Goal: Task Accomplishment & Management: Manage account settings

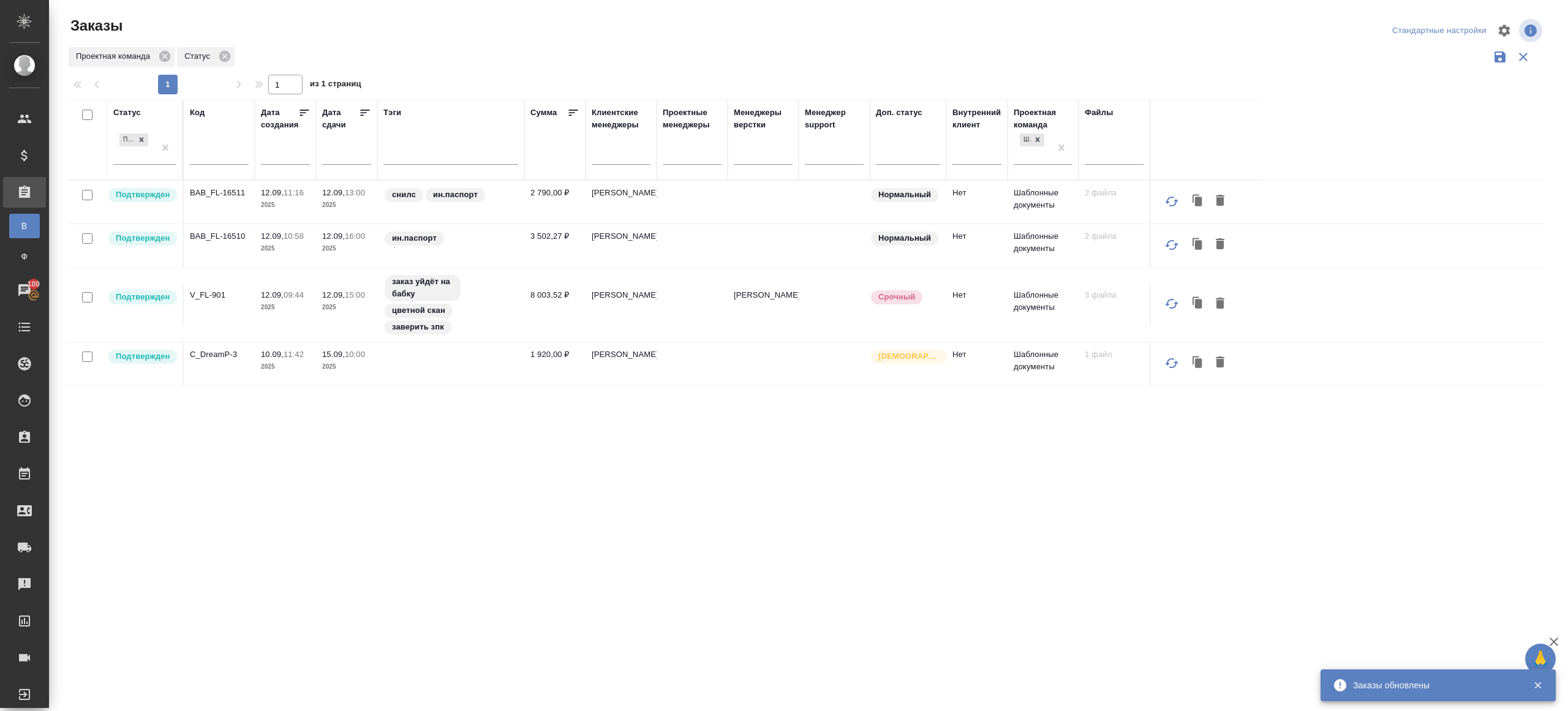
click at [214, 194] on p "BAB_FL-16511" at bounding box center [220, 193] width 59 height 12
click at [214, 234] on p "BAB_FL-16510" at bounding box center [220, 237] width 59 height 12
click at [214, 294] on p "V_FL-901" at bounding box center [220, 295] width 59 height 12
click at [219, 349] on p "C_DreamP-3" at bounding box center [220, 355] width 59 height 12
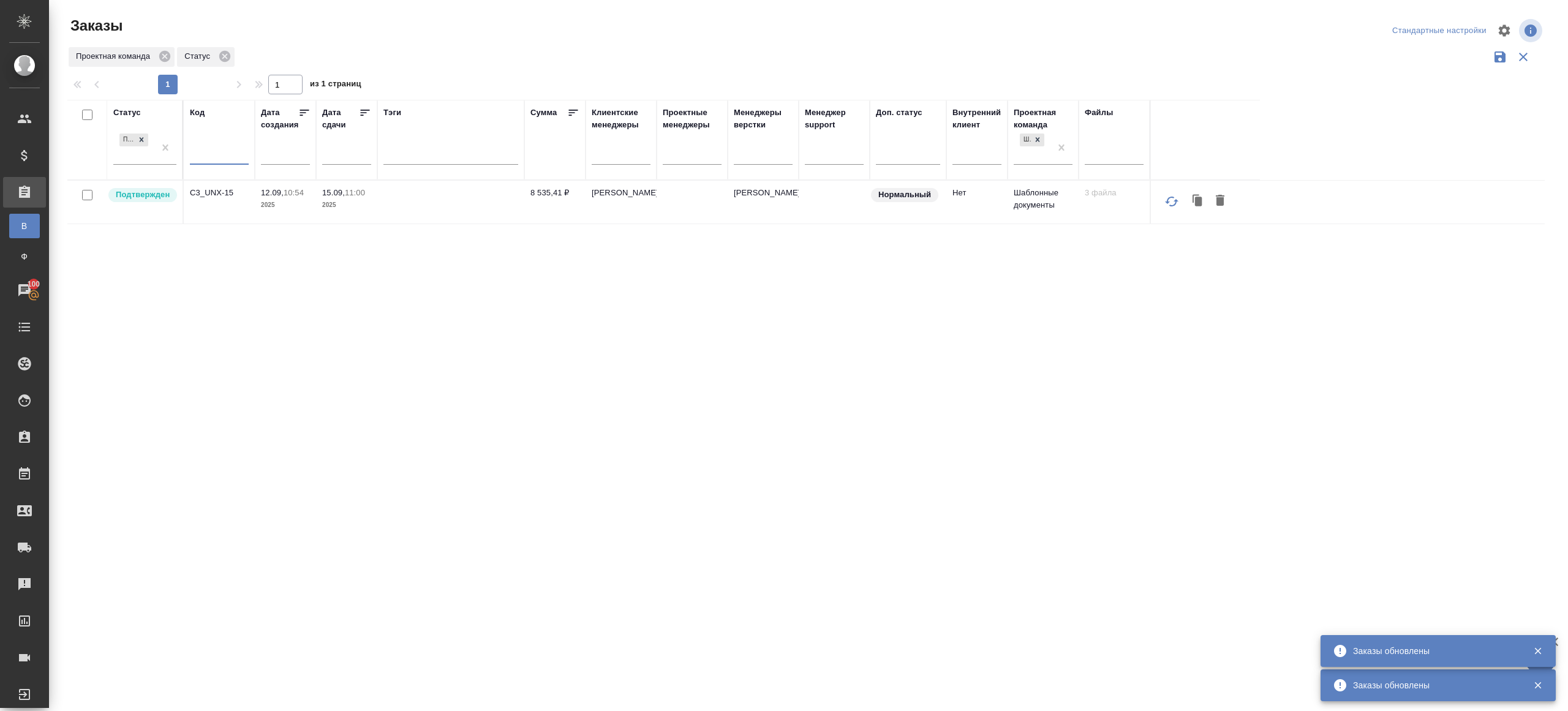
click at [231, 158] on input "text" at bounding box center [220, 156] width 59 height 15
paste input "V_FL-899"
type input "V_FL-899"
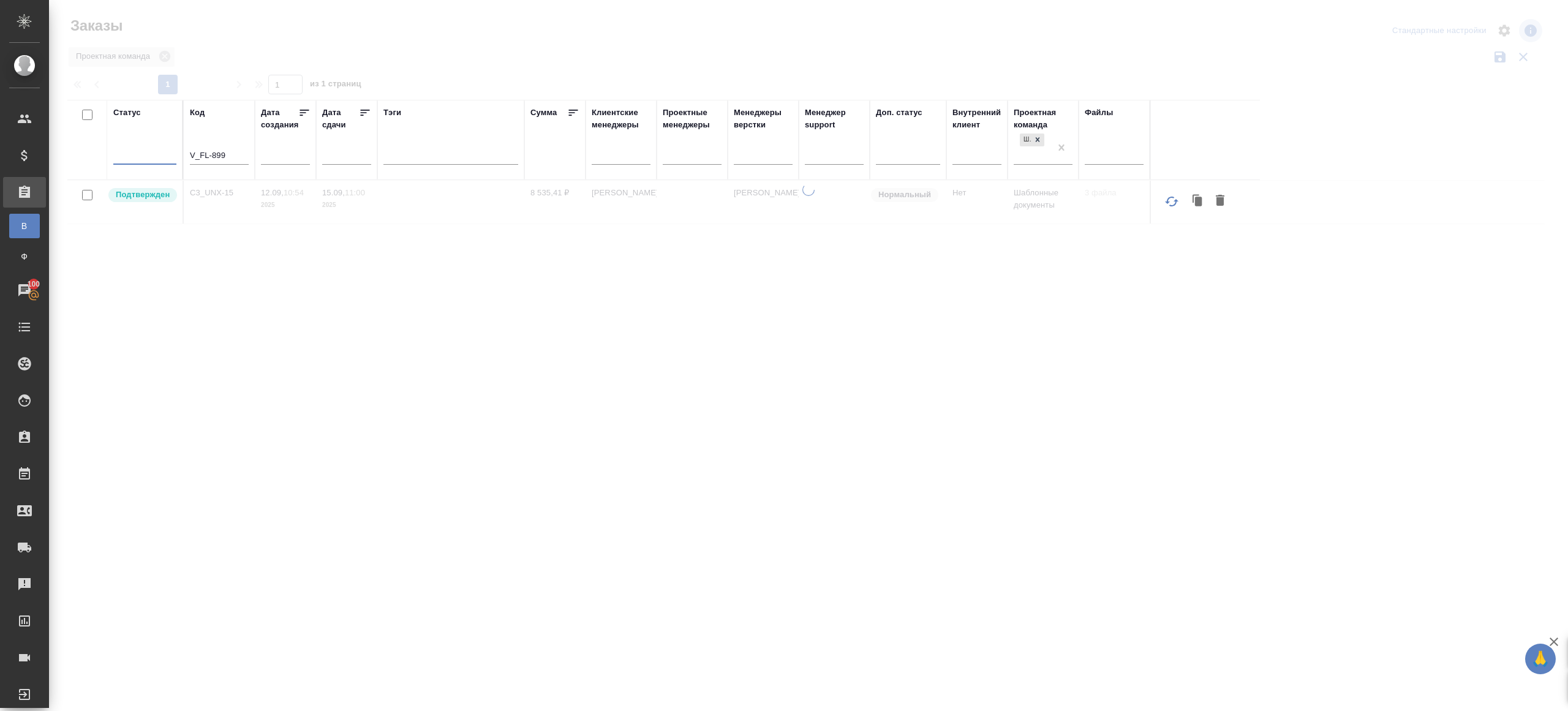
click at [510, 62] on div "Проектная команда" at bounding box center [806, 57] width 1477 height 23
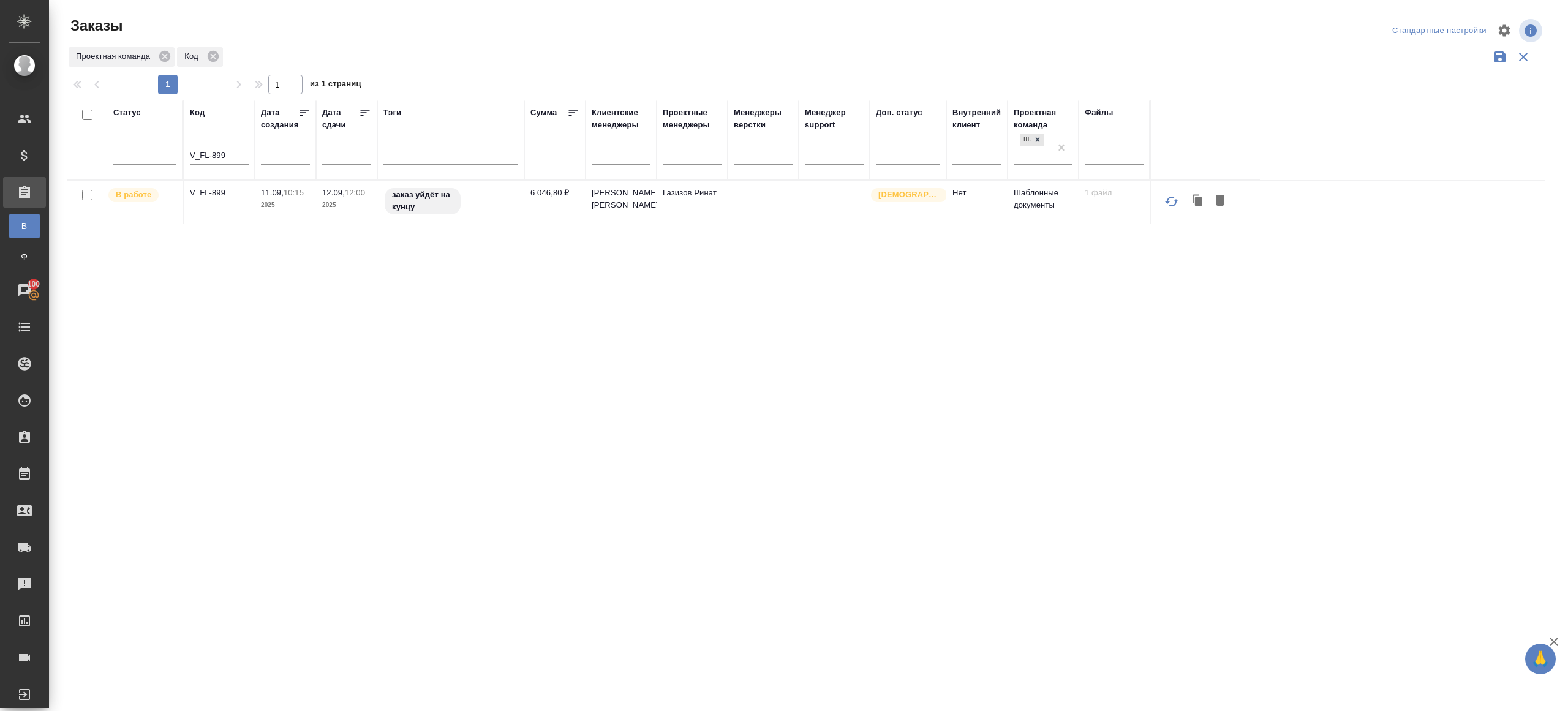
click at [213, 199] on p "V_FL-899" at bounding box center [220, 193] width 59 height 12
click at [132, 154] on input "text" at bounding box center [126, 152] width 14 height 8
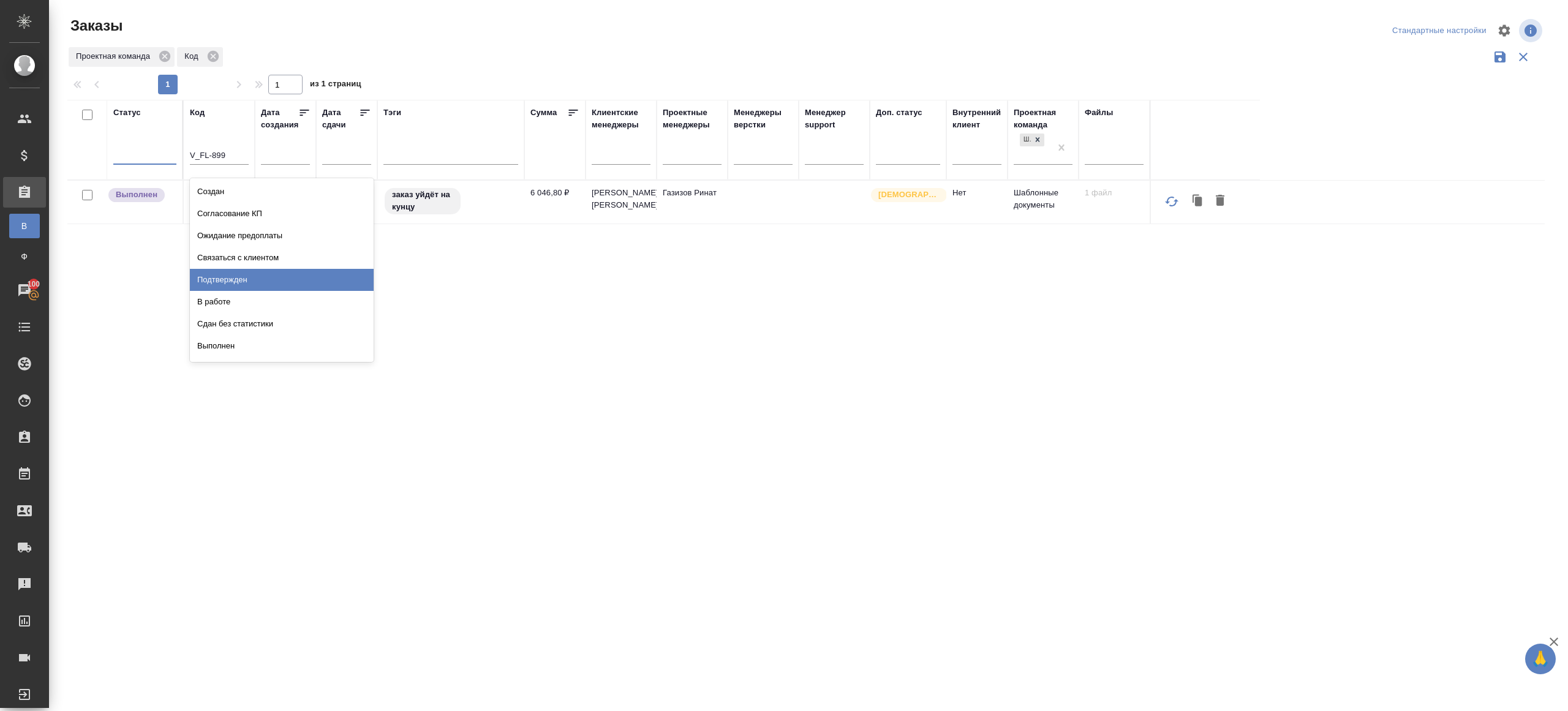
click at [226, 288] on div "Подтвержден" at bounding box center [282, 280] width 184 height 22
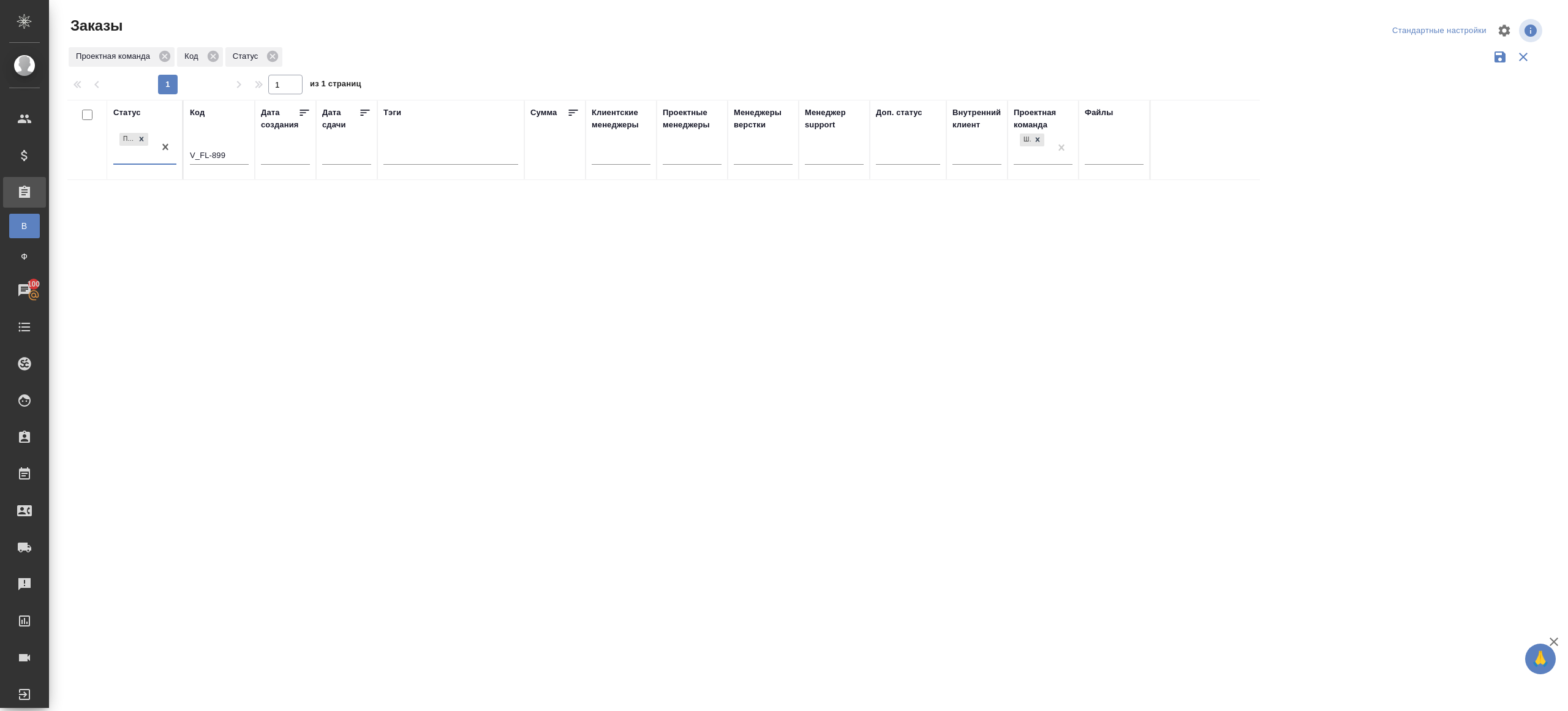
click at [225, 159] on input "V_FL-899" at bounding box center [220, 156] width 59 height 15
click at [358, 266] on div "Статус Подтвержден Код Дата создания Дата сдачи Тэги Сумма Клиентские менеджеры…" at bounding box center [806, 320] width 1477 height 441
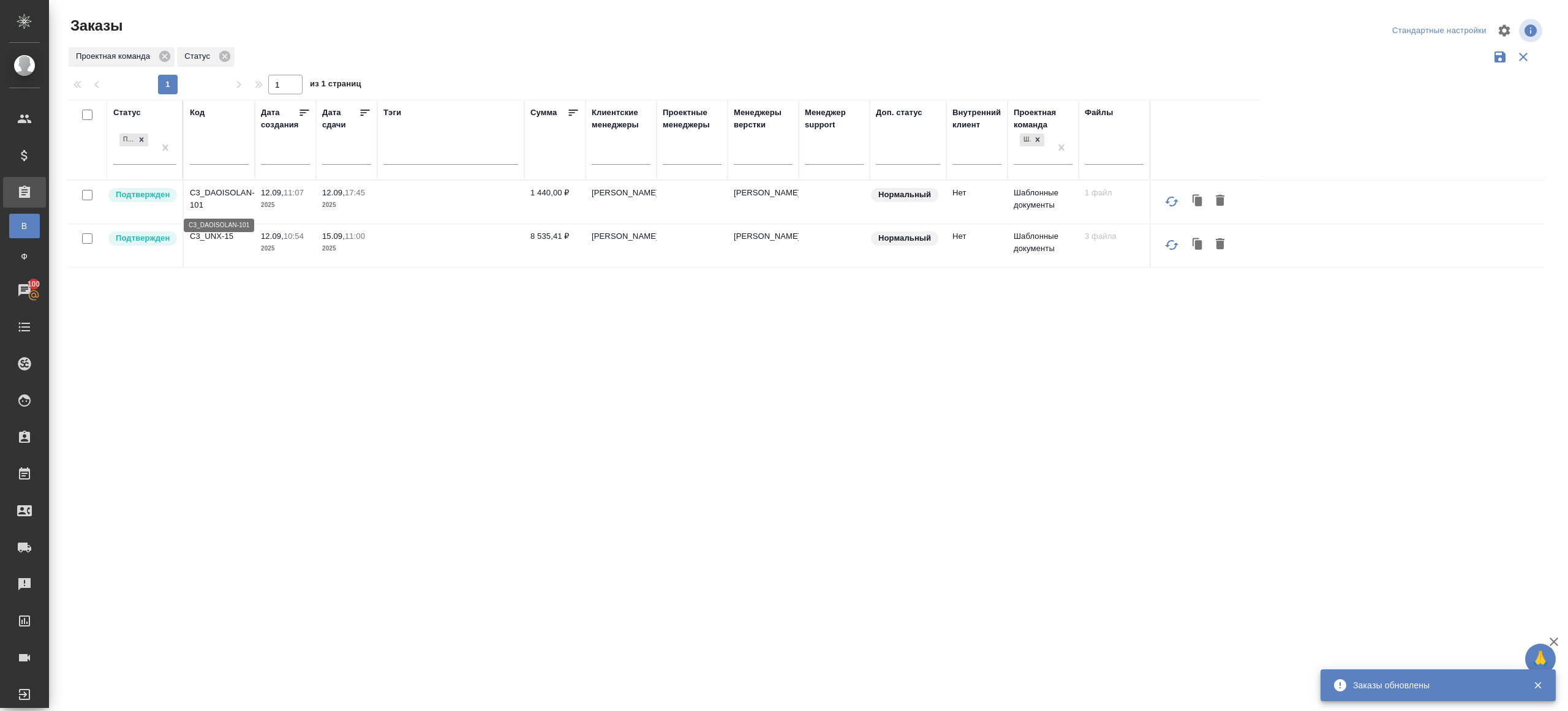
click at [231, 193] on p "C3_DAOISOLAN-101" at bounding box center [220, 199] width 59 height 25
click at [220, 235] on p "C3_UNX-15" at bounding box center [220, 237] width 59 height 12
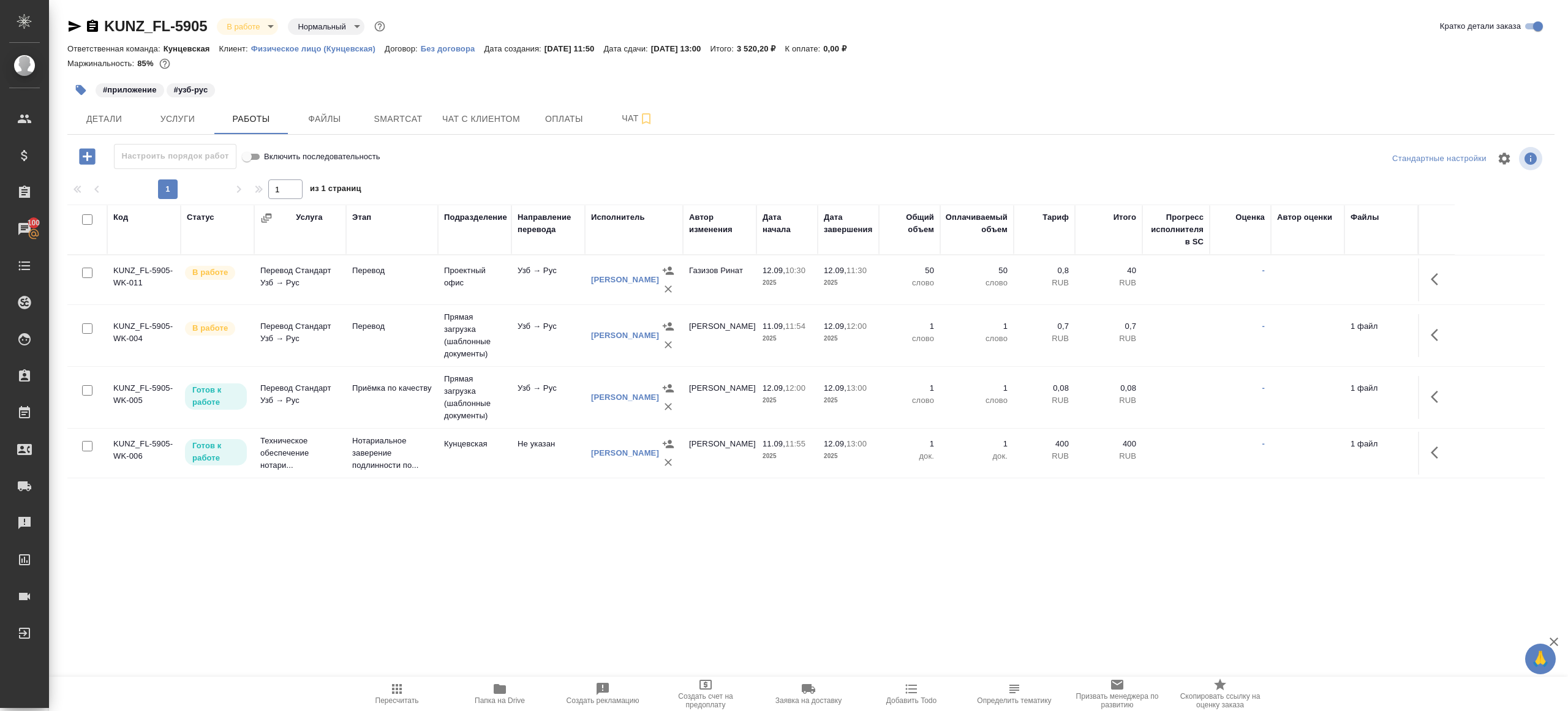
click at [483, 290] on td "Проектный офис" at bounding box center [474, 280] width 73 height 43
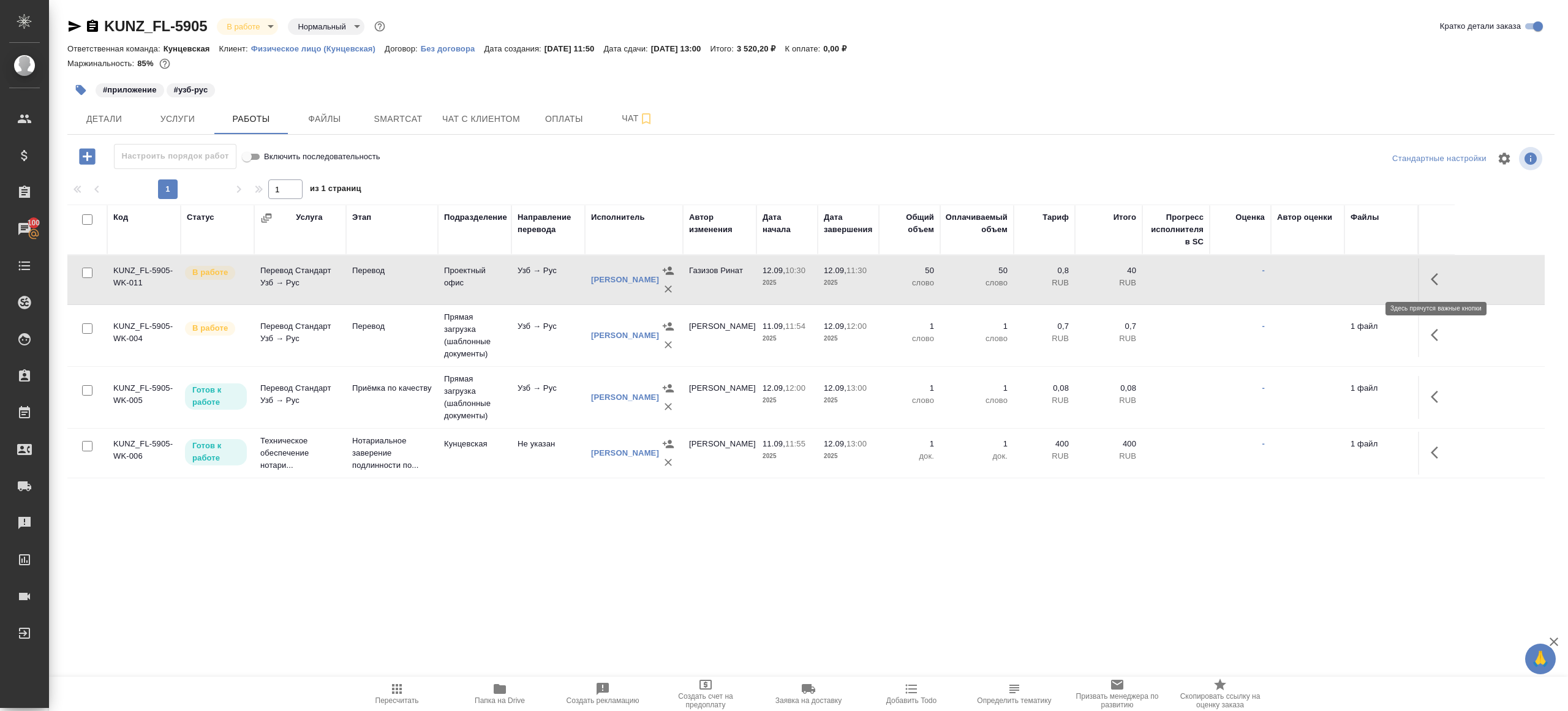
click at [1444, 279] on icon "button" at bounding box center [1438, 279] width 14 height 14
click at [1354, 275] on icon "button" at bounding box center [1348, 279] width 14 height 14
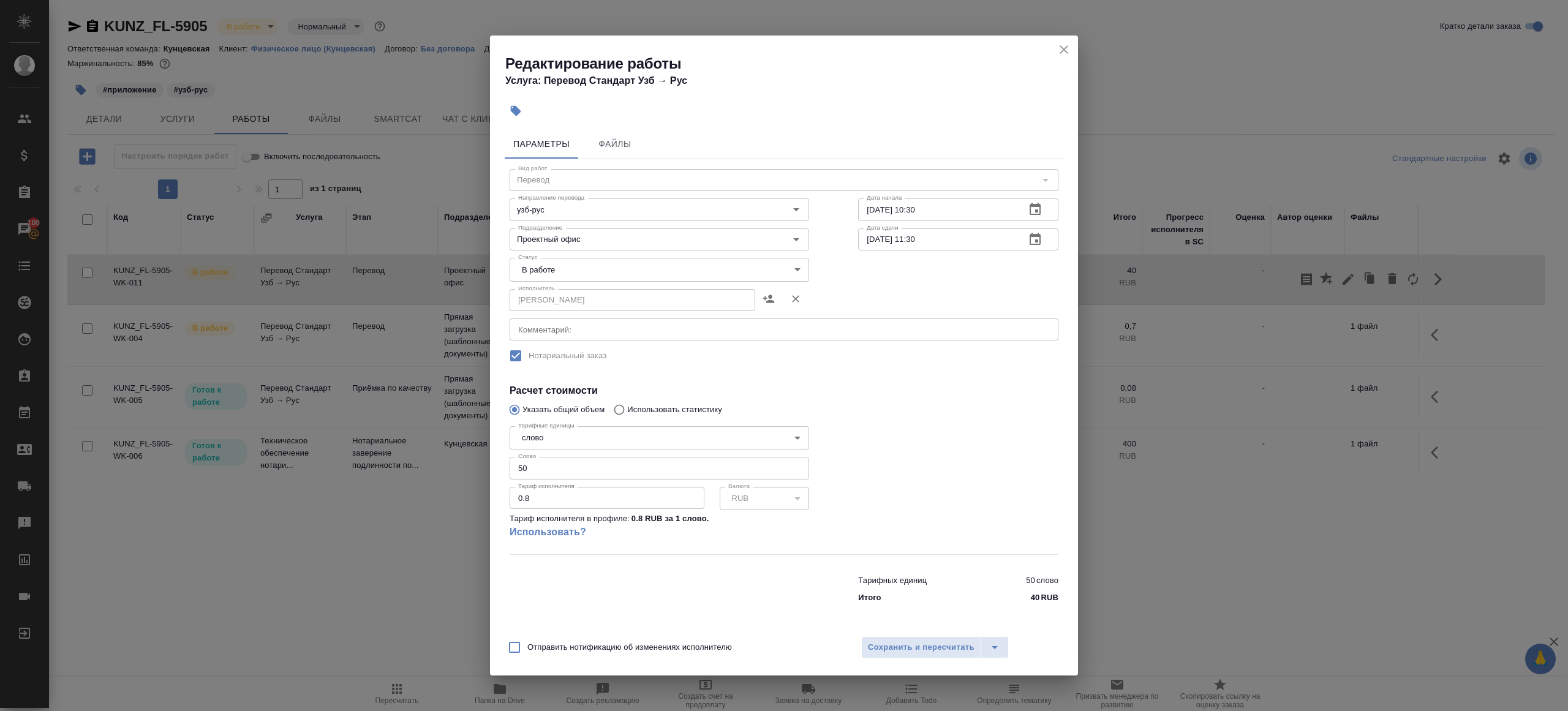
click at [563, 275] on body "🙏 .cls-1 fill:#fff; AWATERA Gazizov Rinat Клиенты Спецификации Заказы 100 Чаты …" at bounding box center [784, 356] width 1568 height 711
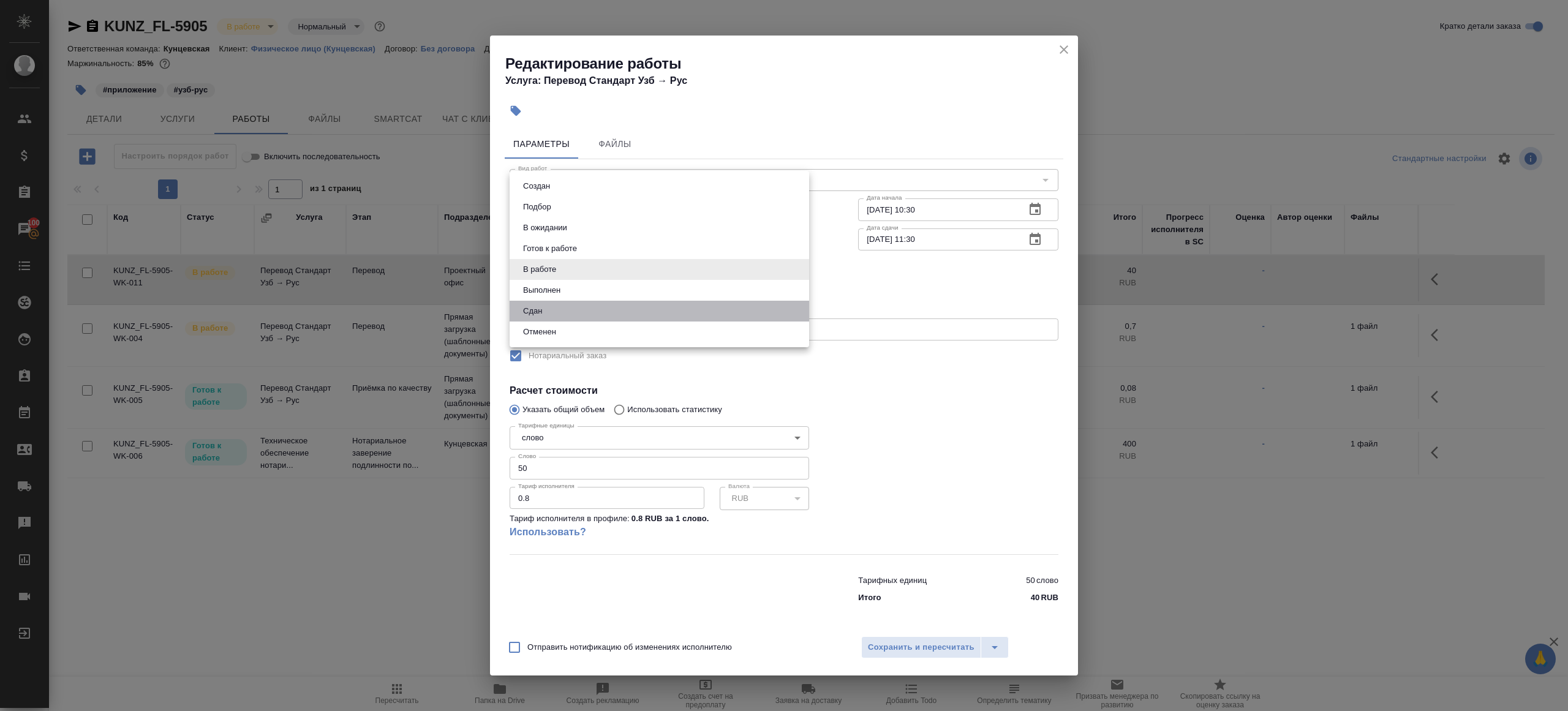
click at [561, 309] on li "Сдан" at bounding box center [659, 311] width 299 height 21
type input "closed"
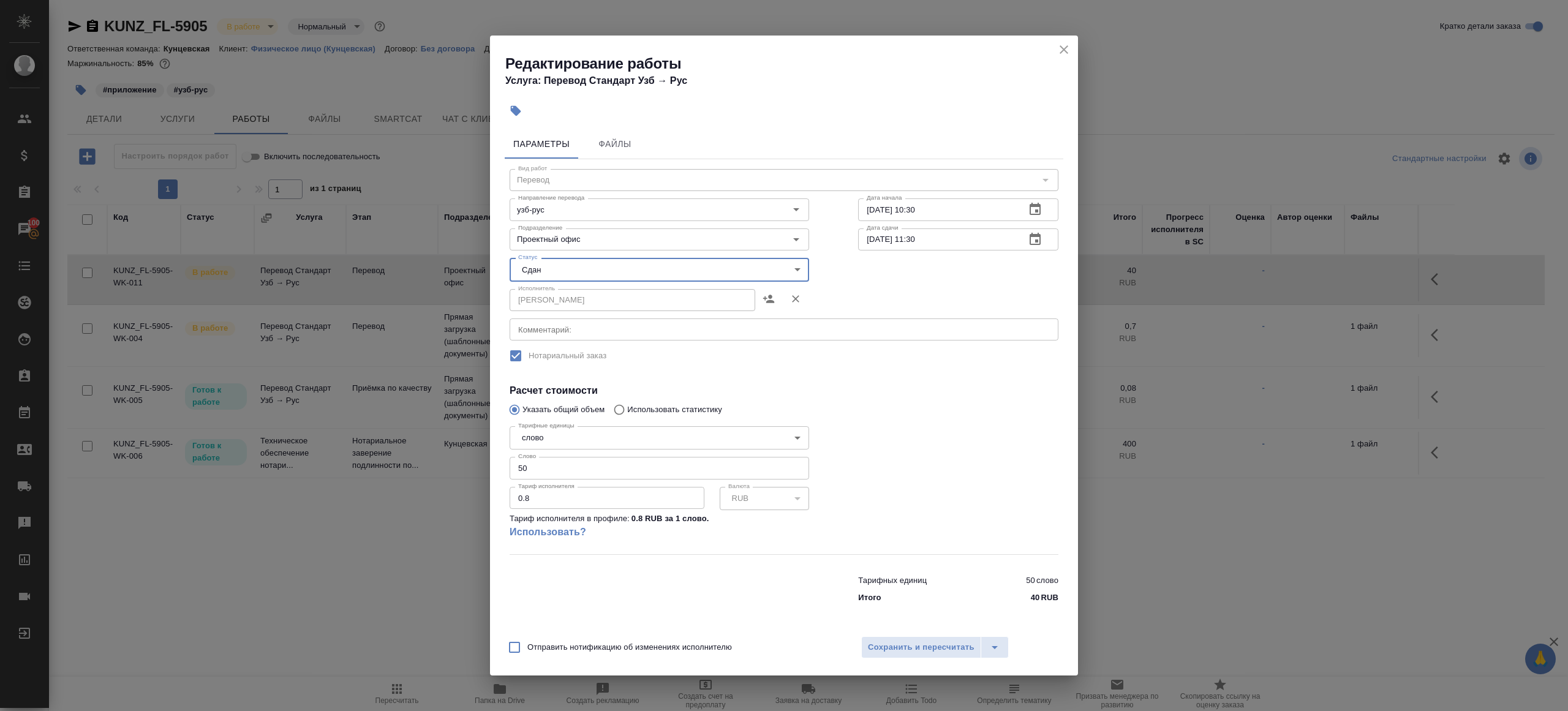
drag, startPoint x: 536, startPoint y: 472, endPoint x: 430, endPoint y: 427, distance: 115.2
click at [430, 427] on div "Редактирование работы Услуга: Перевод Стандарт Узб → Рус Параметры Файлы Вид ра…" at bounding box center [784, 356] width 1568 height 711
type input "47"
click at [934, 651] on span "Сохранить и пересчитать" at bounding box center [921, 647] width 106 height 14
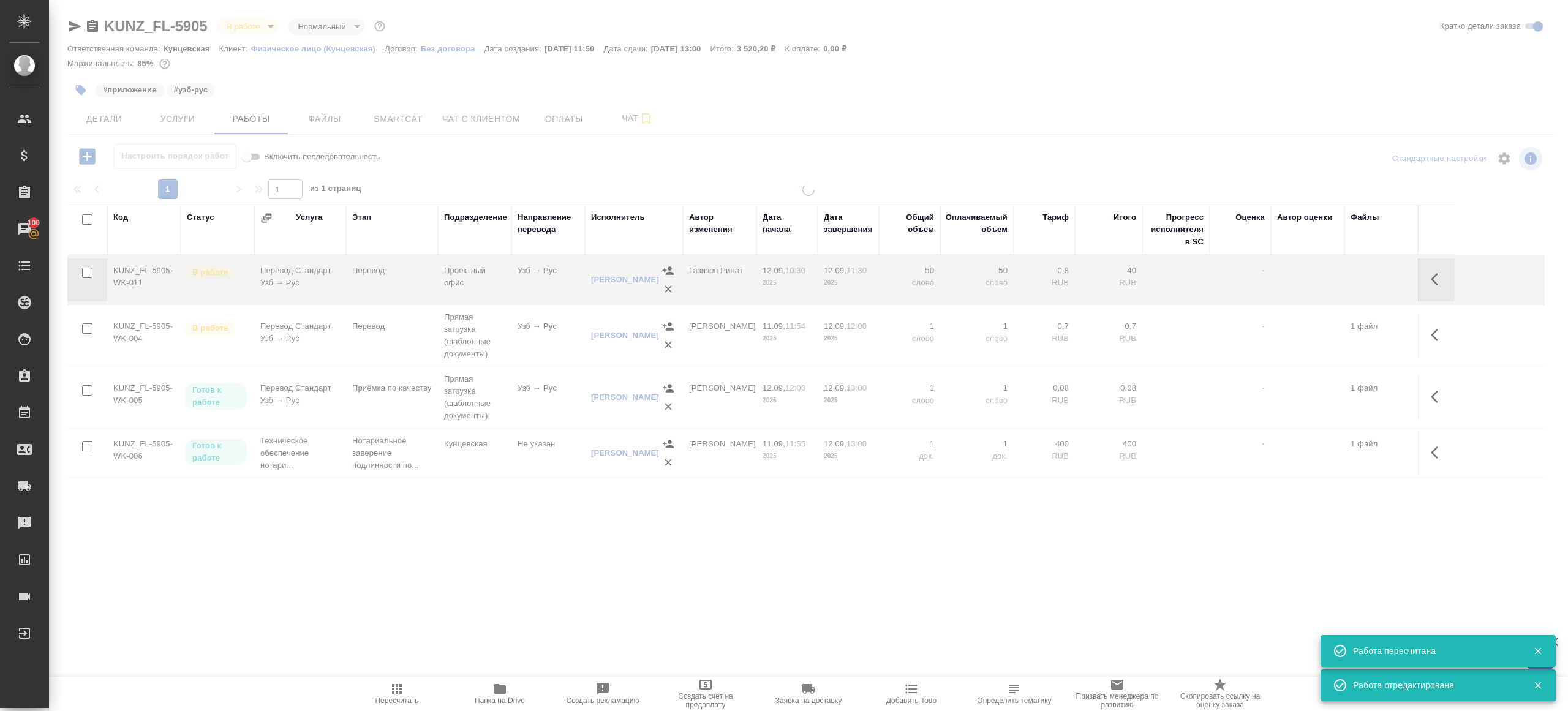
click at [390, 692] on icon "button" at bounding box center [397, 688] width 14 height 14
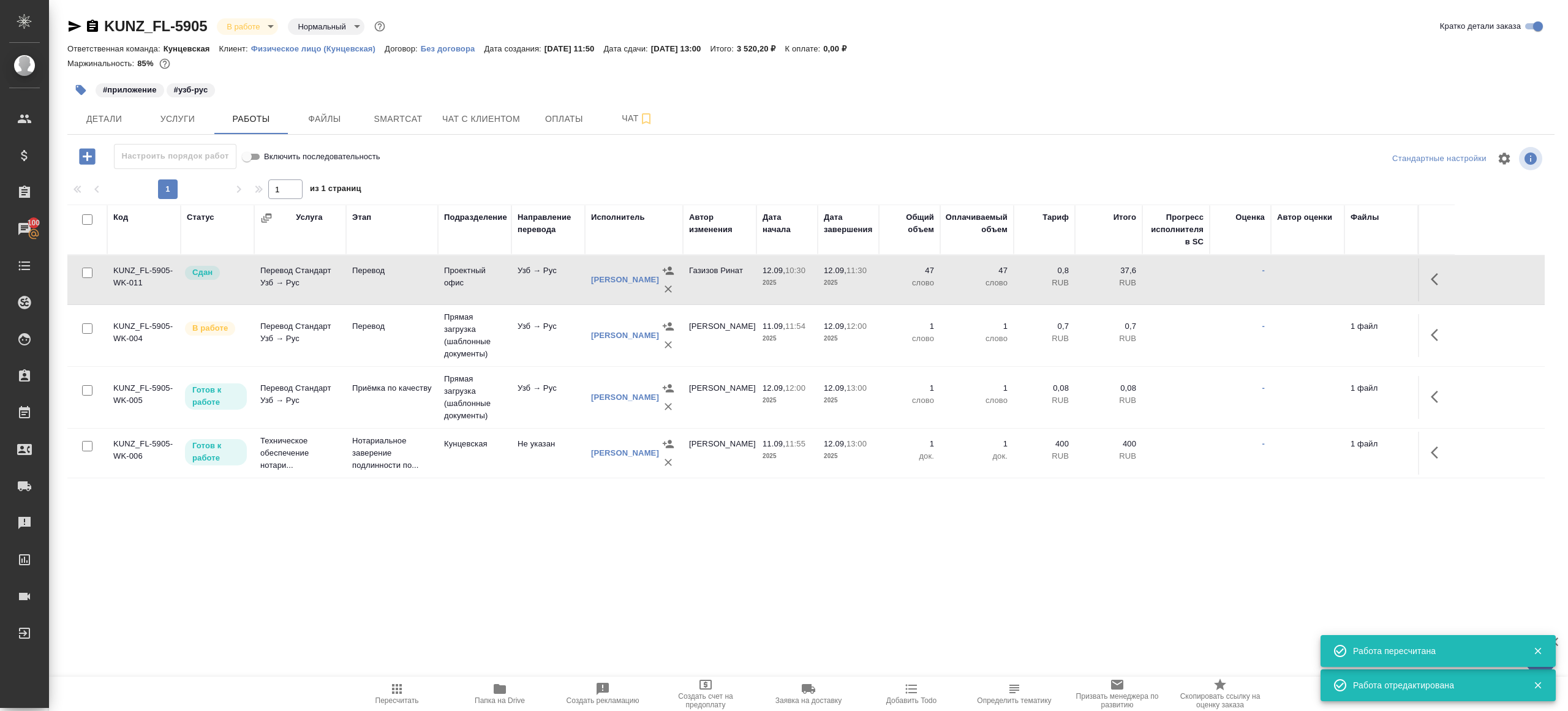
click at [390, 692] on icon "button" at bounding box center [397, 688] width 14 height 14
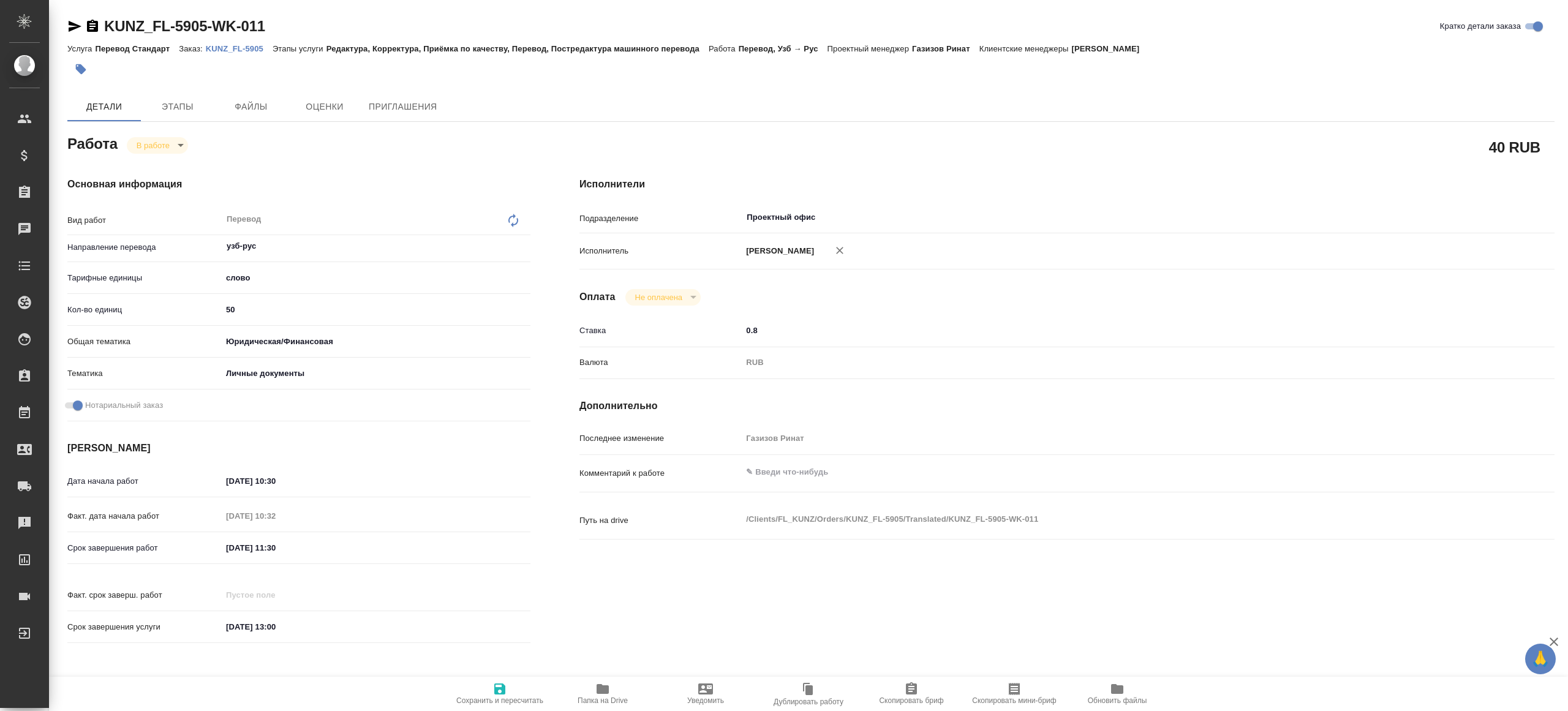
type textarea "x"
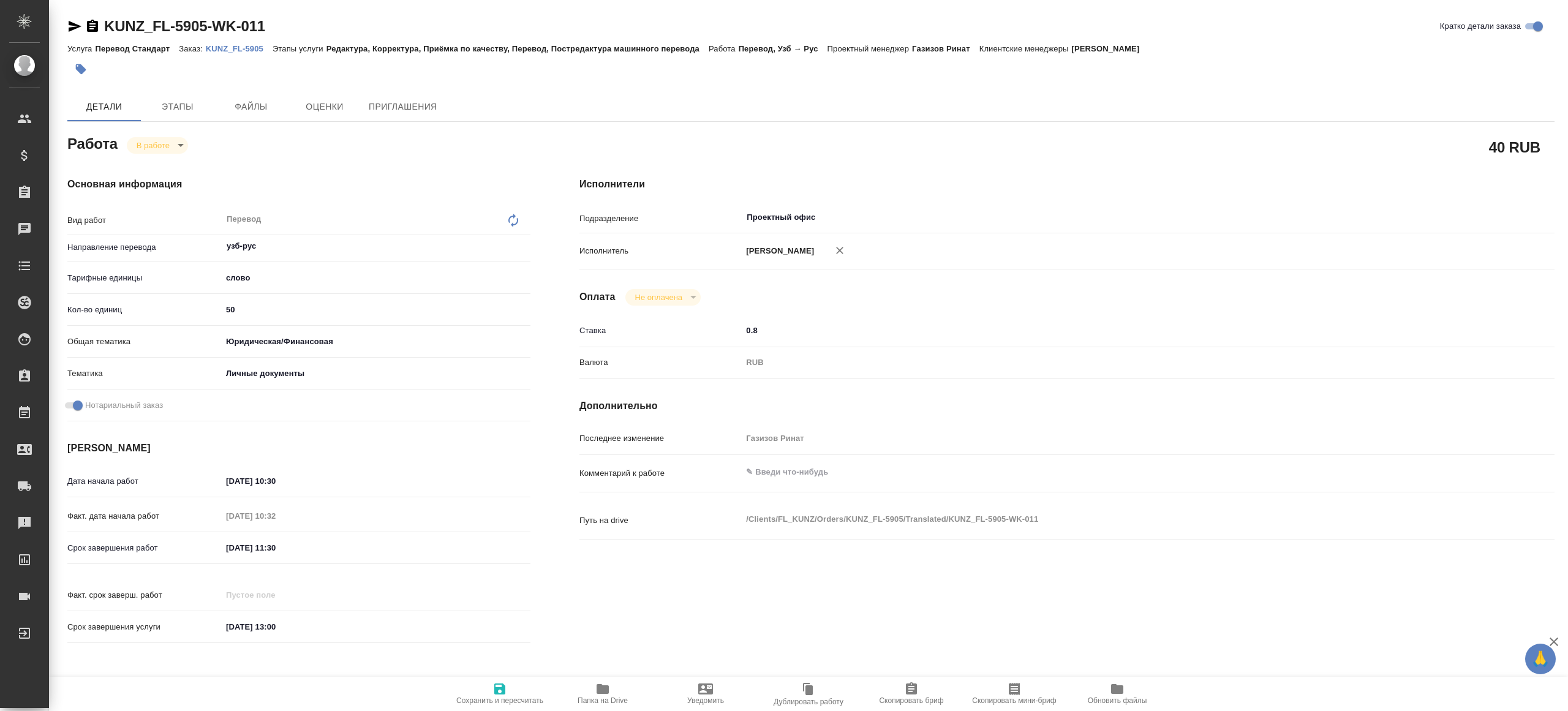
type textarea "x"
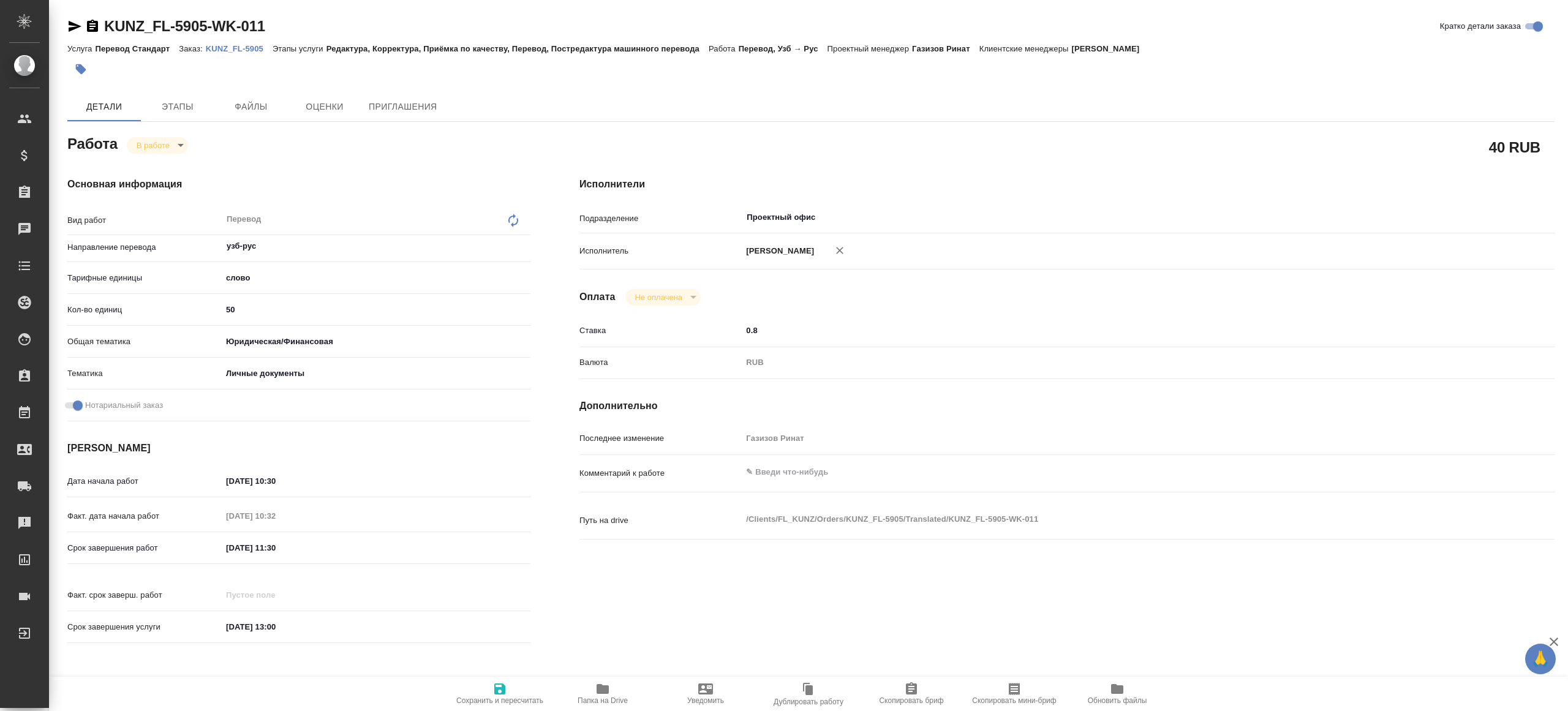
type textarea "x"
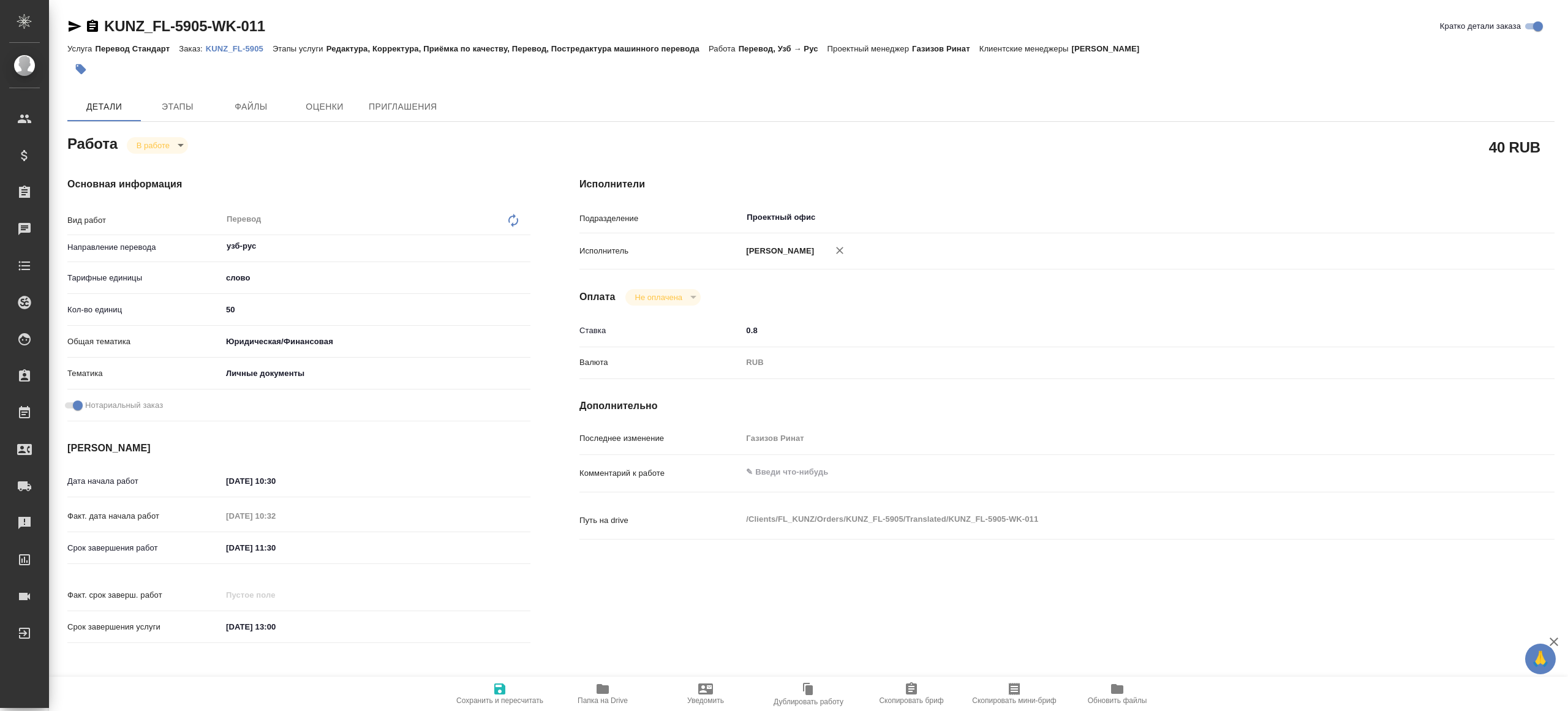
type textarea "x"
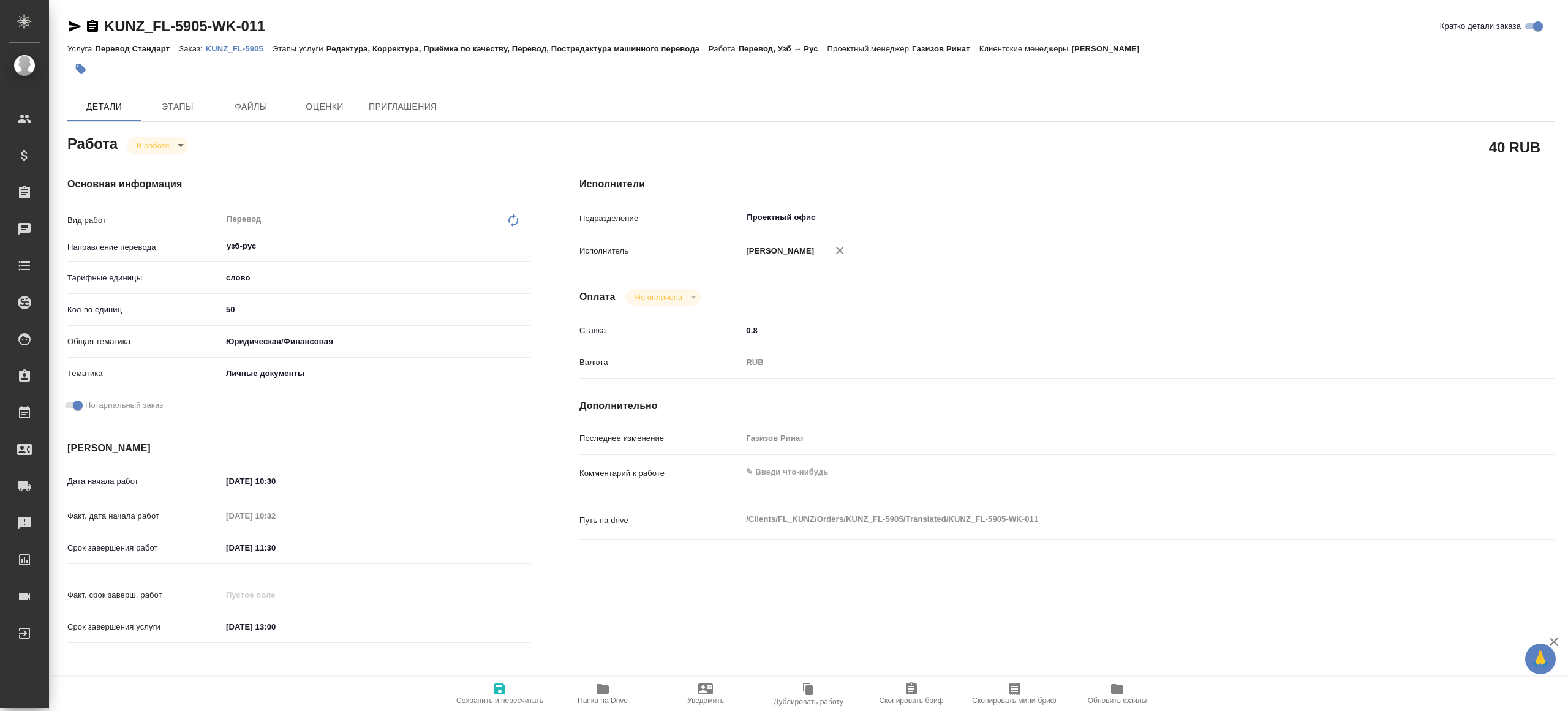
type textarea "x"
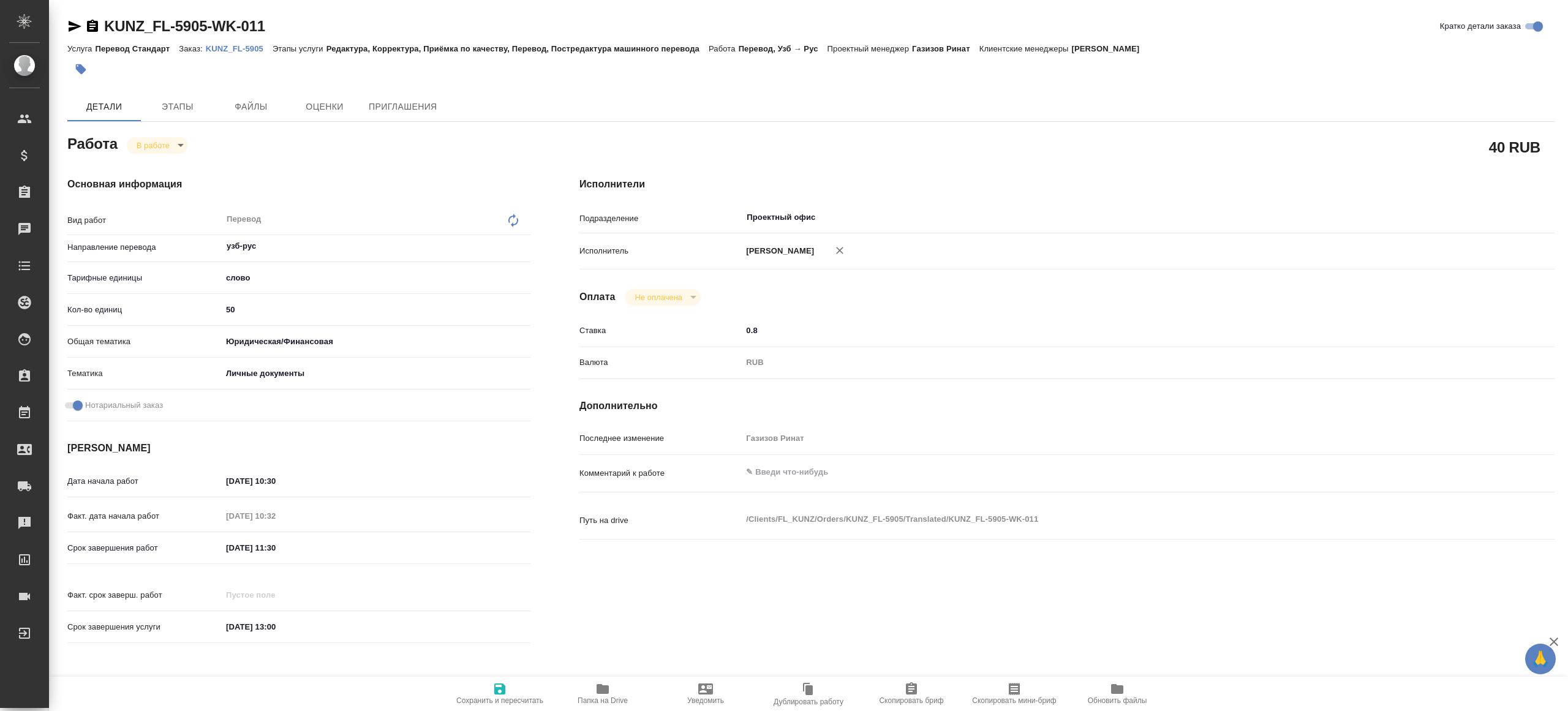
click at [603, 695] on icon "button" at bounding box center [602, 688] width 14 height 14
type textarea "x"
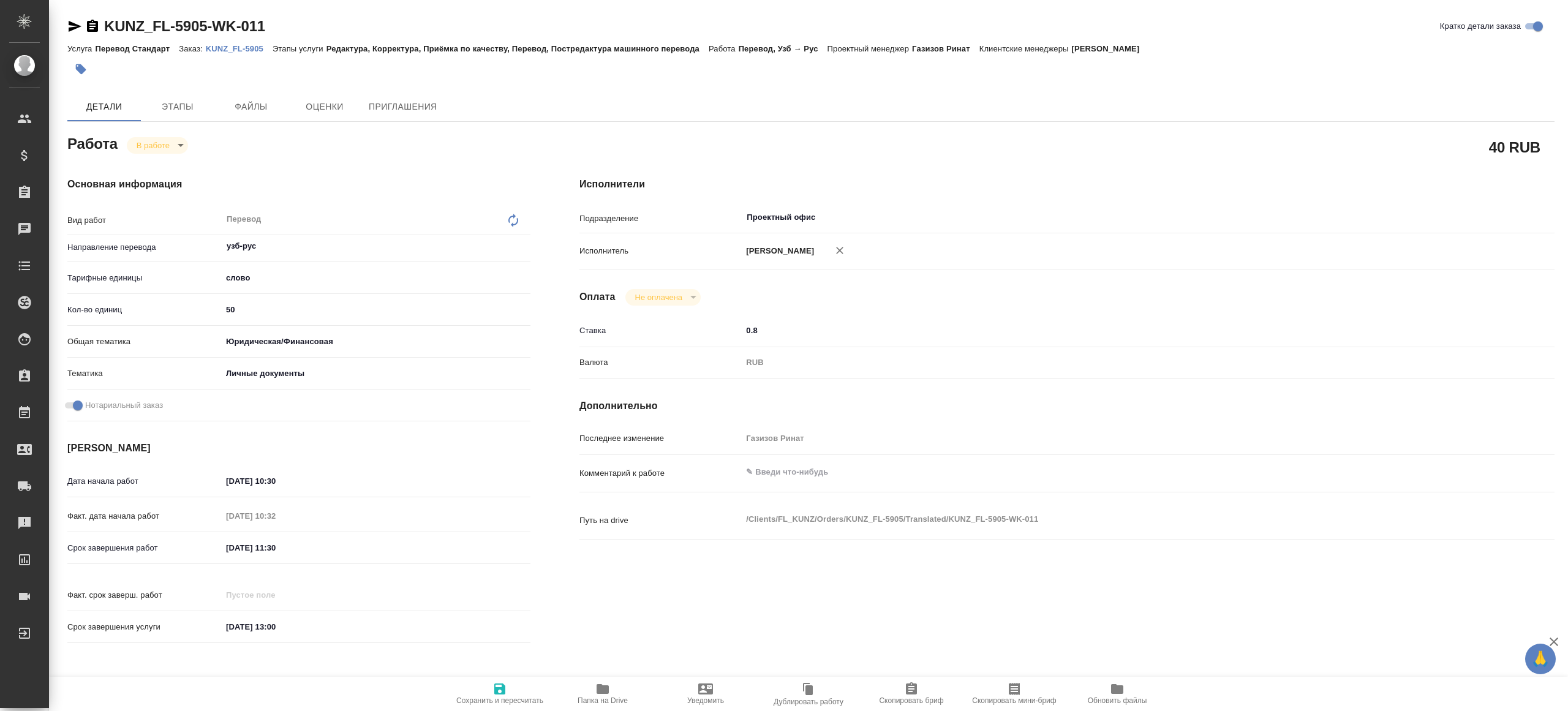
type textarea "x"
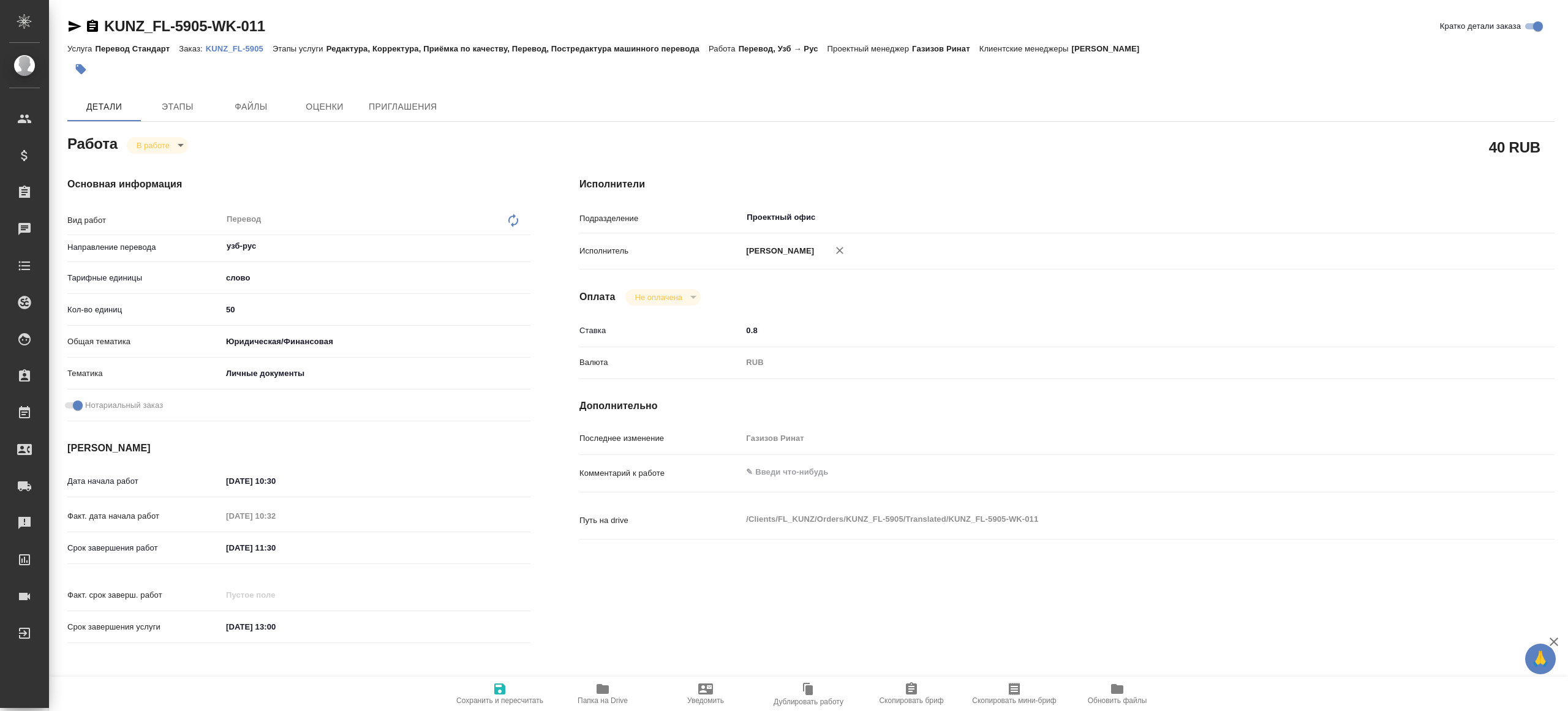
type textarea "x"
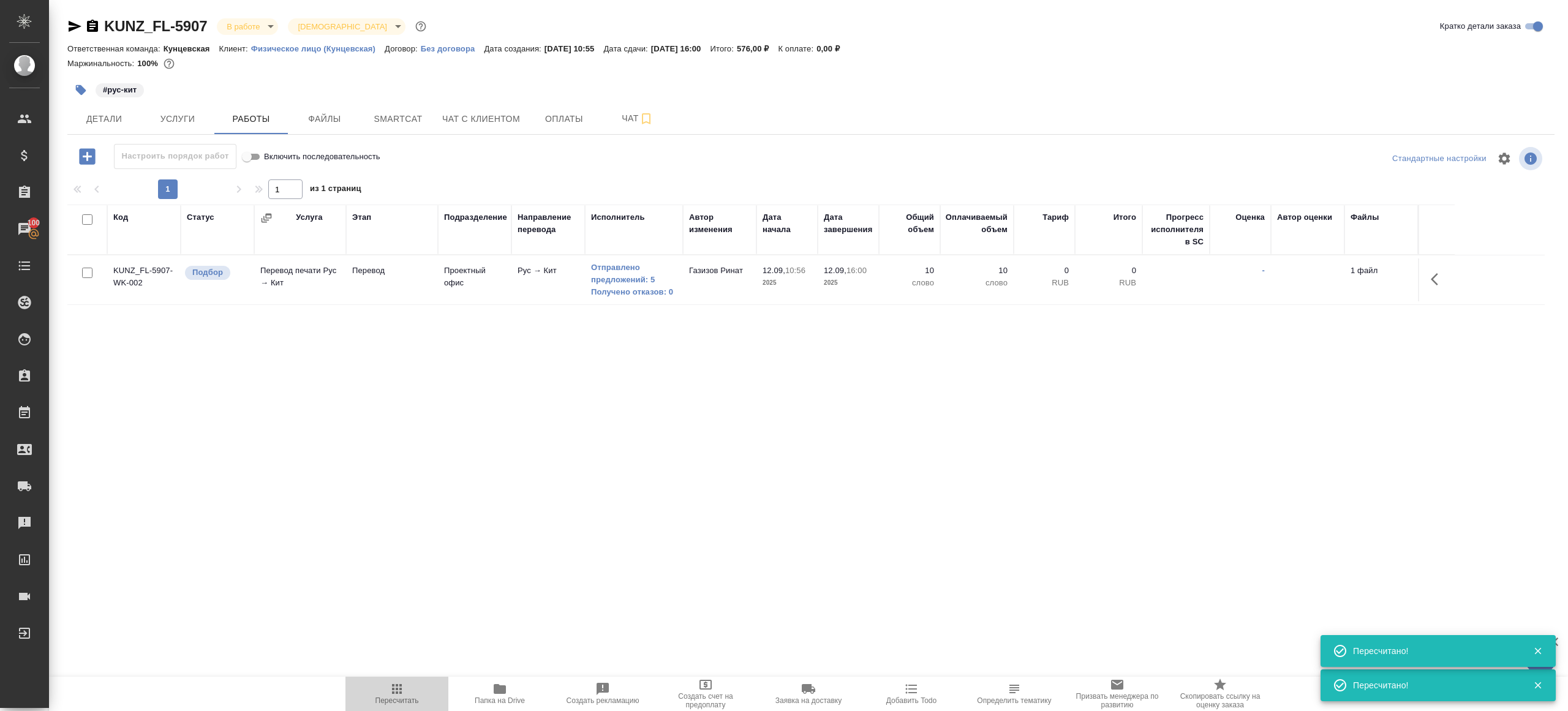
click at [390, 688] on icon "button" at bounding box center [397, 688] width 14 height 14
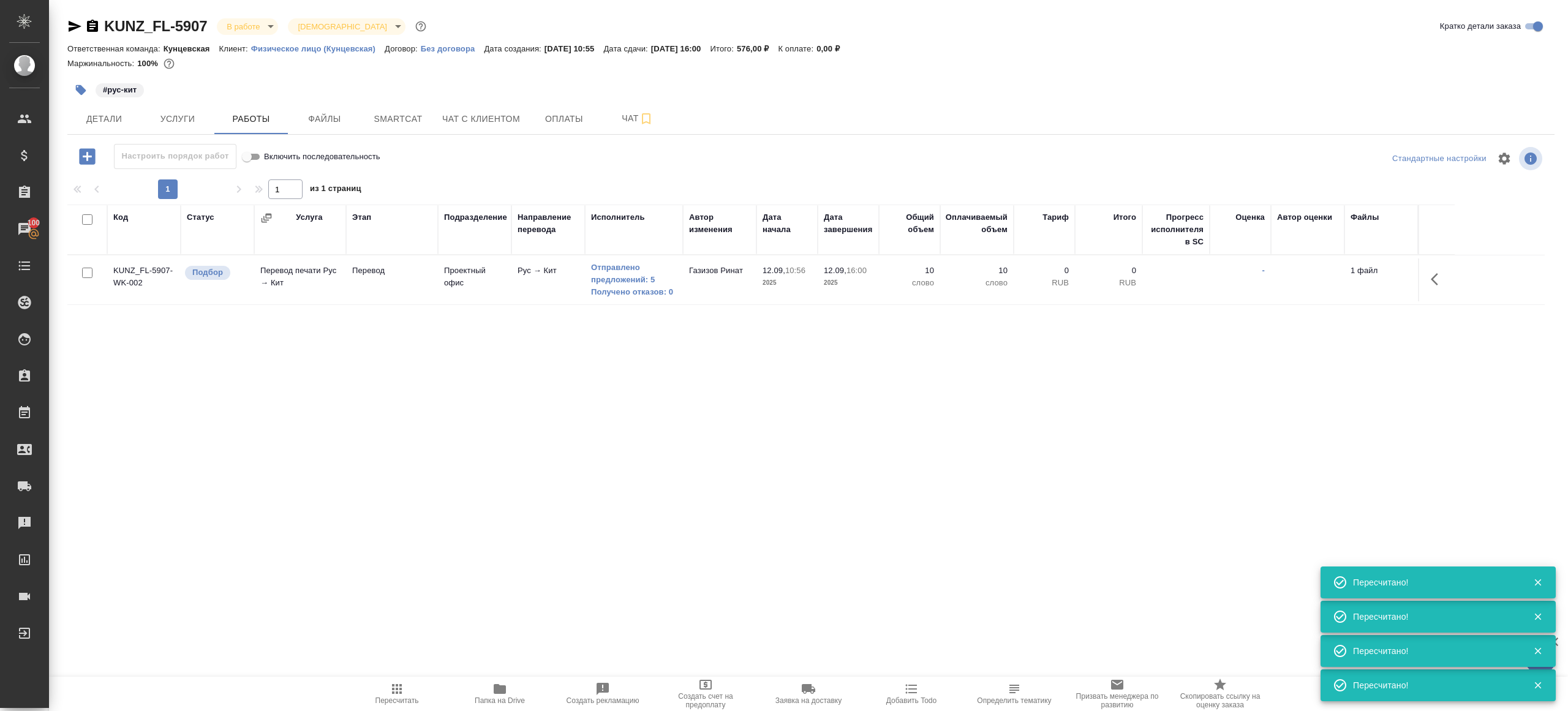
click at [478, 509] on div "KUNZ_FL-5907 В работе inProgress Святая троица holyTrinity Кратко детали заказа…" at bounding box center [810, 255] width 1500 height 511
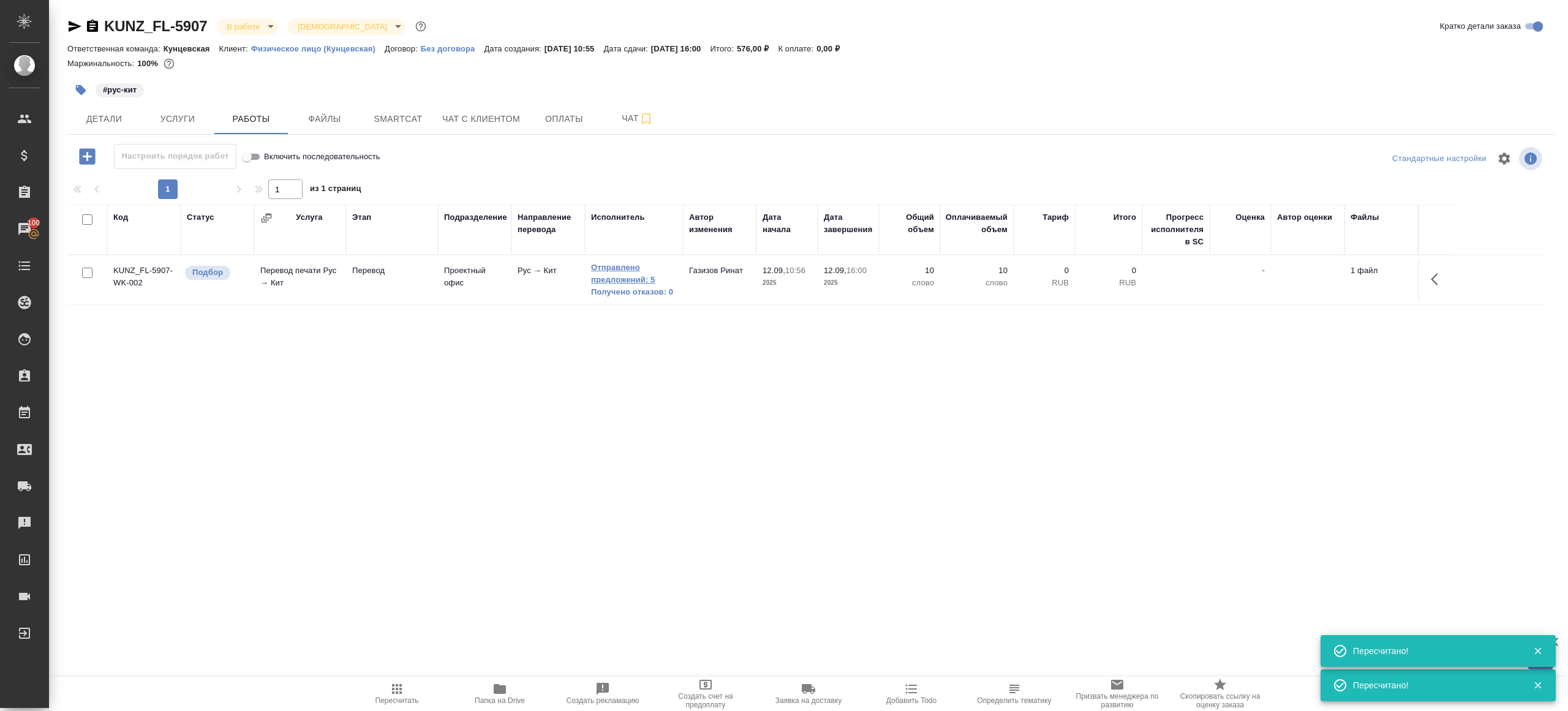
click at [618, 284] on link "Отправлено предложений: 5" at bounding box center [633, 274] width 86 height 25
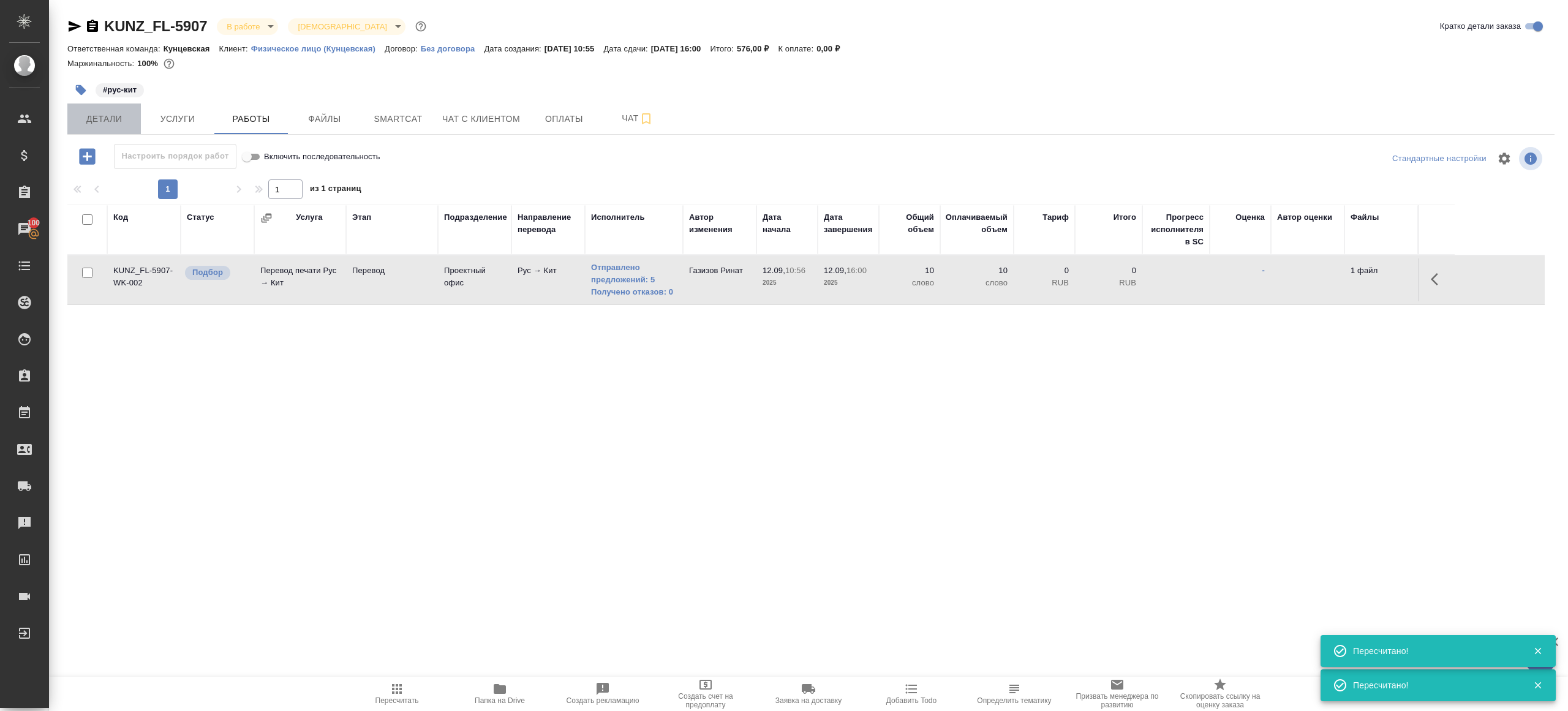
click at [104, 113] on span "Детали" at bounding box center [104, 119] width 59 height 15
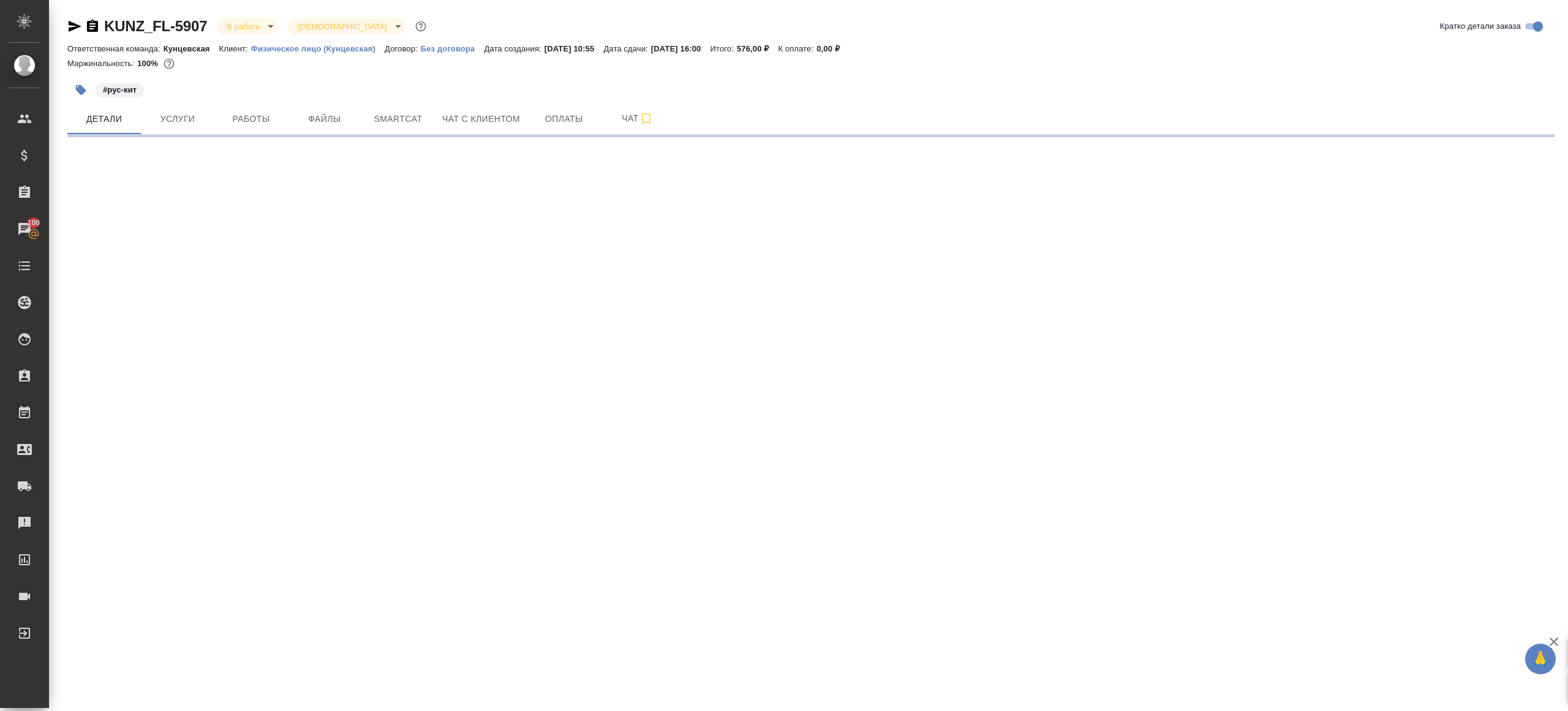
select select "RU"
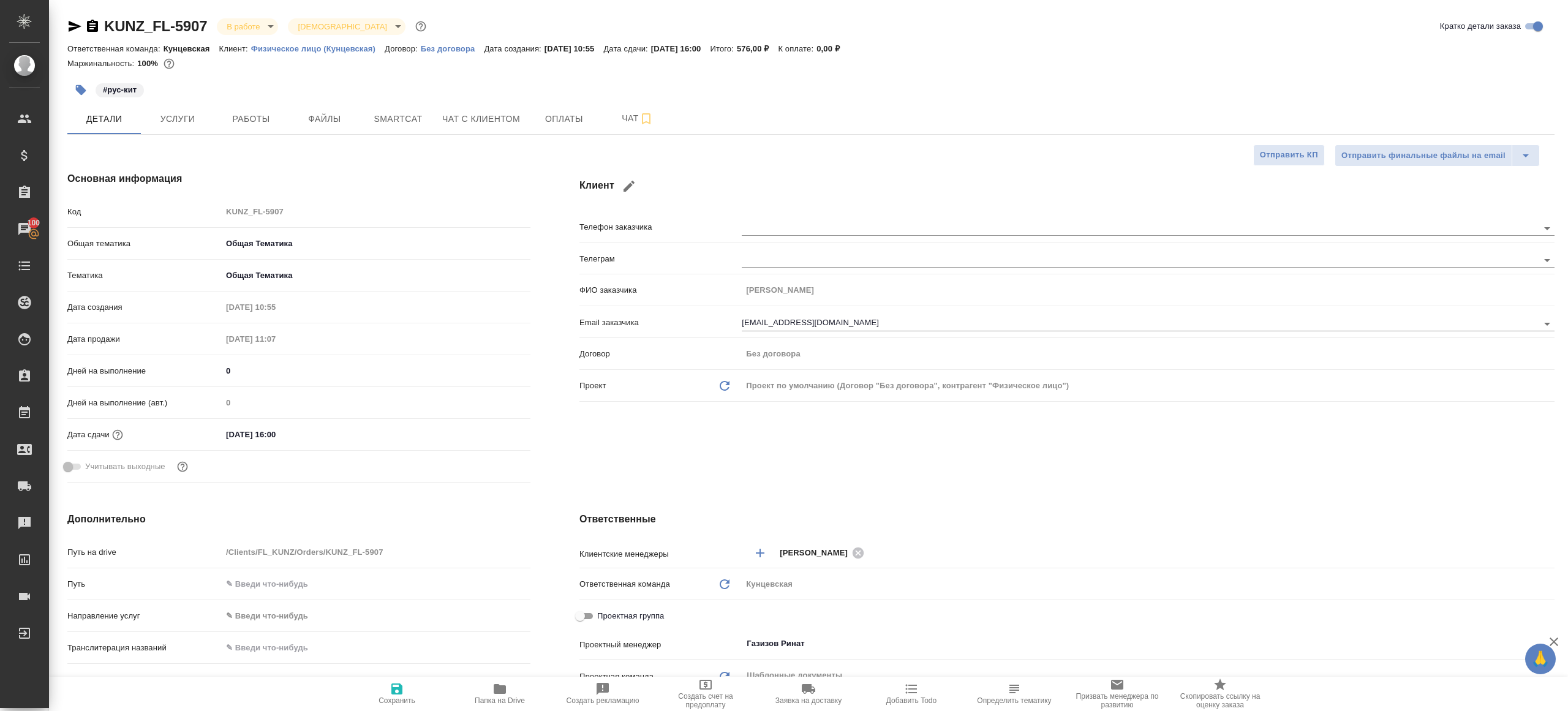
type textarea "x"
click at [175, 209] on div "Код KUNZ_FL-5907" at bounding box center [299, 211] width 463 height 21
type textarea "x"
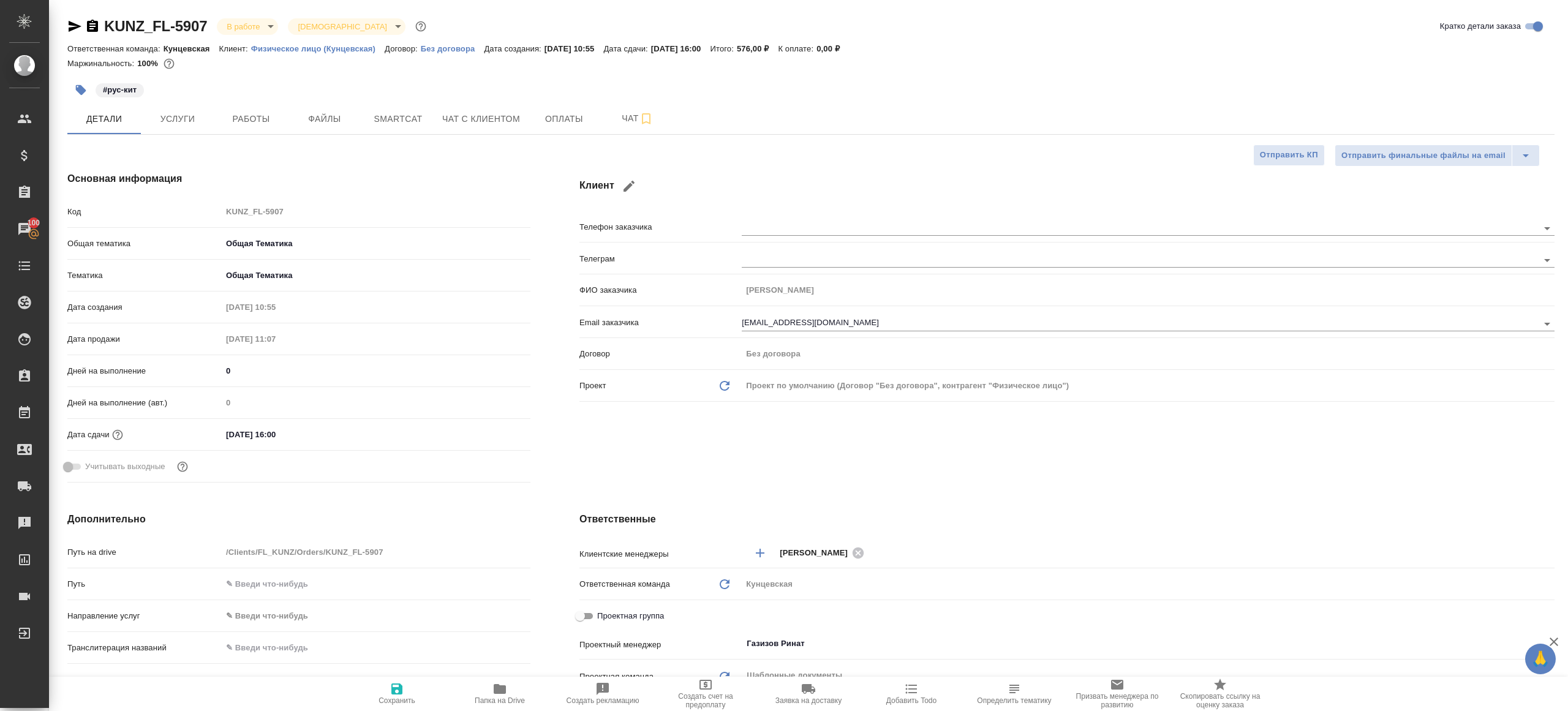
type textarea "x"
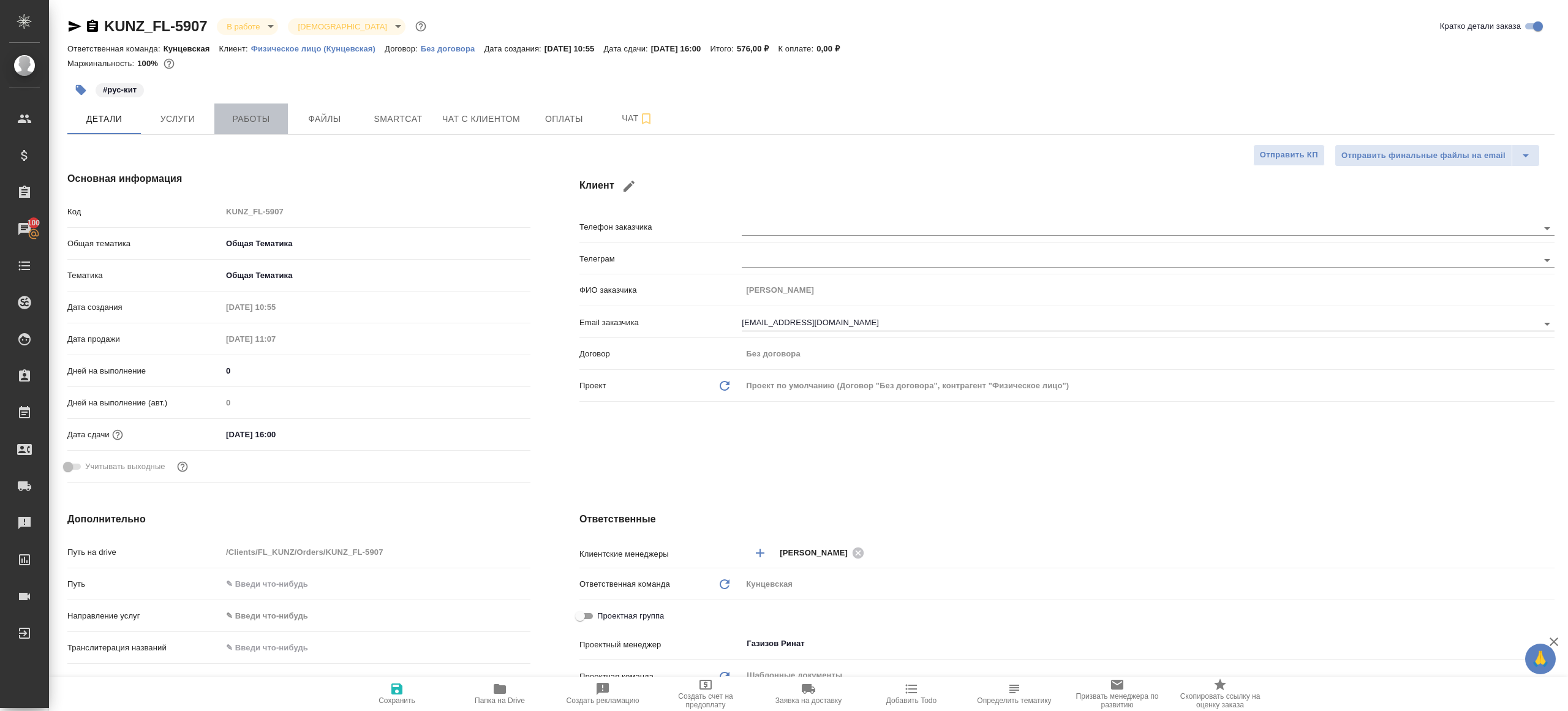
click at [237, 113] on span "Работы" at bounding box center [251, 119] width 59 height 15
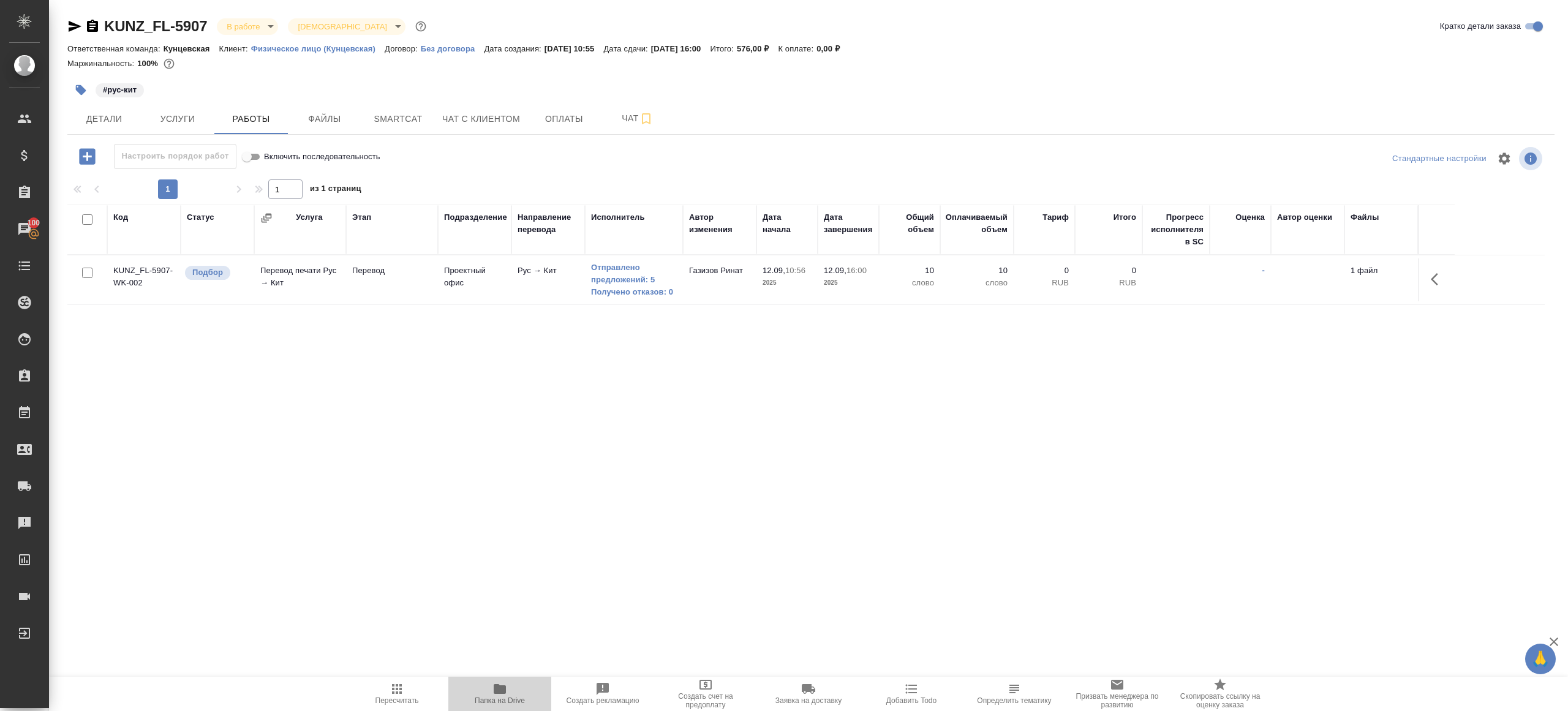
click at [490, 686] on span "Папка на Drive" at bounding box center [500, 693] width 89 height 23
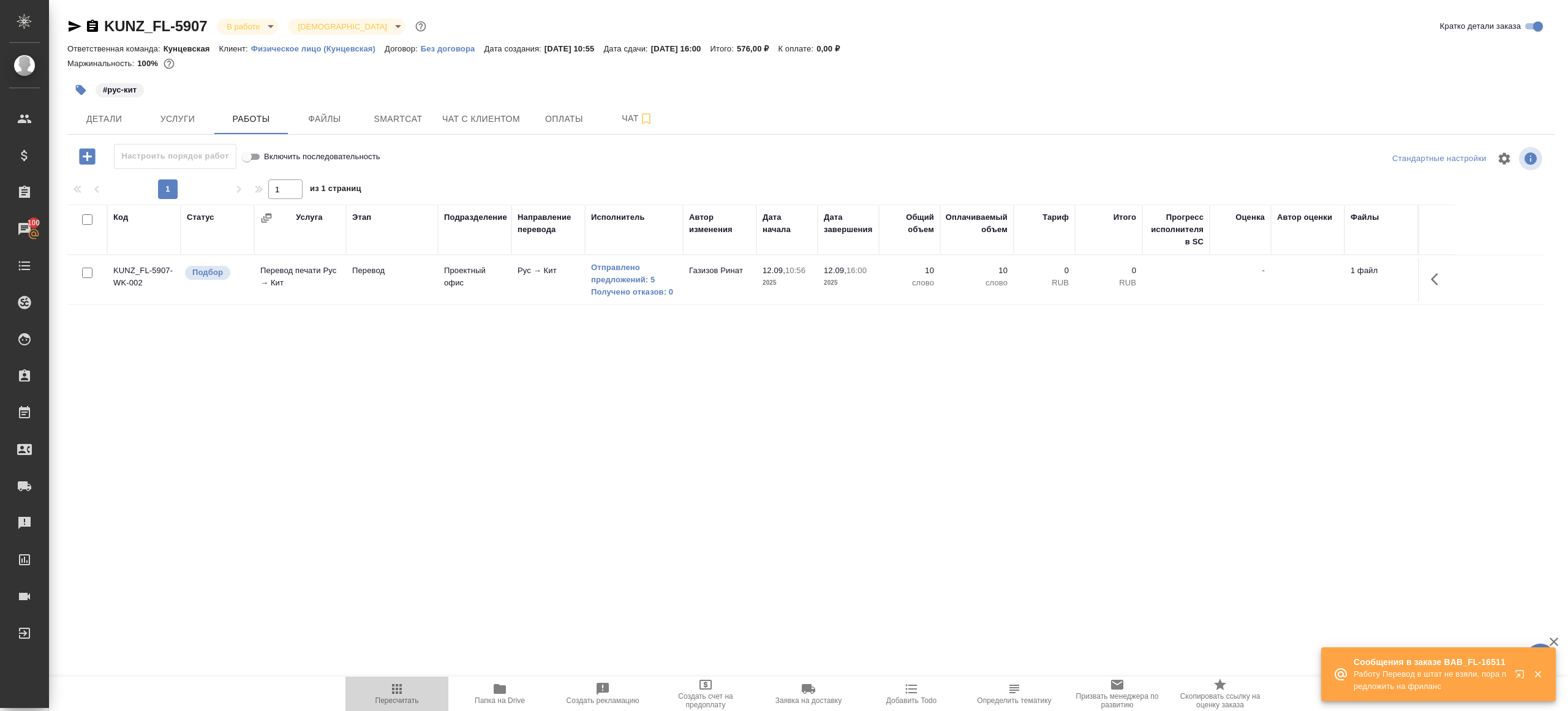
click at [385, 690] on span "Пересчитать" at bounding box center [397, 693] width 89 height 23
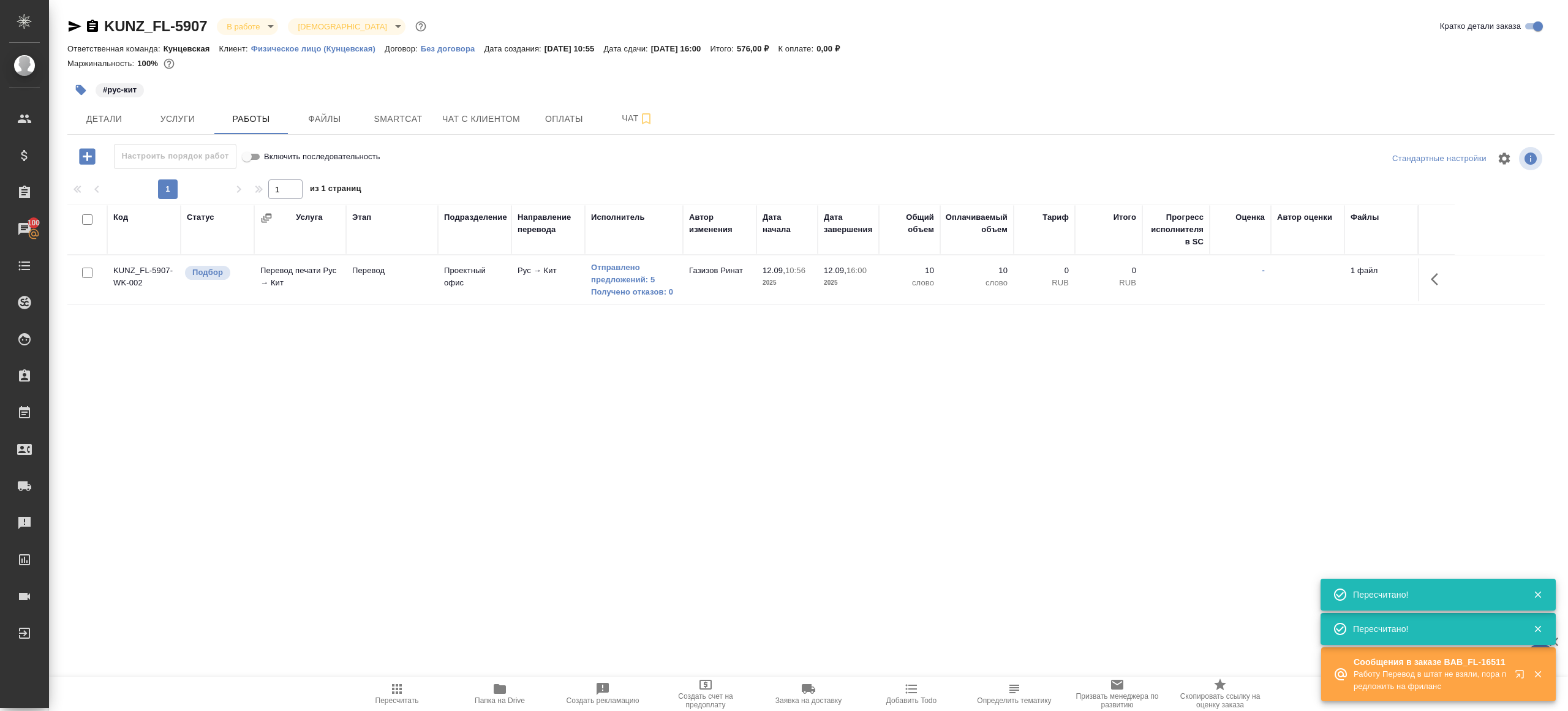
click at [430, 409] on div "Код Статус Услуга Этап Подразделение Направление перевода Исполнитель Автор изм…" at bounding box center [806, 342] width 1477 height 276
click at [395, 699] on span "Пересчитать" at bounding box center [397, 701] width 43 height 8
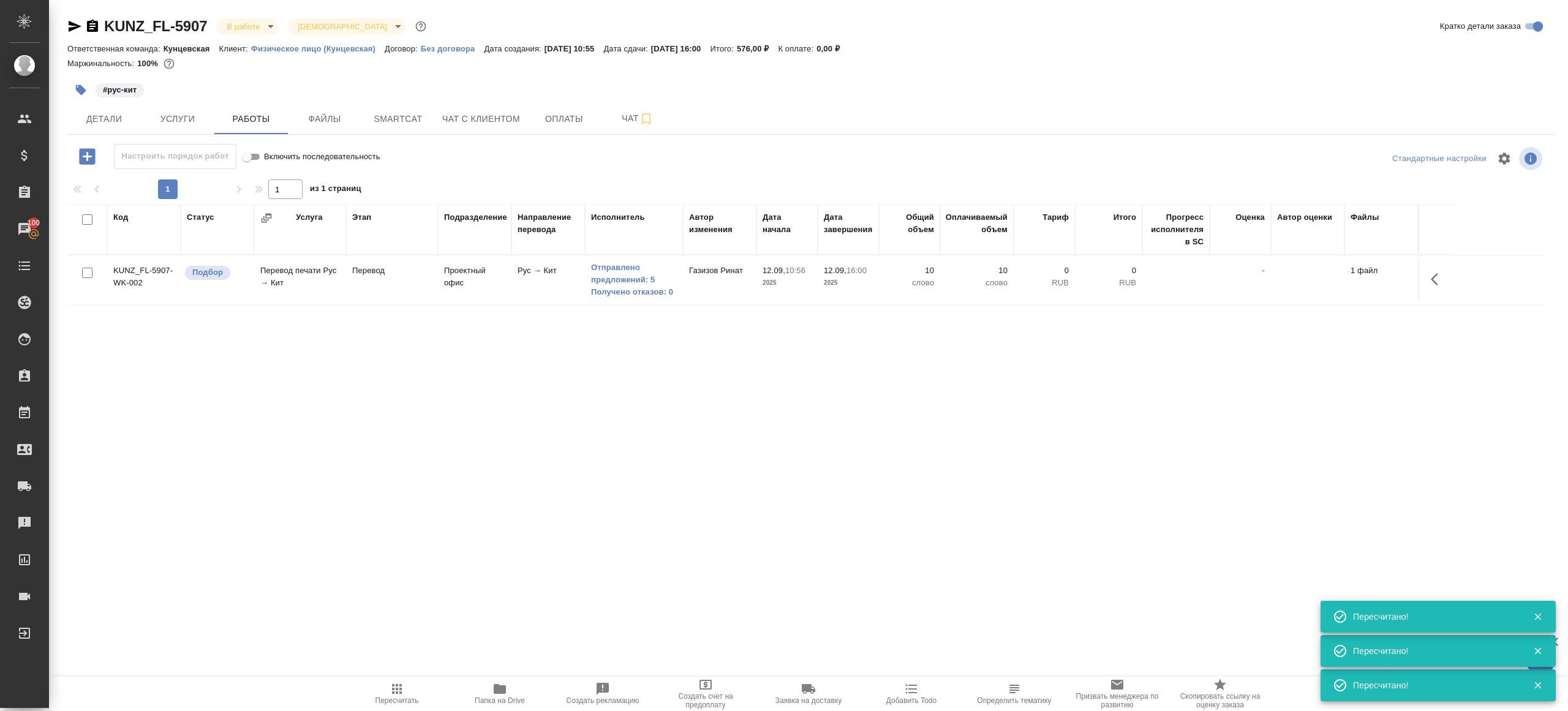
click at [399, 651] on div ".cls-1 fill:#fff; AWATERA Gazizov Rinat Клиенты Спецификации Заказы 100 Чаты To…" at bounding box center [784, 356] width 1568 height 711
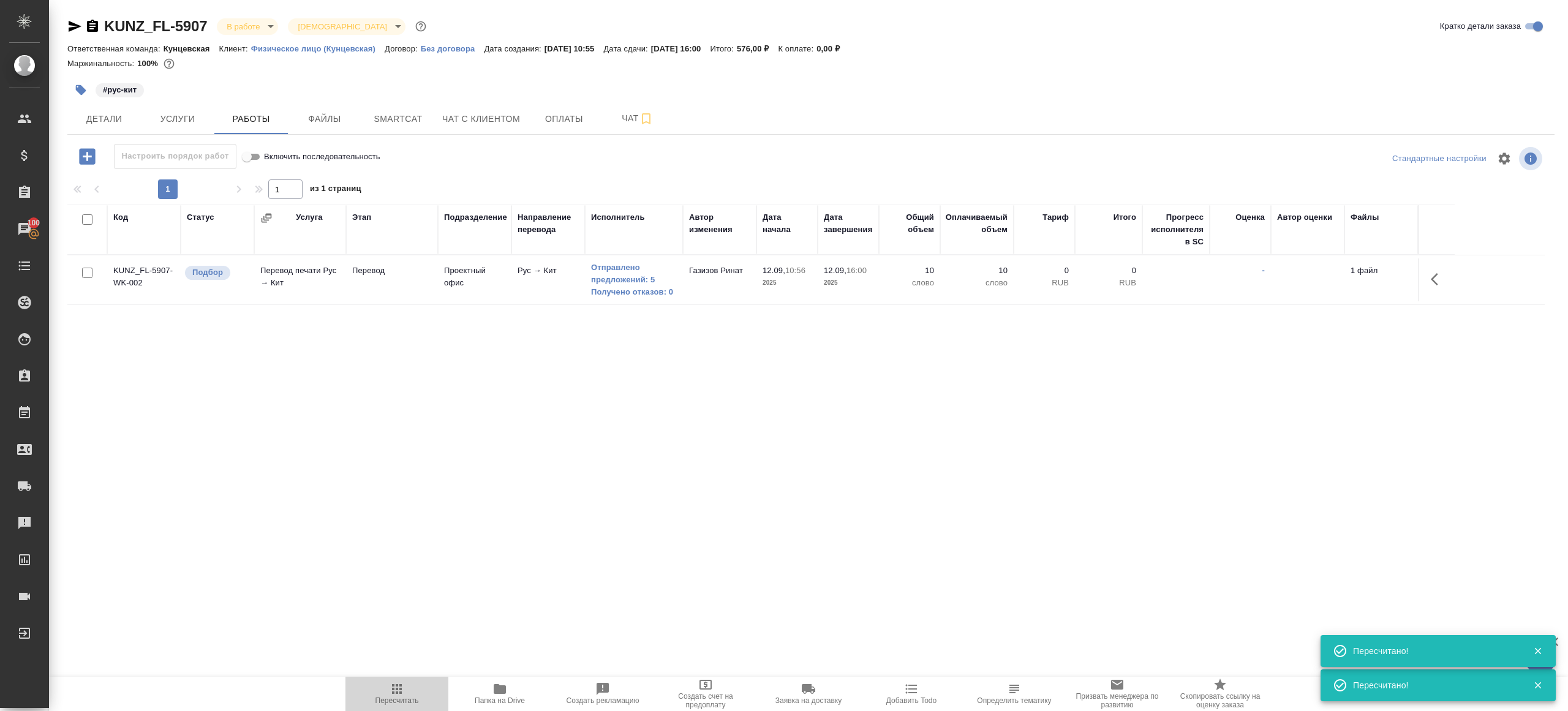
click at [375, 695] on span "Пересчитать" at bounding box center [397, 693] width 89 height 23
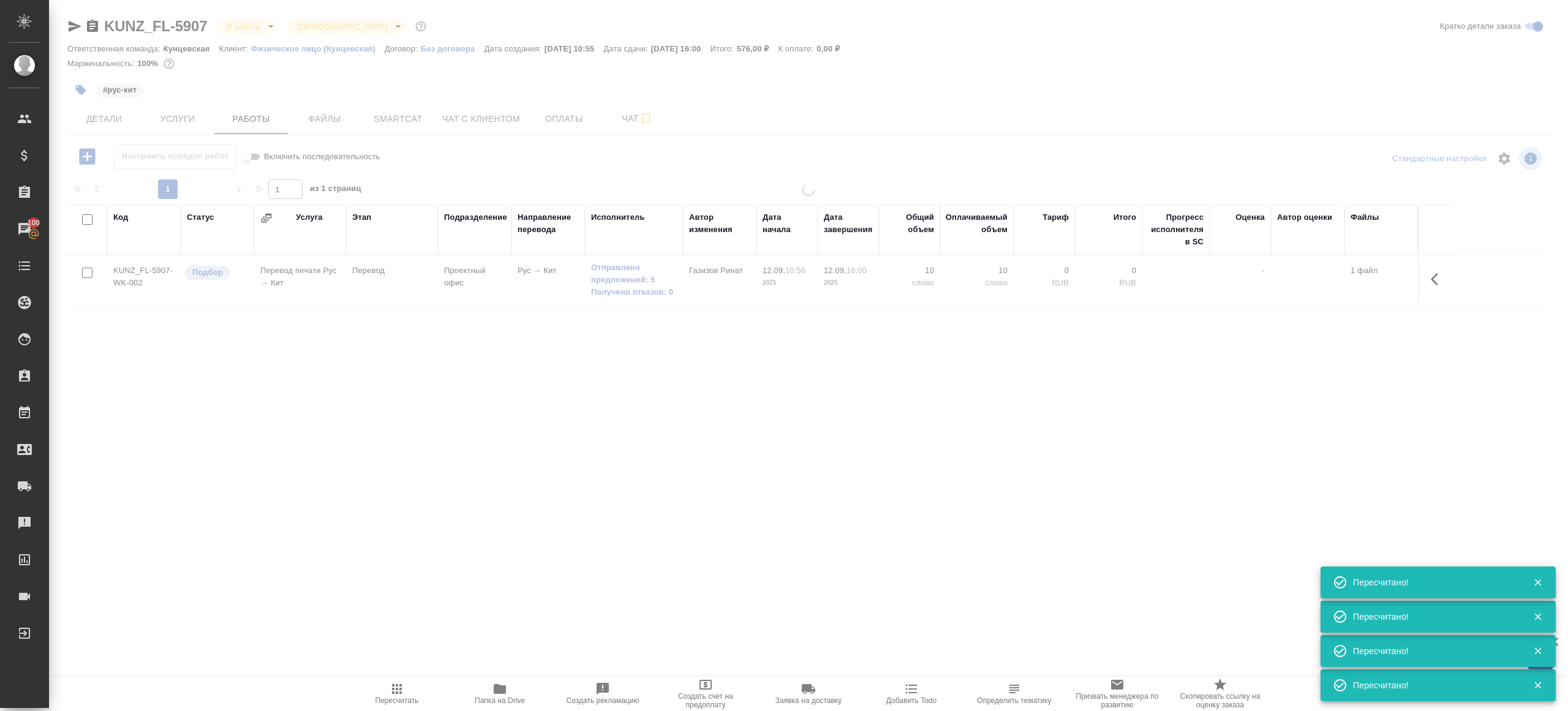
click at [430, 481] on div "KUNZ_FL-5907 В работе inProgress Святая троица holyTrinity Кратко детали заказа…" at bounding box center [810, 255] width 1500 height 511
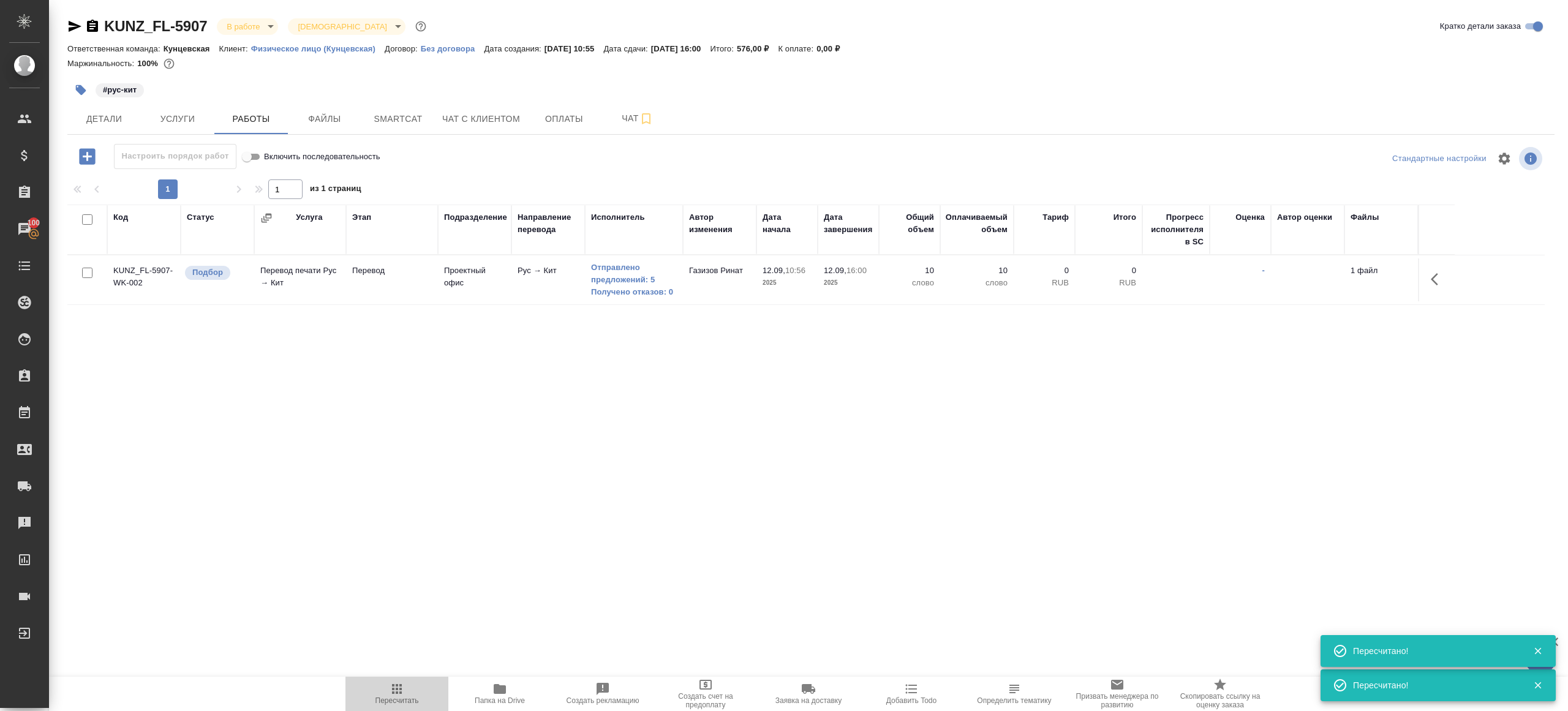
click at [383, 697] on span "Пересчитать" at bounding box center [397, 701] width 43 height 8
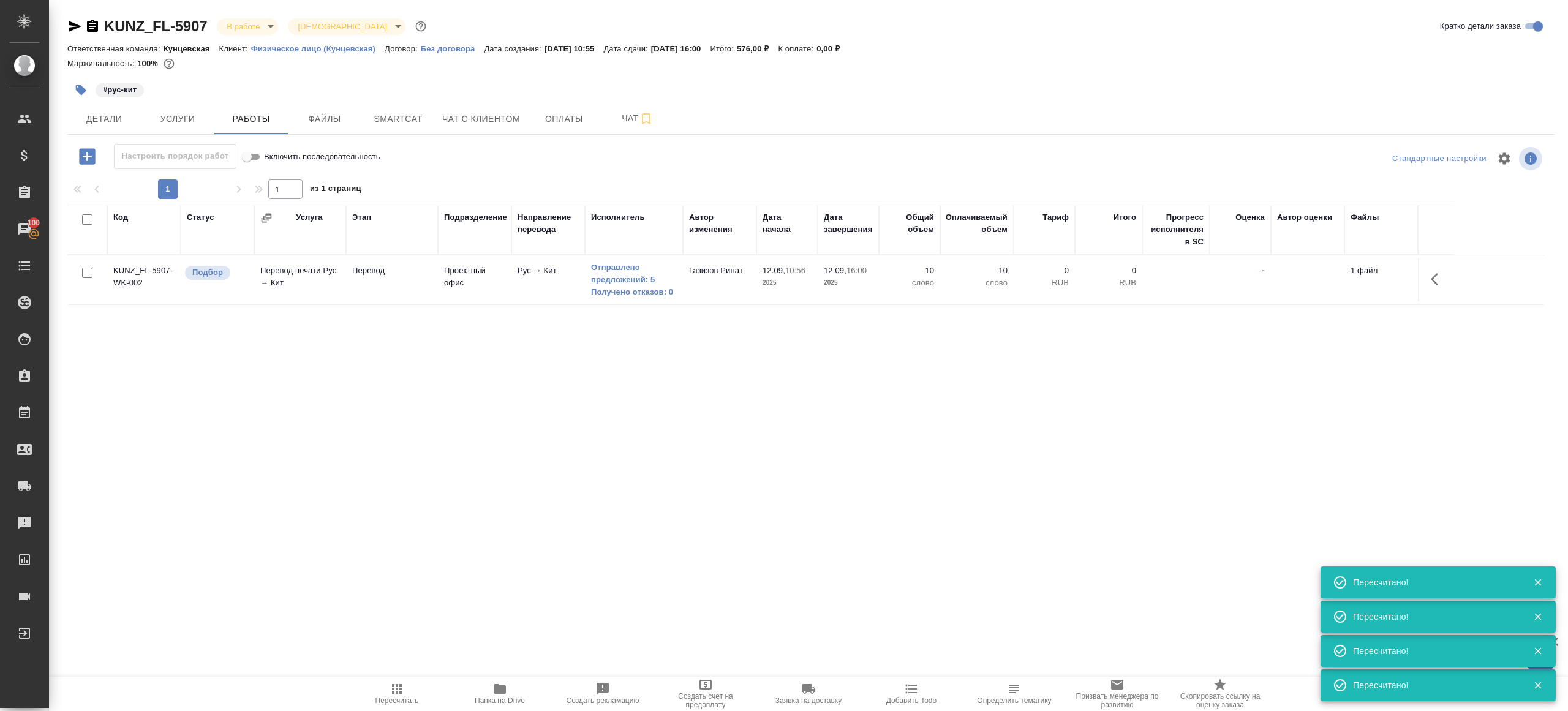
click at [457, 487] on div "KUNZ_FL-5907 В работе inProgress Святая троица holyTrinity Кратко детали заказа…" at bounding box center [810, 255] width 1500 height 511
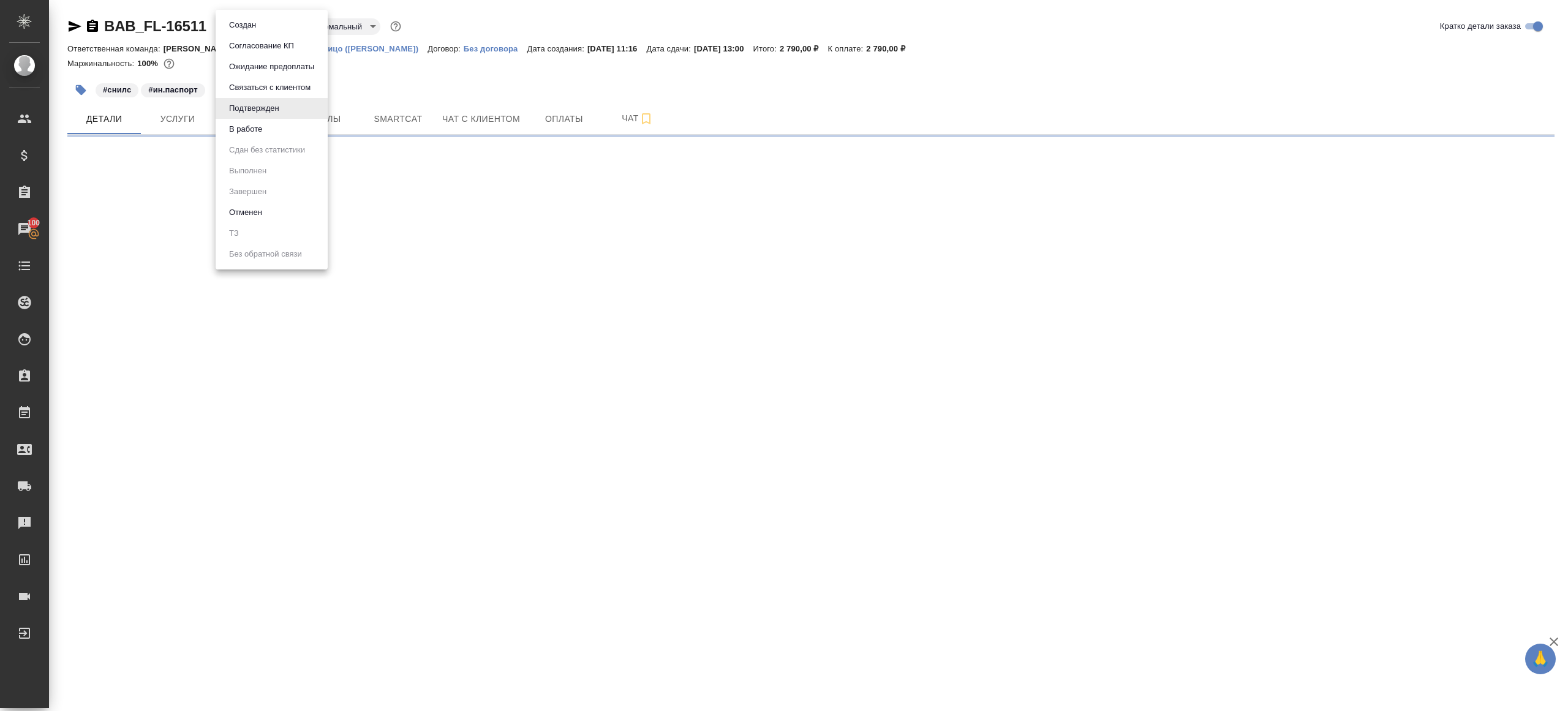
click at [259, 33] on body "🙏 .cls-1 fill:#fff; AWATERA [PERSON_NAME] Клиенты Спецификации Заказы 100 Чаты …" at bounding box center [784, 356] width 1568 height 711
select select "RU"
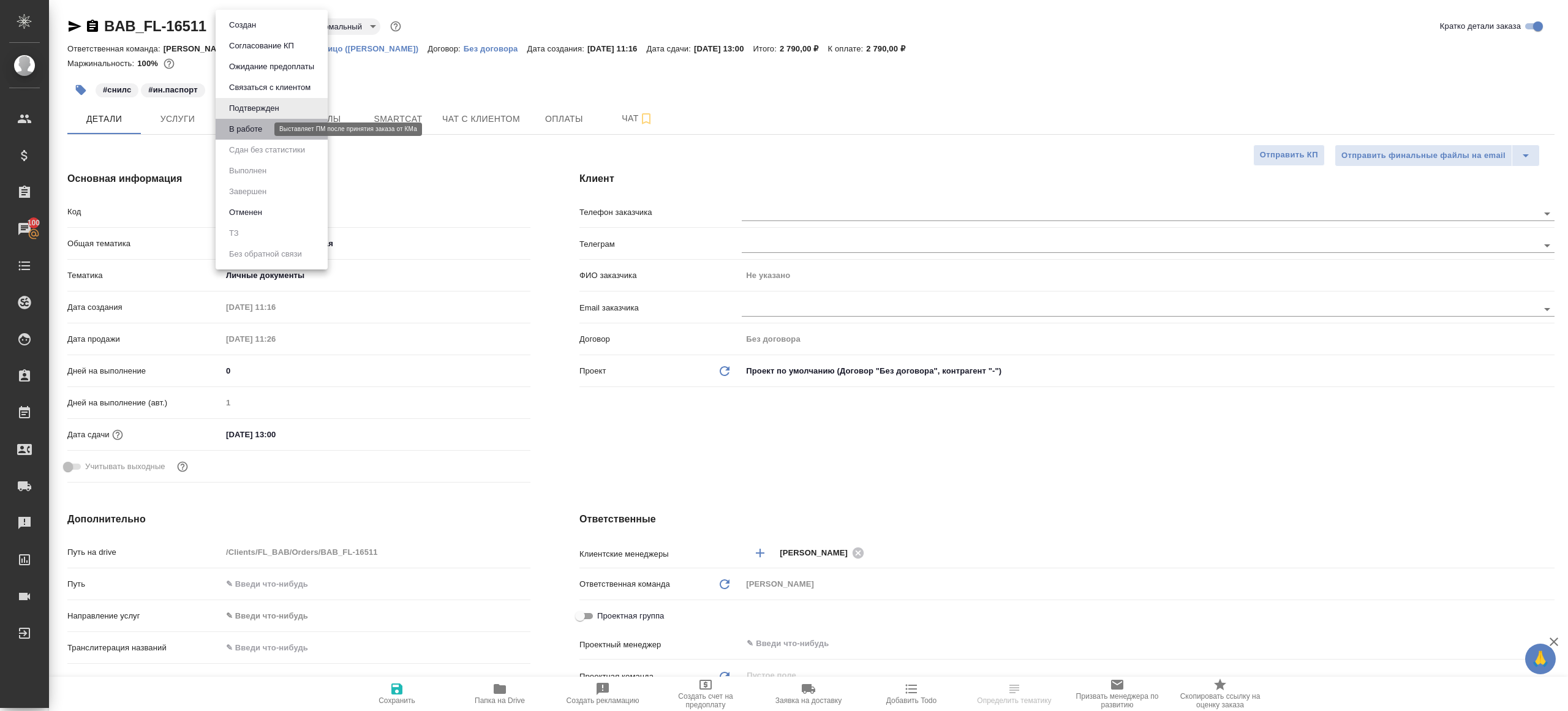
type textarea "x"
click at [259, 135] on button "В работе" at bounding box center [245, 129] width 40 height 14
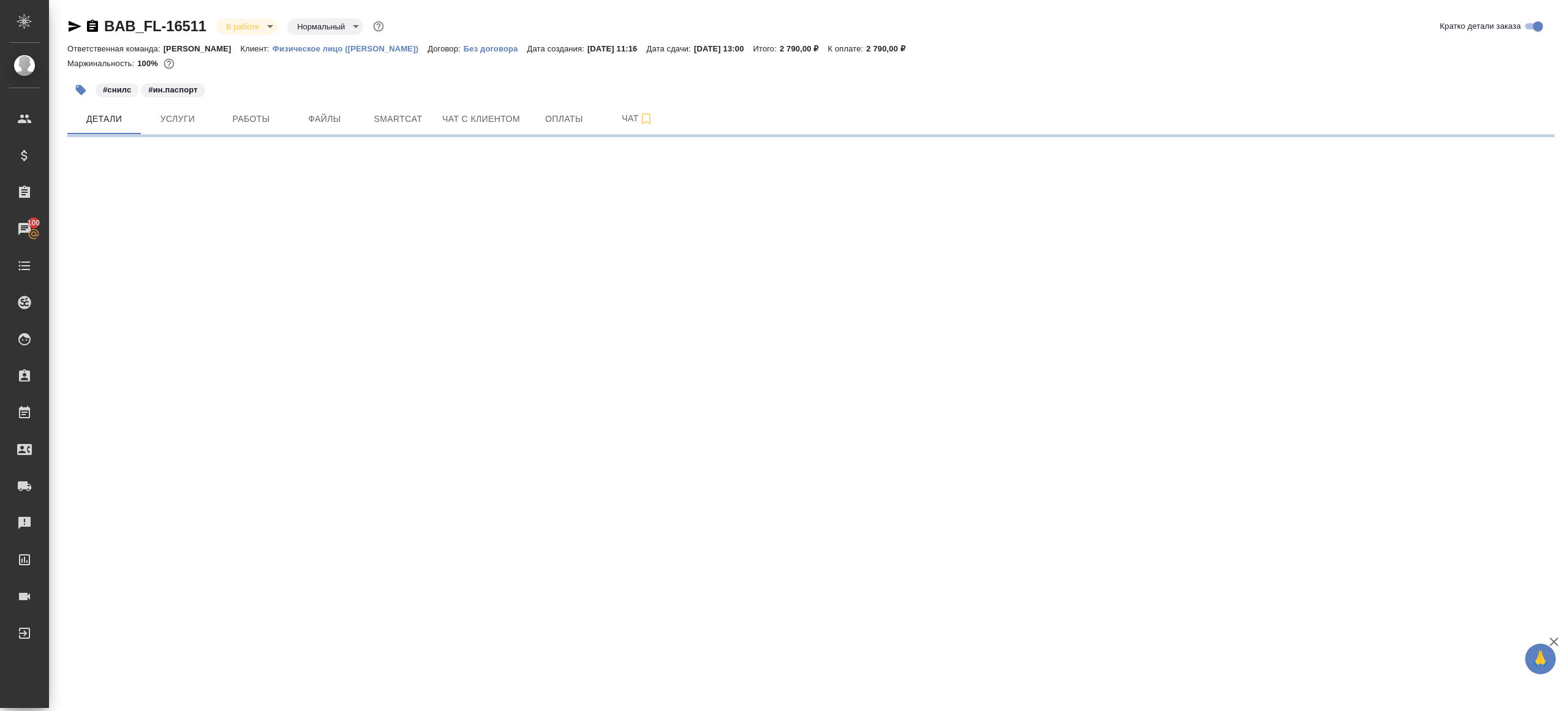
select select "RU"
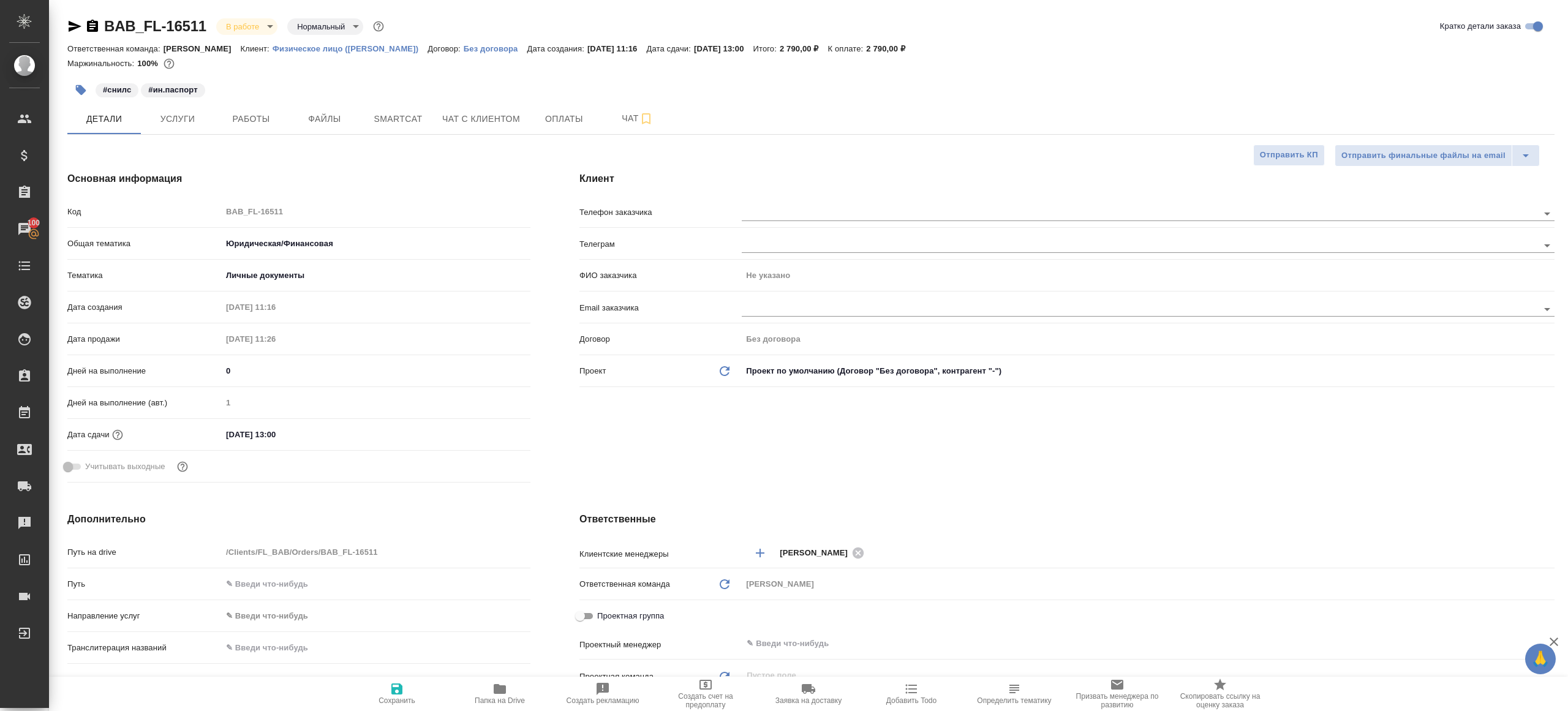
type textarea "x"
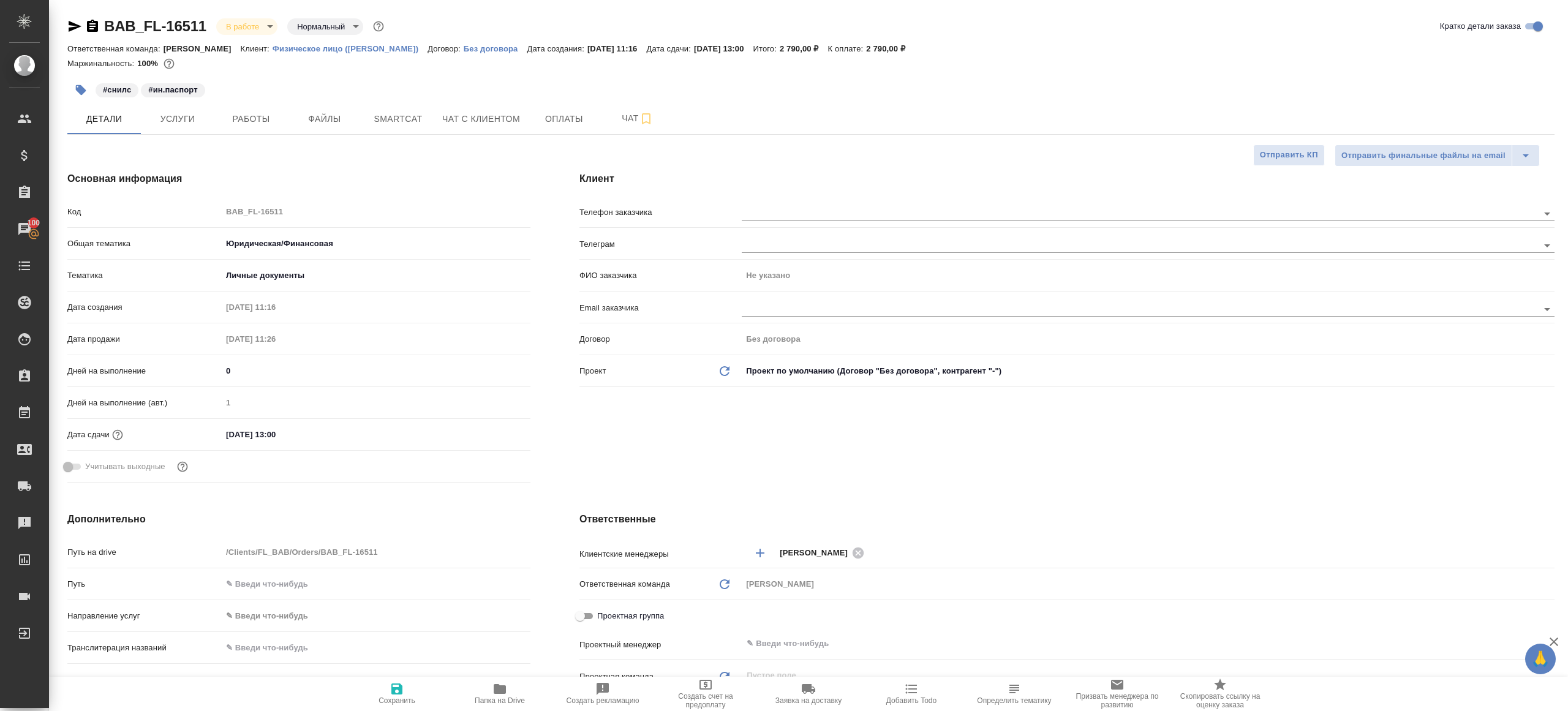
type textarea "x"
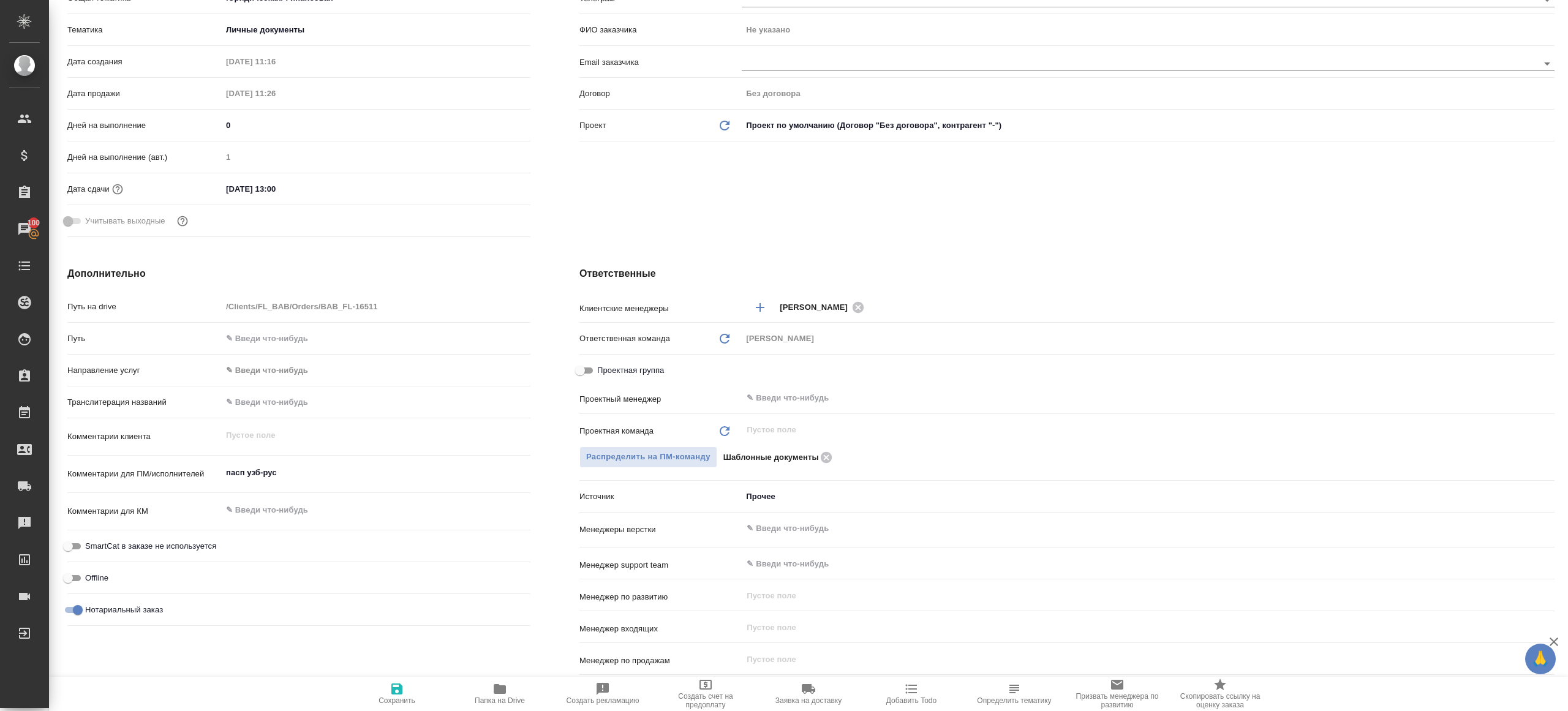
scroll to position [248, 0]
click at [779, 389] on input "text" at bounding box center [1127, 395] width 764 height 14
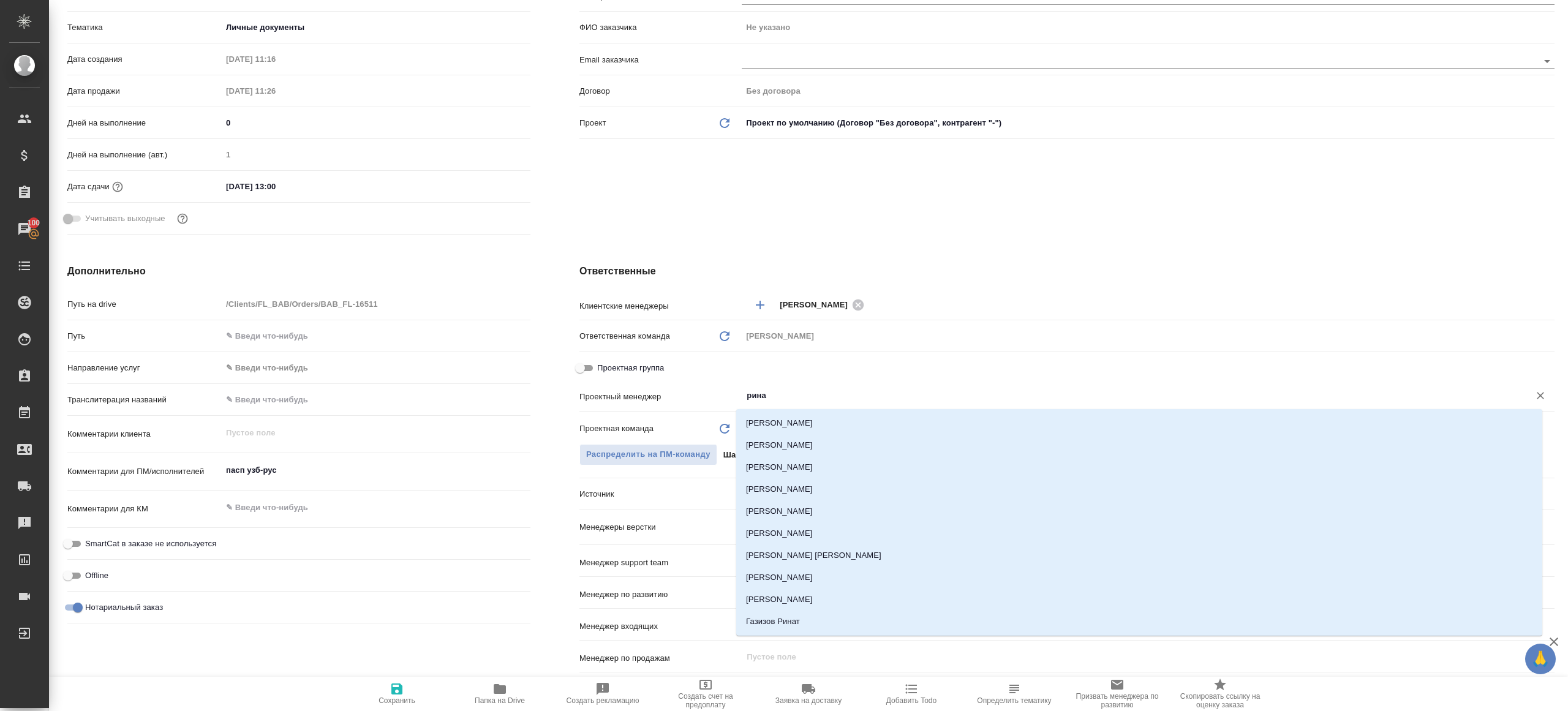
type input "ринат"
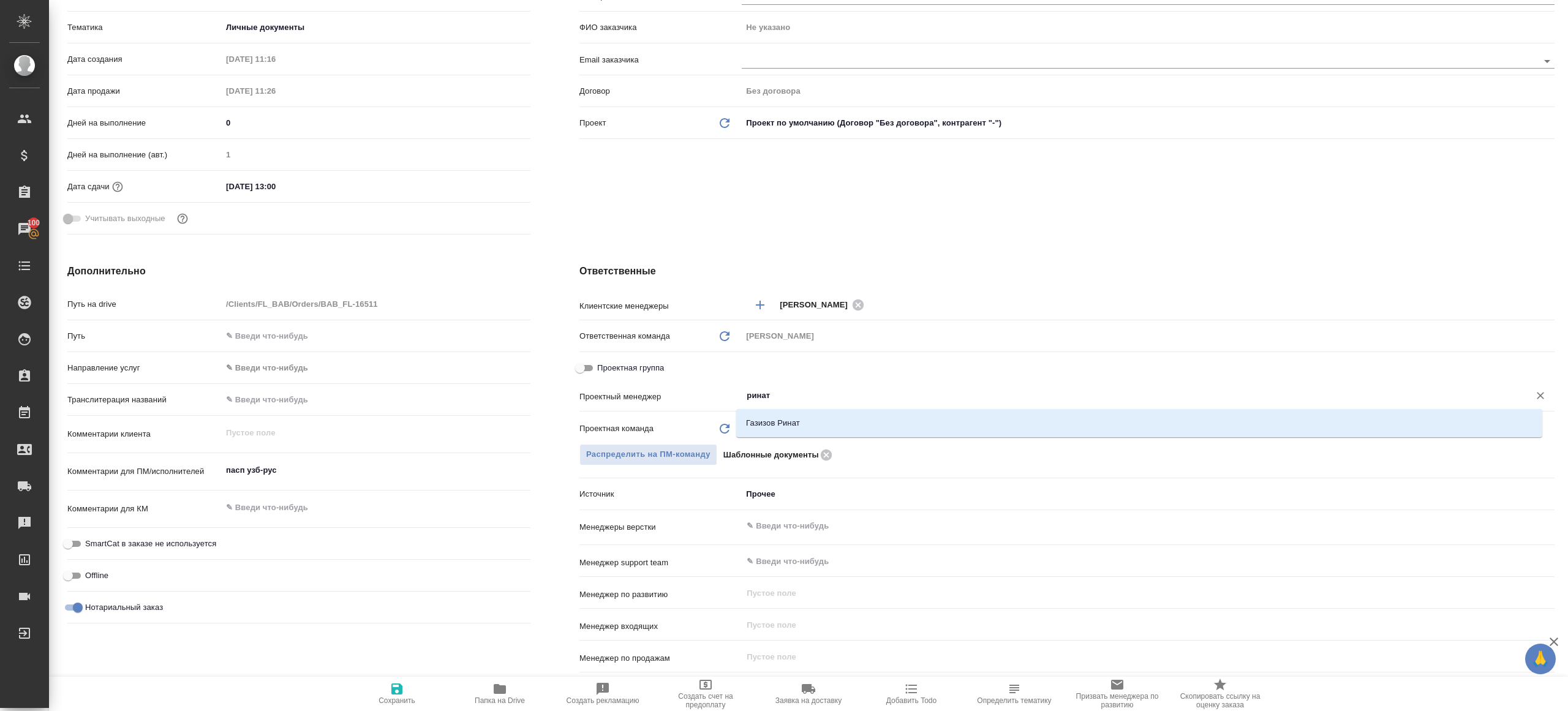
click at [793, 426] on li "Газизов Ринат" at bounding box center [1139, 423] width 806 height 22
type textarea "x"
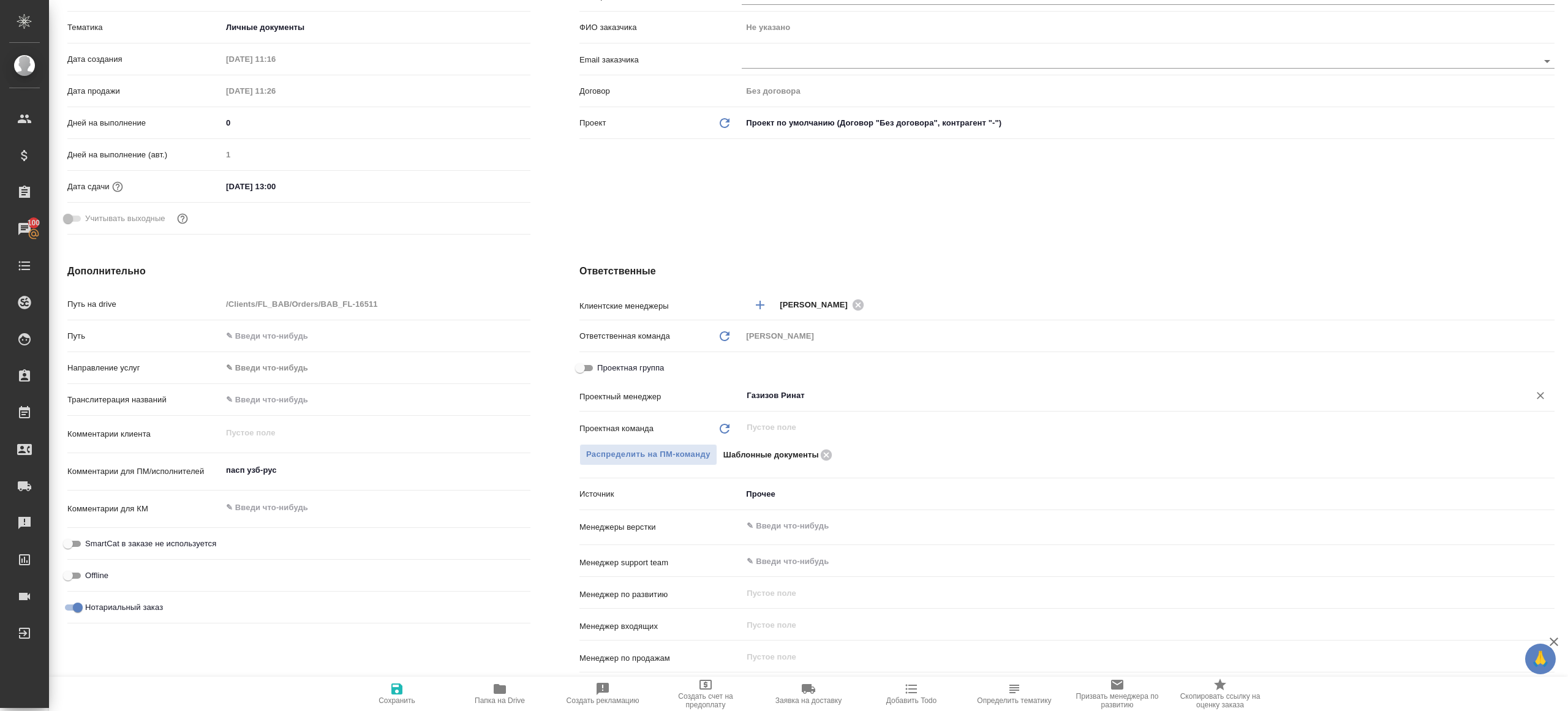
type input "Газизов Ринат"
click at [388, 696] on span "Сохранить" at bounding box center [397, 693] width 89 height 23
type textarea "x"
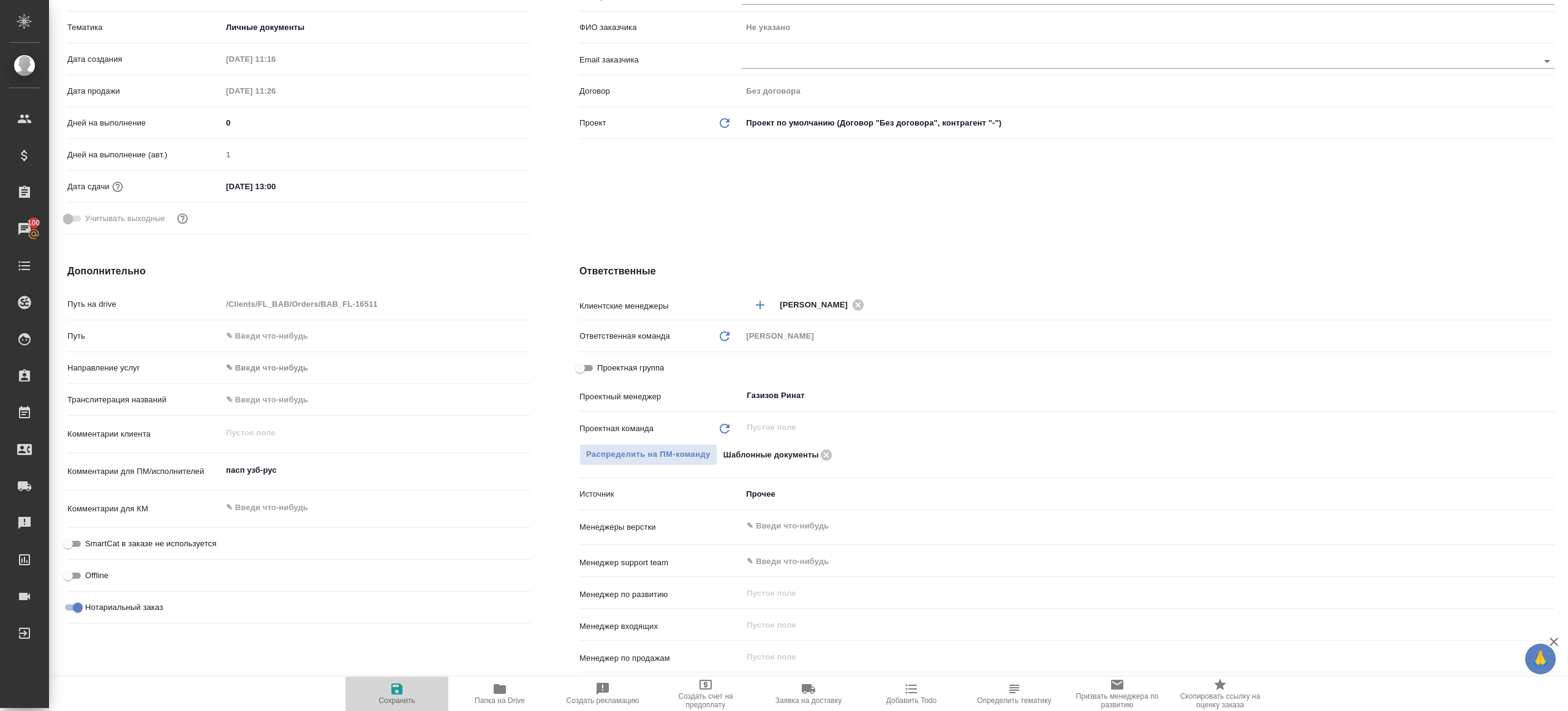
type textarea "x"
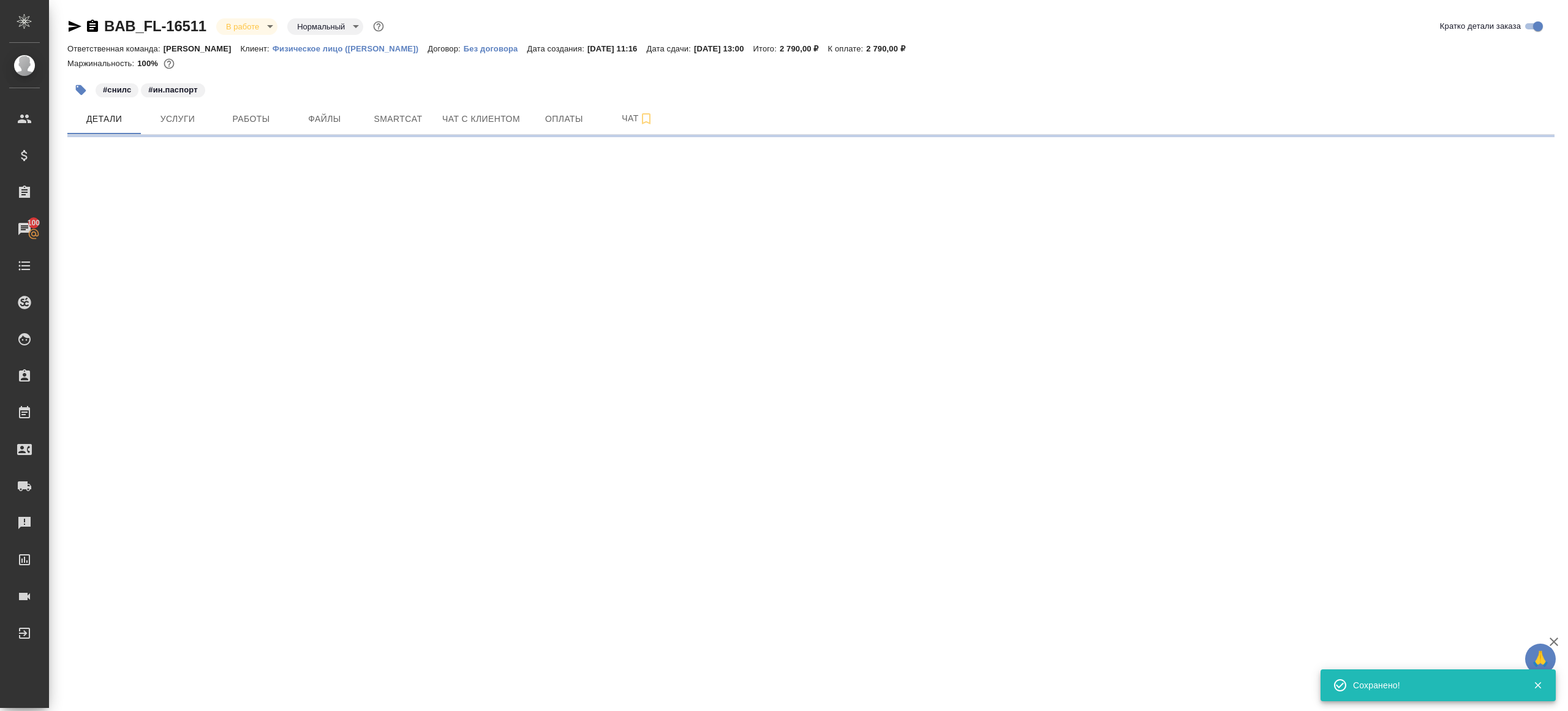
scroll to position [0, 0]
select select "RU"
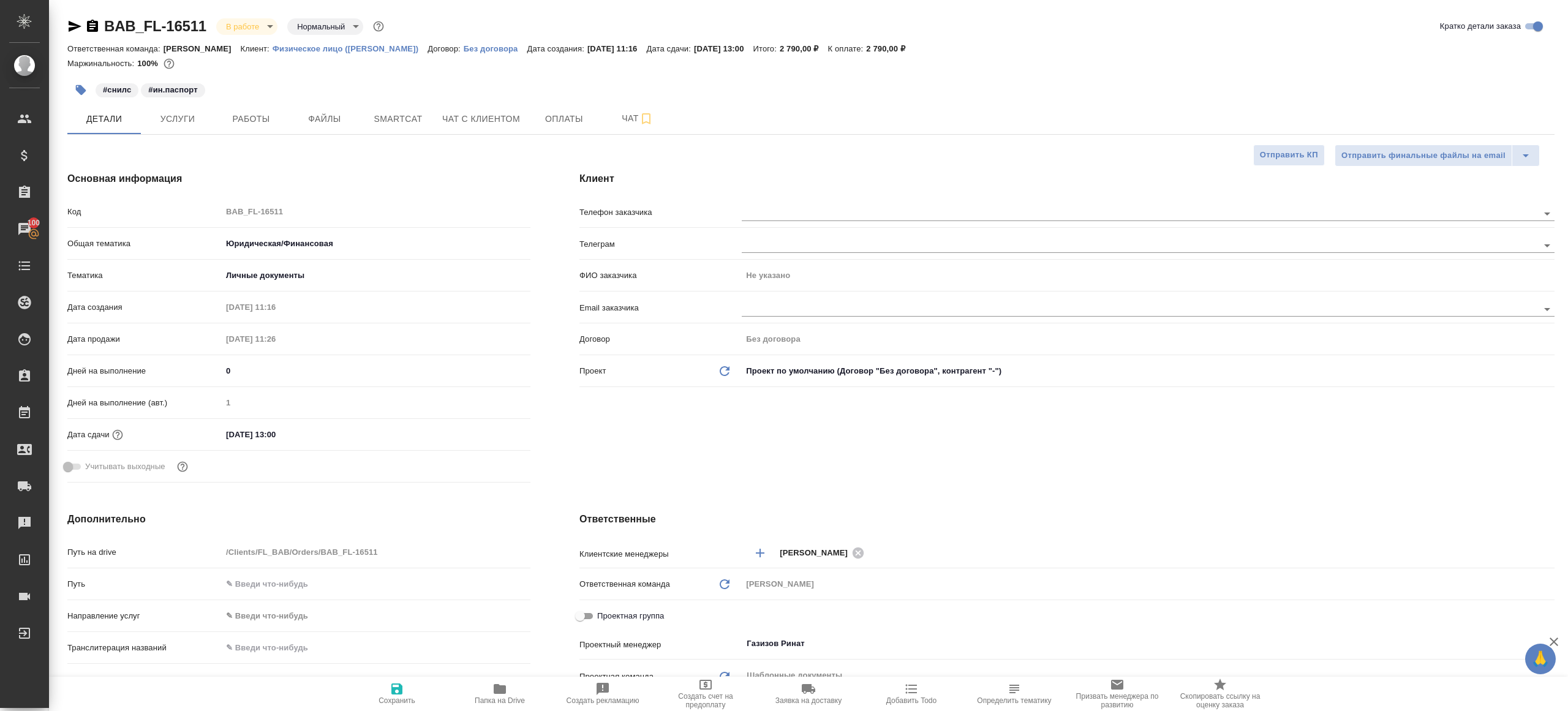
type textarea "x"
click at [503, 697] on span "Папка на Drive" at bounding box center [500, 701] width 50 height 8
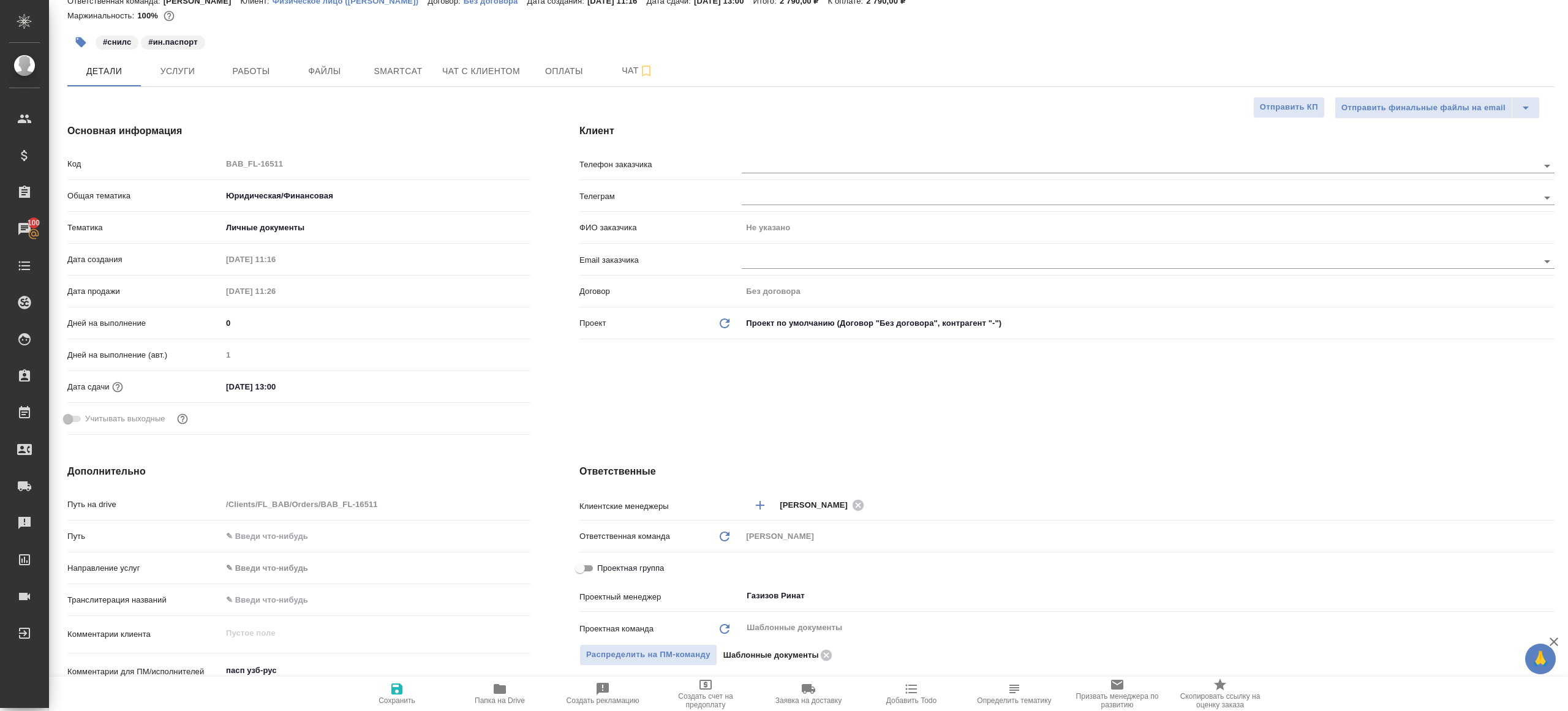
type textarea "x"
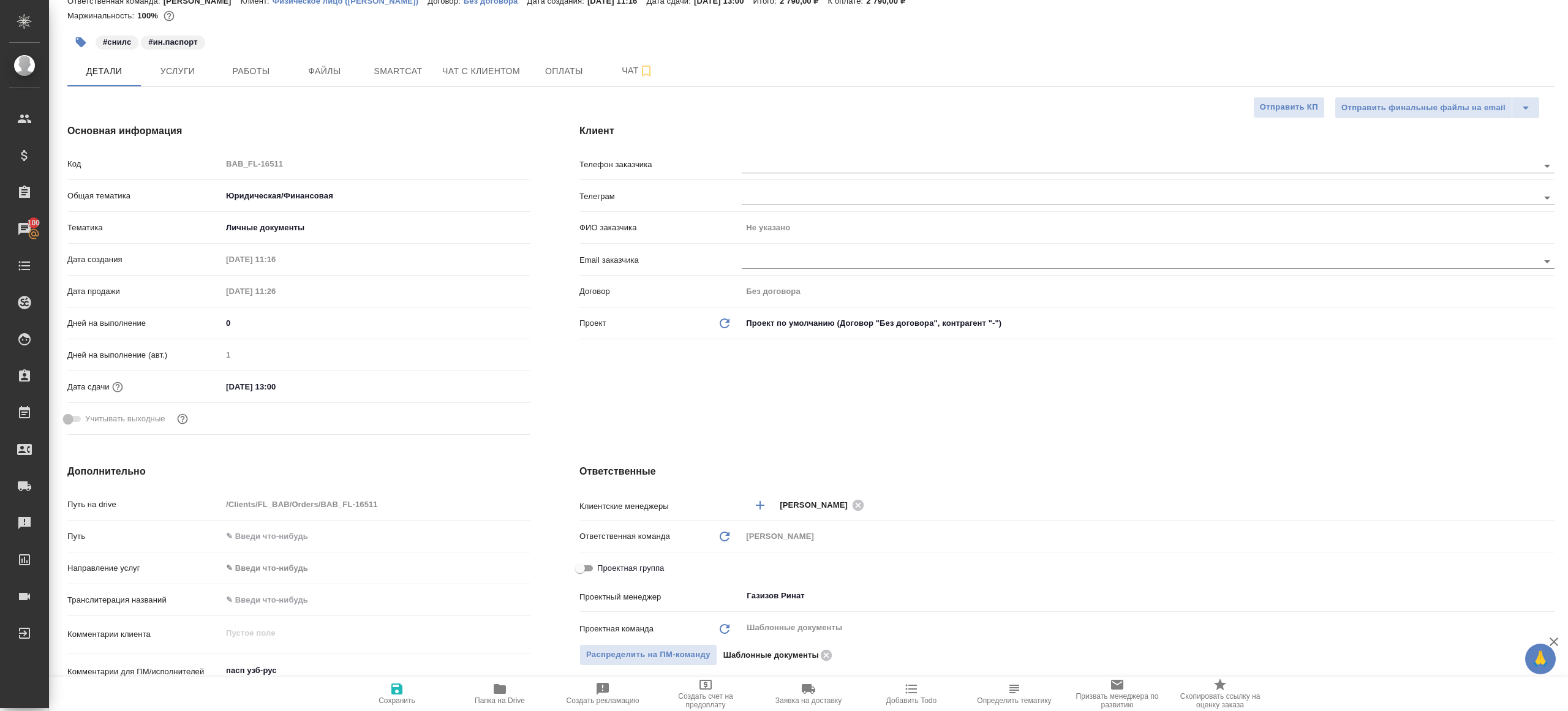
type textarea "x"
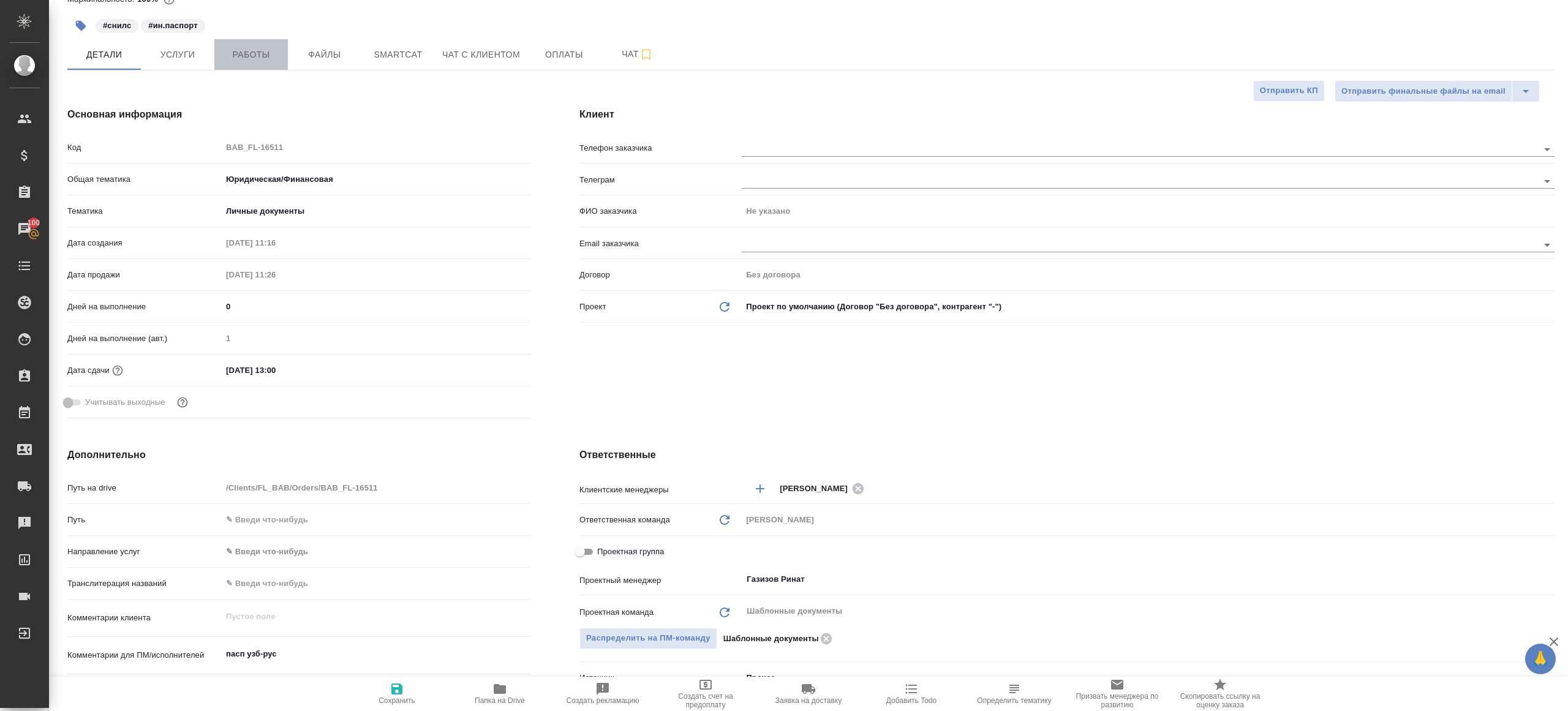
click at [259, 67] on button "Работы" at bounding box center [250, 54] width 73 height 31
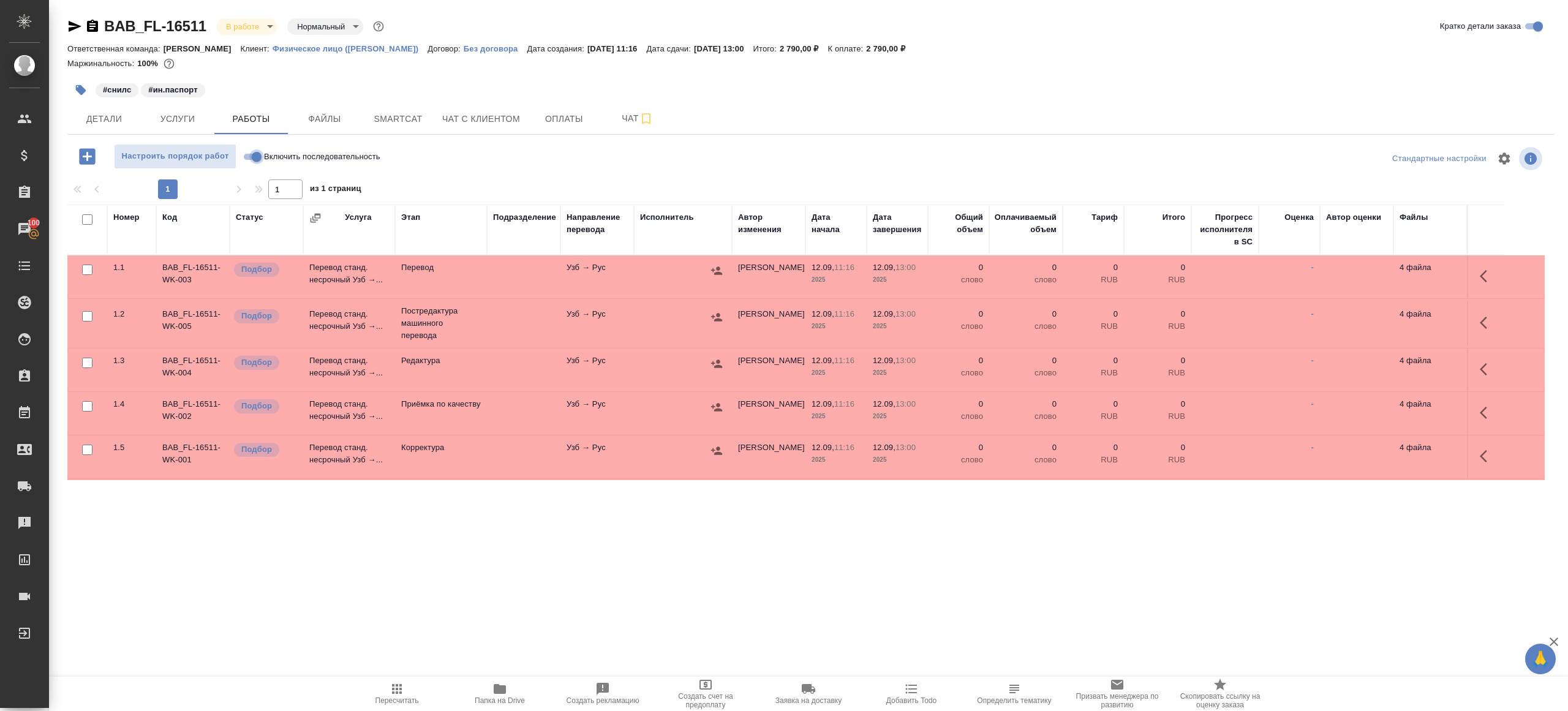
click at [253, 156] on input "Включить последовательность" at bounding box center [257, 156] width 44 height 14
checkbox input "true"
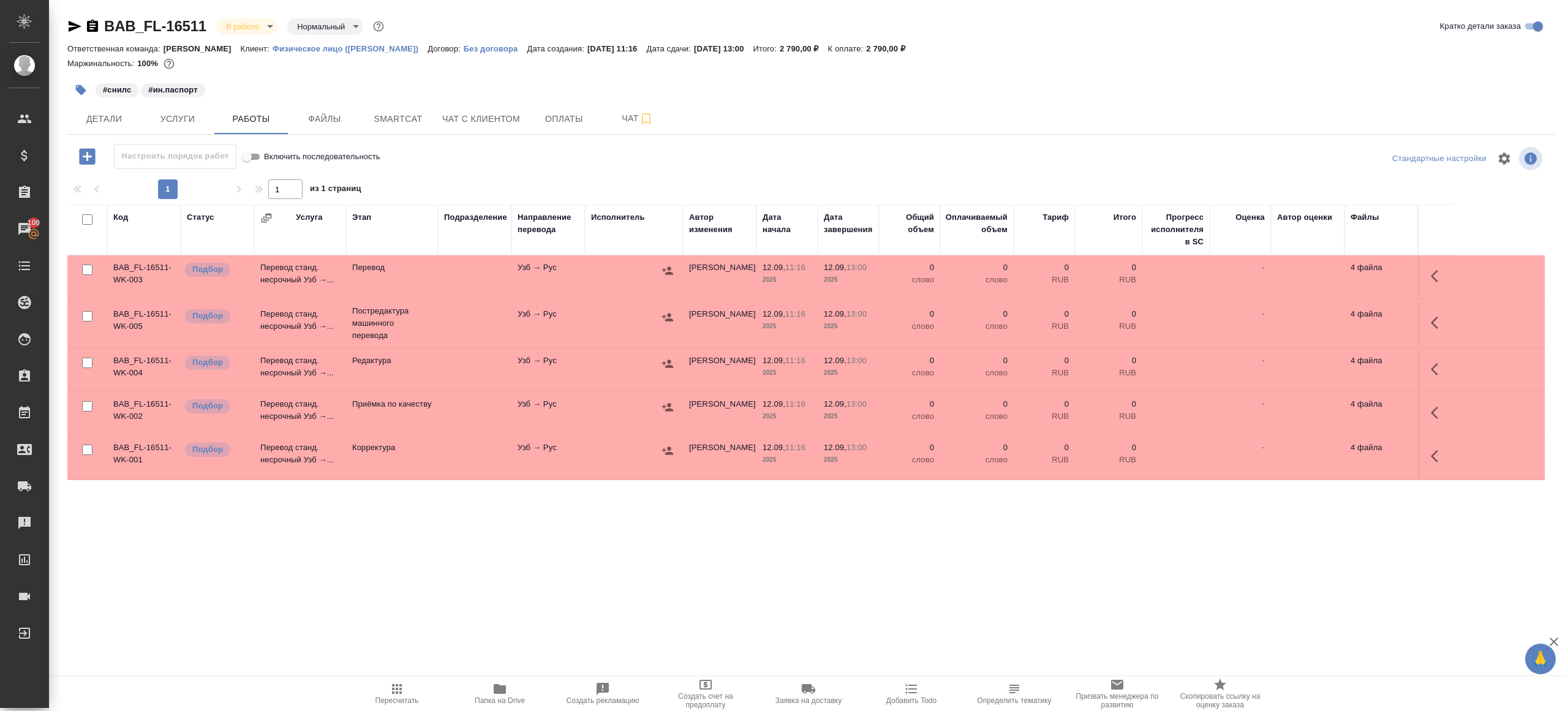
drag, startPoint x: 88, startPoint y: 220, endPoint x: 88, endPoint y: 241, distance: 21.0
click at [88, 220] on input "checkbox" at bounding box center [87, 219] width 10 height 10
checkbox input "true"
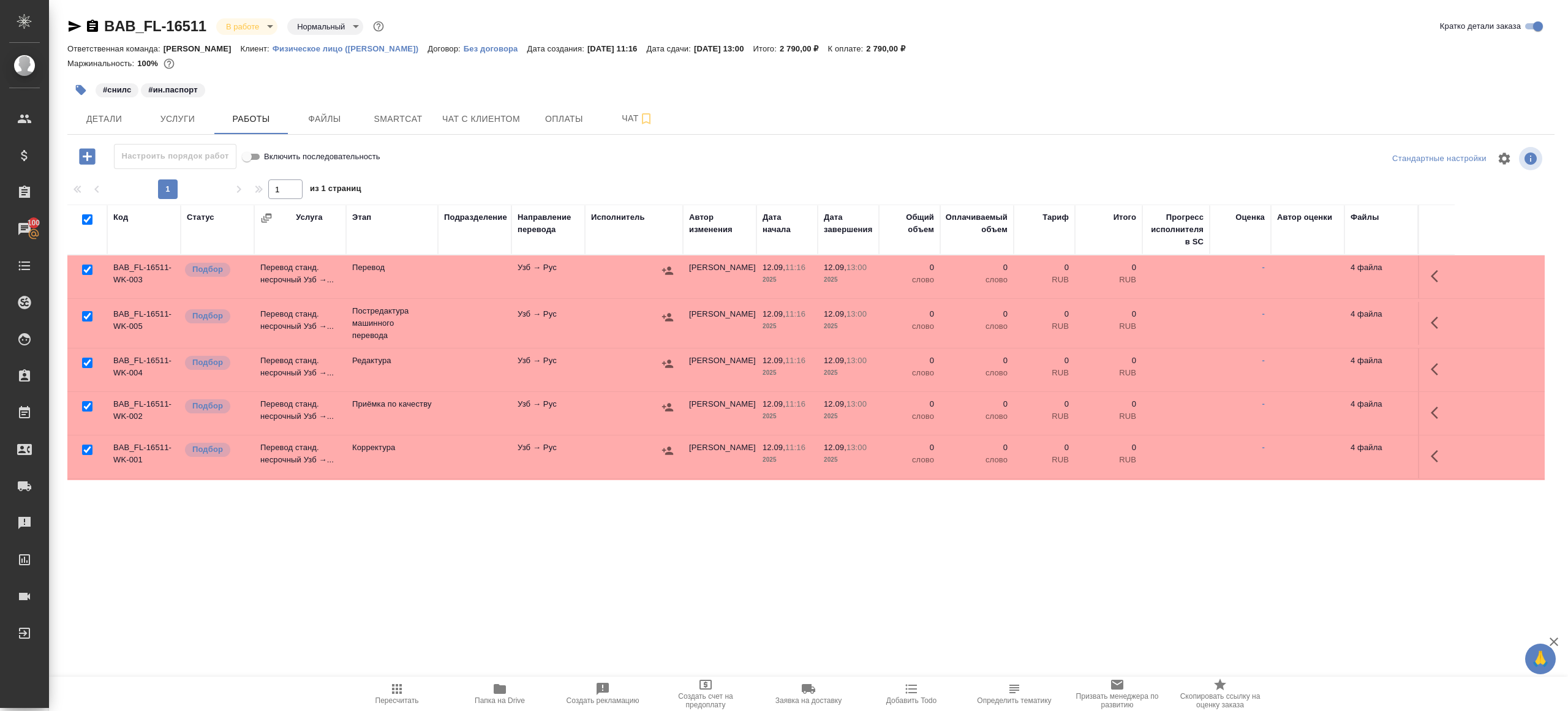
checkbox input "true"
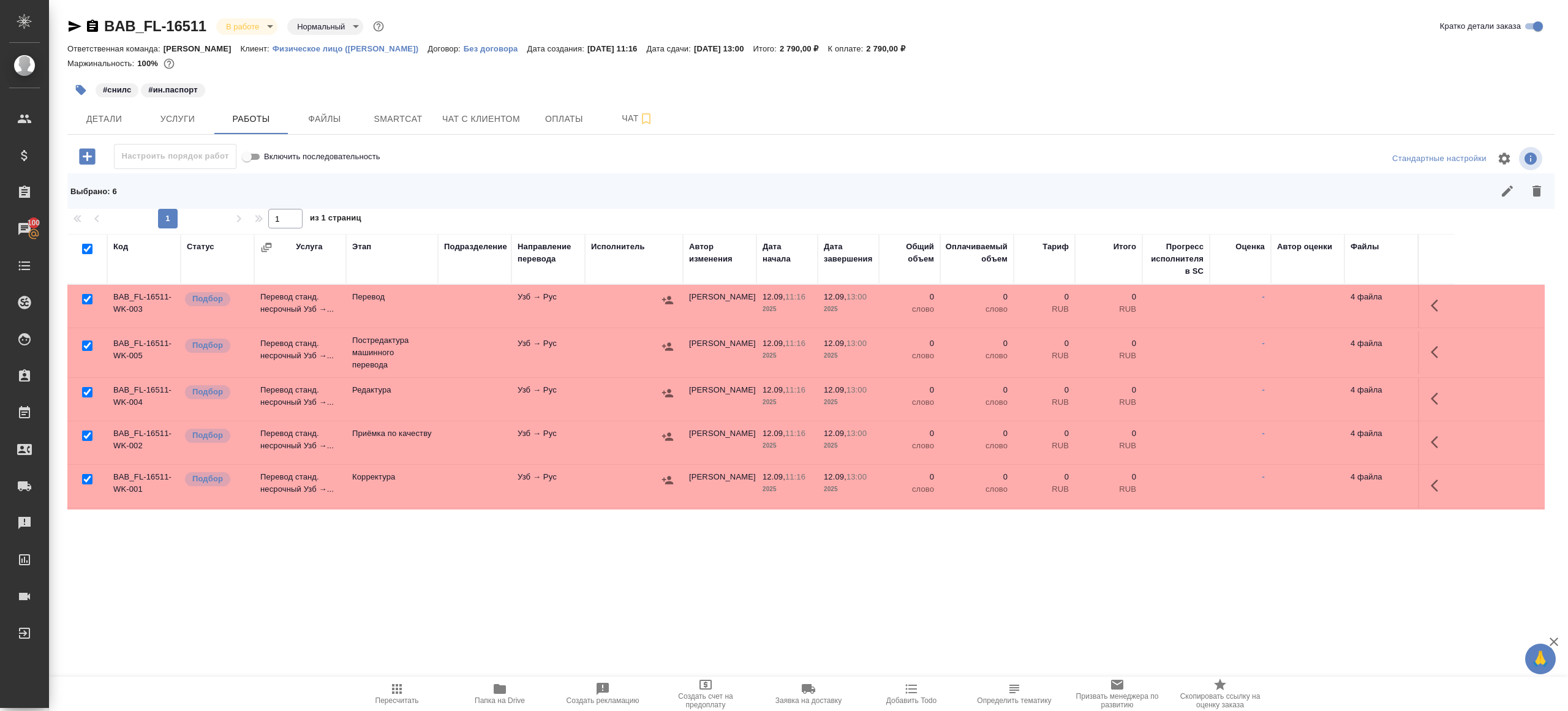
click at [88, 301] on input "checkbox" at bounding box center [87, 299] width 10 height 10
checkbox input "false"
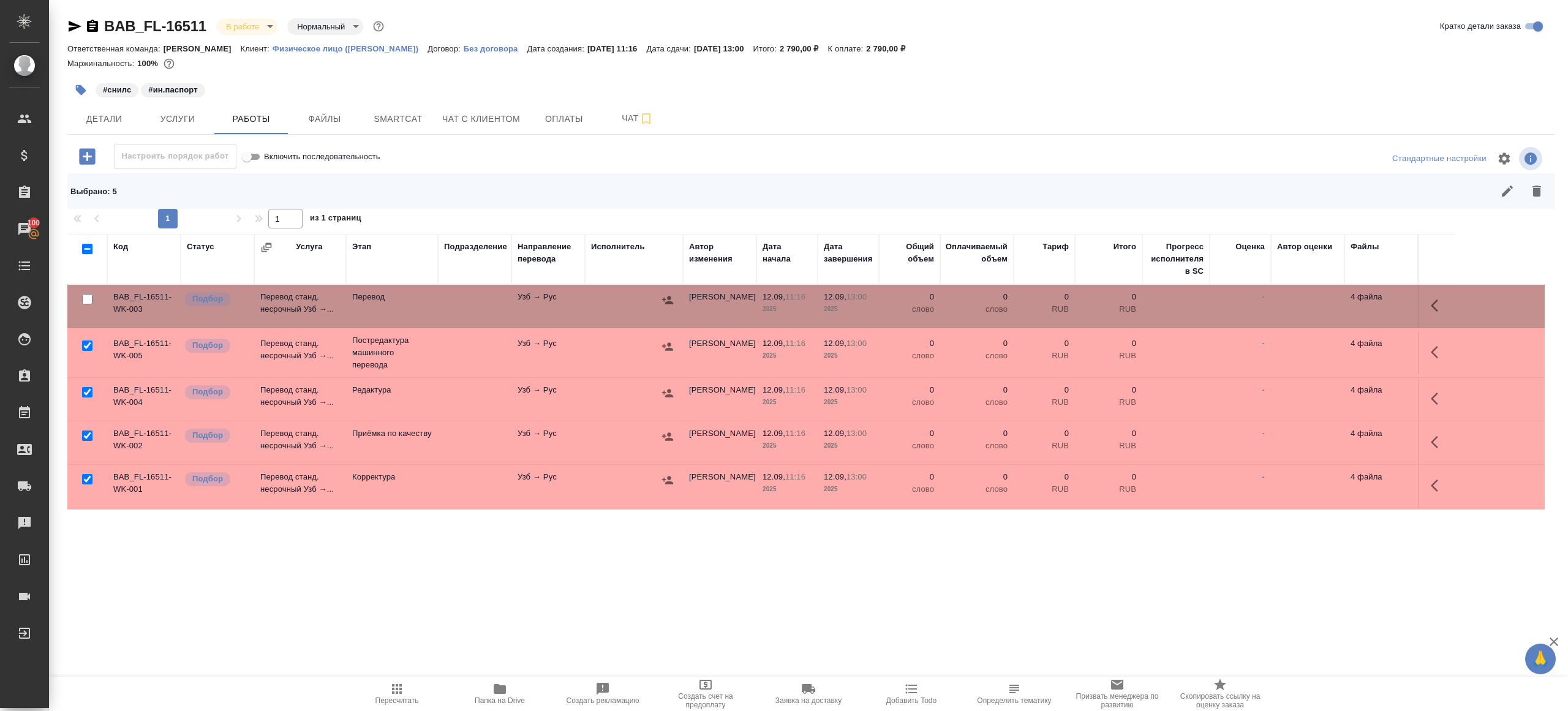
scroll to position [47, 0]
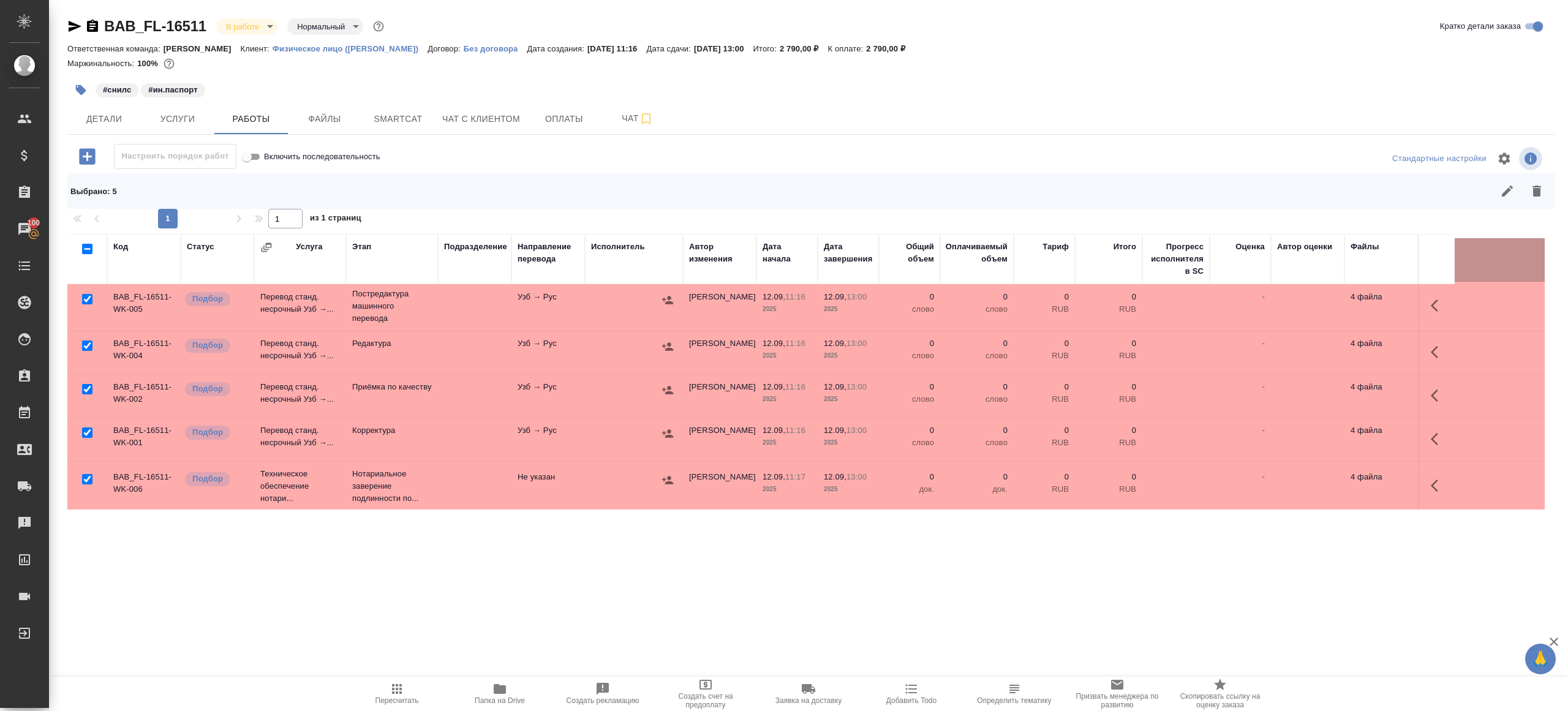
click at [84, 390] on input "checkbox" at bounding box center [87, 389] width 10 height 10
checkbox input "false"
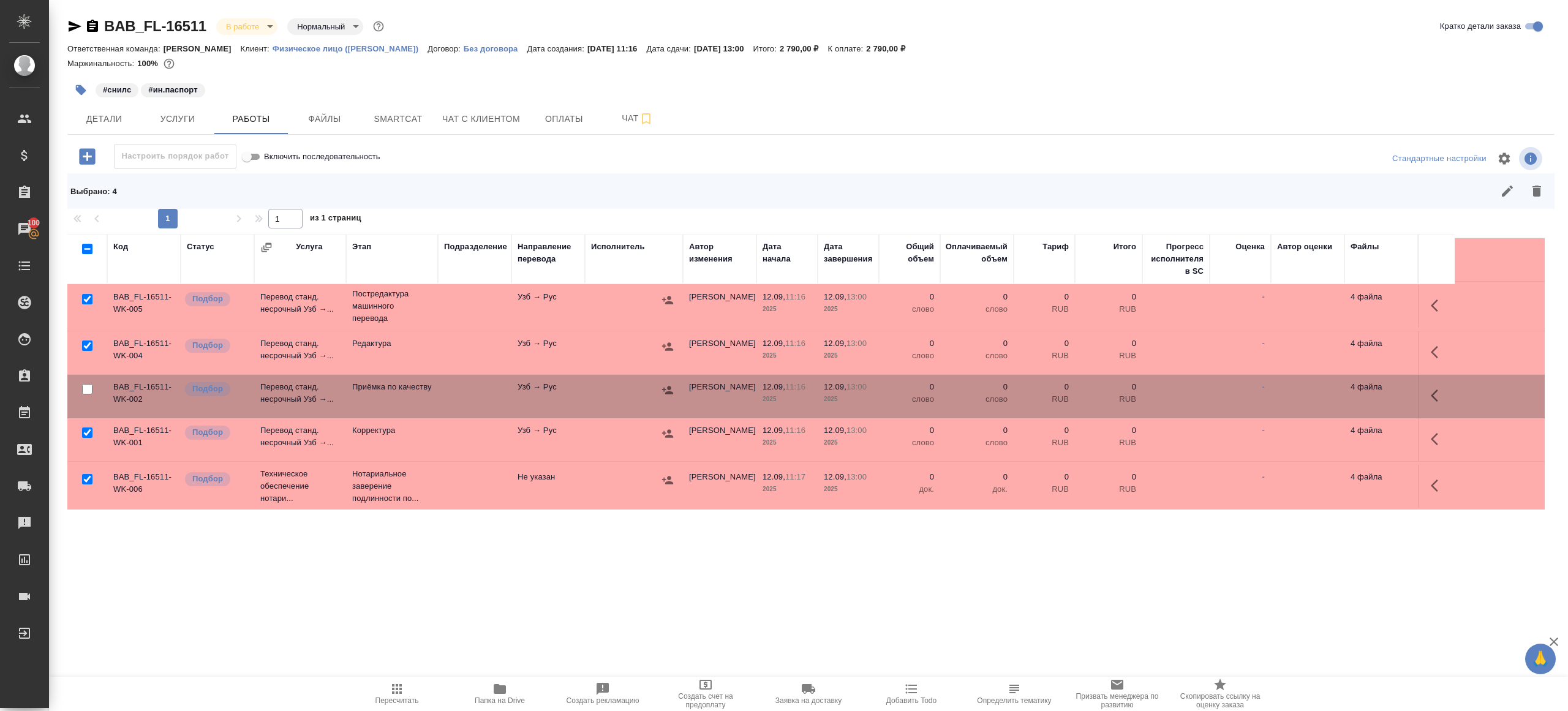
click at [83, 482] on input "checkbox" at bounding box center [87, 479] width 10 height 10
checkbox input "false"
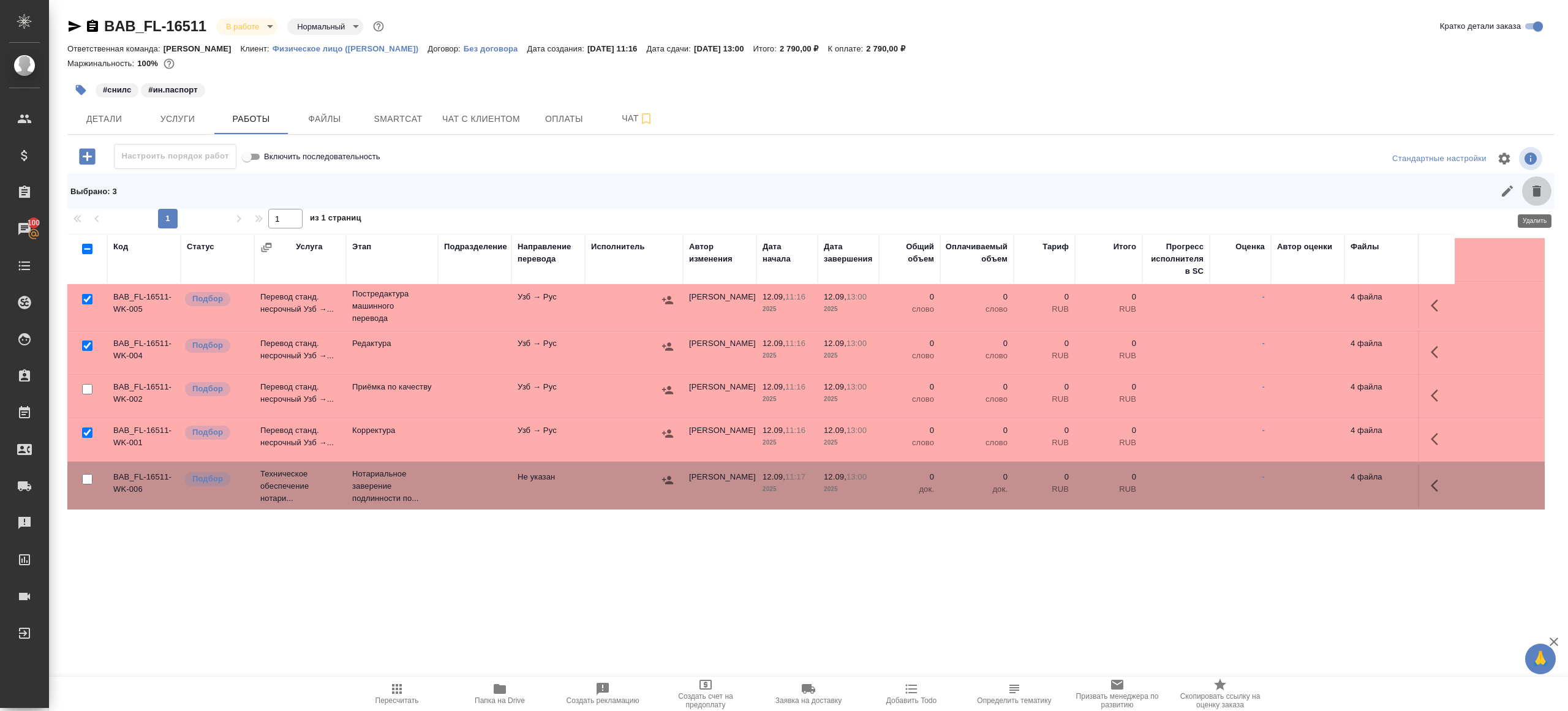
click at [1531, 196] on icon "button" at bounding box center [1536, 191] width 14 height 14
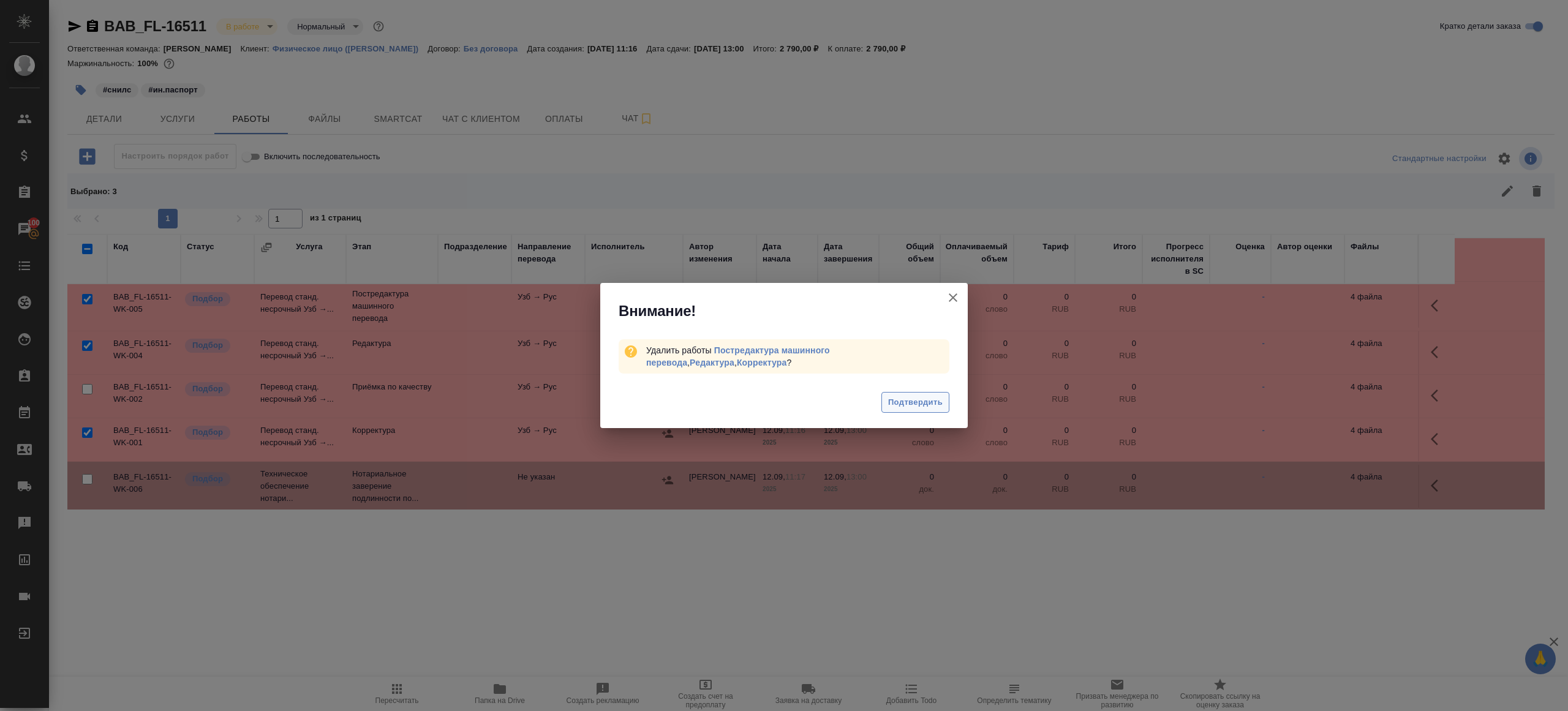
click at [934, 402] on span "Подтвердить" at bounding box center [915, 403] width 54 height 14
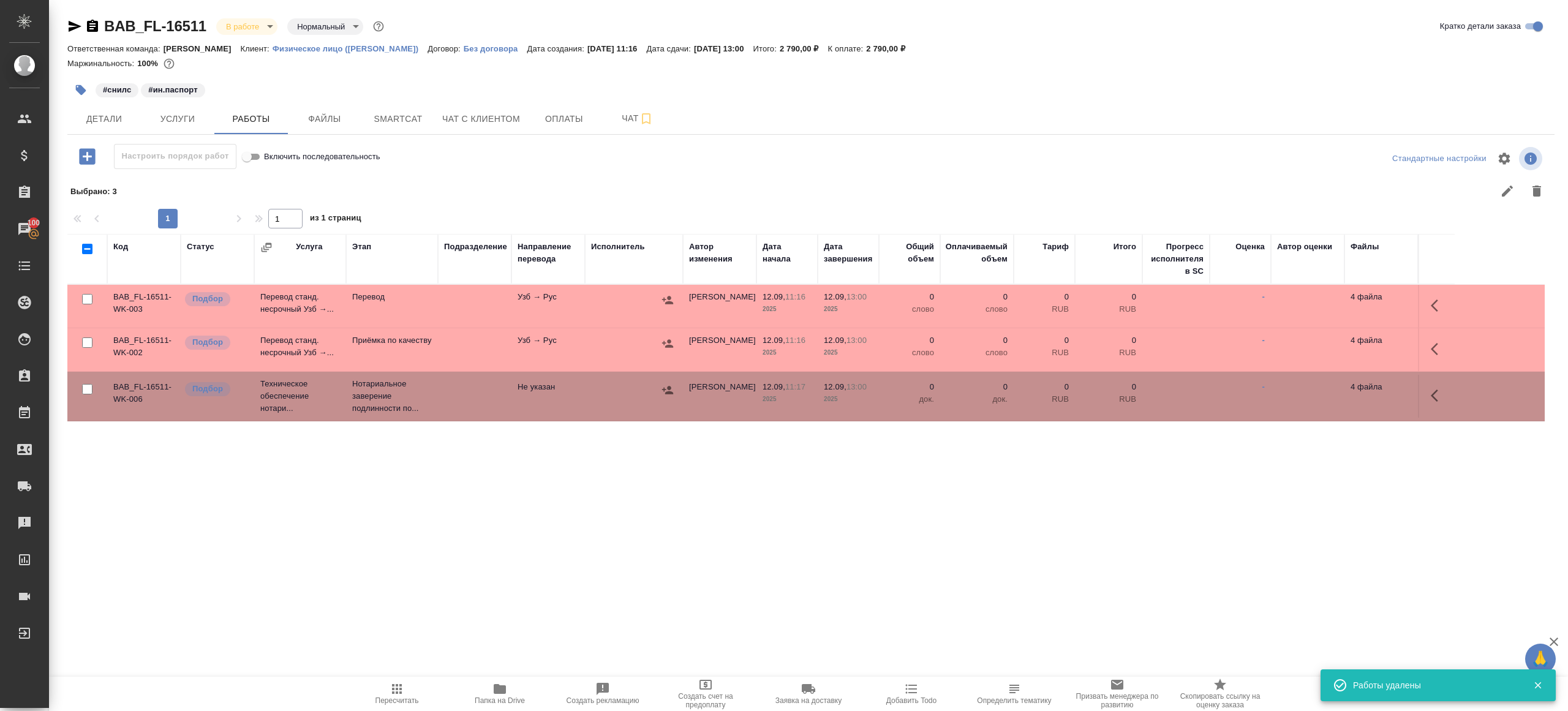
scroll to position [0, 0]
click at [1428, 298] on button "button" at bounding box center [1438, 305] width 30 height 30
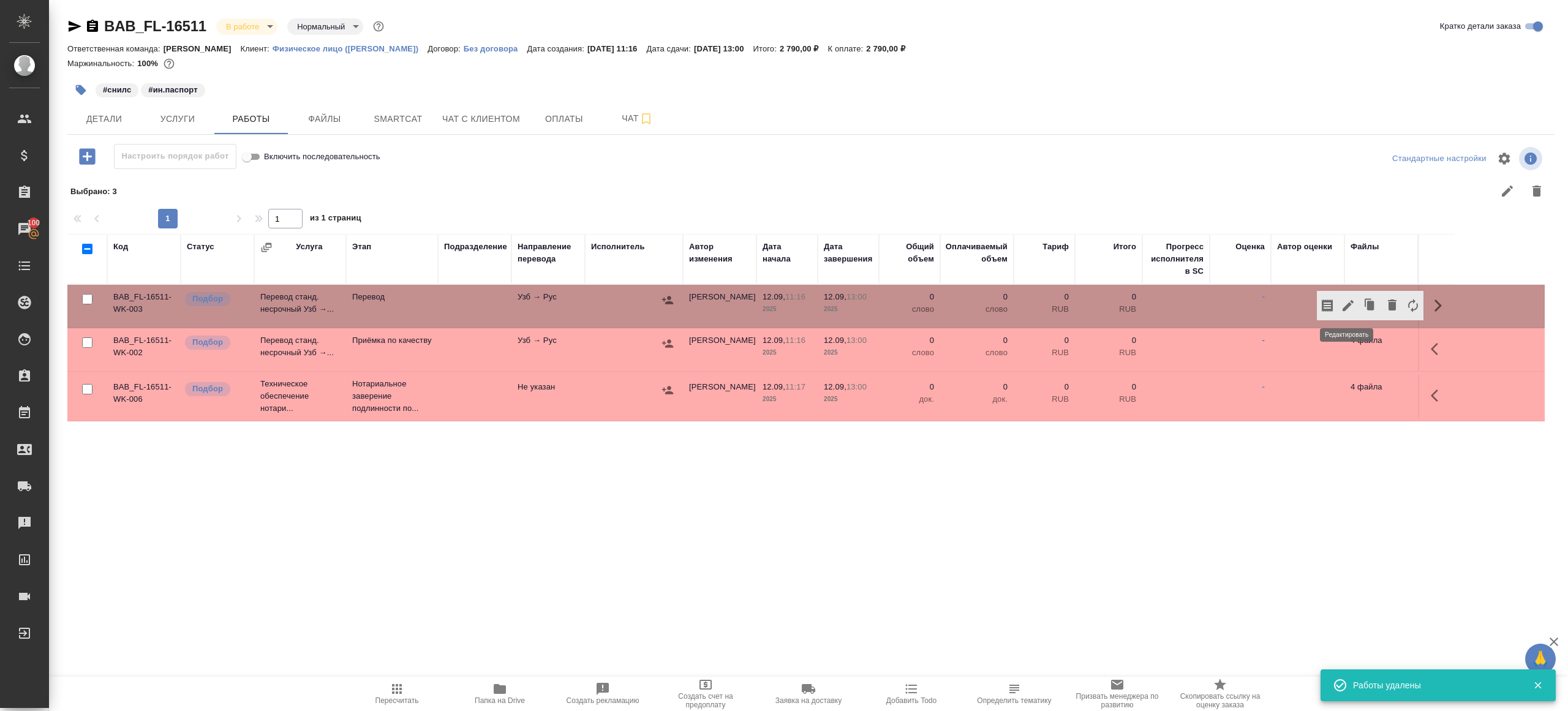
click at [1346, 299] on icon "button" at bounding box center [1348, 305] width 14 height 14
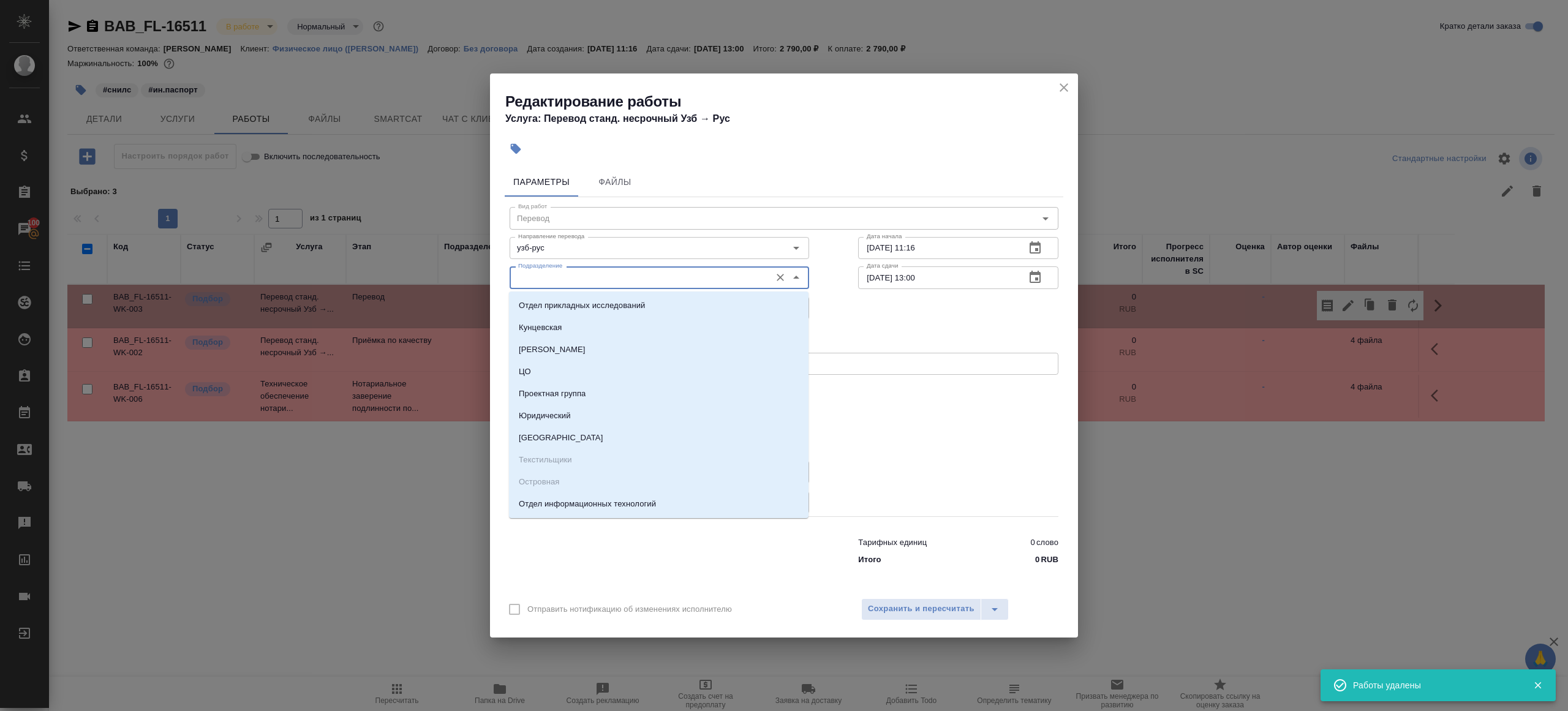
click at [588, 282] on input "Подразделение" at bounding box center [639, 277] width 251 height 14
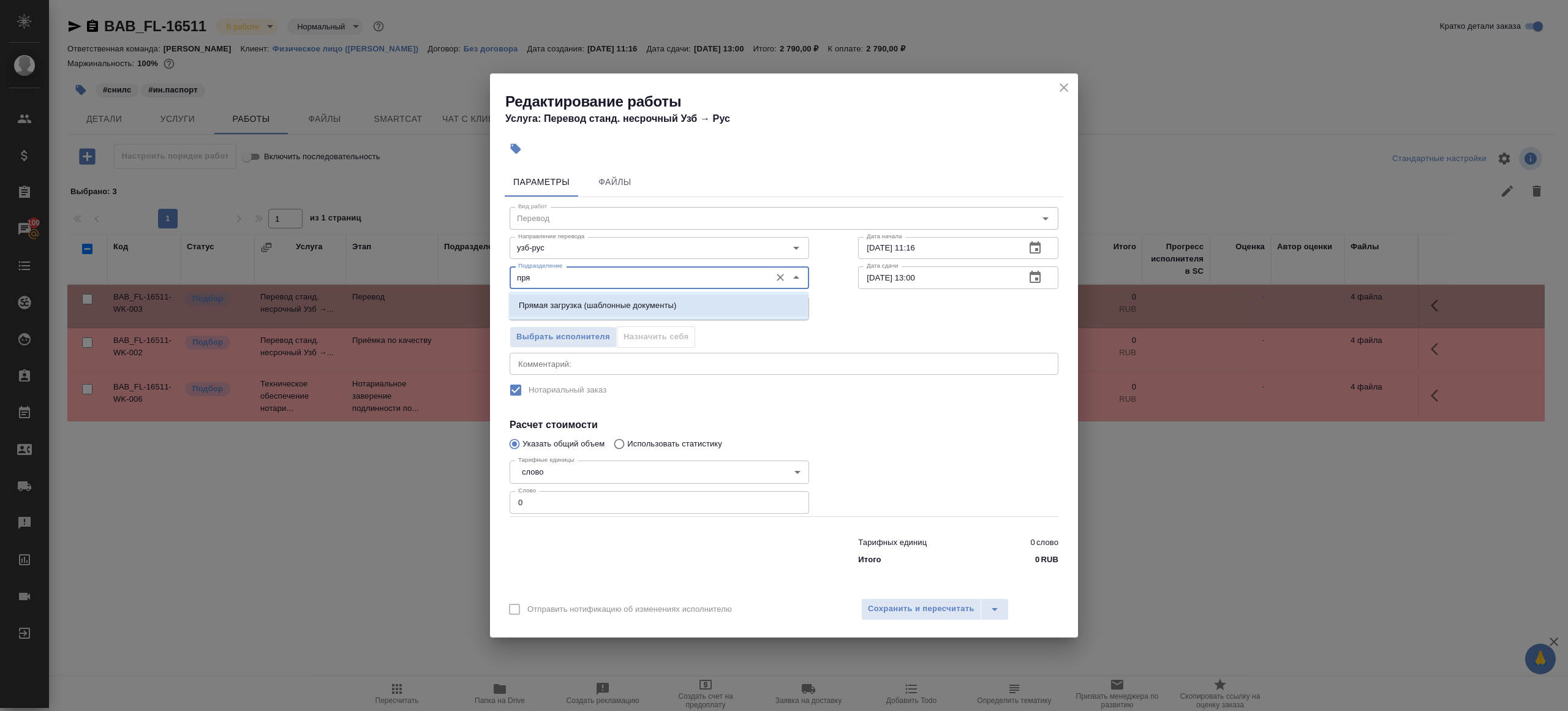
drag, startPoint x: 629, startPoint y: 306, endPoint x: 629, endPoint y: 316, distance: 10.0
click at [629, 305] on p "Прямая загрузка (шаблонные документы)" at bounding box center [597, 305] width 157 height 12
type input "Прямая загрузка (шаблонные документы)"
click at [563, 506] on input "0" at bounding box center [659, 502] width 299 height 22
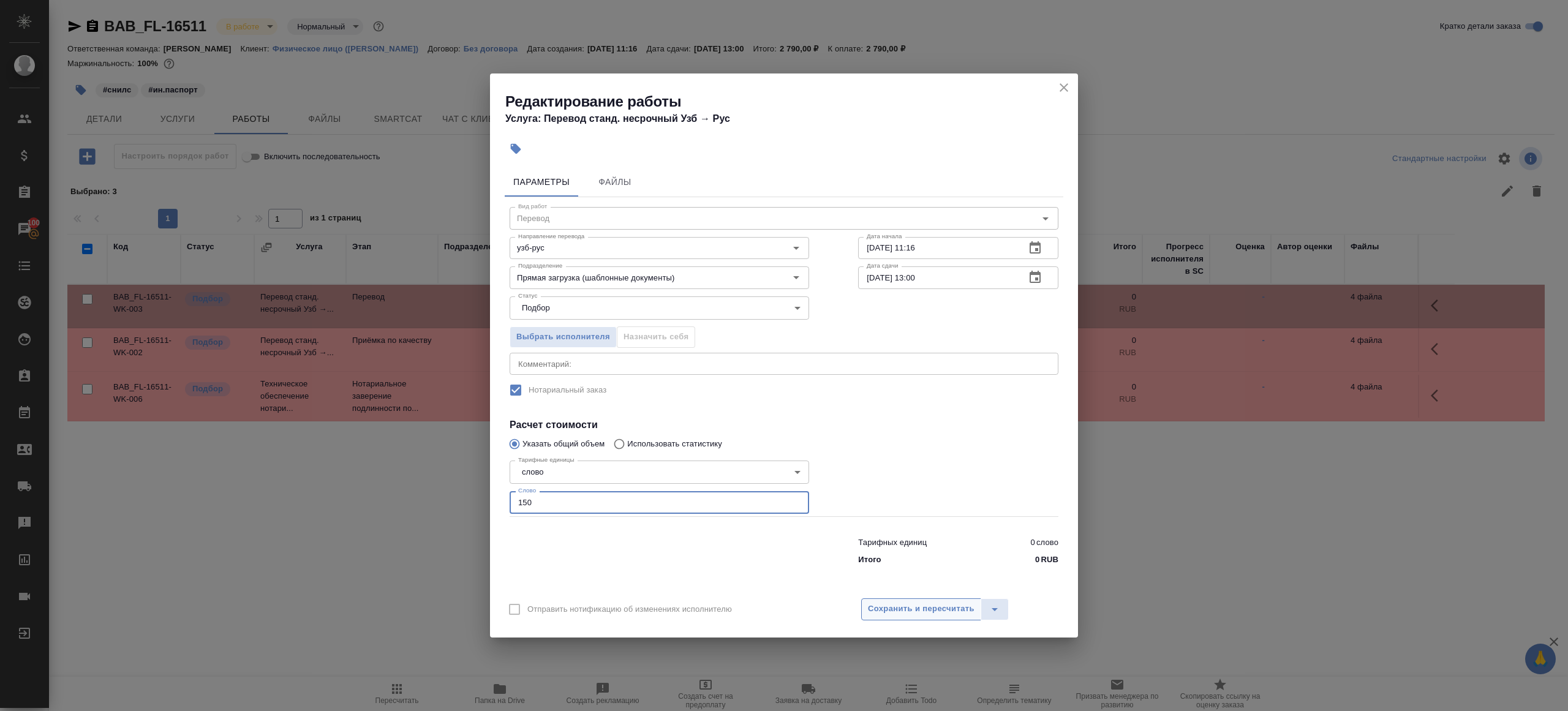
type input "150"
click at [876, 601] on button "Сохранить и пересчитать" at bounding box center [921, 609] width 120 height 22
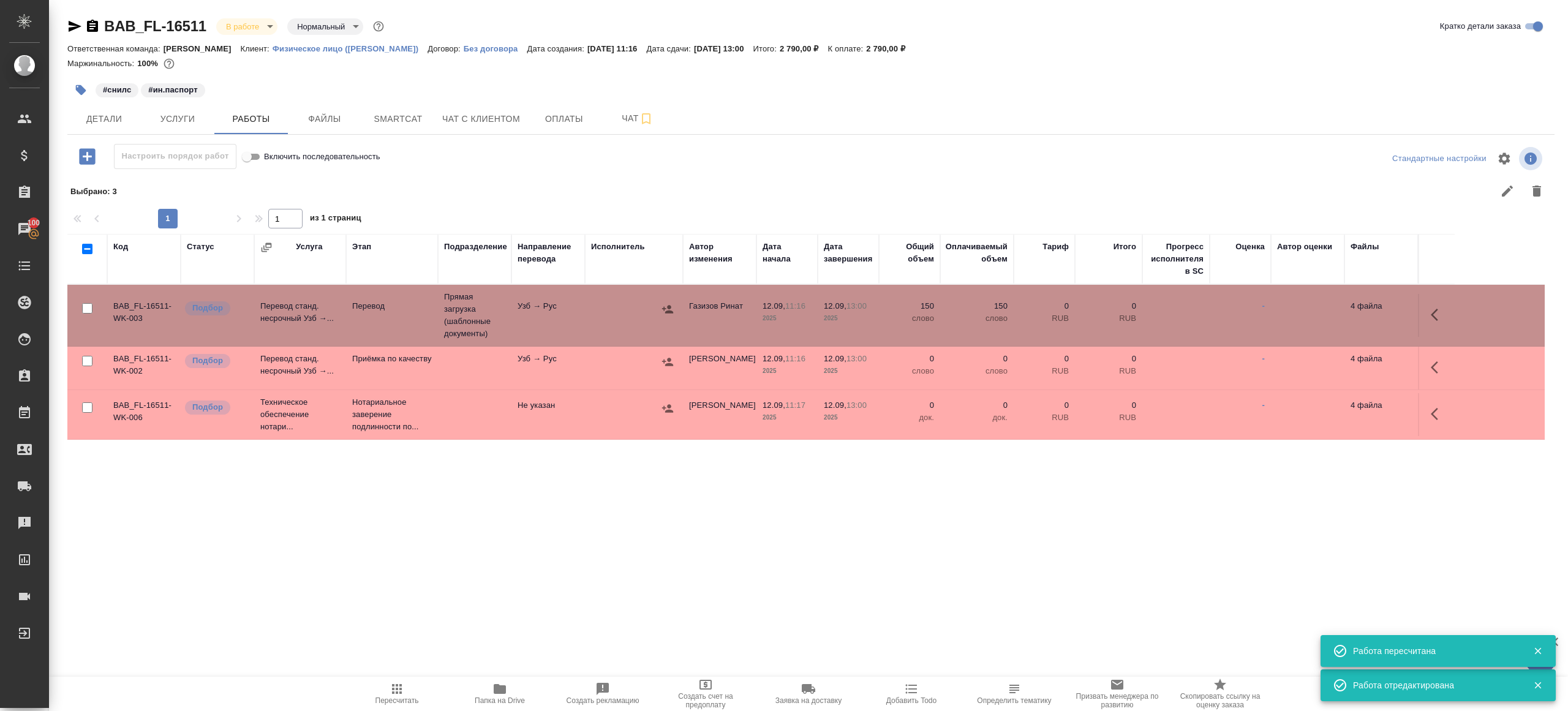
drag, startPoint x: 89, startPoint y: 362, endPoint x: 100, endPoint y: 362, distance: 11.0
click at [89, 362] on input "checkbox" at bounding box center [87, 360] width 10 height 10
checkbox input "true"
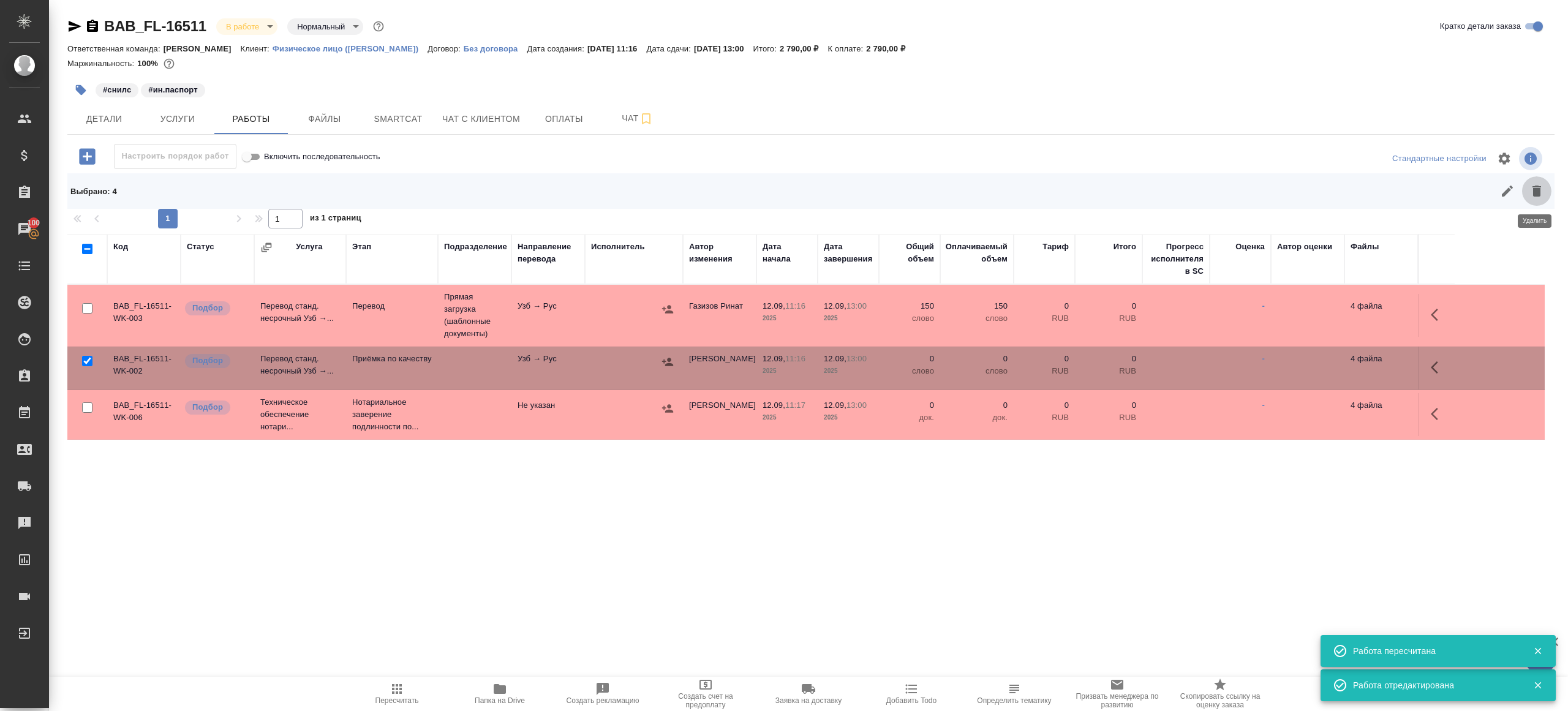
click at [1530, 202] on button "button" at bounding box center [1536, 191] width 30 height 30
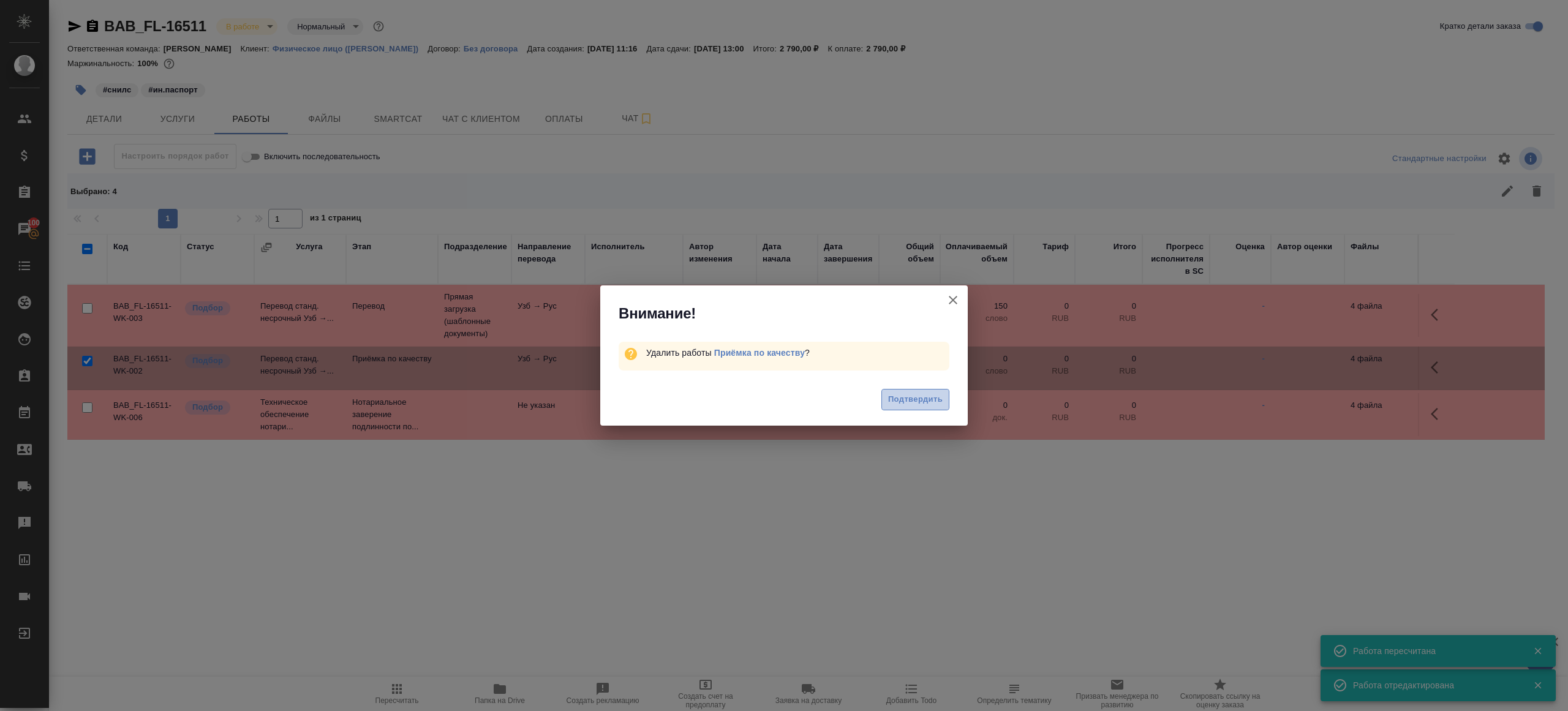
click at [928, 394] on span "Подтвердить" at bounding box center [915, 399] width 54 height 14
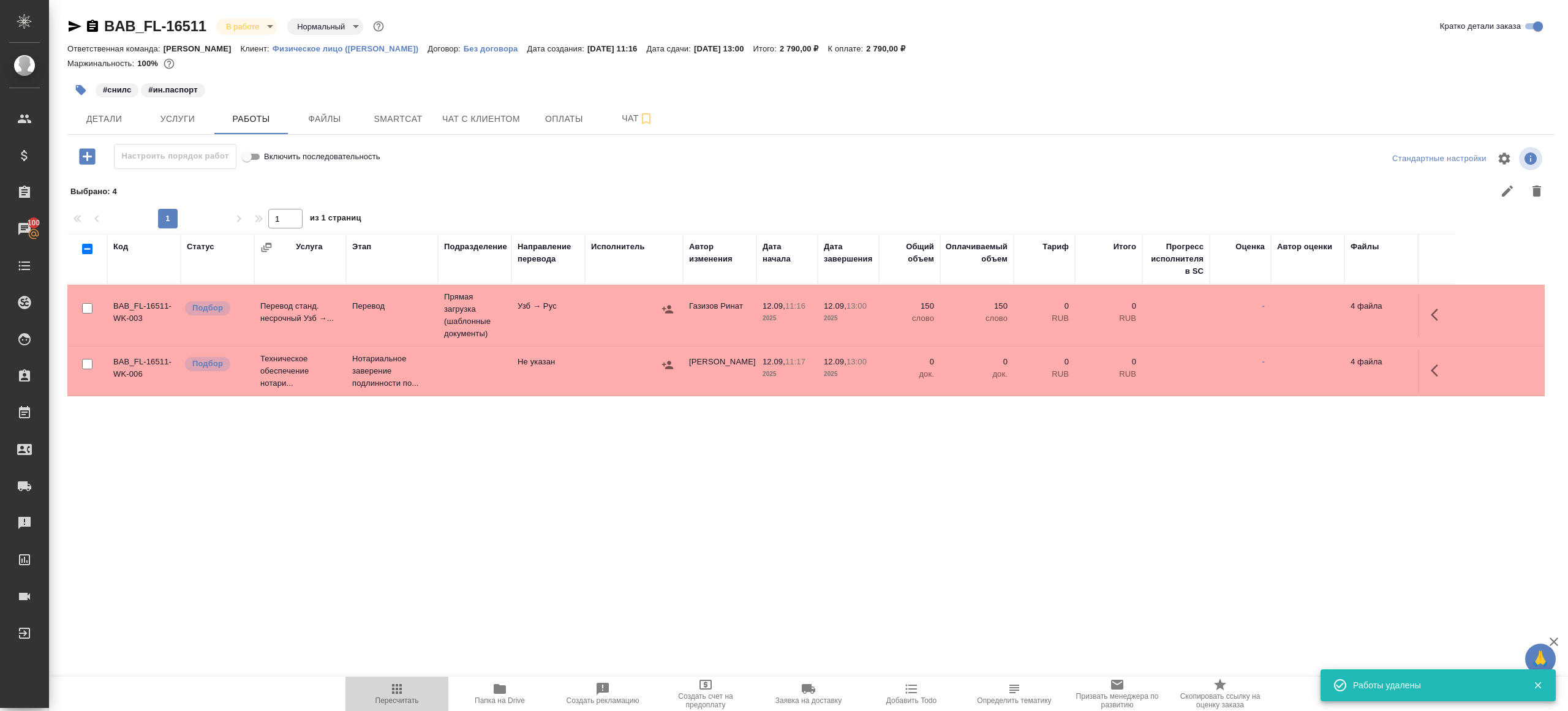
click at [393, 686] on icon "button" at bounding box center [397, 688] width 14 height 14
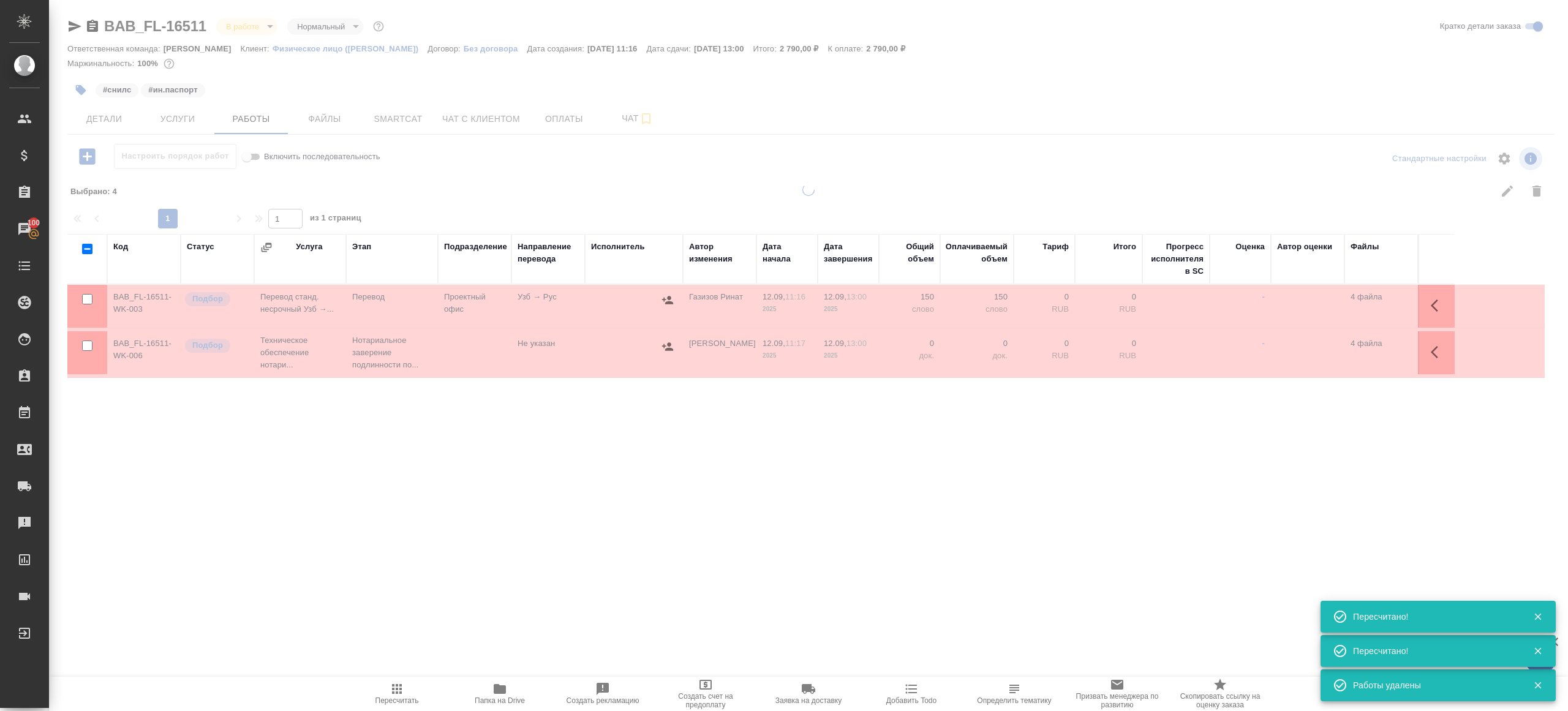
click at [456, 553] on div ".cls-1 fill:#fff; AWATERA Gazizov Rinat Клиенты Спецификации Заказы 100 Чаты To…" at bounding box center [784, 356] width 1568 height 711
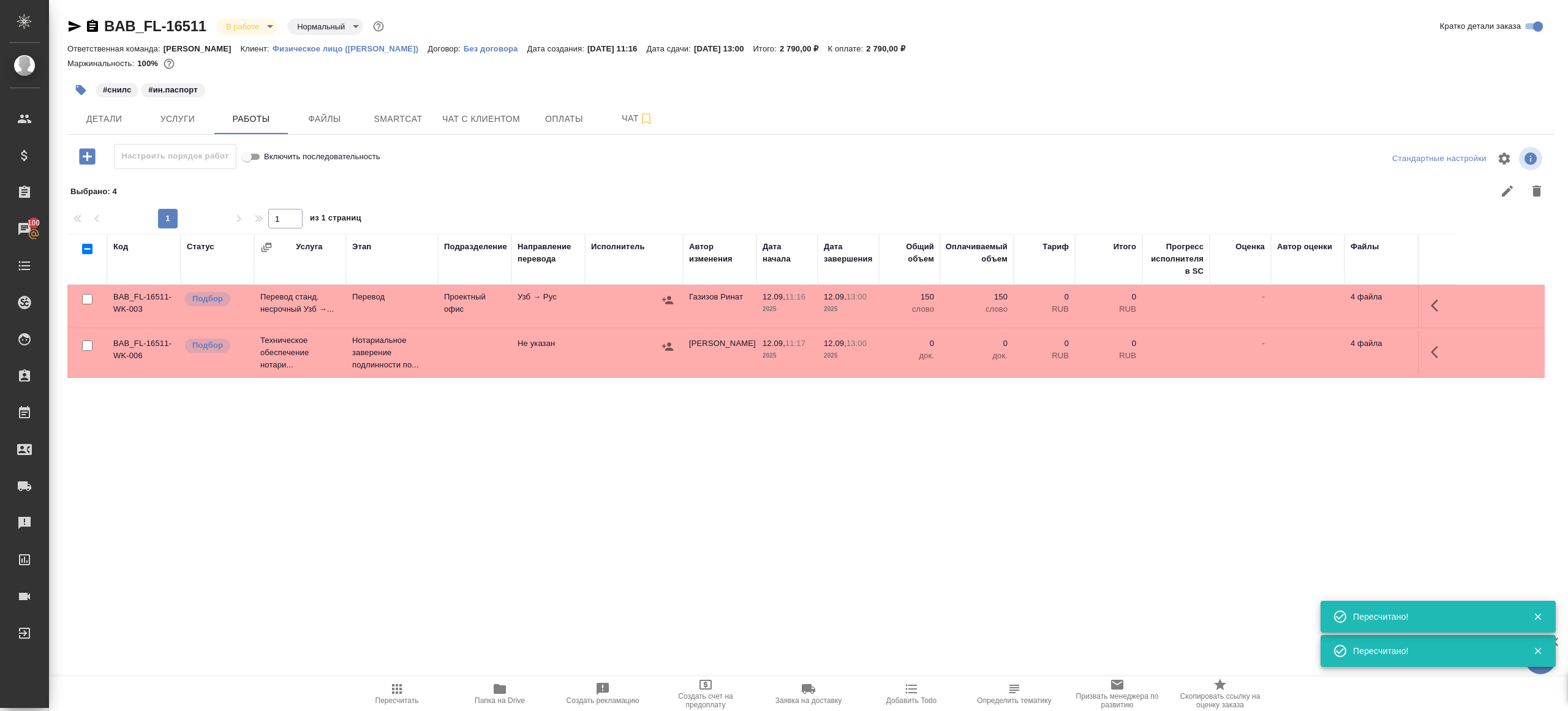
click at [598, 310] on td at bounding box center [633, 306] width 98 height 43
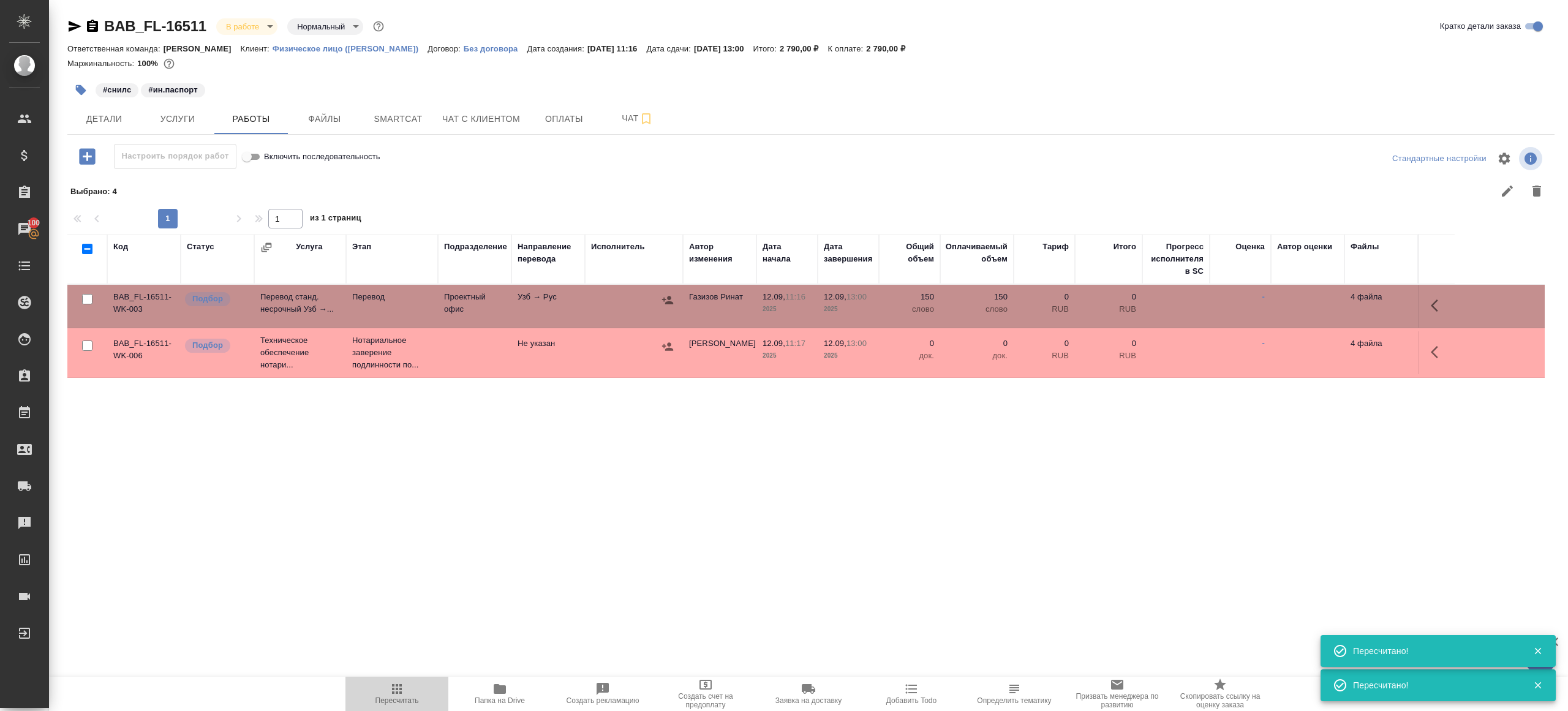
click at [397, 708] on button "Пересчитать" at bounding box center [397, 694] width 103 height 34
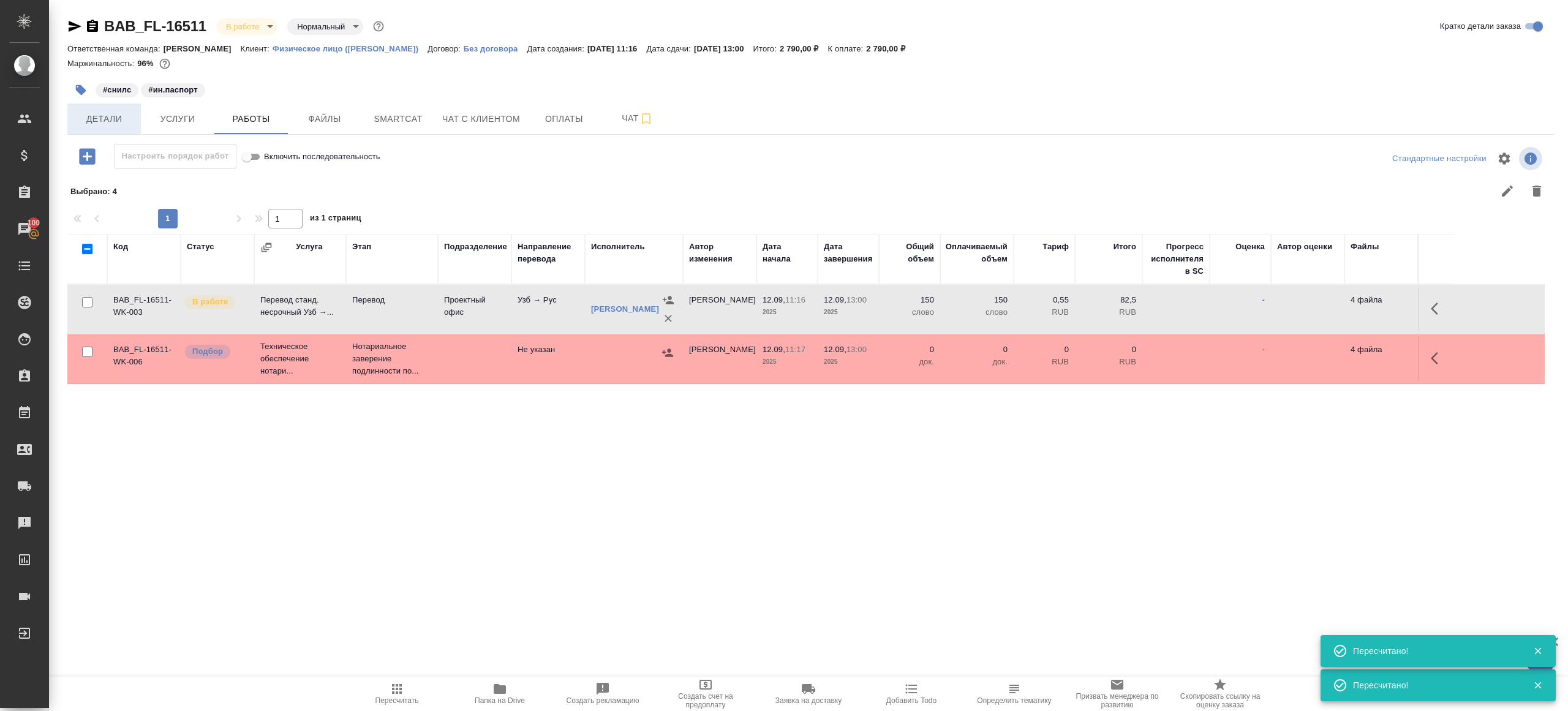
click at [117, 120] on span "Детали" at bounding box center [104, 119] width 59 height 15
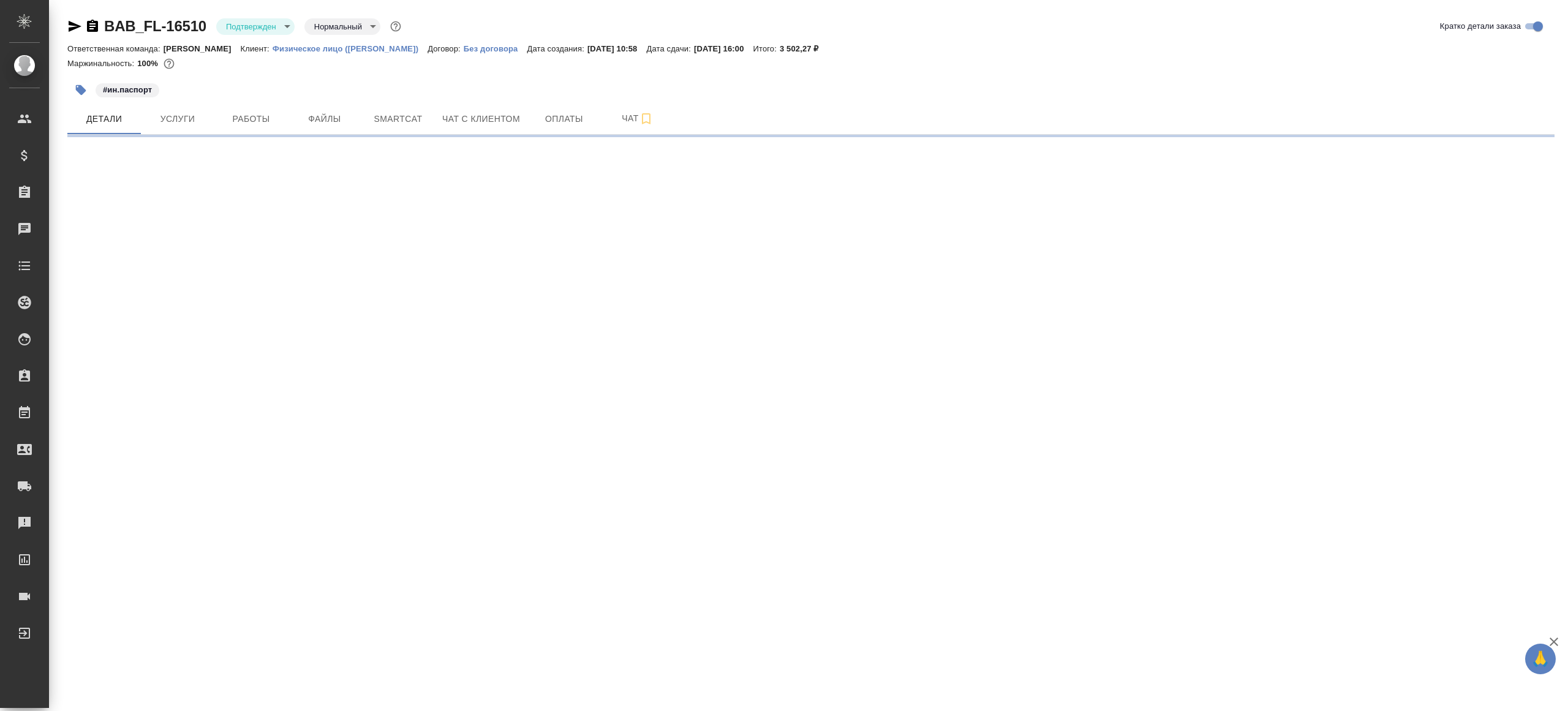
select select "RU"
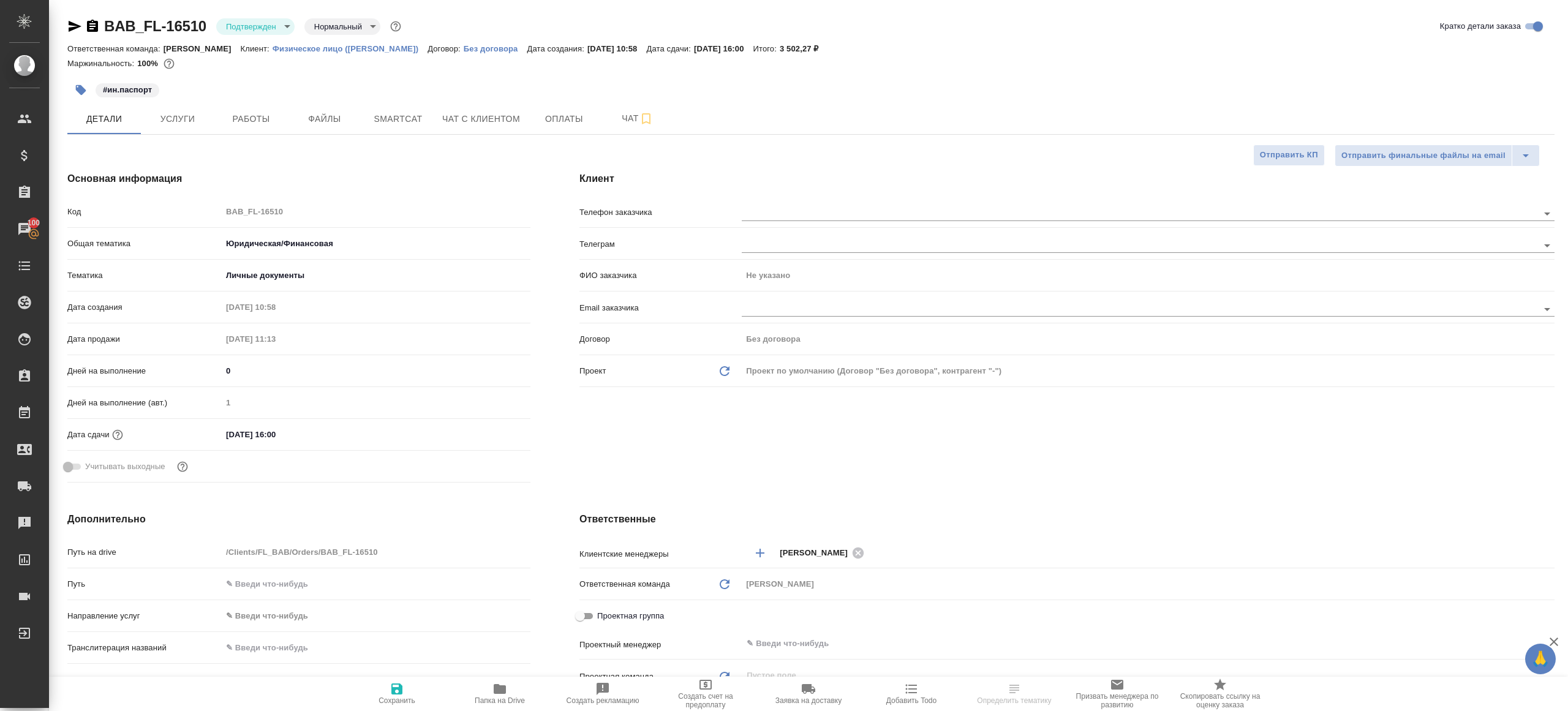
type textarea "x"
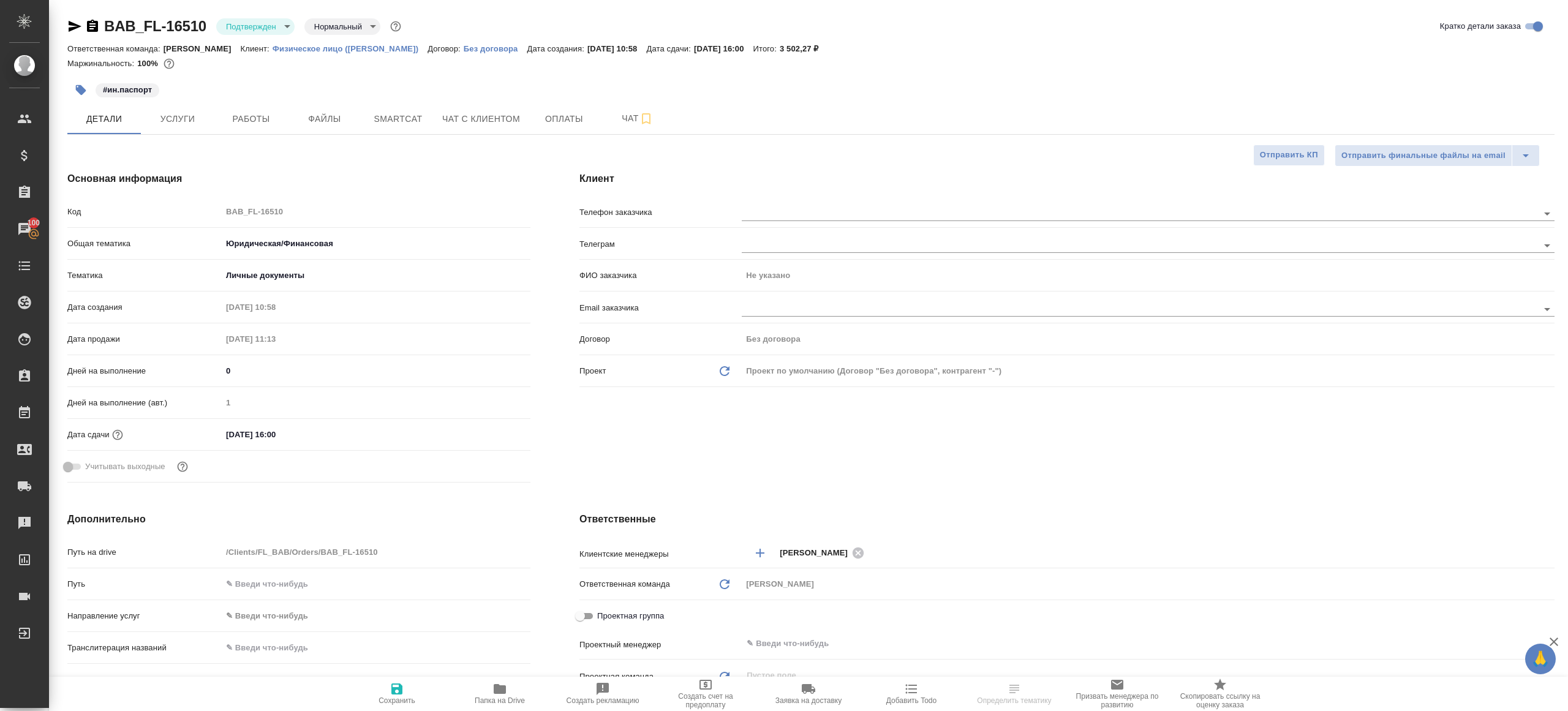
type textarea "x"
click at [265, 21] on body "🙏 .cls-1 fill:#fff; AWATERA [PERSON_NAME] Клиенты Спецификации Заказы 100 Чаты …" at bounding box center [784, 356] width 1568 height 711
click at [270, 137] on li "В работе" at bounding box center [272, 129] width 112 height 21
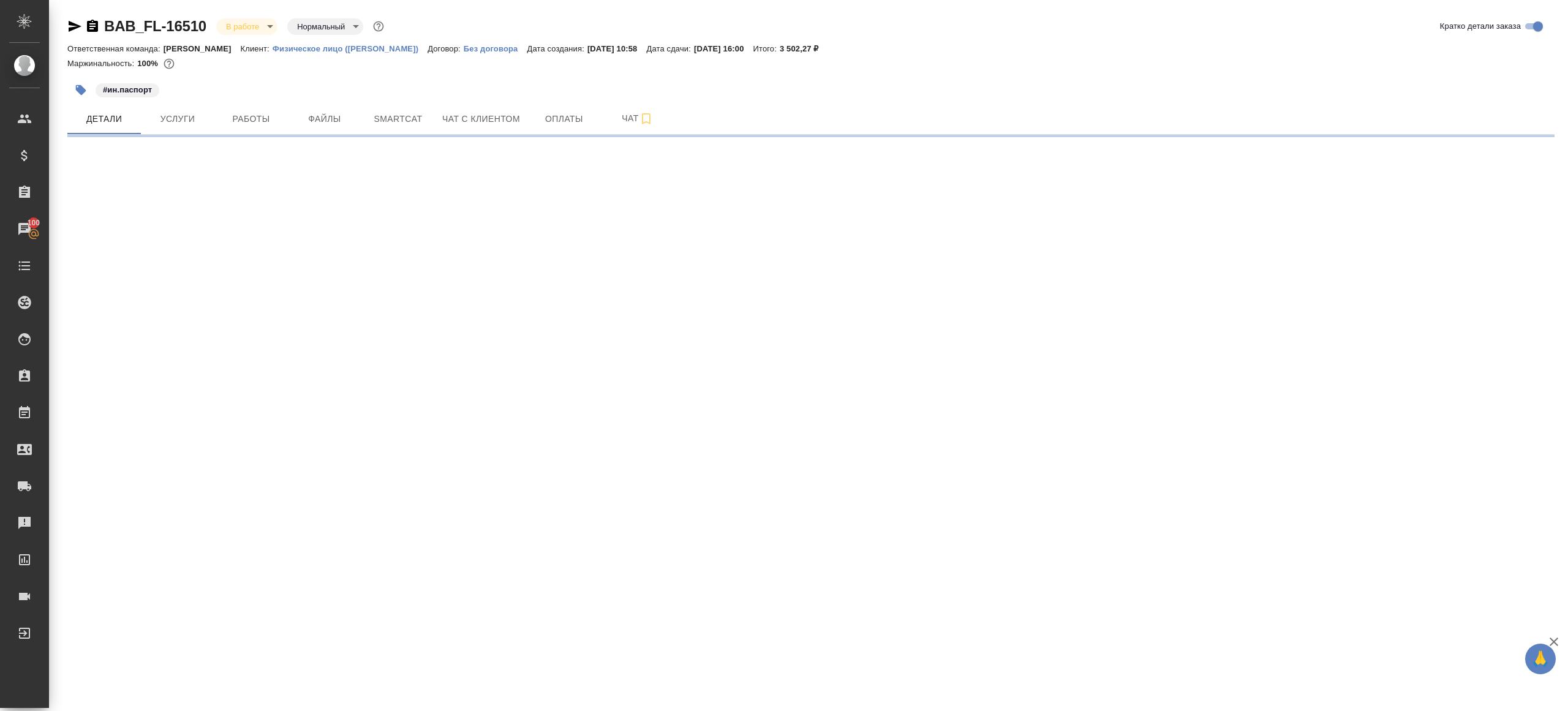
select select "RU"
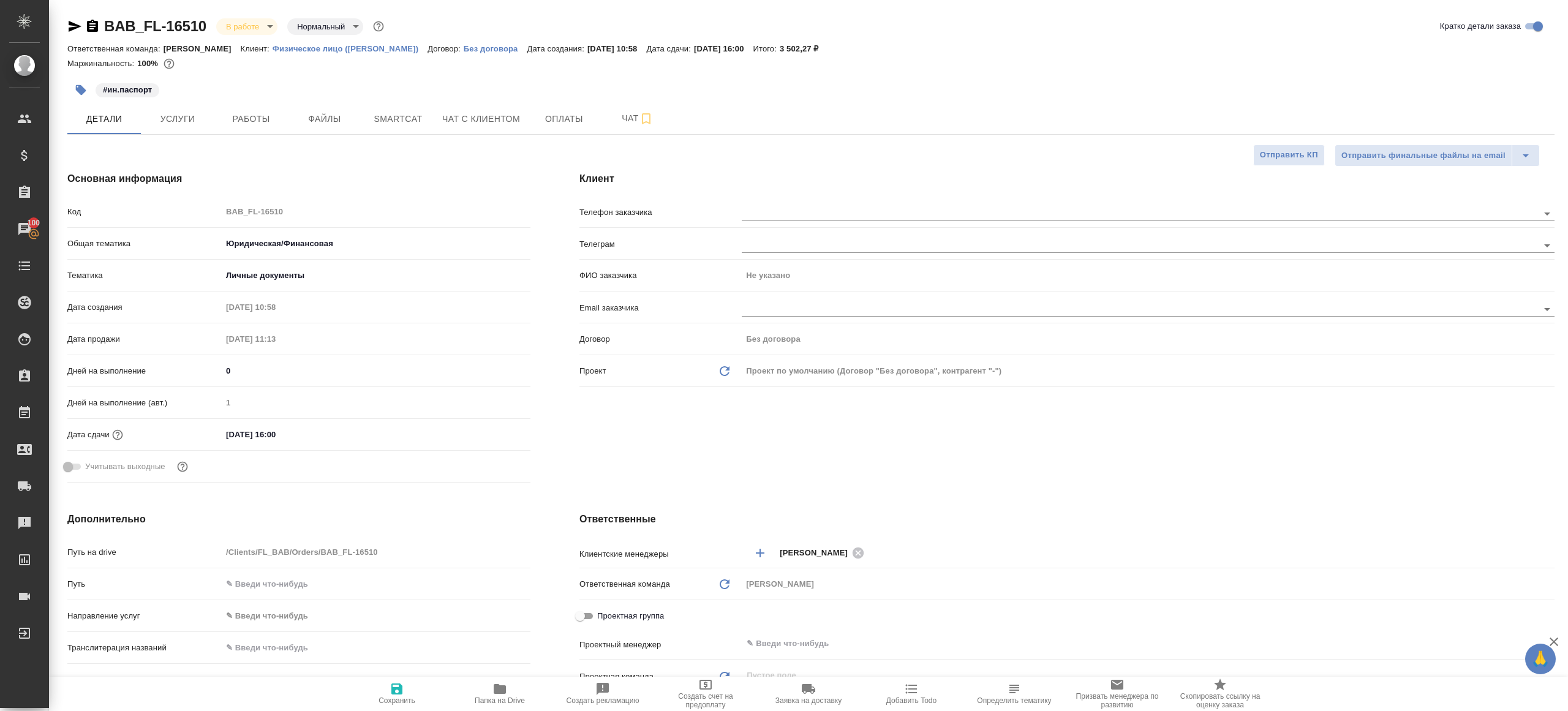
type textarea "x"
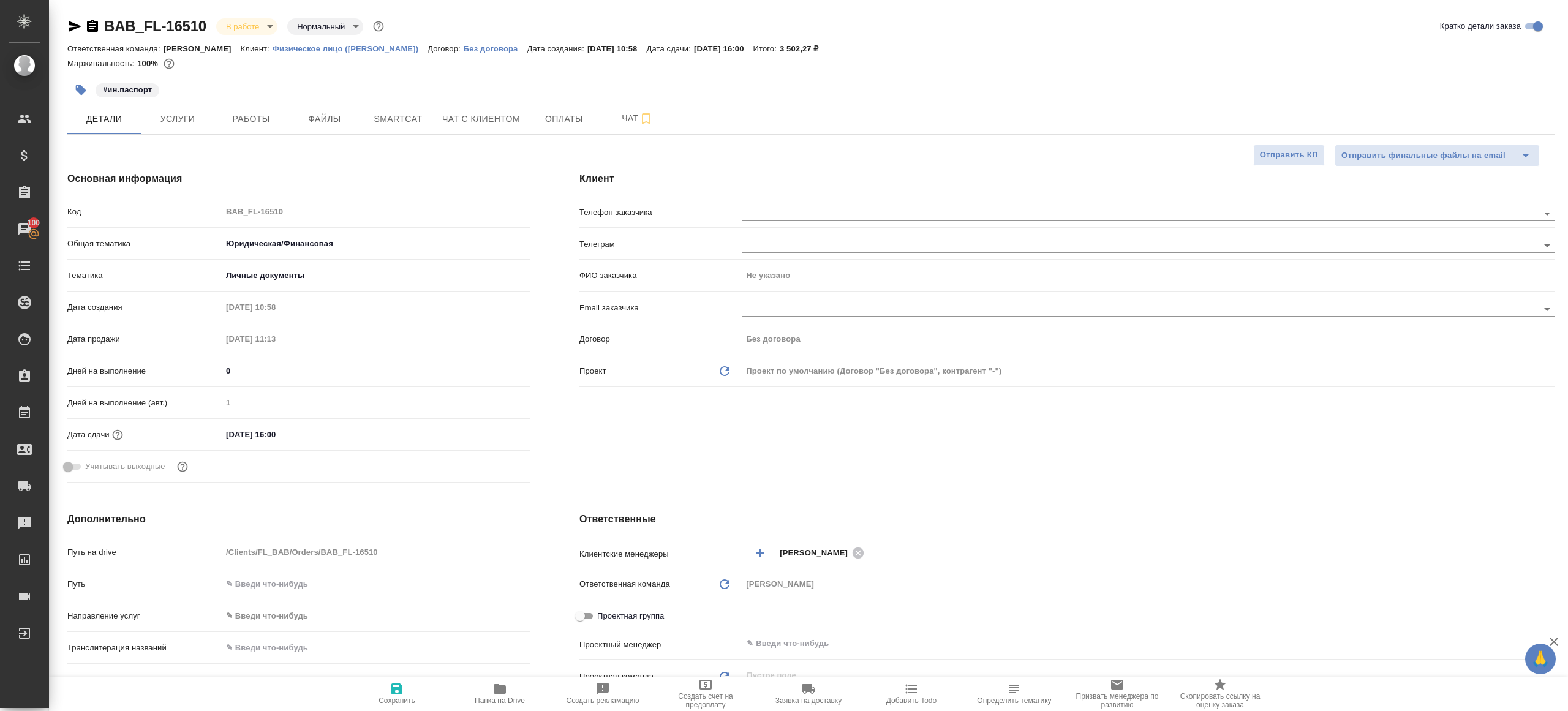
type textarea "x"
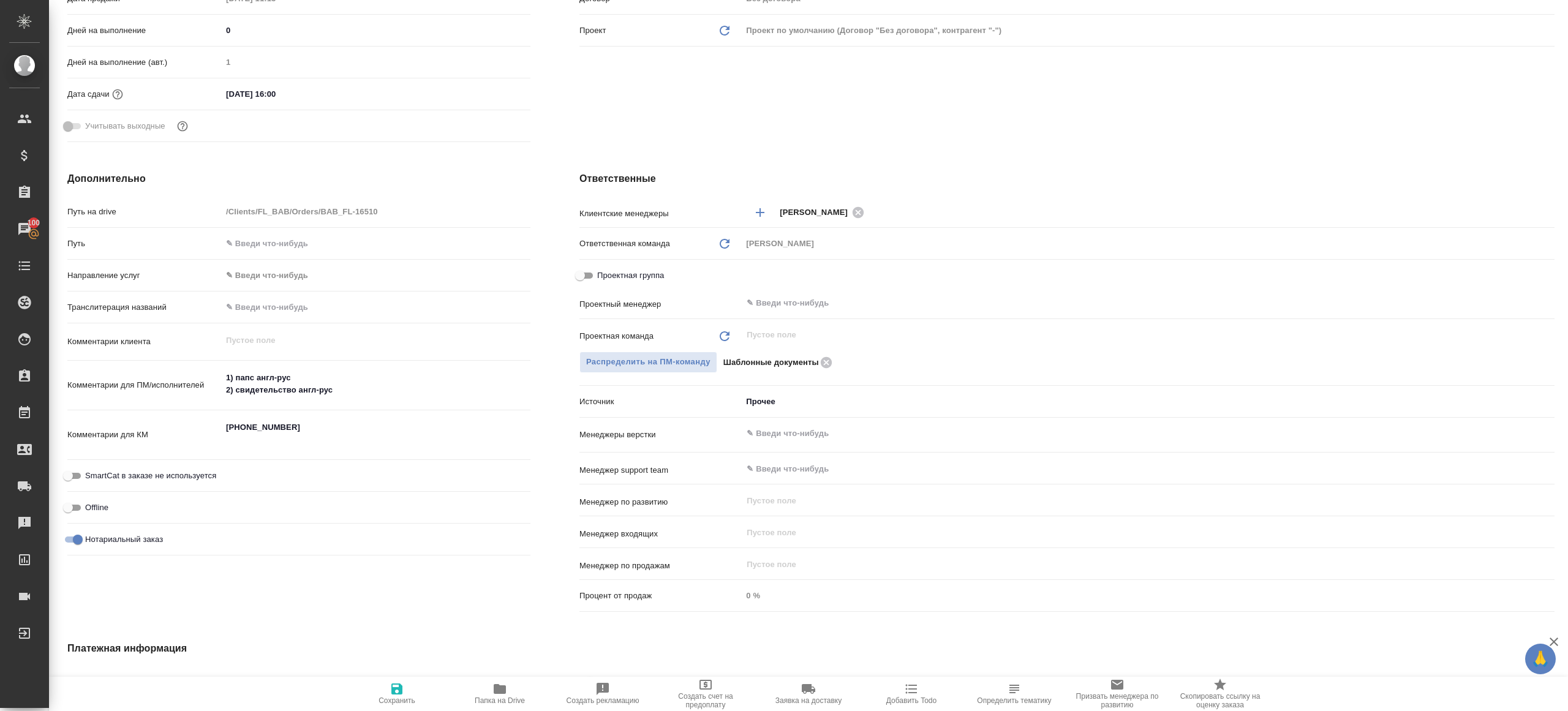
scroll to position [341, 0]
click at [799, 296] on input "text" at bounding box center [1127, 302] width 764 height 14
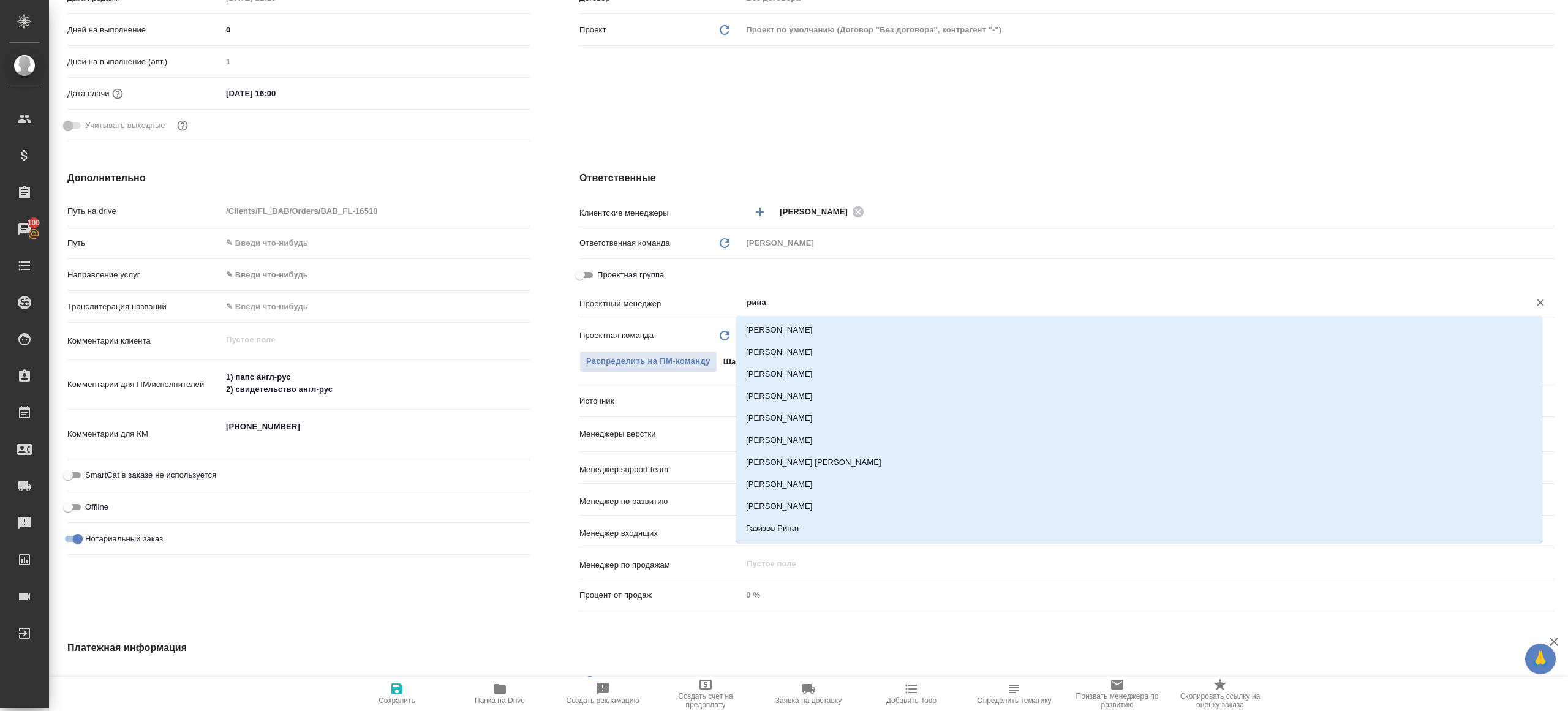
type input "ринат"
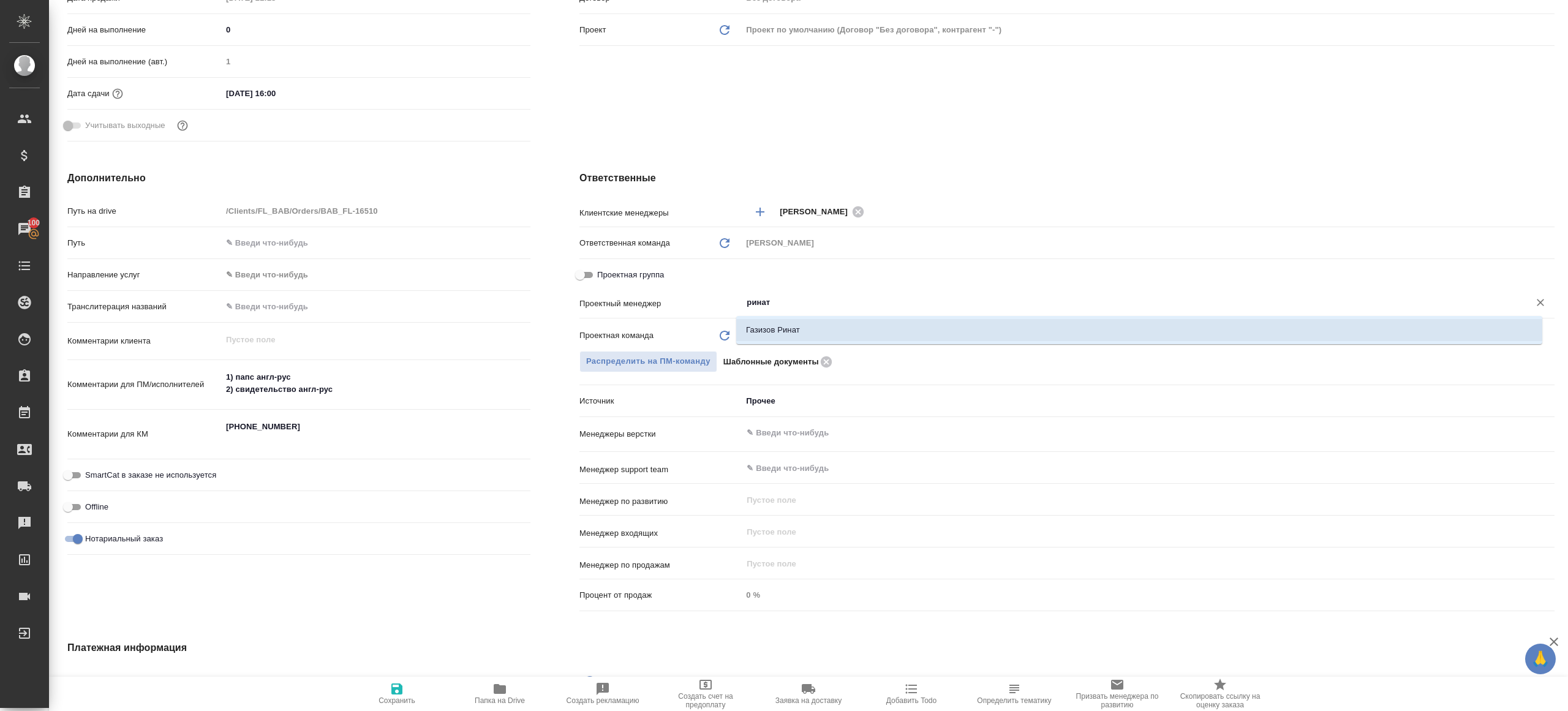
click at [801, 333] on li "Газизов Ринат" at bounding box center [1139, 330] width 806 height 22
type textarea "x"
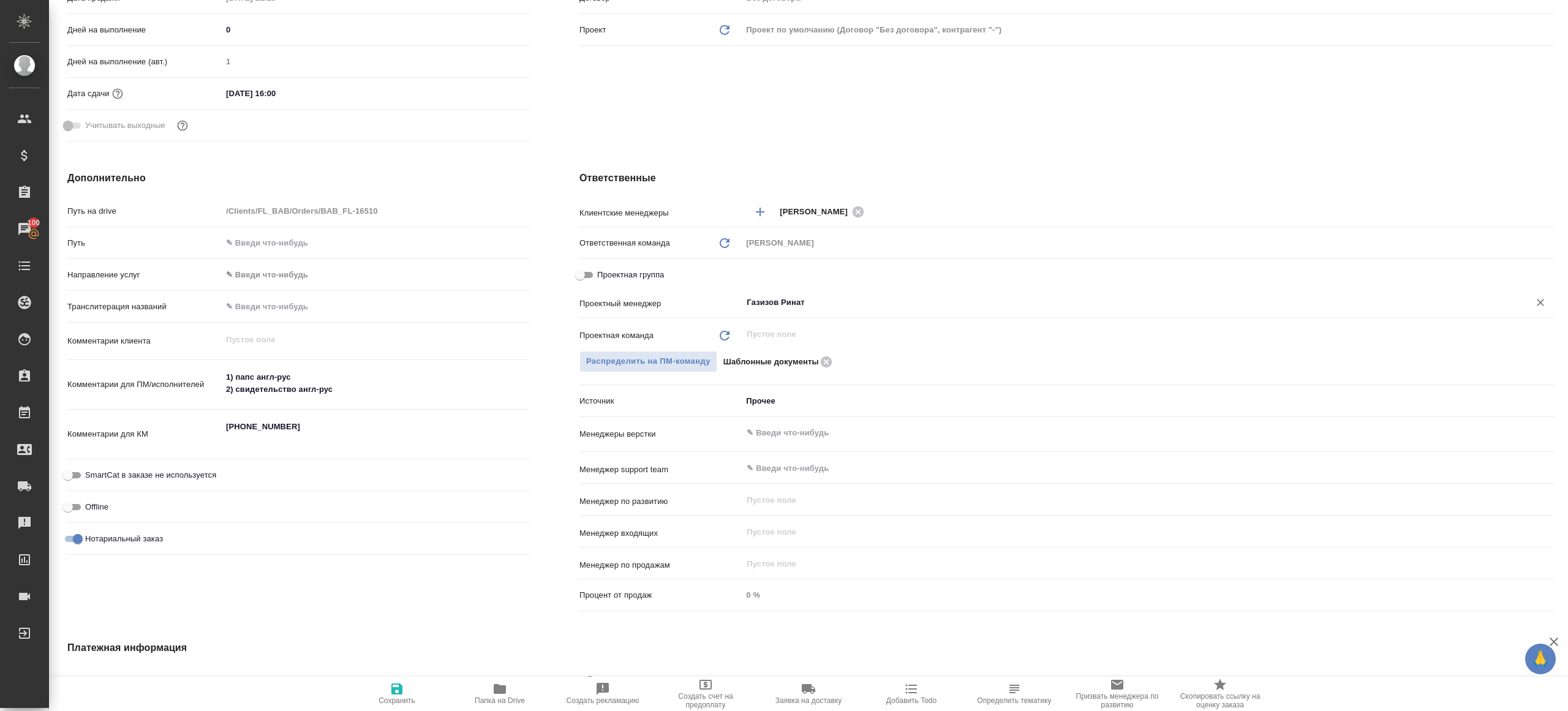
type input "Газизов Ринат"
click at [396, 692] on icon "button" at bounding box center [397, 688] width 14 height 14
type textarea "x"
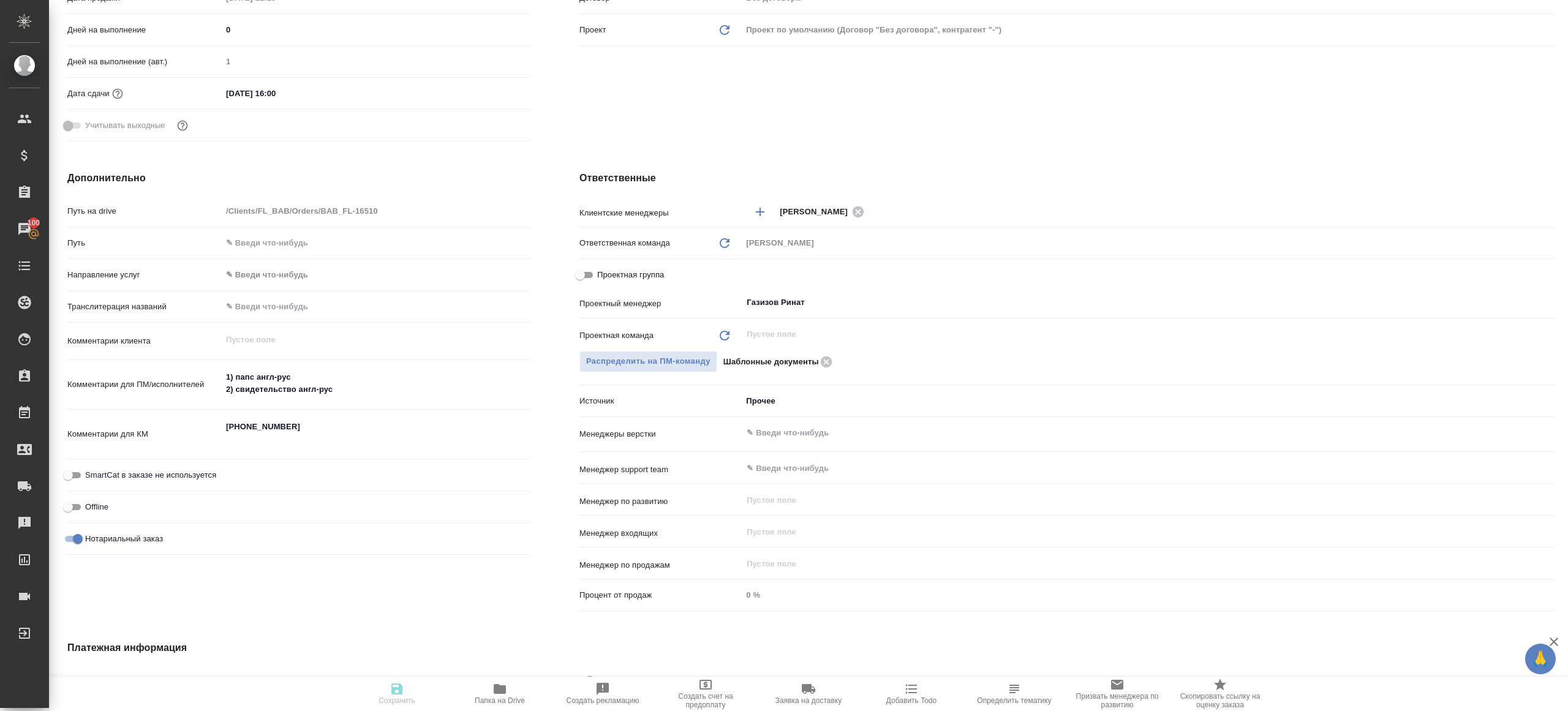
type textarea "x"
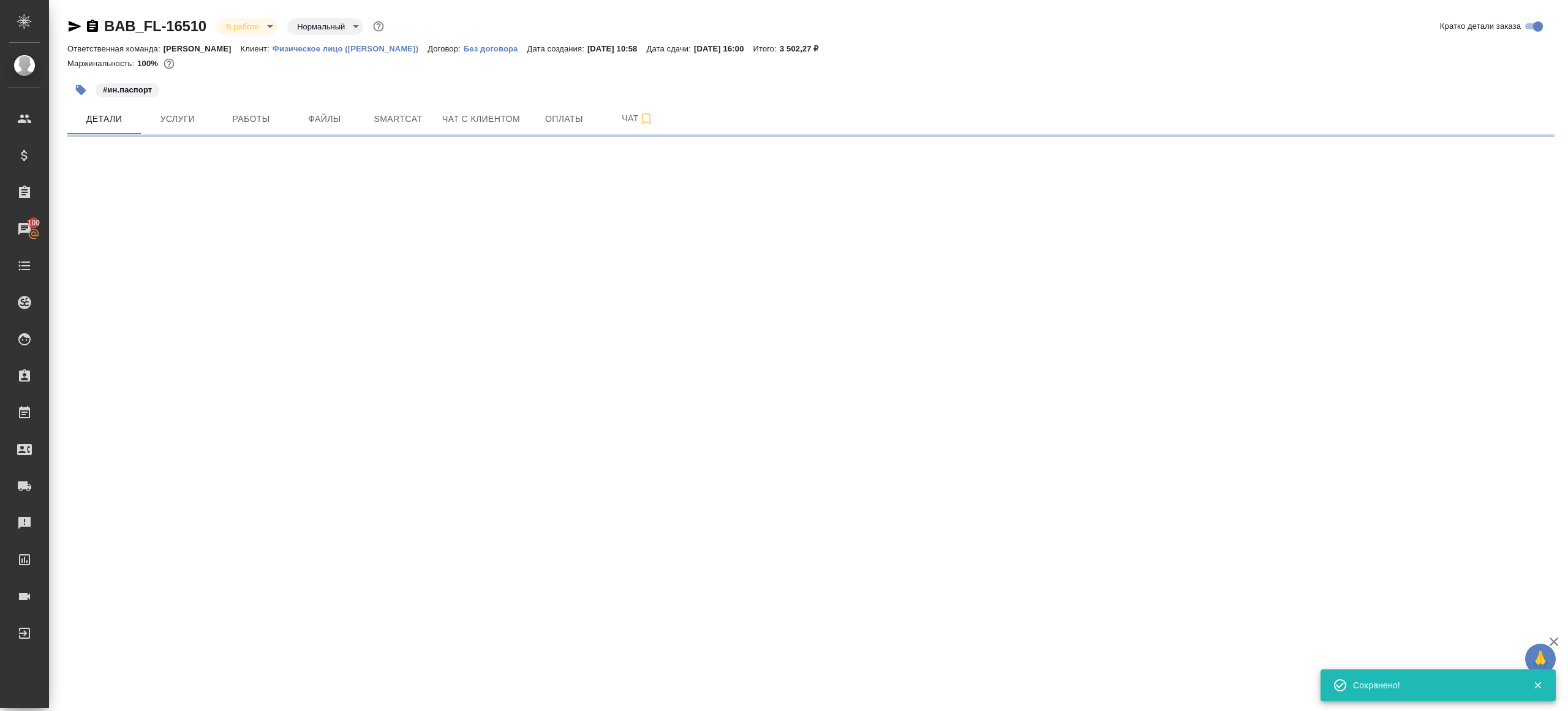
select select "RU"
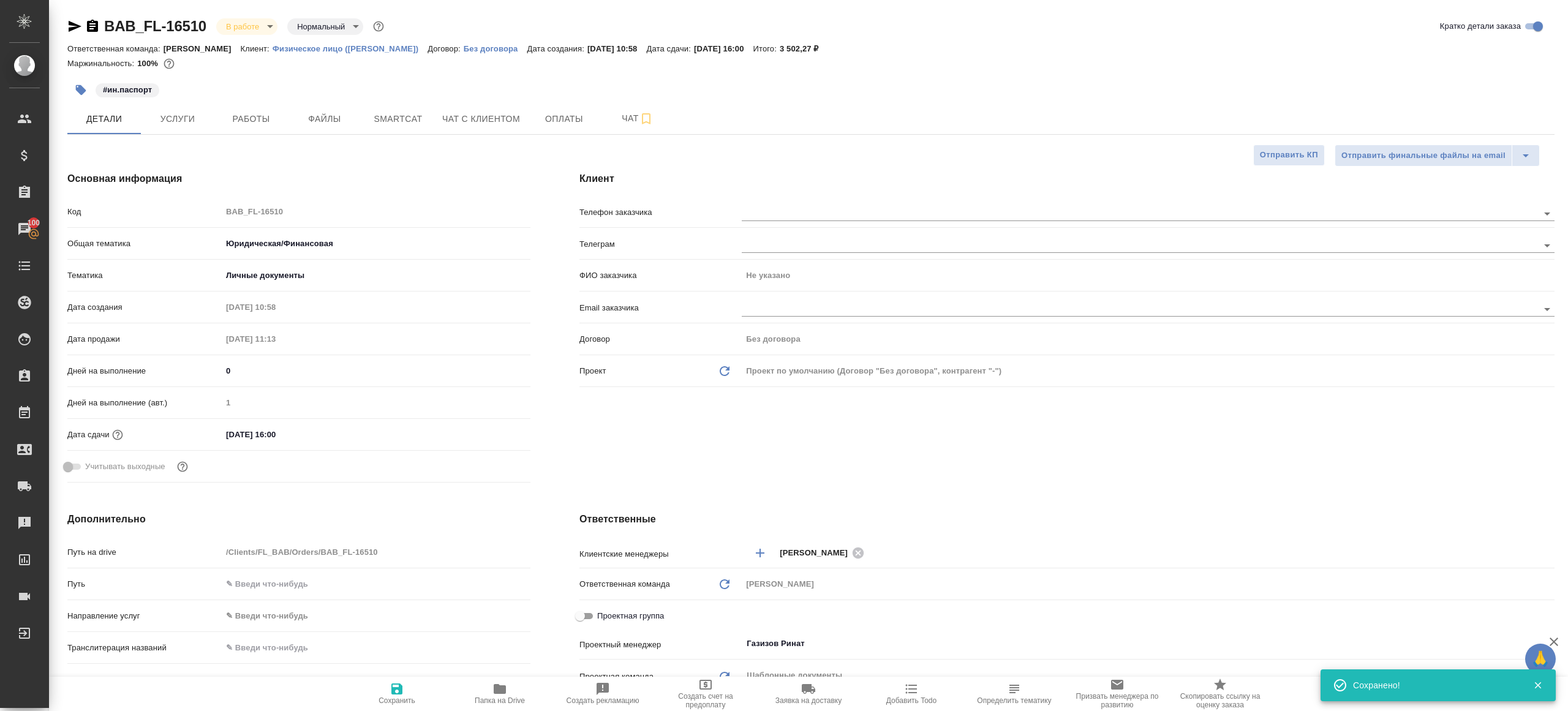
type textarea "x"
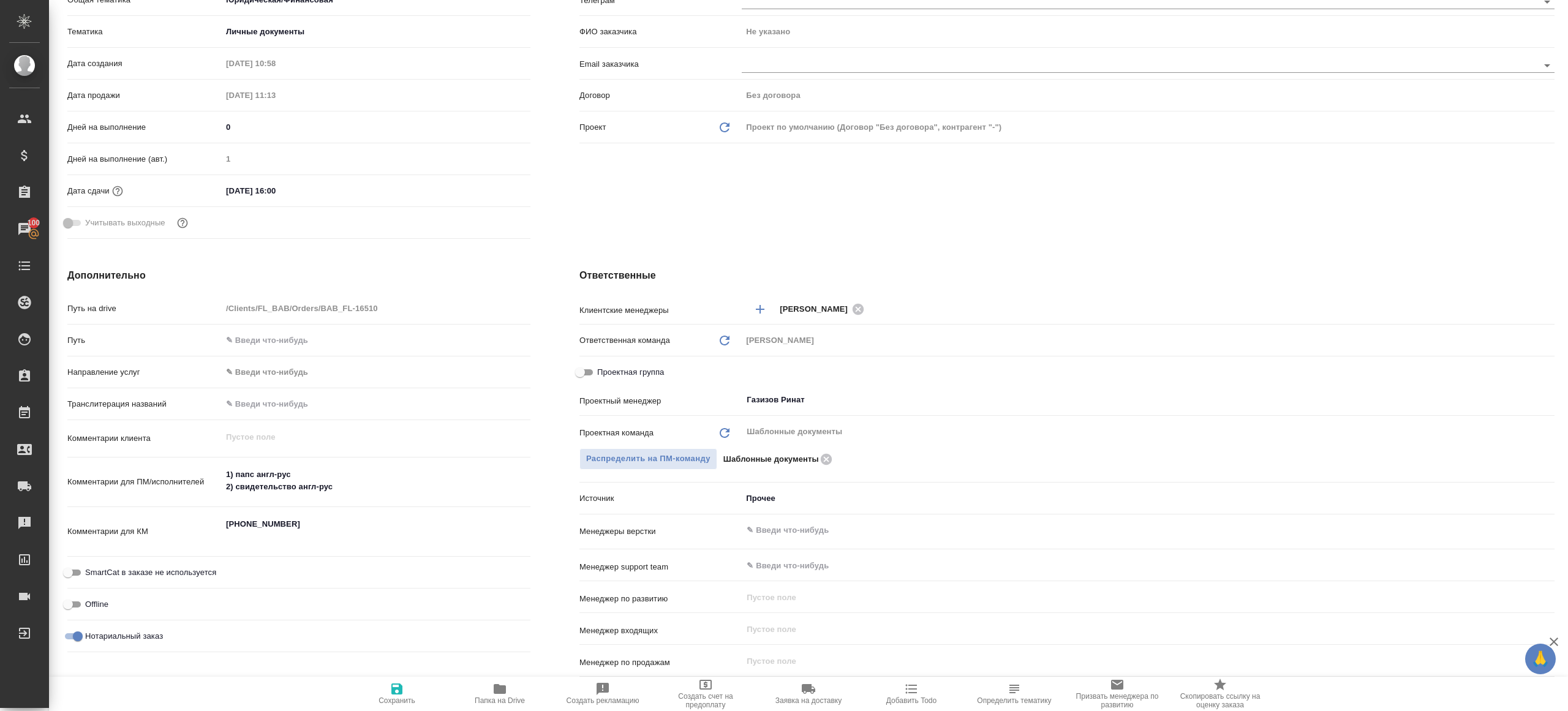
scroll to position [255, 0]
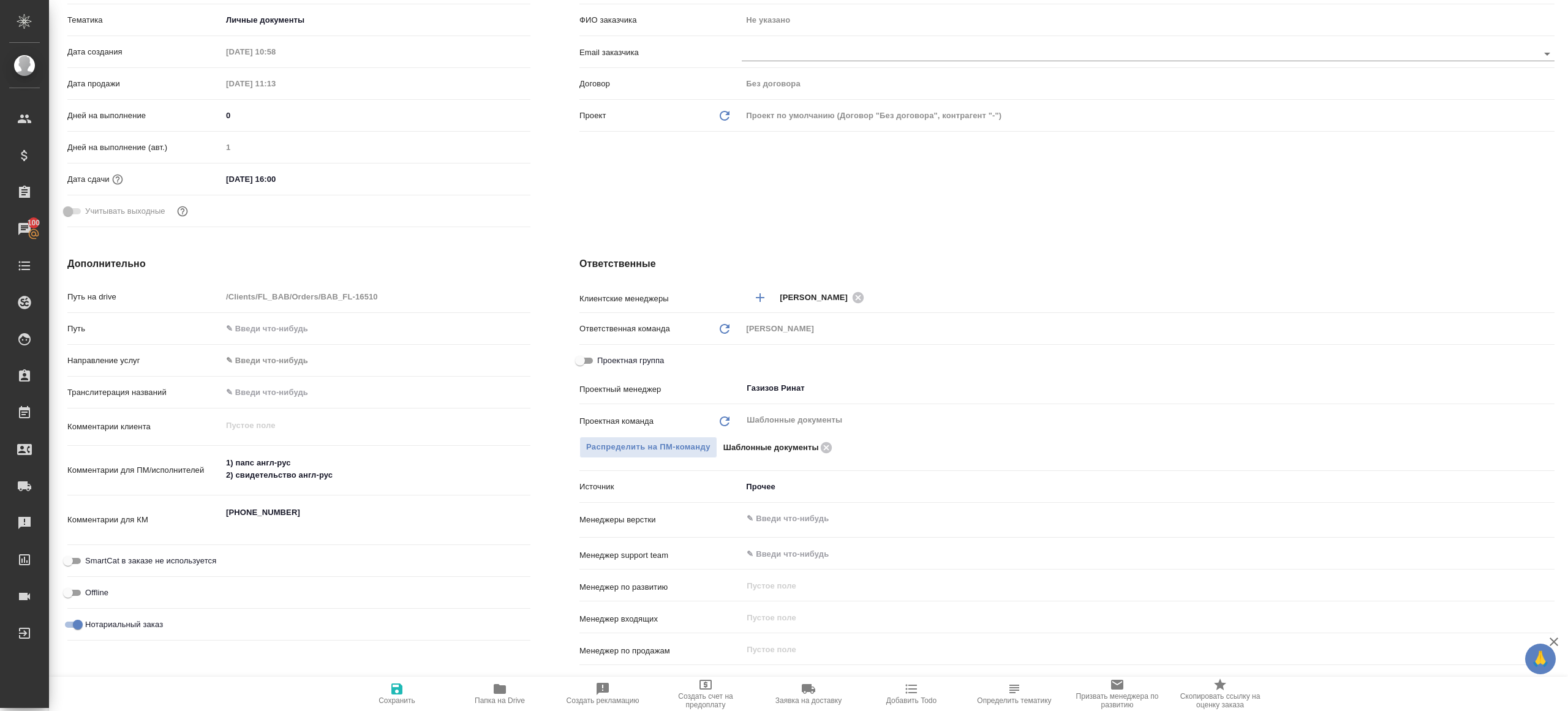
click at [505, 704] on span "Папка на Drive" at bounding box center [500, 701] width 50 height 8
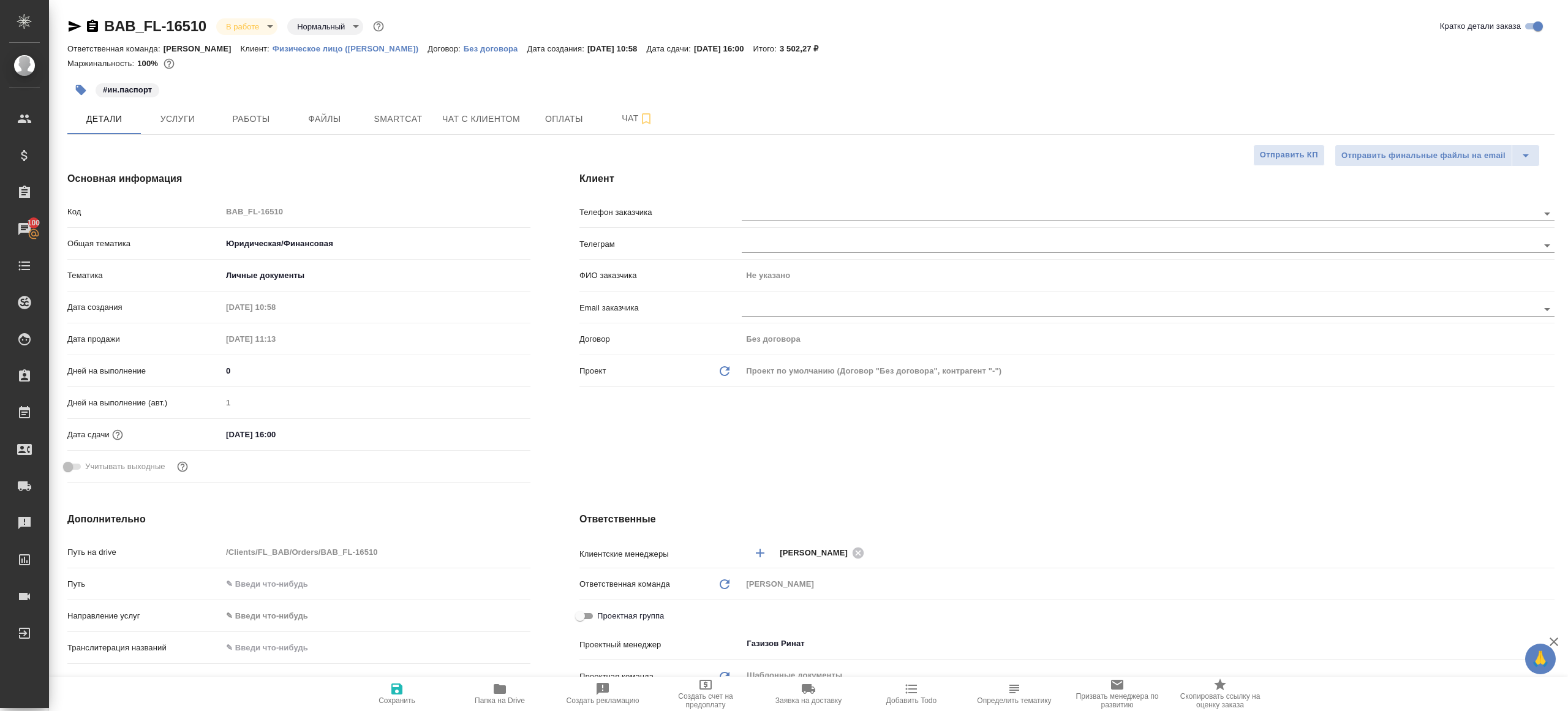
type textarea "x"
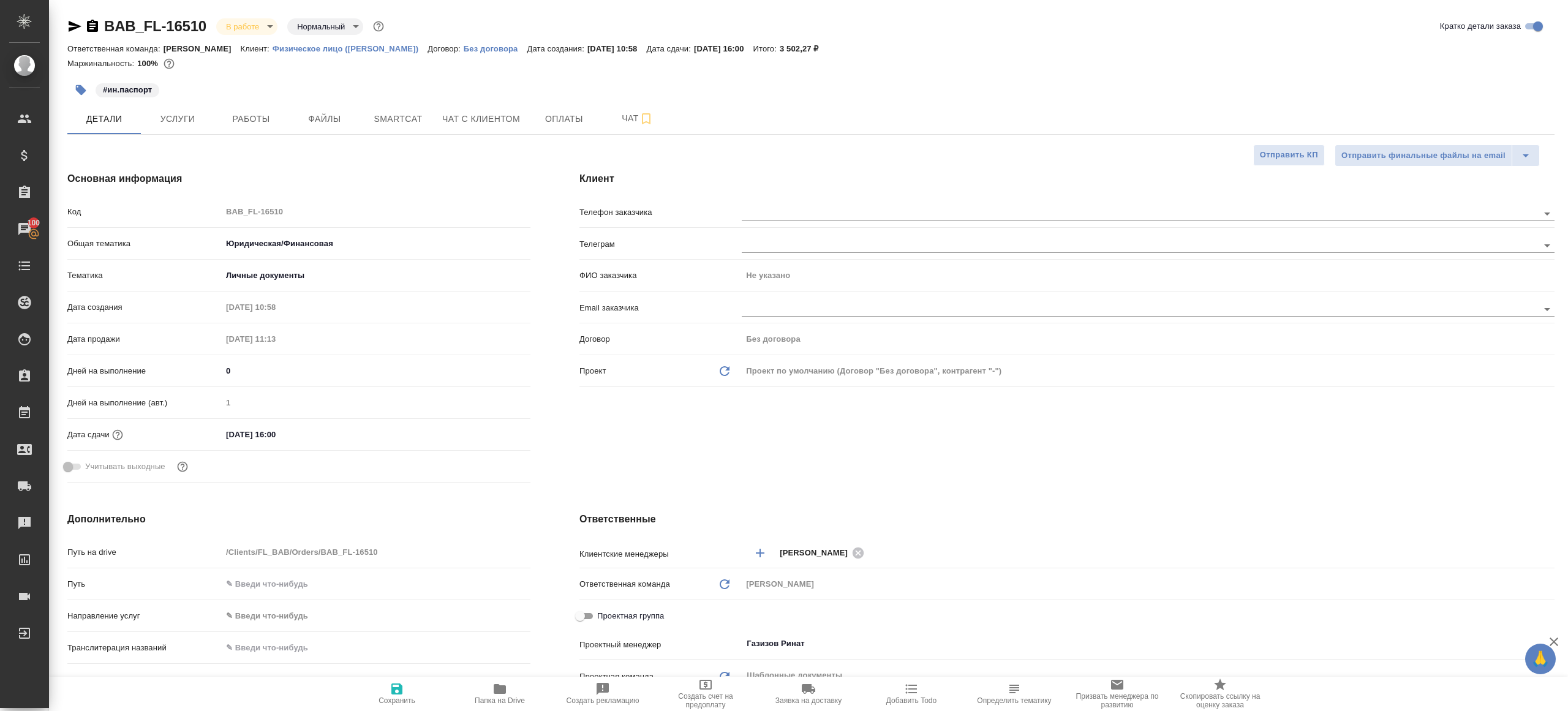
type textarea "x"
click at [258, 101] on div "#ин.паспорт" at bounding box center [563, 90] width 992 height 27
click at [256, 114] on span "Работы" at bounding box center [251, 119] width 59 height 15
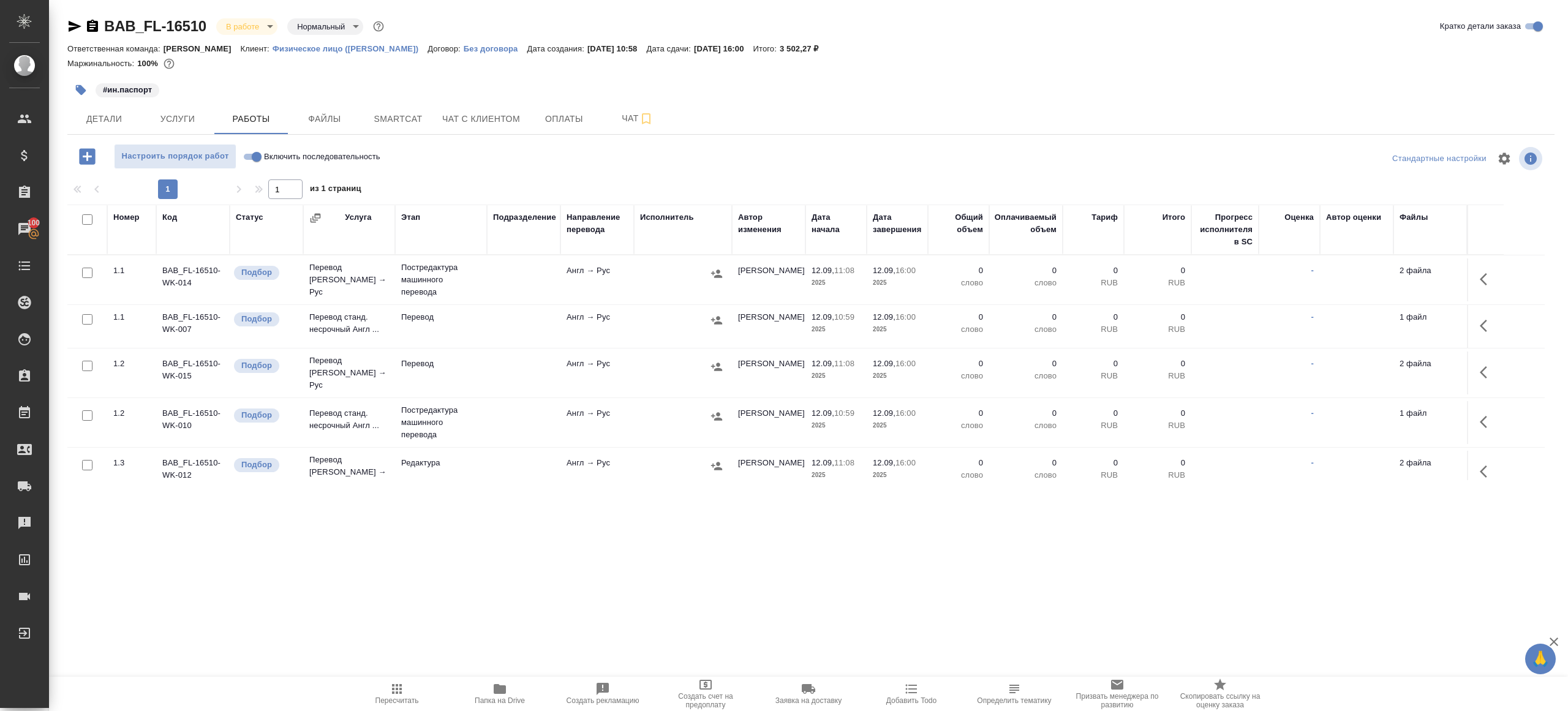
click at [520, 163] on div "Настроить порядок работ Включить последовательность" at bounding box center [315, 156] width 495 height 25
click at [248, 148] on label "Включить последовательность" at bounding box center [309, 156] width 141 height 25
click at [248, 150] on input "Включить последовательность" at bounding box center [257, 156] width 44 height 14
checkbox input "true"
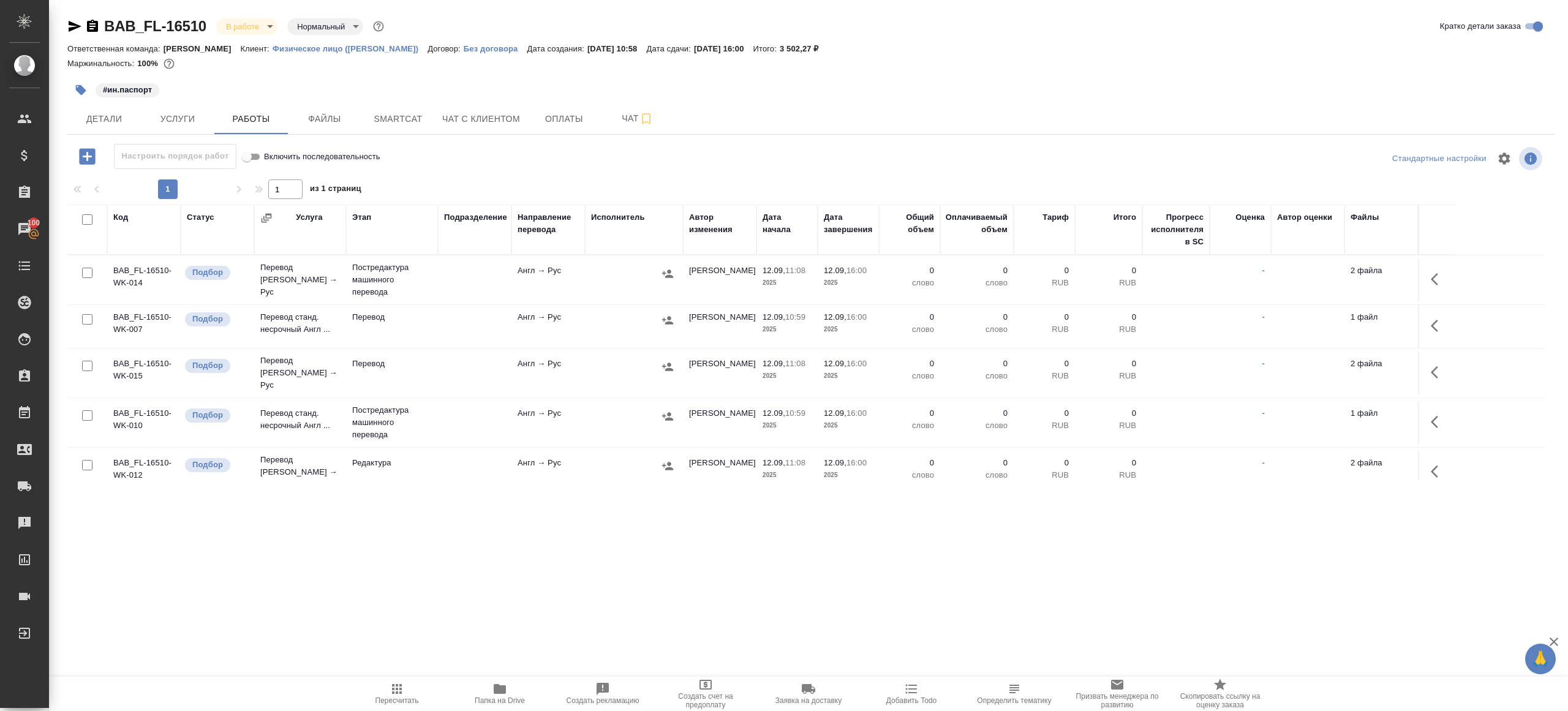
click at [90, 222] on input "checkbox" at bounding box center [87, 219] width 10 height 10
checkbox input "true"
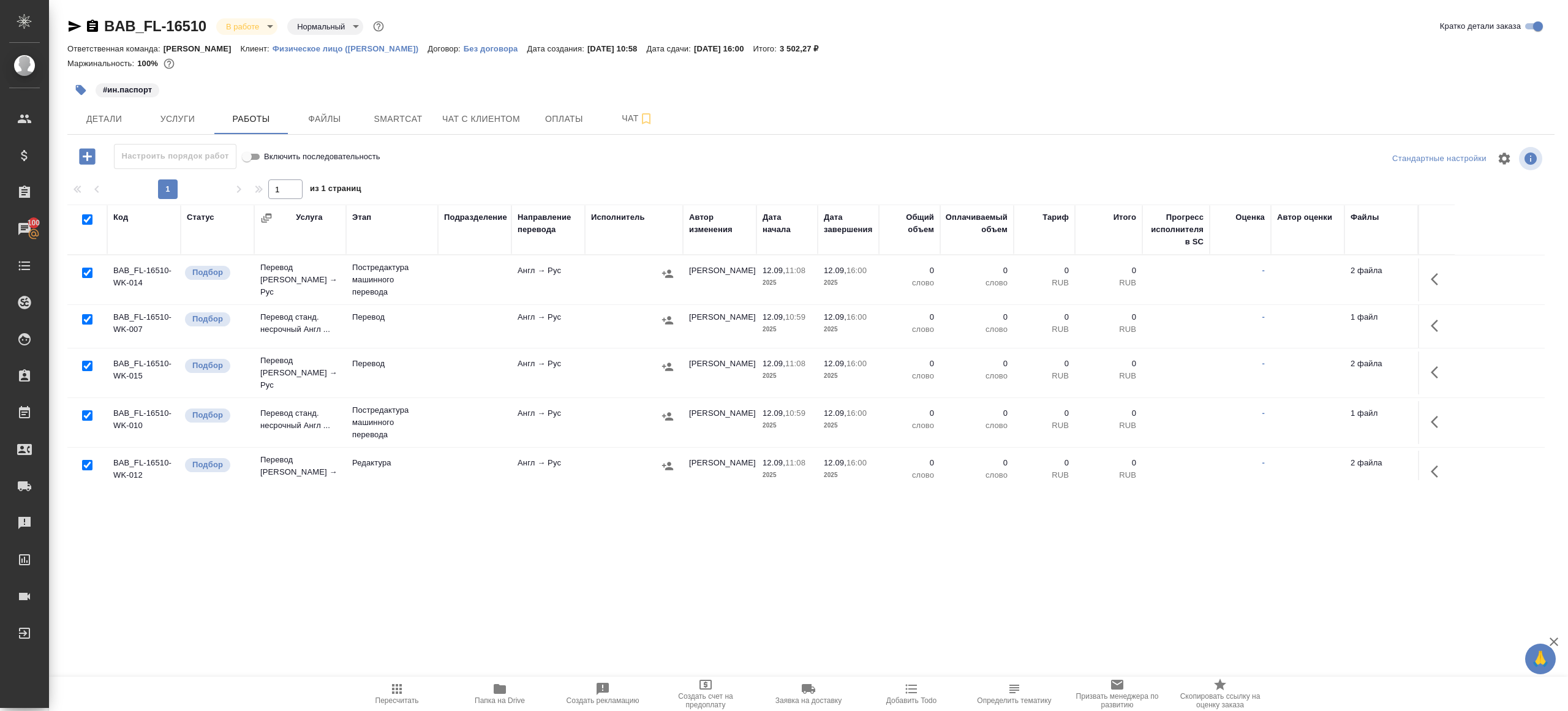
checkbox input "true"
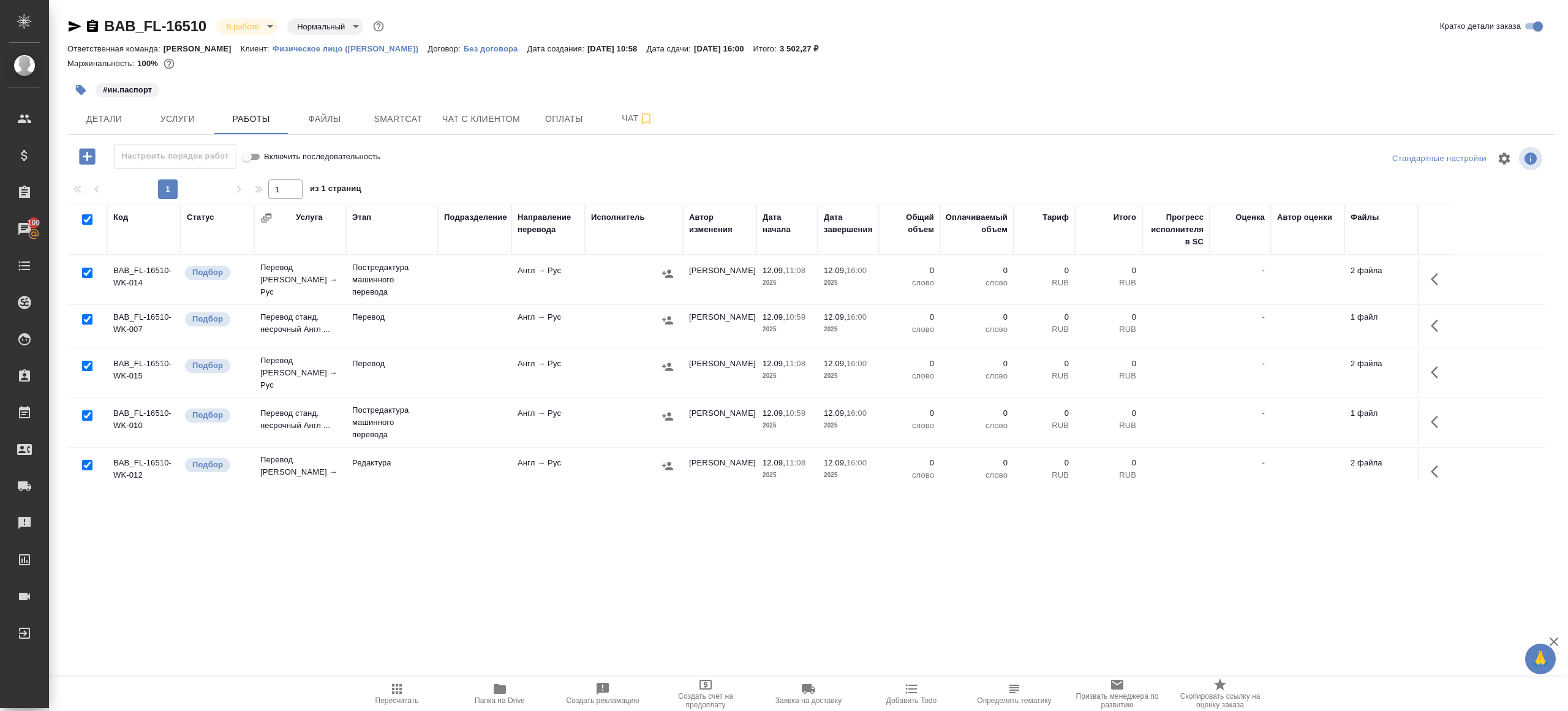
checkbox input "true"
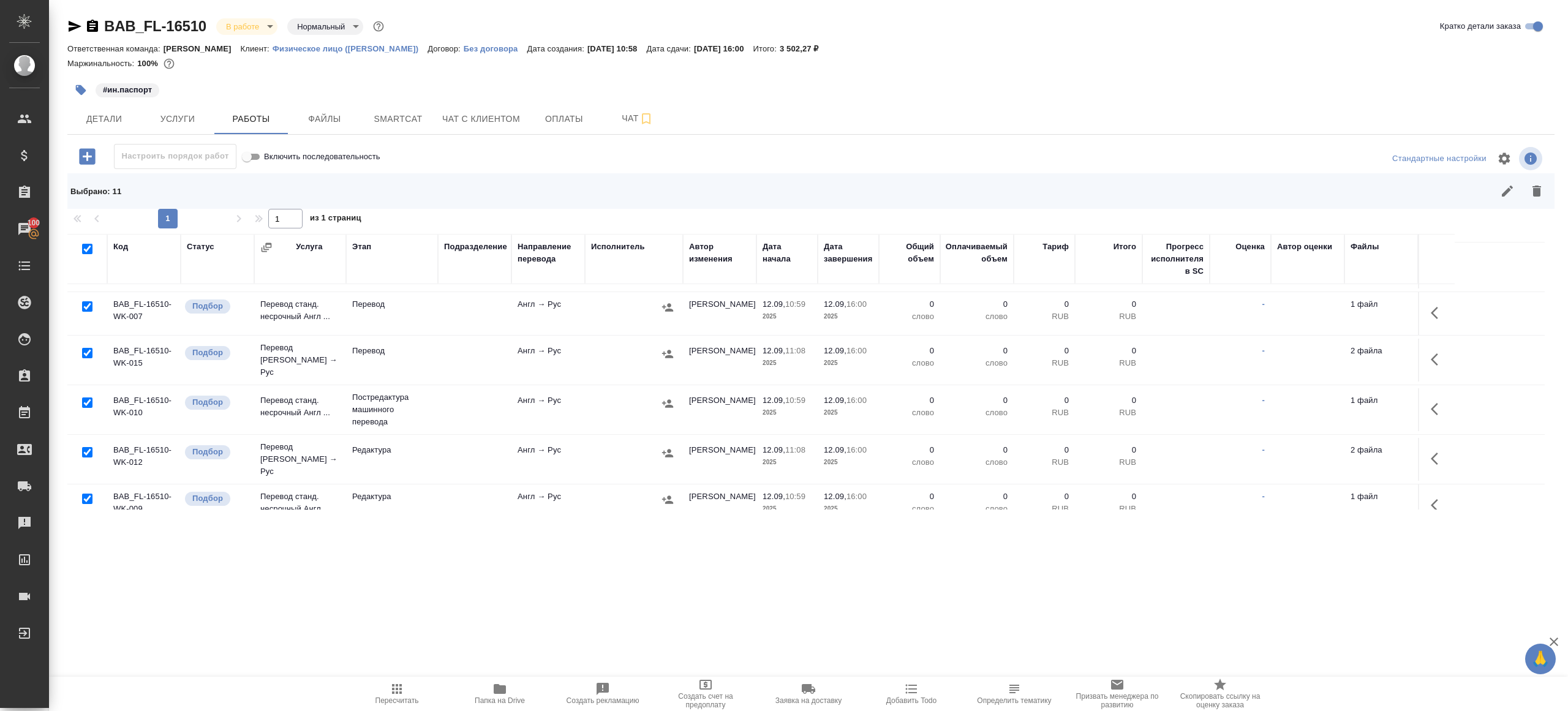
scroll to position [42, 0]
click at [89, 345] on div at bounding box center [87, 353] width 27 height 17
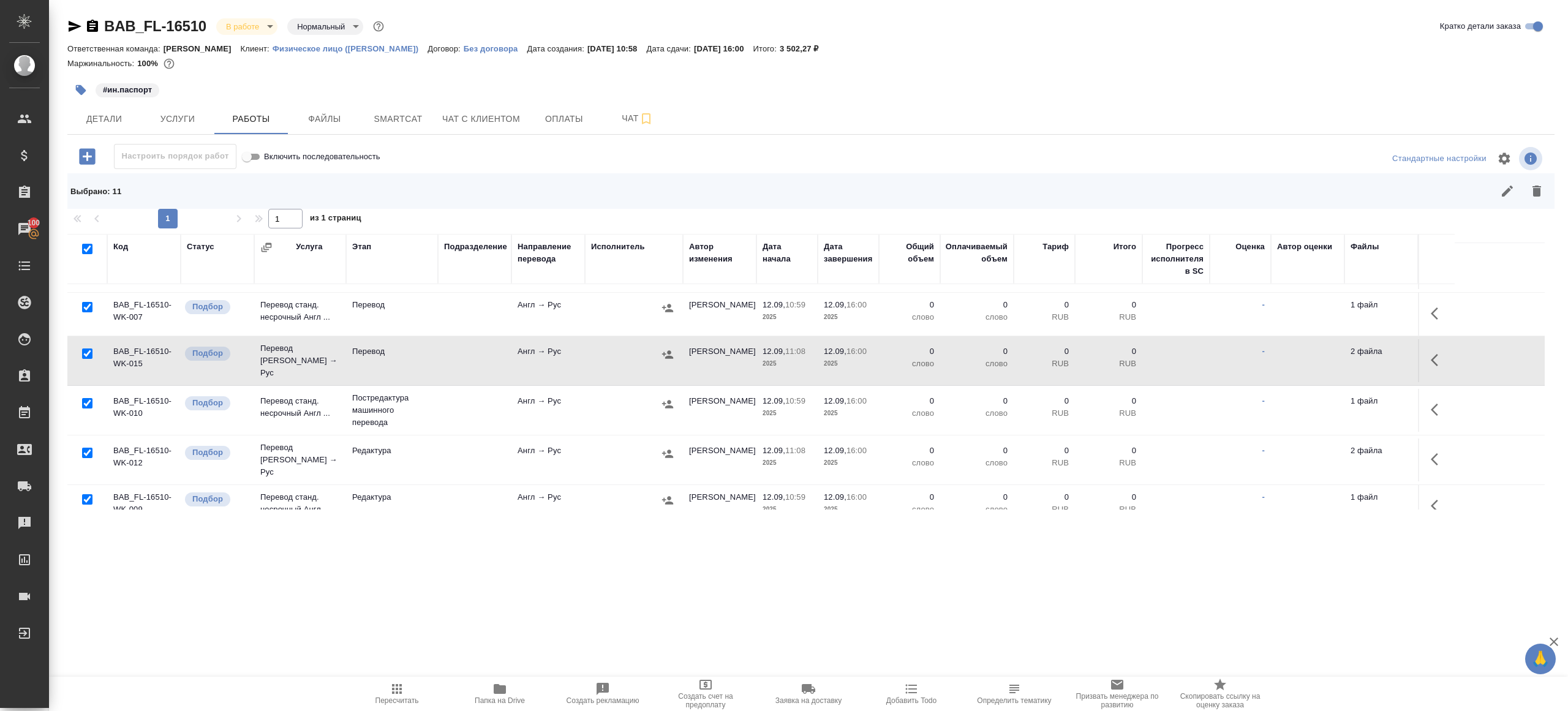
click at [89, 351] on input "checkbox" at bounding box center [87, 353] width 10 height 10
checkbox input "false"
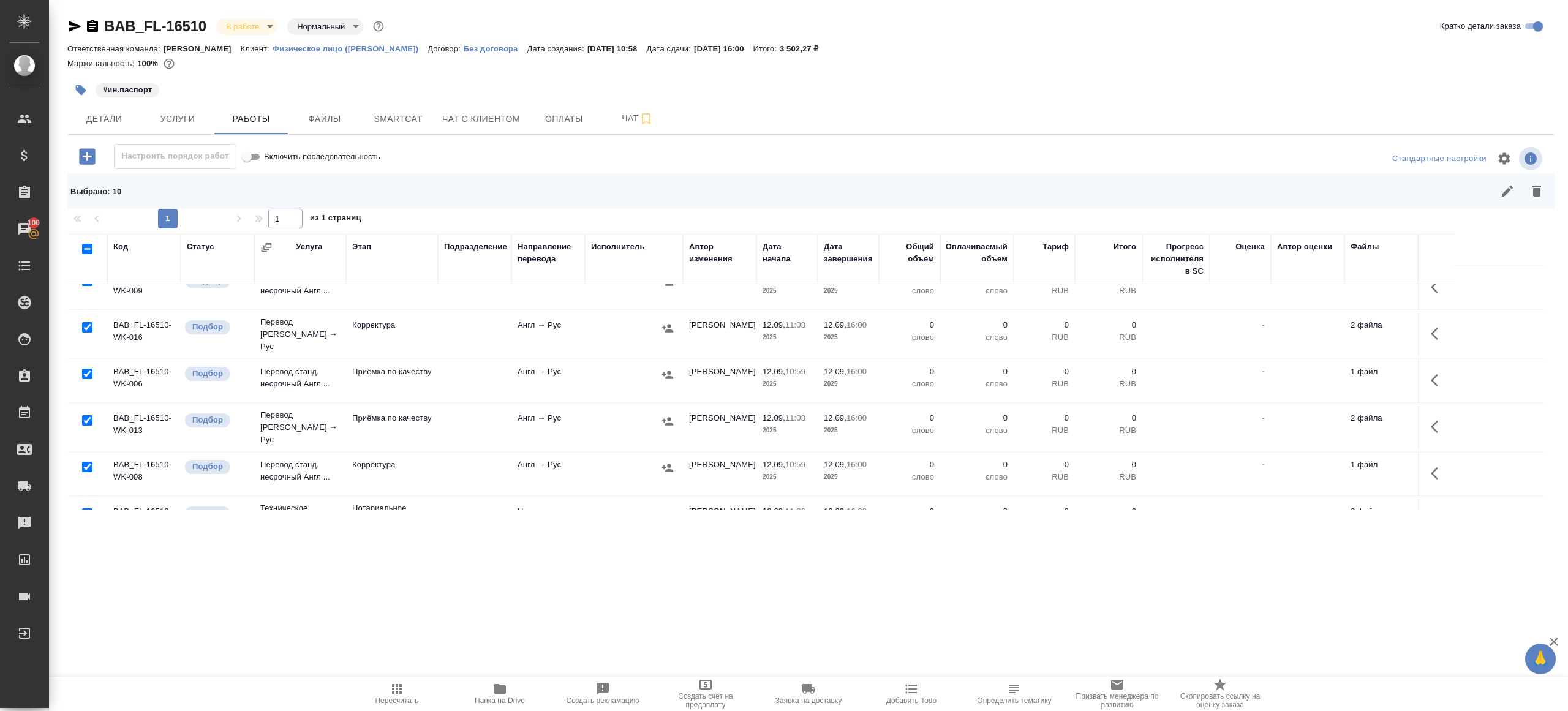
scroll to position [262, 0]
drag, startPoint x: 84, startPoint y: 393, endPoint x: 106, endPoint y: 433, distance: 45.7
click at [84, 413] on input "checkbox" at bounding box center [87, 418] width 10 height 10
checkbox input "false"
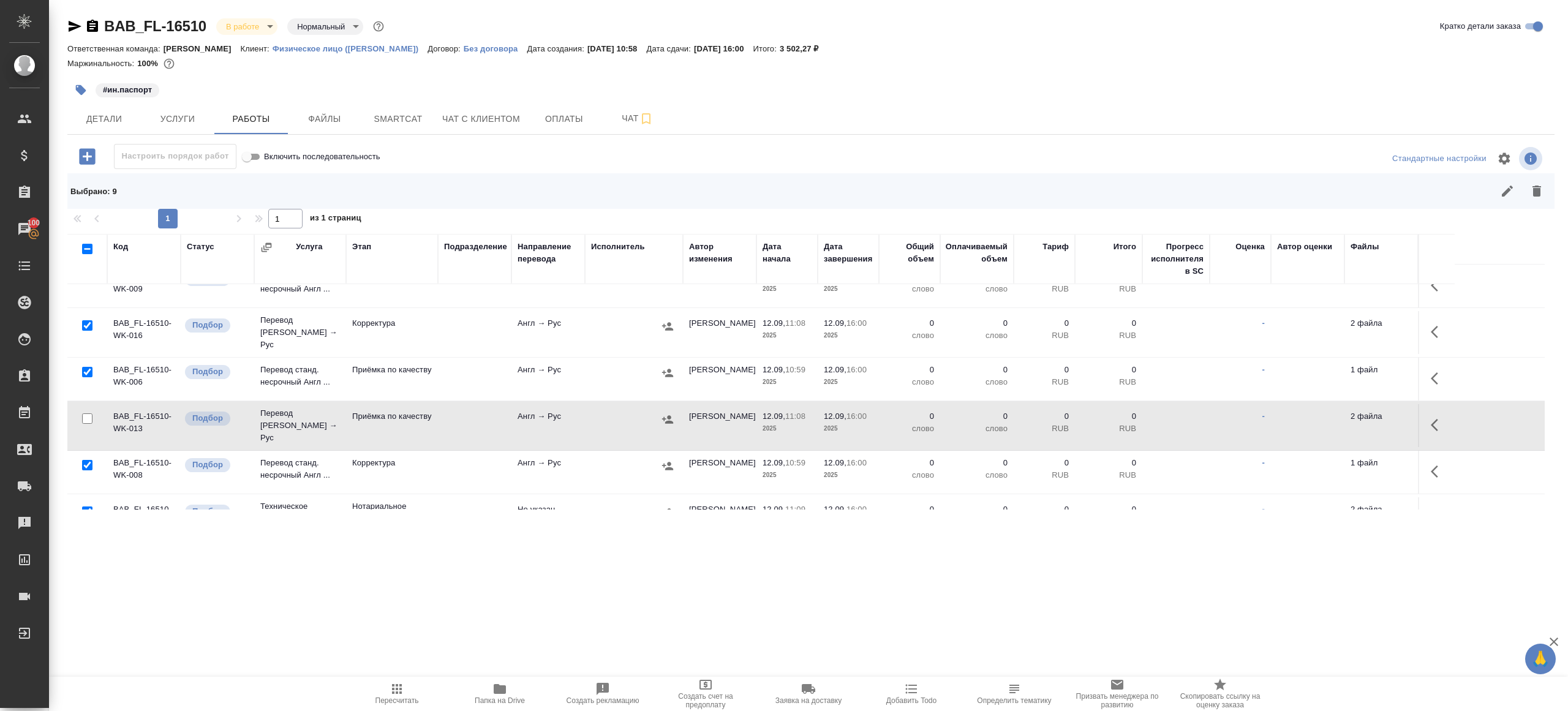
scroll to position [269, 0]
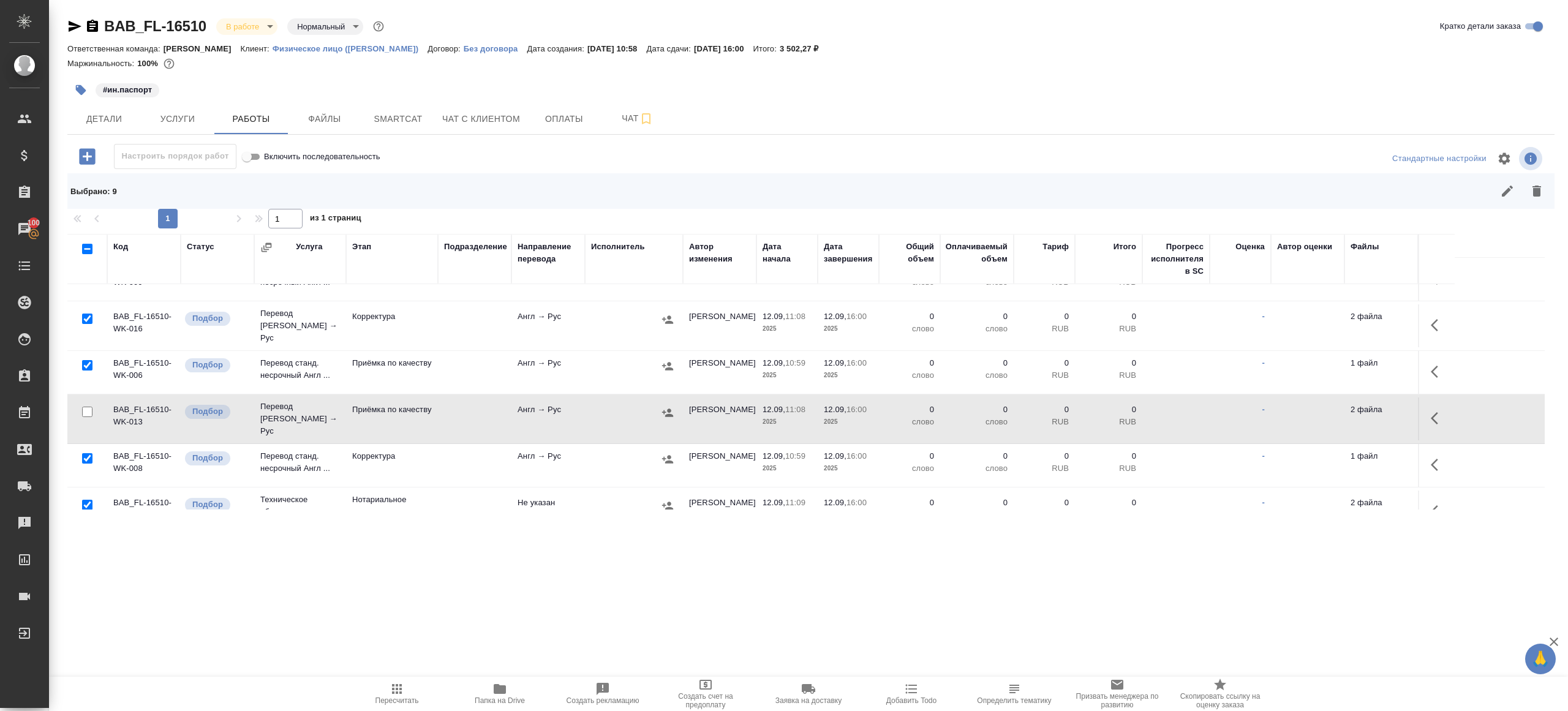
click at [88, 497] on div at bounding box center [87, 505] width 27 height 17
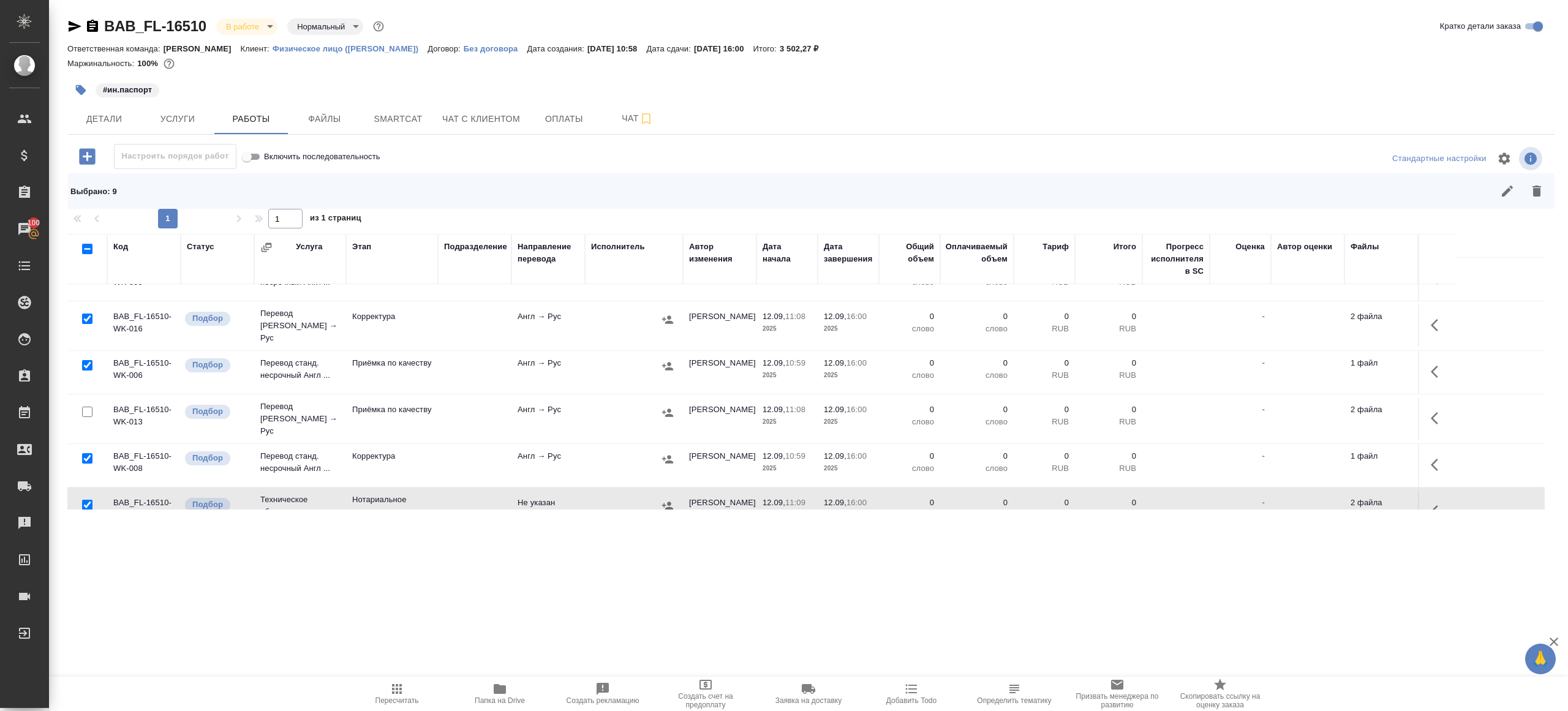
click at [88, 500] on input "checkbox" at bounding box center [87, 504] width 10 height 10
checkbox input "false"
click at [1544, 196] on button "button" at bounding box center [1536, 191] width 30 height 30
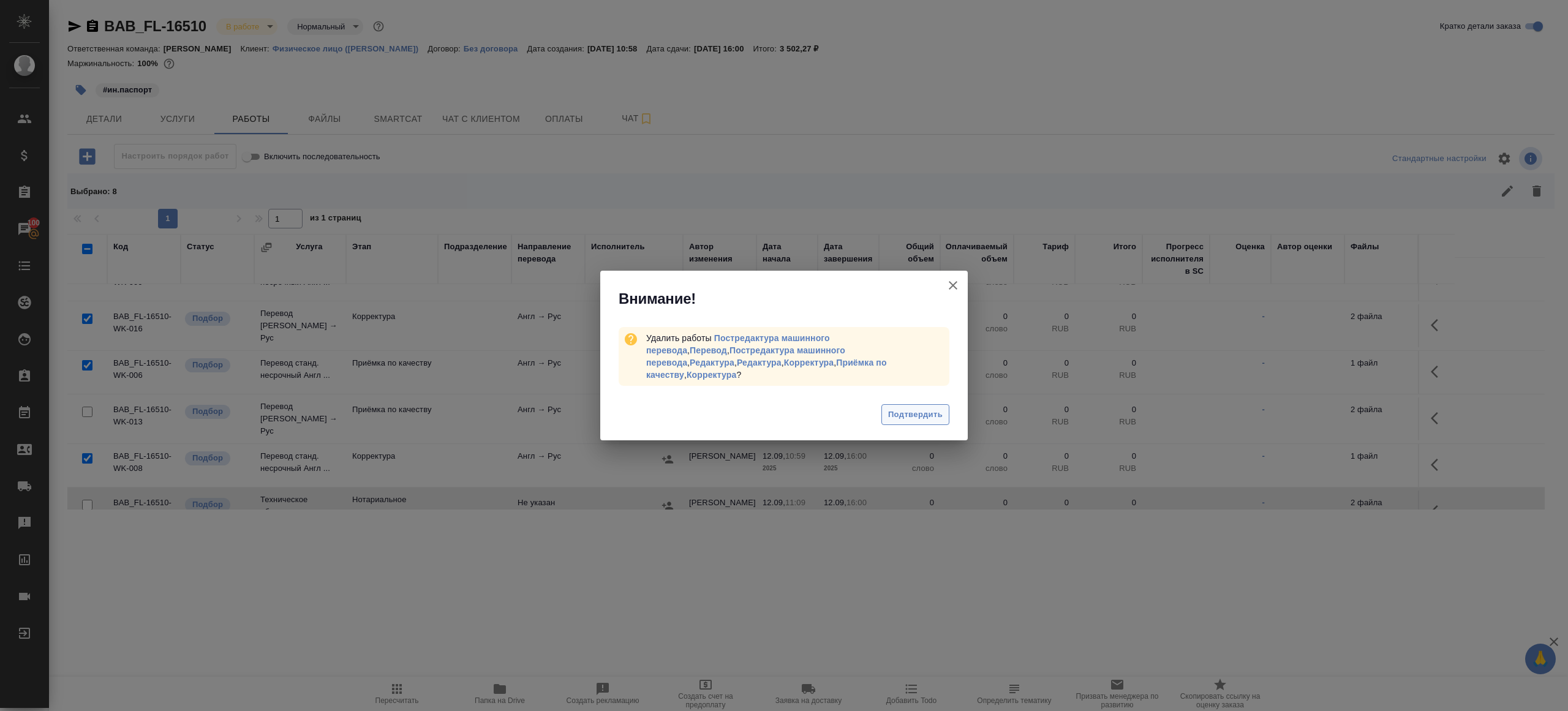
click at [905, 409] on span "Подтвердить" at bounding box center [915, 415] width 54 height 14
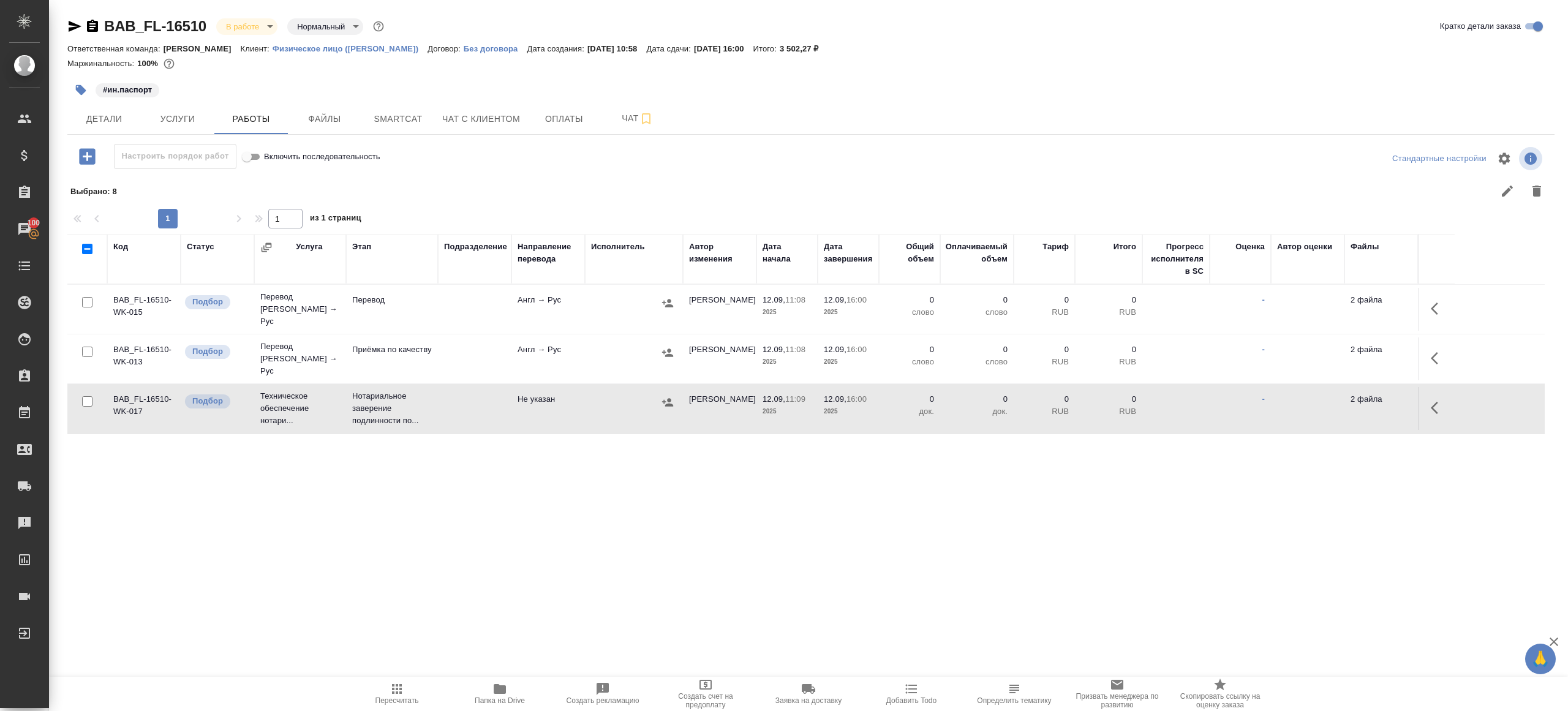
scroll to position [0, 0]
drag, startPoint x: 1439, startPoint y: 317, endPoint x: 1428, endPoint y: 317, distance: 11.0
click at [1439, 317] on button "button" at bounding box center [1438, 308] width 30 height 30
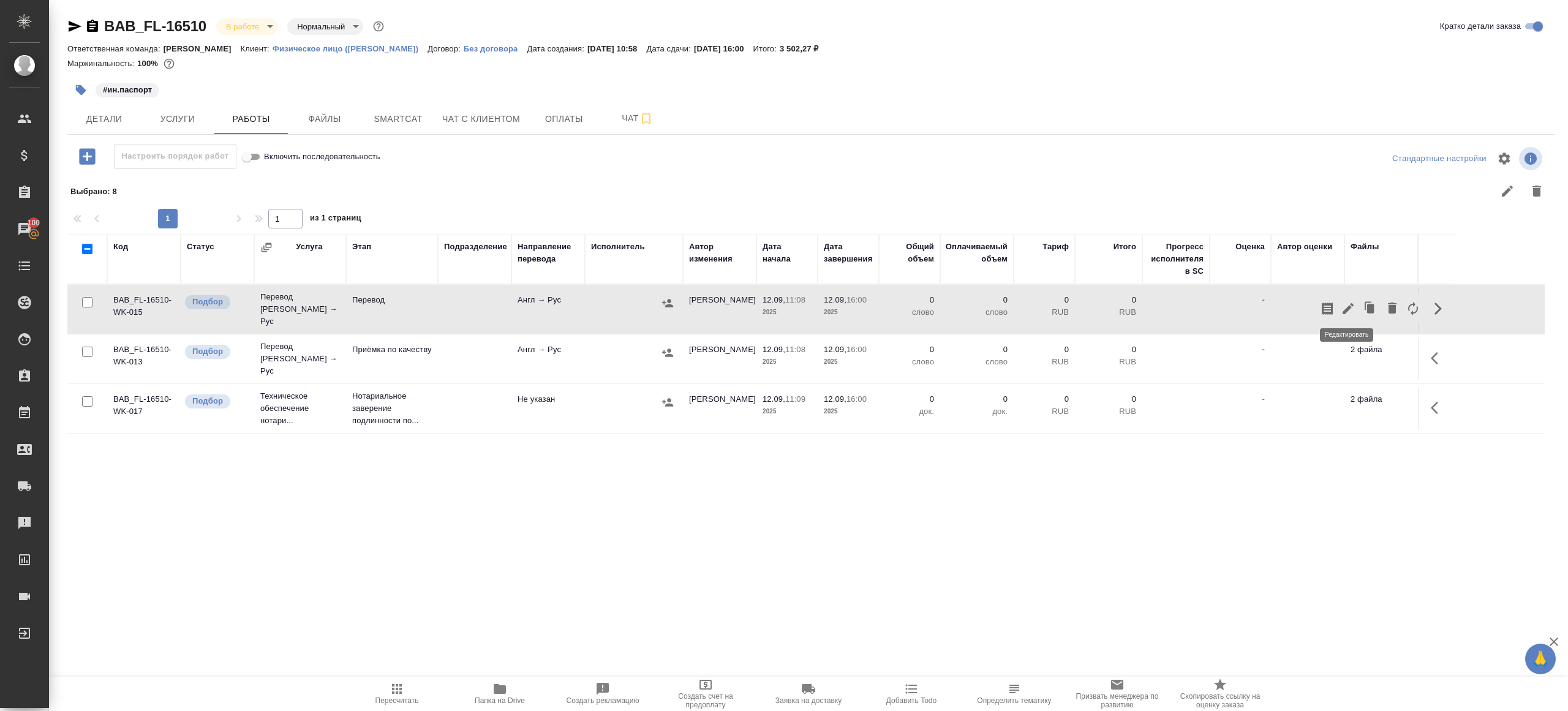
click at [1346, 304] on icon "button" at bounding box center [1348, 309] width 11 height 11
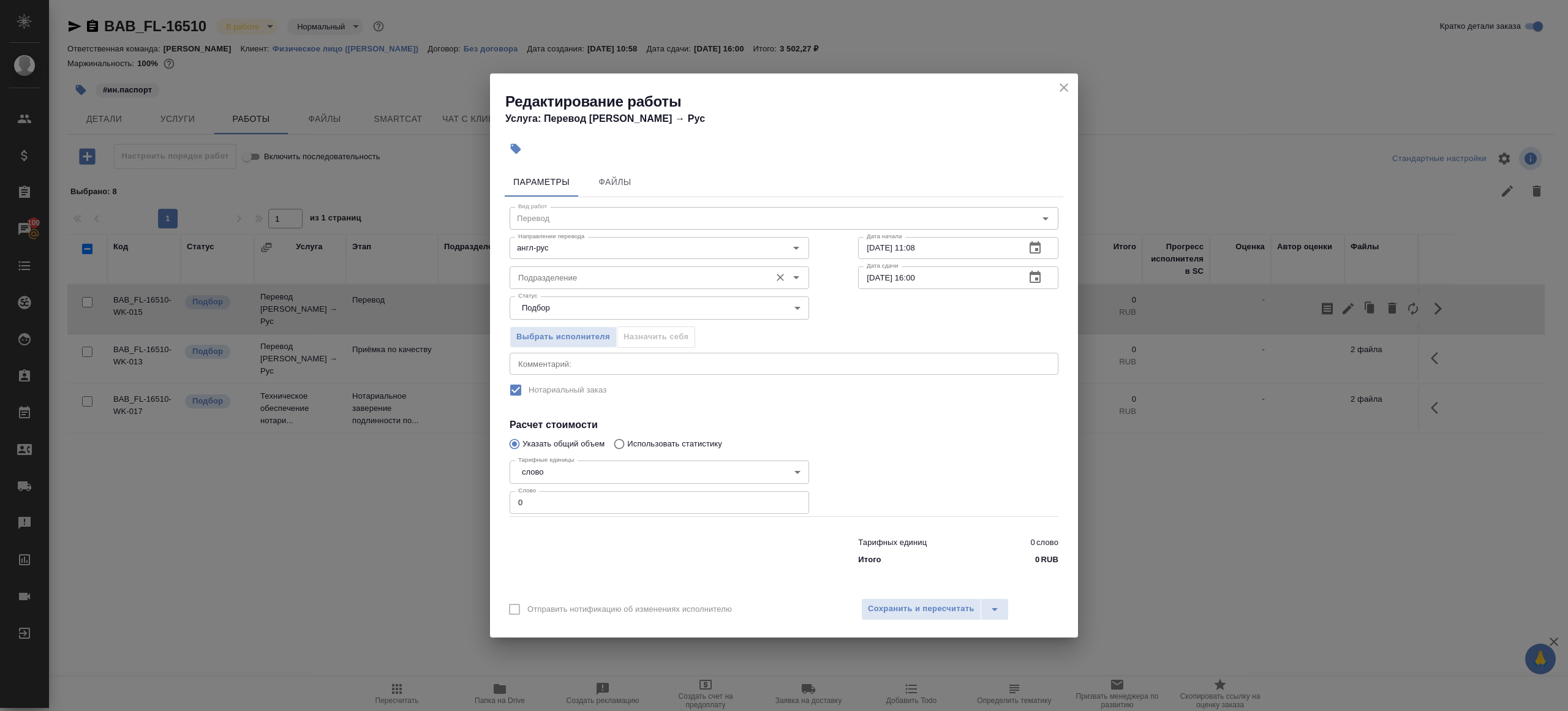
click at [599, 271] on input "Подразделение" at bounding box center [639, 277] width 251 height 14
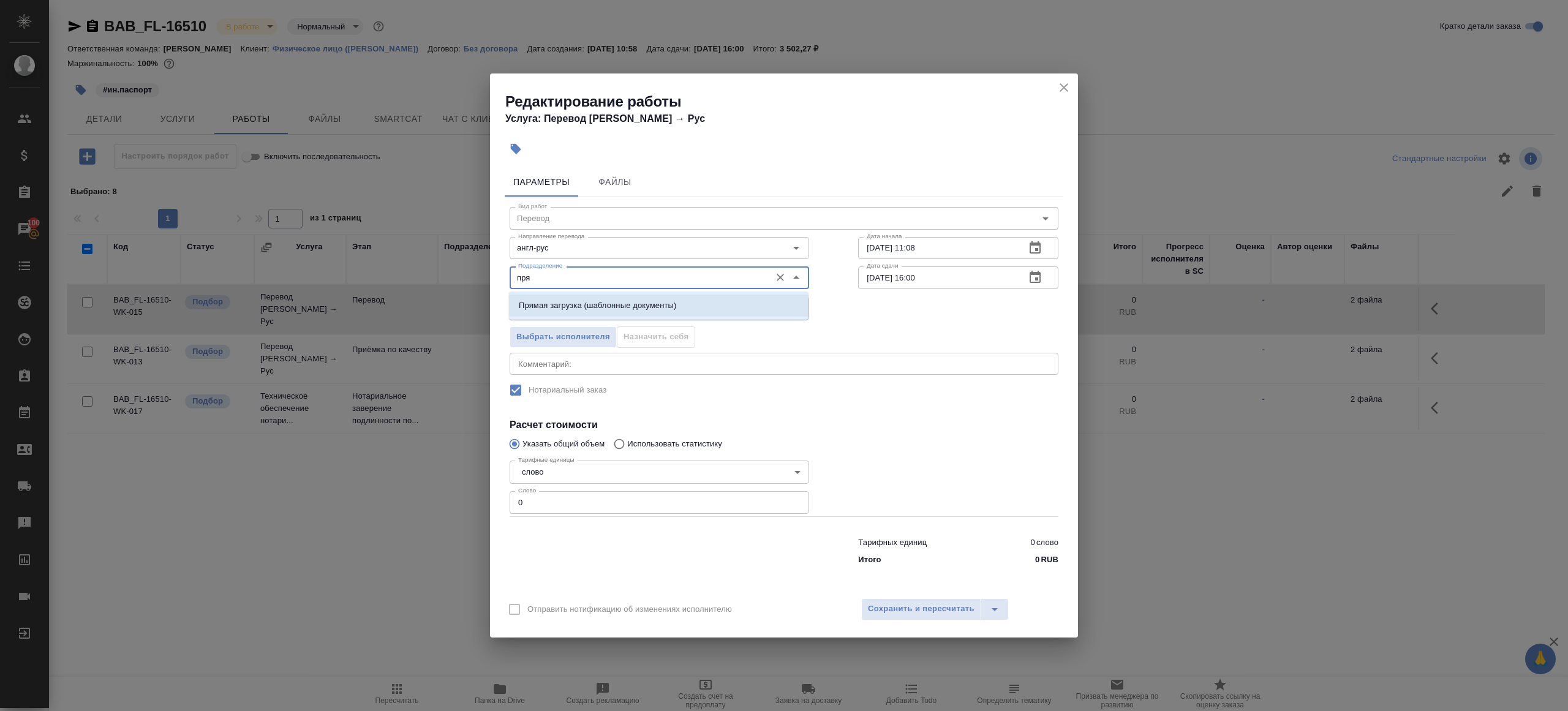
click at [635, 305] on p "Прямая загрузка (шаблонные документы)" at bounding box center [597, 305] width 157 height 12
type input "Прямая загрузка (шаблонные документы)"
click at [550, 494] on input "0" at bounding box center [659, 502] width 299 height 22
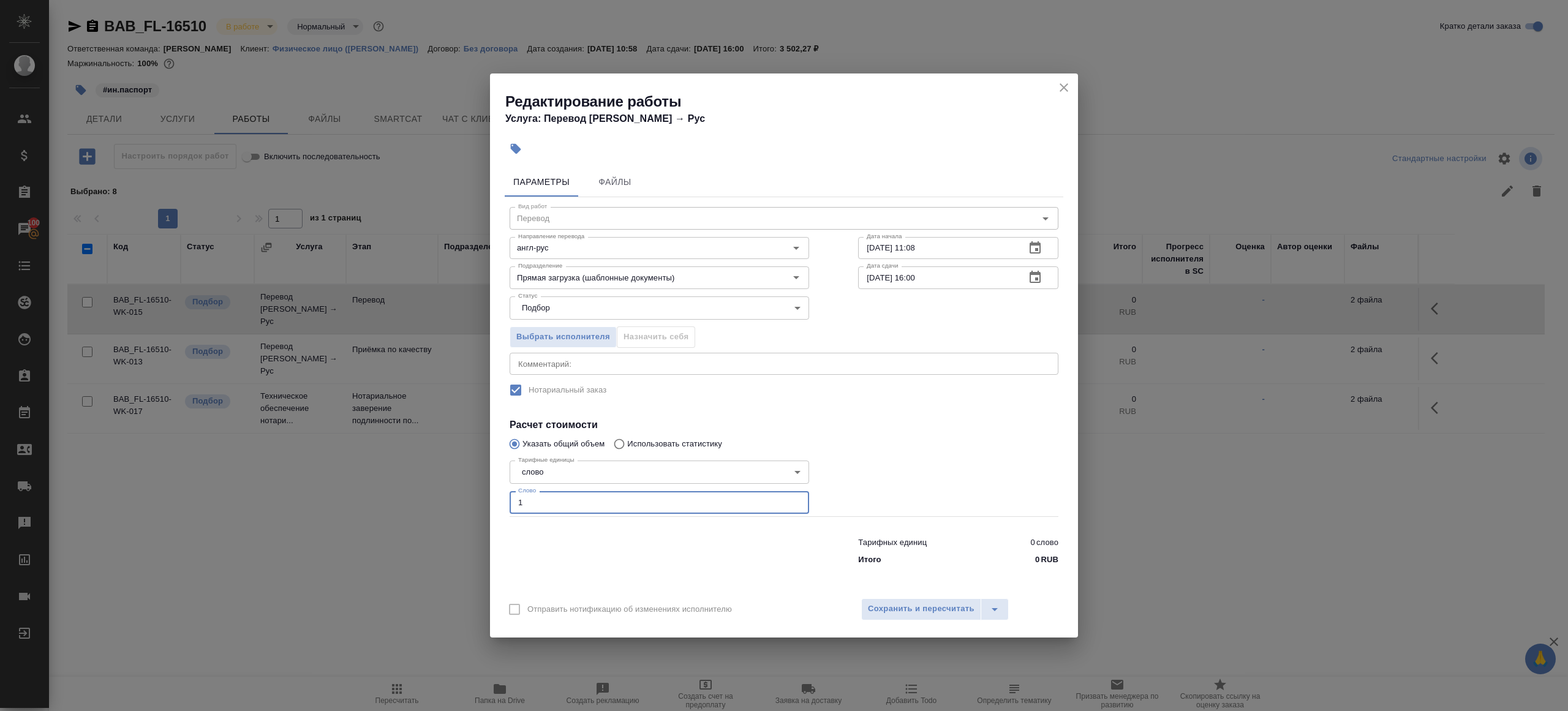
type input "1"
click at [613, 538] on div at bounding box center [659, 548] width 349 height 49
click at [917, 277] on input "12.09.2025 16:00" at bounding box center [936, 277] width 157 height 22
type input "12.09.2025 15:30"
click at [882, 469] on div at bounding box center [958, 486] width 249 height 110
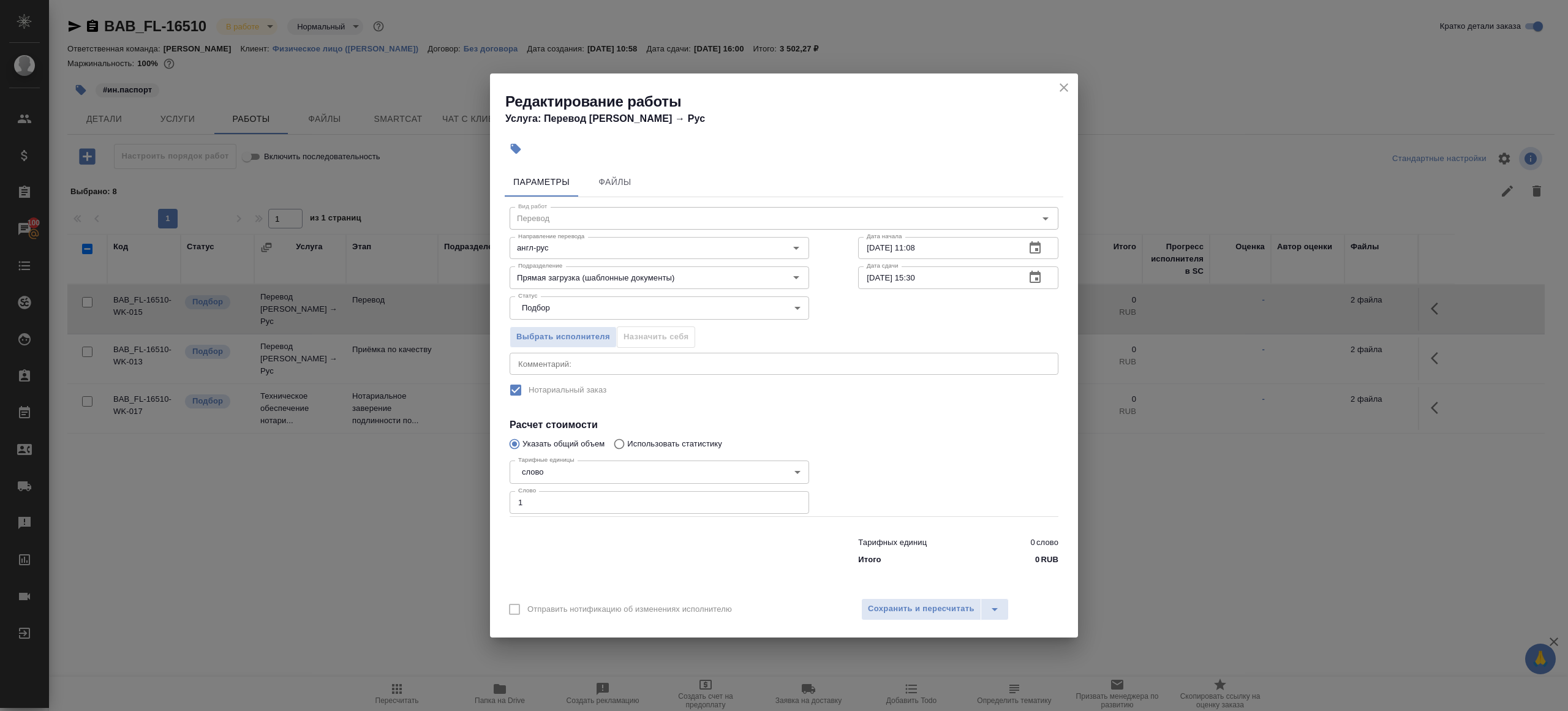
click at [904, 592] on div "Отправить нотификацию об изменениях исполнителю Сохранить и пересчитать" at bounding box center [784, 614] width 588 height 47
click at [904, 611] on span "Сохранить и пересчитать" at bounding box center [921, 609] width 106 height 14
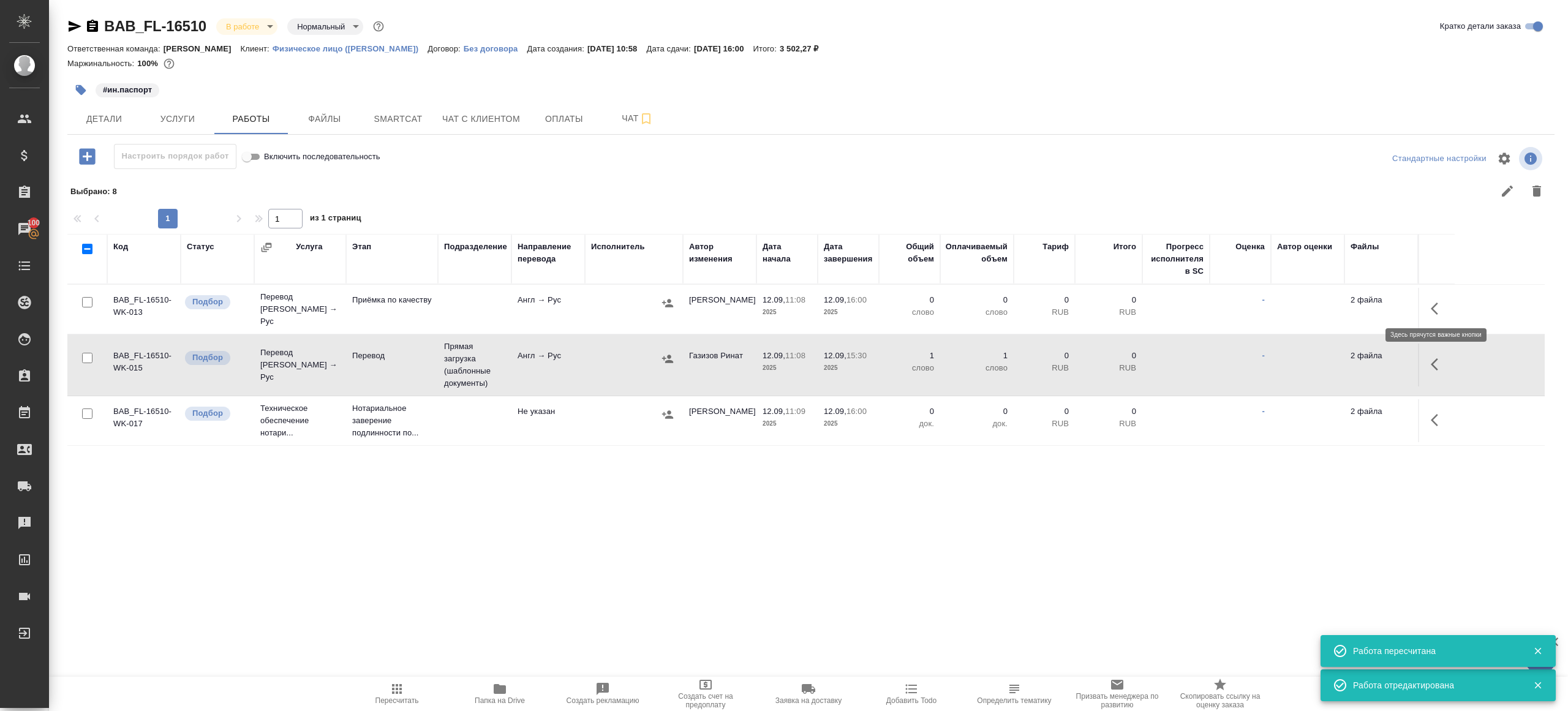
click at [1436, 295] on button "button" at bounding box center [1438, 308] width 30 height 30
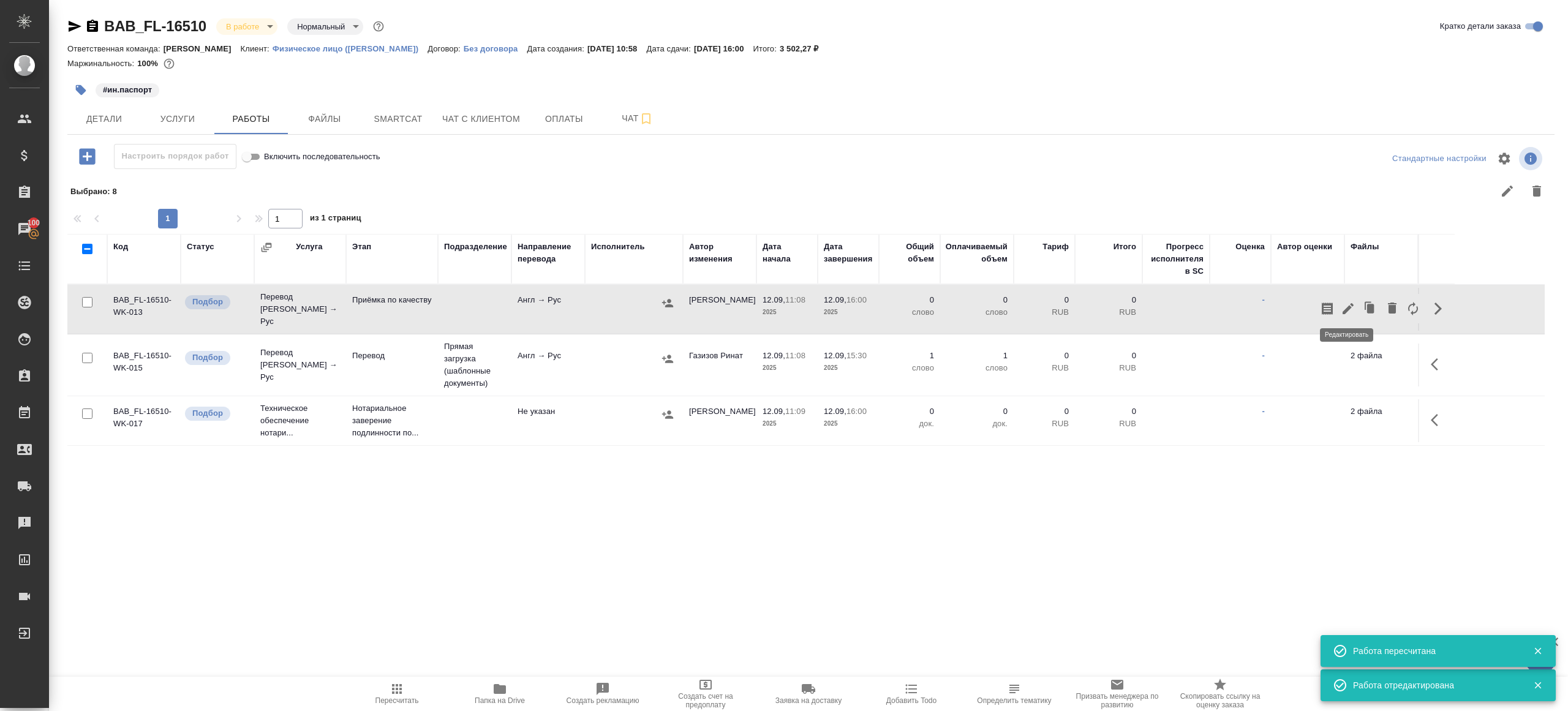
click at [1346, 295] on button "button" at bounding box center [1348, 308] width 21 height 30
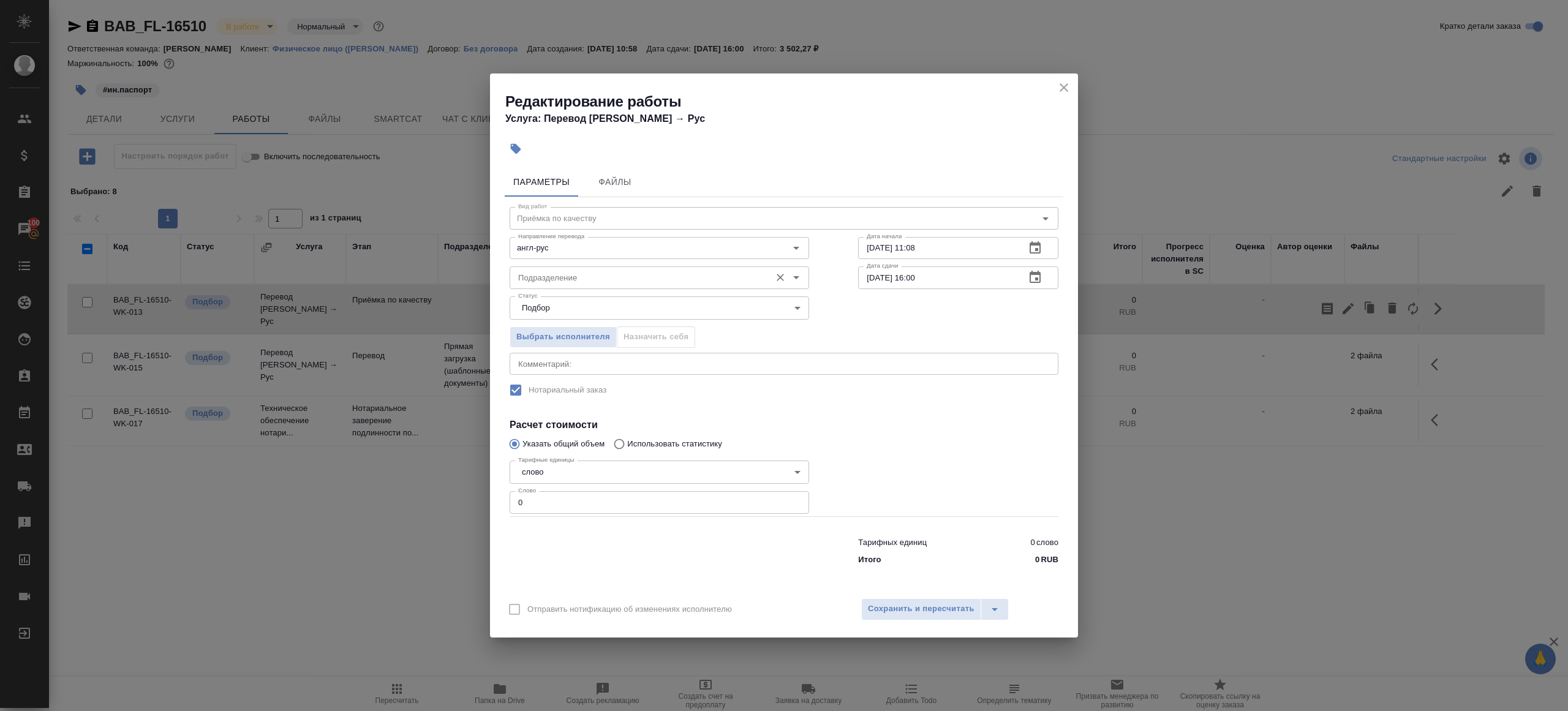
click at [652, 288] on div "Подразделение" at bounding box center [659, 277] width 299 height 22
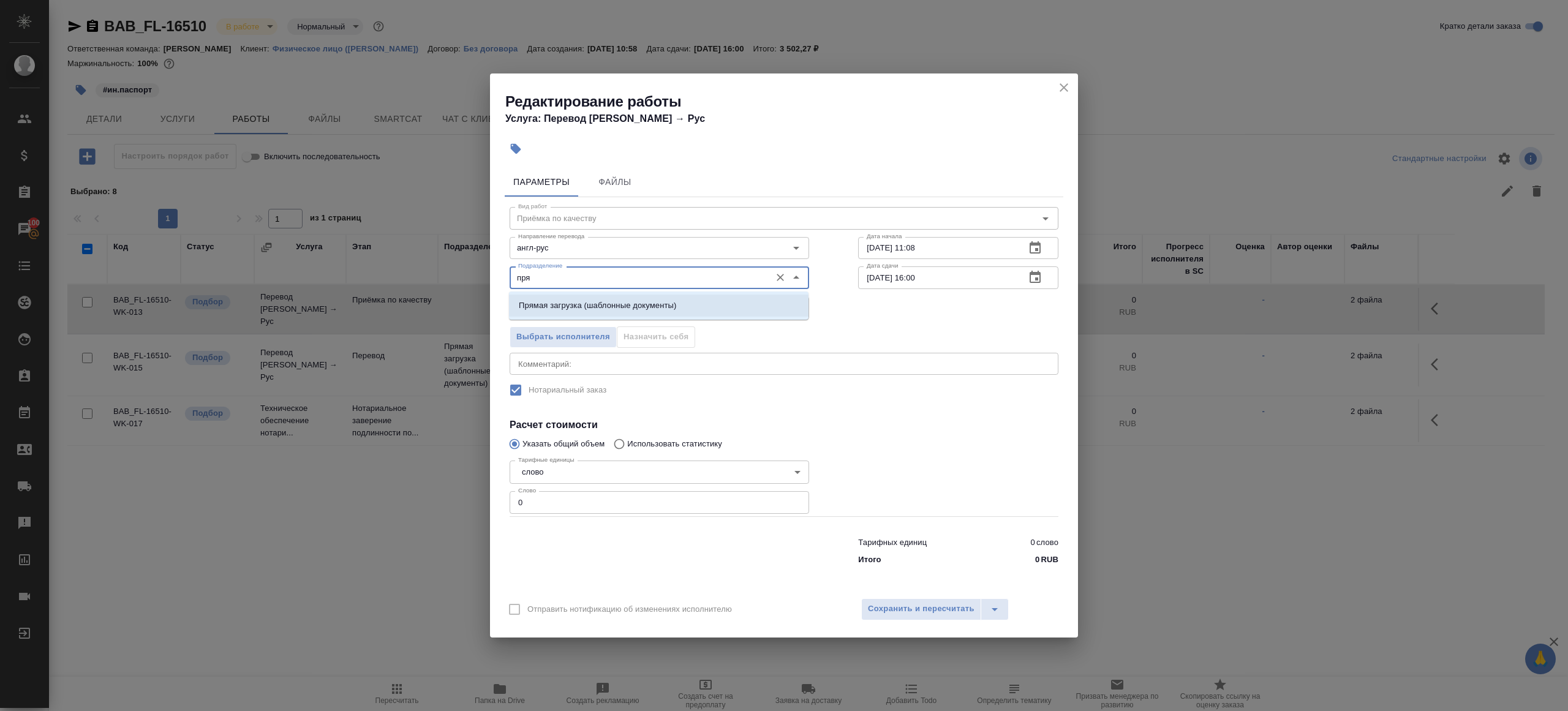
click at [676, 310] on p "Прямая загрузка (шаблонные документы)" at bounding box center [597, 305] width 157 height 12
type input "Прямая загрузка (шаблонные документы)"
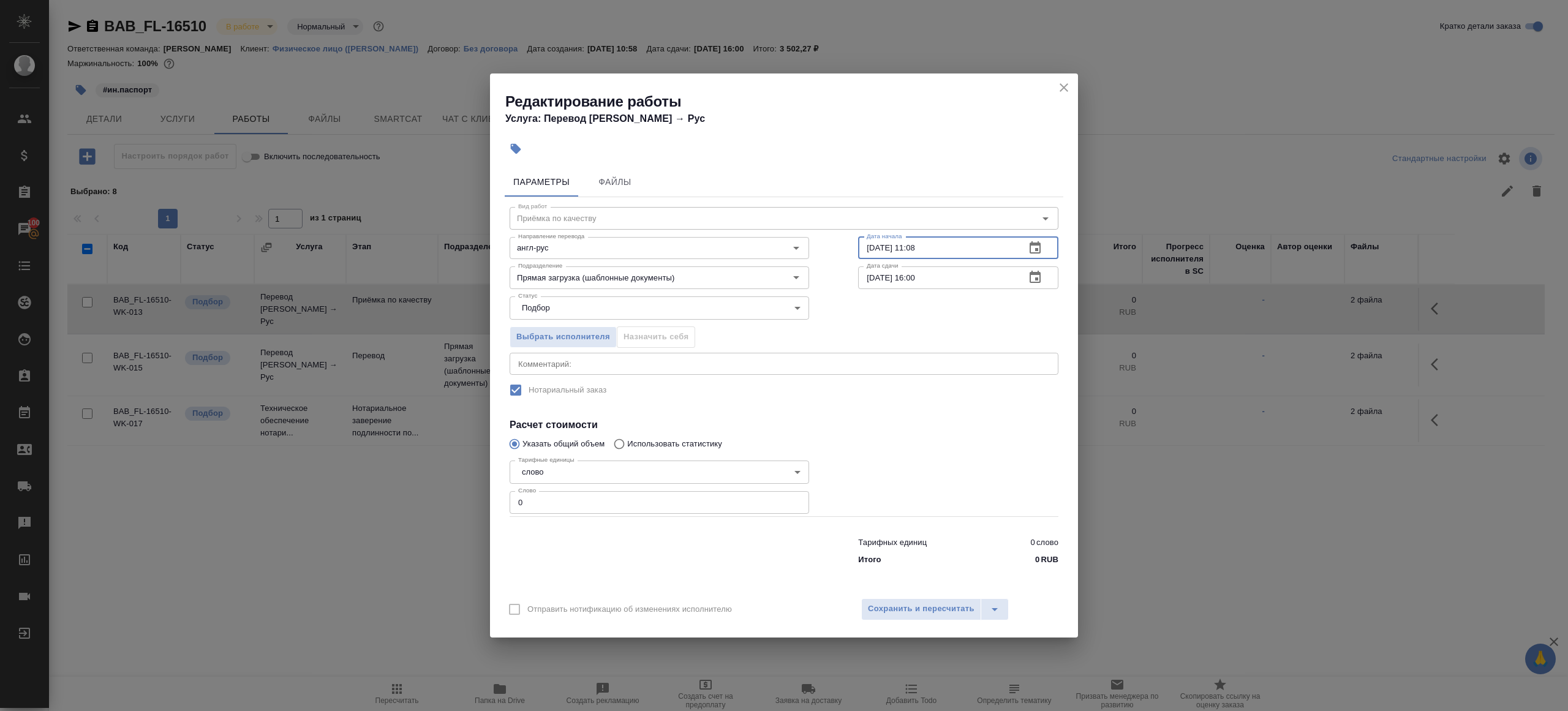
click at [950, 241] on input "12.09.2025 11:08" at bounding box center [936, 248] width 157 height 22
paste input "5:30"
type input "12.09.2025 15:30"
click at [576, 504] on input "0" at bounding box center [659, 502] width 299 height 22
type input "1"
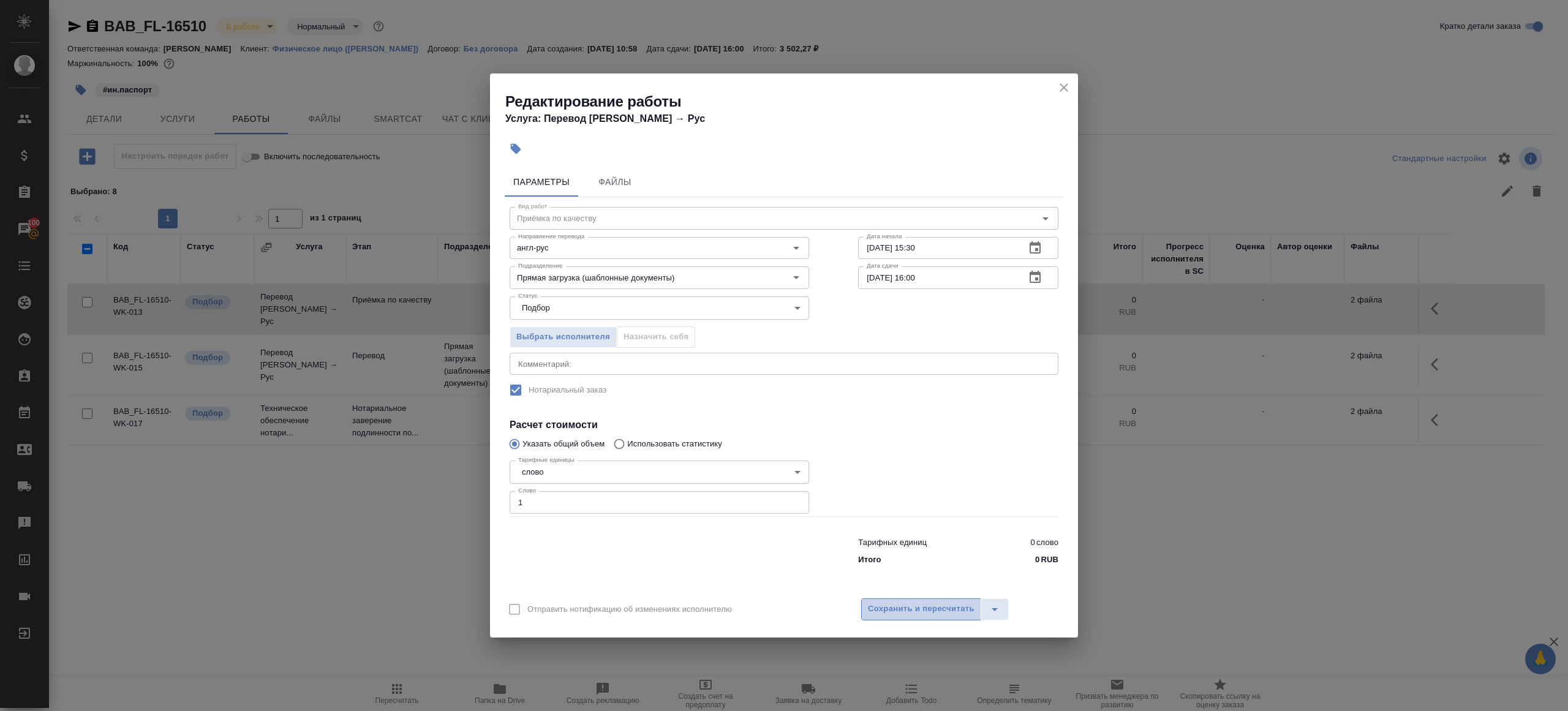
click at [891, 612] on span "Сохранить и пересчитать" at bounding box center [921, 609] width 106 height 14
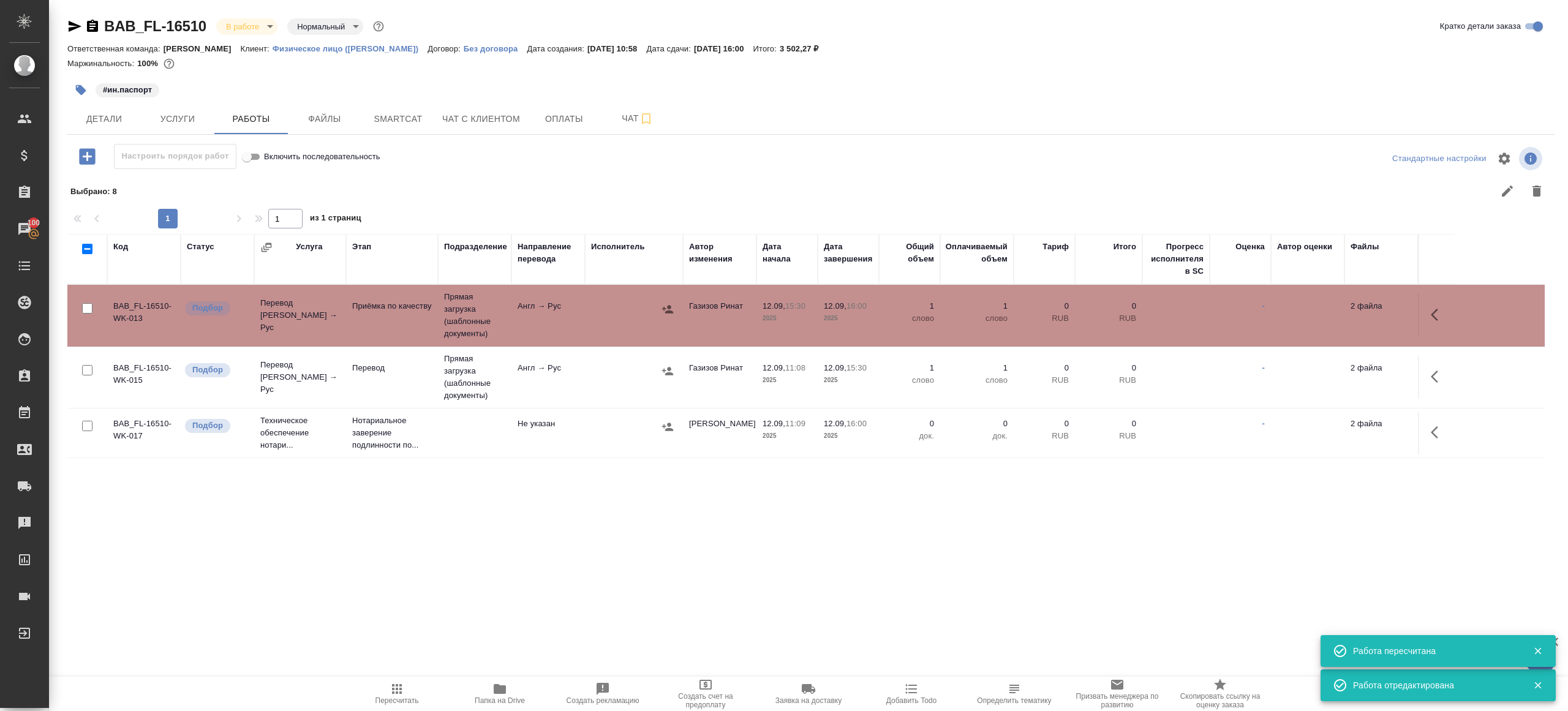
click at [487, 356] on td "Прямая загрузка (шаблонные документы)" at bounding box center [474, 377] width 73 height 61
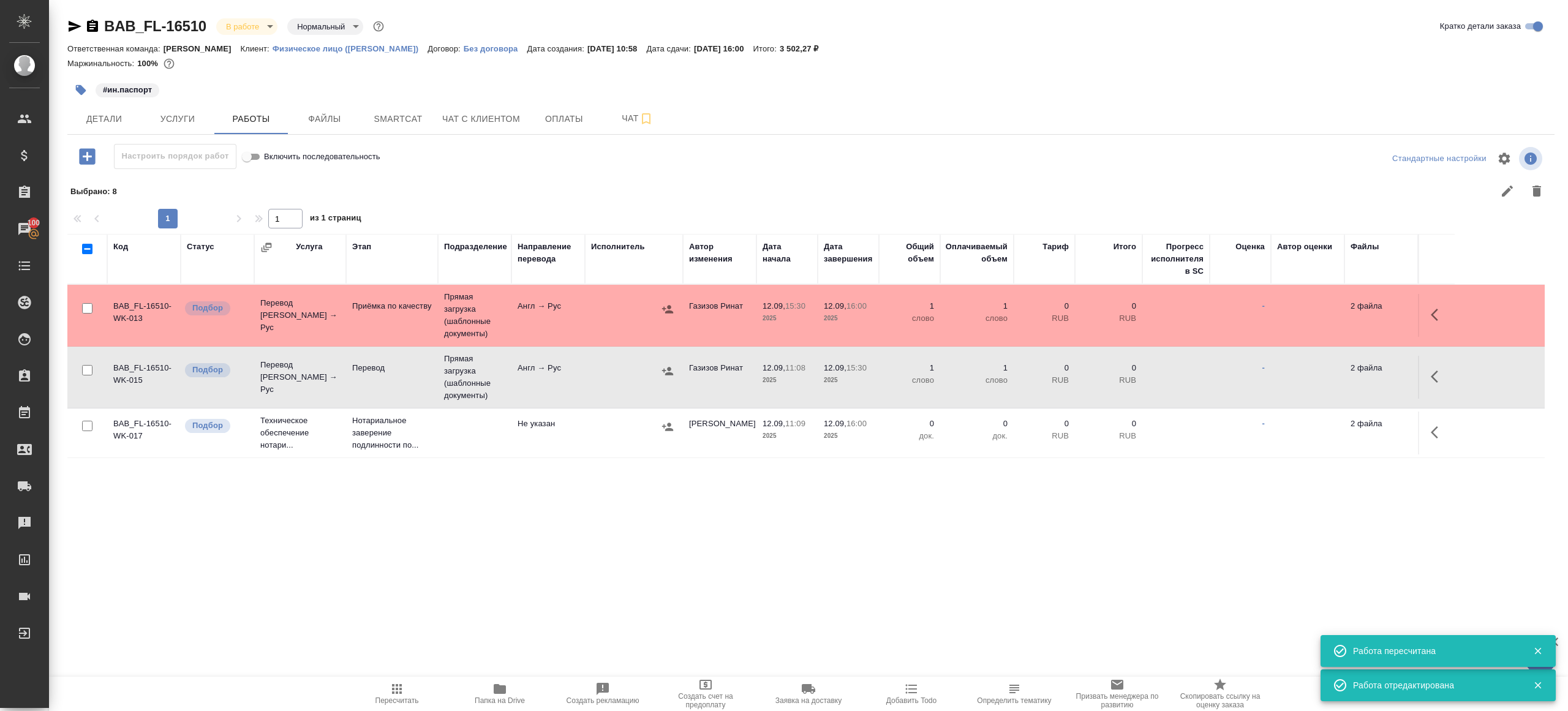
click at [487, 356] on td "Прямая загрузка (шаблонные документы)" at bounding box center [474, 377] width 73 height 61
click at [382, 688] on span "Пересчитать" at bounding box center [397, 693] width 89 height 23
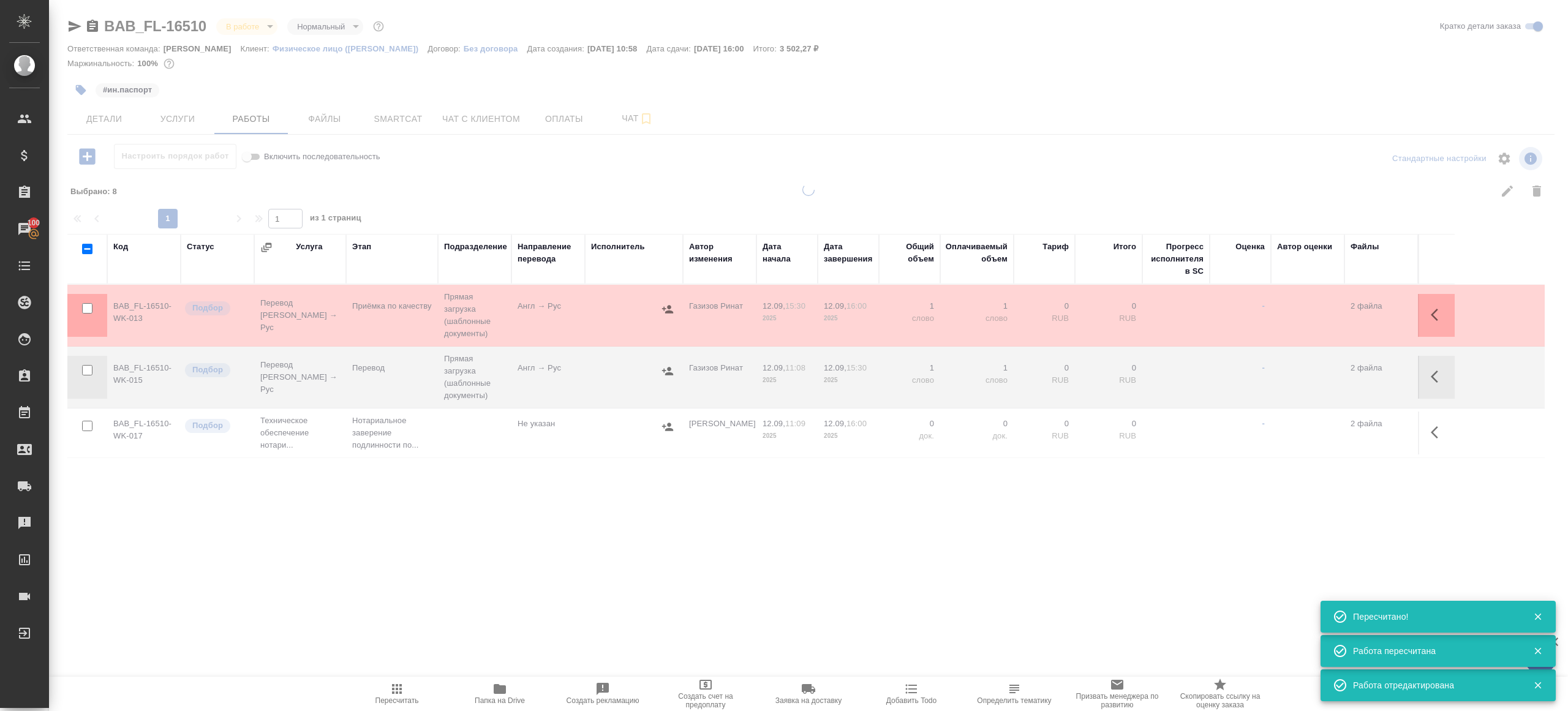
click at [453, 575] on div ".cls-1 fill:#fff; AWATERA Gazizov Rinat Клиенты Спецификации Заказы 100 Чаты To…" at bounding box center [784, 356] width 1568 height 711
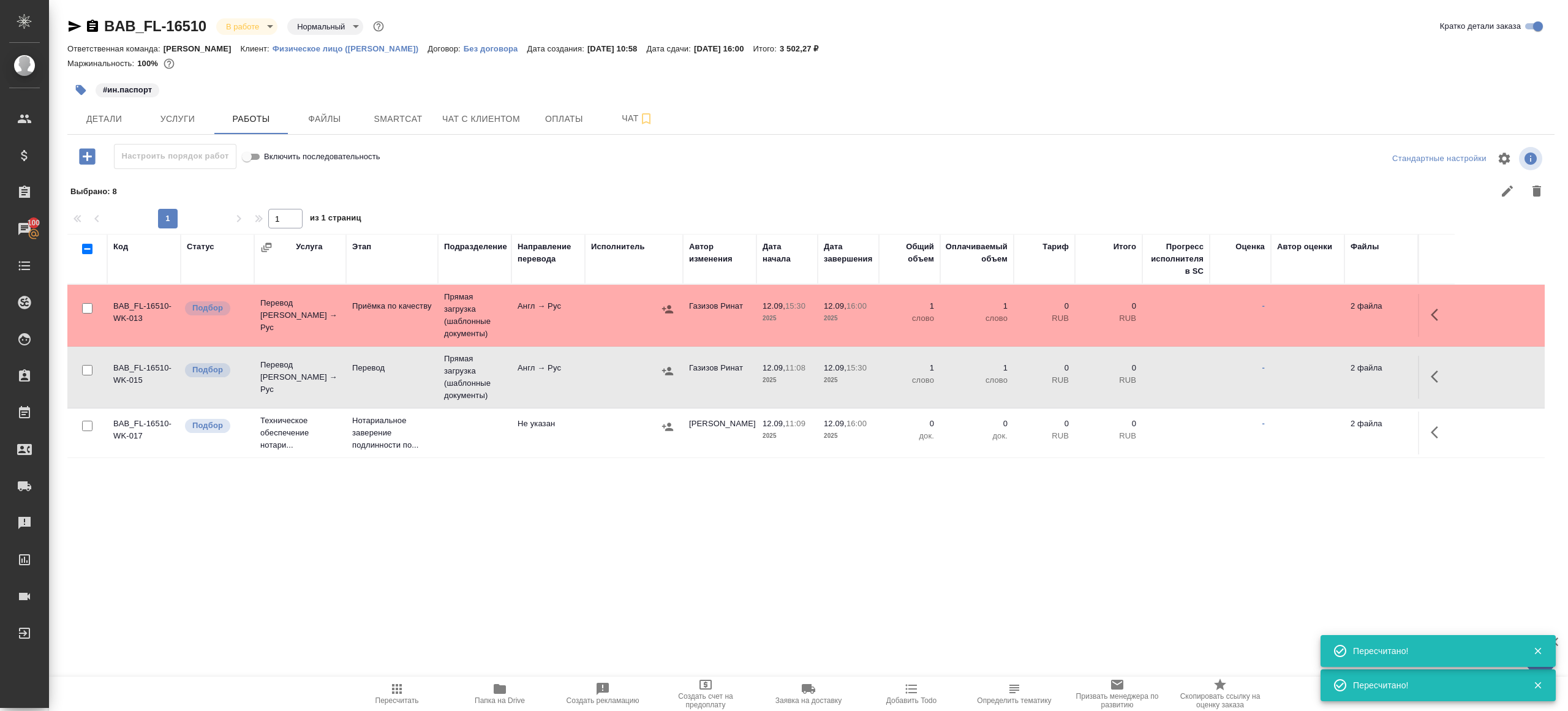
click at [388, 701] on span "Пересчитать" at bounding box center [397, 701] width 43 height 8
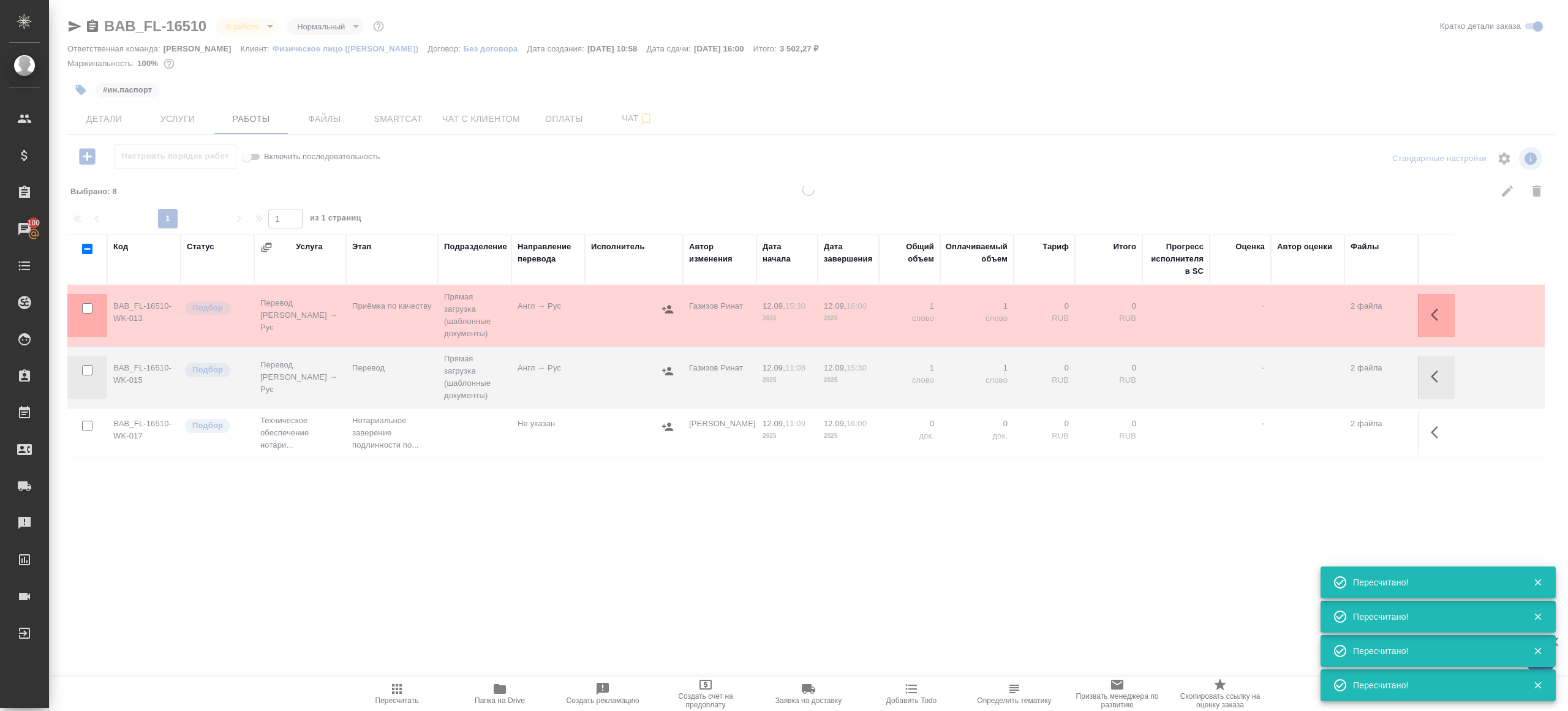
click at [395, 613] on div ".cls-1 fill:#fff; AWATERA Gazizov Rinat Клиенты Спецификации Заказы 100 Чаты To…" at bounding box center [784, 356] width 1568 height 711
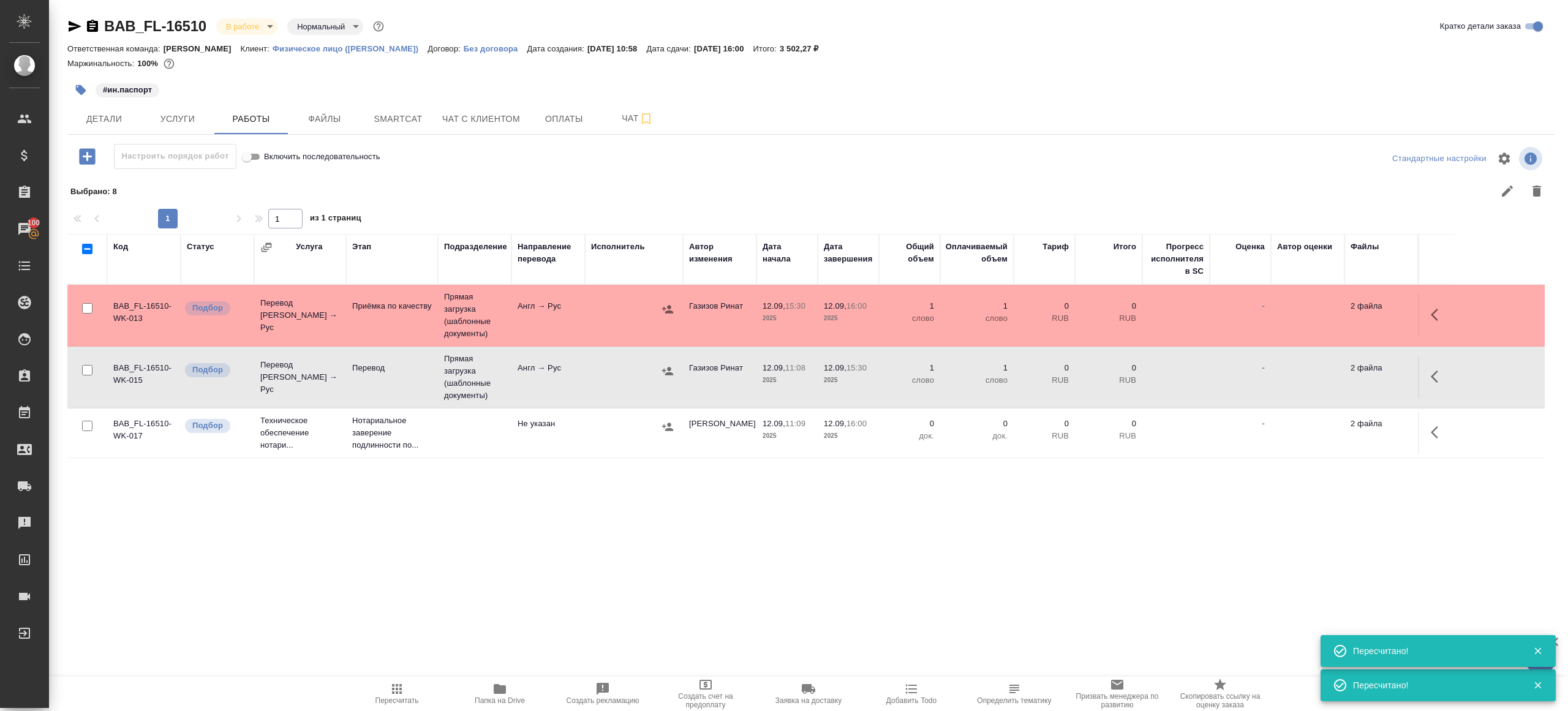
click at [384, 688] on span "Пересчитать" at bounding box center [397, 693] width 89 height 23
click at [410, 680] on button "Пересчитать" at bounding box center [397, 694] width 103 height 34
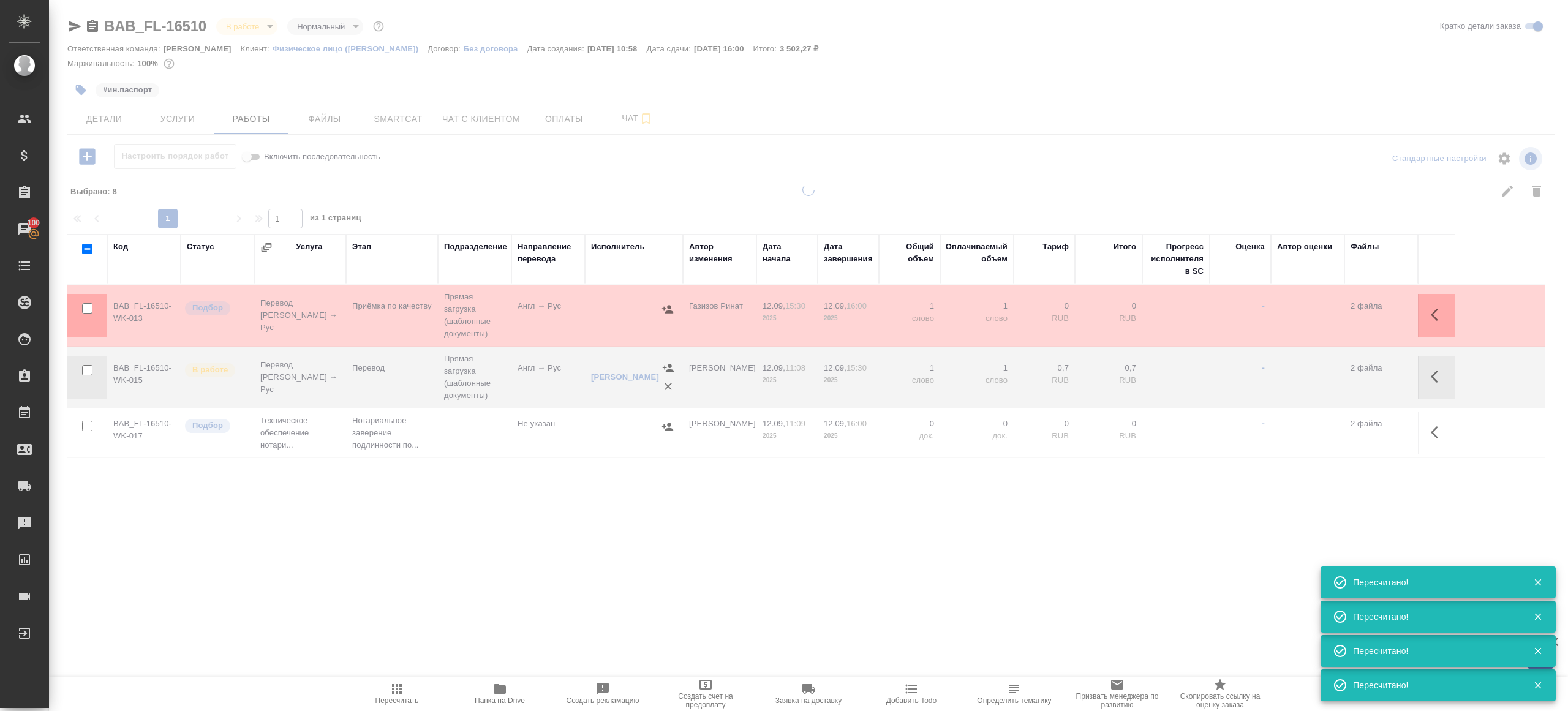
click at [444, 570] on div ".cls-1 fill:#fff; AWATERA Gazizov Rinat Клиенты Спецификации Заказы 100 Чаты To…" at bounding box center [784, 356] width 1568 height 711
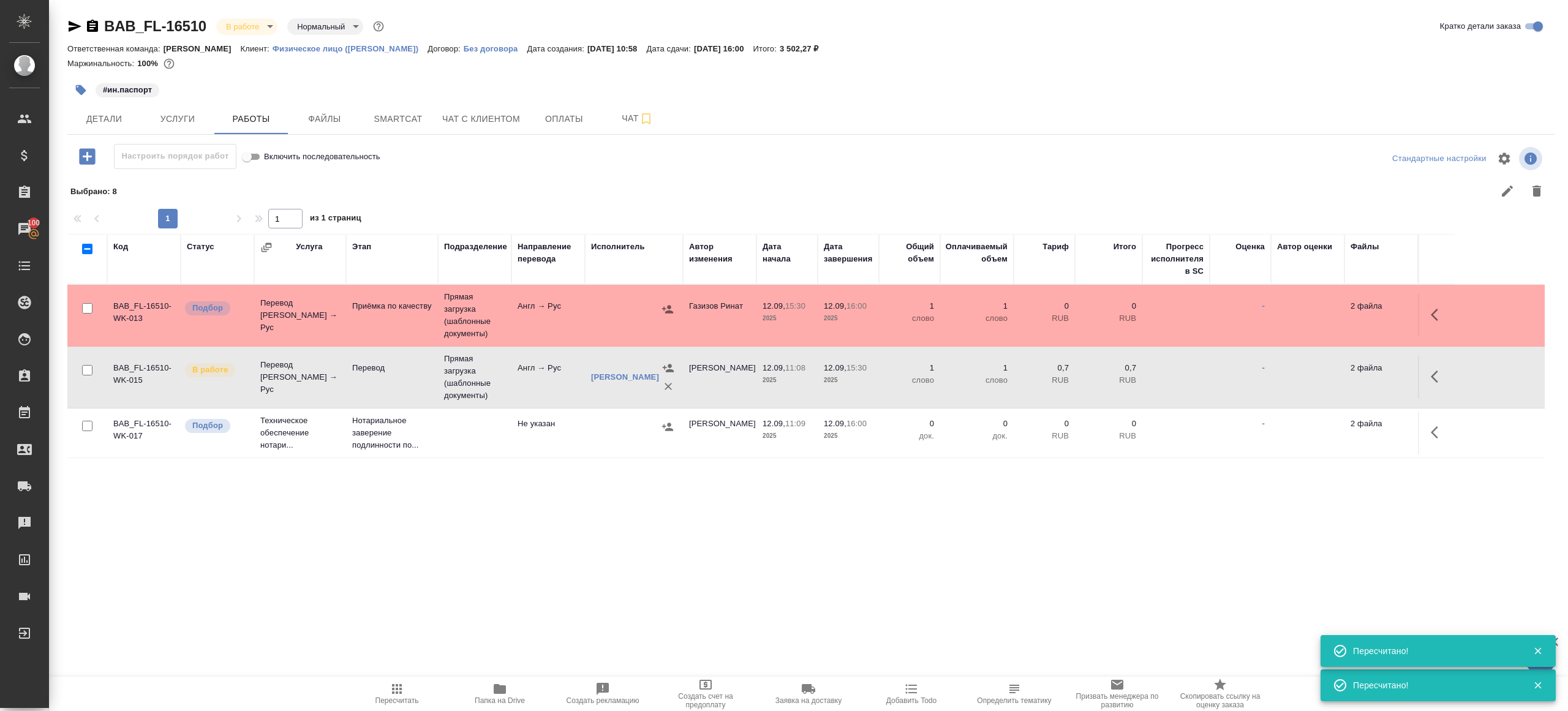
click at [531, 310] on td "Англ → Рус" at bounding box center [548, 315] width 73 height 43
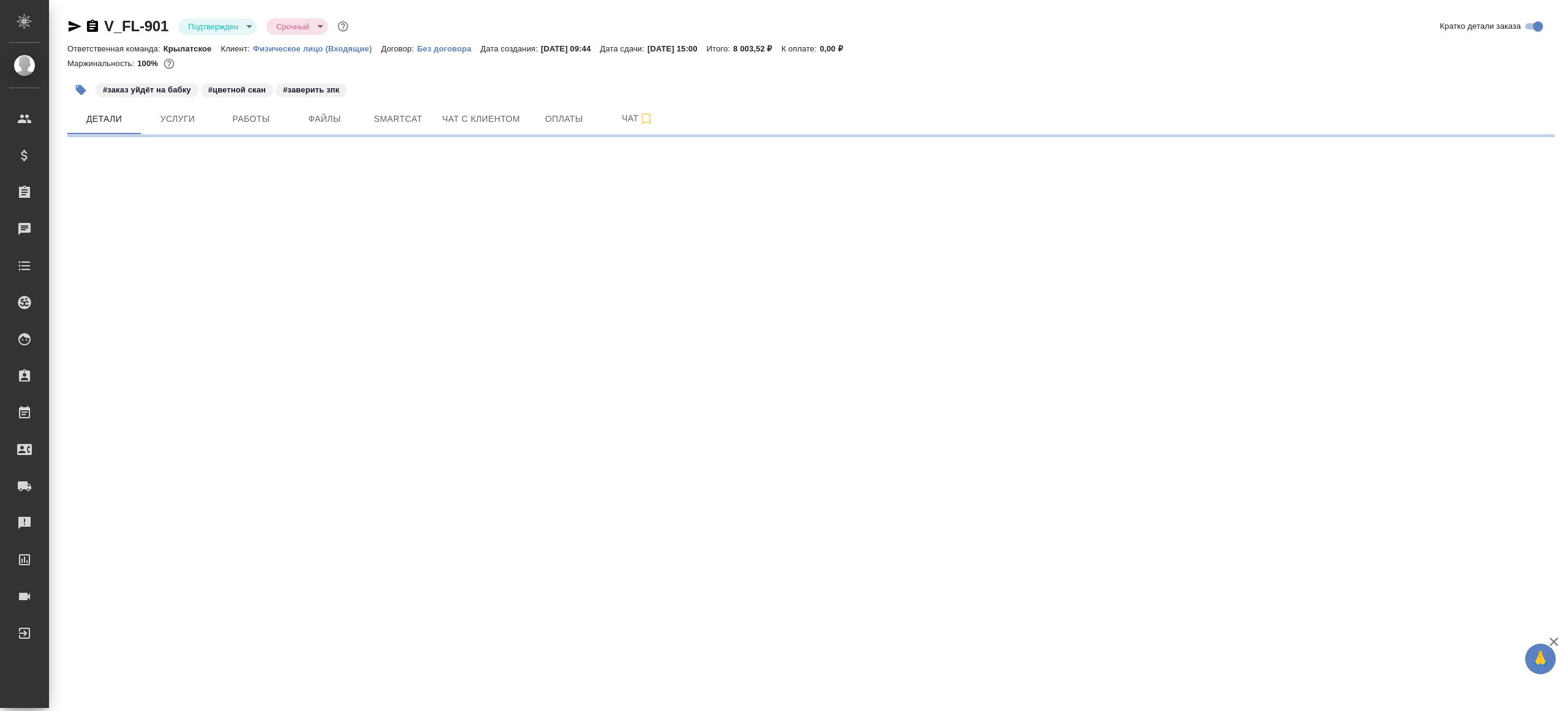
select select "RU"
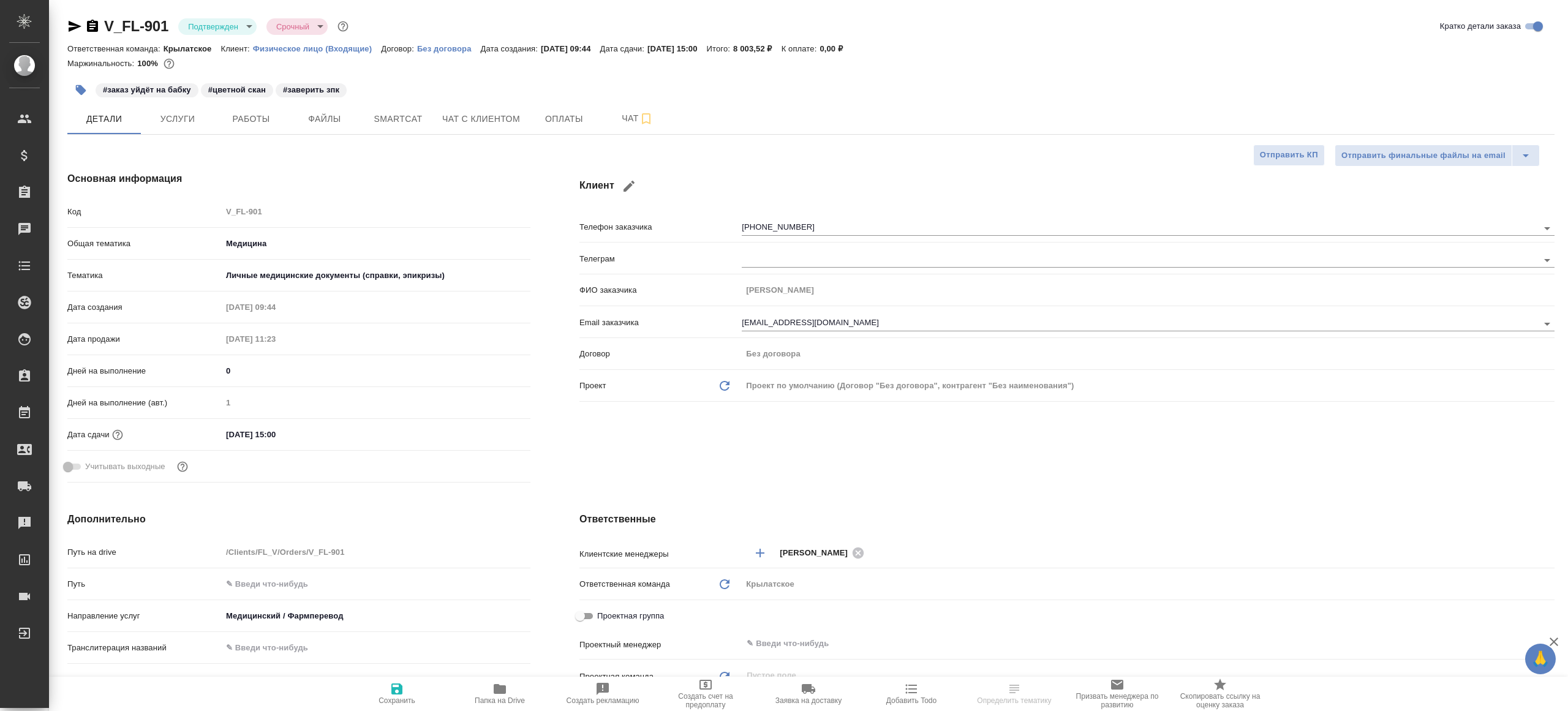
type textarea "x"
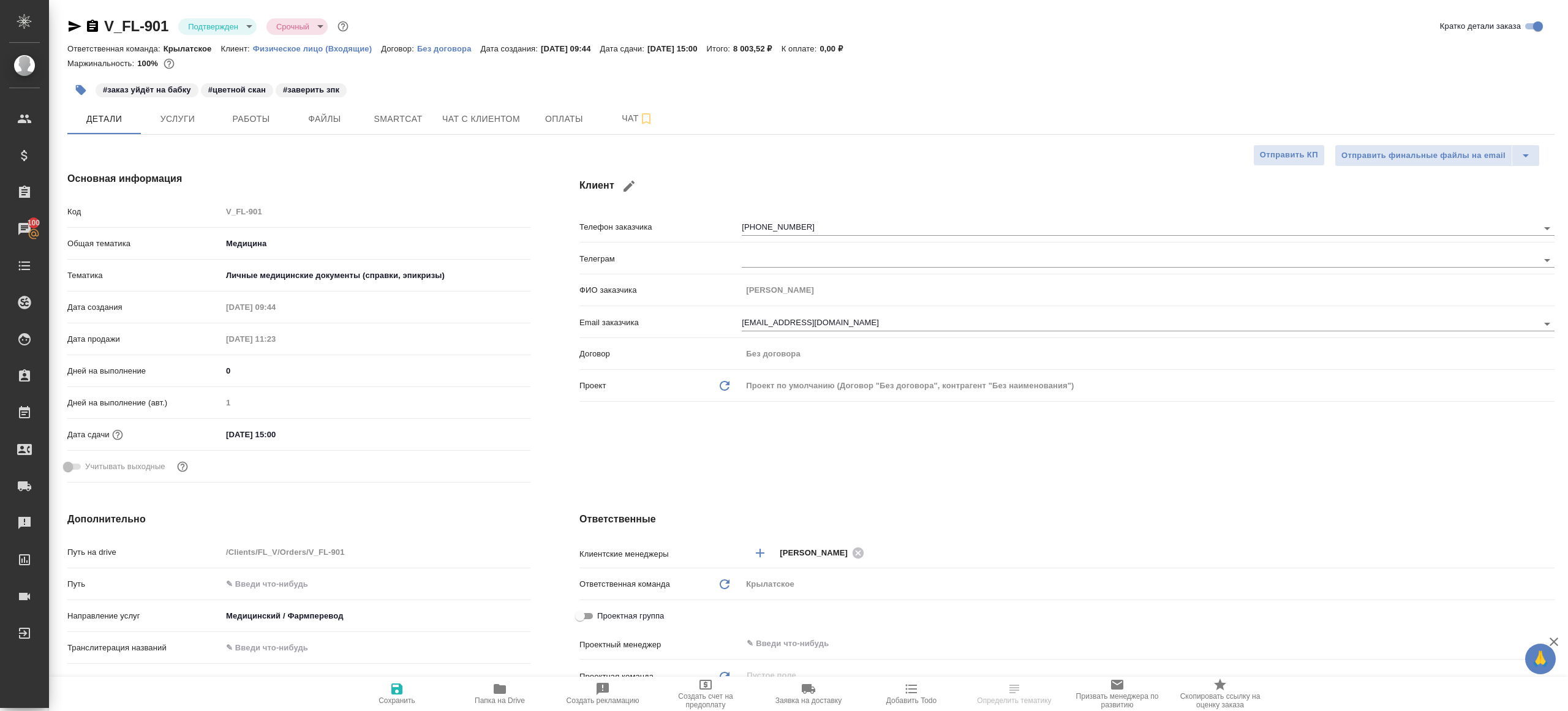
type textarea "x"
click at [236, 34] on body "🙏 .cls-1 fill:#fff; AWATERA [PERSON_NAME] Клиенты Спецификации Заказы 100 Чаты …" at bounding box center [784, 356] width 1568 height 711
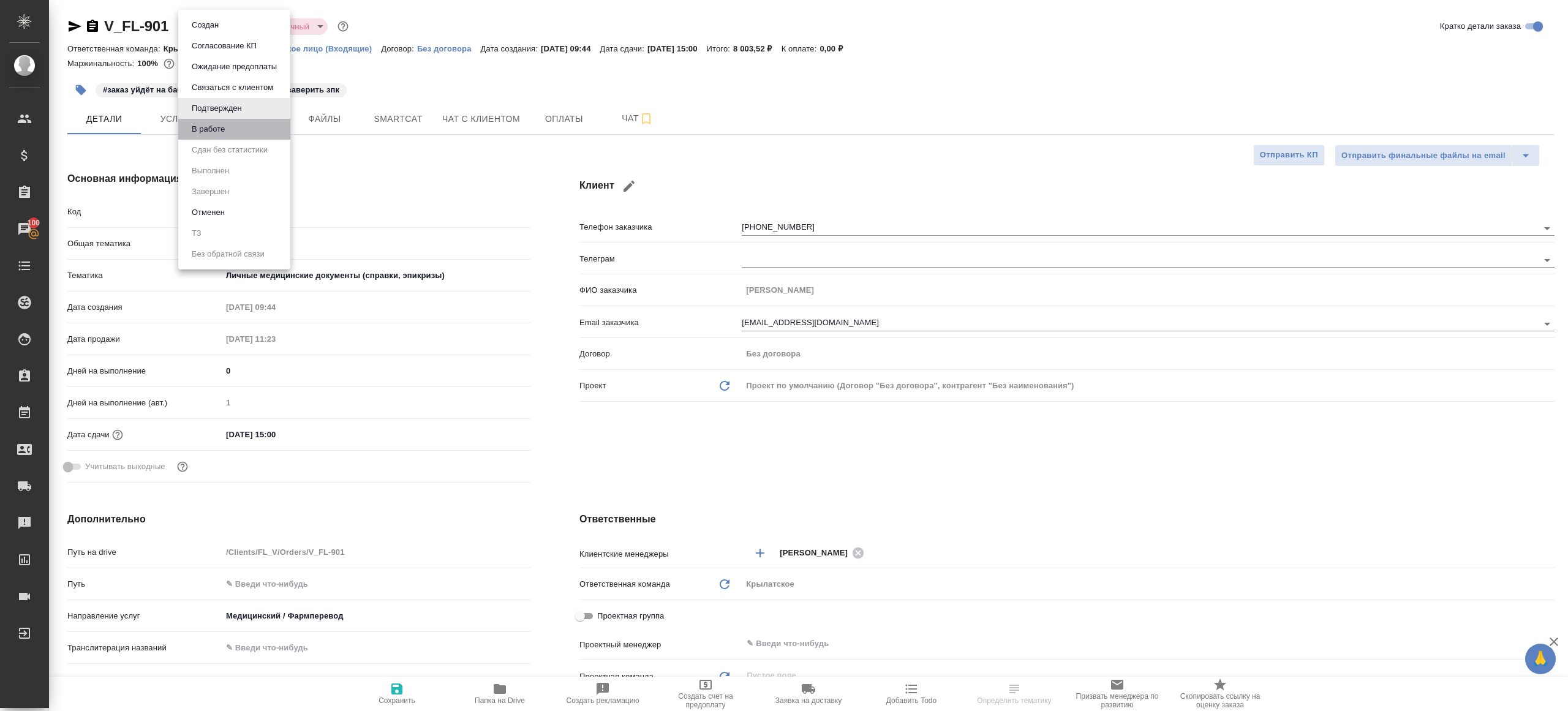
click at [237, 128] on li "В работе" at bounding box center [234, 129] width 112 height 21
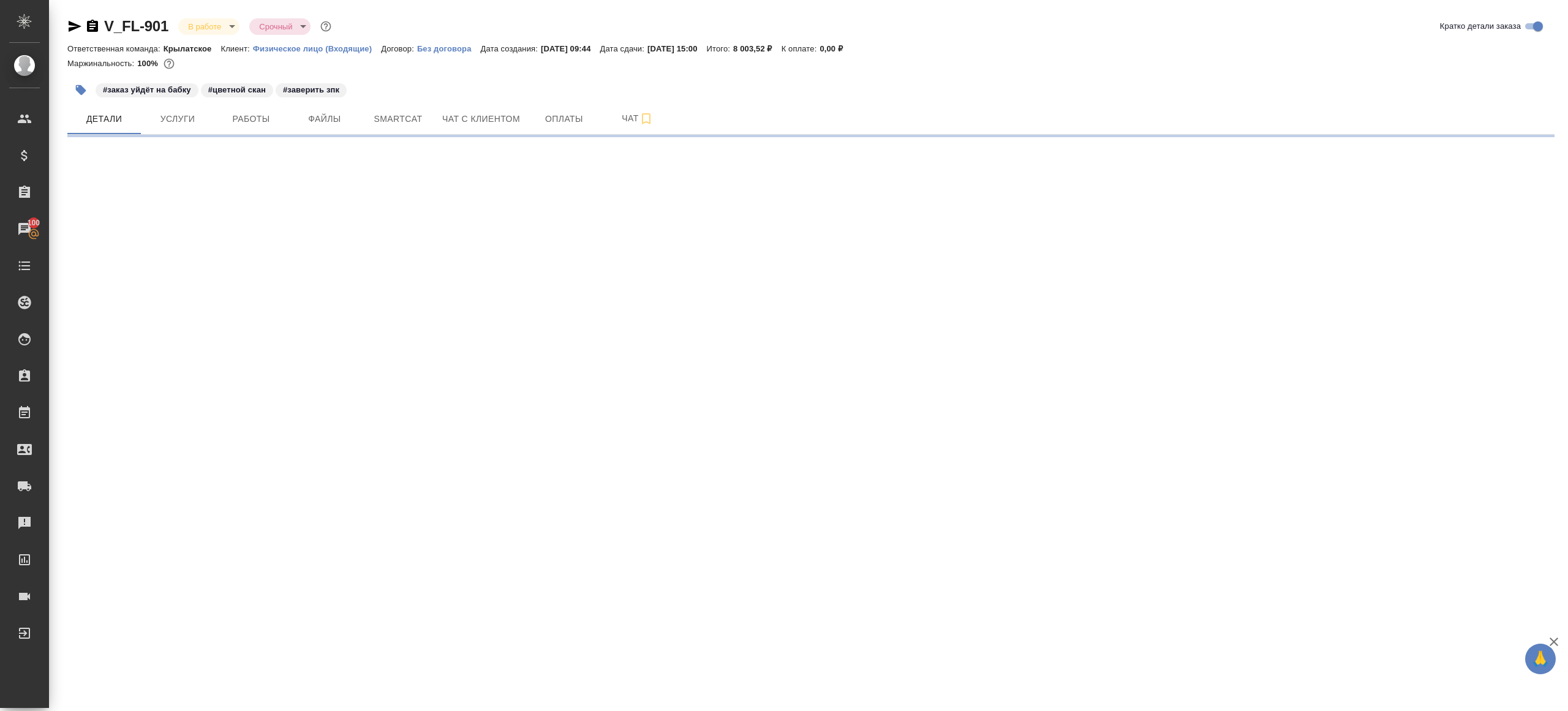
select select "RU"
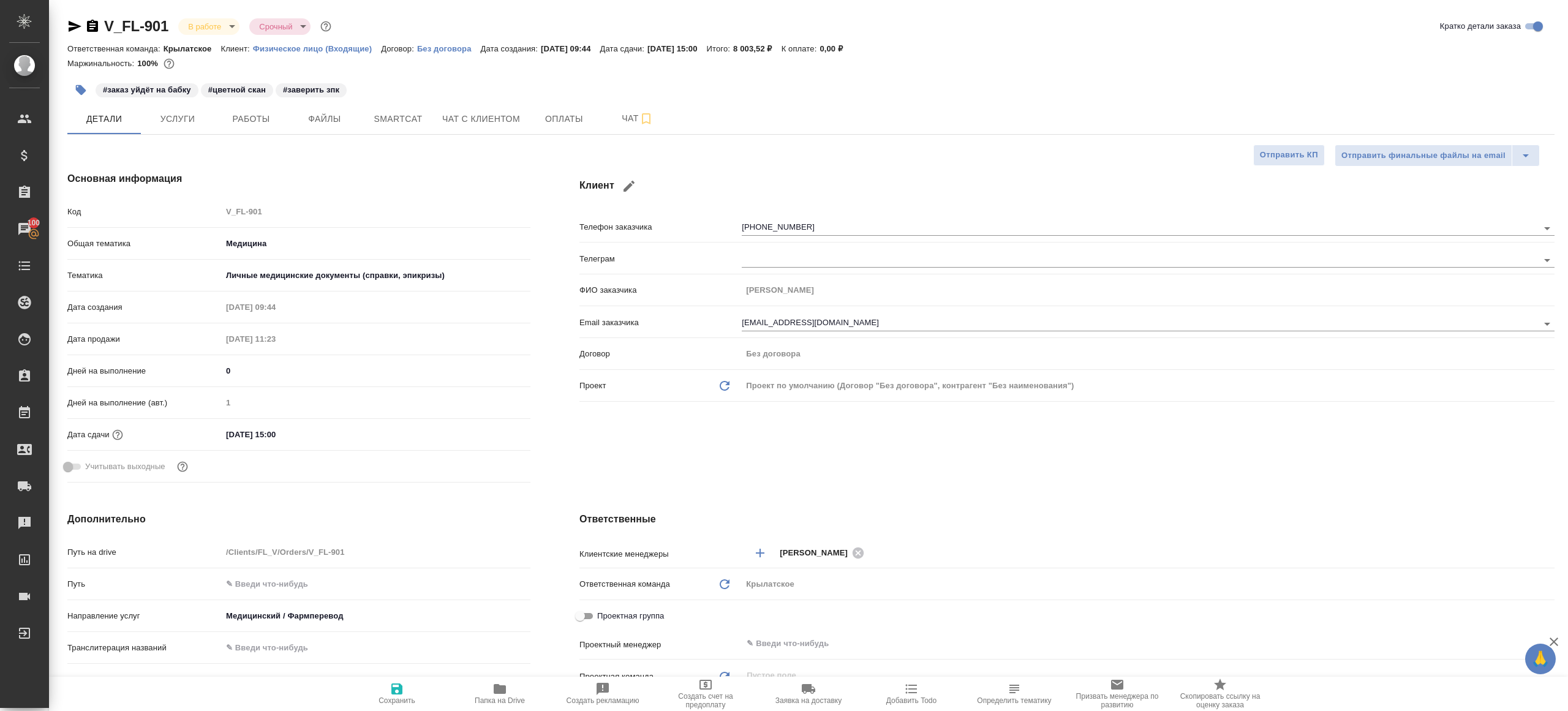
type textarea "x"
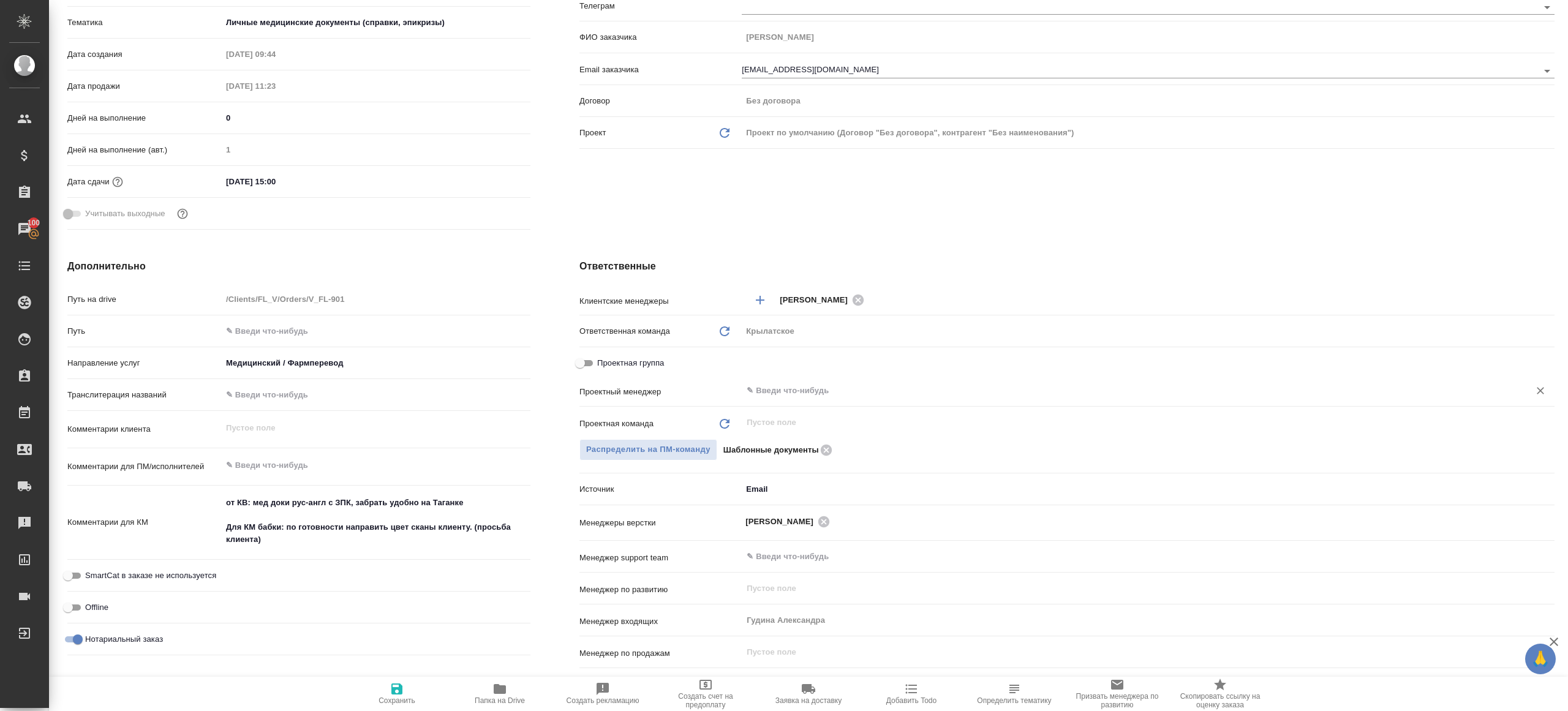
click at [780, 395] on input "text" at bounding box center [1127, 391] width 764 height 14
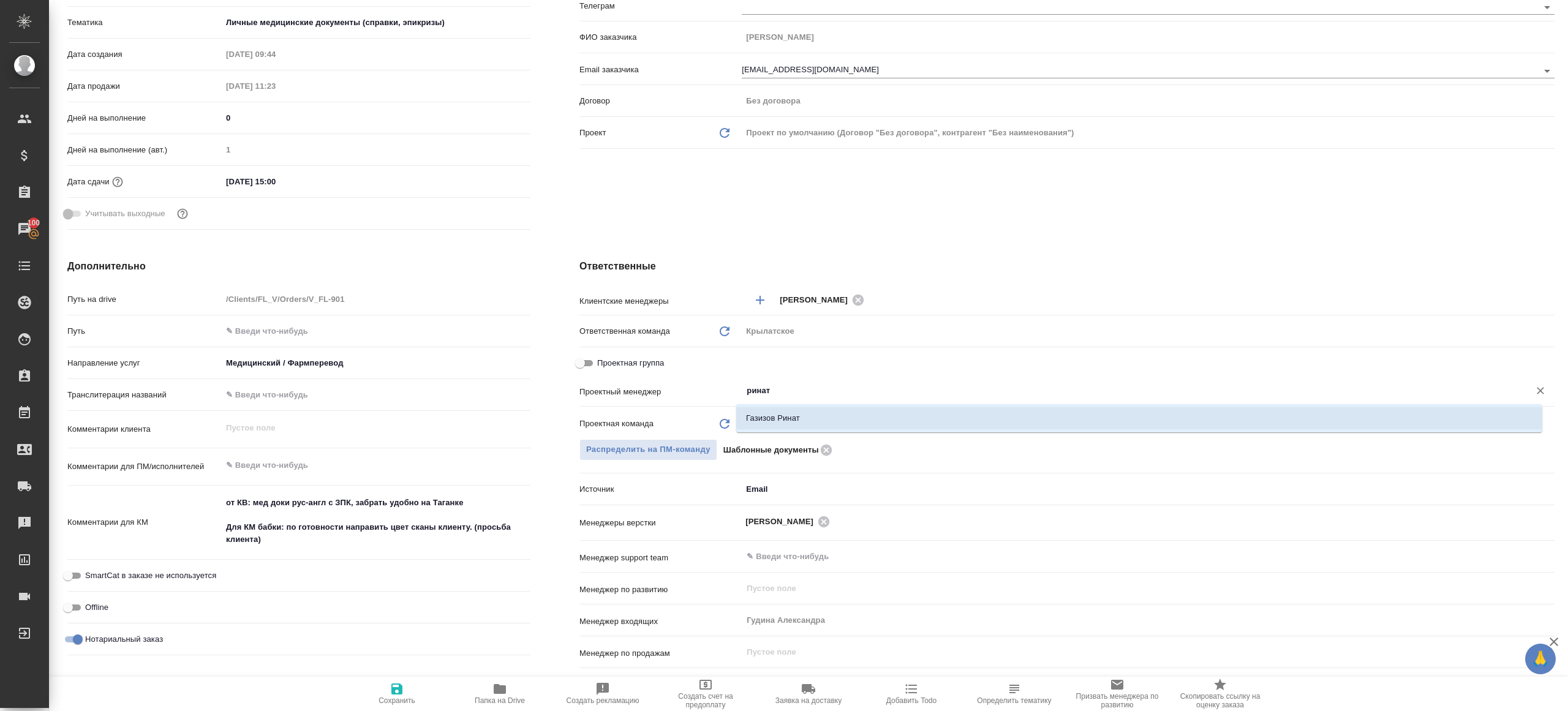
type input "ринат"
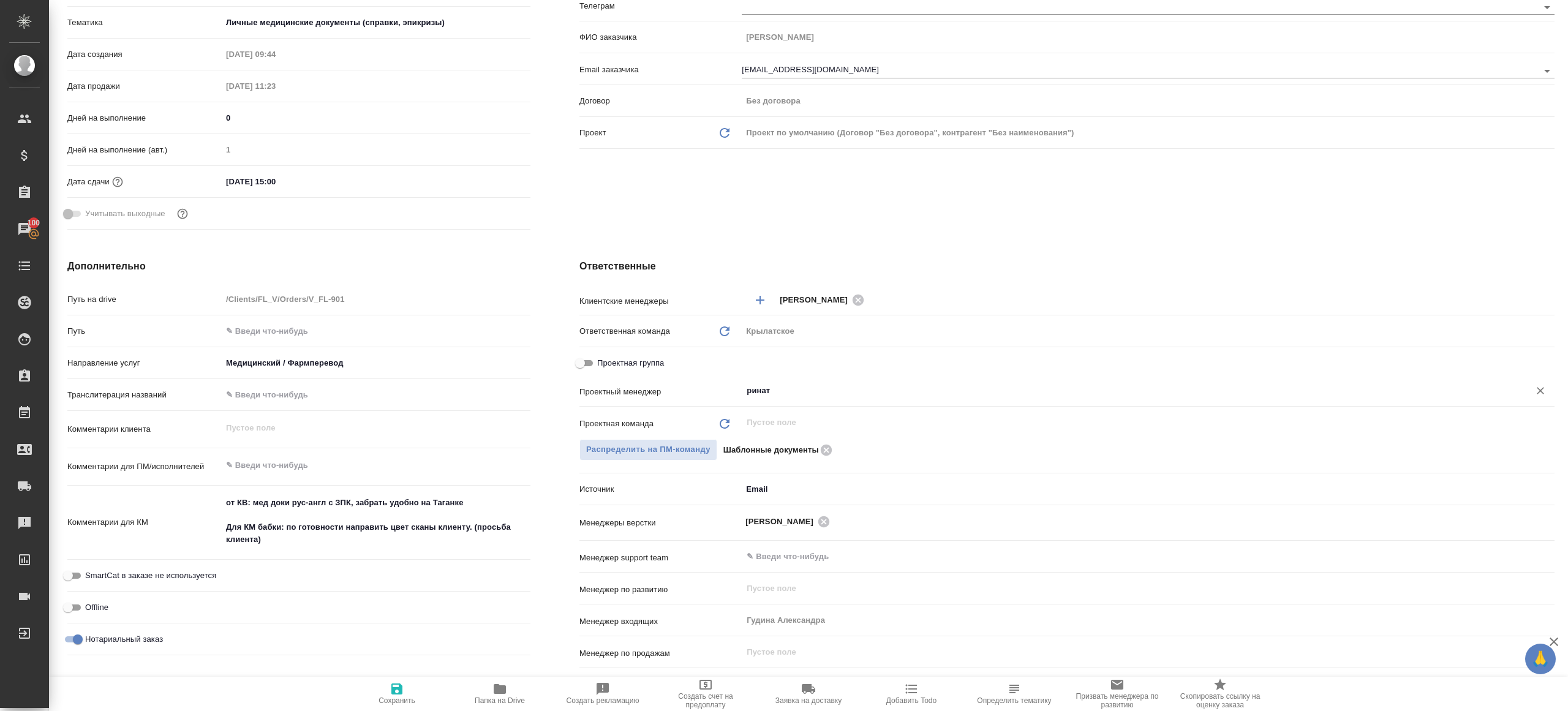
click at [780, 400] on div "[PERSON_NAME] ​" at bounding box center [1148, 391] width 812 height 22
click at [780, 409] on div "Проектный менеджер [PERSON_NAME] ​" at bounding box center [1066, 395] width 975 height 32
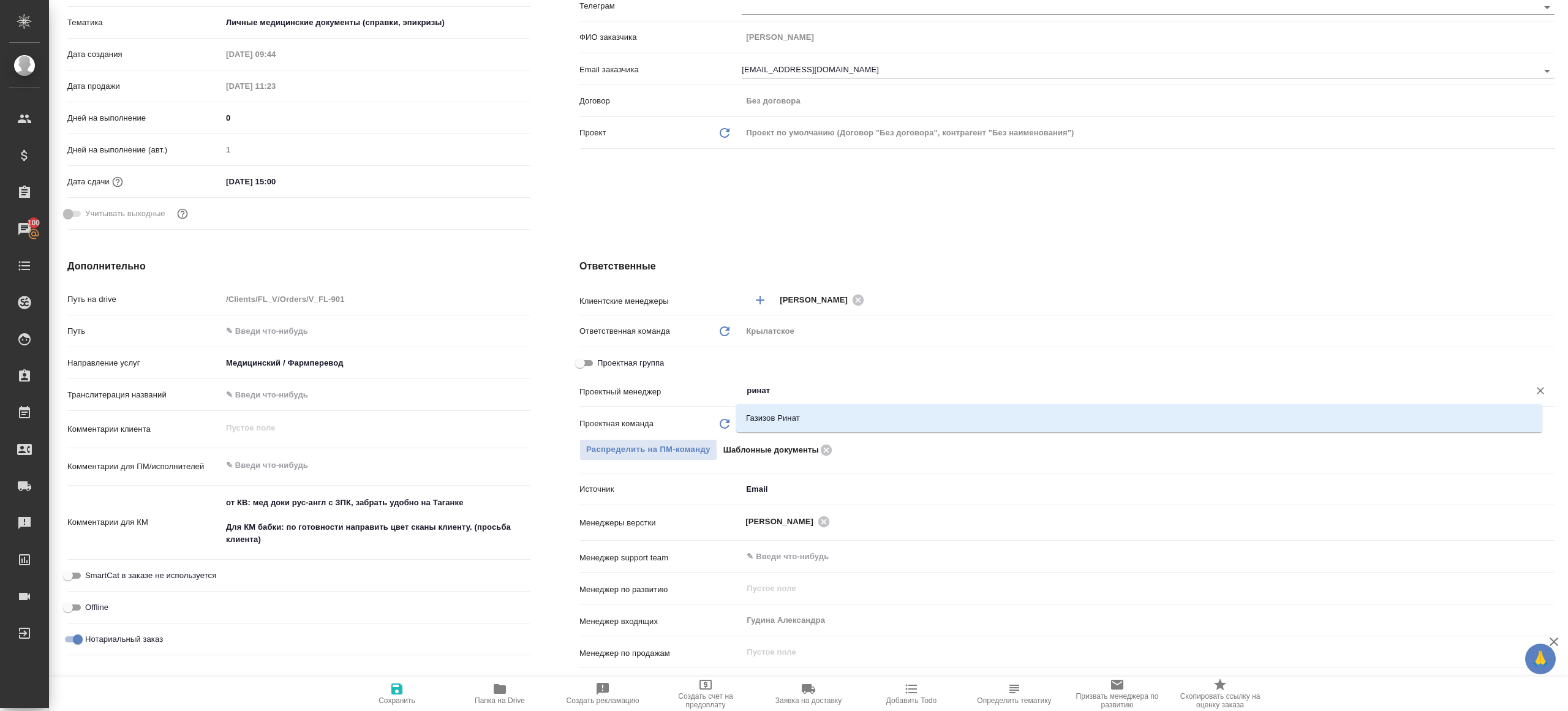
click at [781, 387] on input "ринат" at bounding box center [1127, 391] width 764 height 14
click at [782, 409] on li "Газизов Ринат" at bounding box center [1139, 418] width 806 height 22
type textarea "x"
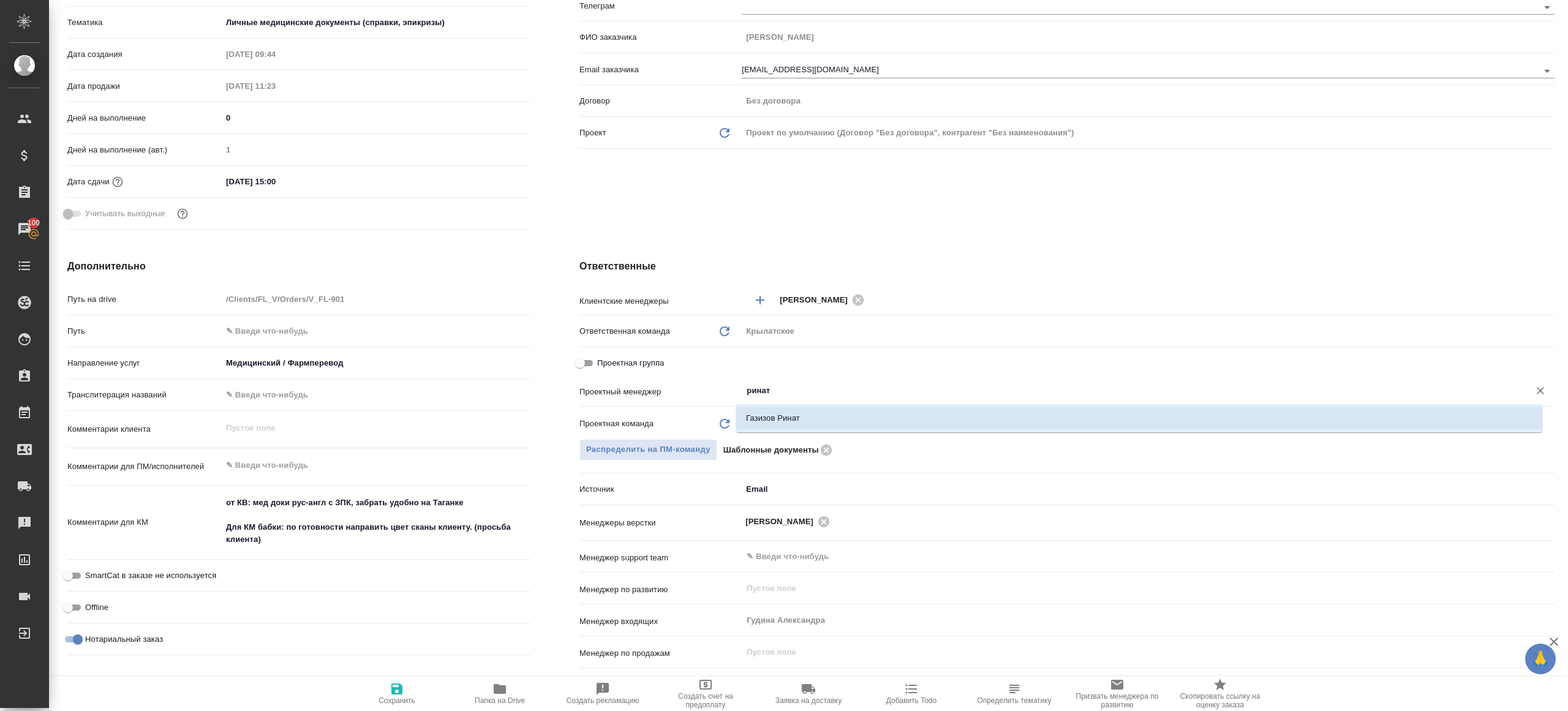
type input "Газизов Ринат"
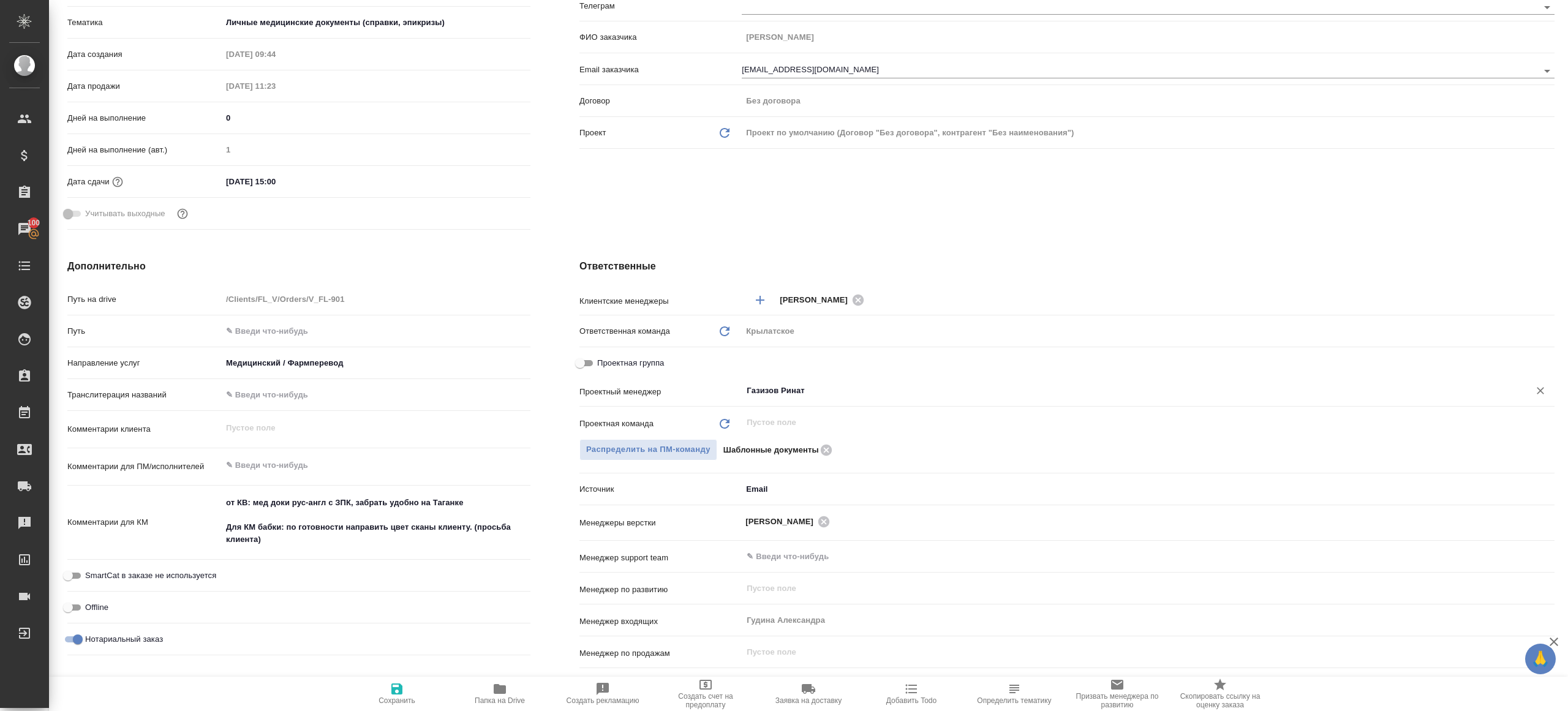
click at [377, 700] on span "Сохранить" at bounding box center [397, 693] width 89 height 23
type textarea "x"
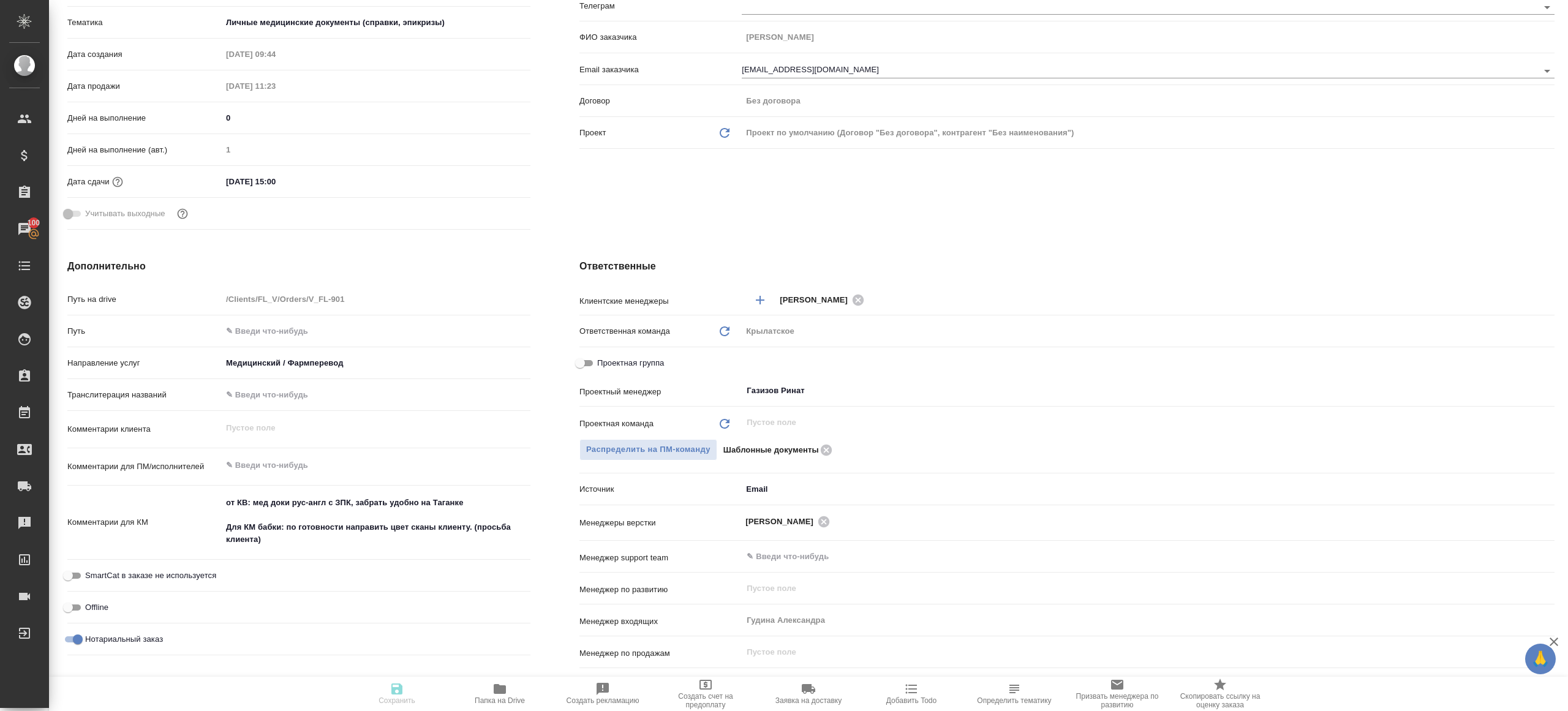
type textarea "x"
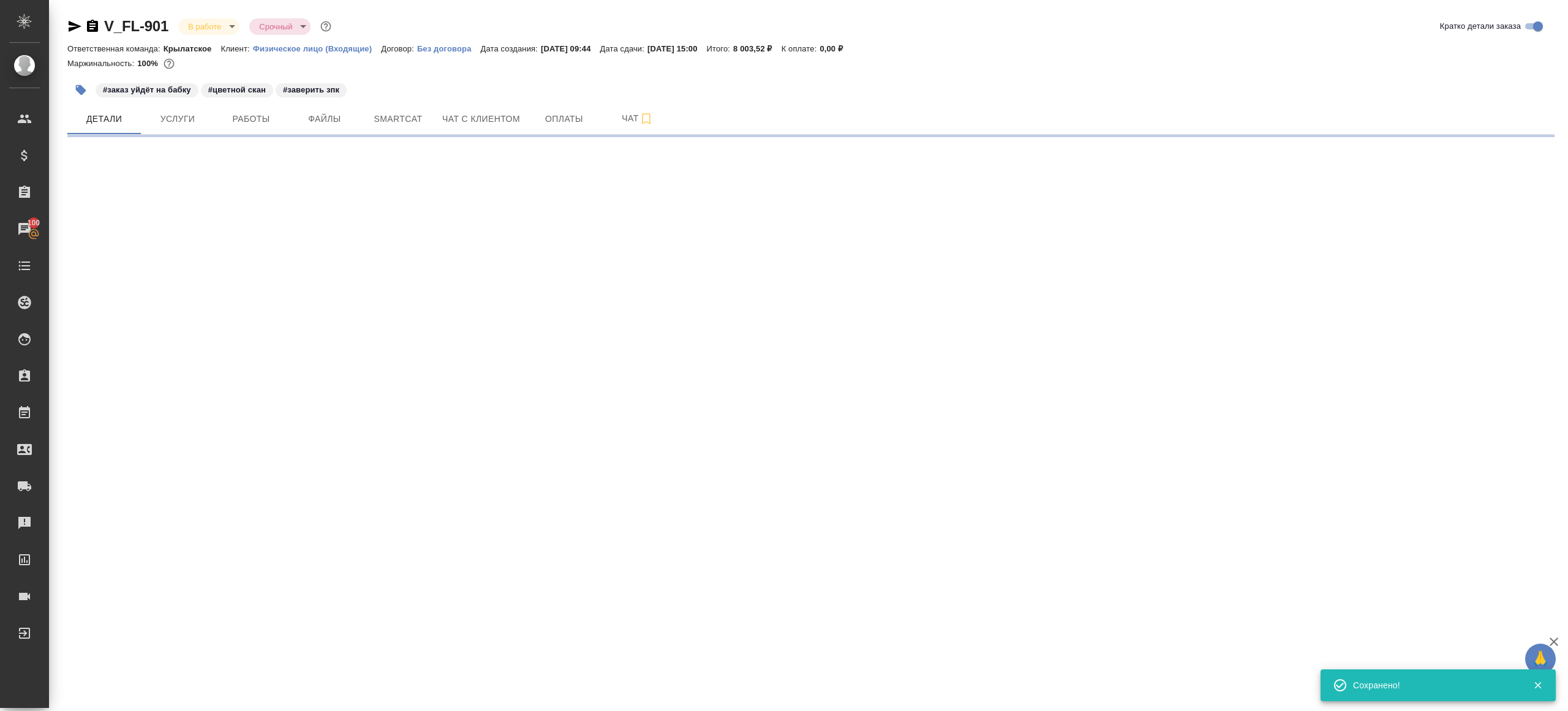
select select "RU"
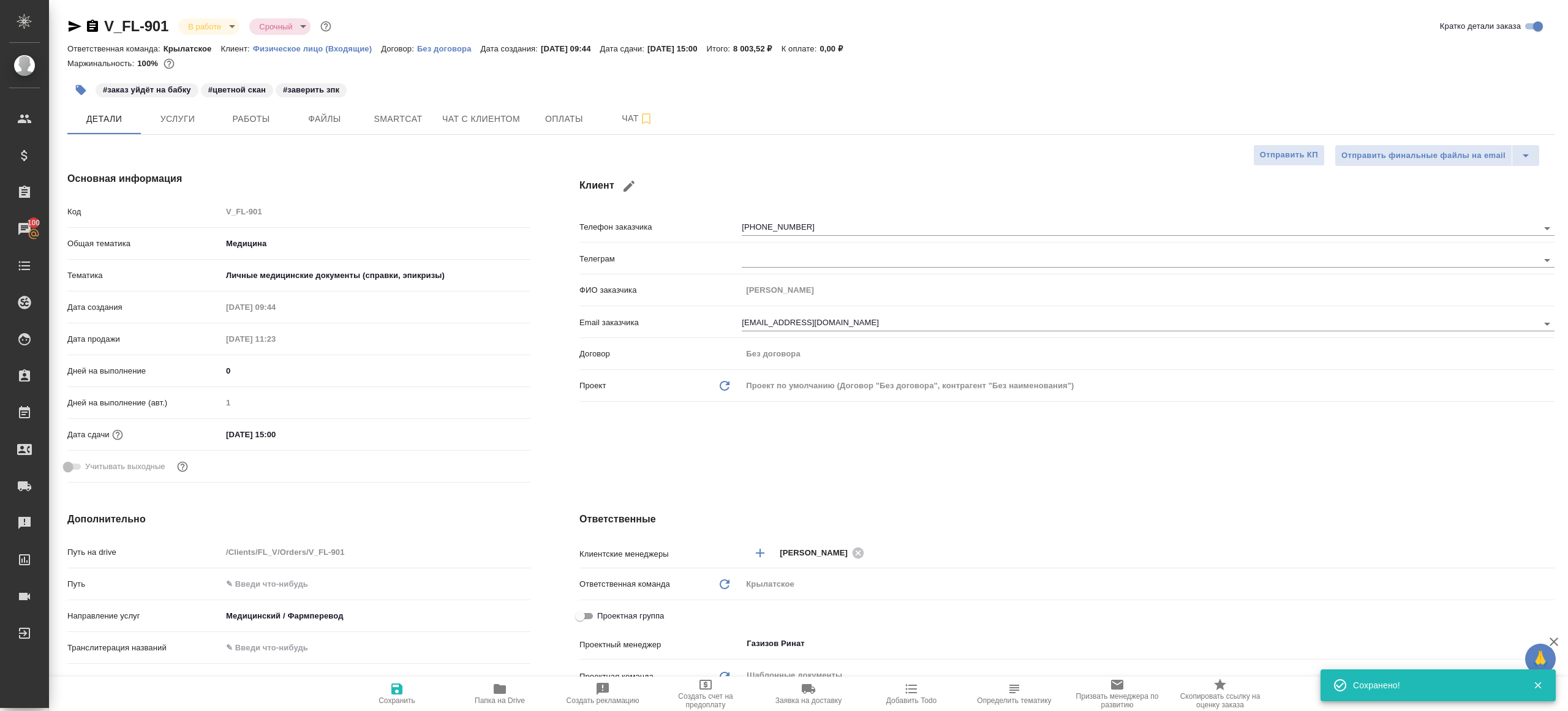
type textarea "x"
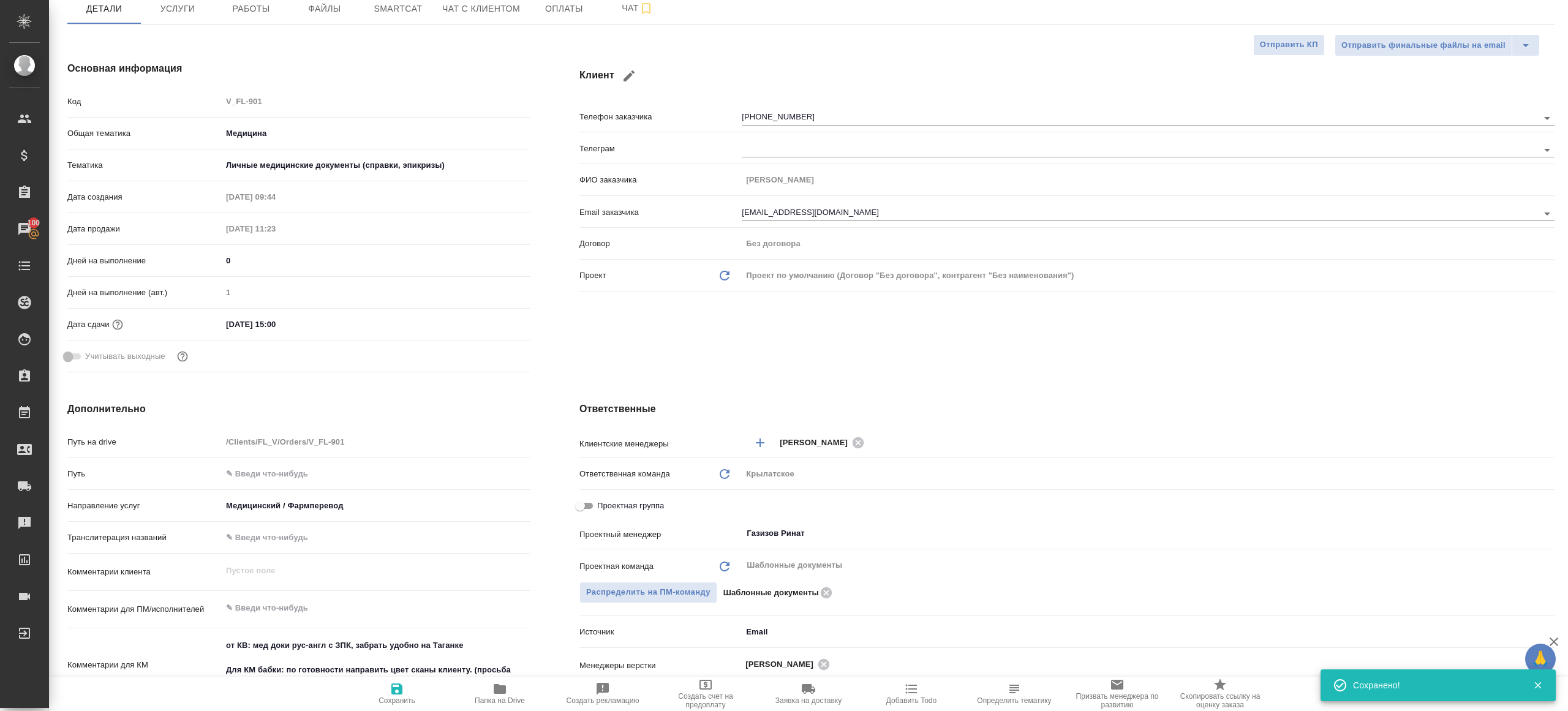
scroll to position [222, 0]
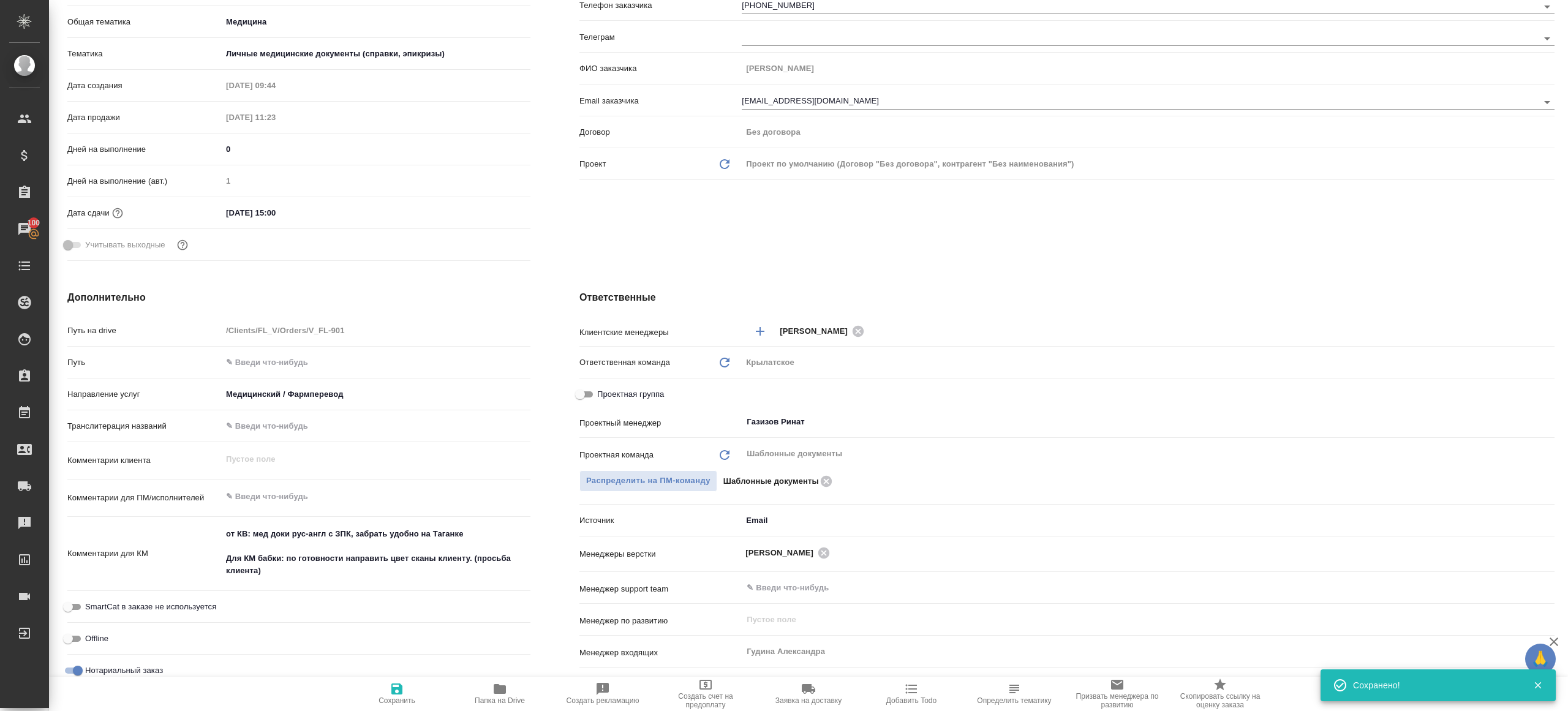
click at [490, 684] on span "Папка на Drive" at bounding box center [500, 693] width 89 height 23
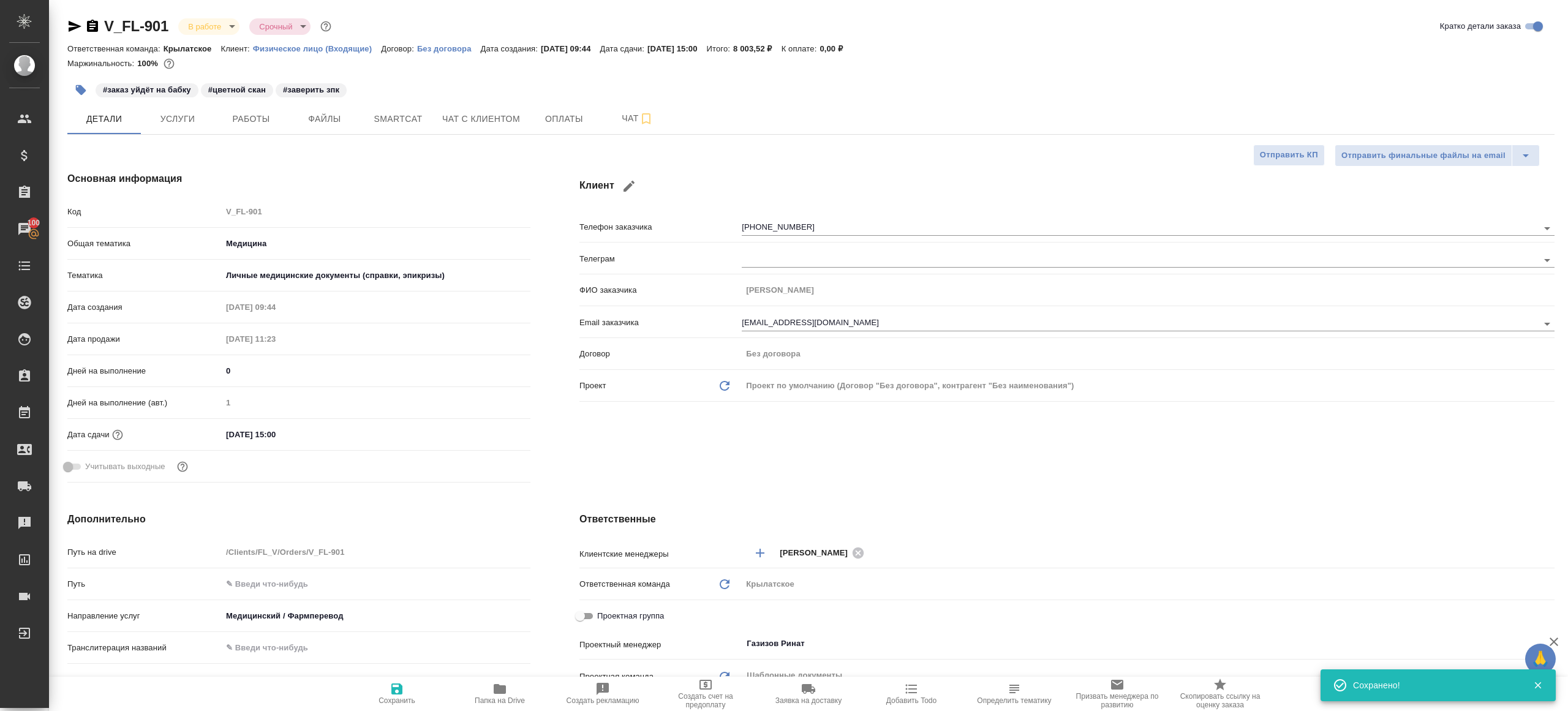
type textarea "x"
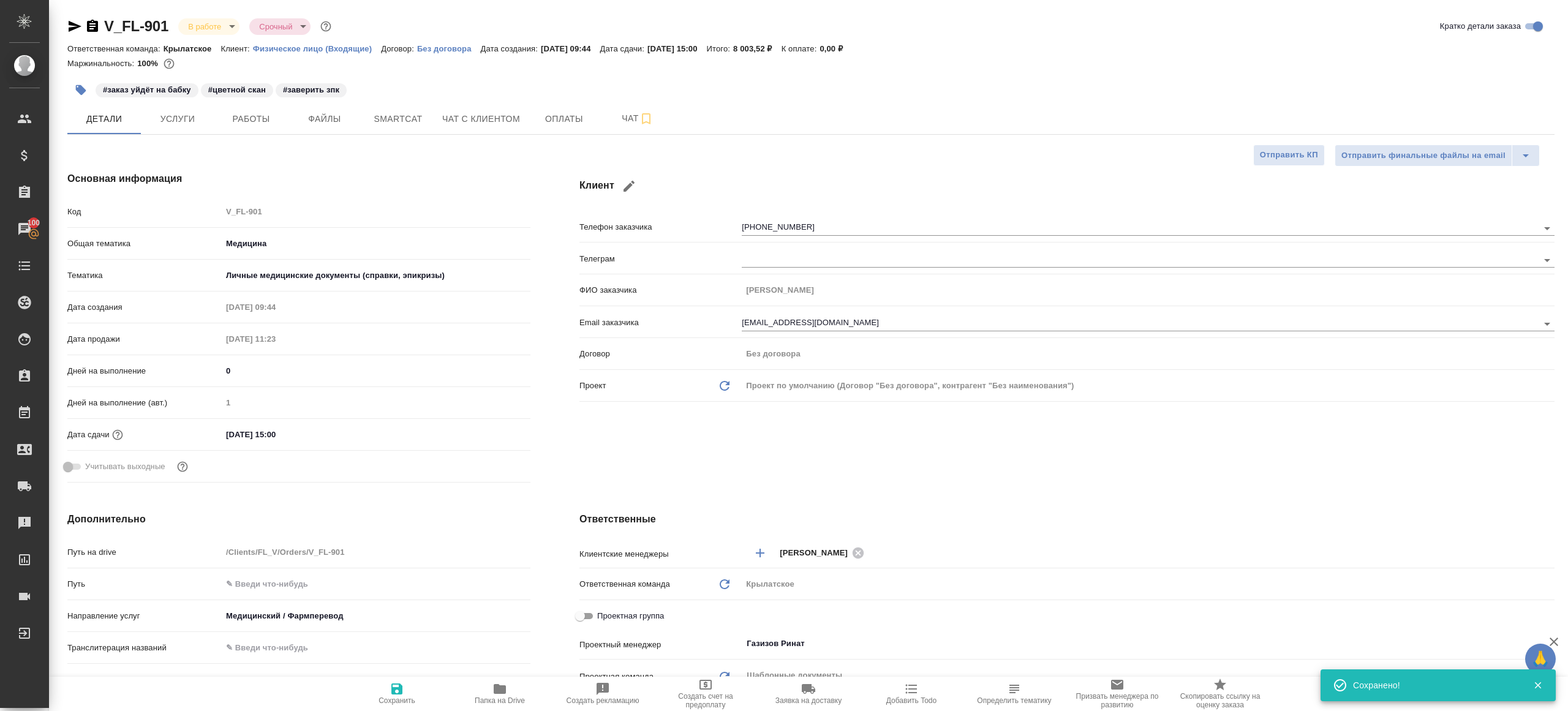
type textarea "x"
click at [350, 120] on span "Файлы" at bounding box center [325, 119] width 59 height 15
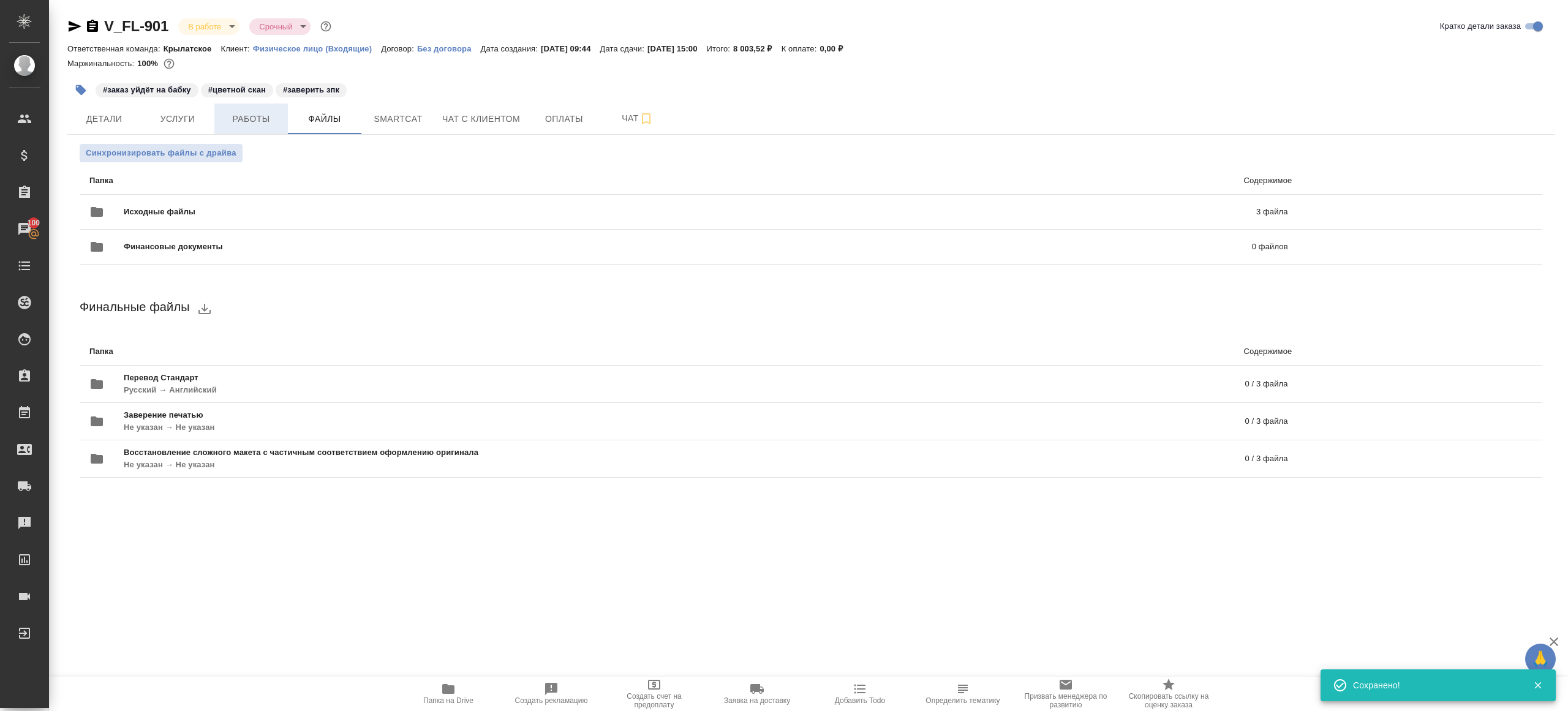
click at [248, 123] on span "Работы" at bounding box center [251, 119] width 59 height 15
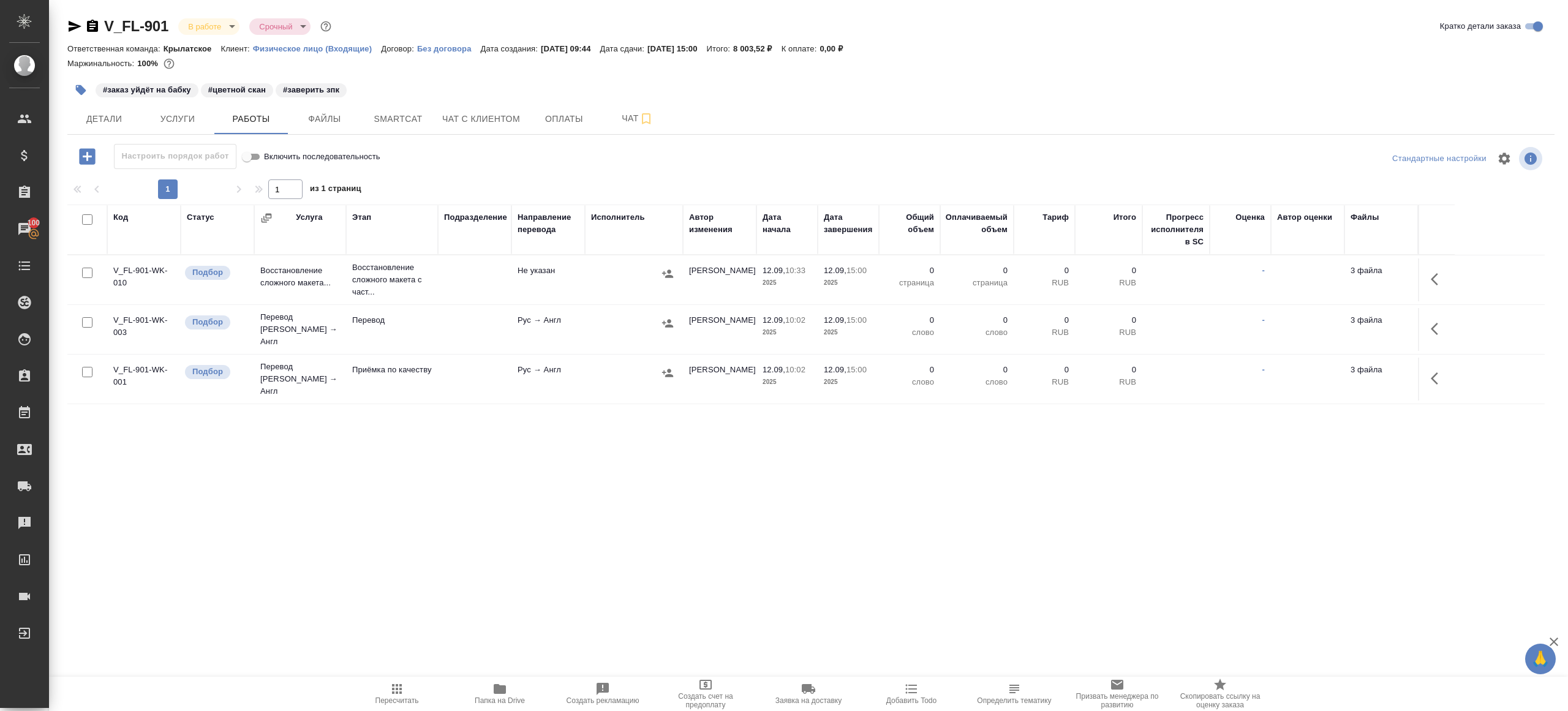
click at [1438, 279] on icon "button" at bounding box center [1438, 279] width 14 height 14
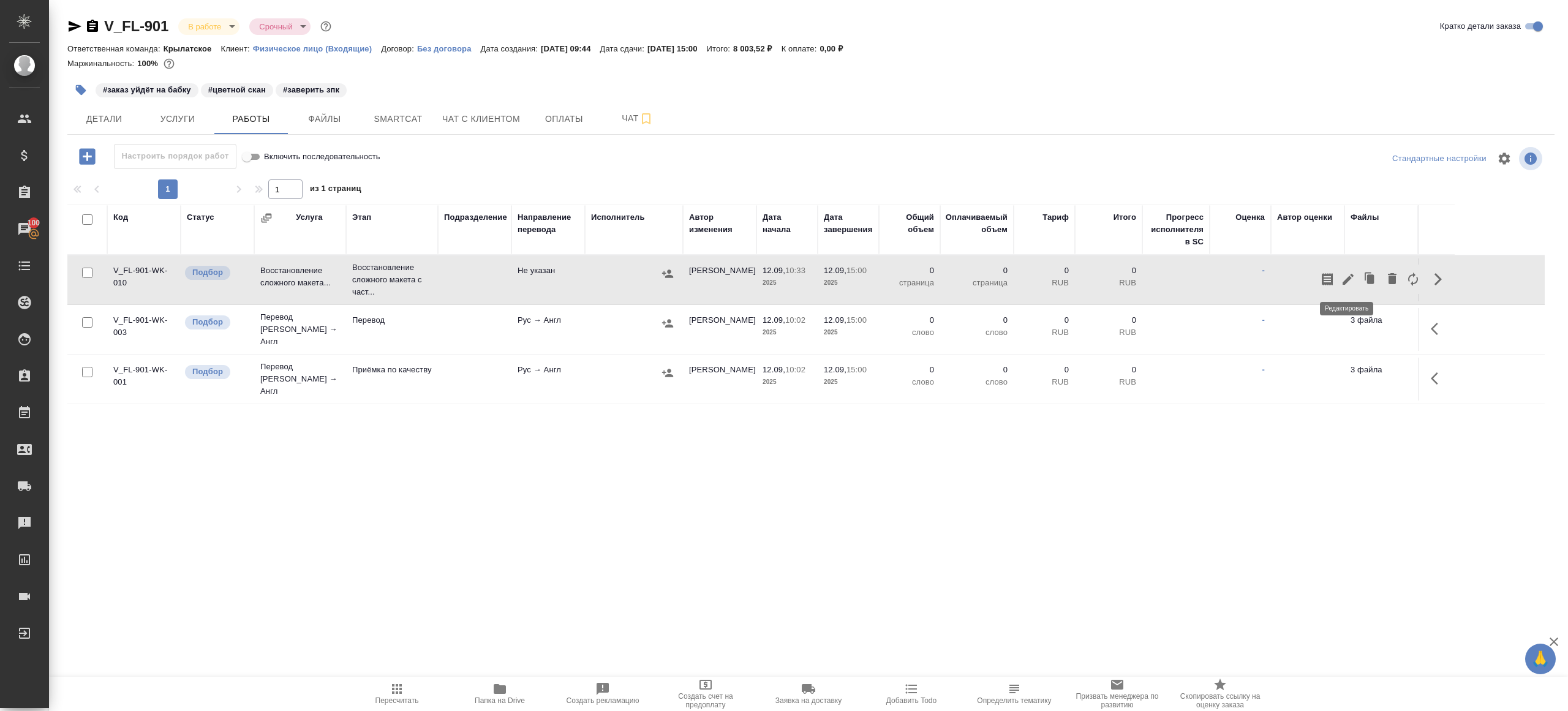
click at [1346, 279] on icon "button" at bounding box center [1348, 279] width 11 height 11
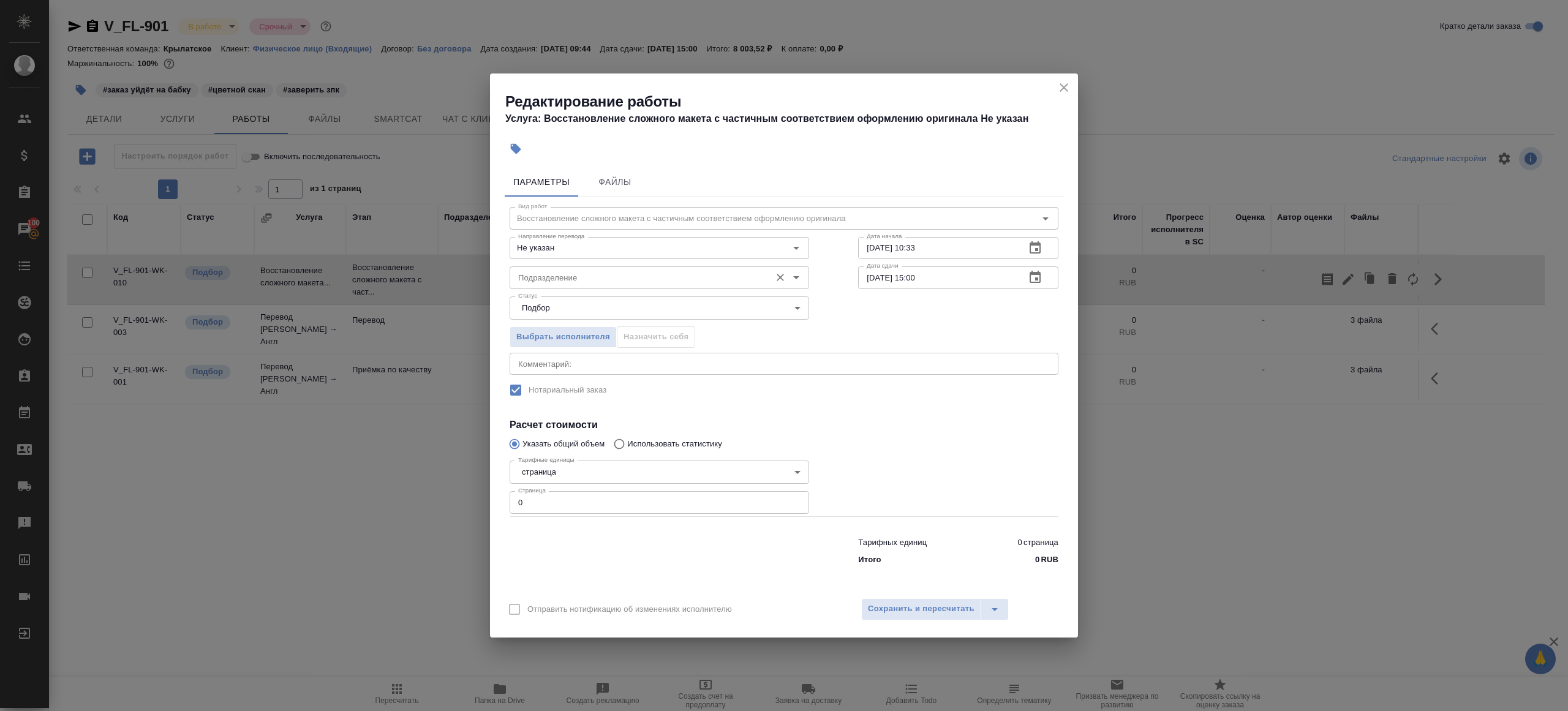
click at [612, 285] on div "Подразделение" at bounding box center [659, 277] width 299 height 22
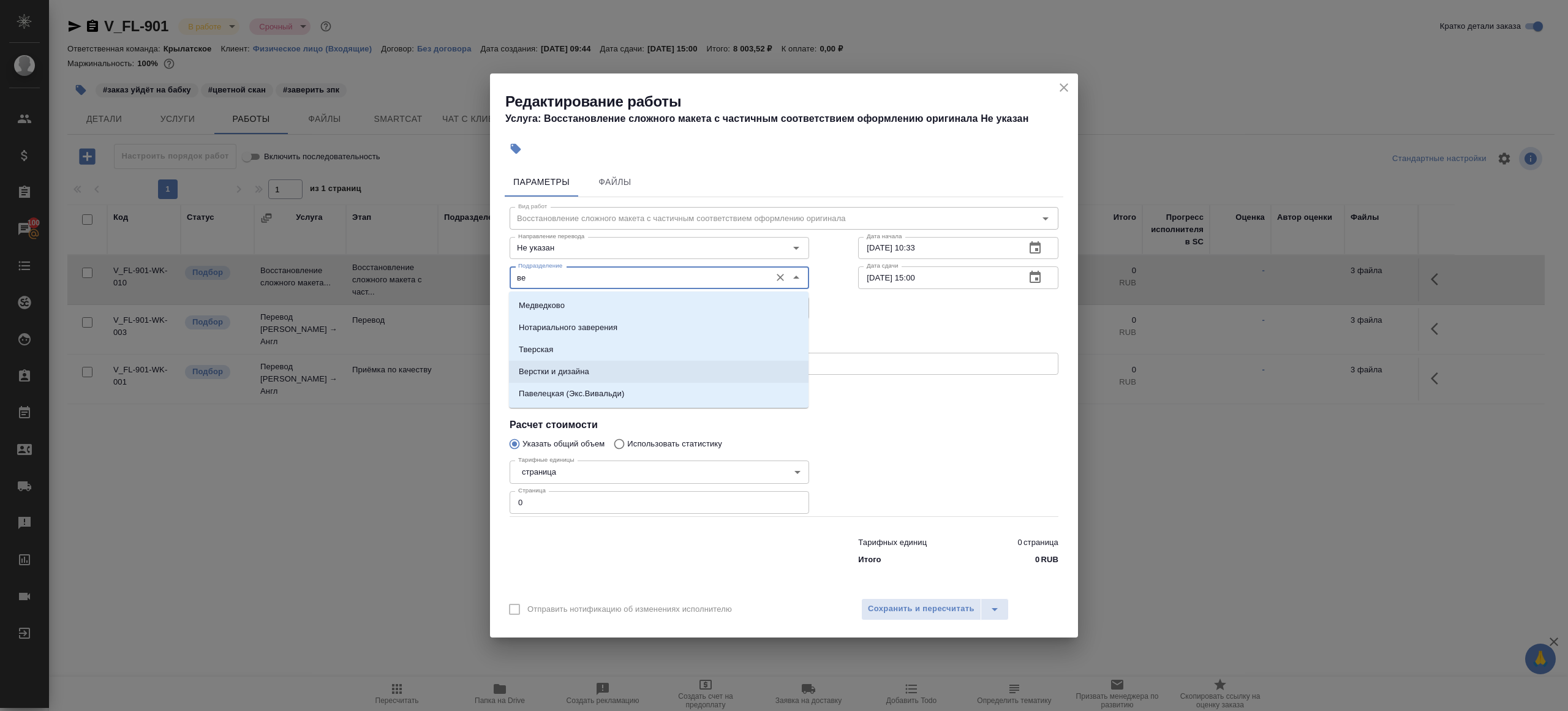
click at [581, 367] on p "Верстки и дизайна" at bounding box center [554, 372] width 71 height 12
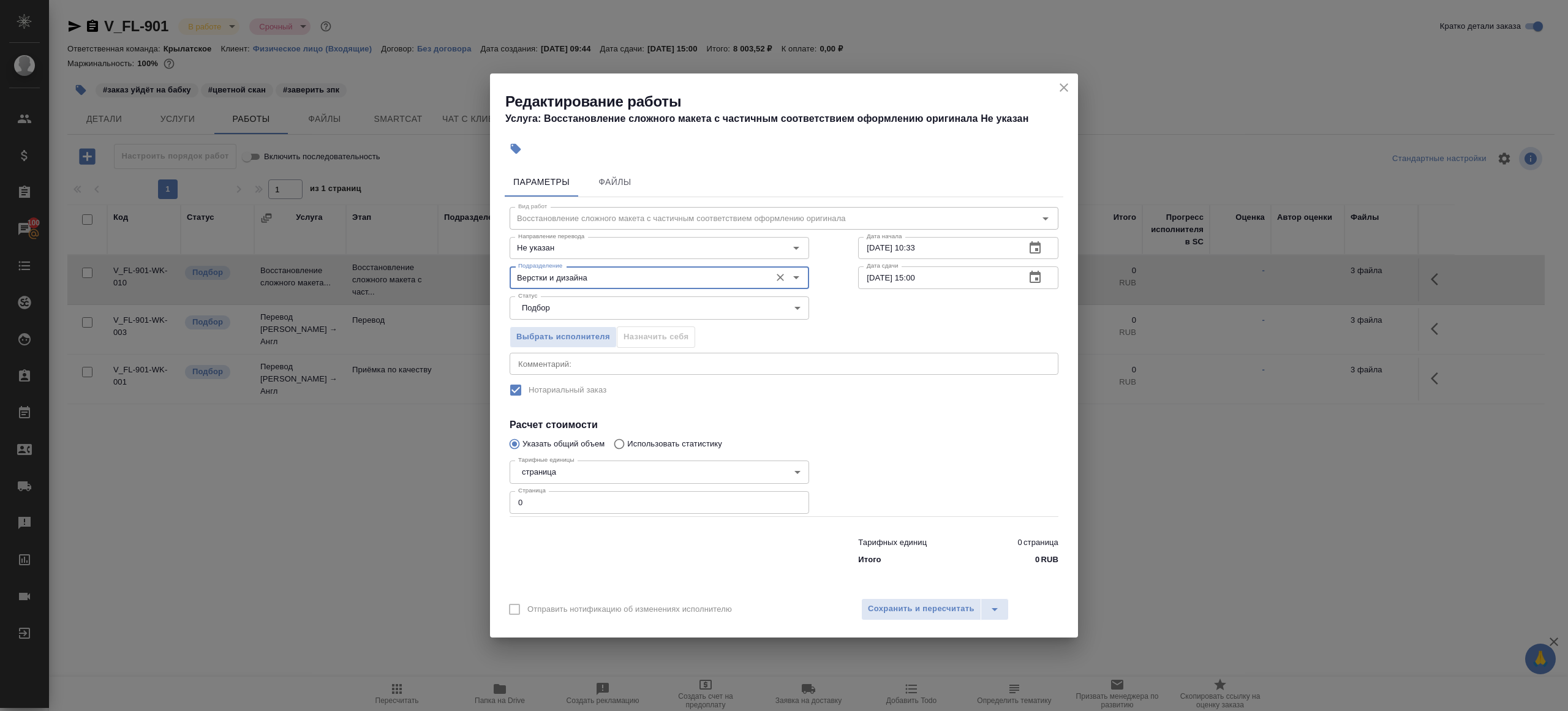
type input "Верстки и дизайна"
drag, startPoint x: 550, startPoint y: 498, endPoint x: 462, endPoint y: 487, distance: 88.7
click at [462, 487] on div "Редактирование работы Услуга: Восстановление сложного макета с частичным соотве…" at bounding box center [784, 356] width 1568 height 711
type input "5"
click at [1002, 469] on div at bounding box center [958, 486] width 249 height 110
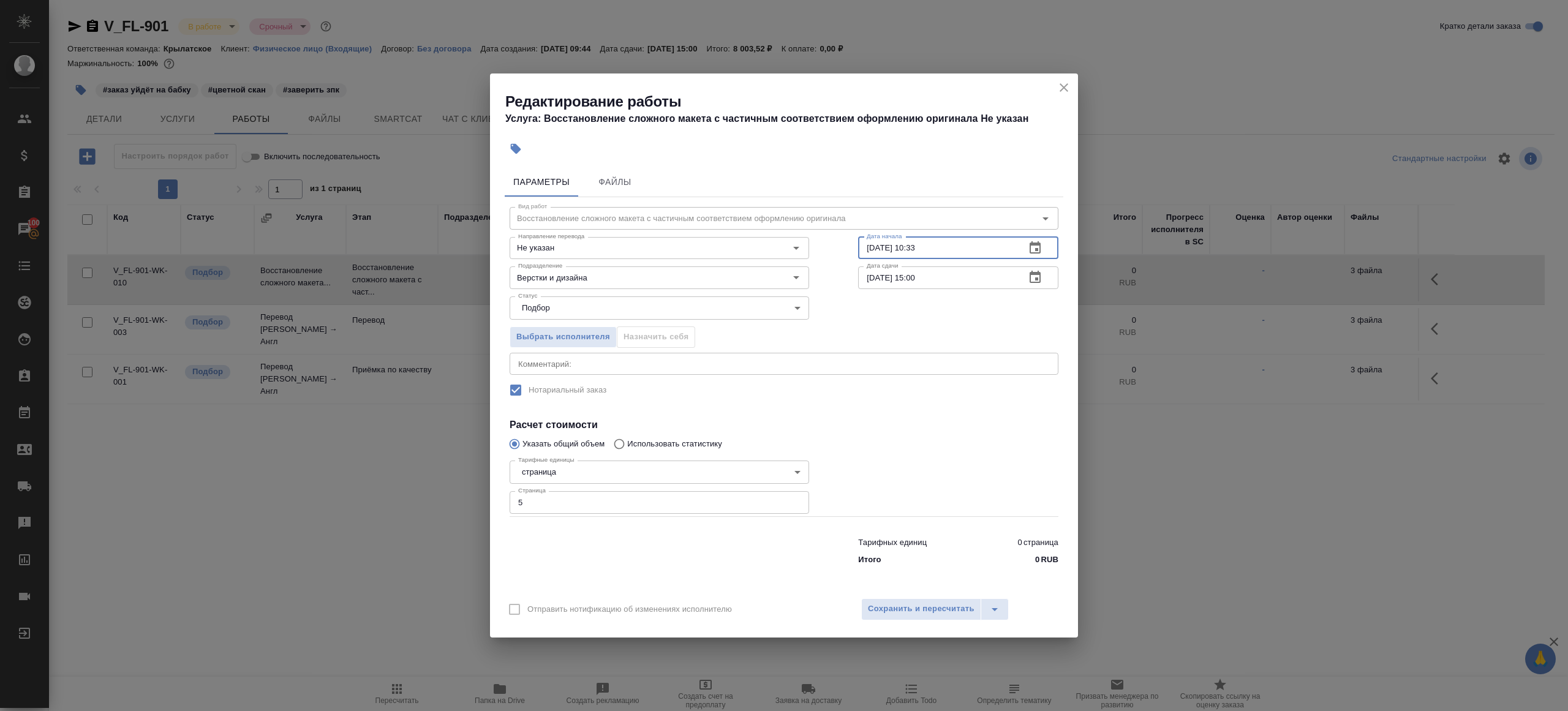
click at [959, 246] on input "12.09.2025 10:33" at bounding box center [936, 248] width 157 height 22
drag, startPoint x: 913, startPoint y: 245, endPoint x: 1015, endPoint y: 250, distance: 102.1
click at [1015, 250] on input "12.09.2025 10:33" at bounding box center [936, 248] width 157 height 22
click at [982, 293] on div "Статус Подбор recruiting Статус" at bounding box center [784, 307] width 598 height 80
click at [982, 283] on input "12.09.2025 15:00" at bounding box center [936, 277] width 157 height 22
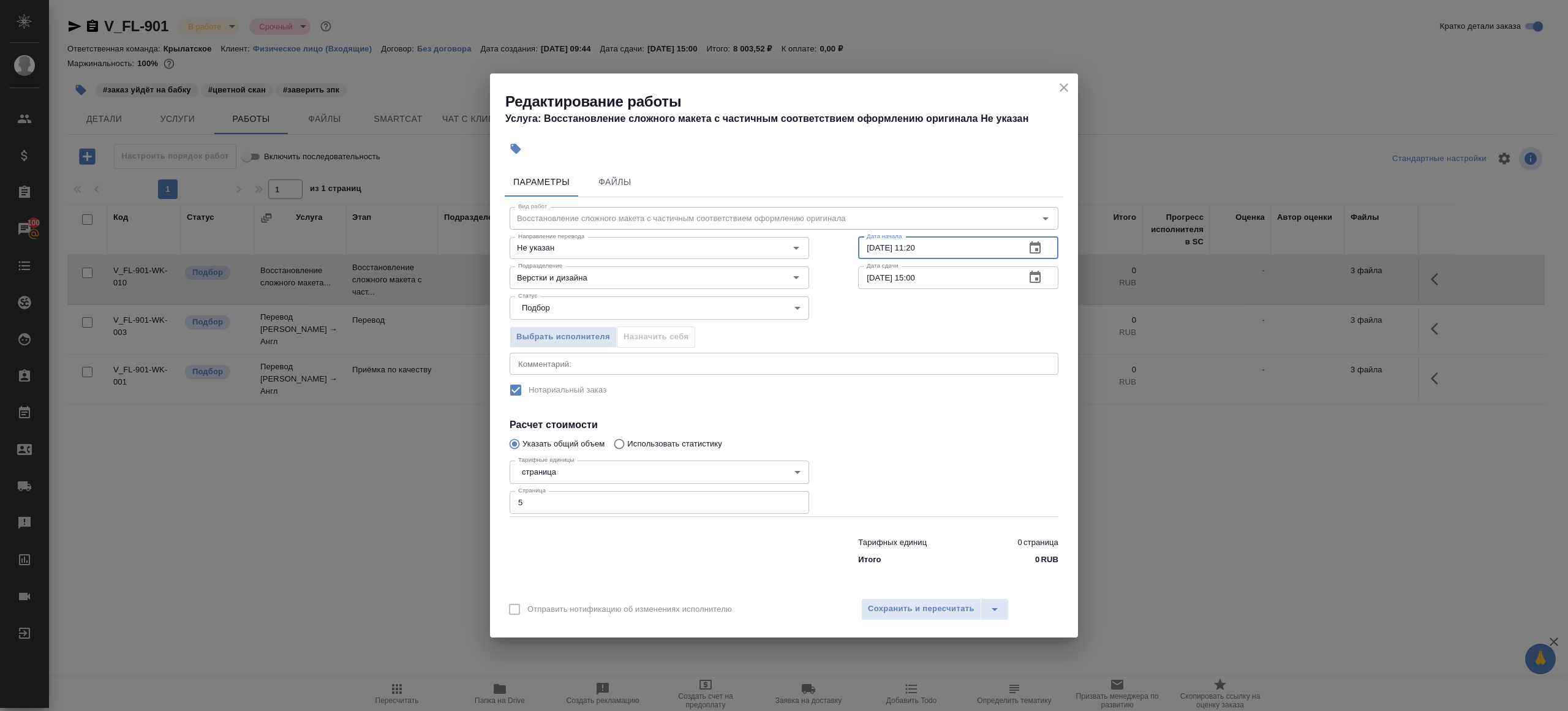
drag, startPoint x: 914, startPoint y: 247, endPoint x: 1016, endPoint y: 248, distance: 102.0
click at [1016, 248] on div "12.09.2025 11:20 Дата начала" at bounding box center [958, 248] width 200 height 22
type input "12.09.2025 12:00"
click at [978, 279] on input "12.09.2025 15:00" at bounding box center [936, 277] width 157 height 22
paste input "2"
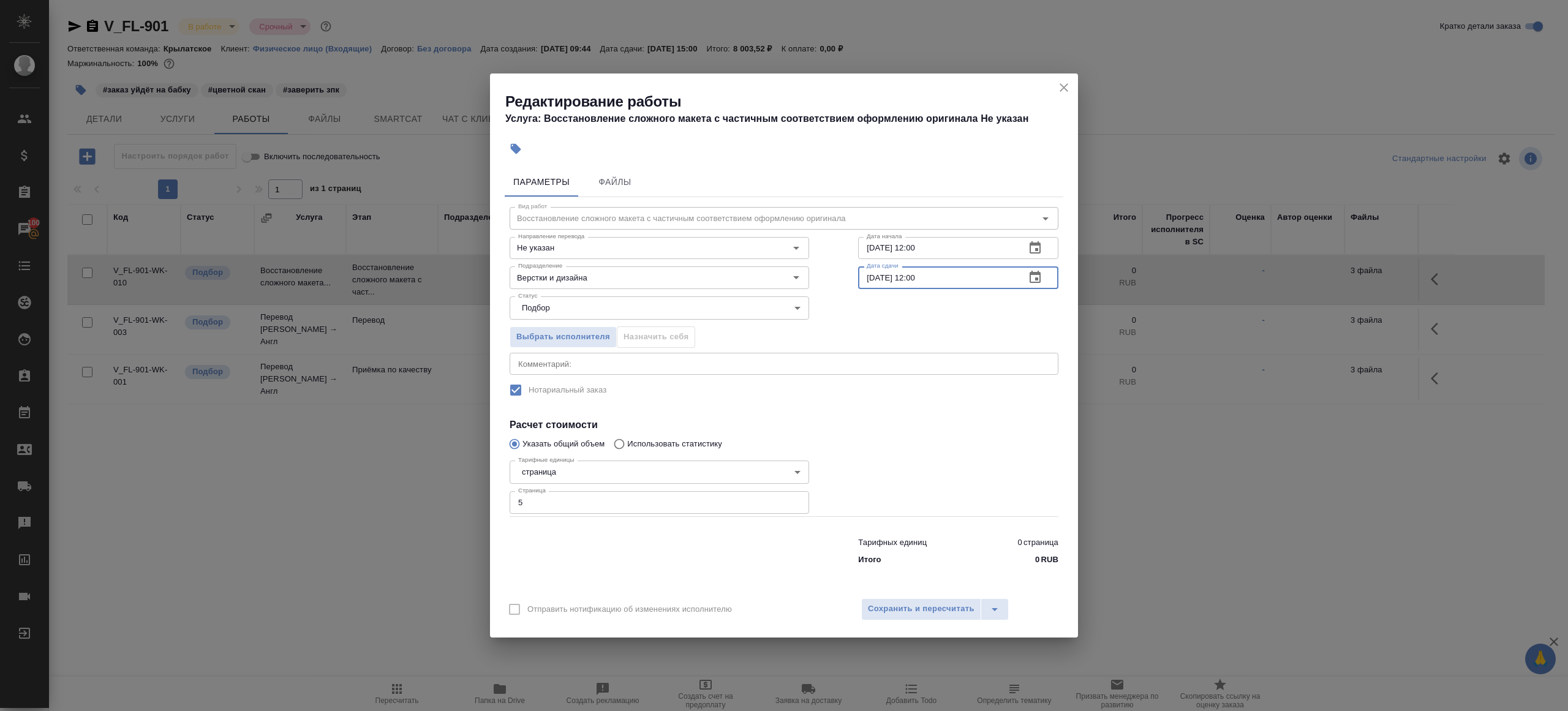
click at [920, 276] on input "12.09.2025 12:00" at bounding box center [936, 277] width 157 height 22
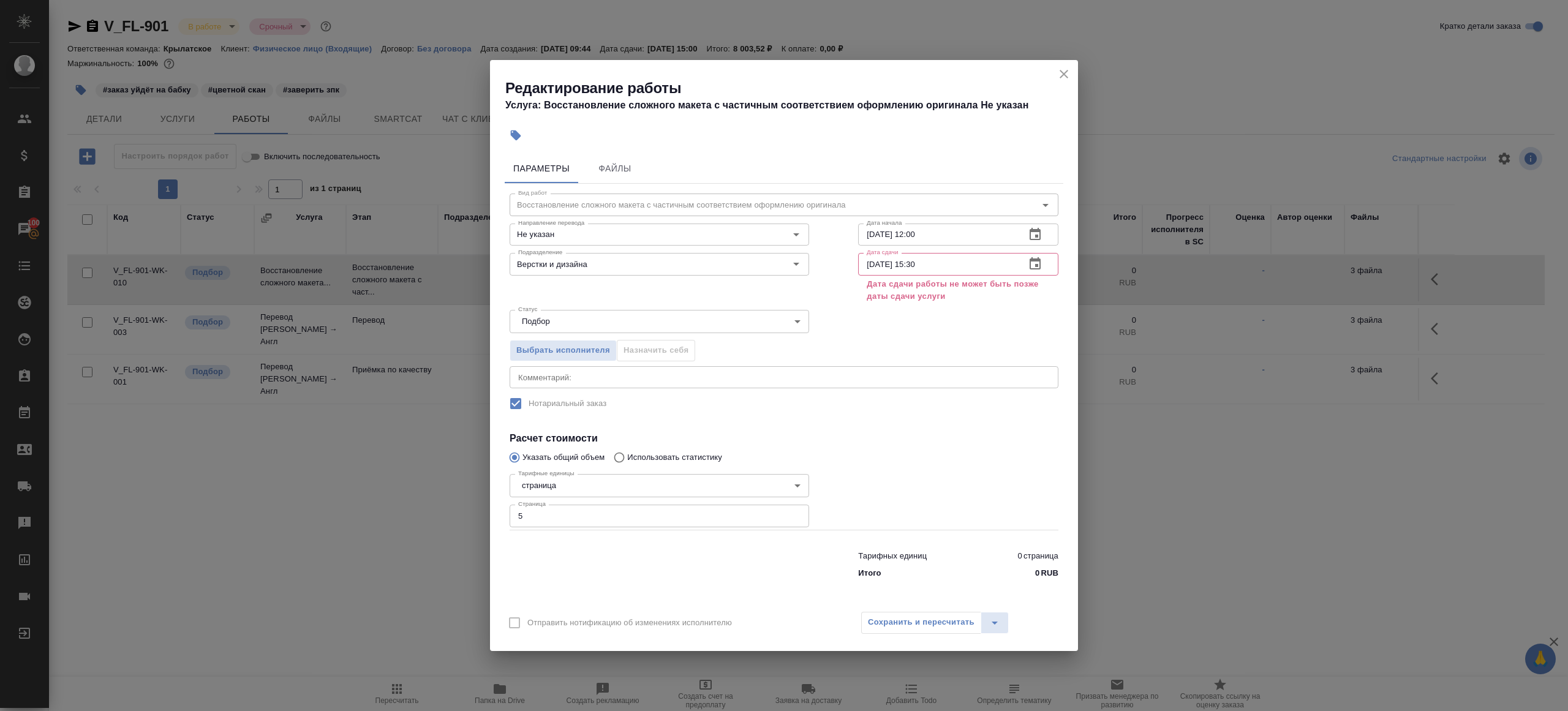
drag, startPoint x: 886, startPoint y: 436, endPoint x: 886, endPoint y: 590, distance: 154.0
click at [886, 436] on h4 "Расчет стоимости" at bounding box center [784, 438] width 549 height 14
click at [928, 259] on input "12.09.2025 15:30" at bounding box center [936, 264] width 157 height 22
click at [924, 263] on input "12.09.2025 15:30" at bounding box center [936, 264] width 157 height 22
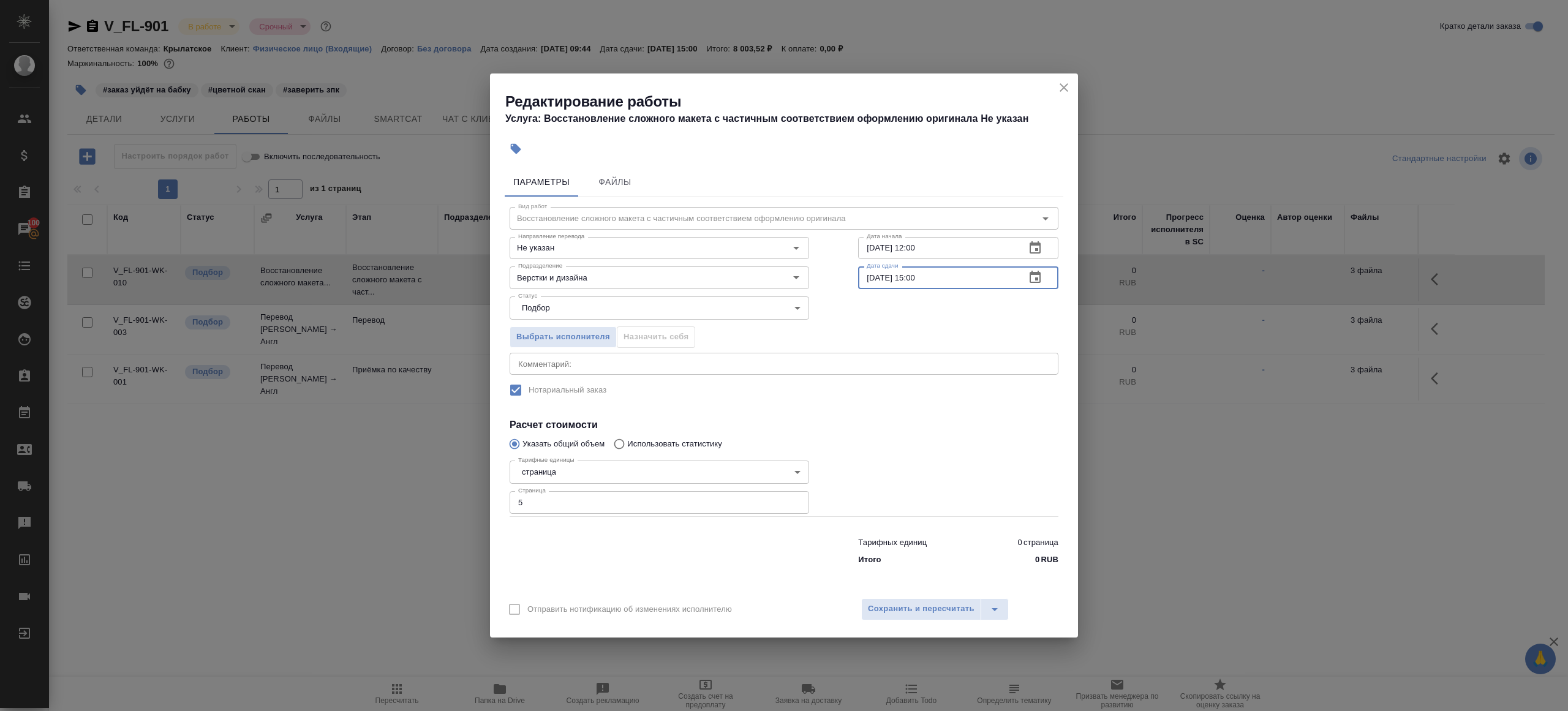
type input "12.09.2025 15:00"
click at [919, 246] on input "12.09.2025 12:00" at bounding box center [936, 248] width 157 height 22
type input "12.09.2025 11:30"
click at [898, 457] on div at bounding box center [958, 486] width 249 height 110
click at [944, 277] on input "12.09.2025 15:00" at bounding box center [936, 277] width 157 height 22
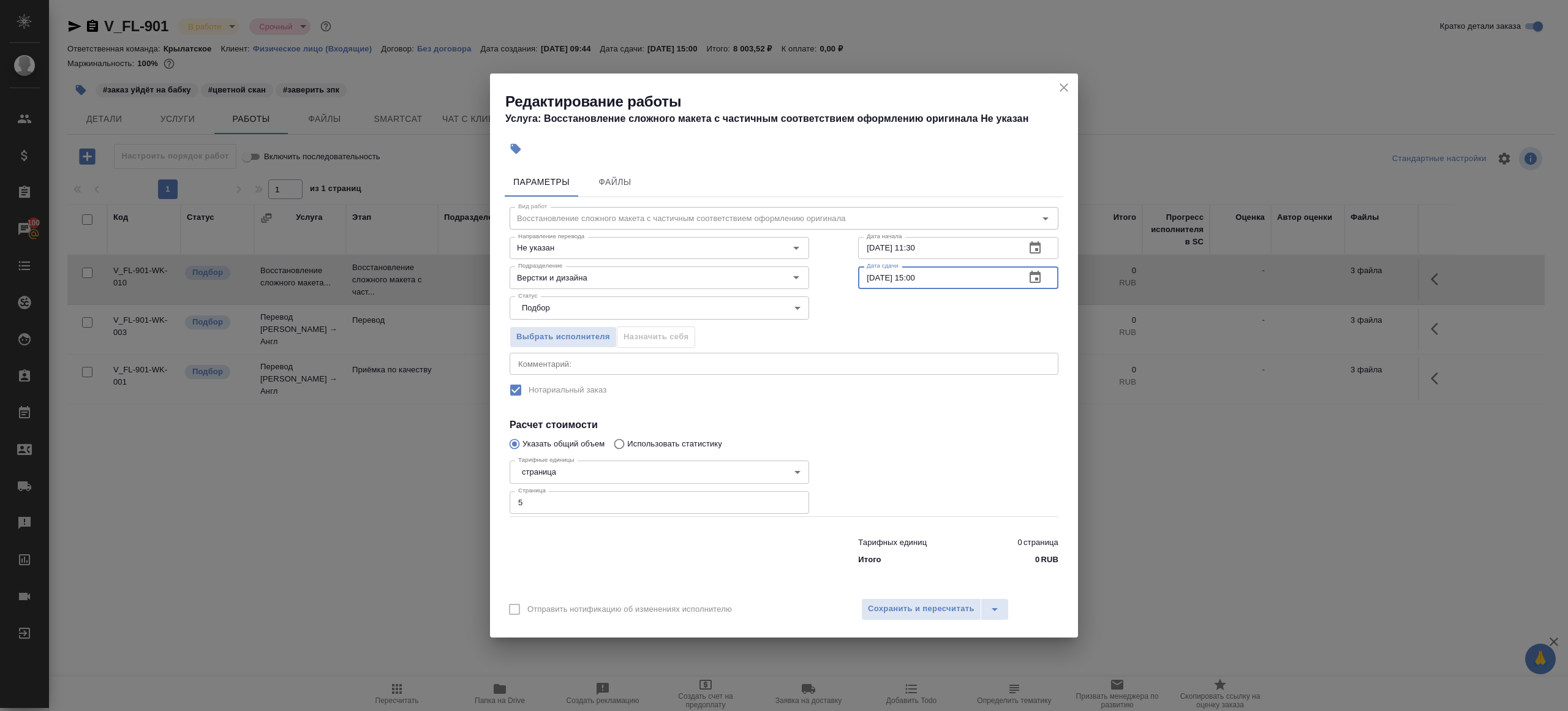
click at [944, 423] on h4 "Расчет стоимости" at bounding box center [784, 425] width 549 height 14
click at [940, 606] on span "Сохранить и пересчитать" at bounding box center [921, 609] width 106 height 14
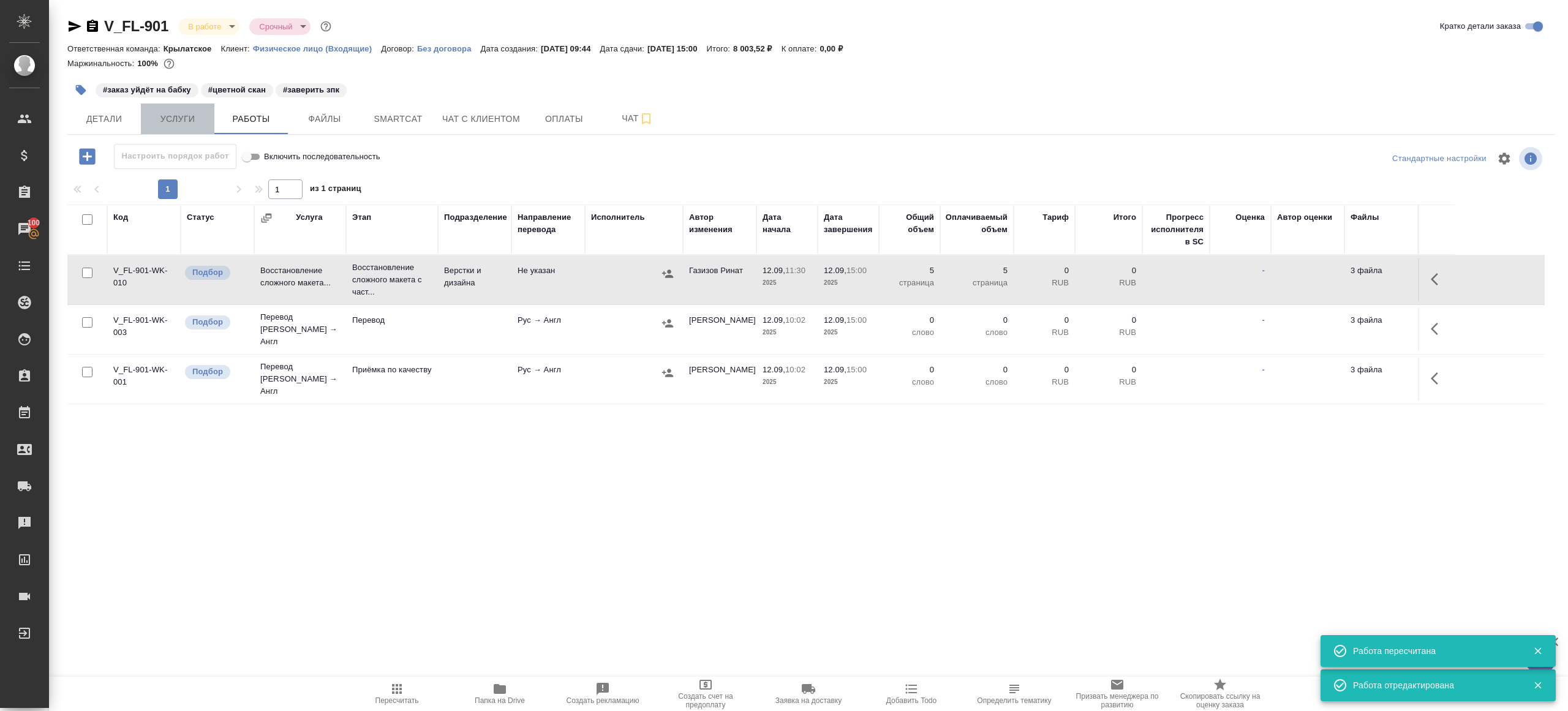
click at [178, 126] on span "Услуги" at bounding box center [178, 119] width 59 height 15
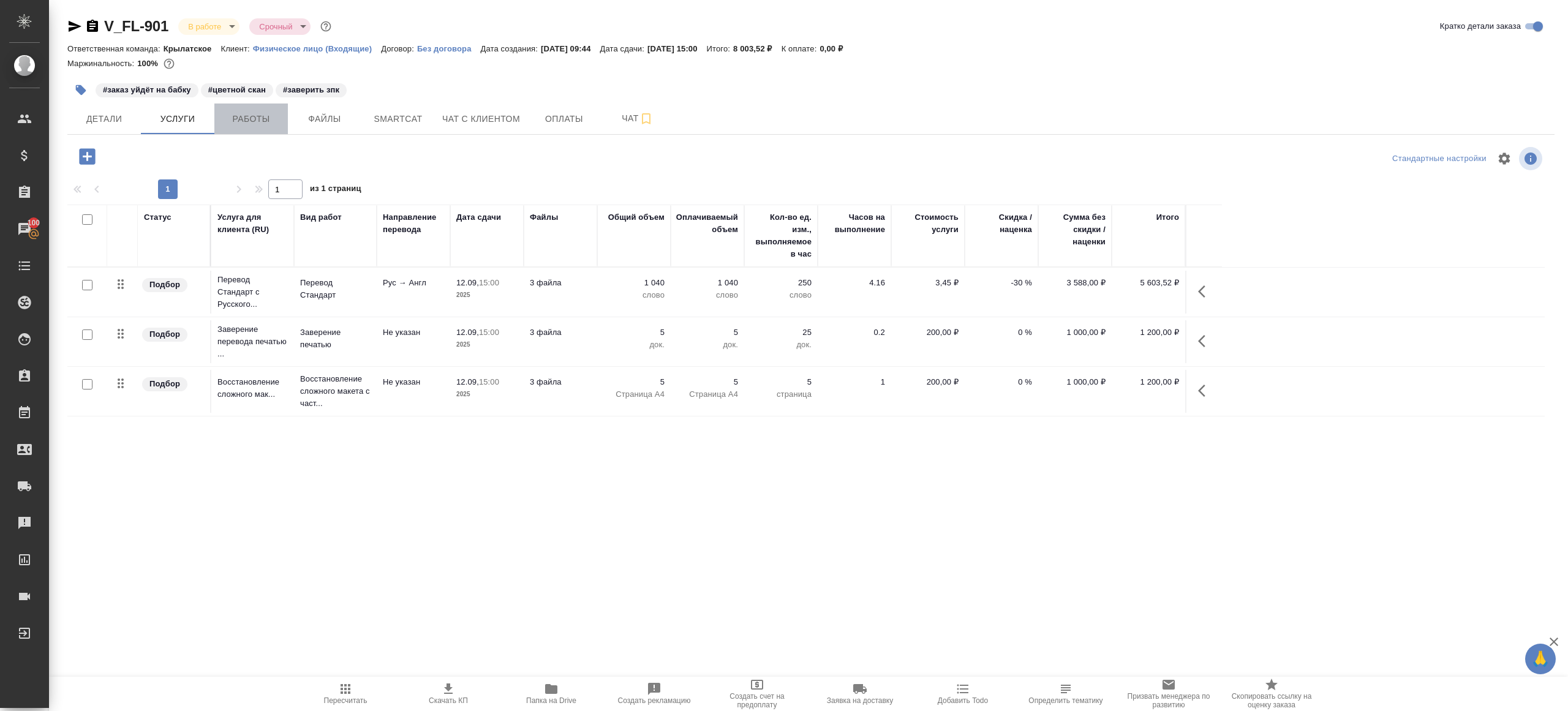
click at [257, 115] on span "Работы" at bounding box center [251, 119] width 59 height 15
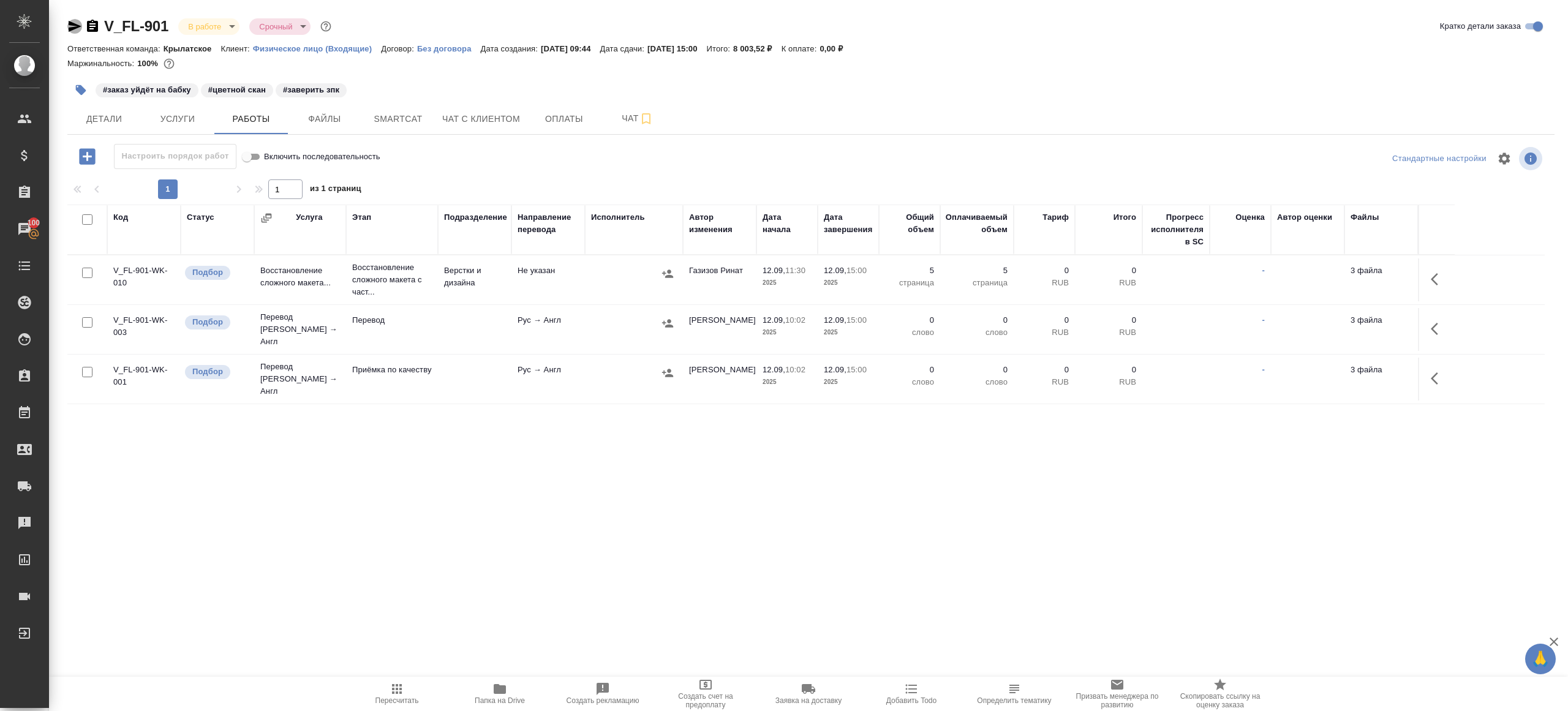
click at [69, 22] on icon "button" at bounding box center [75, 26] width 13 height 11
click at [408, 690] on span "Пересчитать" at bounding box center [397, 693] width 89 height 23
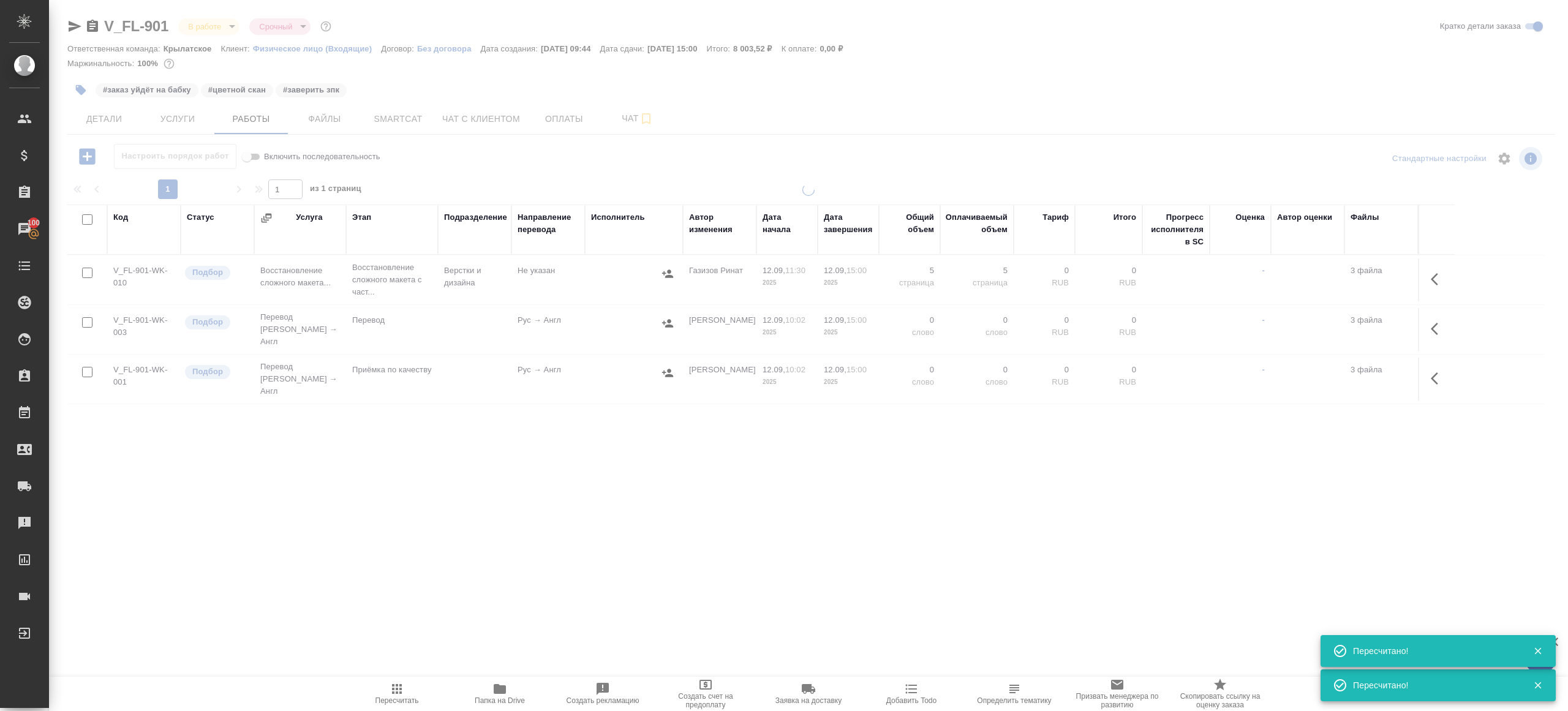
click at [431, 594] on div ".cls-1 fill:#fff; AWATERA Gazizov Rinat Клиенты Спецификации Заказы 100 Чаты To…" at bounding box center [784, 356] width 1568 height 711
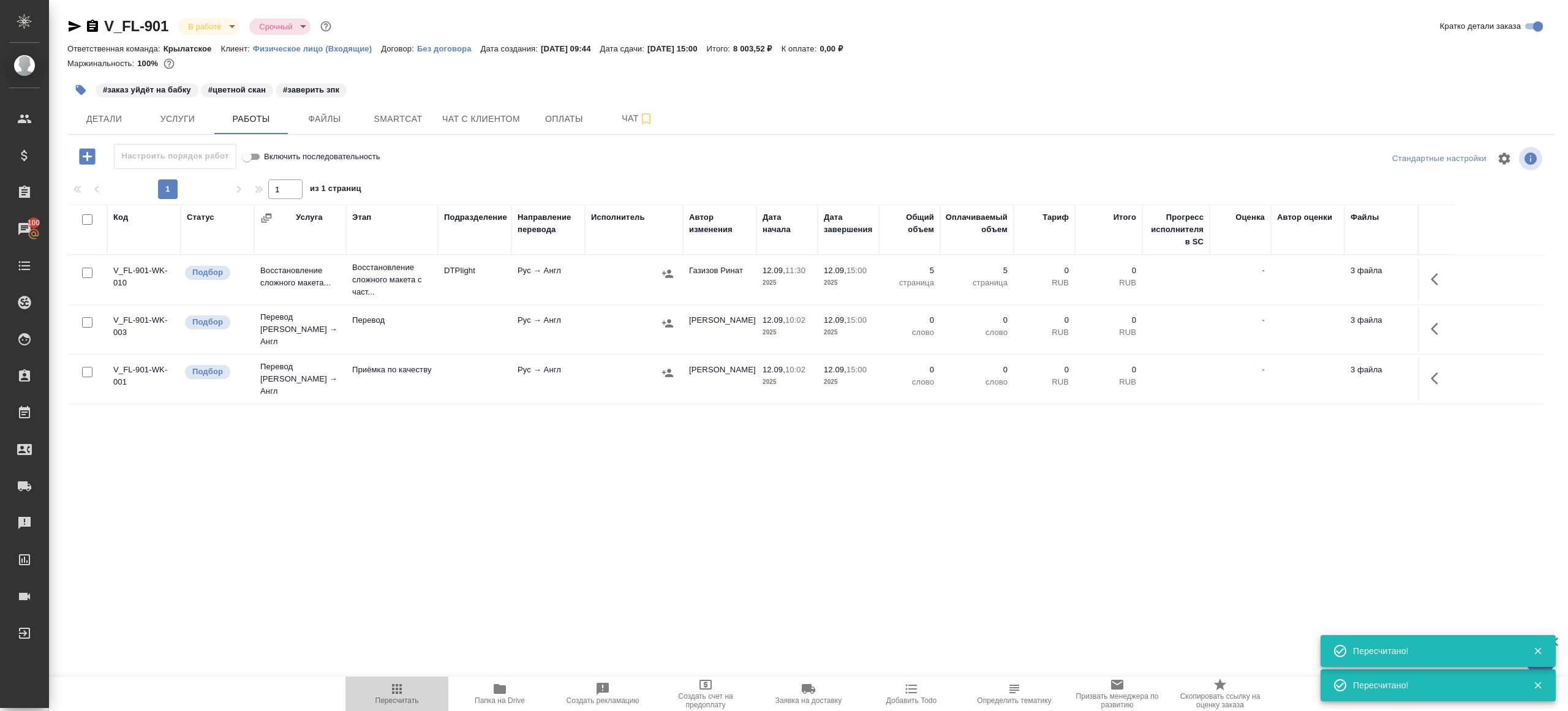
click at [388, 708] on button "Пересчитать" at bounding box center [397, 694] width 103 height 34
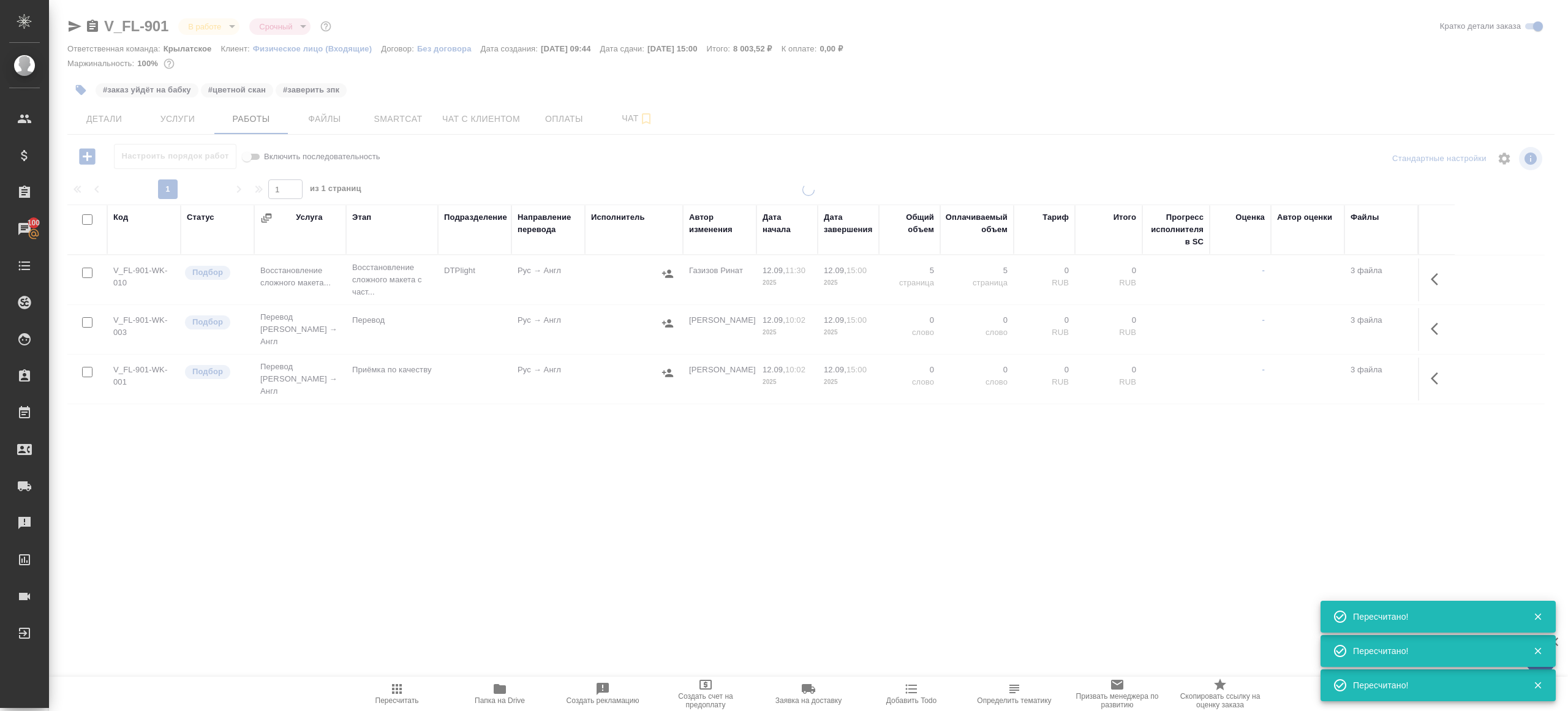
click at [450, 566] on div ".cls-1 fill:#fff; AWATERA Gazizov Rinat Клиенты Спецификации Заказы 100 Чаты To…" at bounding box center [784, 356] width 1568 height 711
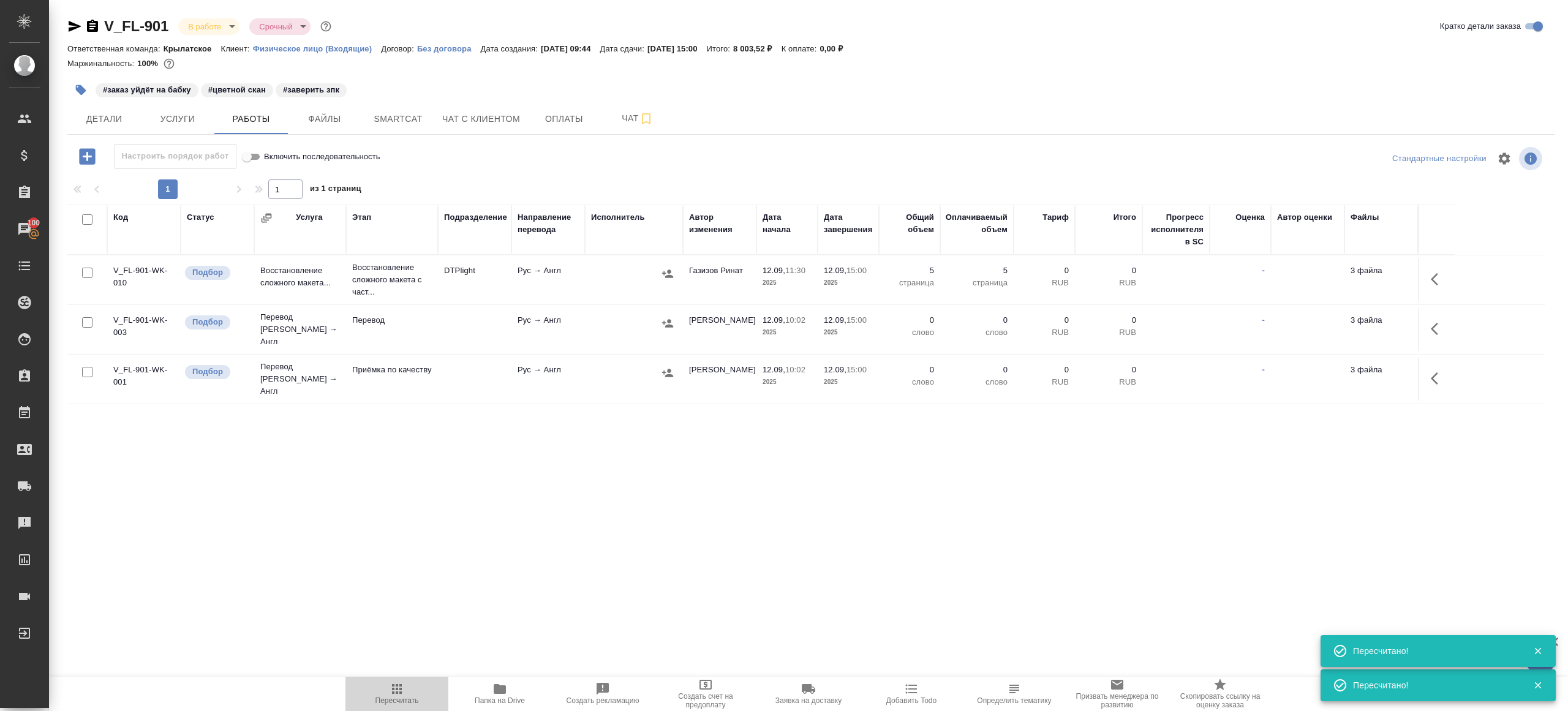
click at [386, 697] on span "Пересчитать" at bounding box center [397, 701] width 43 height 8
drag, startPoint x: 386, startPoint y: 697, endPoint x: 390, endPoint y: 684, distance: 13.6
click at [386, 697] on span "Пересчитать" at bounding box center [397, 701] width 43 height 8
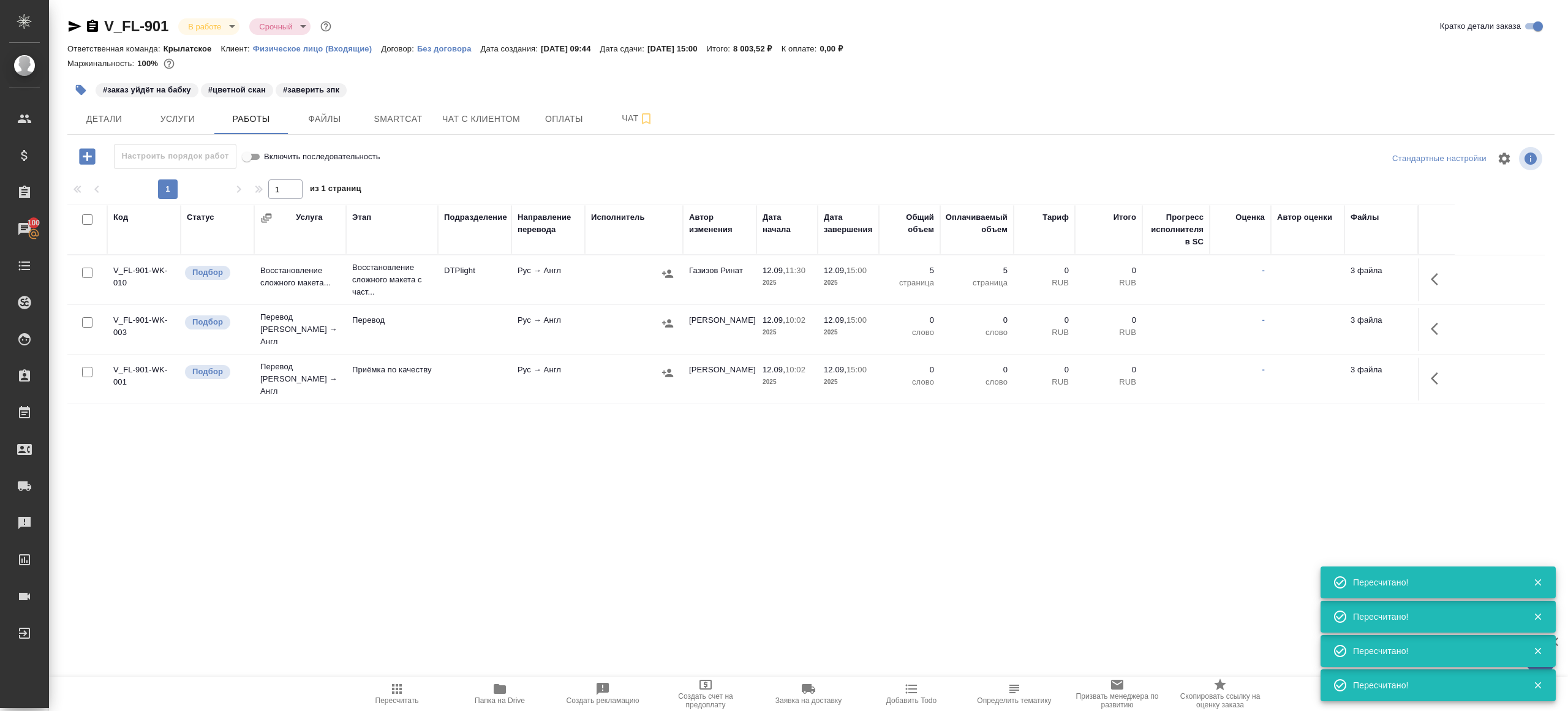
click at [377, 691] on span "Пересчитать" at bounding box center [397, 693] width 89 height 23
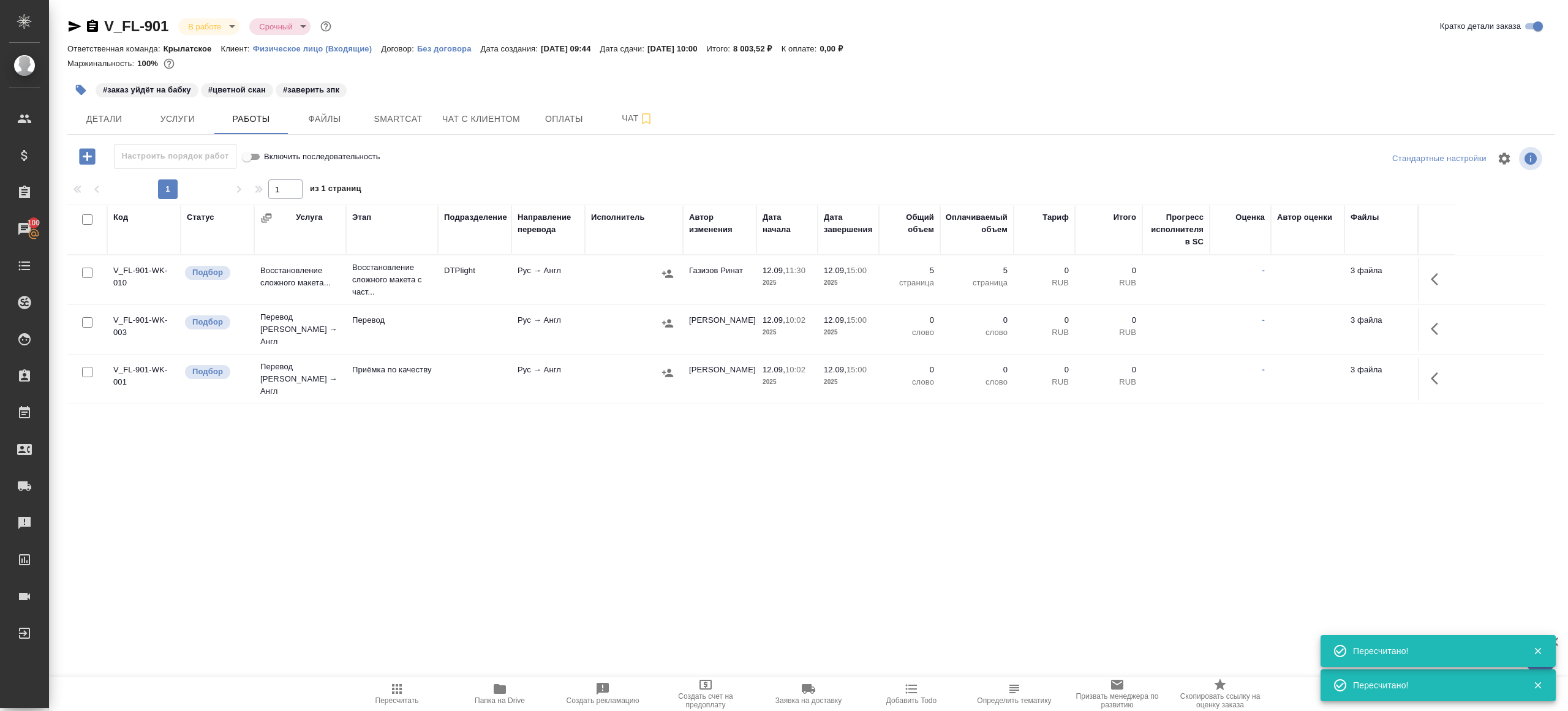
click at [1434, 323] on icon "button" at bounding box center [1434, 329] width 8 height 12
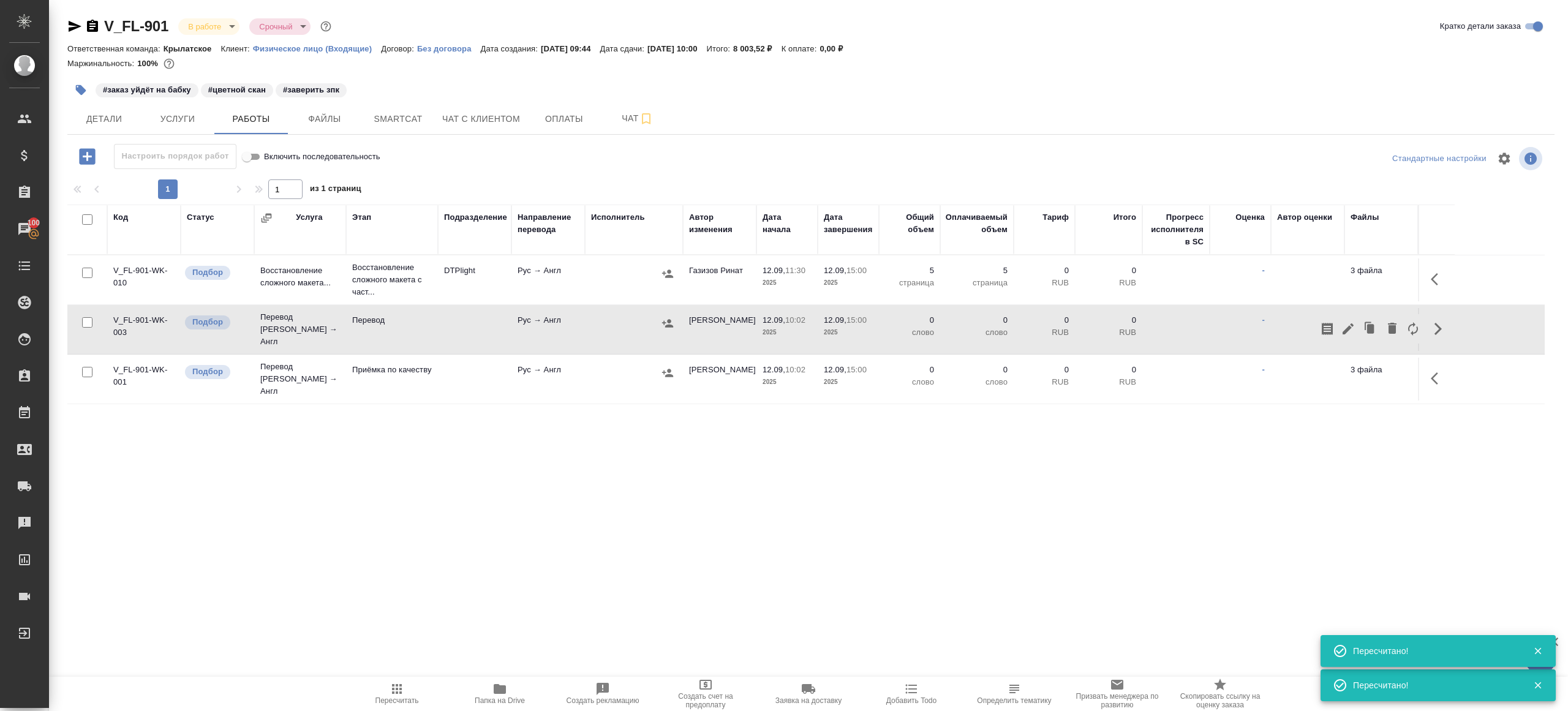
click at [1347, 322] on icon "button" at bounding box center [1348, 329] width 14 height 14
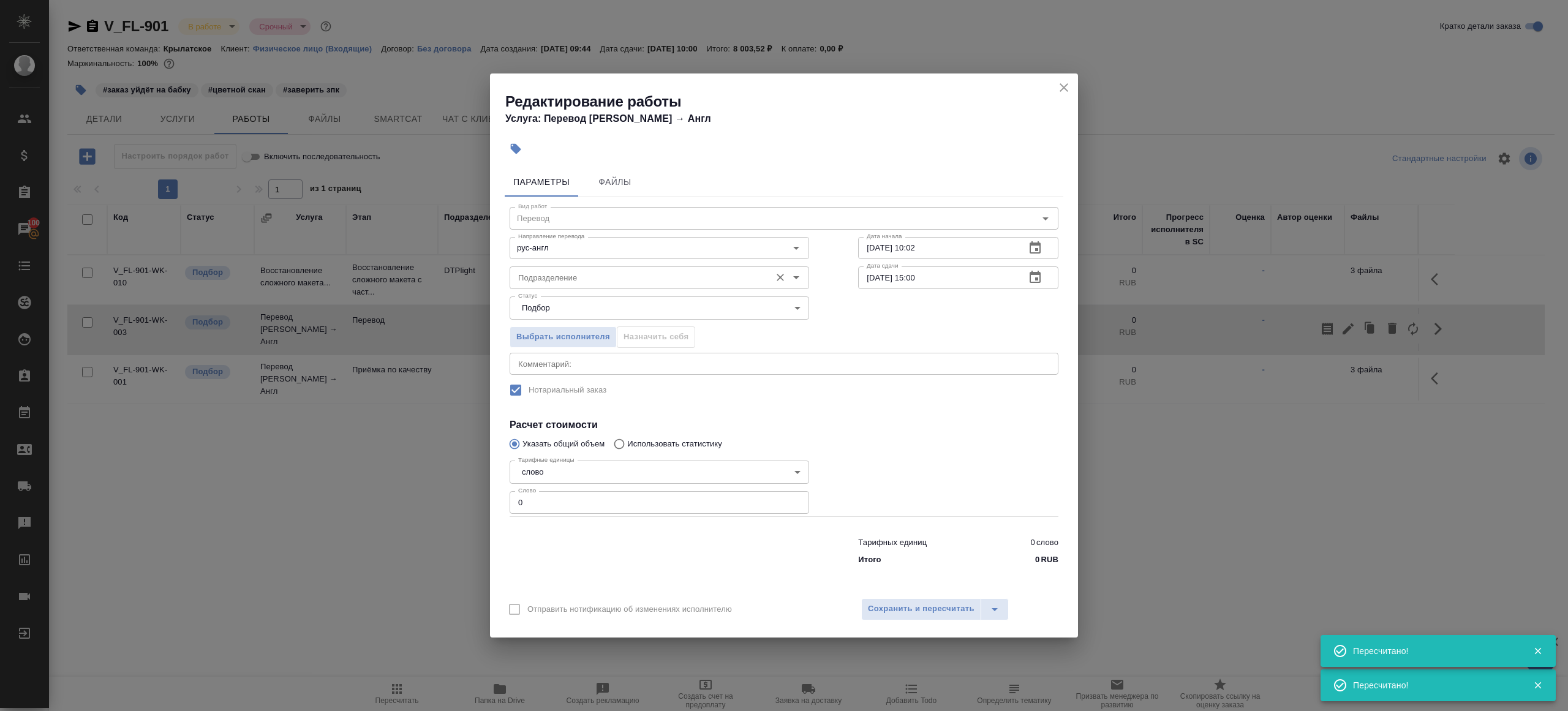
click at [582, 282] on input "Подразделение" at bounding box center [639, 277] width 251 height 14
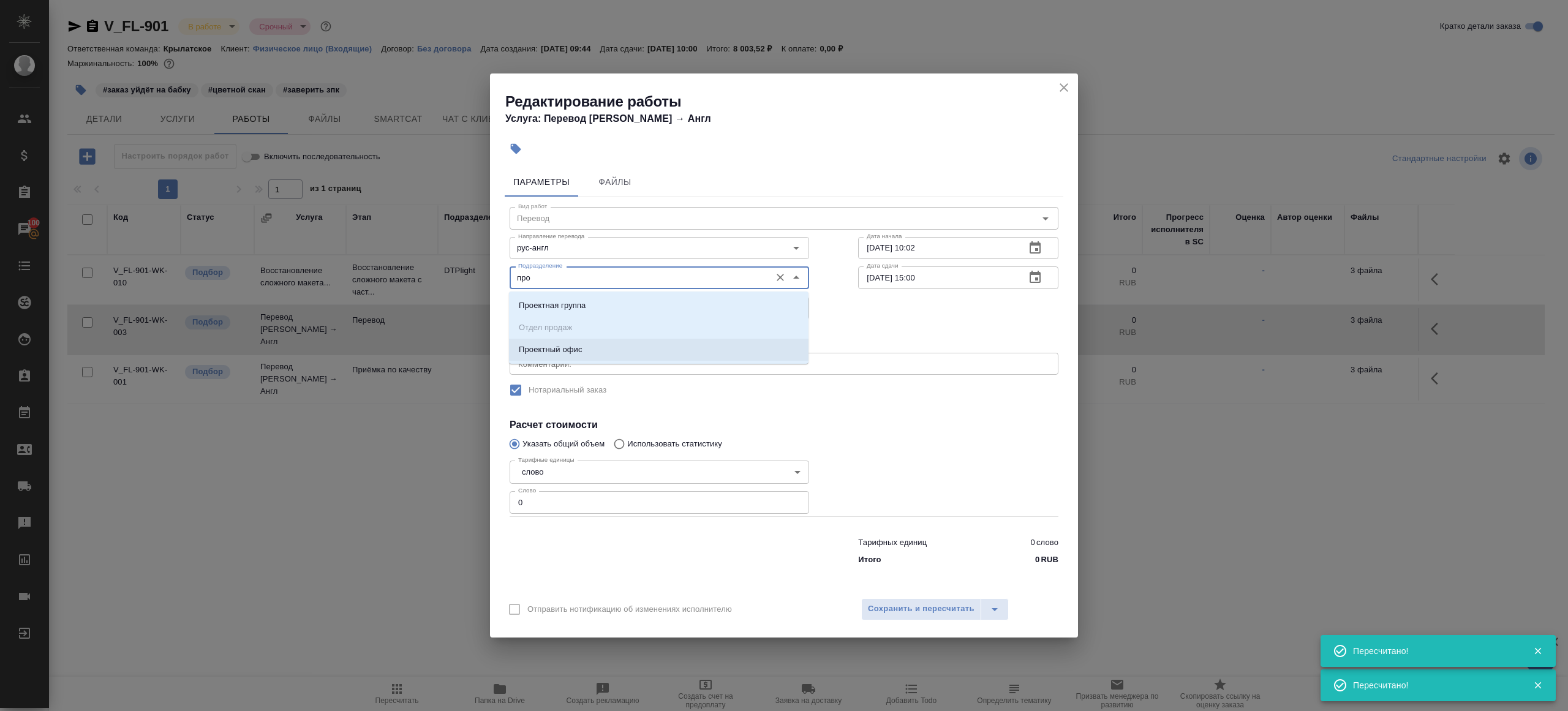
click at [597, 356] on li "Проектный офис" at bounding box center [659, 350] width 299 height 22
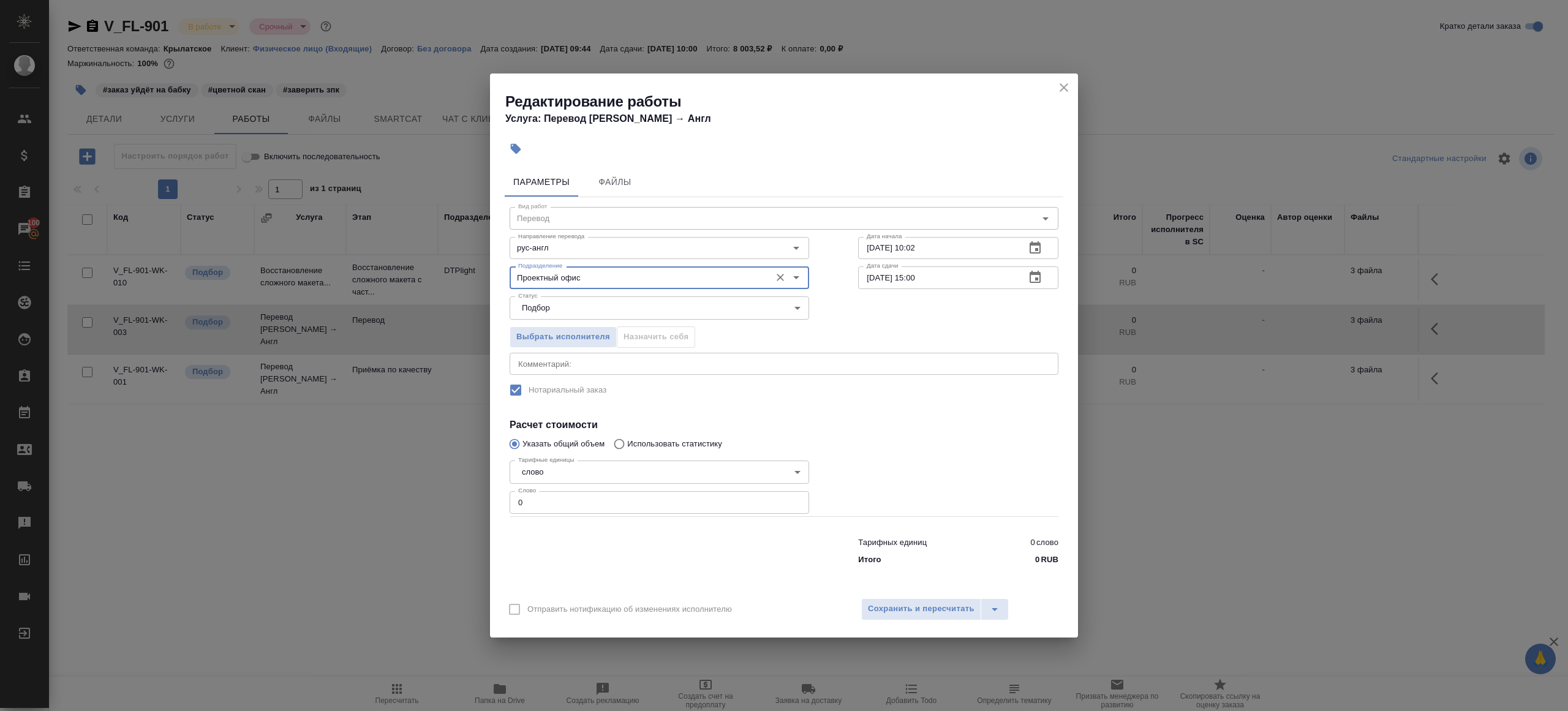
type input "Проектный офис"
click at [575, 503] on input "0" at bounding box center [659, 502] width 299 height 22
type input "1"
click at [931, 458] on div at bounding box center [958, 486] width 249 height 110
click at [917, 277] on input "12.09.2025 15:00" at bounding box center [936, 277] width 157 height 22
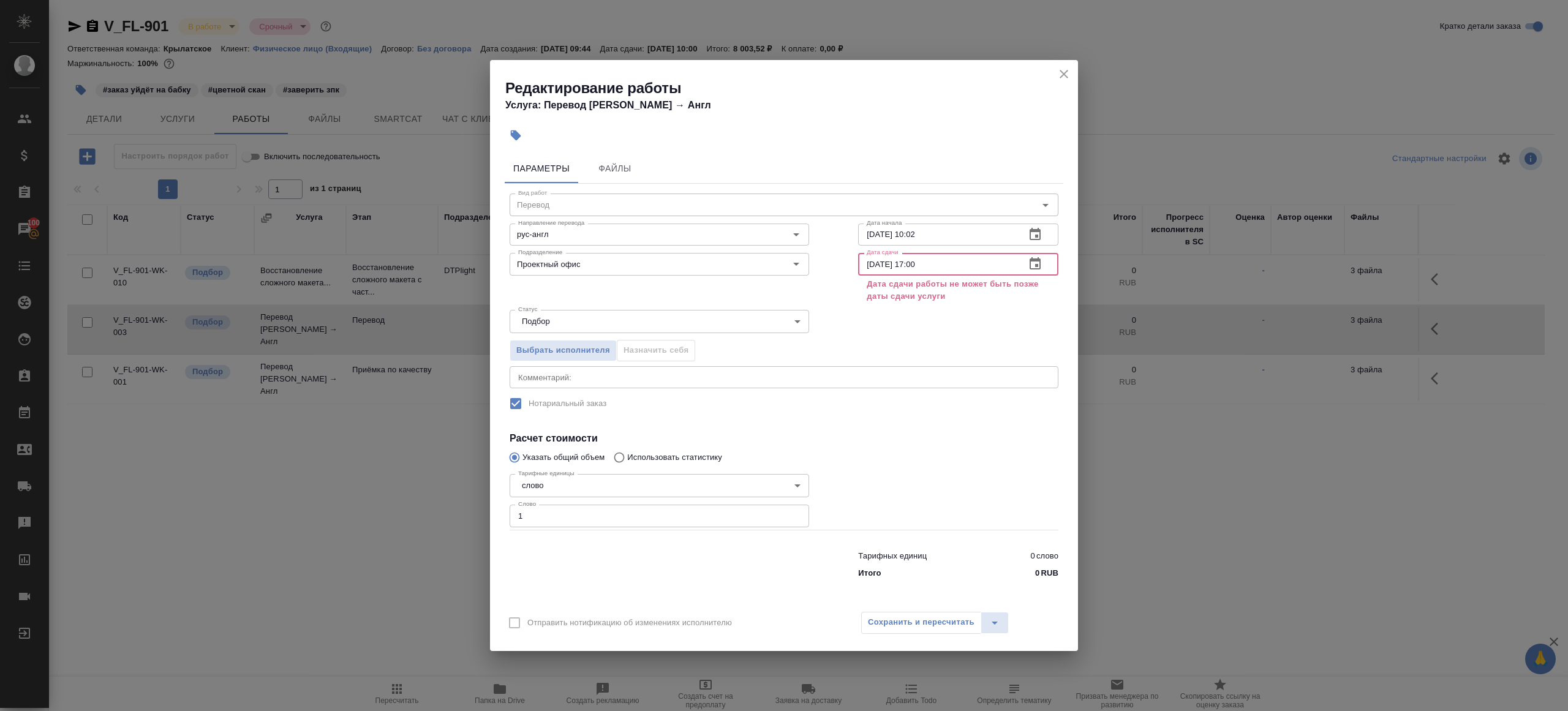
type input "12.09.2025 17:00"
click at [1060, 75] on icon "close" at bounding box center [1063, 73] width 14 height 14
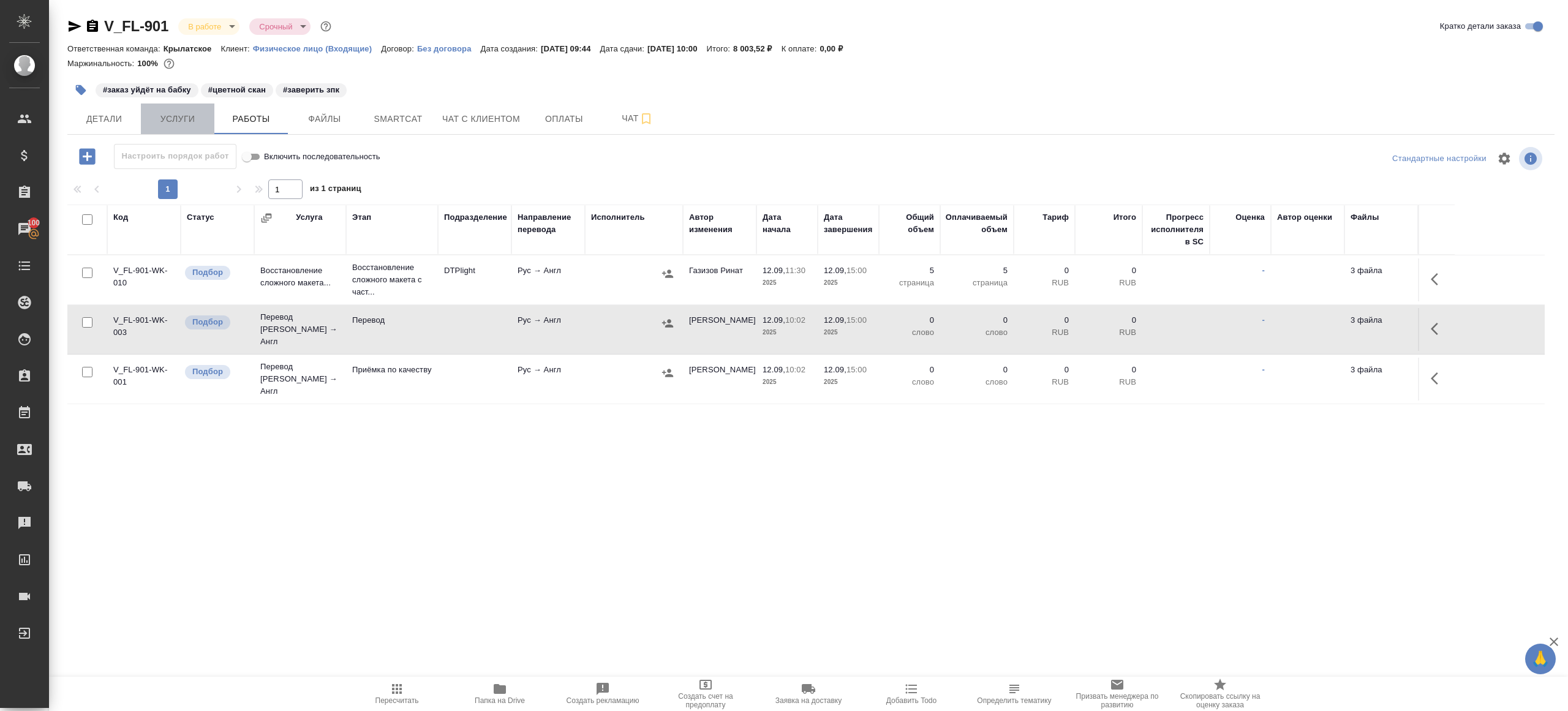
click at [180, 118] on span "Услуги" at bounding box center [178, 119] width 59 height 15
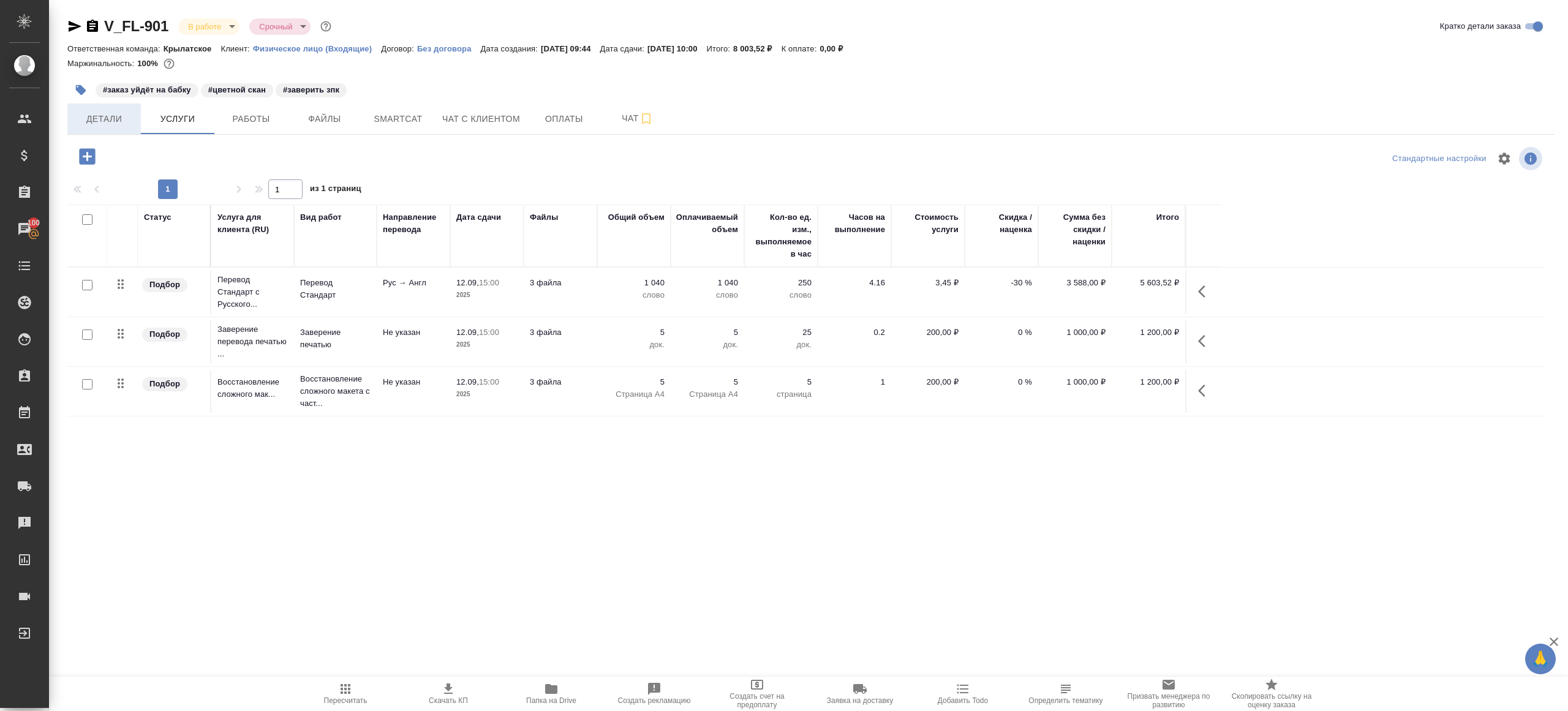
click at [109, 122] on span "Детали" at bounding box center [104, 119] width 59 height 15
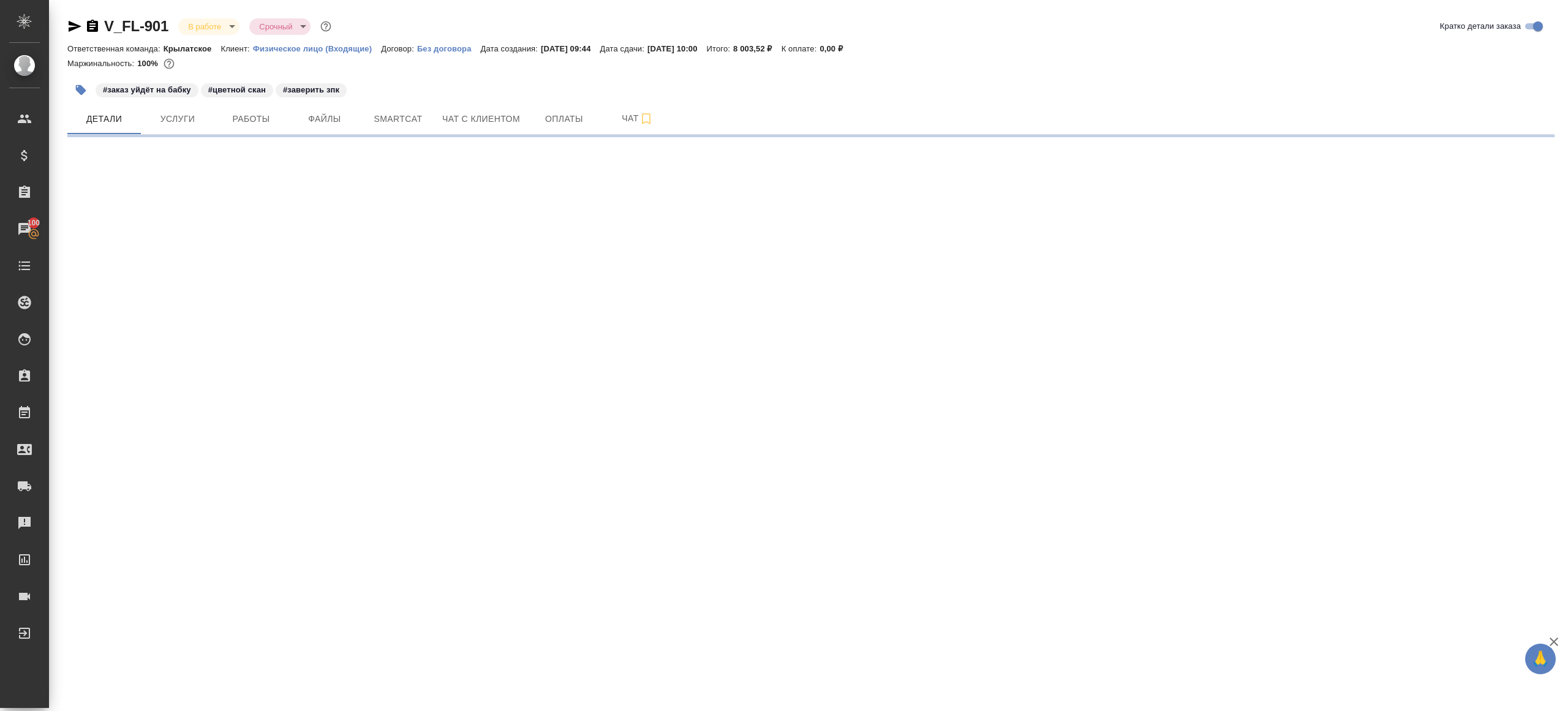
select select "RU"
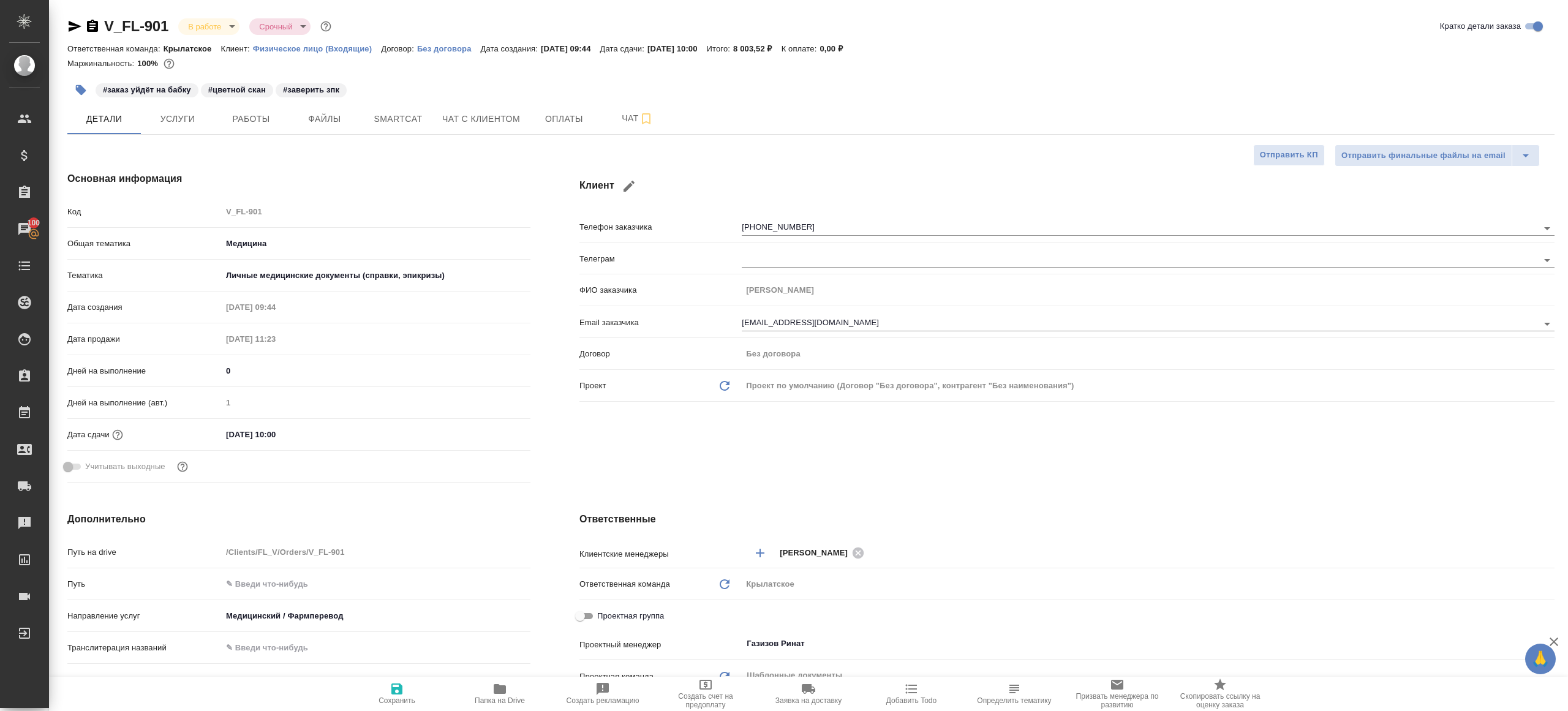
type textarea "x"
click at [288, 433] on input "13.09.2025 10:00" at bounding box center [276, 434] width 107 height 18
type input "13.09.2025 10:0_"
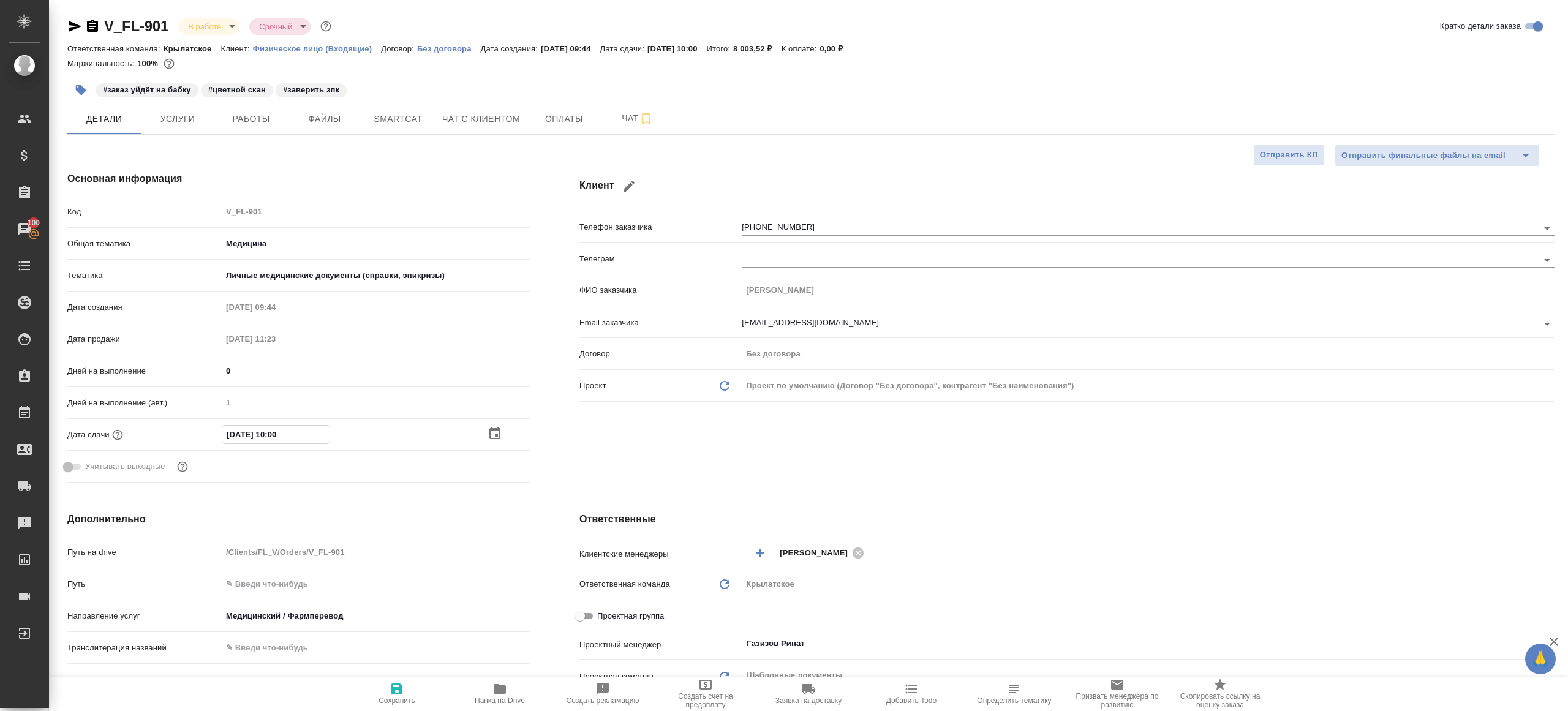
type textarea "x"
type input "13.09.2025 10:01"
type textarea "x"
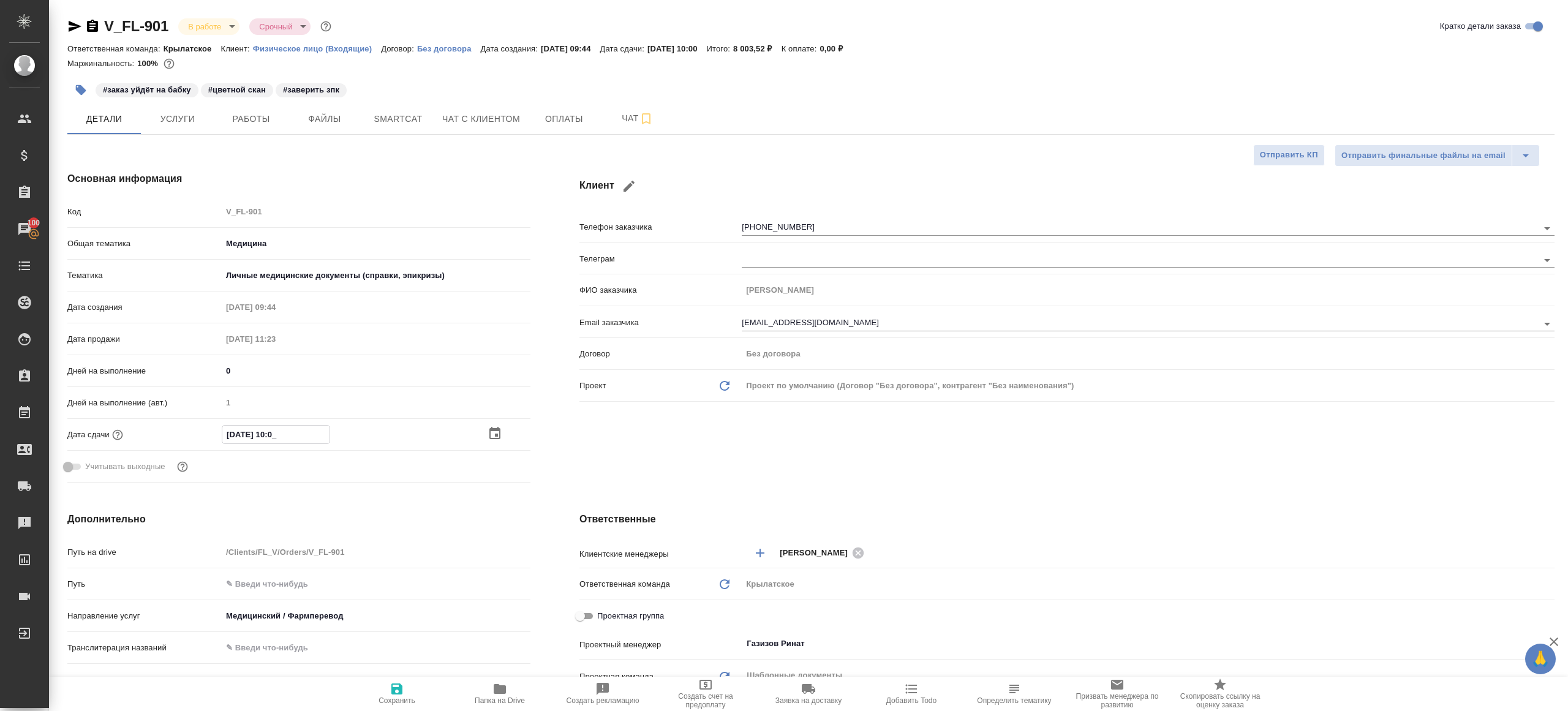
type textarea "x"
type input "13.09.2025 10:01"
click at [393, 688] on icon "button" at bounding box center [397, 689] width 11 height 11
type textarea "x"
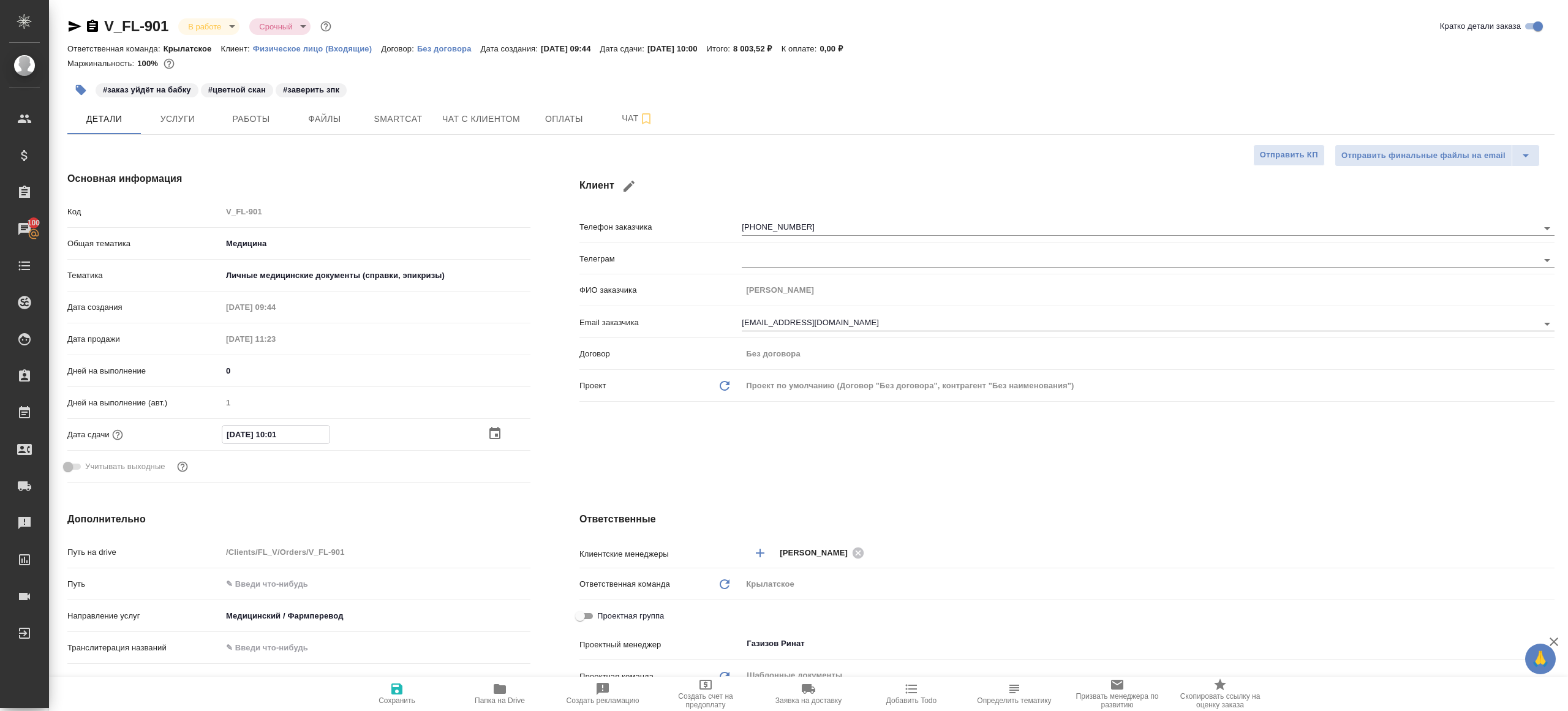
type textarea "x"
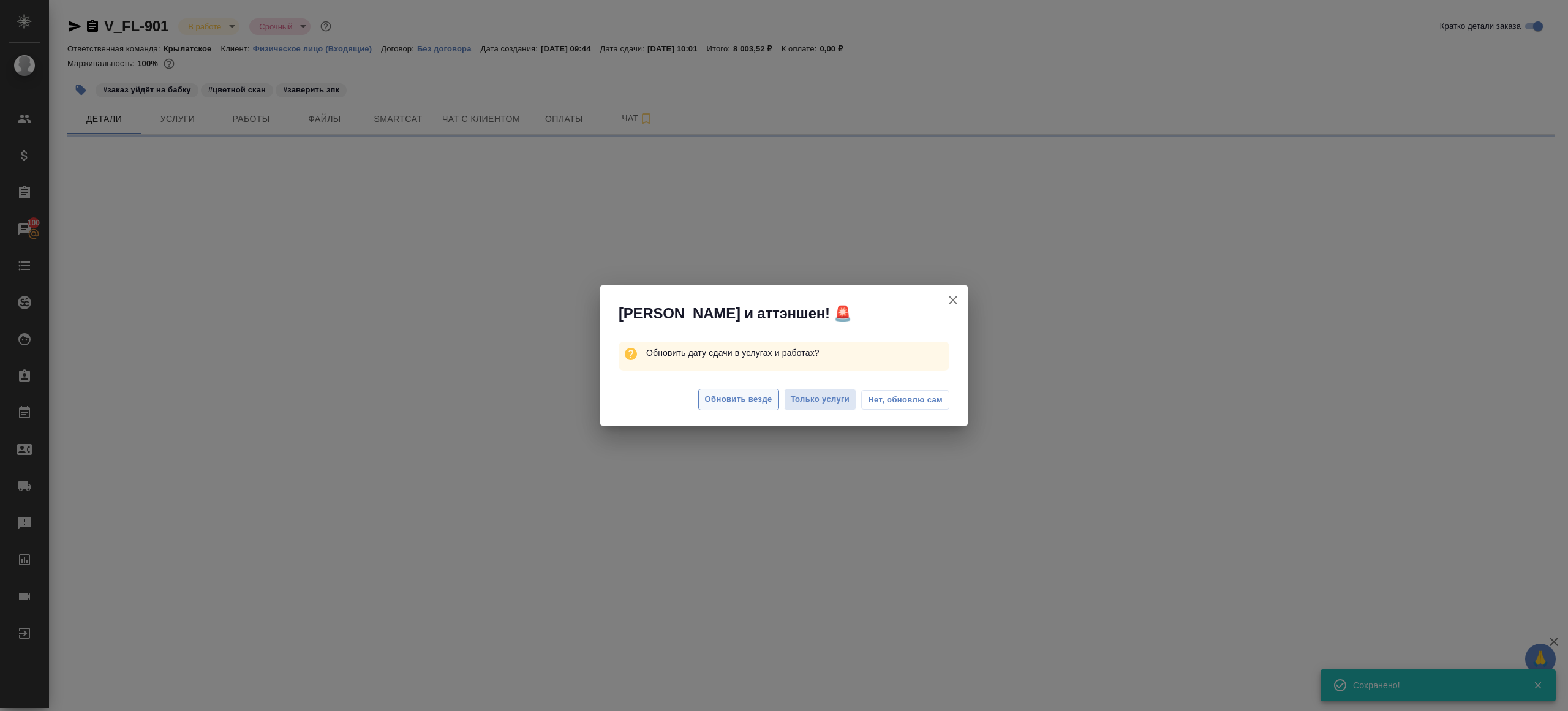
click at [726, 396] on span "Обновить везде" at bounding box center [738, 399] width 67 height 14
select select "RU"
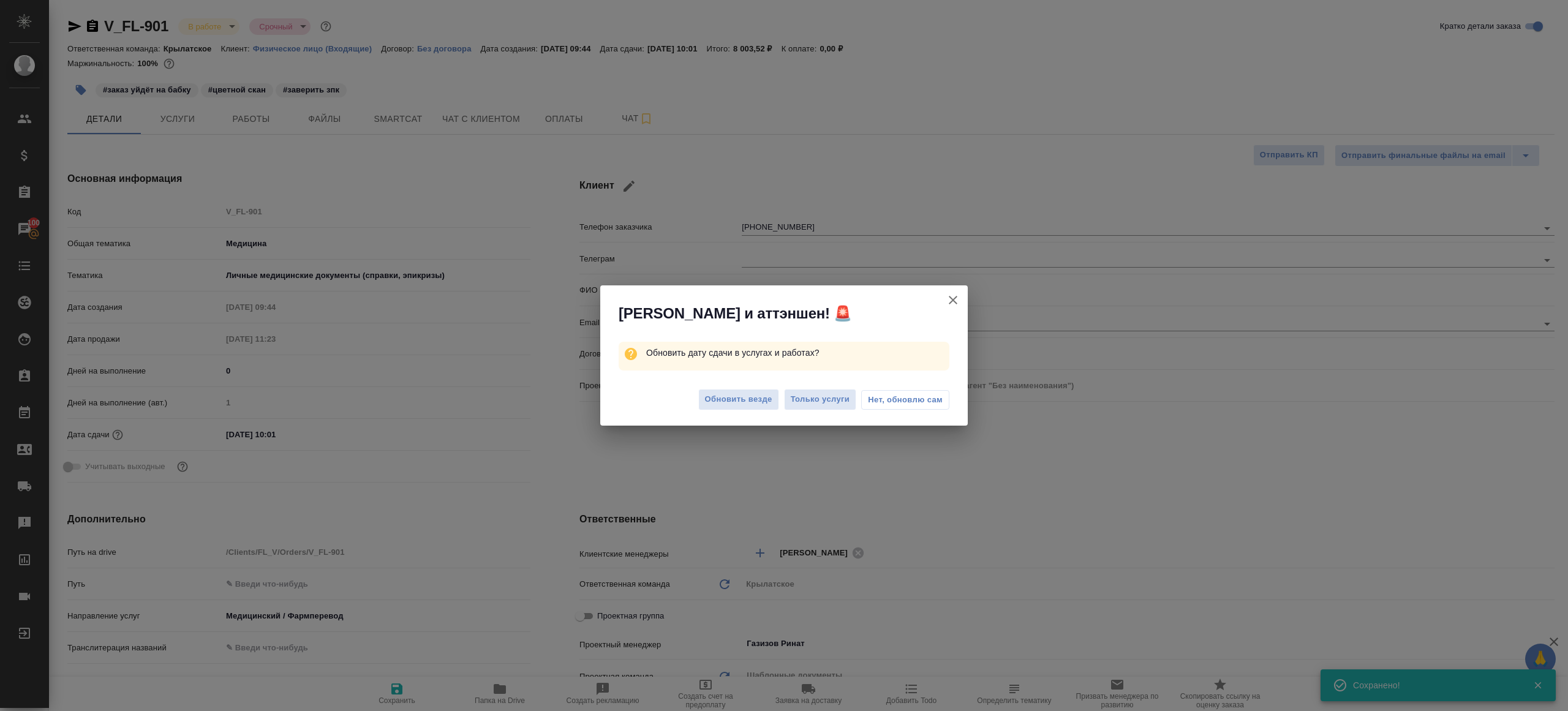
type textarea "x"
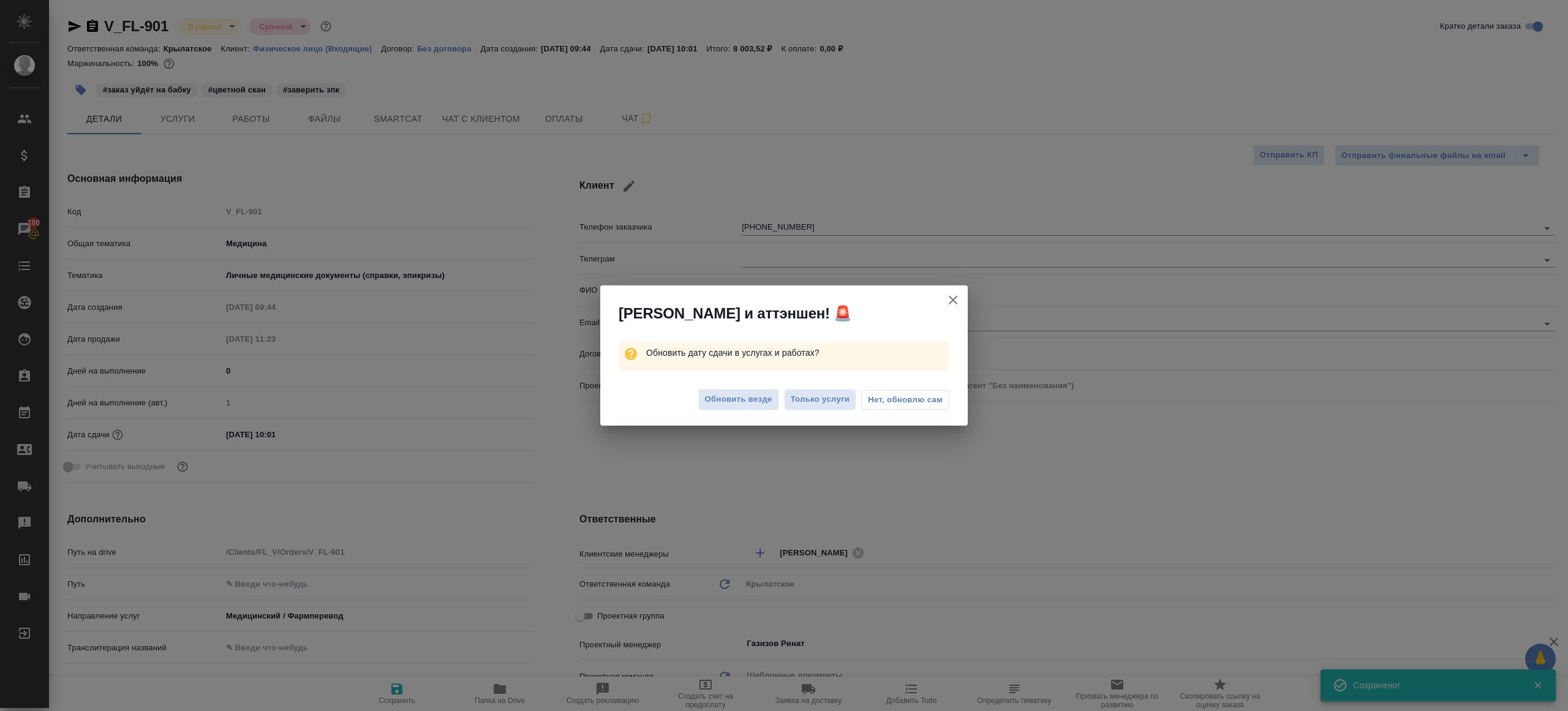
type textarea "x"
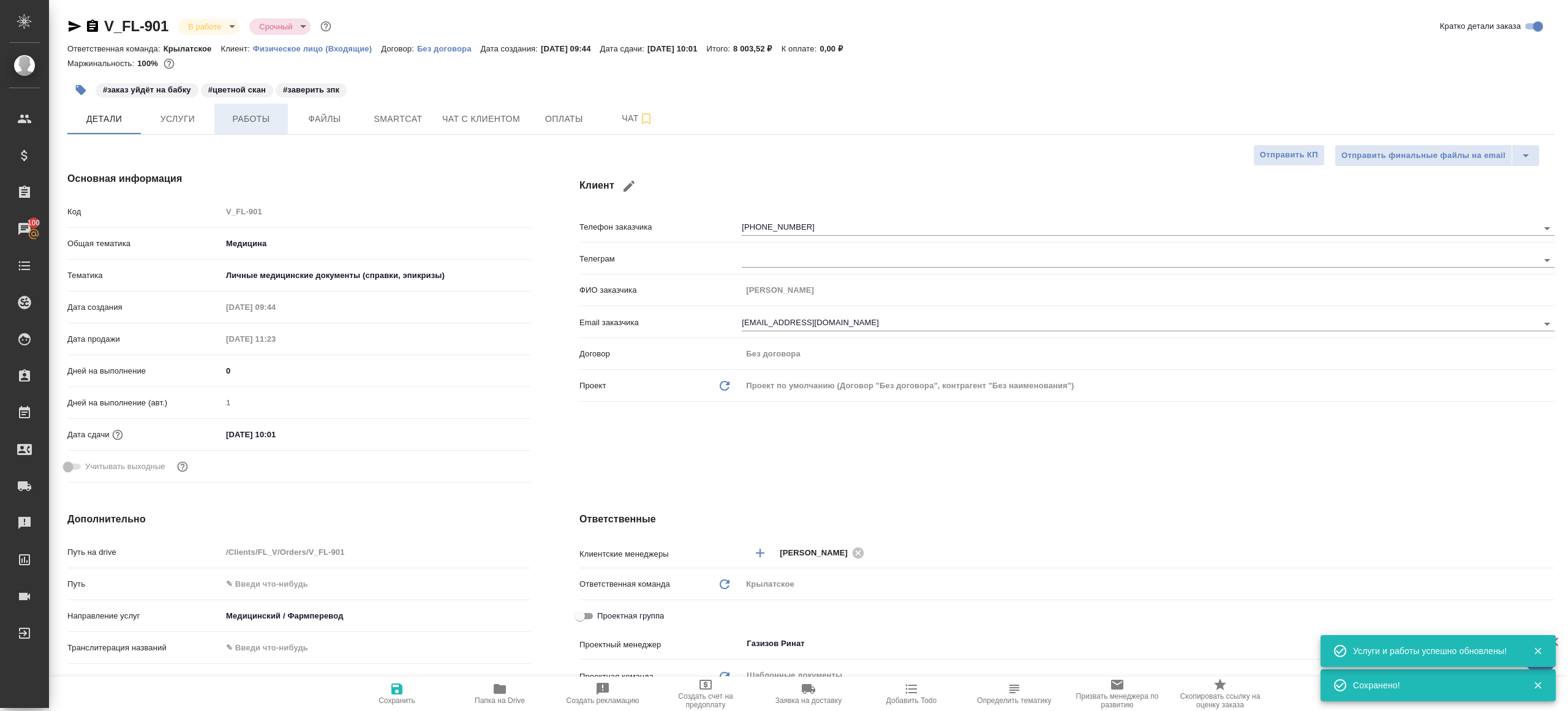
click at [248, 117] on span "Работы" at bounding box center [251, 119] width 59 height 15
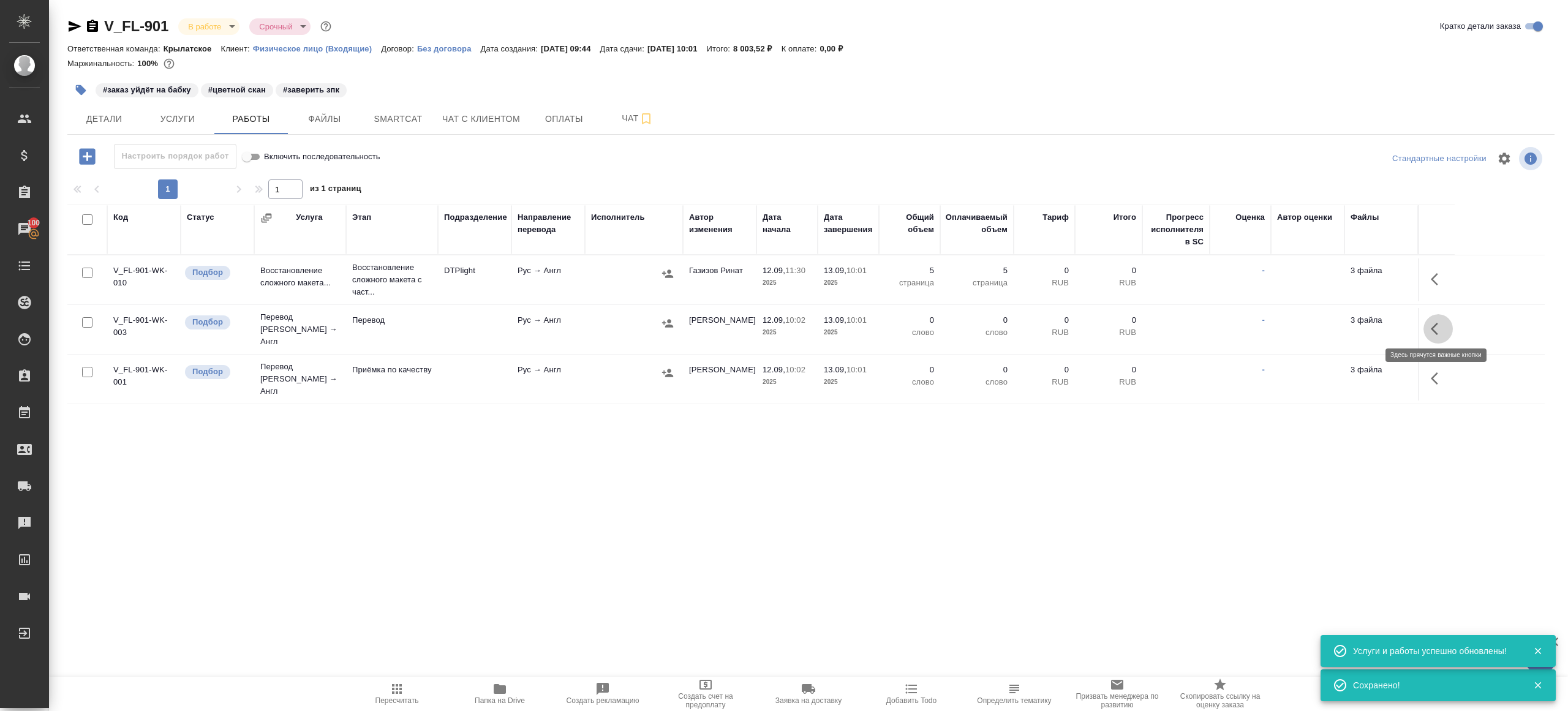
click at [1447, 323] on button "button" at bounding box center [1438, 329] width 30 height 30
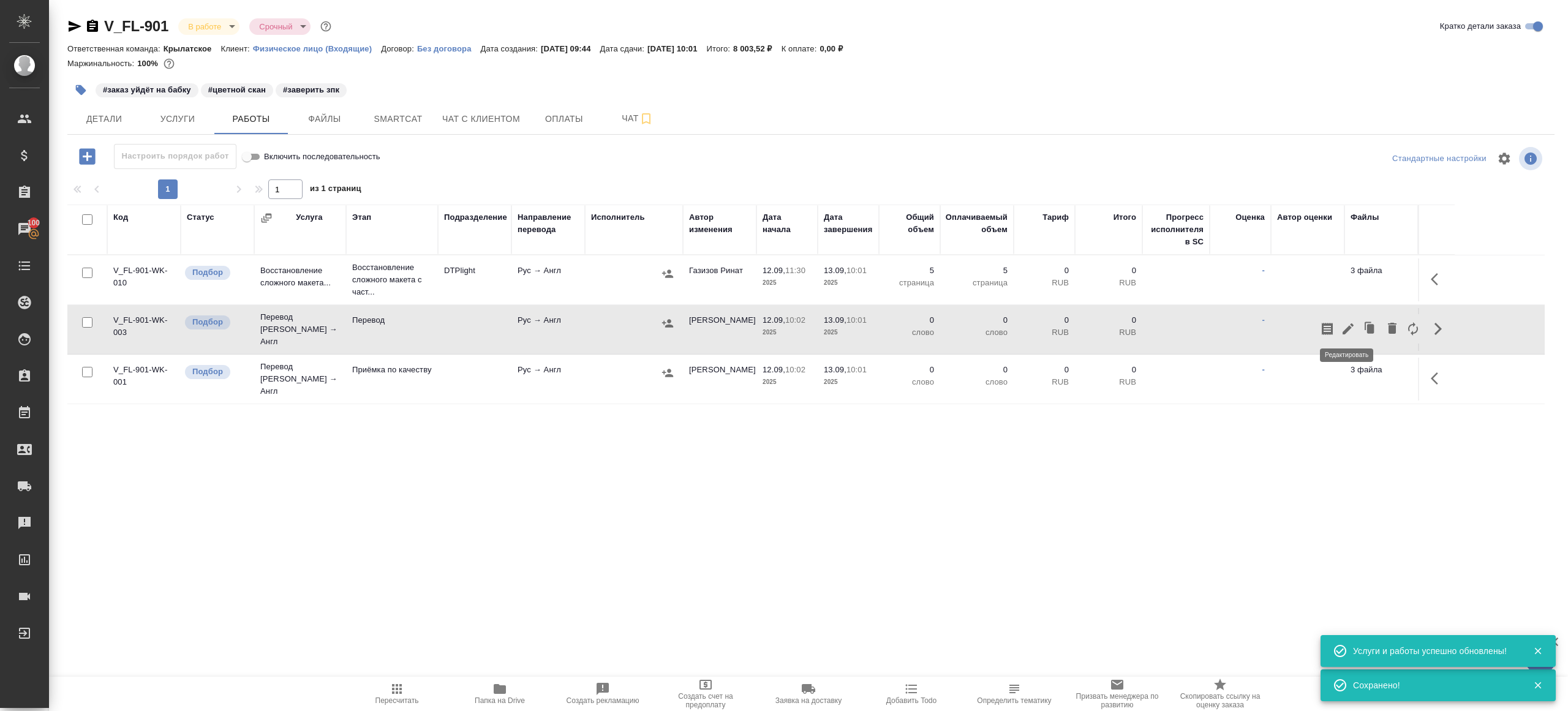
click at [1348, 322] on icon "button" at bounding box center [1348, 329] width 14 height 14
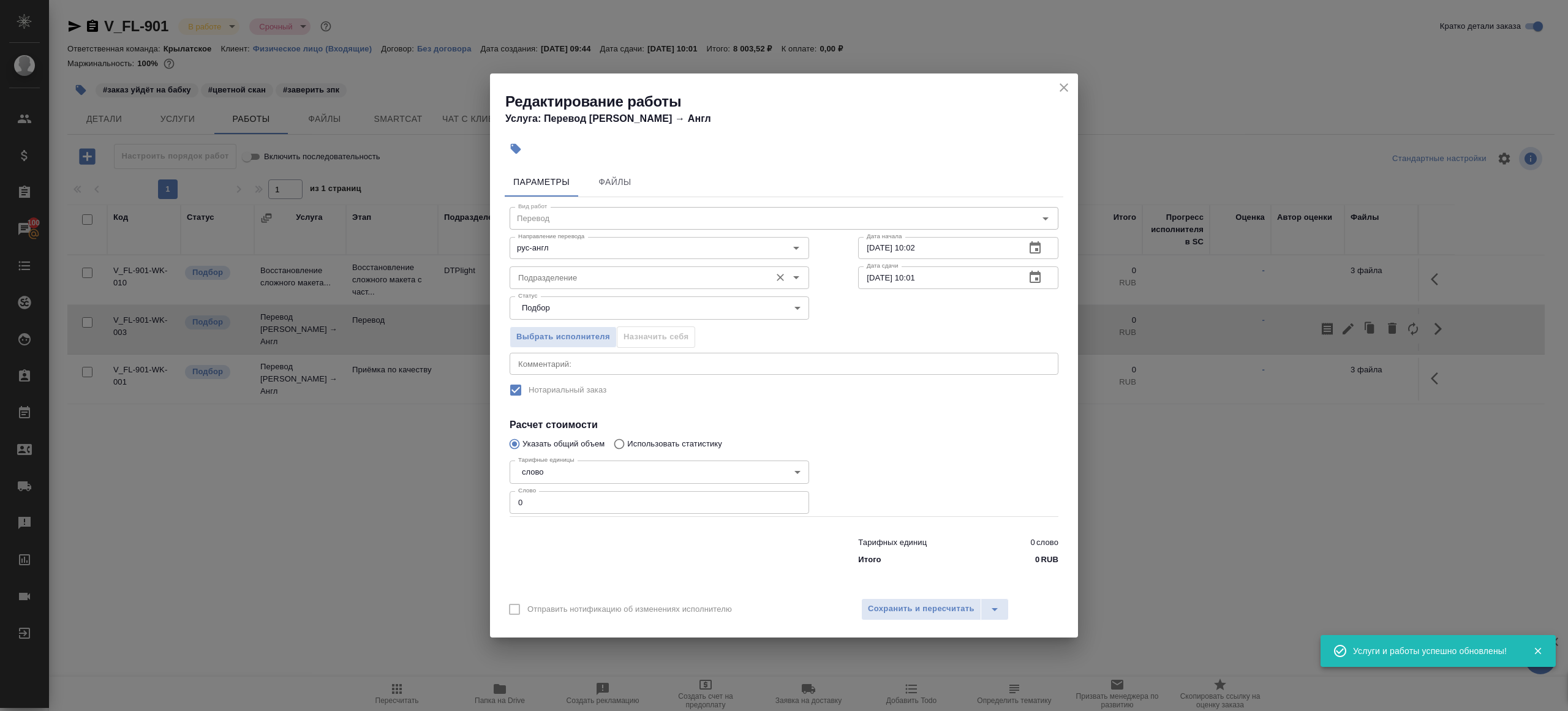
click at [530, 271] on input "Подразделение" at bounding box center [639, 277] width 251 height 14
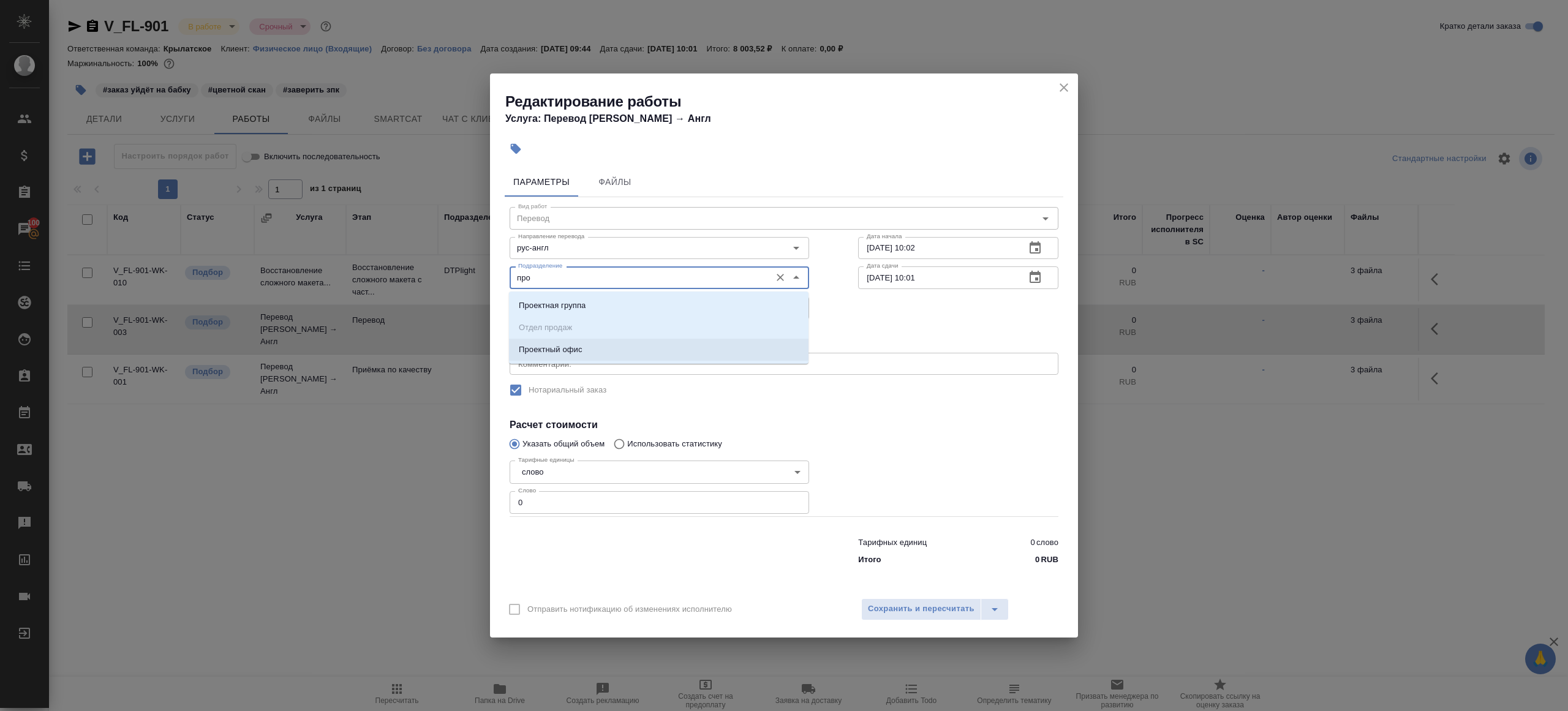
click at [552, 356] on li "Проектный офис" at bounding box center [659, 350] width 299 height 22
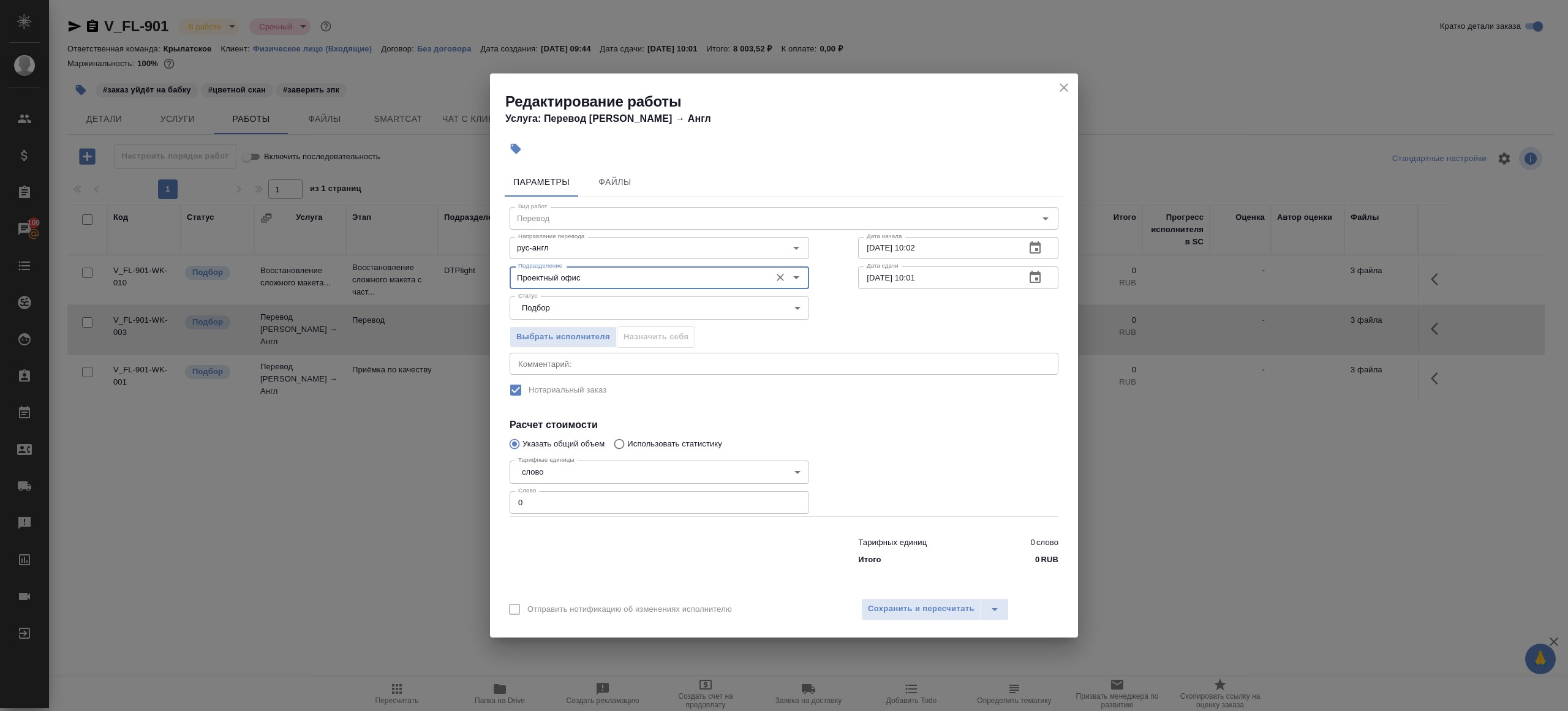
type input "Проектный офис"
click at [535, 504] on input "0" at bounding box center [659, 502] width 299 height 22
type input "1"
click at [581, 588] on div "Параметры Файлы Вид работ Перевод Вид работ Направление перевода рус-англ Напра…" at bounding box center [784, 375] width 588 height 428
click at [875, 278] on input "13.09.2025 10:01" at bounding box center [936, 277] width 157 height 22
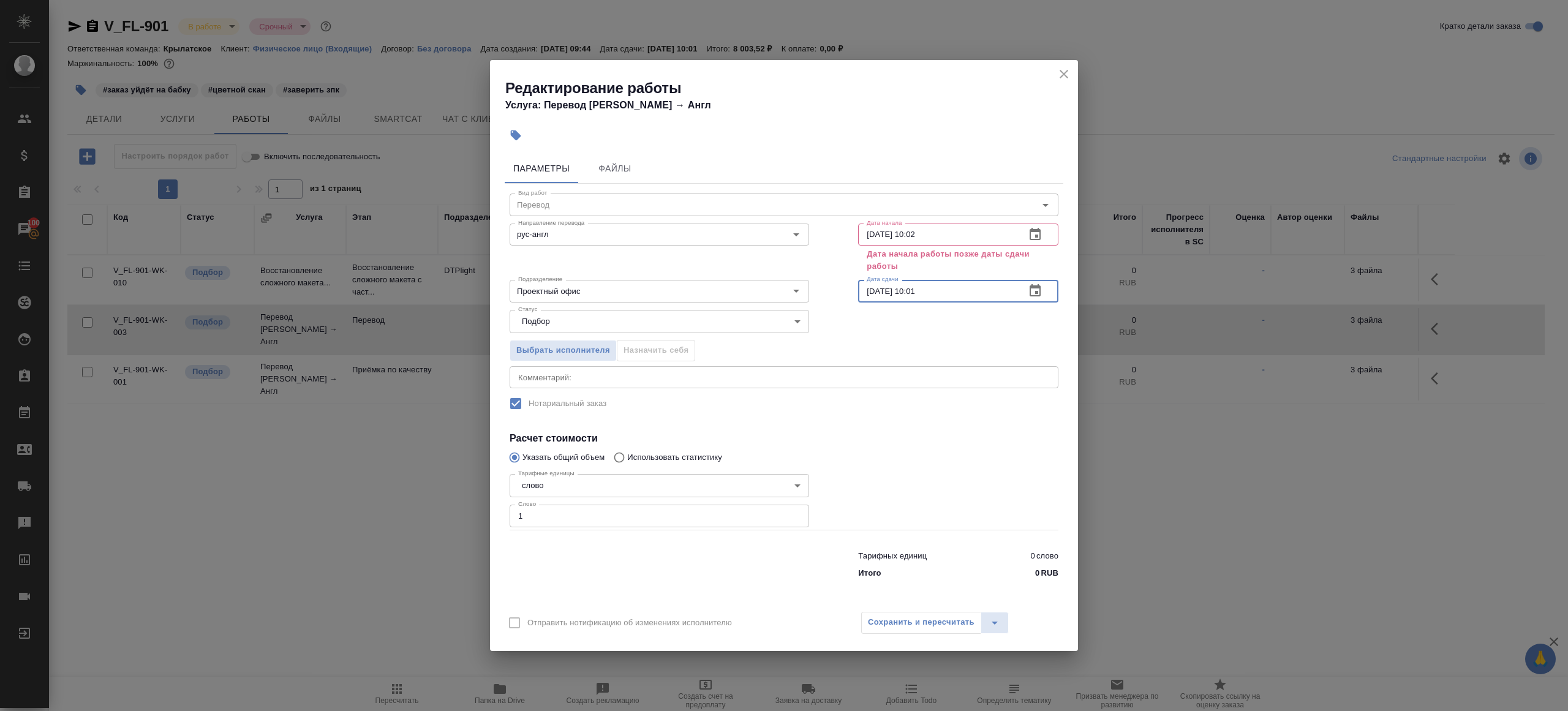
drag, startPoint x: 909, startPoint y: 291, endPoint x: 1074, endPoint y: 291, distance: 165.0
click at [1074, 291] on div "Параметры Файлы Вид работ Перевод Вид работ Направление перевода рус-англ Напра…" at bounding box center [784, 376] width 588 height 454
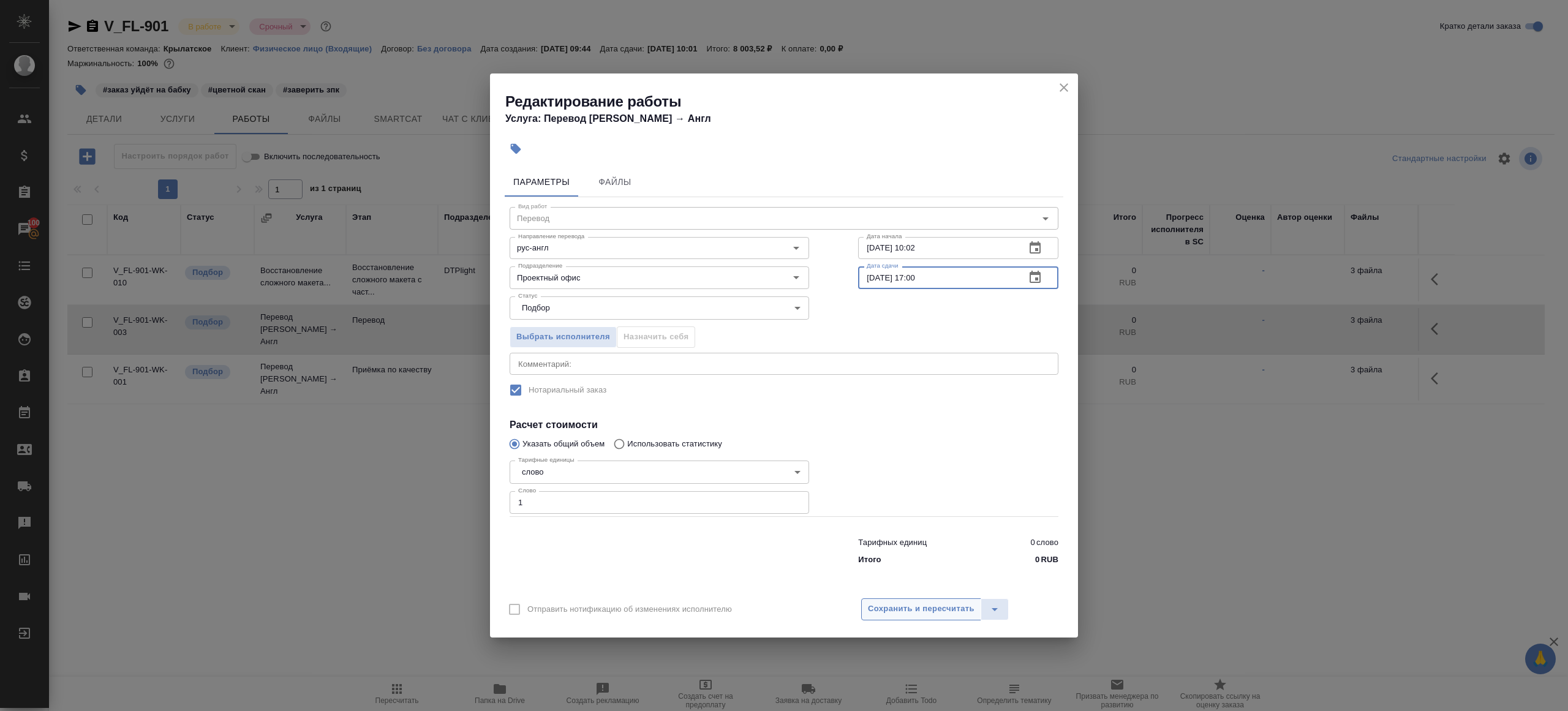
type input "12.09.2025 17:00"
click at [931, 601] on button "Сохранить и пересчитать" at bounding box center [921, 609] width 120 height 22
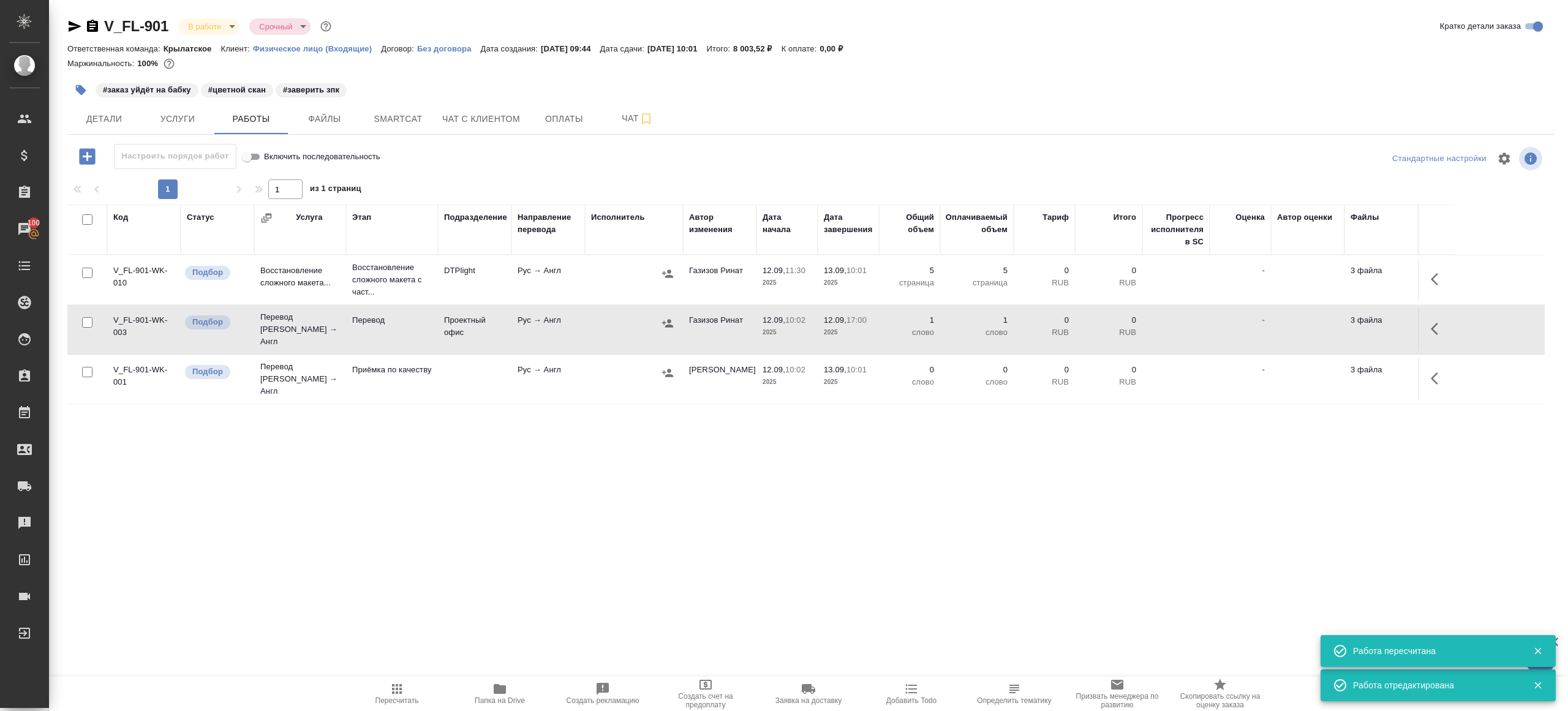
click at [1433, 373] on icon "button" at bounding box center [1434, 379] width 8 height 12
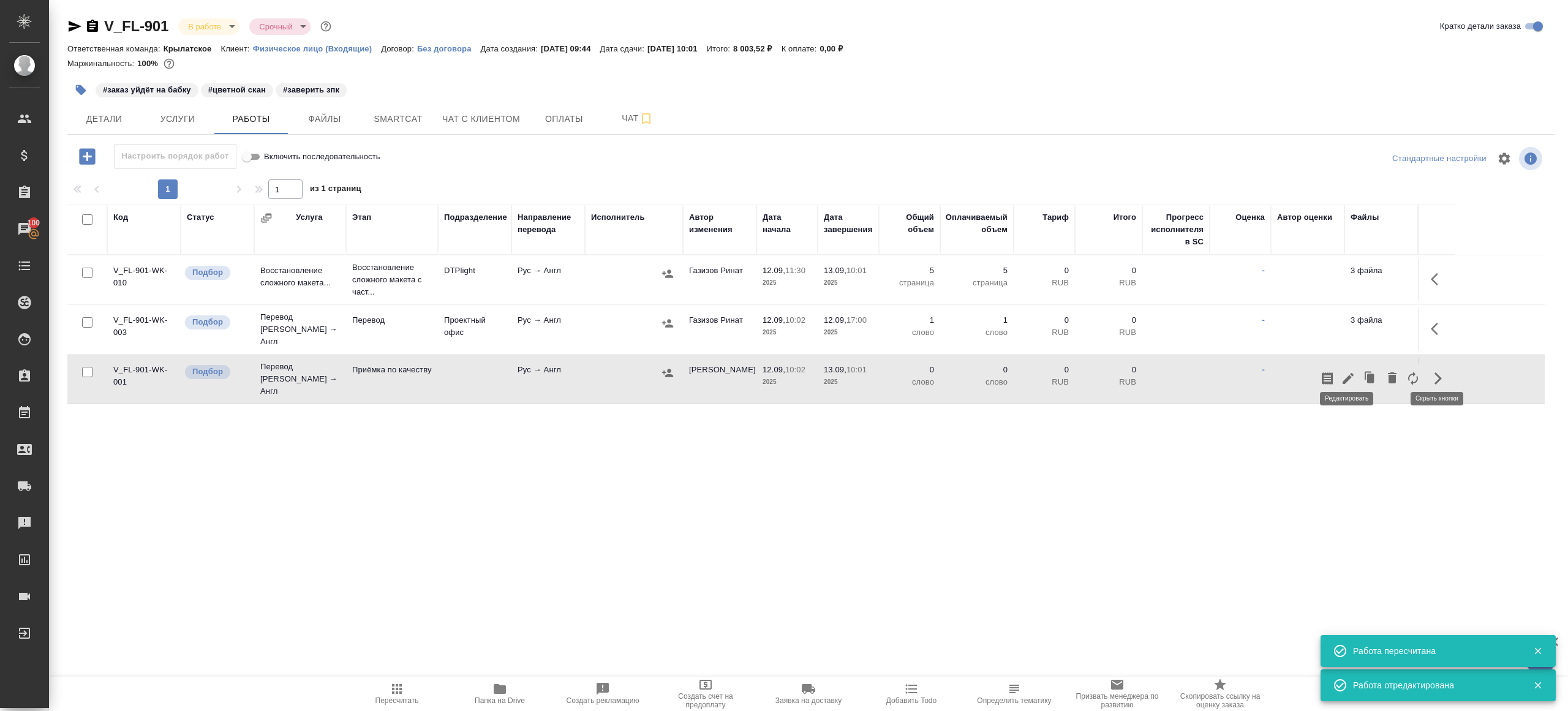
click at [1346, 373] on icon "button" at bounding box center [1348, 378] width 11 height 11
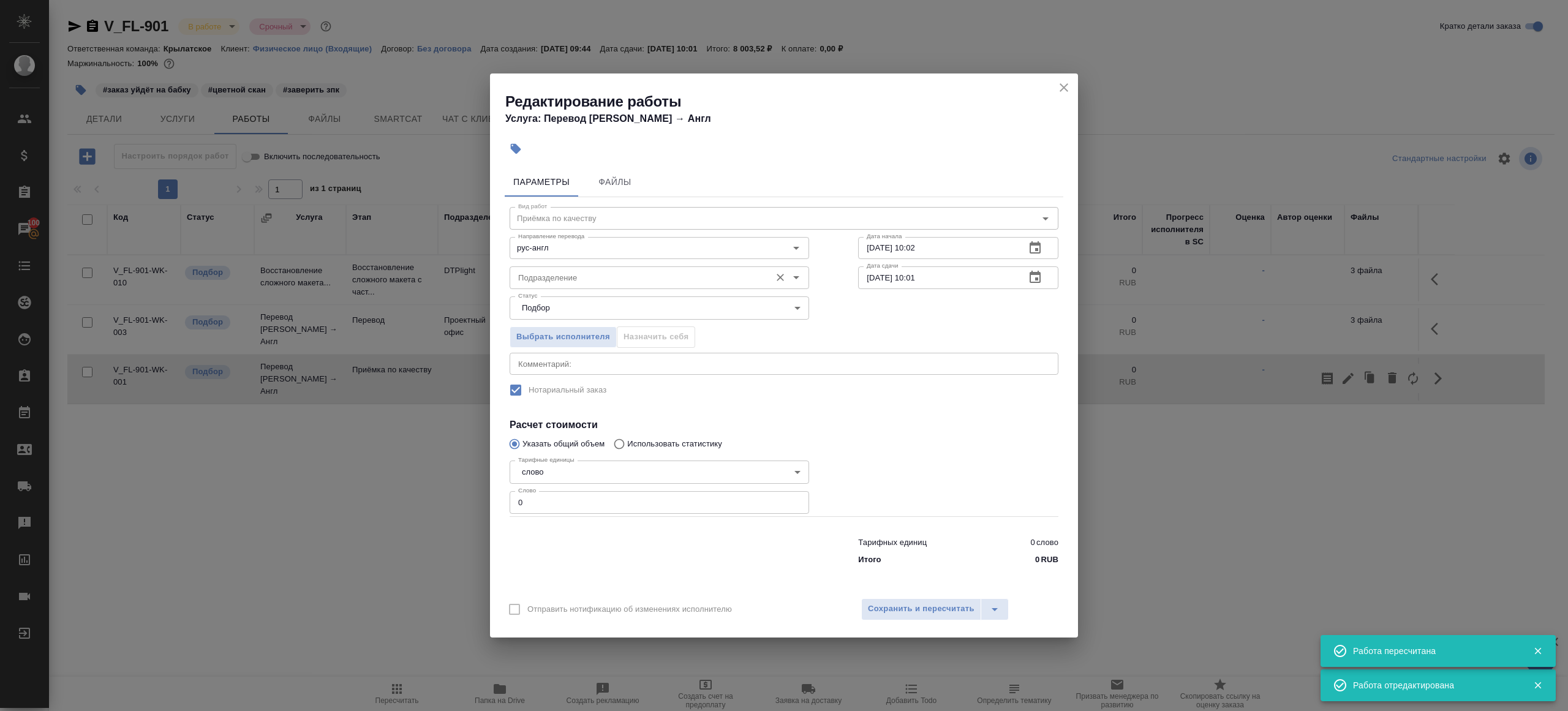
click at [543, 283] on input "Подразделение" at bounding box center [639, 277] width 251 height 14
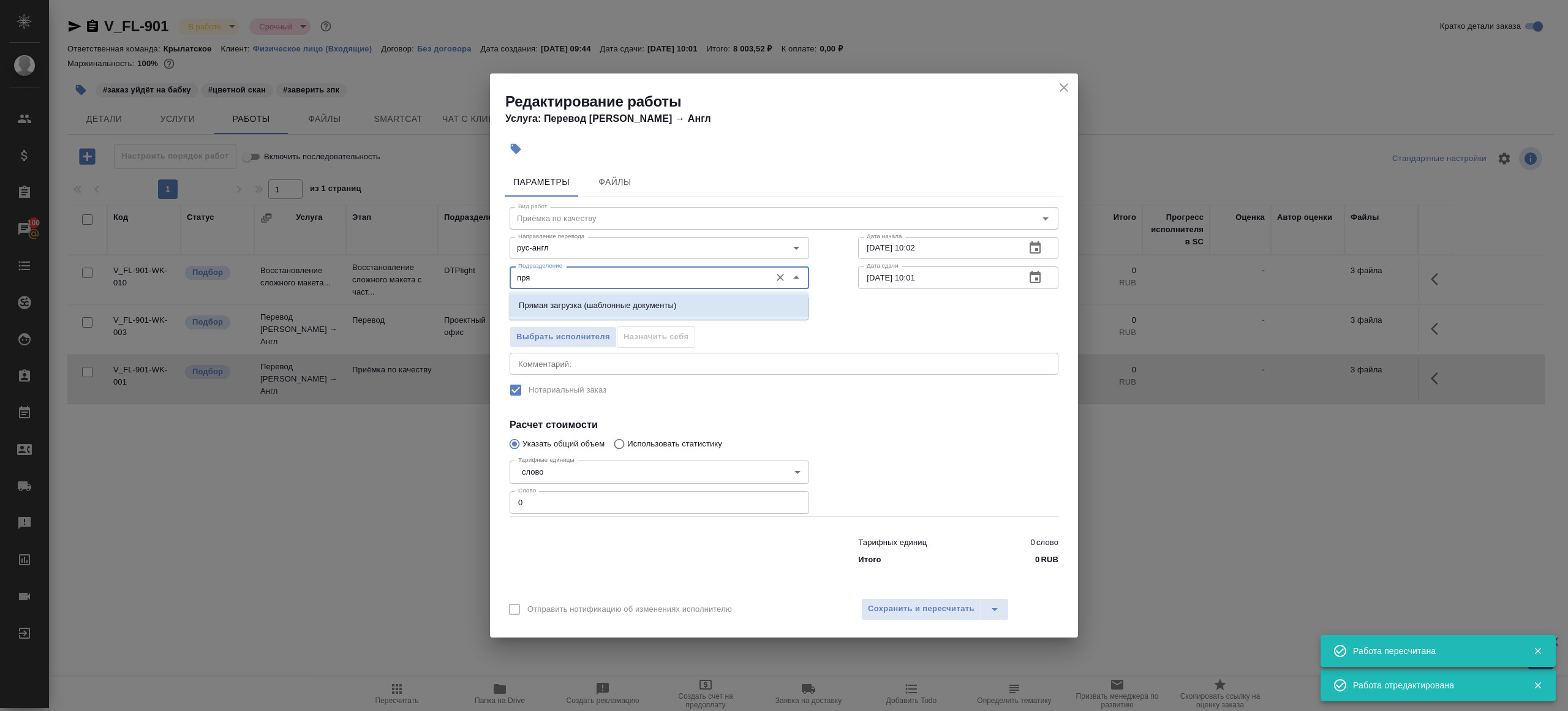
click at [579, 294] on li "Прямая загрузка (шаблонные документы)" at bounding box center [659, 305] width 299 height 22
type input "Прямая загрузка (шаблонные документы)"
click at [941, 253] on input "12.09.2025 10:02" at bounding box center [936, 248] width 157 height 22
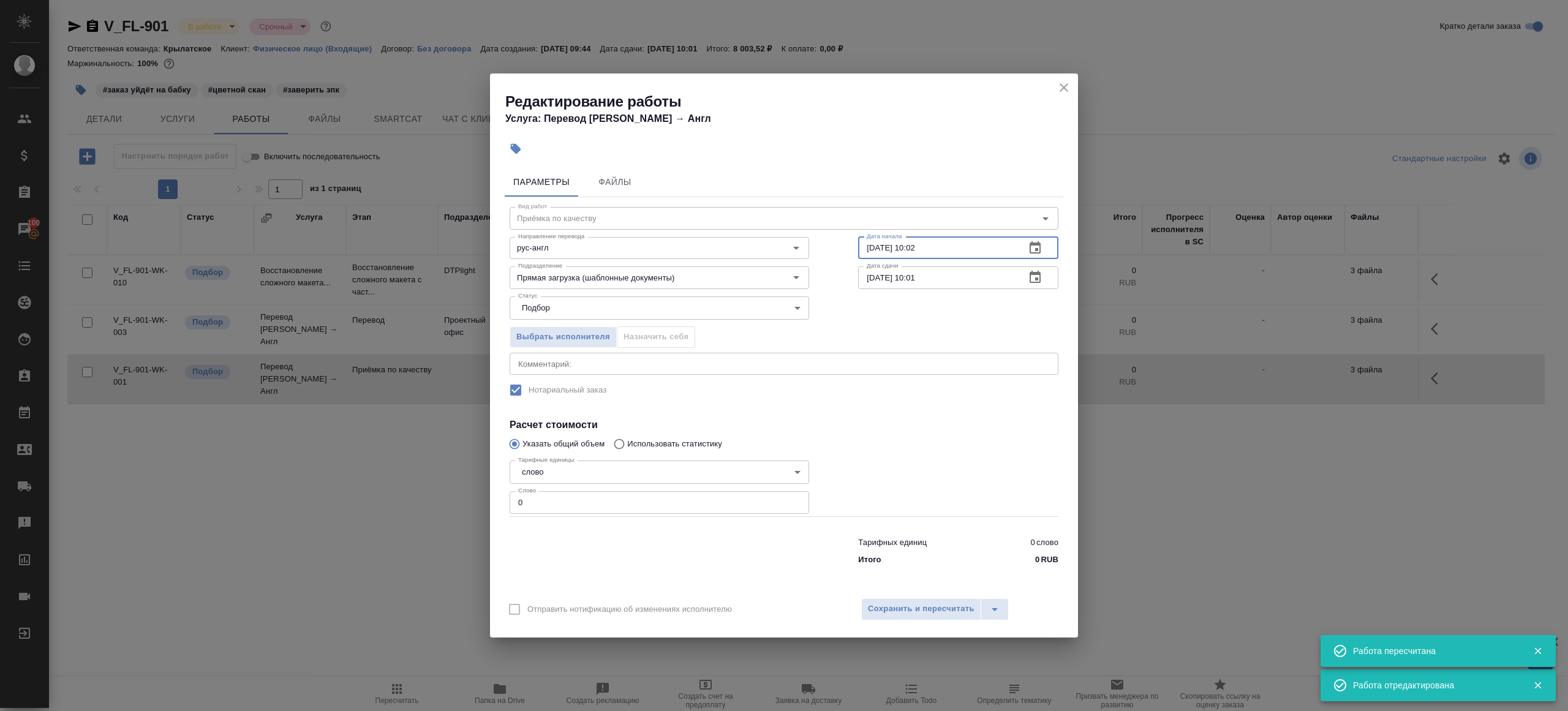
paste input "7:00"
type input "12.09.2025 17:00"
click at [946, 277] on input "13.09.2025 10:01" at bounding box center [936, 277] width 157 height 22
paste input "2.09.2025 17:00"
drag, startPoint x: 917, startPoint y: 275, endPoint x: 922, endPoint y: 362, distance: 87.1
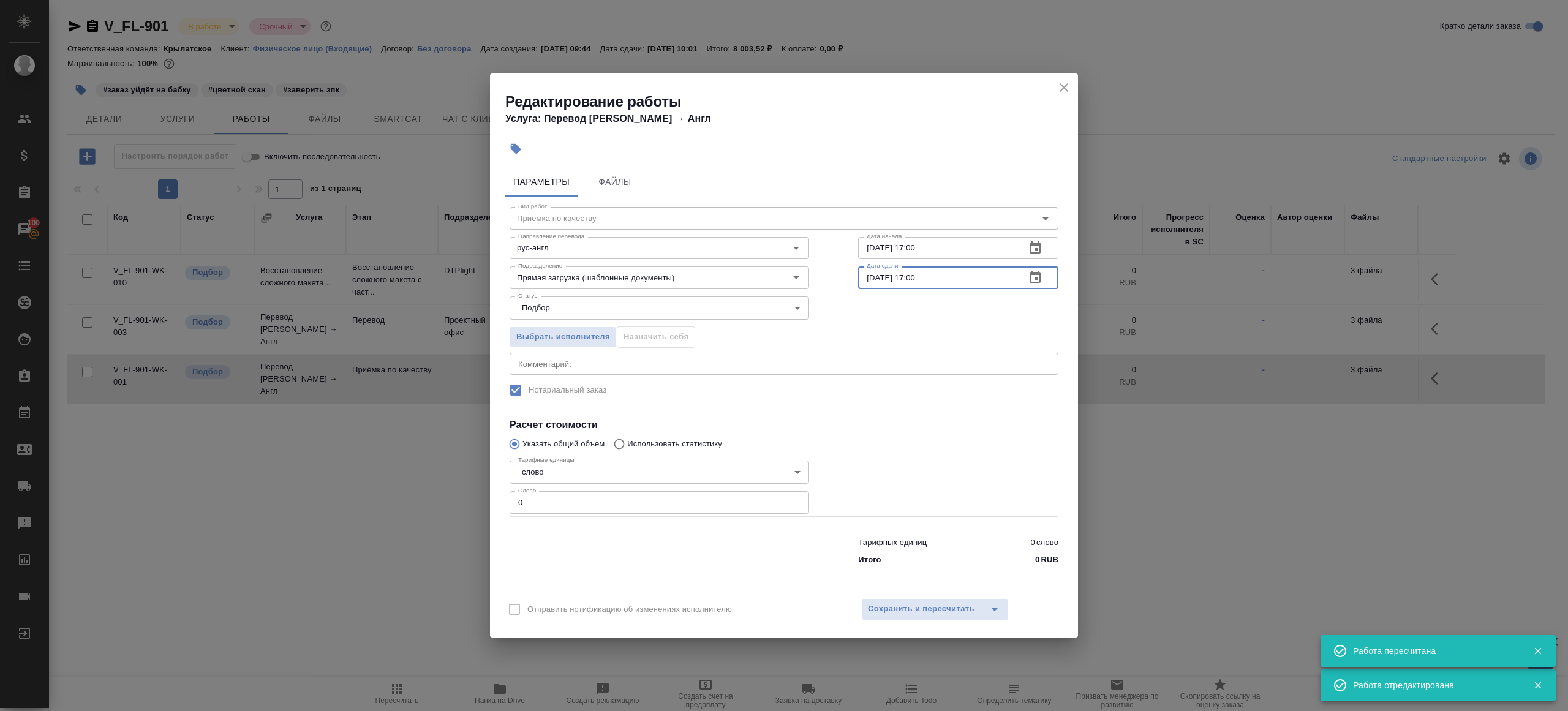
click at [917, 276] on input "12.09.2025 17:00" at bounding box center [936, 277] width 157 height 22
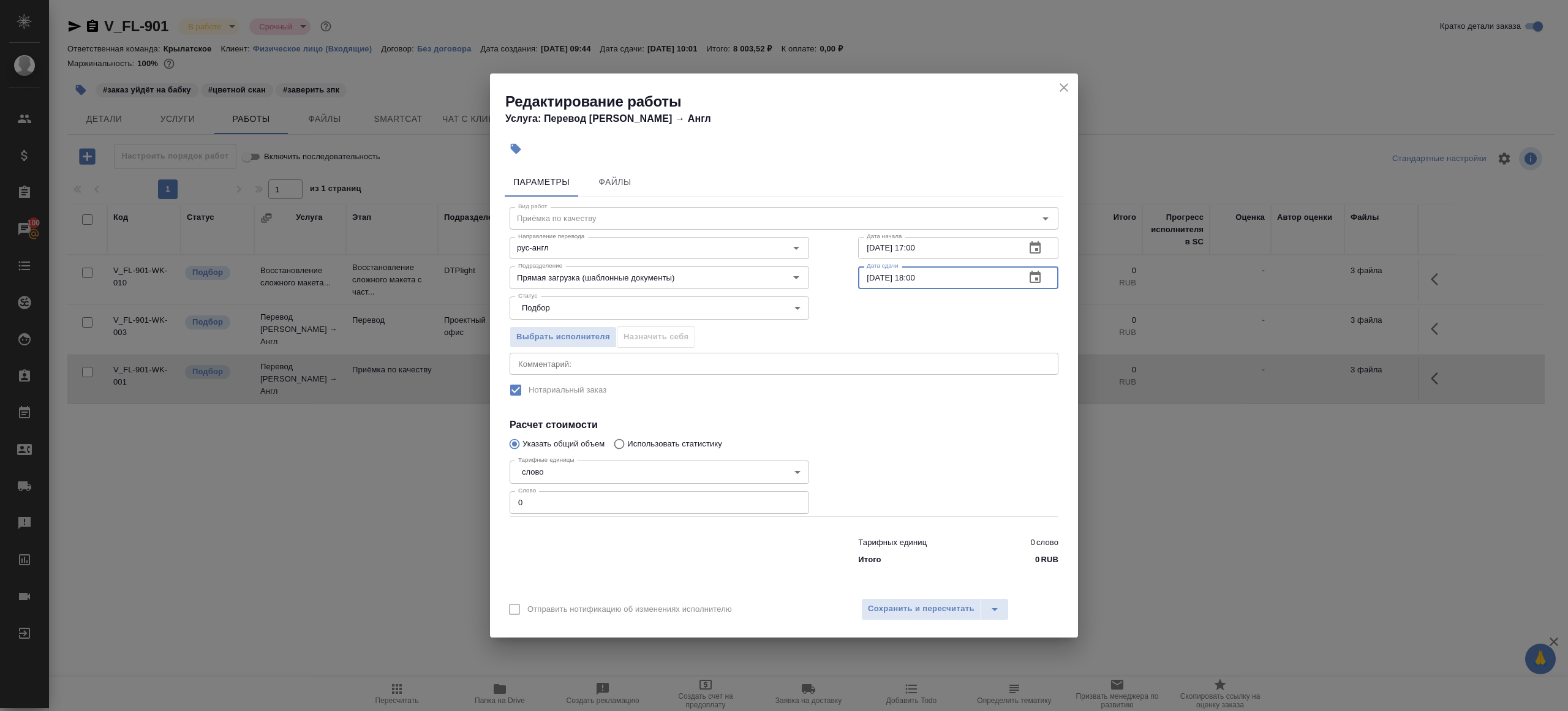
type input "12.09.2025 18:00"
click at [595, 511] on input "0" at bounding box center [659, 502] width 299 height 22
type input "1"
click at [893, 601] on button "Сохранить и пересчитать" at bounding box center [921, 609] width 120 height 22
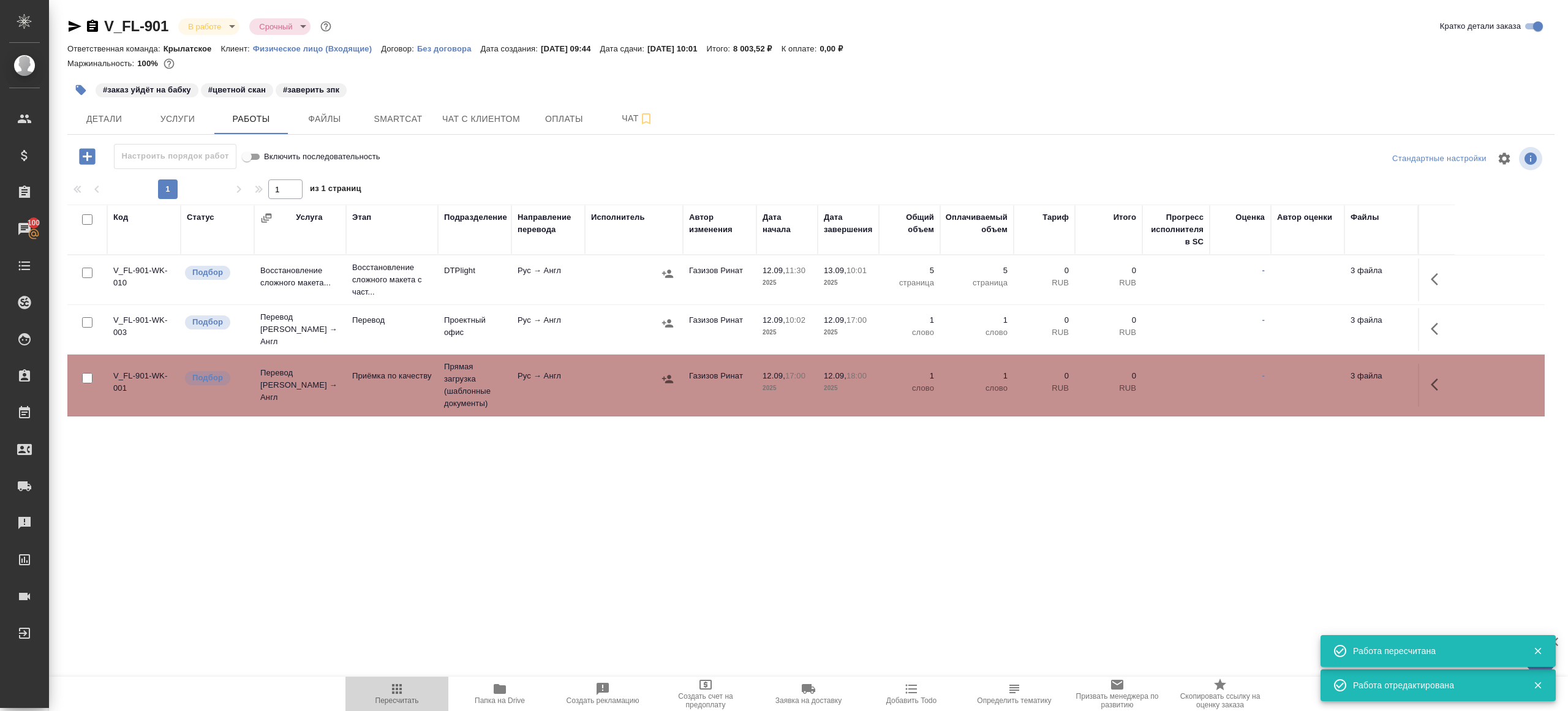
click at [398, 697] on span "Пересчитать" at bounding box center [397, 701] width 43 height 8
click at [398, 684] on icon "button" at bounding box center [397, 688] width 14 height 14
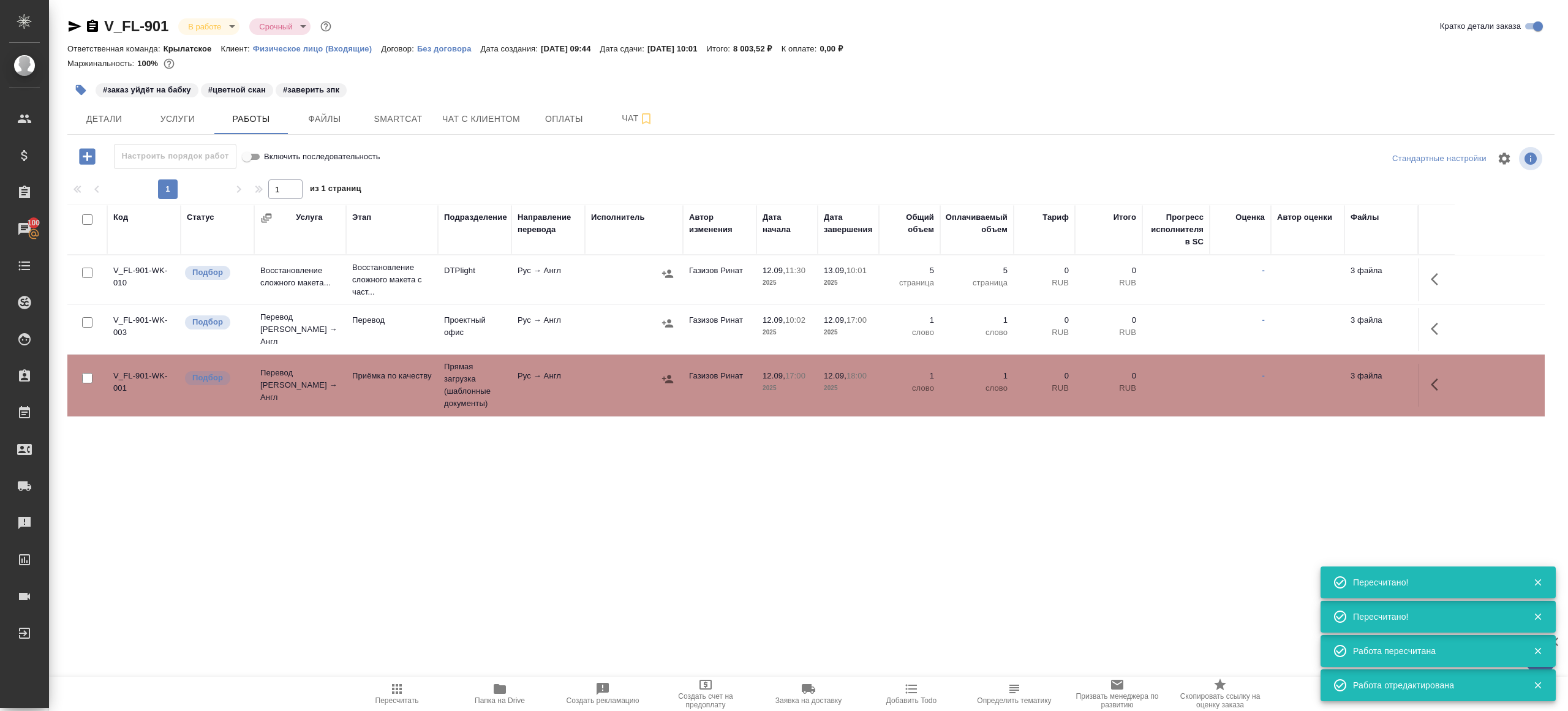
click at [554, 382] on td "Рус → Англ" at bounding box center [548, 385] width 73 height 43
click at [395, 697] on span "Пересчитать" at bounding box center [397, 701] width 43 height 8
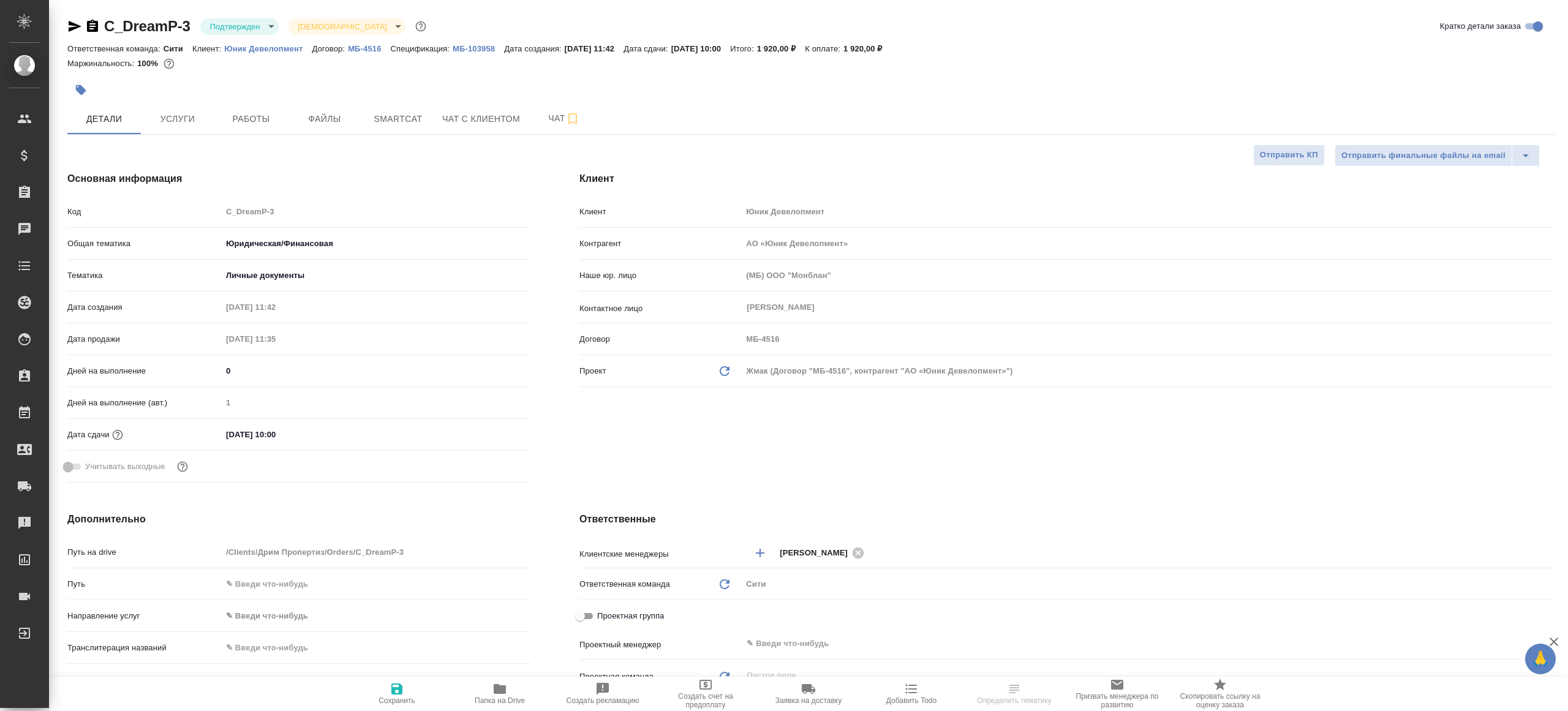
select select "RU"
click at [225, 16] on div "C_DreamP-3 Подтвержден confirmed Святая троица holyTrinity" at bounding box center [248, 26] width 362 height 20
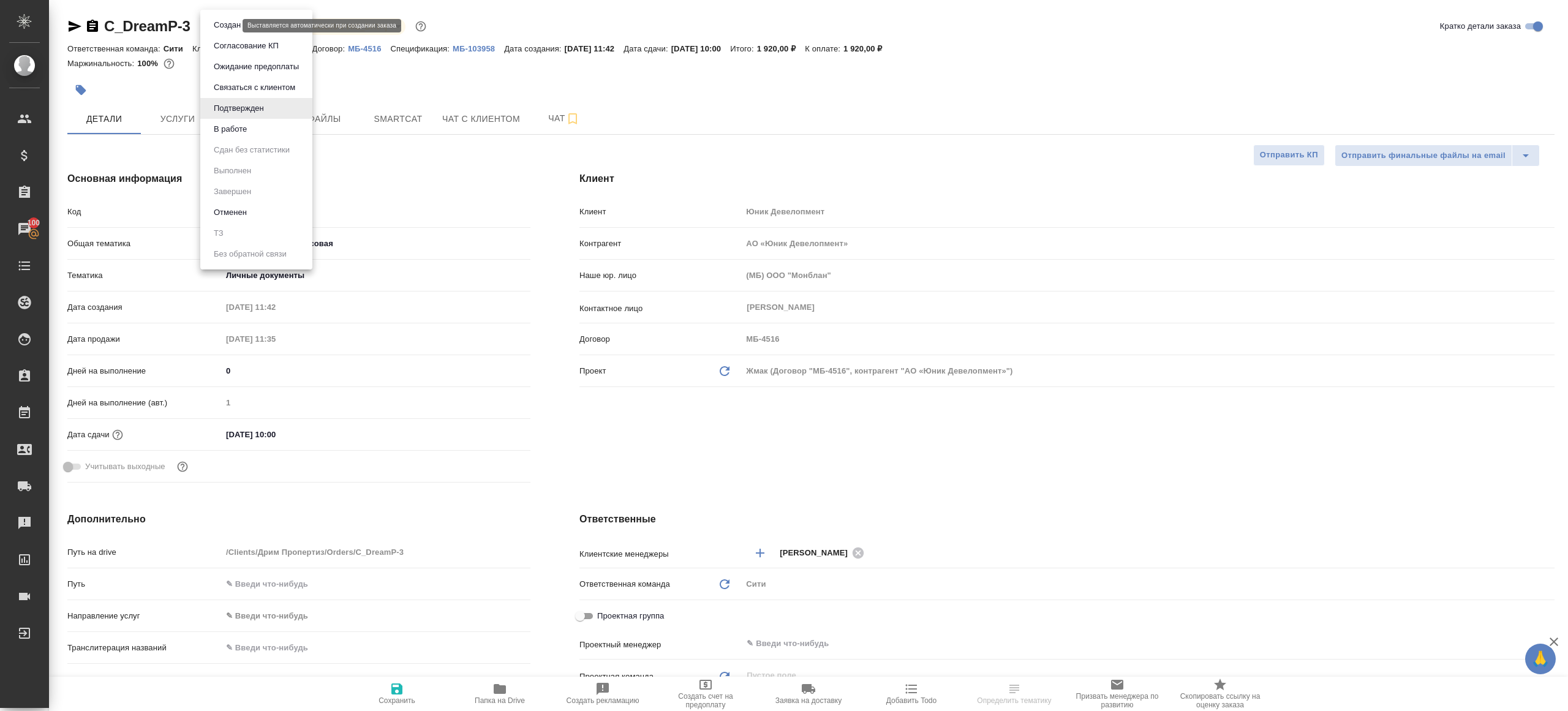
click at [231, 24] on body "🙏 .cls-1 fill:#fff; AWATERA Gazizov Rinat Клиенты Спецификации Заказы 100 Чаты …" at bounding box center [784, 356] width 1568 height 711
click at [239, 124] on button "В работе" at bounding box center [230, 129] width 40 height 14
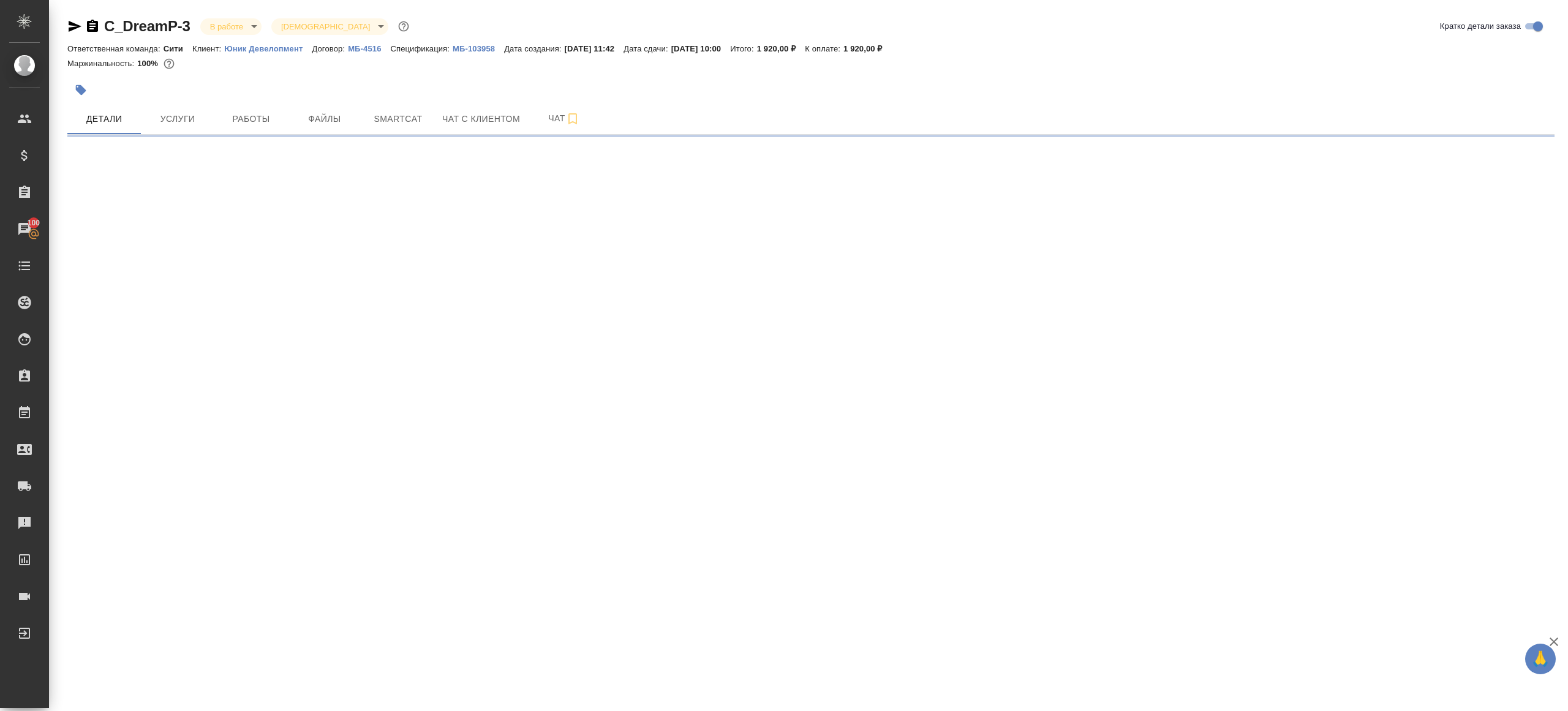
select select "RU"
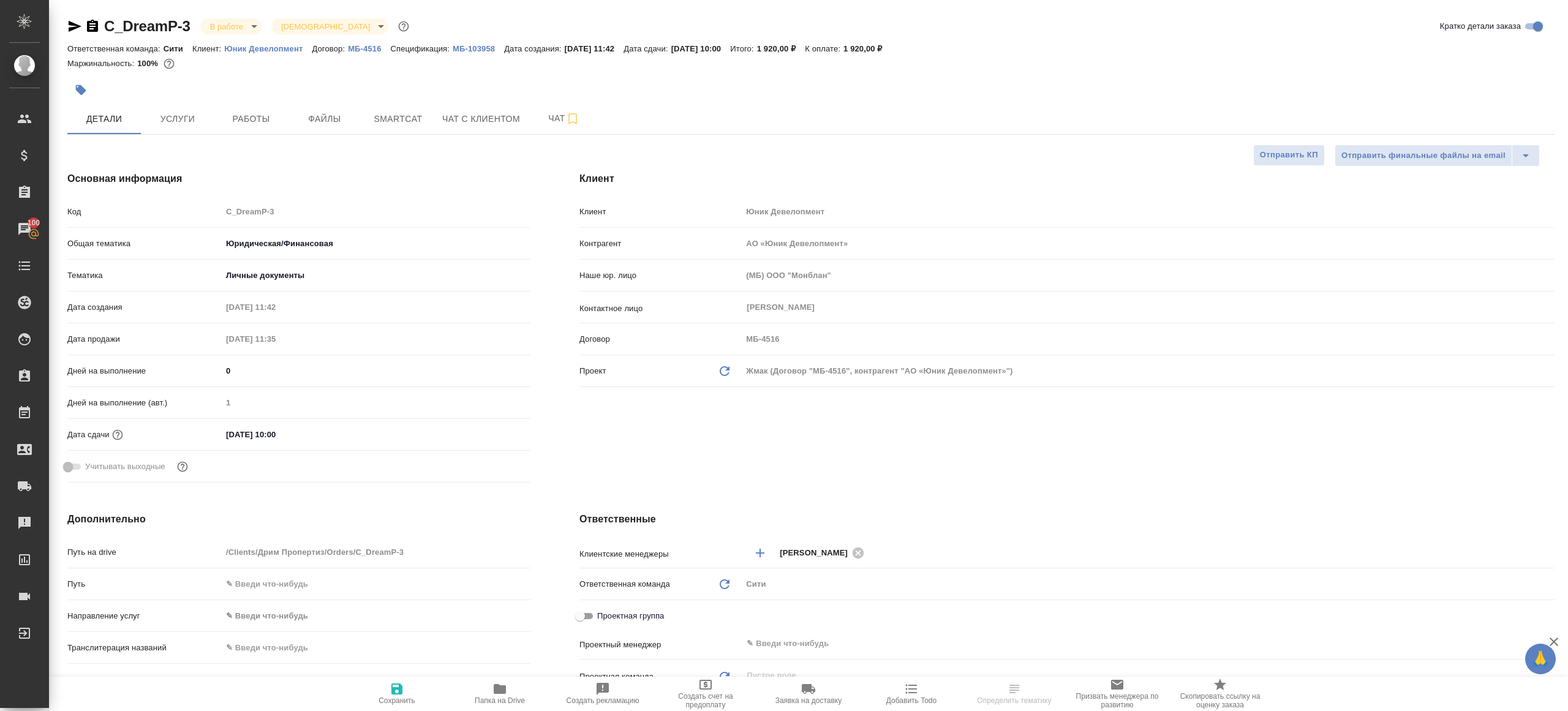
type textarea "x"
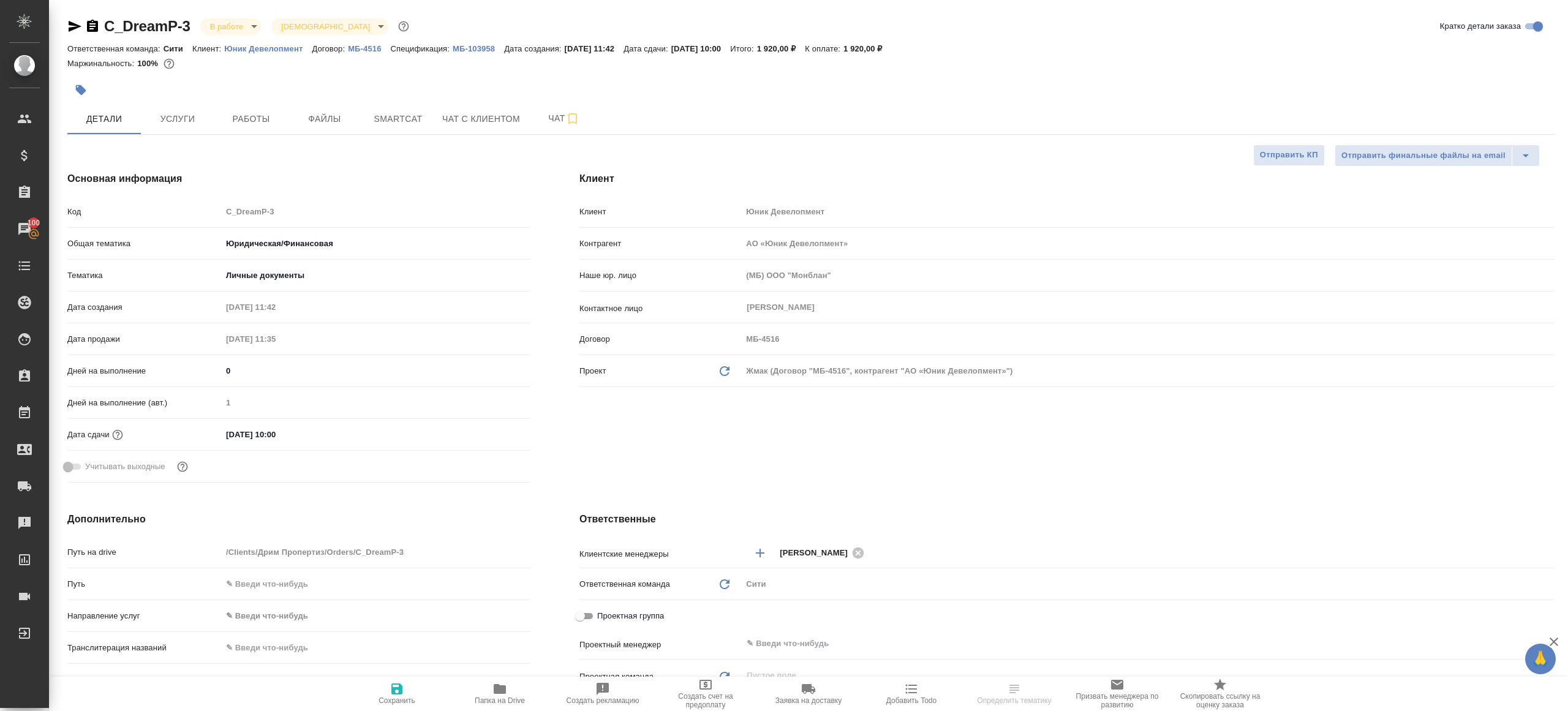
type textarea "x"
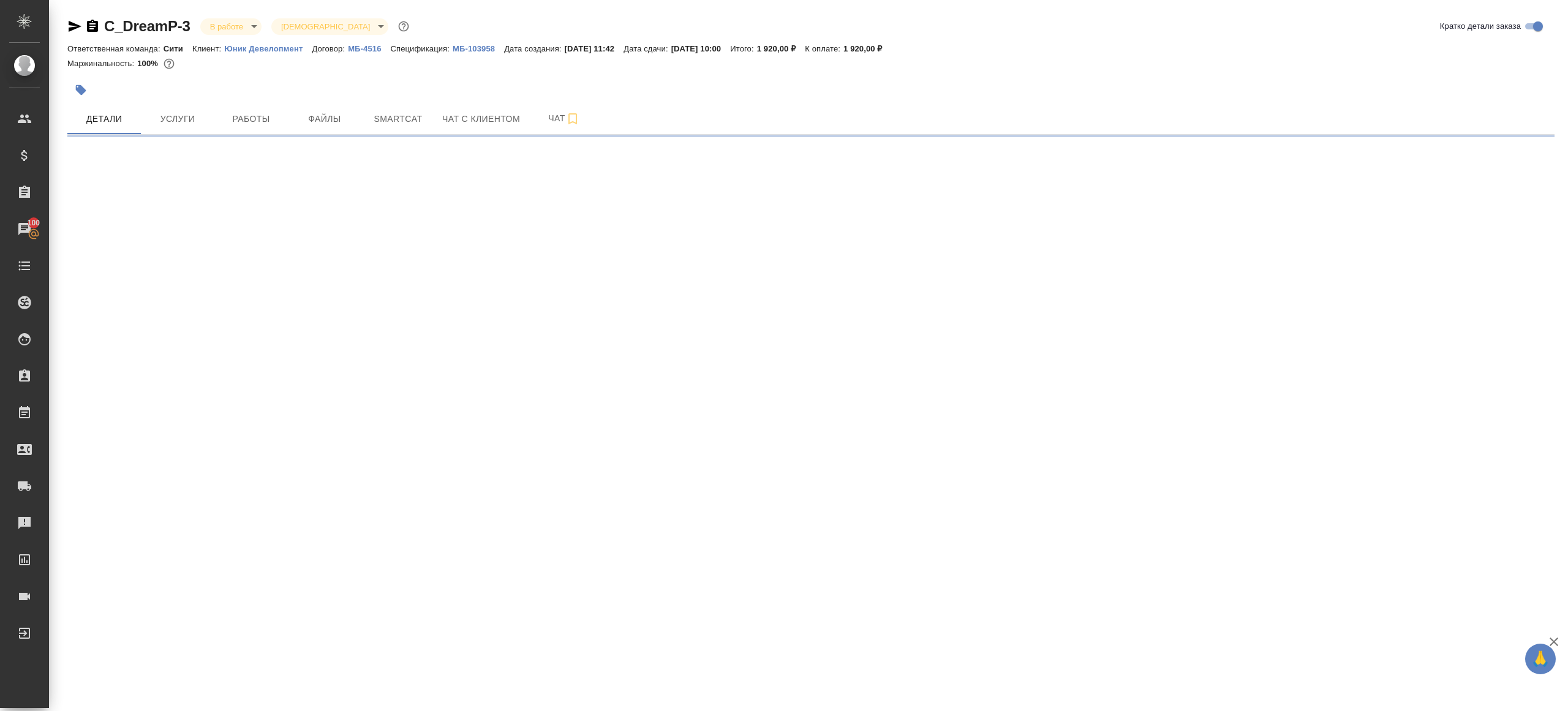
select select "RU"
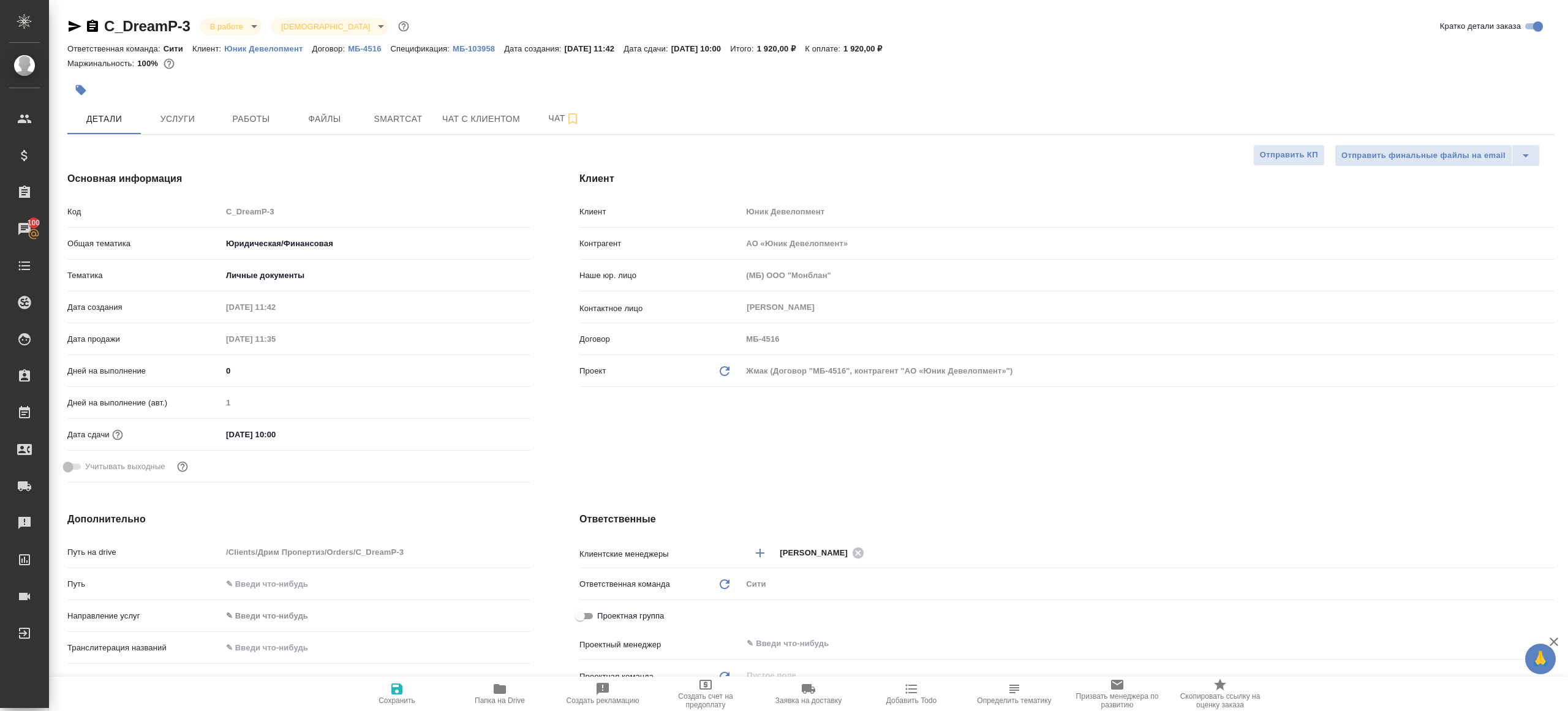
type textarea "x"
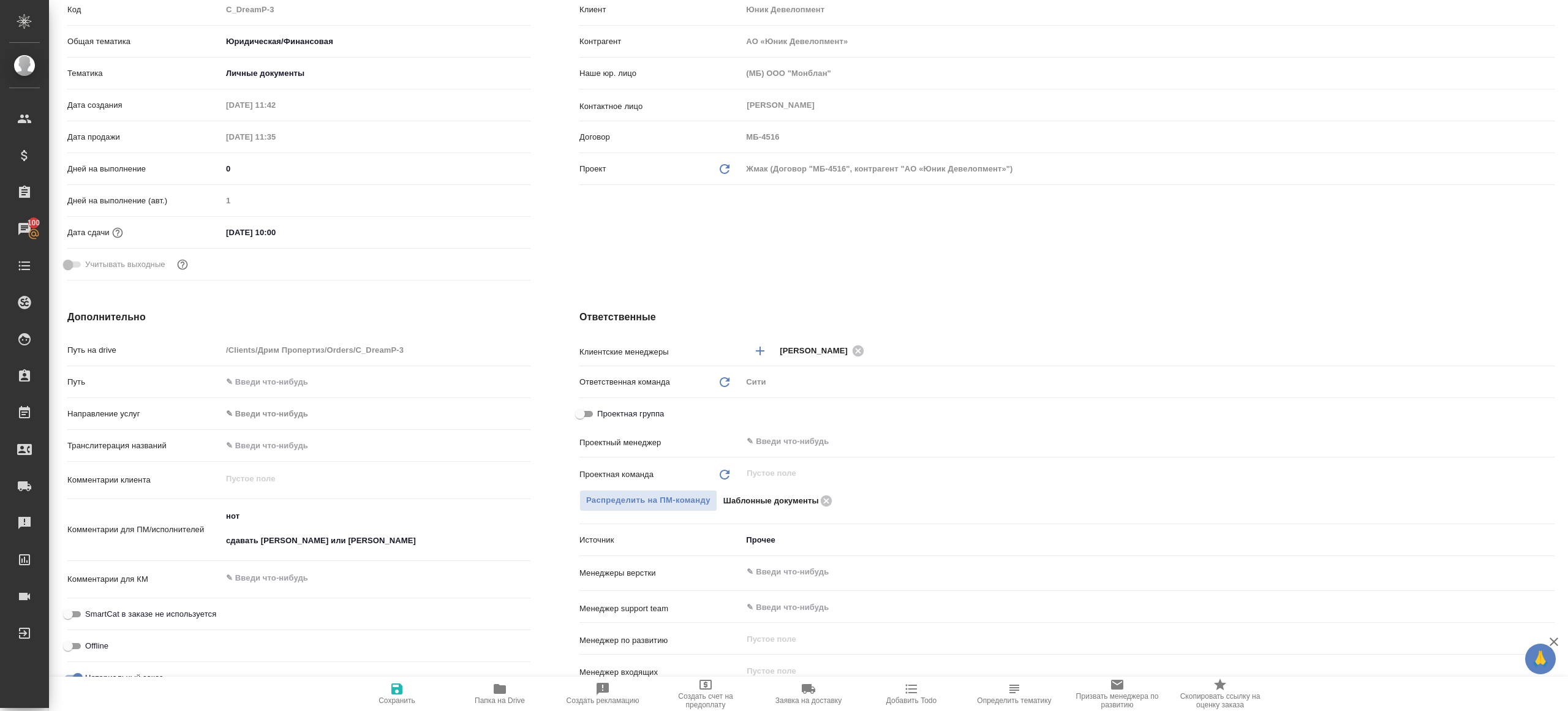
scroll to position [239, 0]
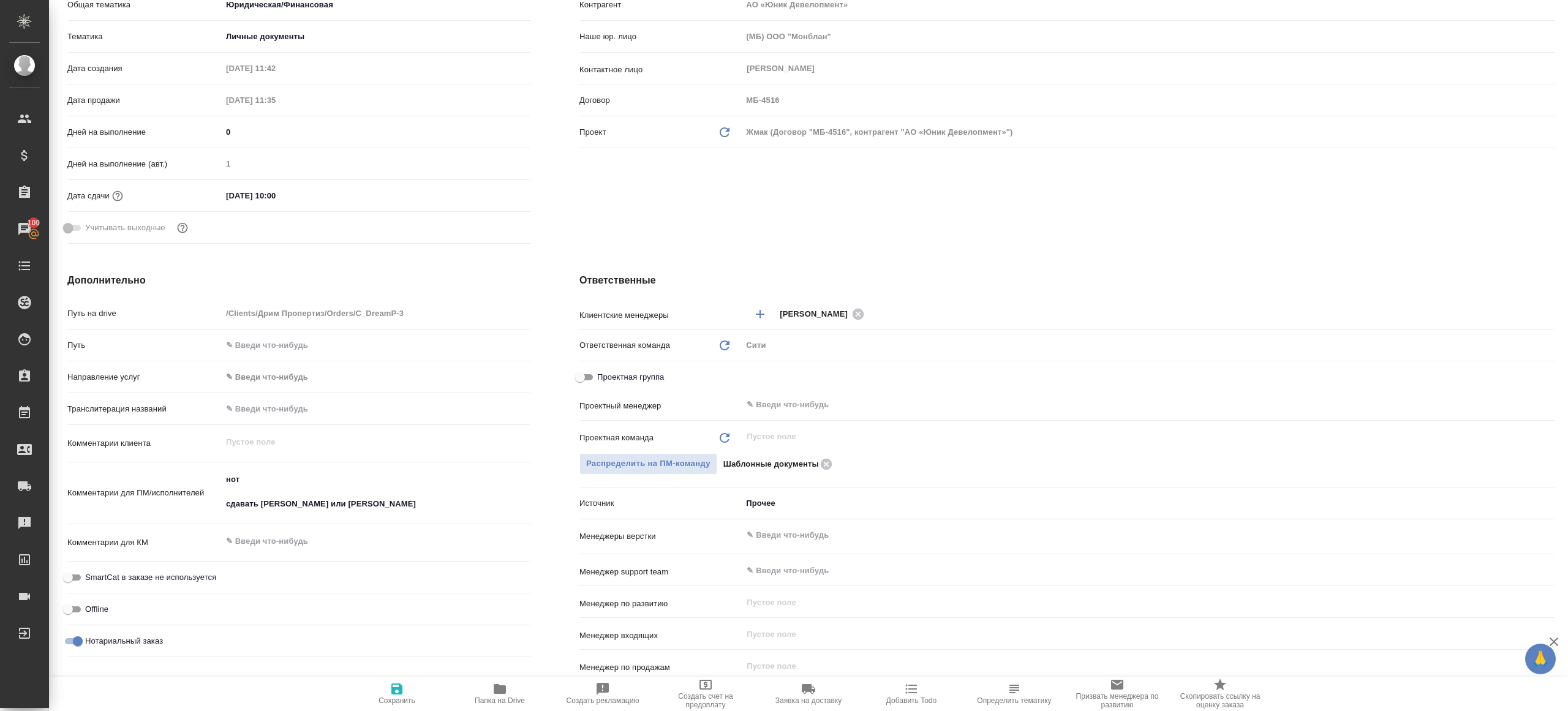
click at [758, 389] on div "Проектная группа" at bounding box center [1066, 380] width 975 height 27
click at [757, 410] on input "text" at bounding box center [1127, 404] width 764 height 14
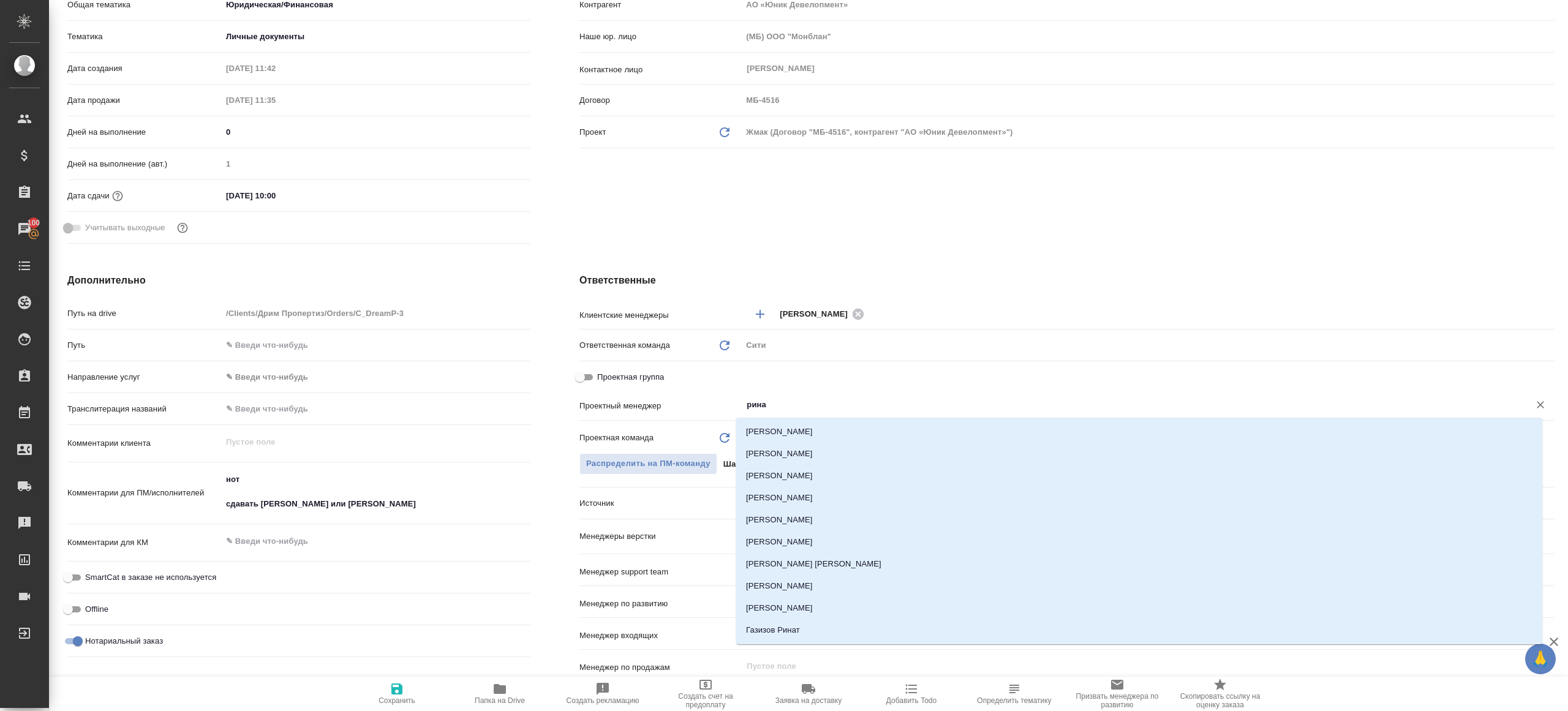
type input "ринат"
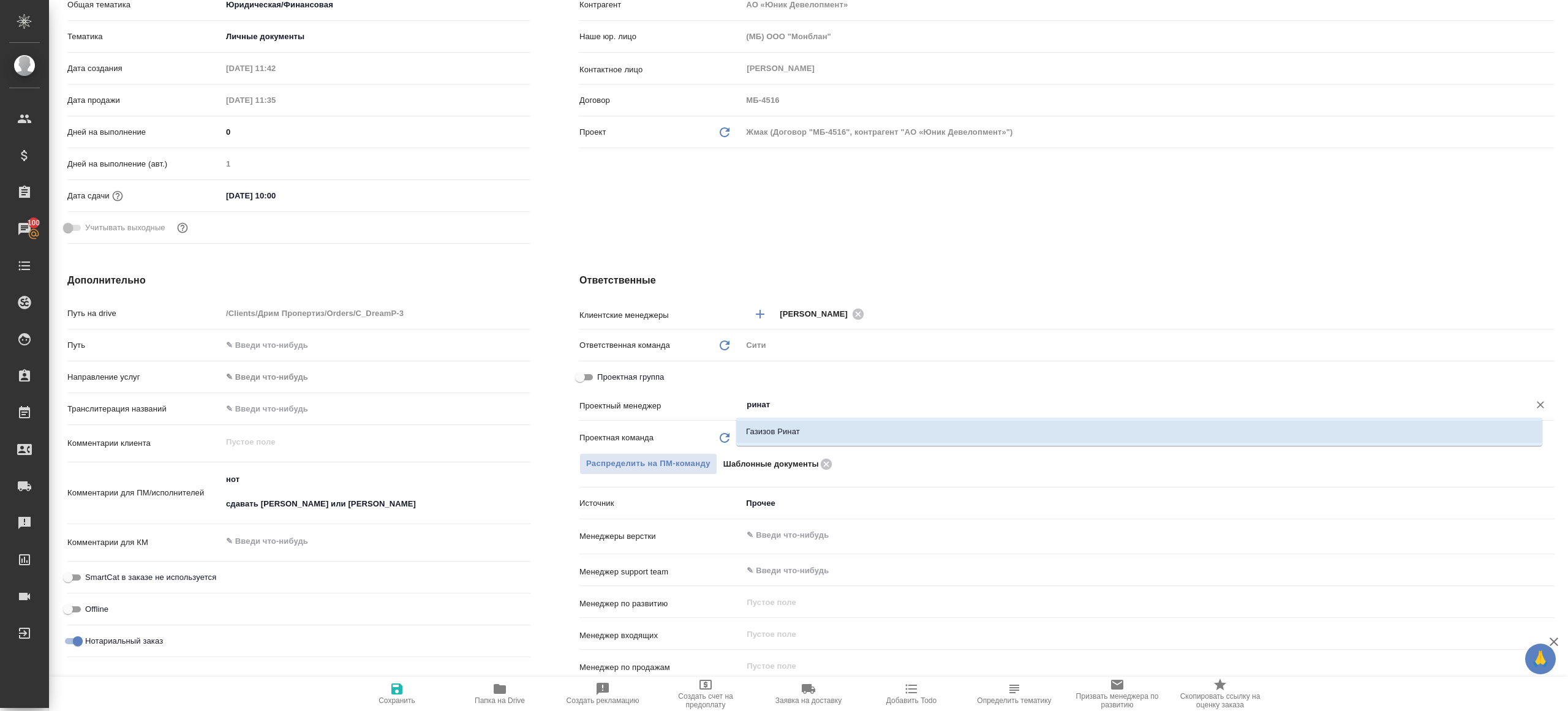
click at [773, 441] on li "Газизов Ринат" at bounding box center [1139, 432] width 806 height 22
type textarea "x"
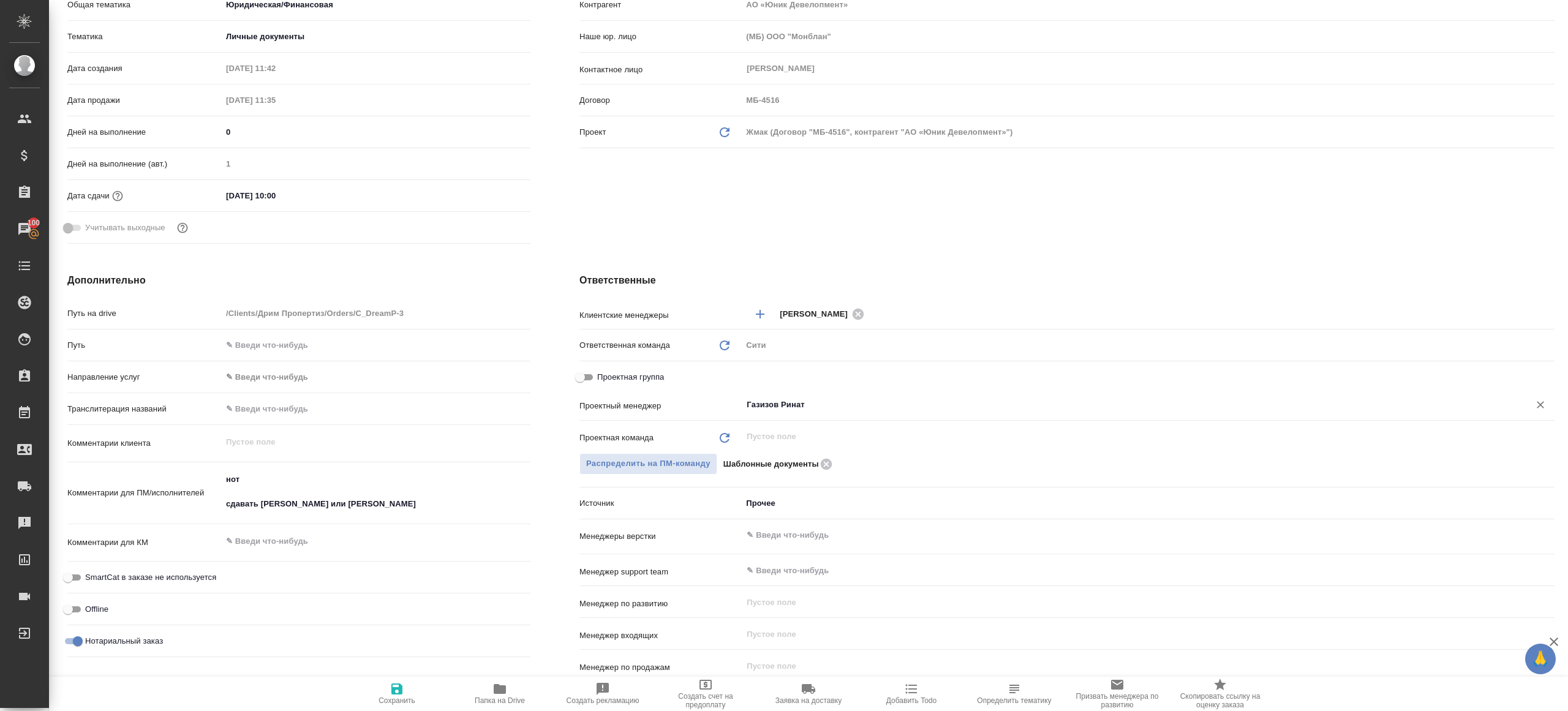
type input "Газизов Ринат"
click at [382, 684] on span "Сохранить" at bounding box center [397, 693] width 89 height 23
type textarea "x"
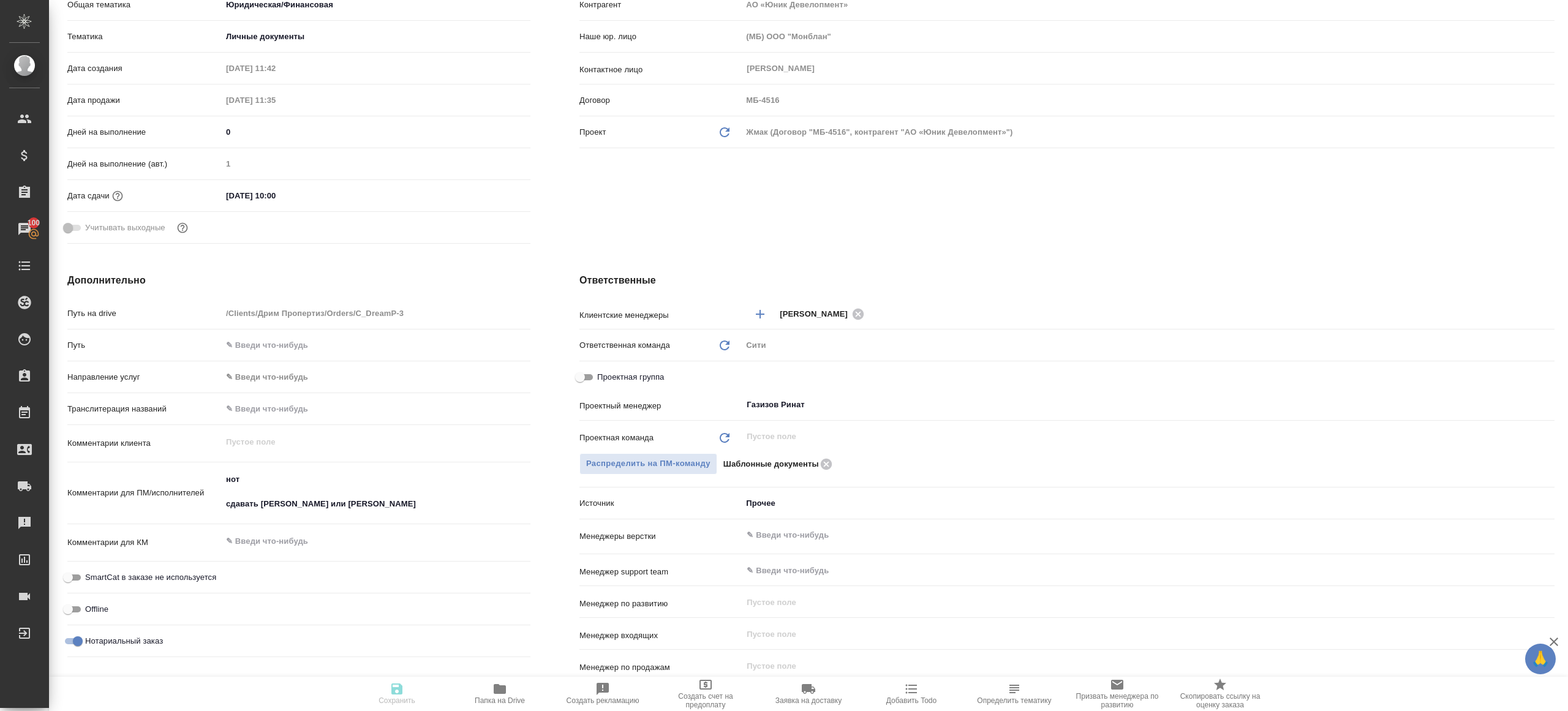
type textarea "x"
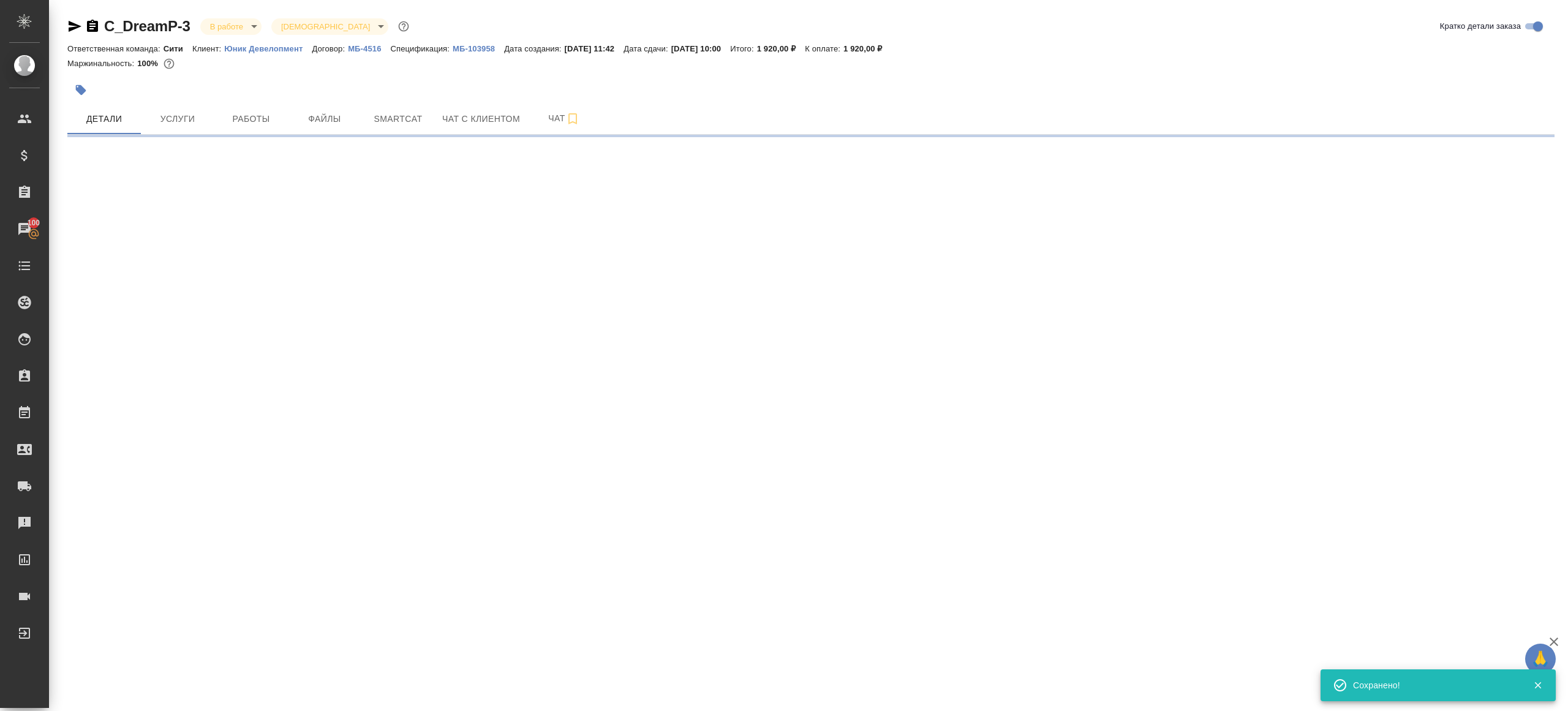
scroll to position [0, 0]
select select "RU"
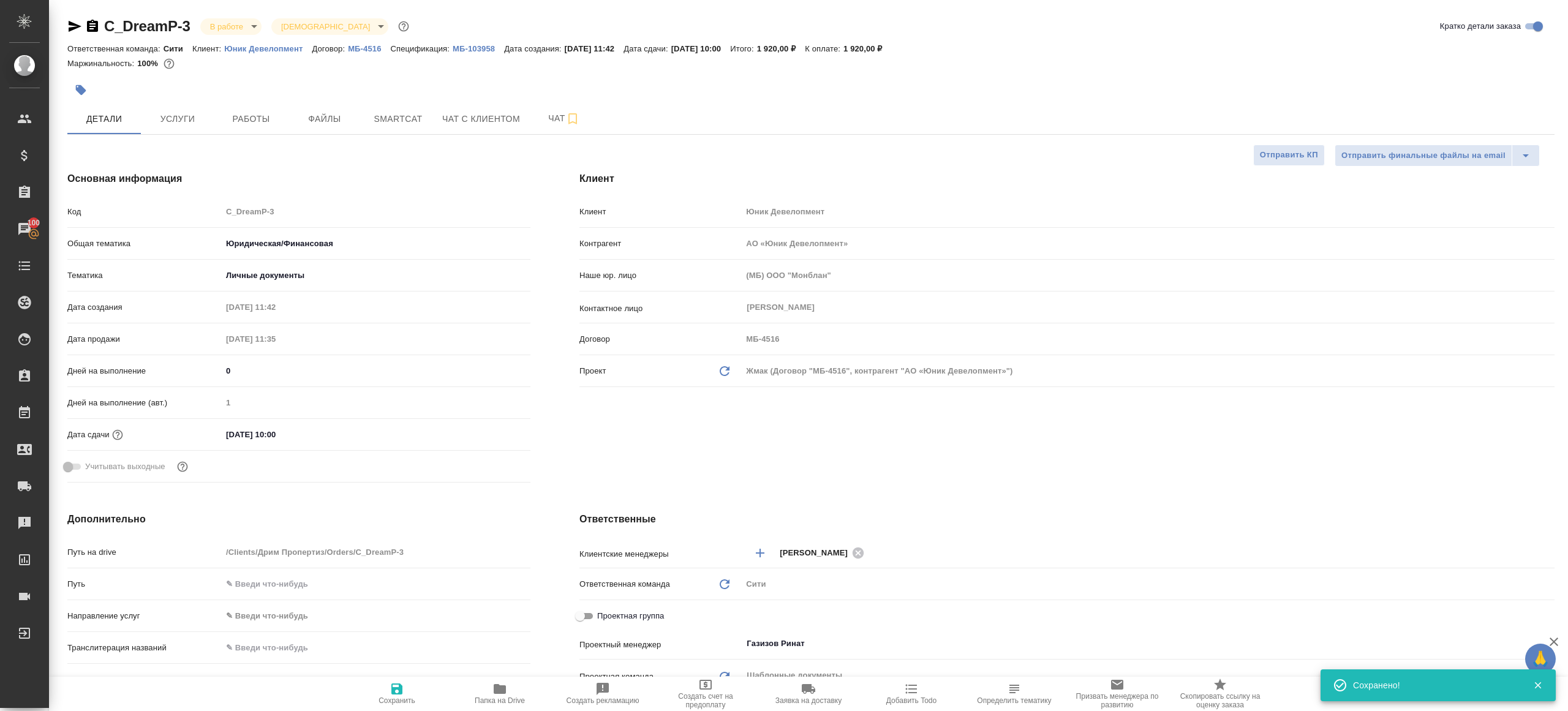
type textarea "x"
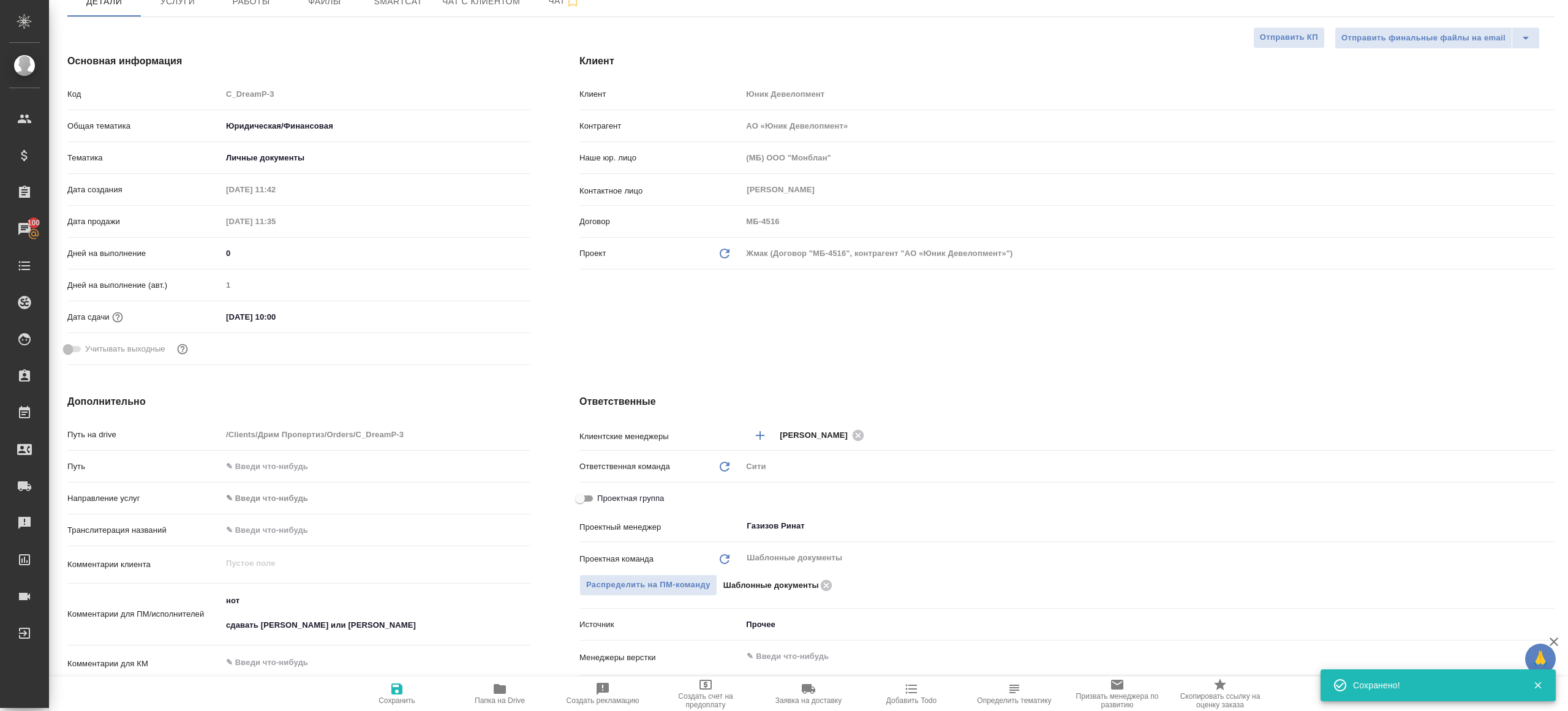
scroll to position [207, 0]
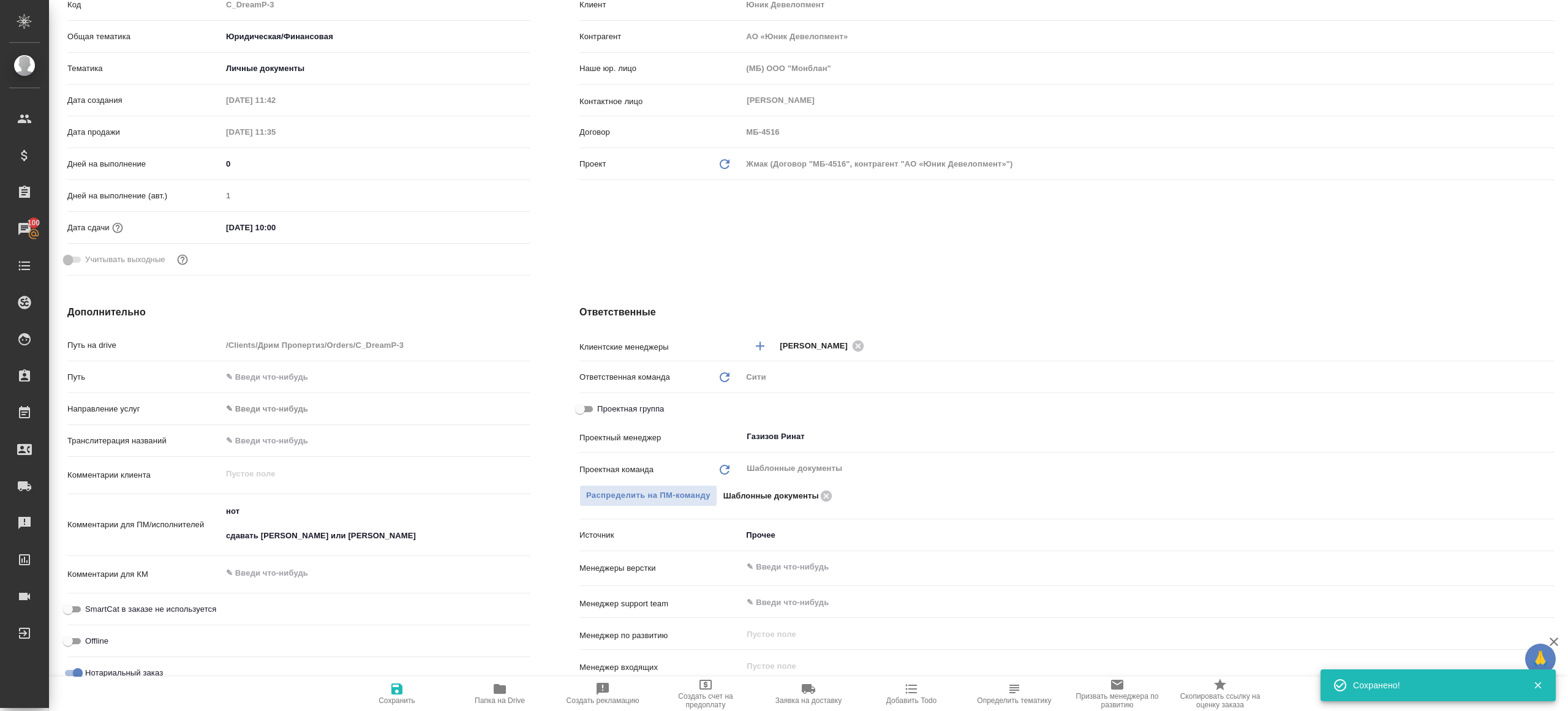
click at [509, 690] on span "Папка на Drive" at bounding box center [500, 693] width 89 height 23
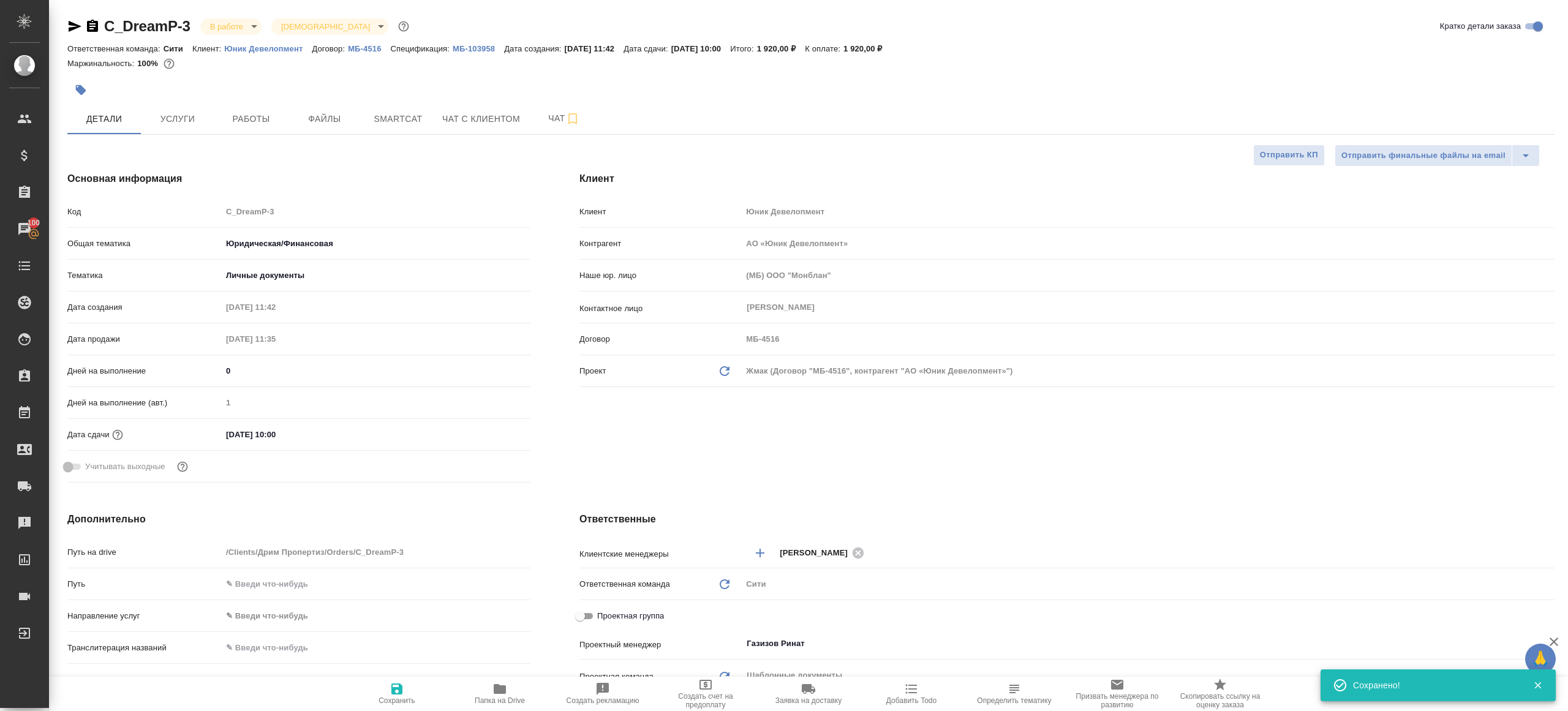
type textarea "x"
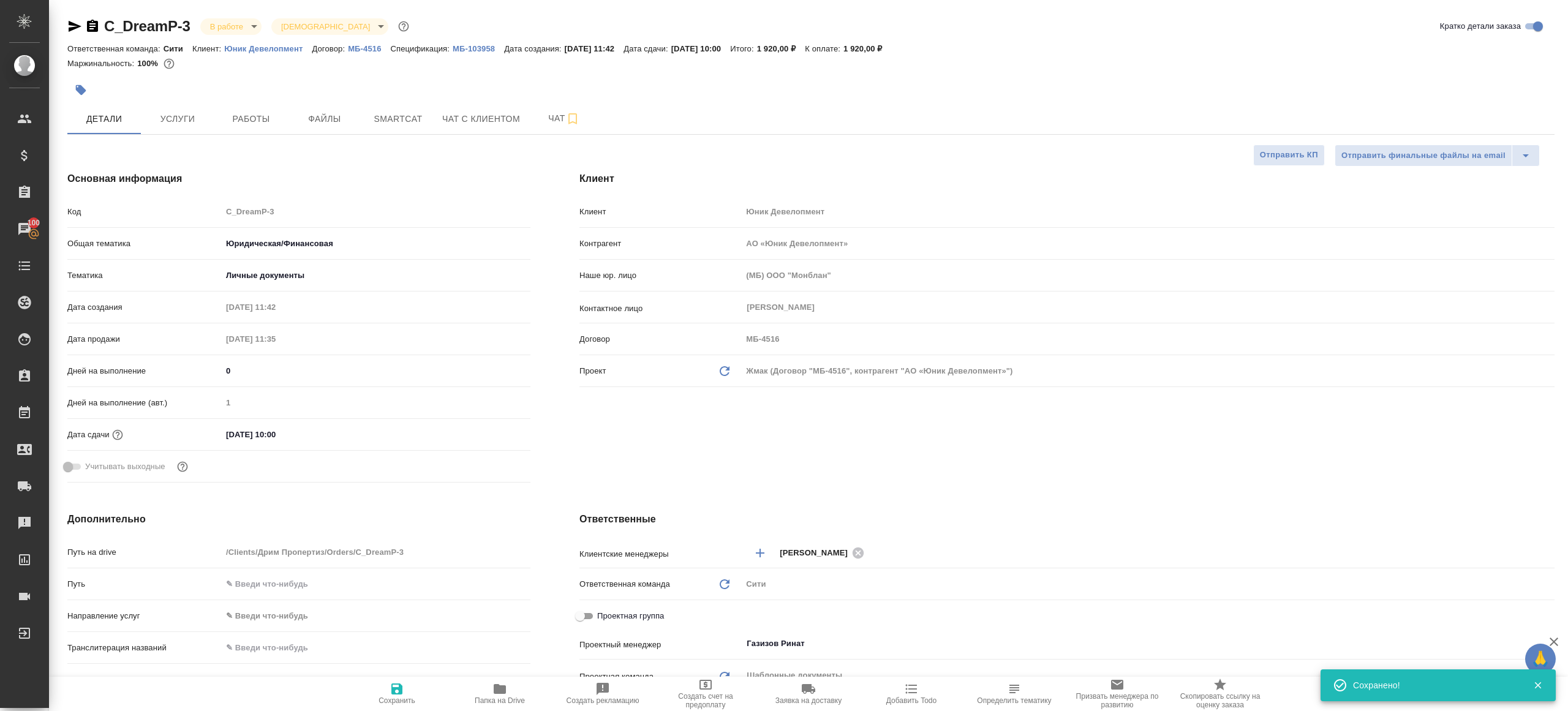
type textarea "x"
click at [253, 111] on span "Работы" at bounding box center [251, 119] width 59 height 15
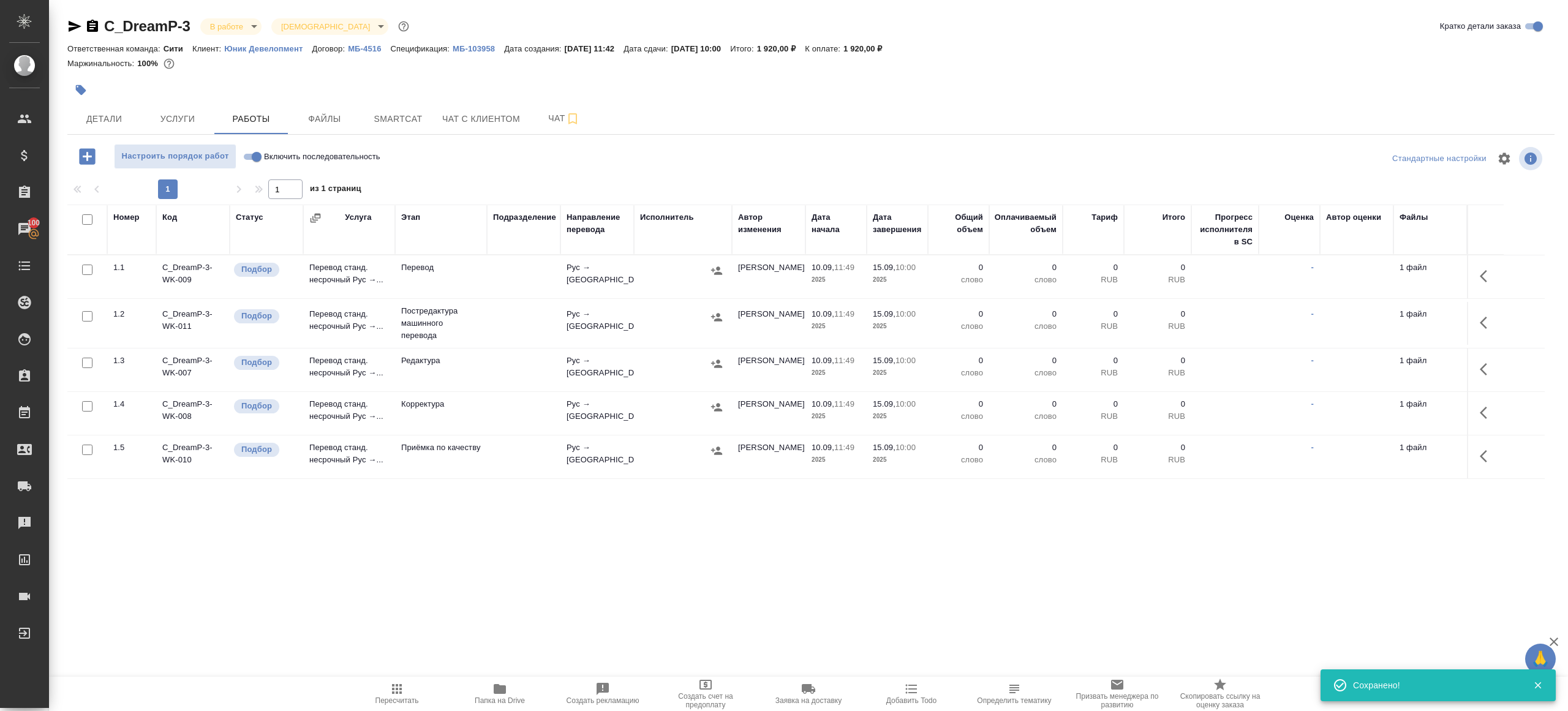
click at [543, 178] on div at bounding box center [810, 176] width 1487 height 6
click at [252, 161] on input "Включить последовательность" at bounding box center [257, 156] width 44 height 14
checkbox input "true"
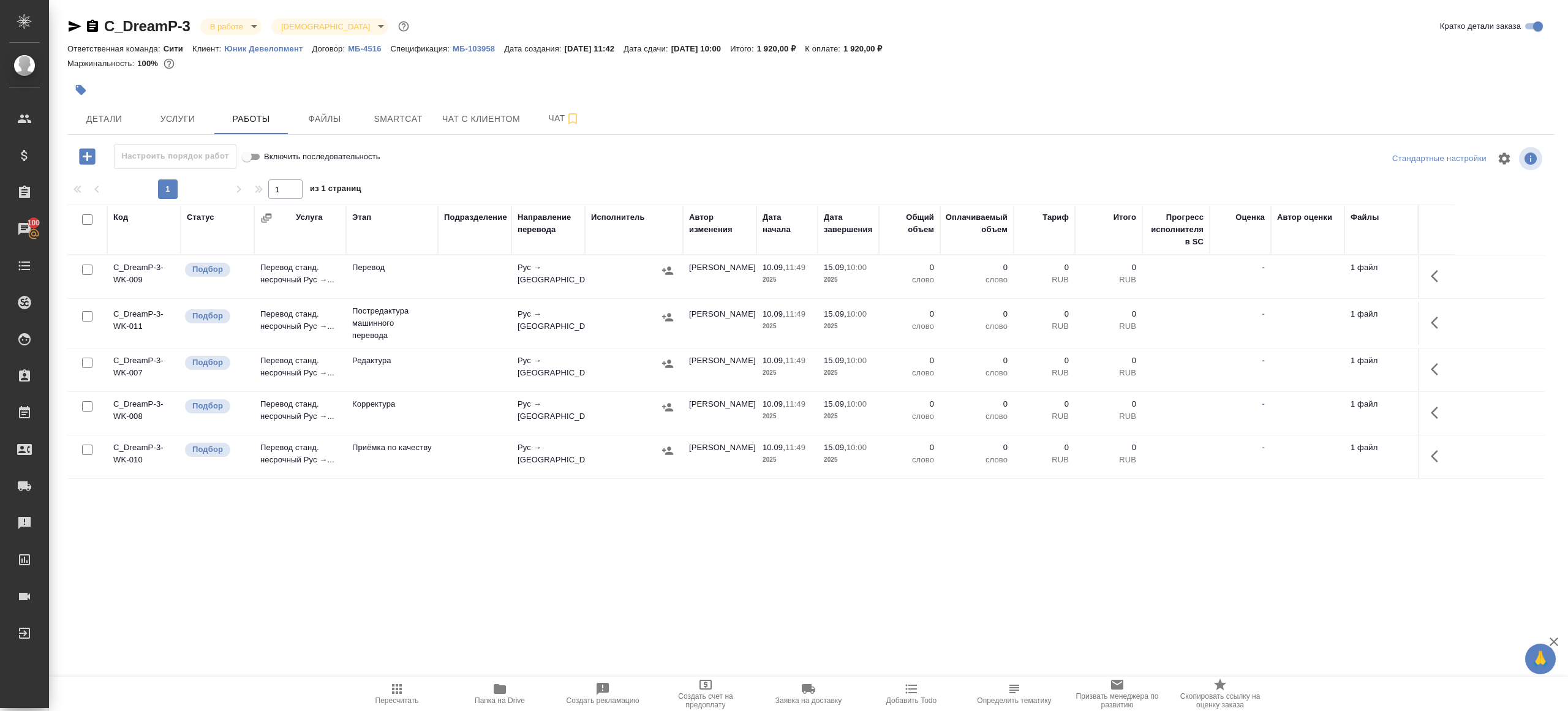
click at [85, 220] on input "checkbox" at bounding box center [87, 219] width 10 height 10
checkbox input "true"
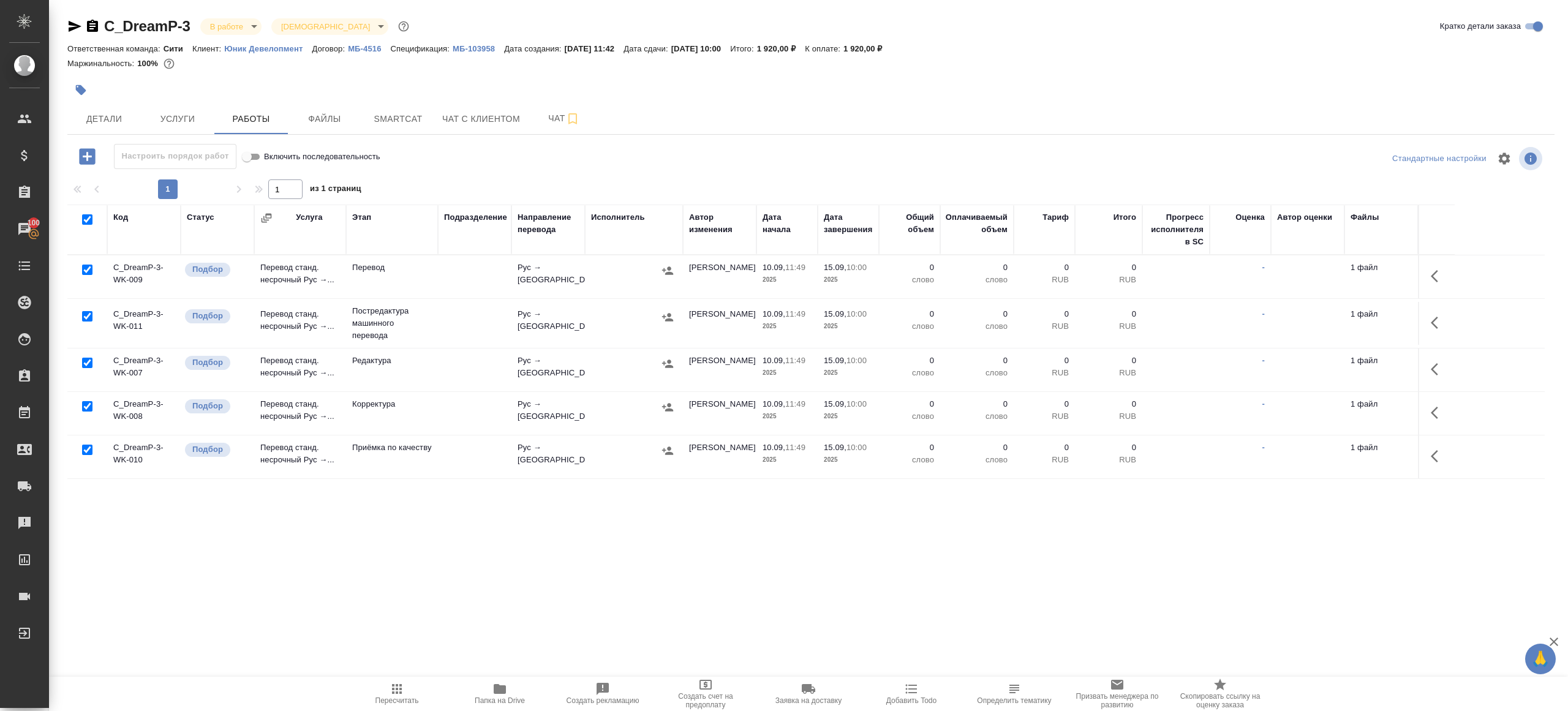
checkbox input "true"
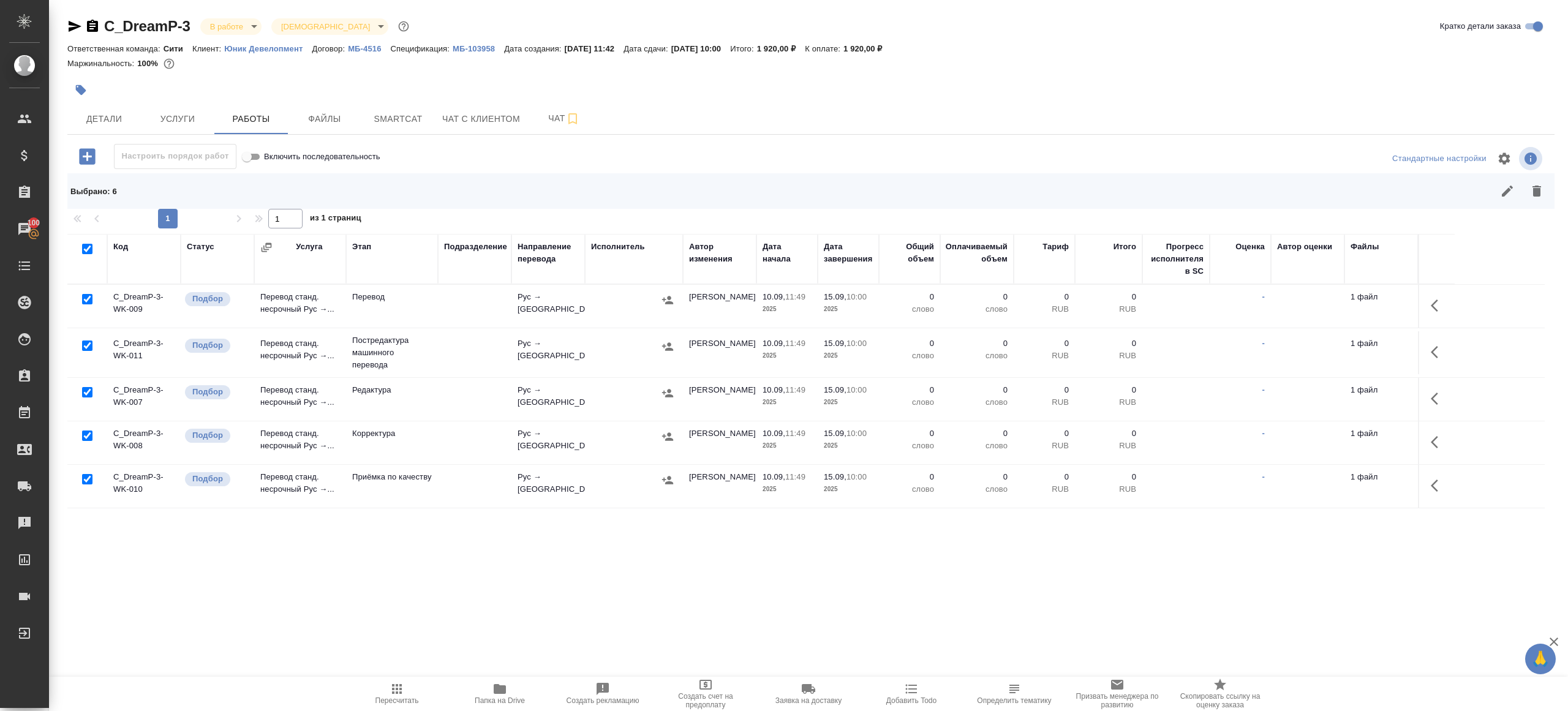
click at [85, 299] on input "checkbox" at bounding box center [87, 299] width 10 height 10
checkbox input "false"
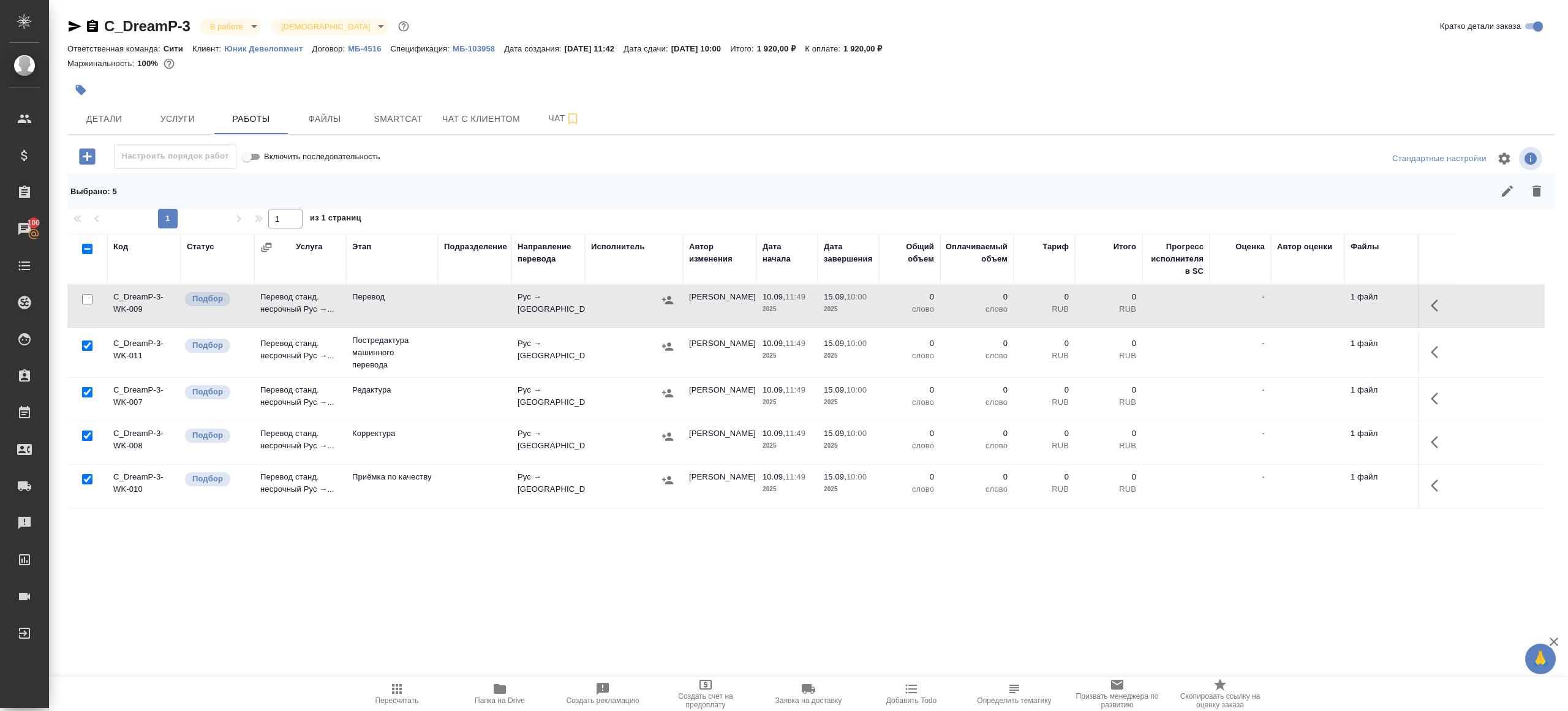
click at [82, 482] on input "checkbox" at bounding box center [87, 479] width 10 height 10
checkbox input "false"
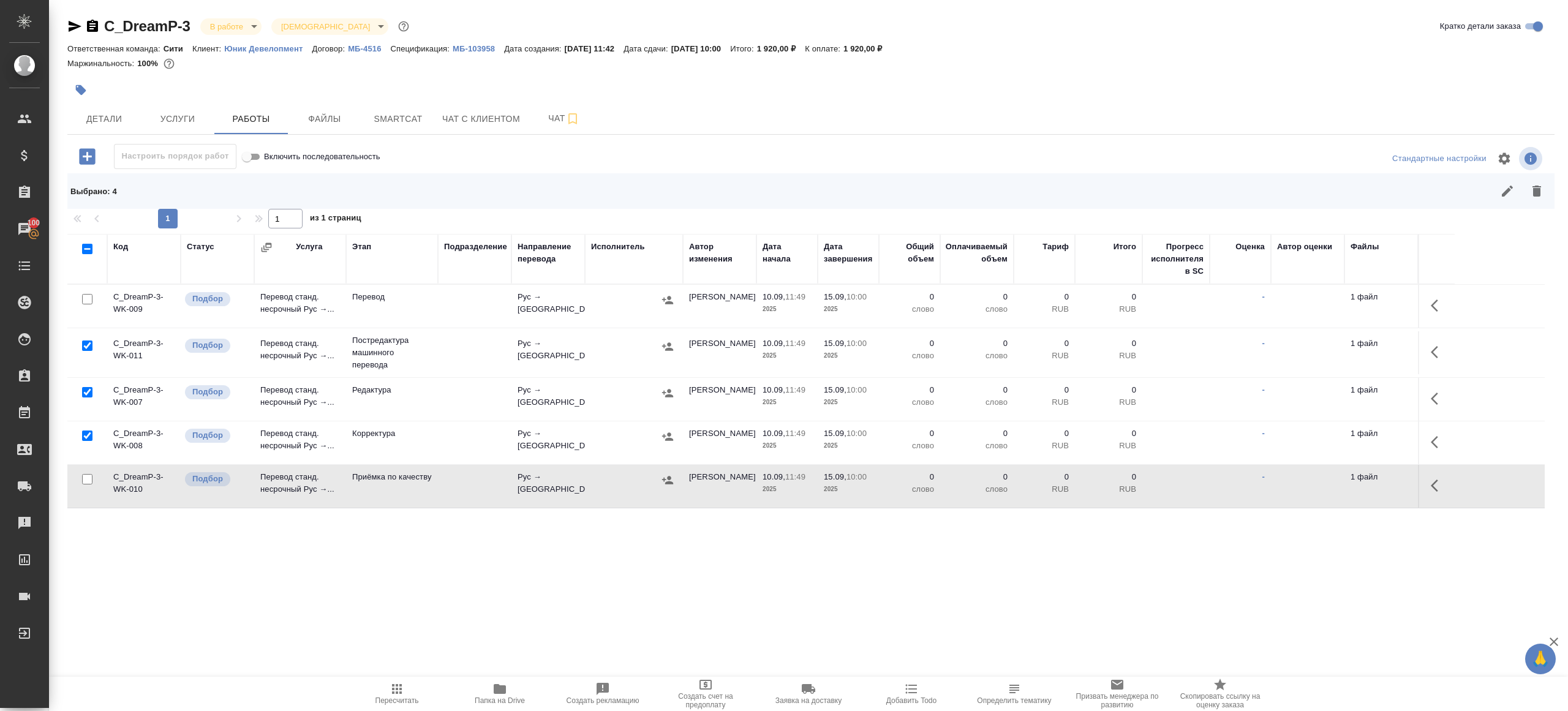
scroll to position [47, 0]
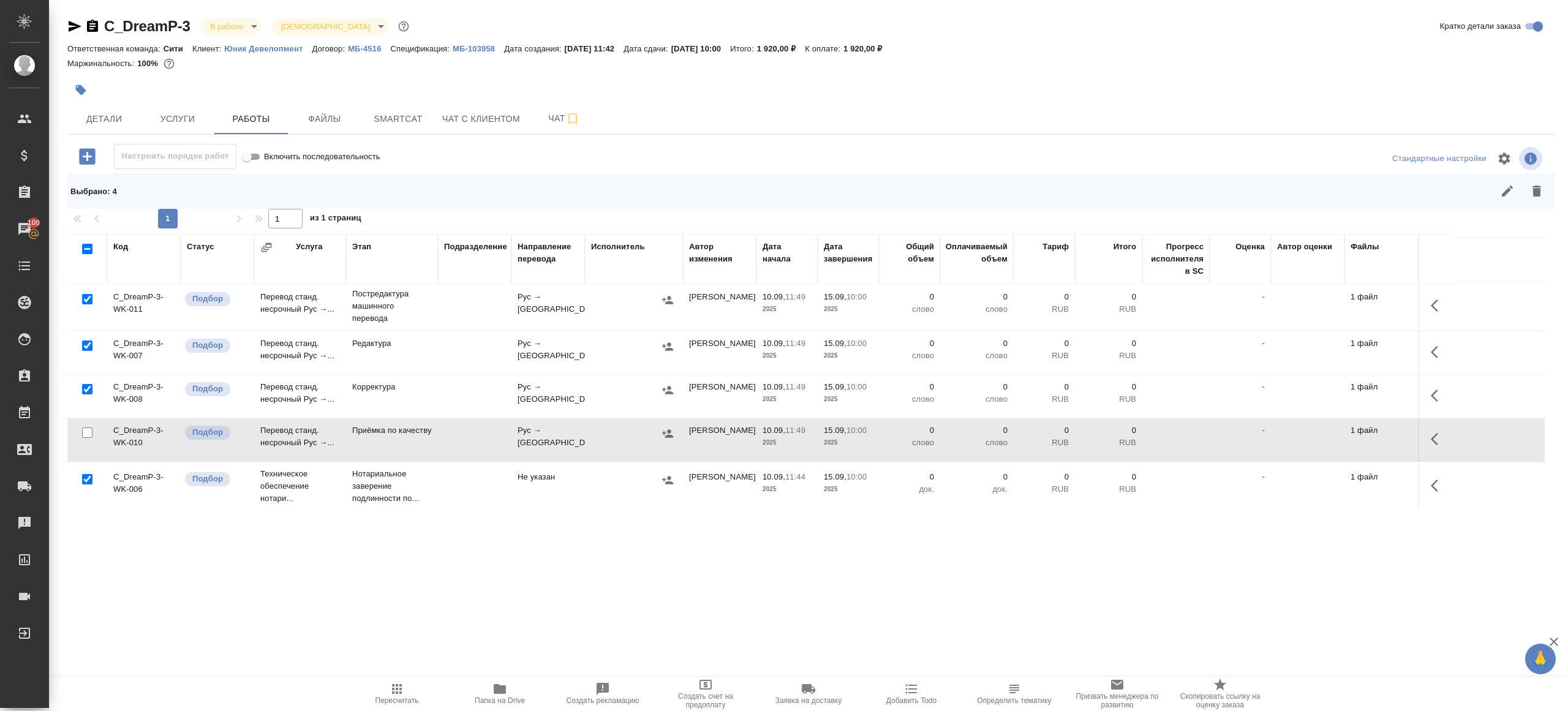
click at [89, 474] on input "checkbox" at bounding box center [87, 479] width 10 height 10
checkbox input "false"
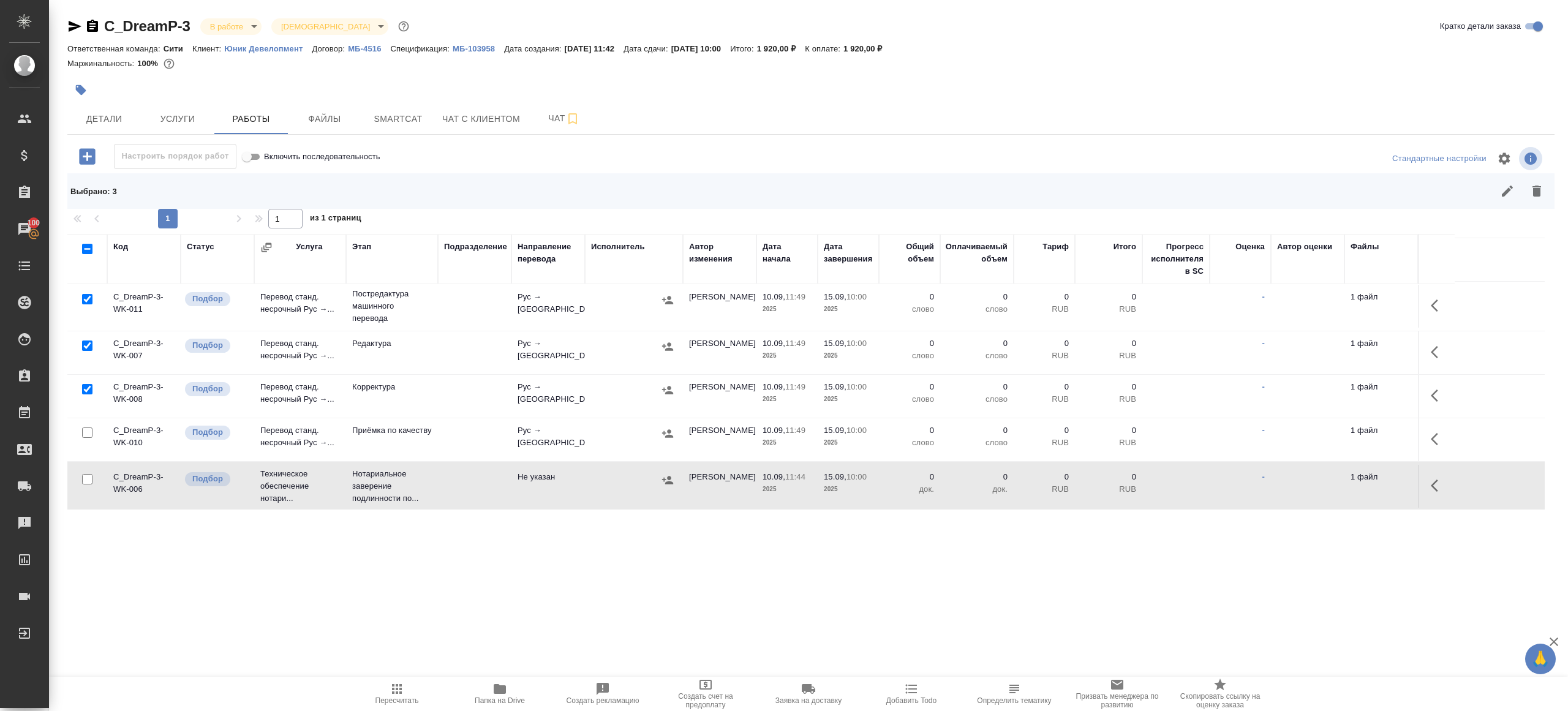
click at [1535, 195] on icon "button" at bounding box center [1536, 191] width 8 height 11
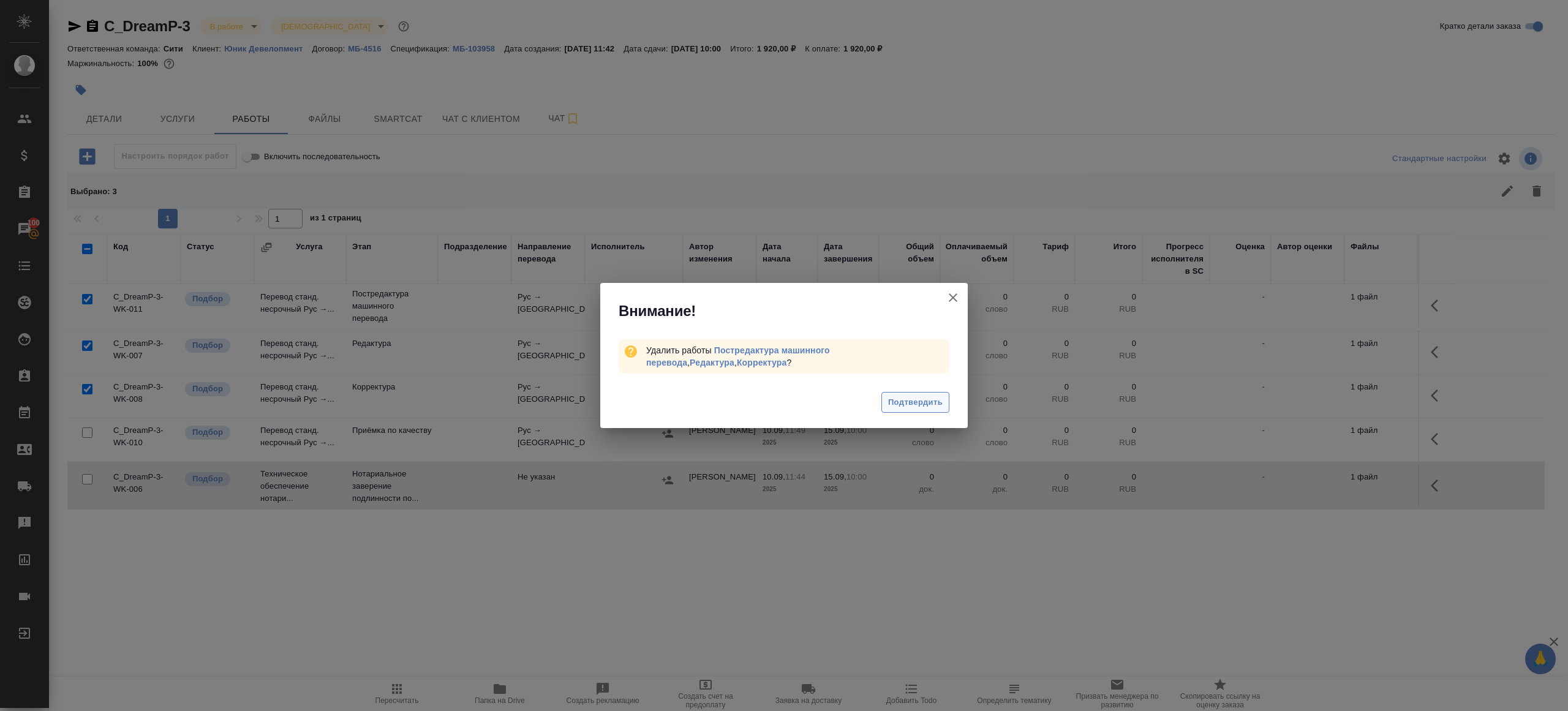
click at [911, 407] on span "Подтвердить" at bounding box center [915, 403] width 54 height 14
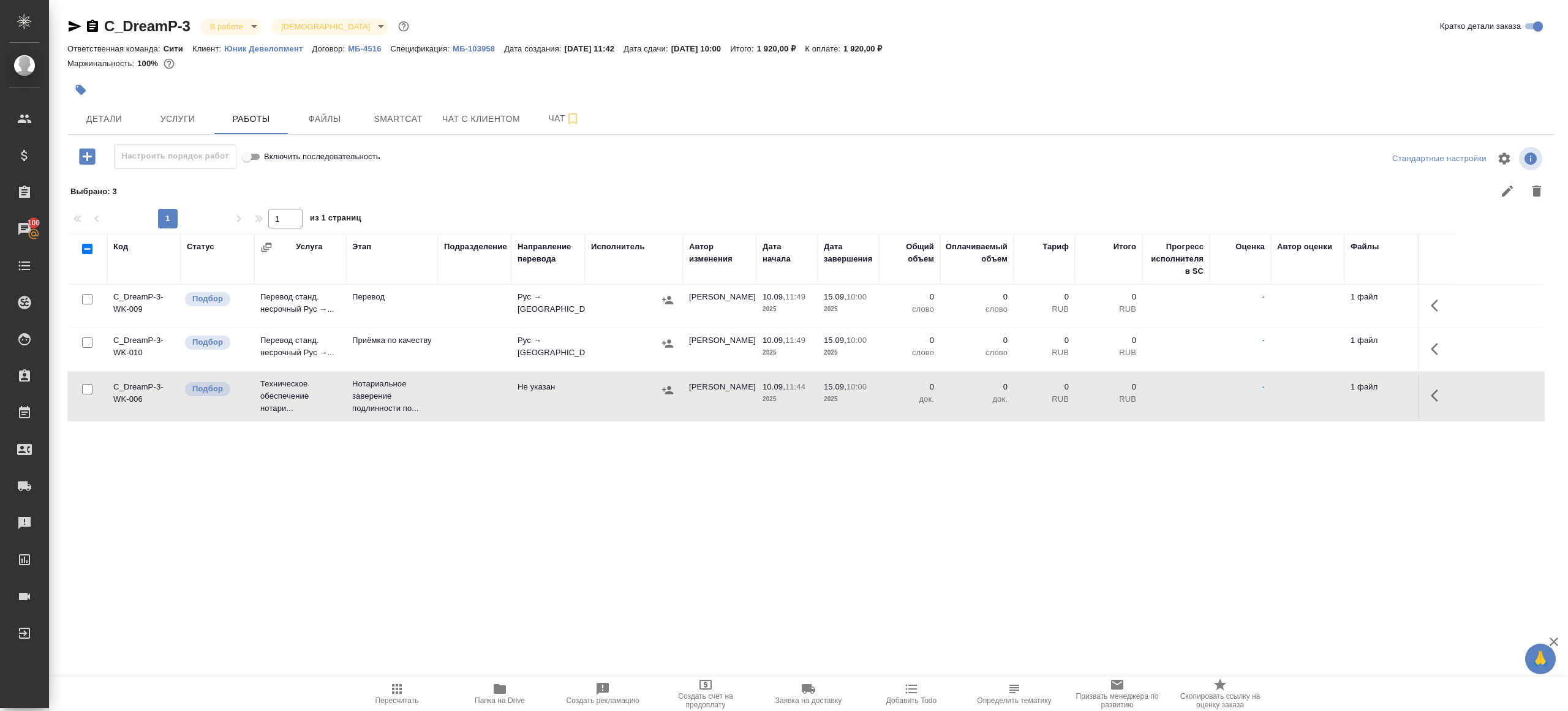
scroll to position [0, 0]
click at [1435, 299] on icon "button" at bounding box center [1438, 305] width 14 height 14
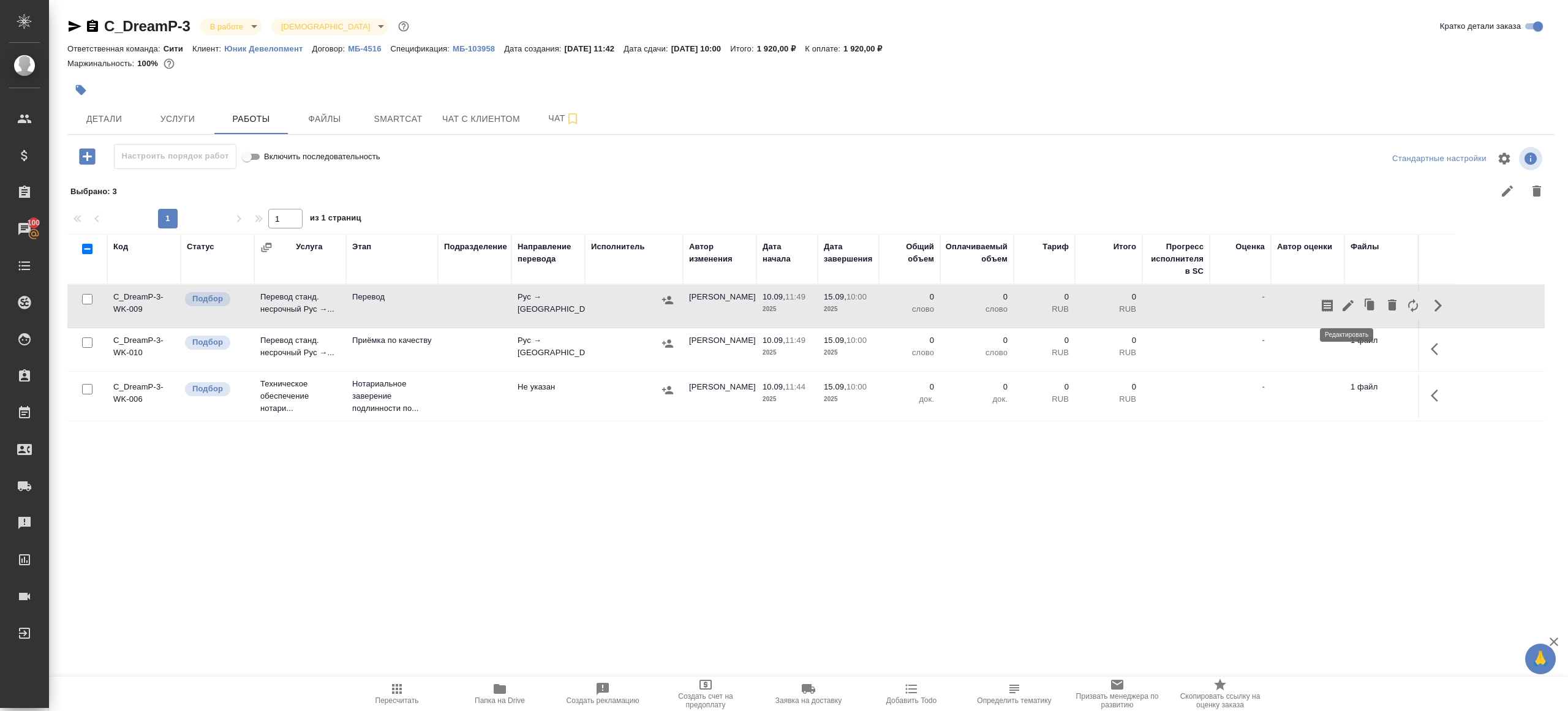
click at [1346, 305] on icon "button" at bounding box center [1348, 305] width 11 height 11
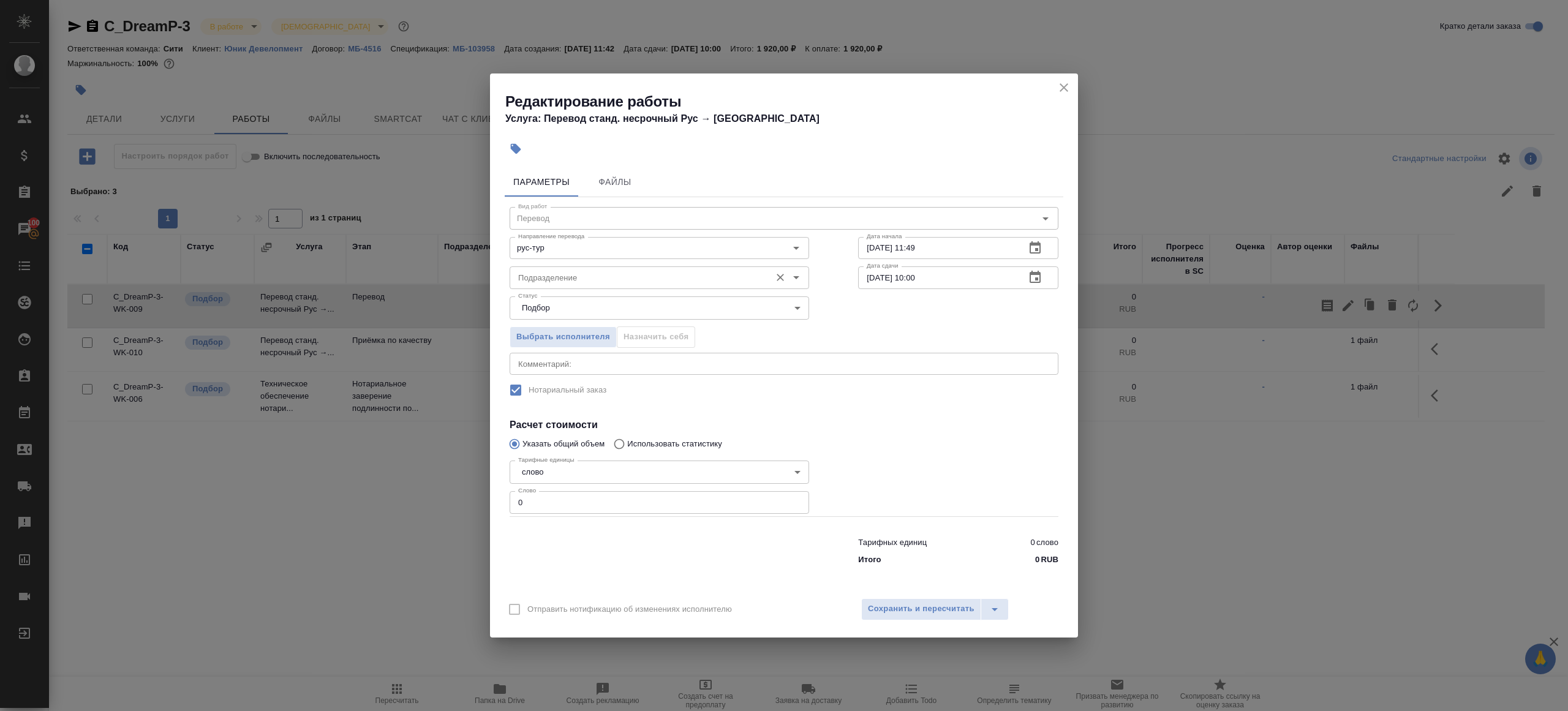
click at [523, 269] on div "Подразделение" at bounding box center [659, 277] width 299 height 22
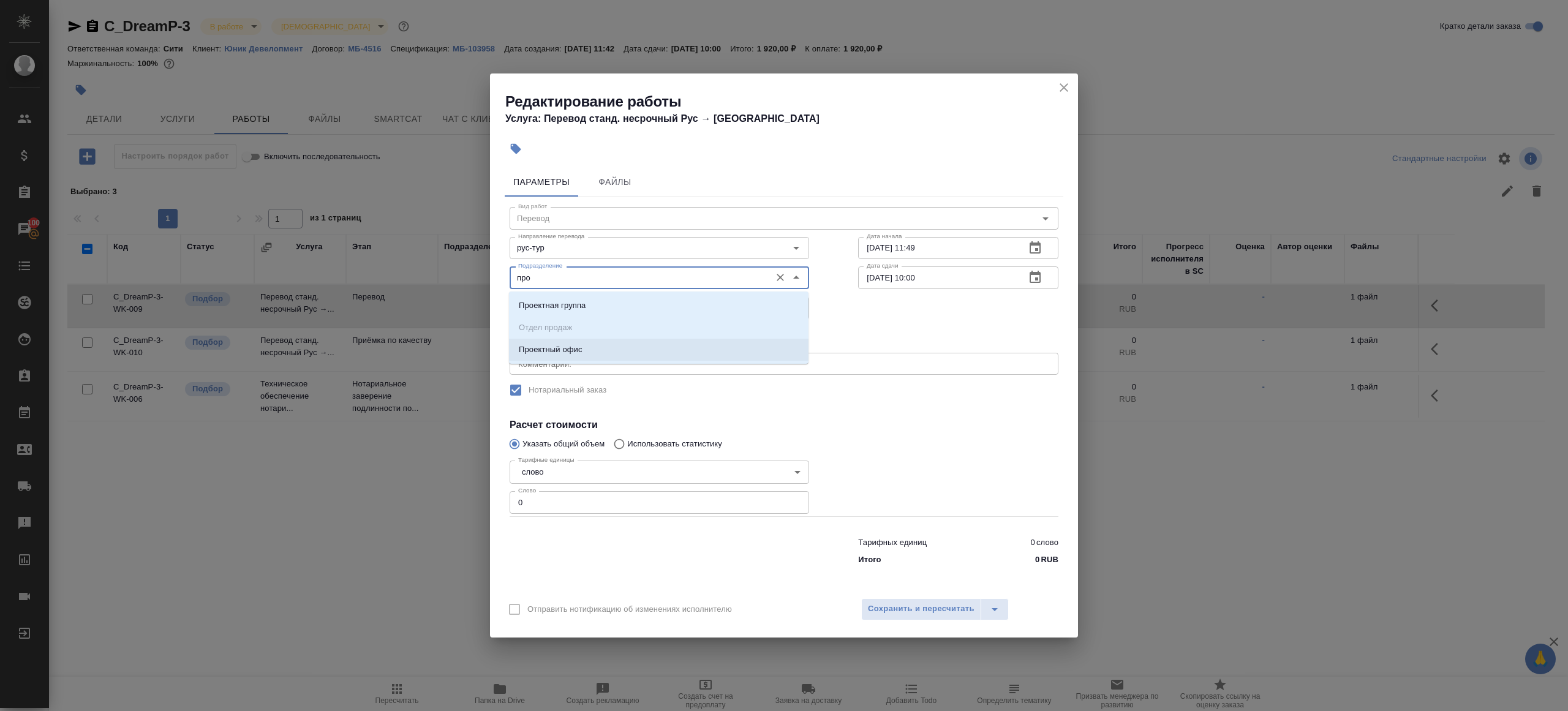
click at [539, 347] on p "Проектный офис" at bounding box center [550, 350] width 64 height 12
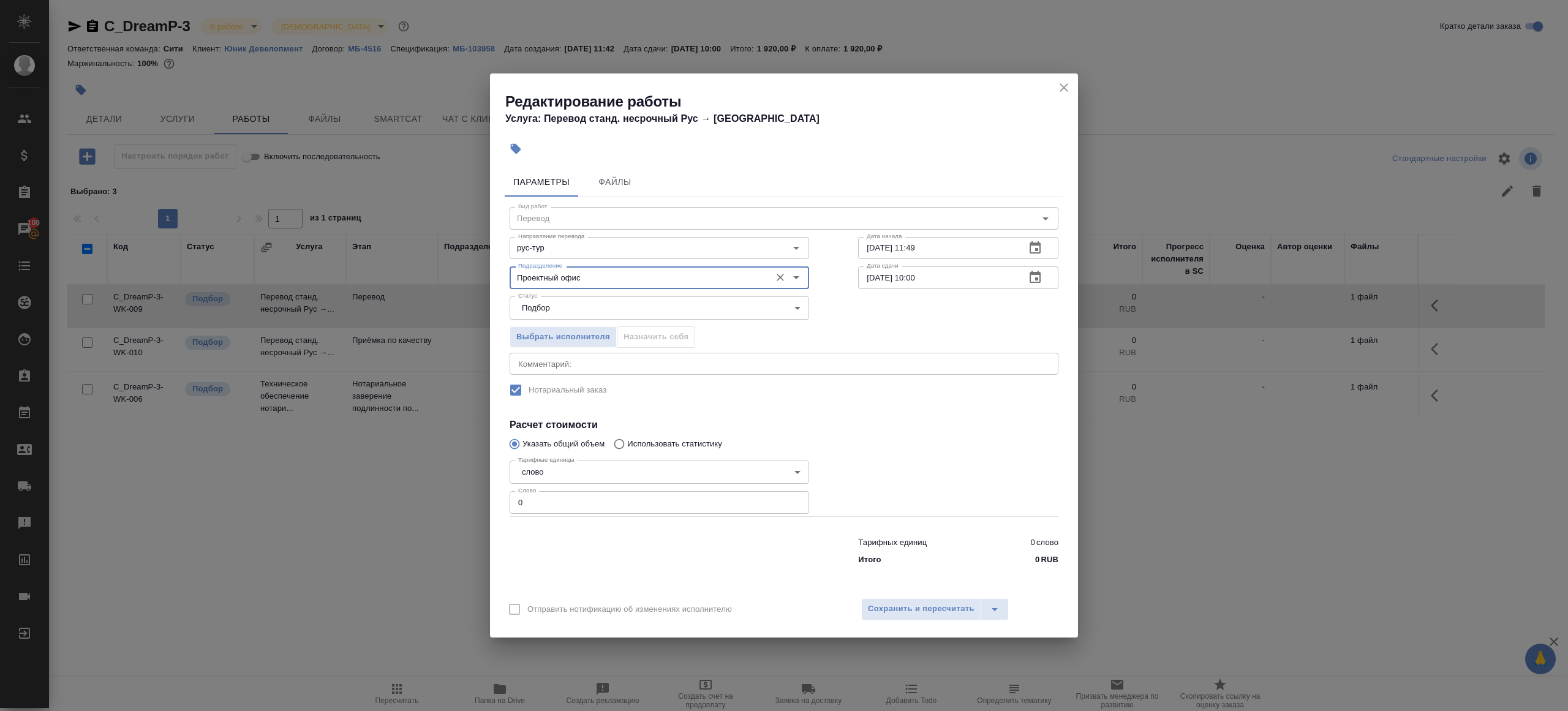
type input "Проектный офис"
click at [539, 494] on input "0" at bounding box center [659, 502] width 299 height 22
type input "1"
click at [587, 552] on div at bounding box center [659, 548] width 349 height 49
click at [915, 277] on input "15.09.2025 10:00" at bounding box center [936, 277] width 157 height 22
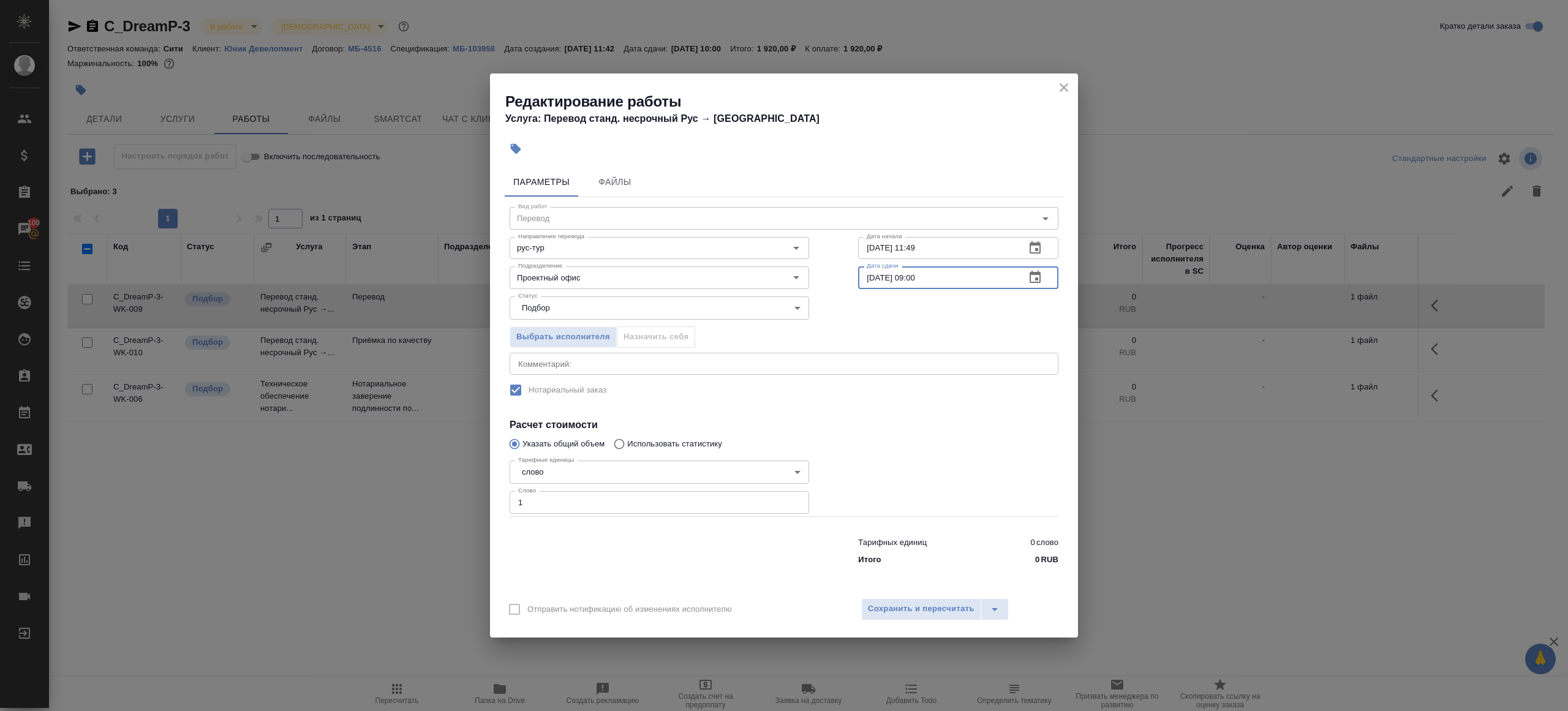
type input "15.09.2025 09:00"
drag, startPoint x: 912, startPoint y: 434, endPoint x: 912, endPoint y: 455, distance: 21.0
click at [912, 434] on div at bounding box center [958, 486] width 249 height 110
click at [912, 612] on span "Сохранить и пересчитать" at bounding box center [921, 609] width 106 height 14
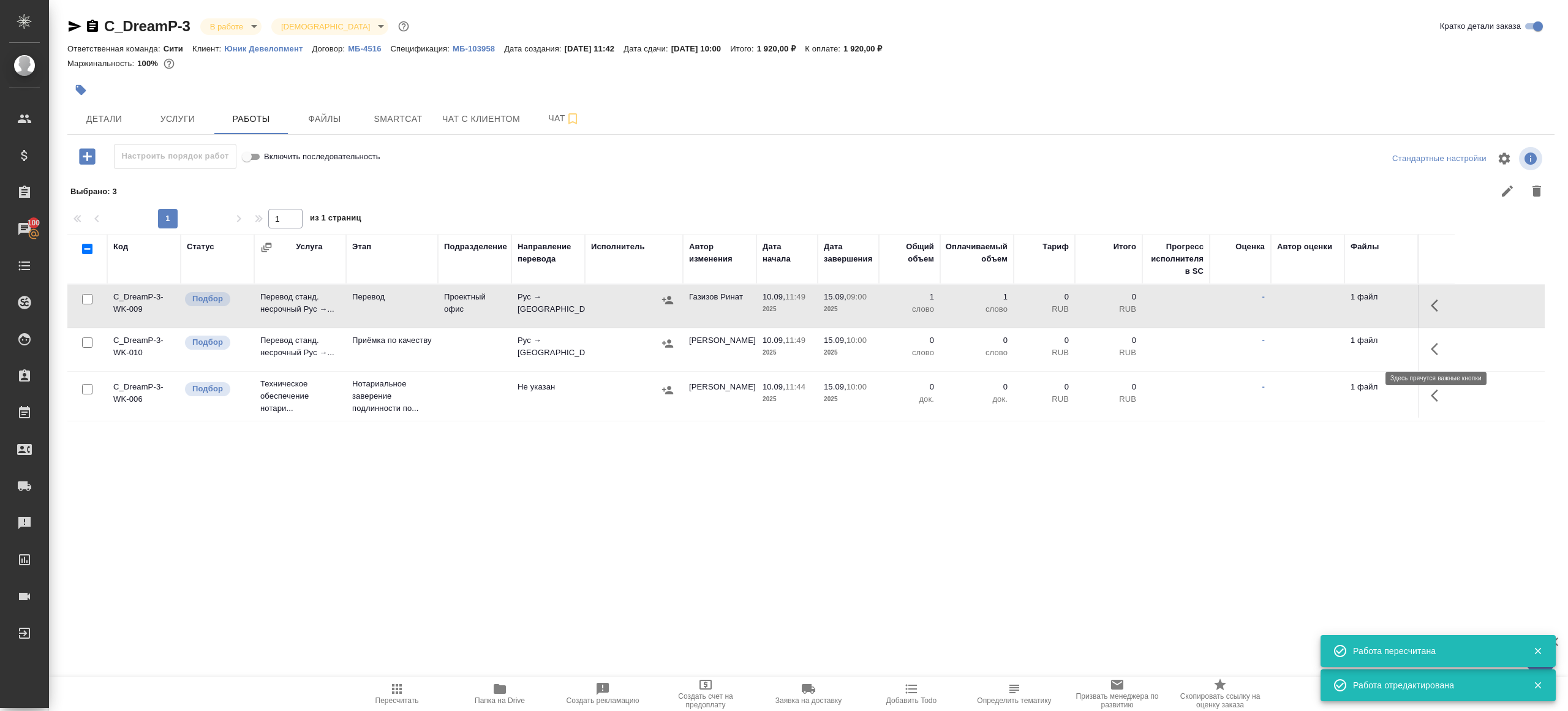
click at [1440, 350] on icon "button" at bounding box center [1438, 349] width 14 height 14
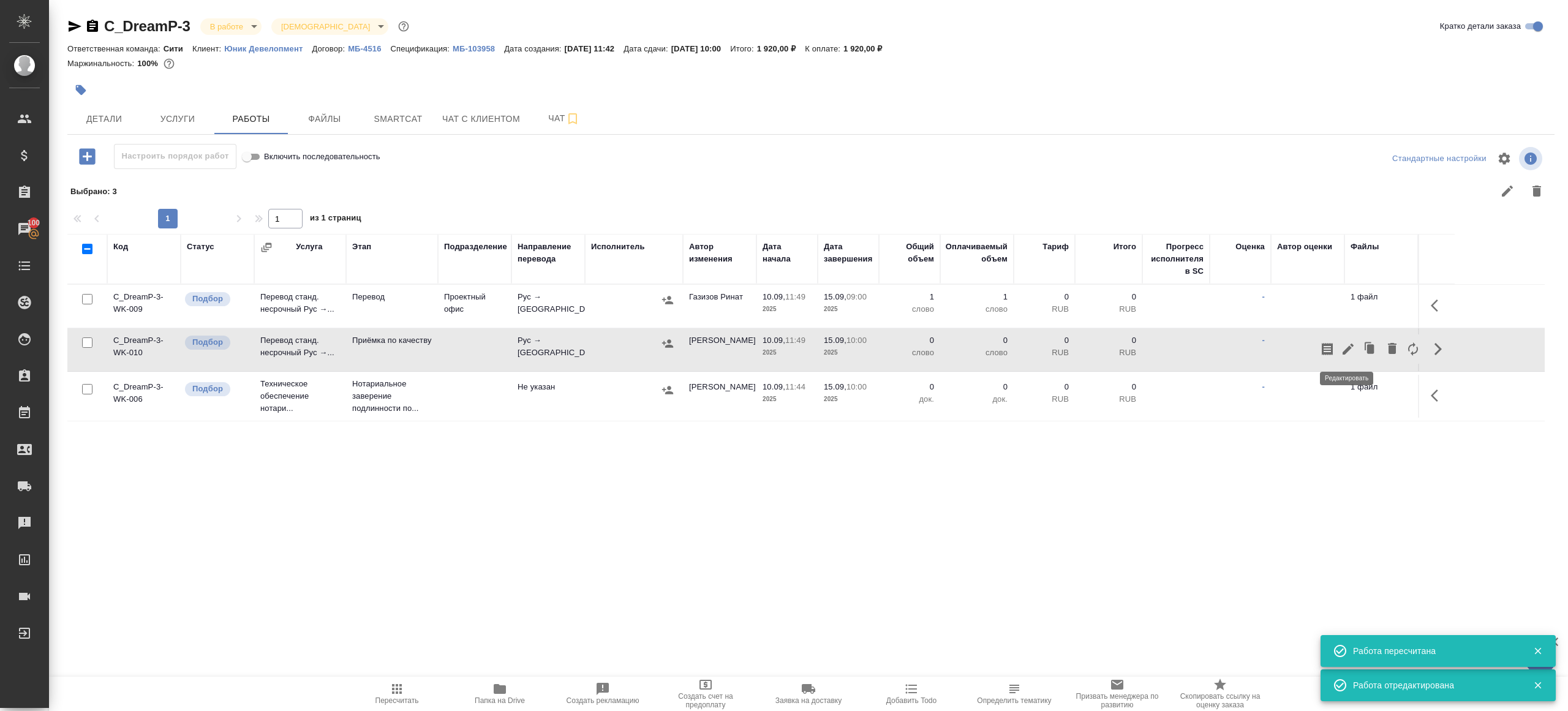
click at [1343, 349] on icon "button" at bounding box center [1348, 349] width 14 height 14
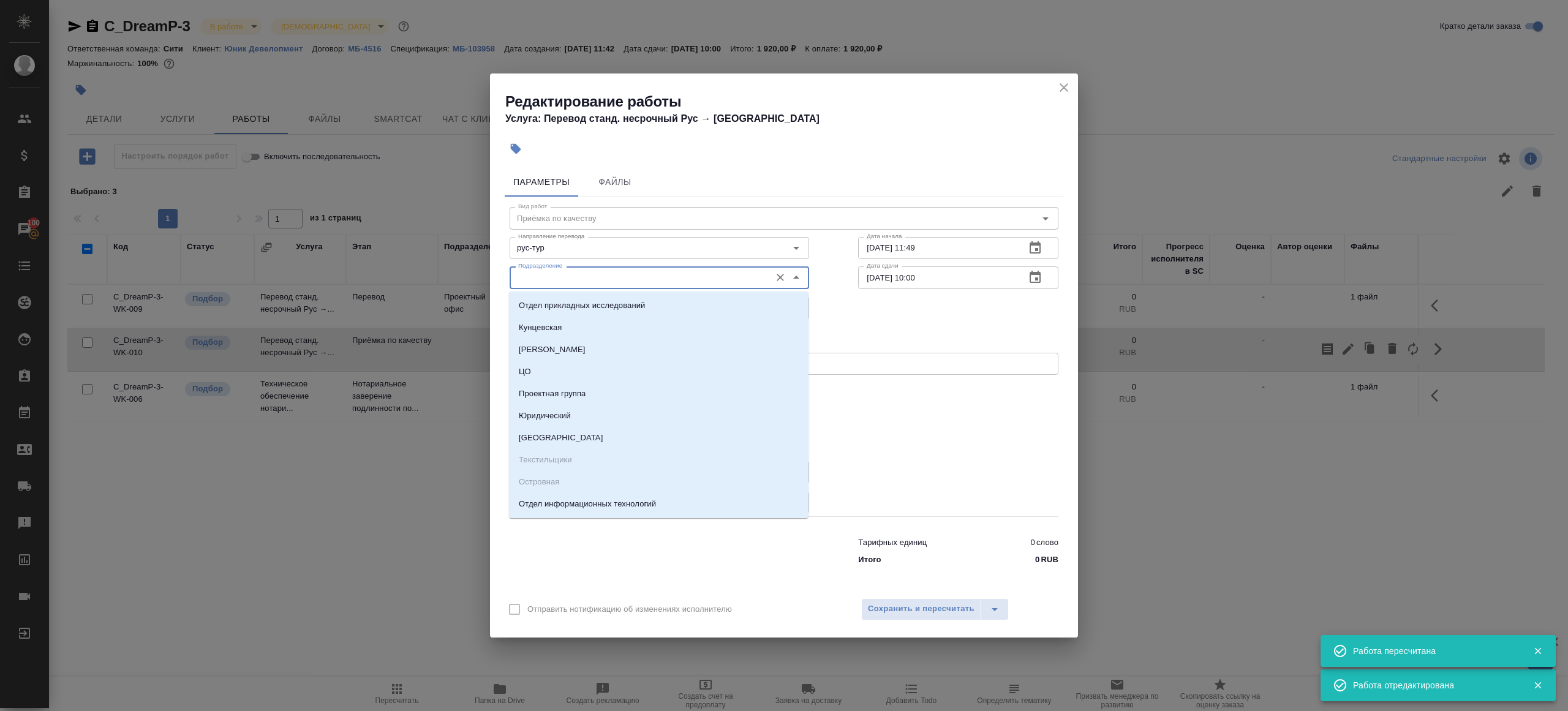
click at [565, 272] on input "Подразделение" at bounding box center [639, 277] width 251 height 14
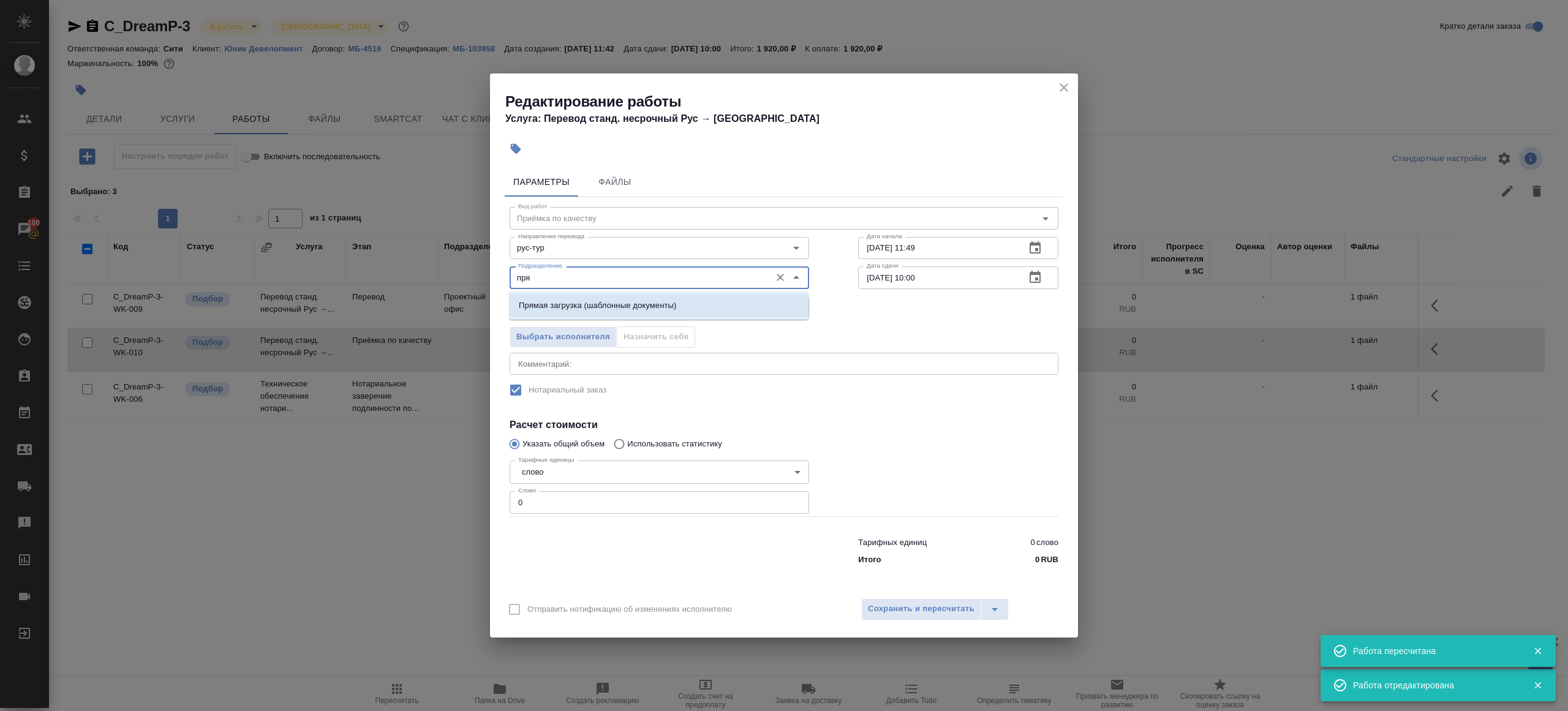
click at [593, 305] on p "Прямая загрузка (шаблонные документы)" at bounding box center [597, 305] width 157 height 12
type input "Прямая загрузка (шаблонные документы)"
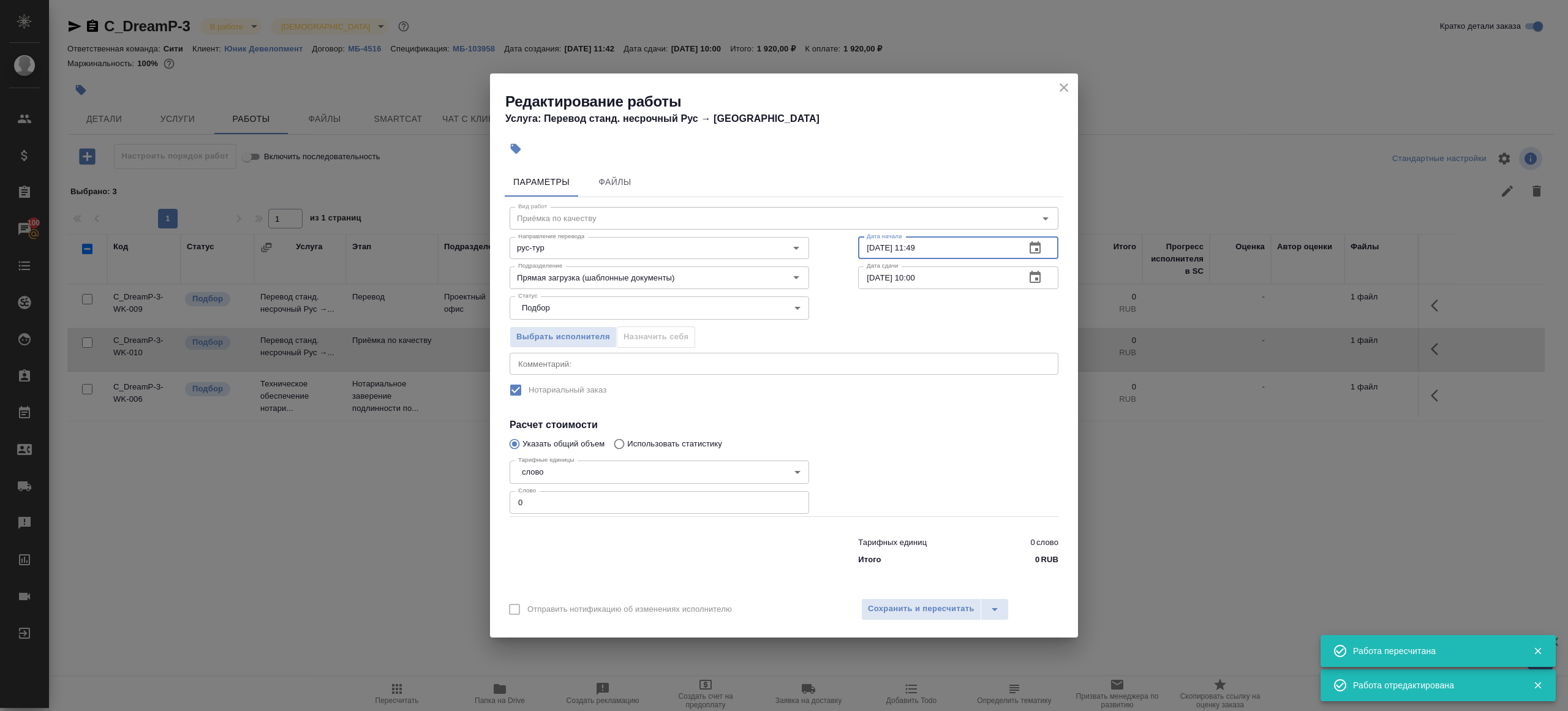
click at [935, 247] on input "10.09.2025 11:49" at bounding box center [936, 248] width 157 height 22
paste input "5.09.2025 09:00"
type input "15.09.2025 09:00"
click at [570, 503] on input "0" at bounding box center [659, 502] width 299 height 22
type input "1"
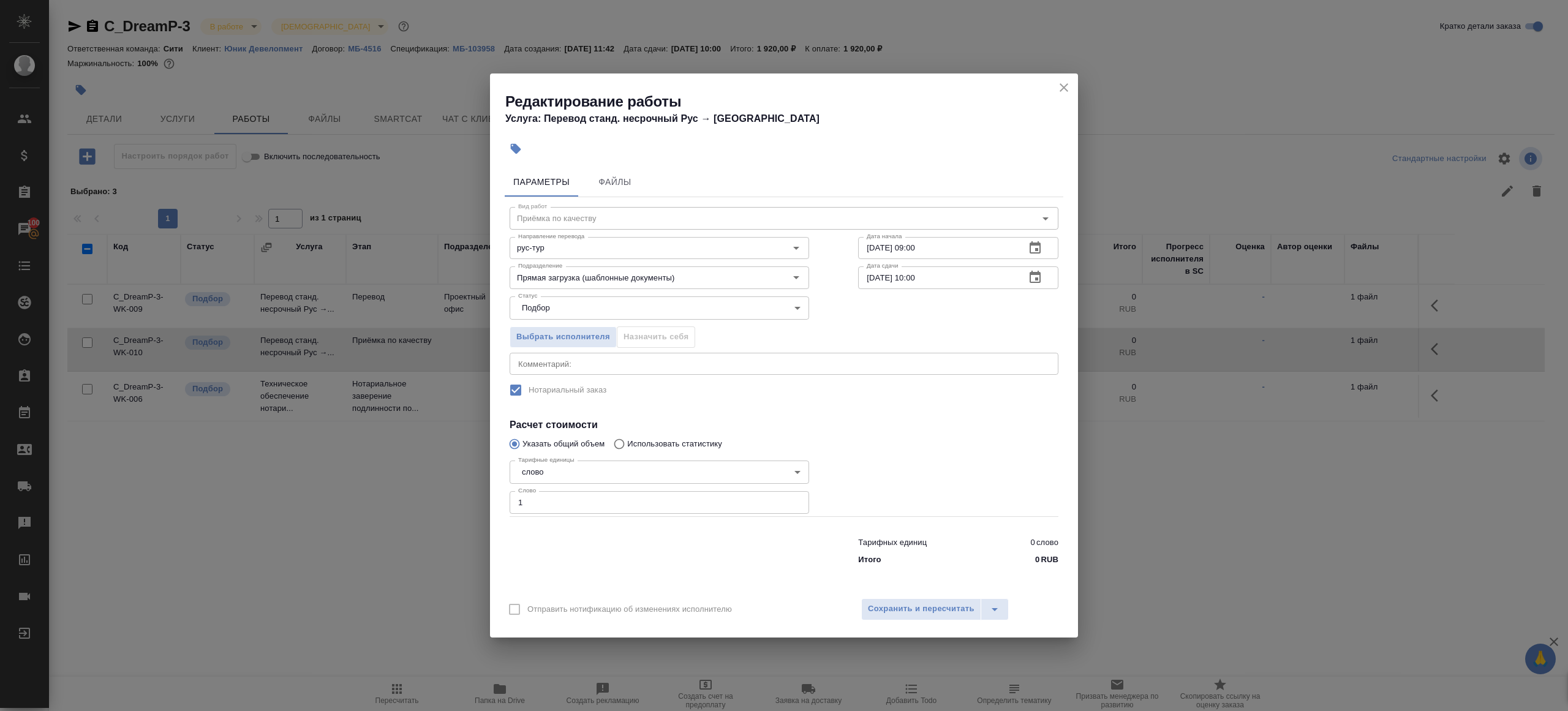
click at [598, 553] on div at bounding box center [659, 548] width 349 height 49
click at [880, 602] on span "Сохранить и пересчитать" at bounding box center [921, 609] width 106 height 14
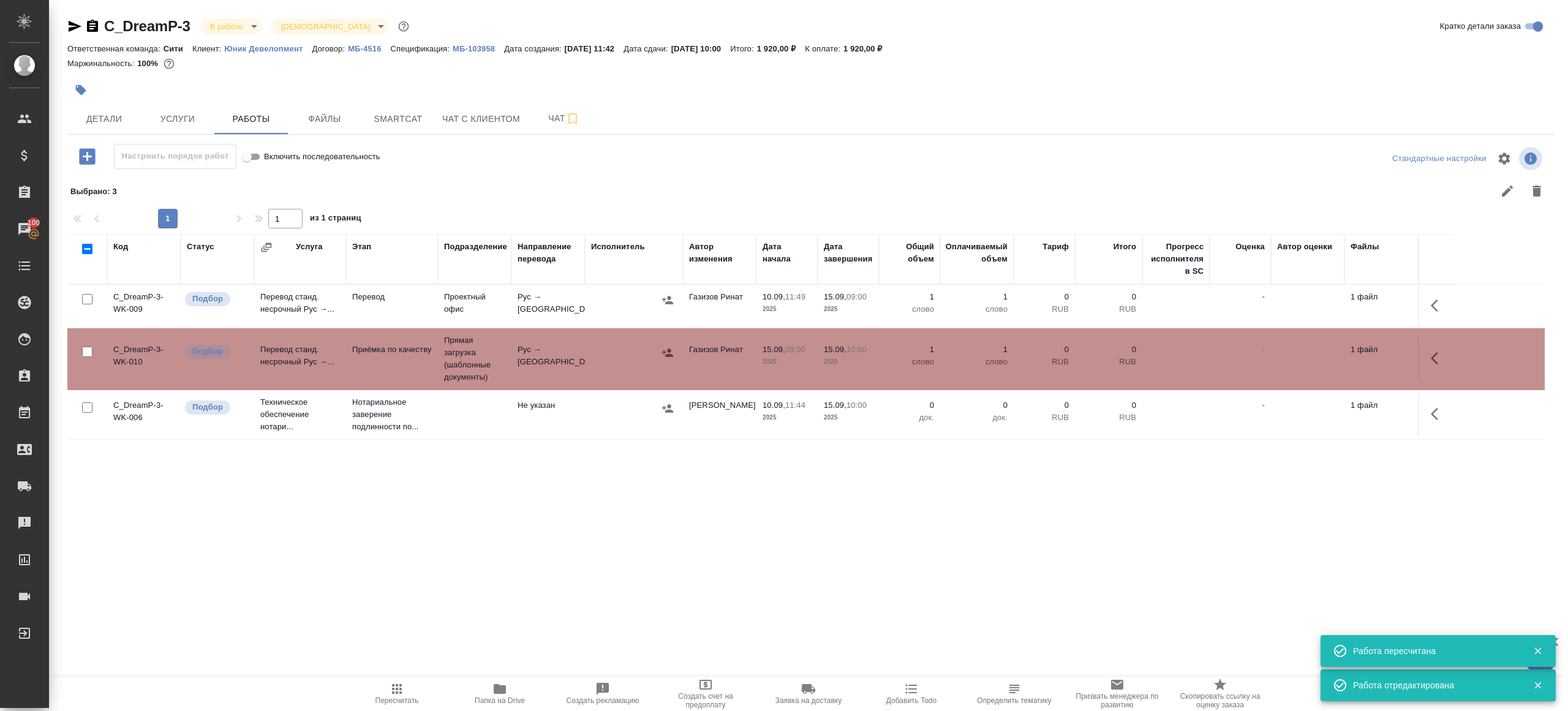
click at [663, 301] on icon "button" at bounding box center [668, 300] width 12 height 12
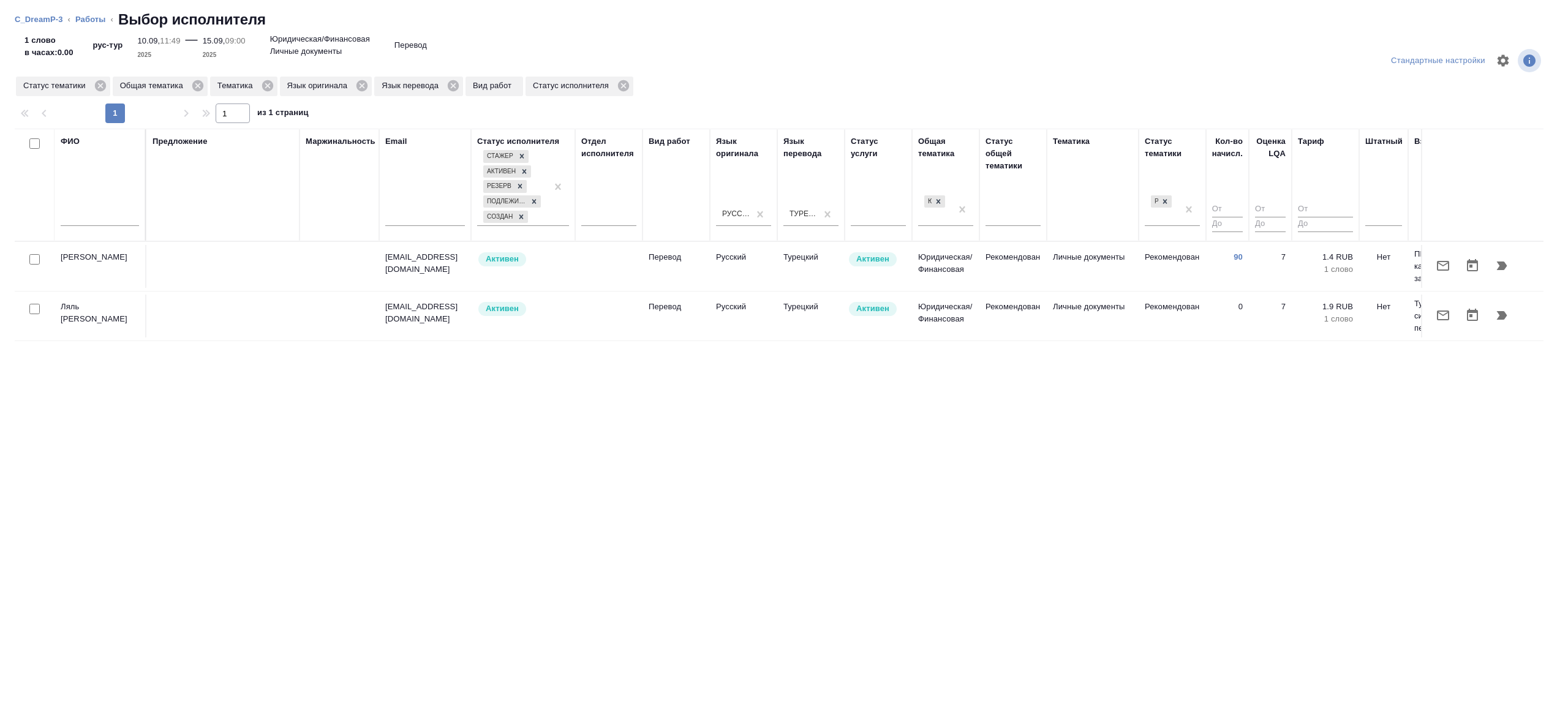
click at [620, 279] on td at bounding box center [609, 266] width 67 height 43
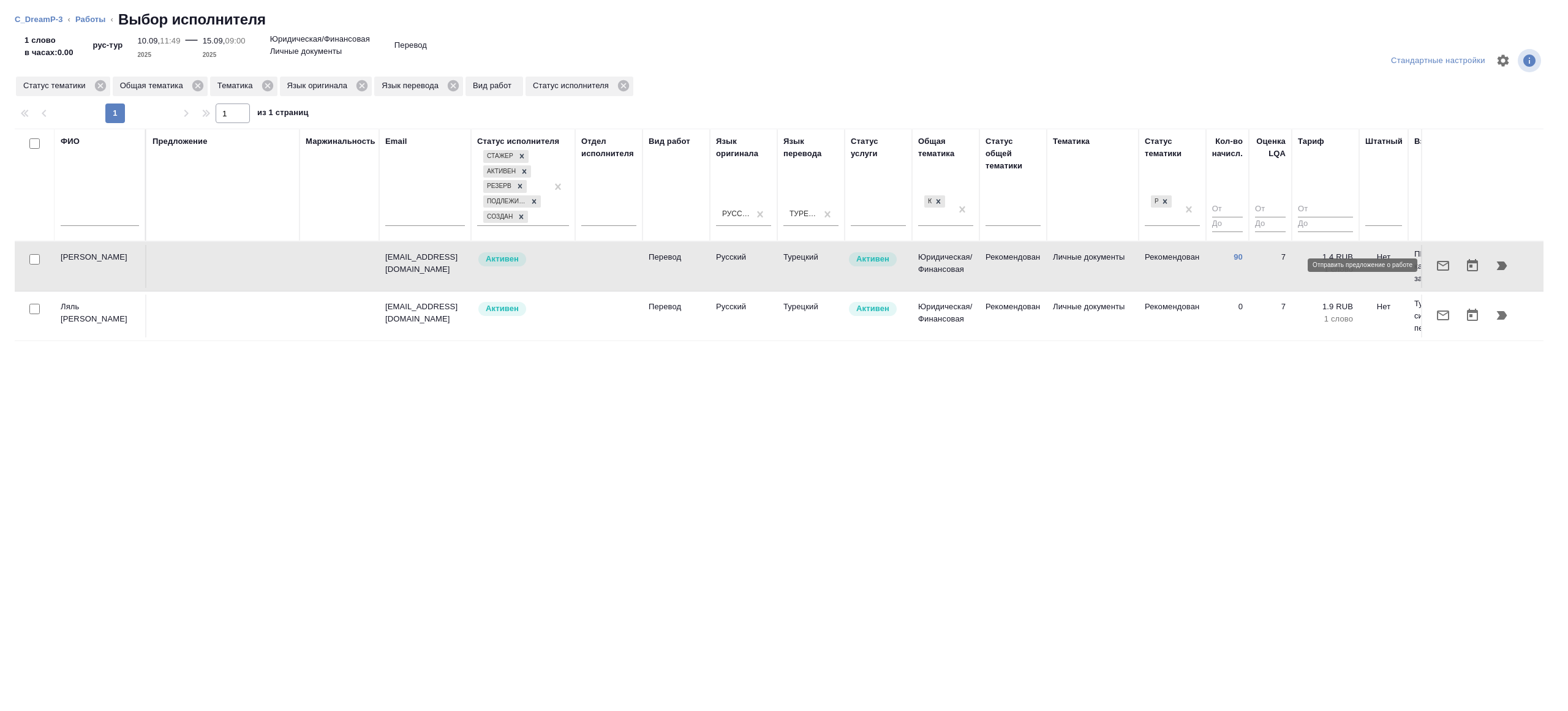
click at [1443, 270] on icon "button" at bounding box center [1442, 266] width 14 height 14
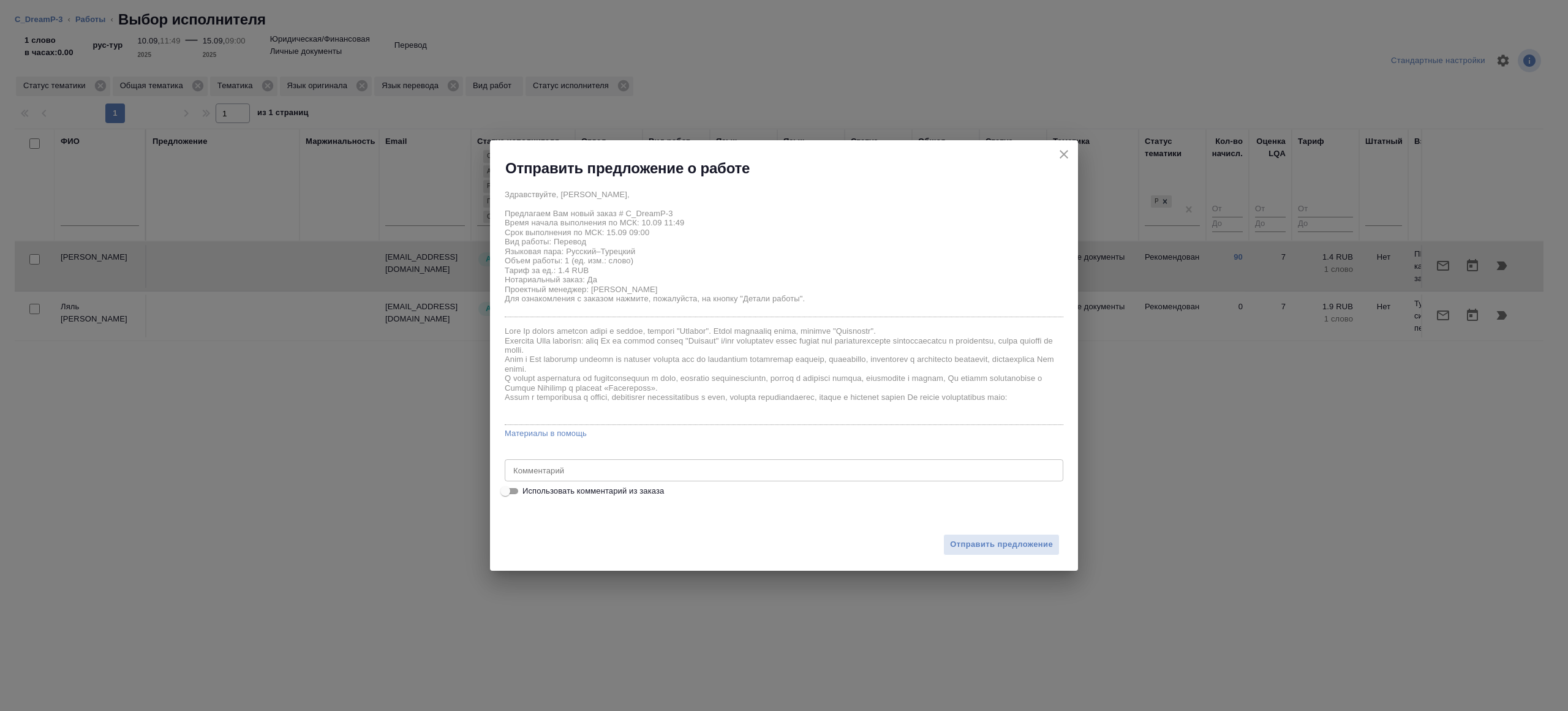
click at [511, 488] on input "Использовать комментарий из заказа" at bounding box center [505, 491] width 44 height 14
checkbox input "true"
type textarea "нот сдавать Юле Димитриевой или Свете Зайцевой"
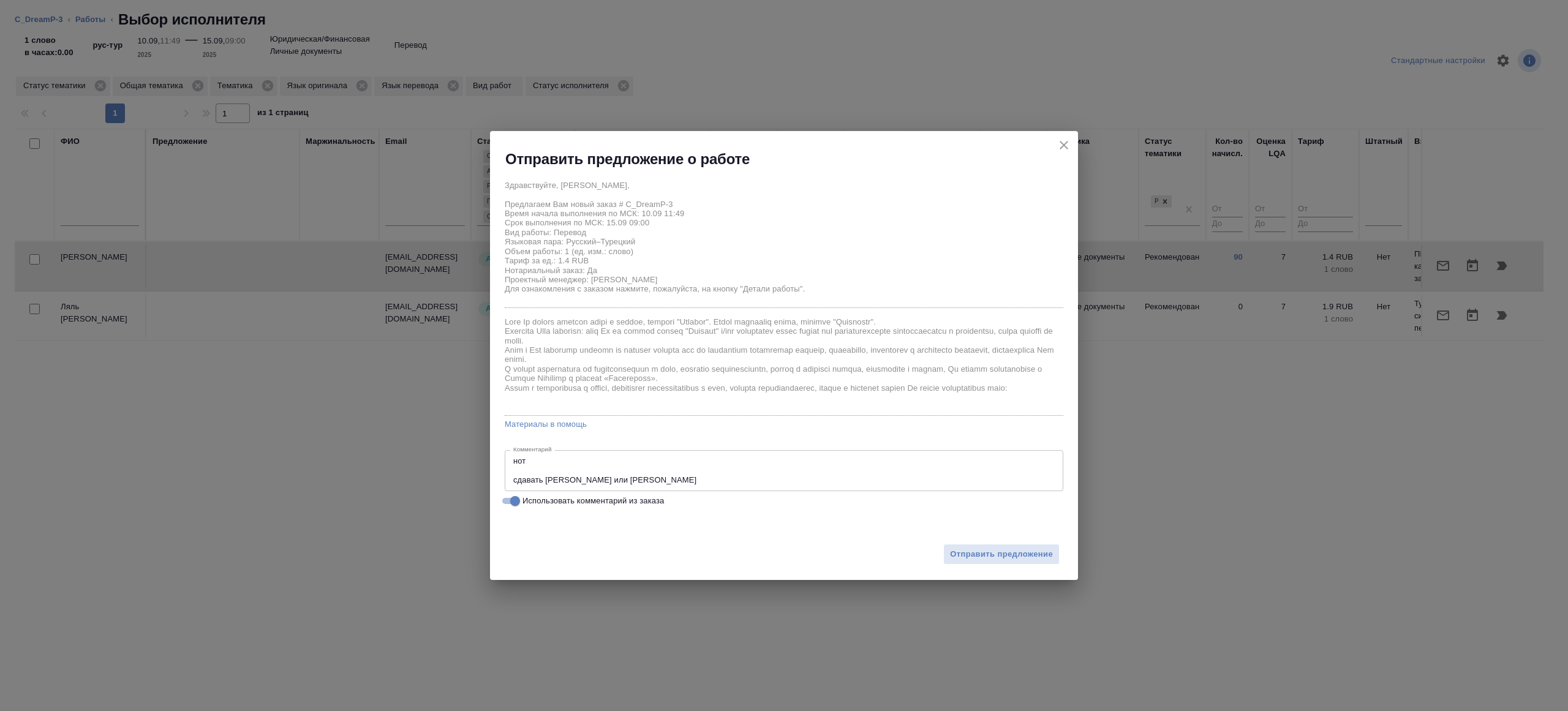
click at [513, 499] on input "Использовать комментарий из заказа" at bounding box center [515, 500] width 44 height 14
checkbox input "false"
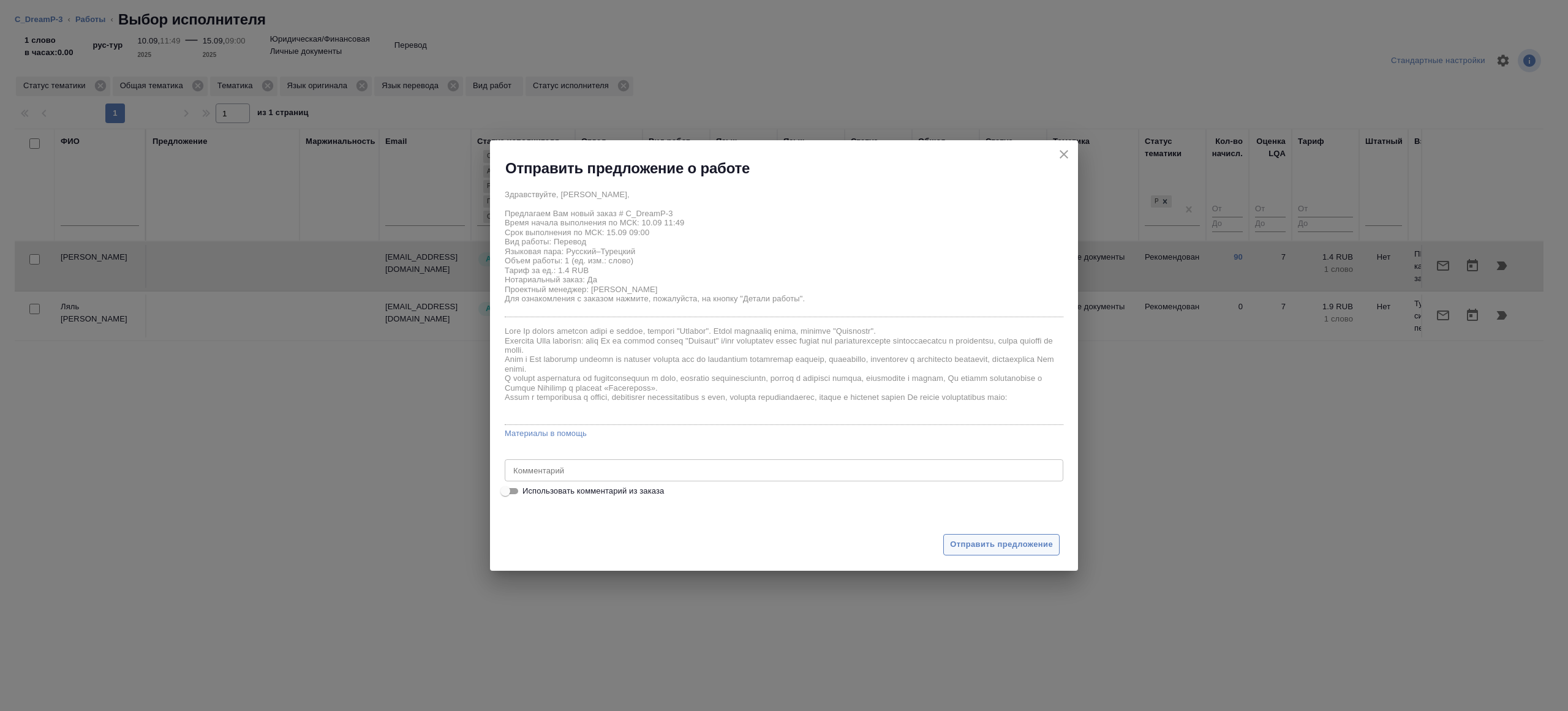
click at [981, 542] on span "Отправить предложение" at bounding box center [1001, 545] width 103 height 14
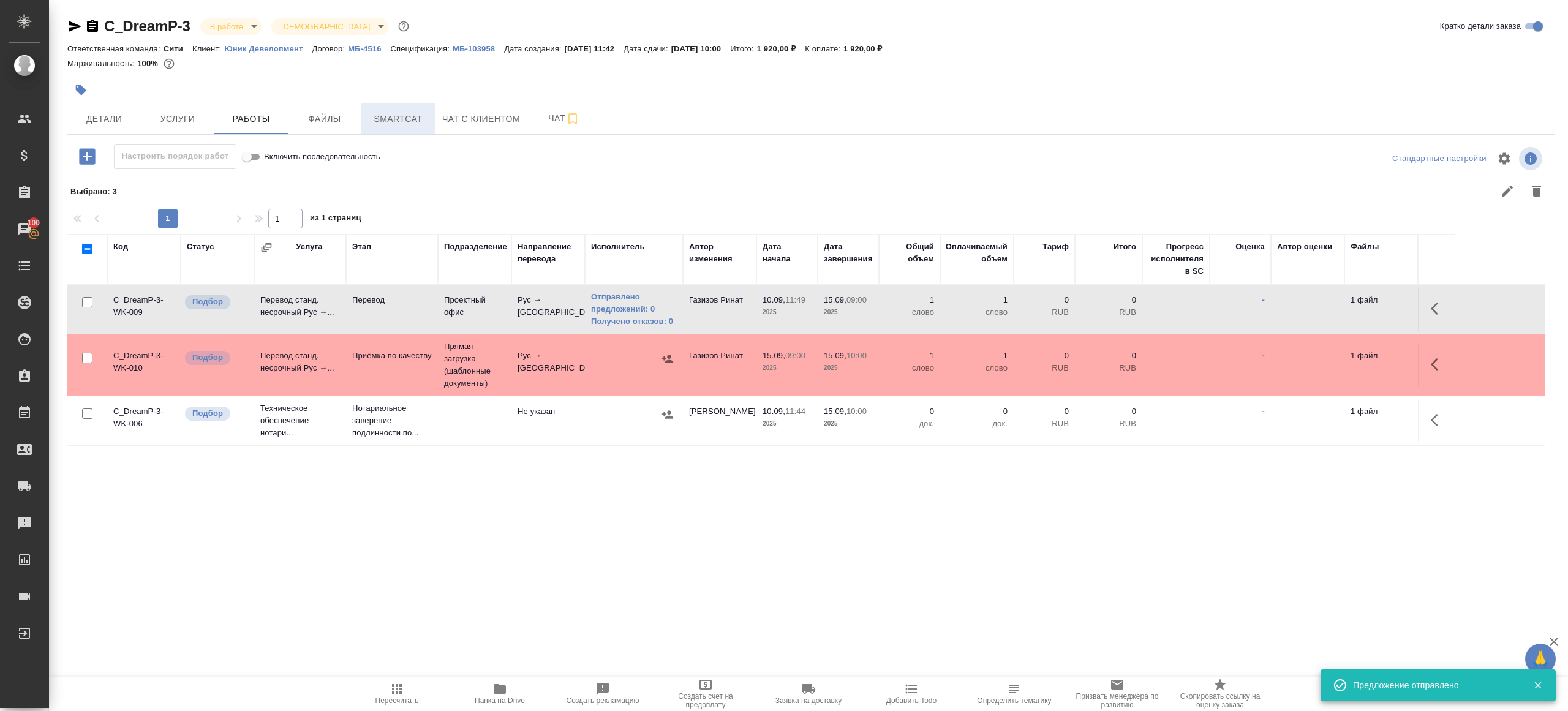
click at [427, 127] on button "Smartcat" at bounding box center [398, 119] width 73 height 31
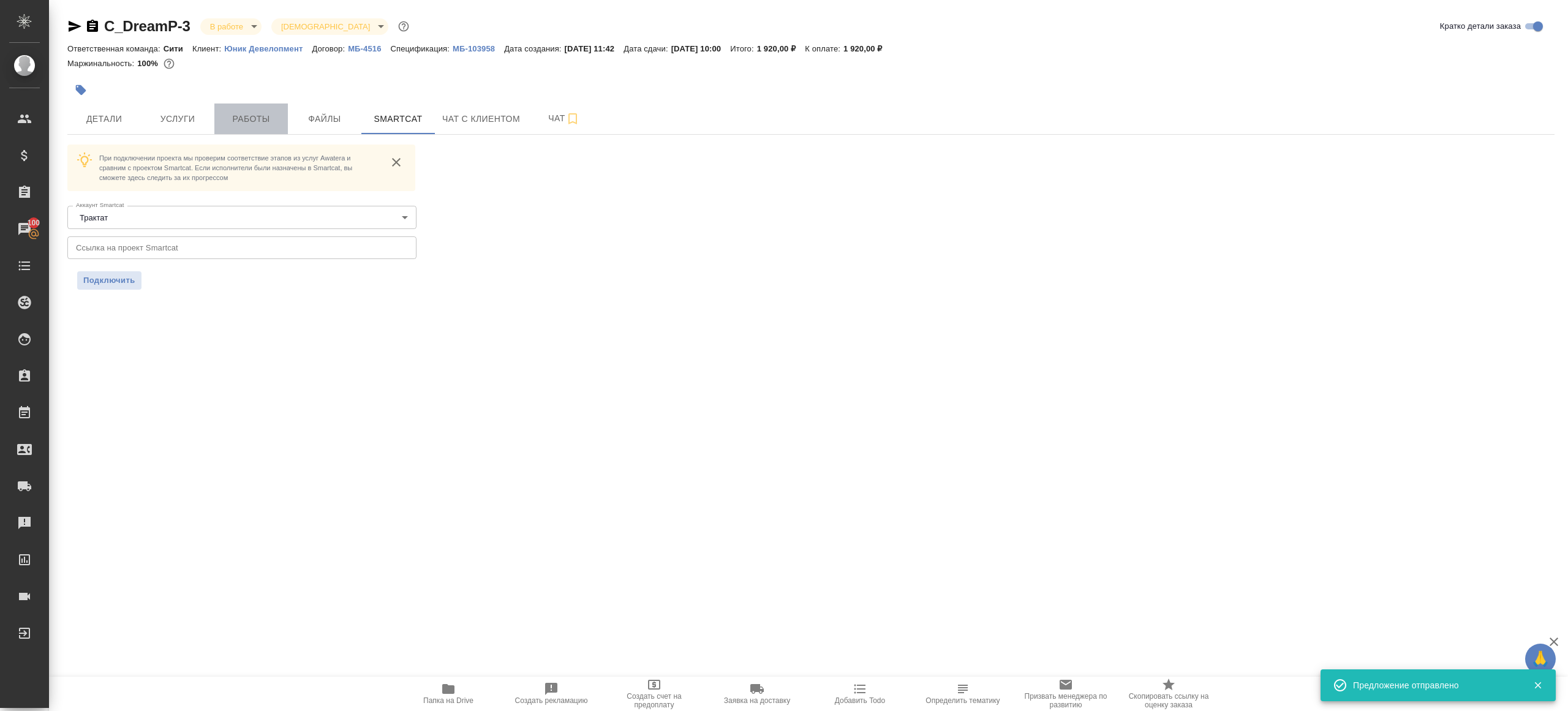
click at [244, 122] on span "Работы" at bounding box center [251, 119] width 59 height 15
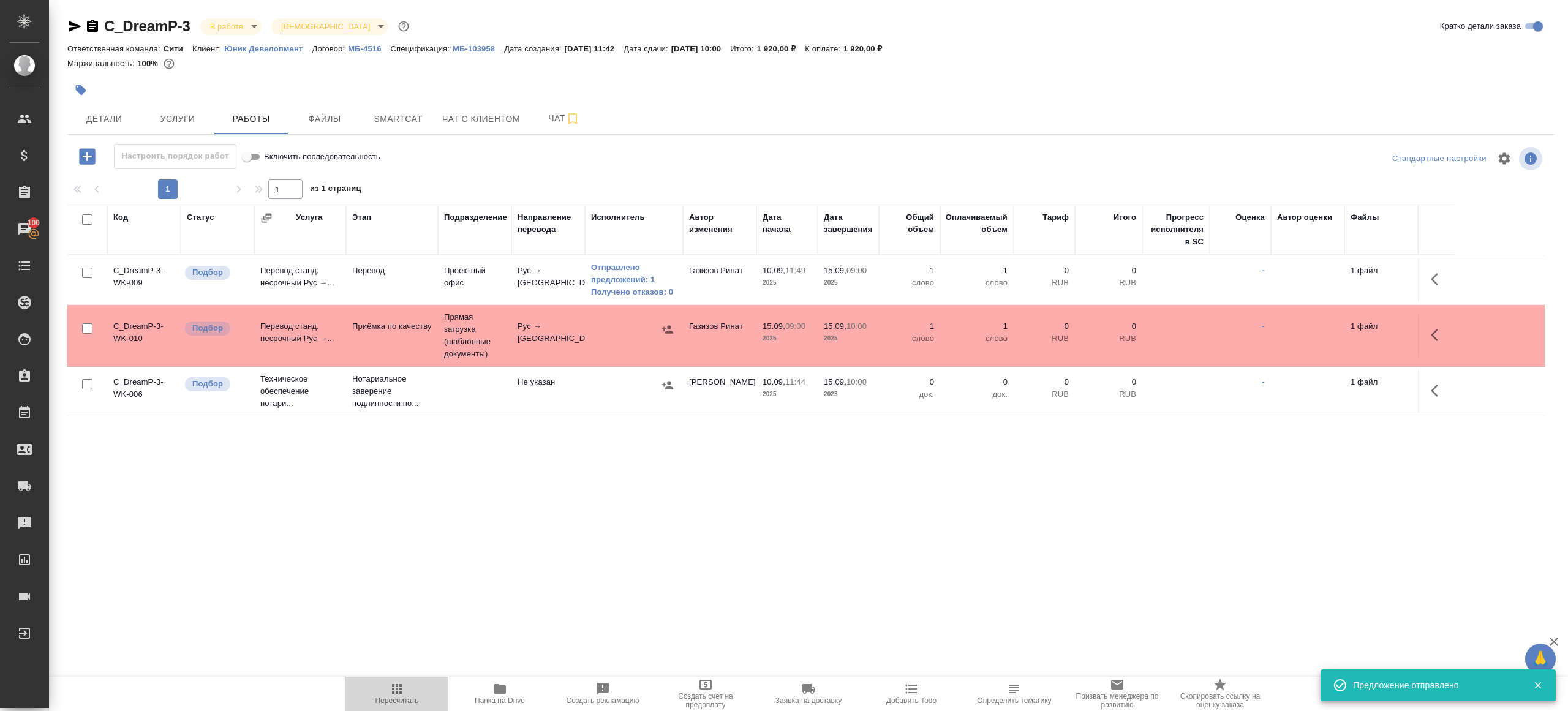
click at [397, 685] on icon "button" at bounding box center [397, 689] width 10 height 10
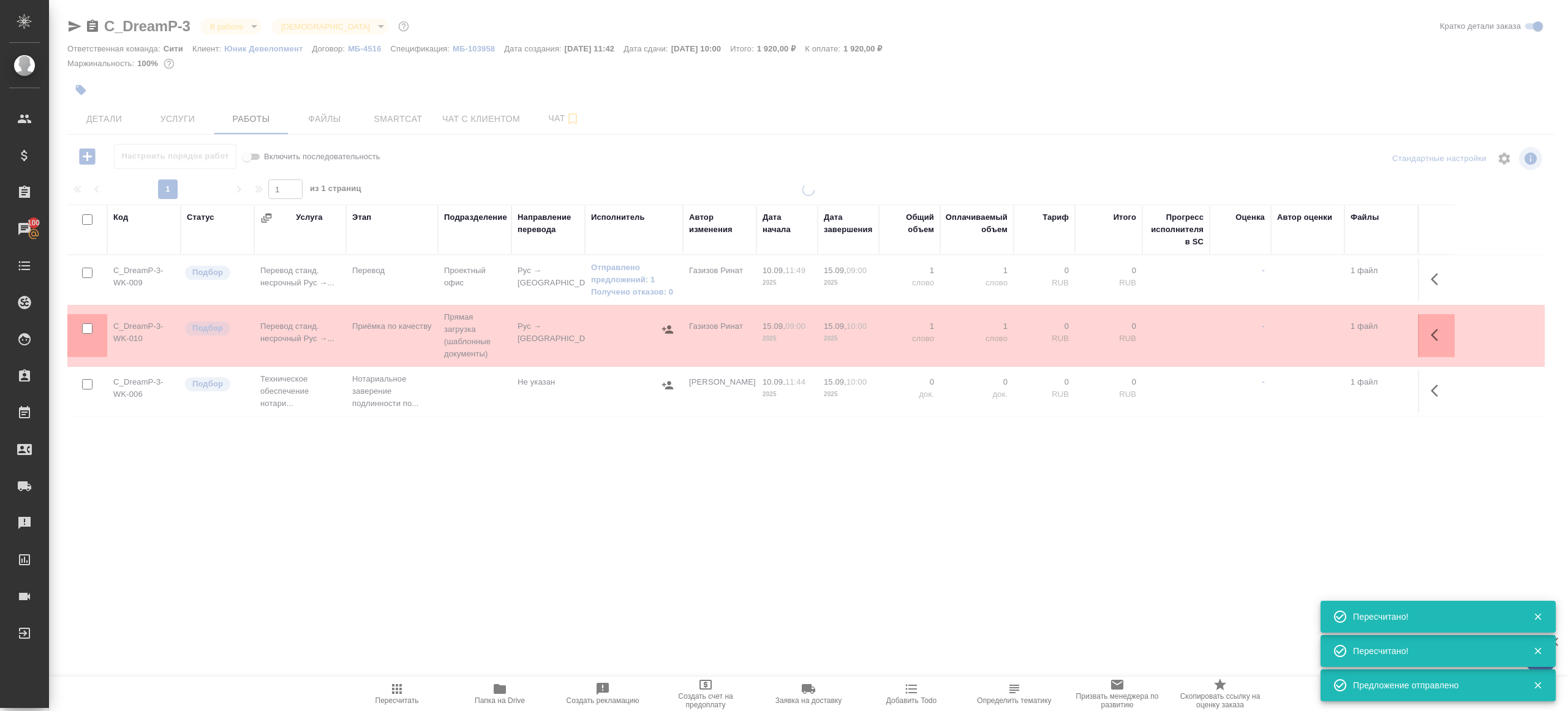
click at [498, 533] on div ".cls-1 fill:#fff; AWATERA Gazizov Rinat Клиенты Спецификации Заказы 100 Чаты To…" at bounding box center [784, 356] width 1568 height 711
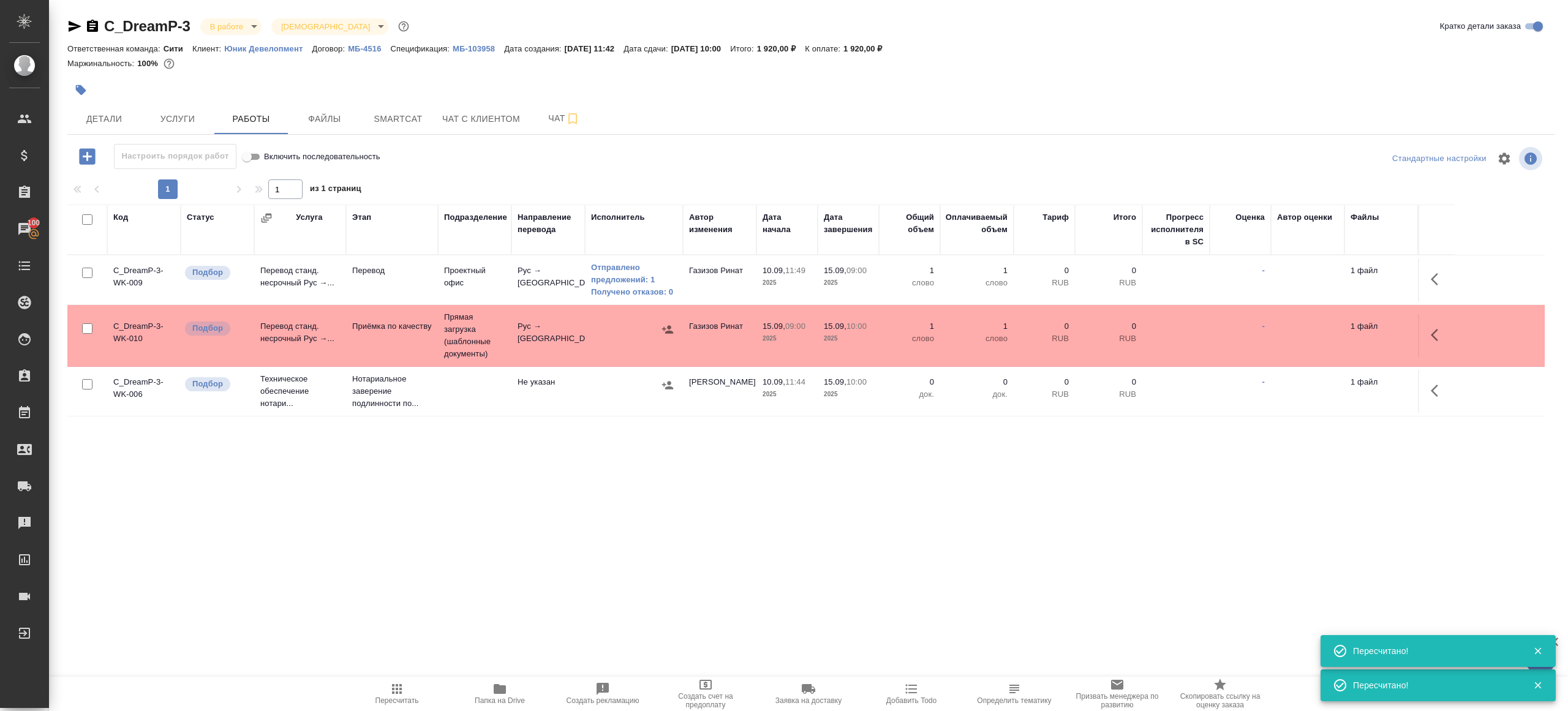
click at [397, 690] on icon "button" at bounding box center [397, 689] width 10 height 10
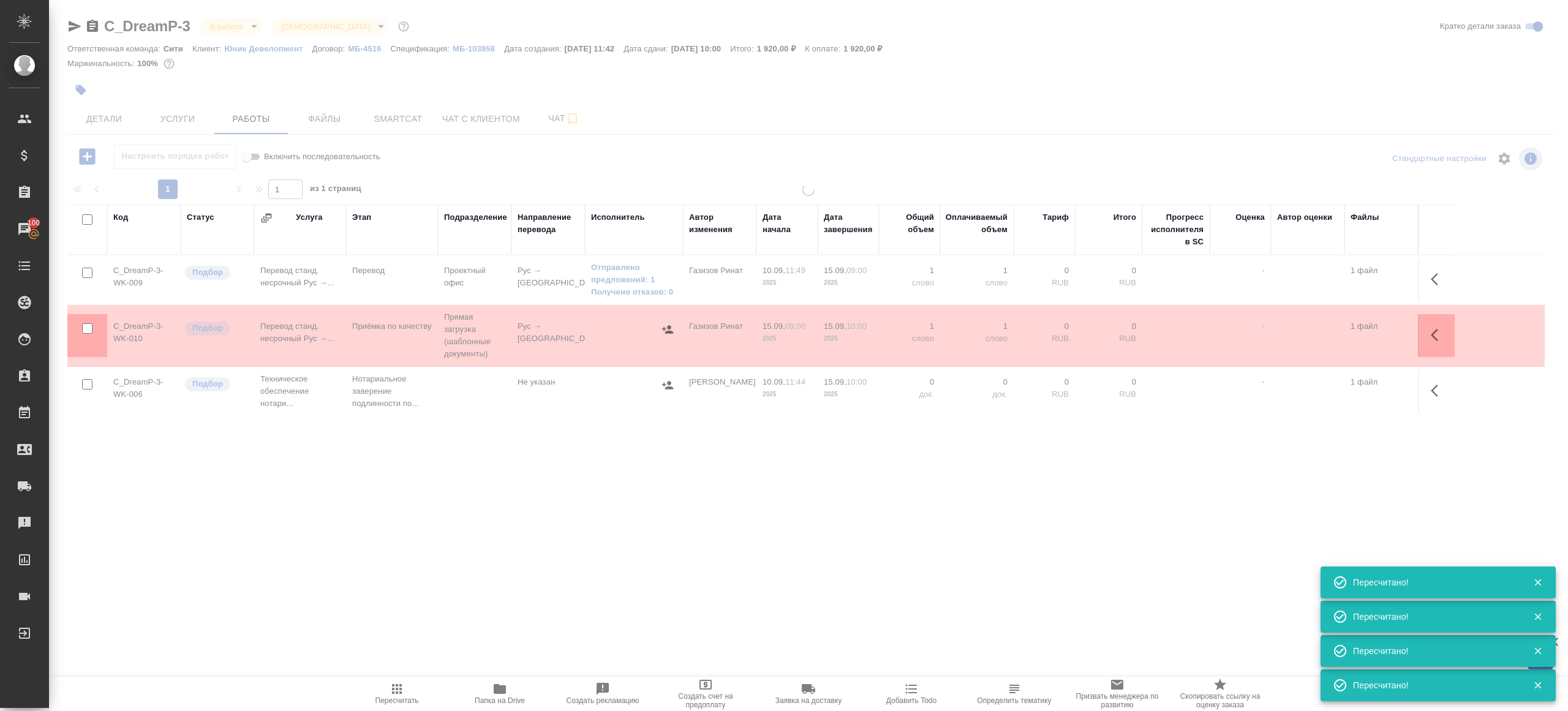
click at [522, 532] on div ".cls-1 fill:#fff; AWATERA Gazizov Rinat Клиенты Спецификации Заказы 100 Чаты To…" at bounding box center [784, 356] width 1568 height 711
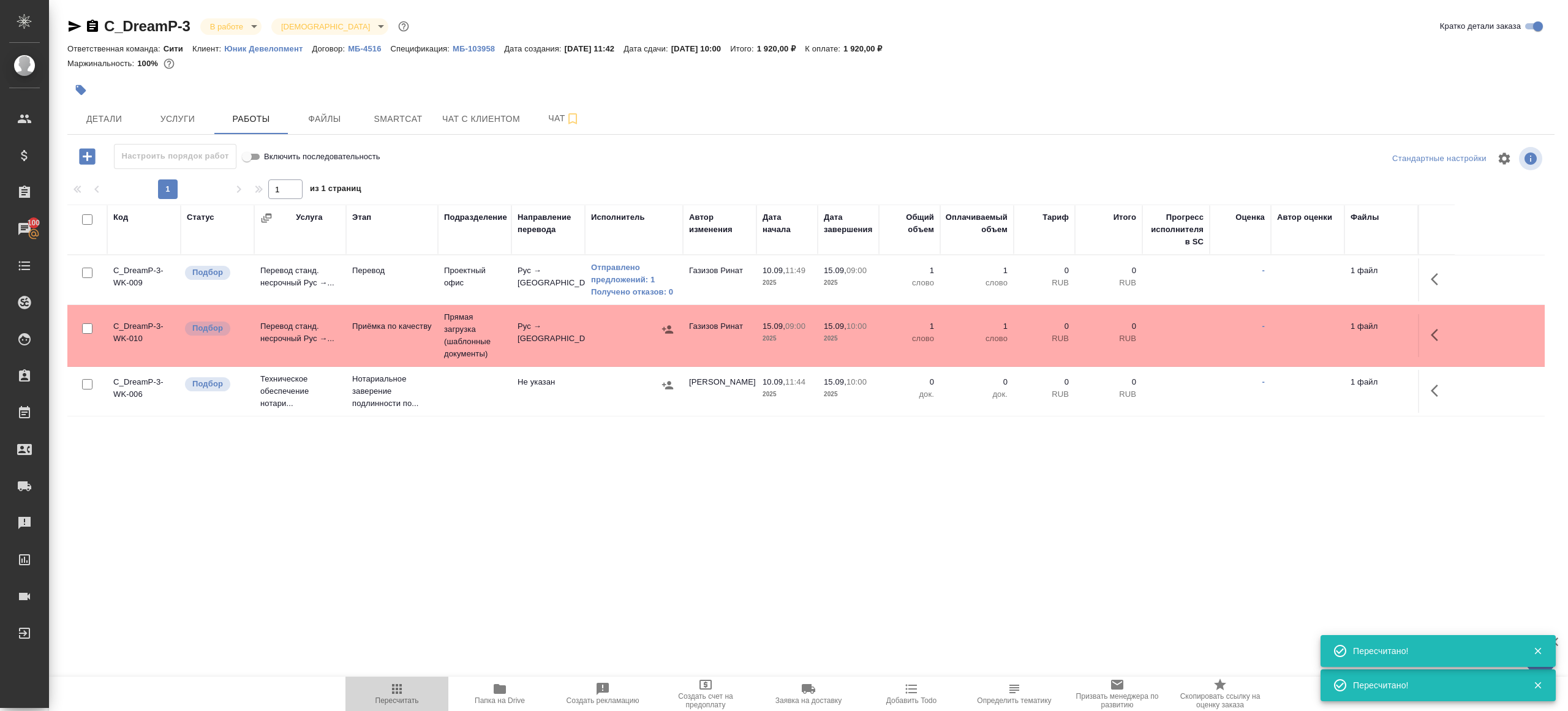
click at [399, 708] on button "Пересчитать" at bounding box center [397, 694] width 103 height 34
click at [408, 684] on span "Пересчитать" at bounding box center [397, 693] width 89 height 23
click at [414, 695] on span "Пересчитать" at bounding box center [397, 693] width 89 height 23
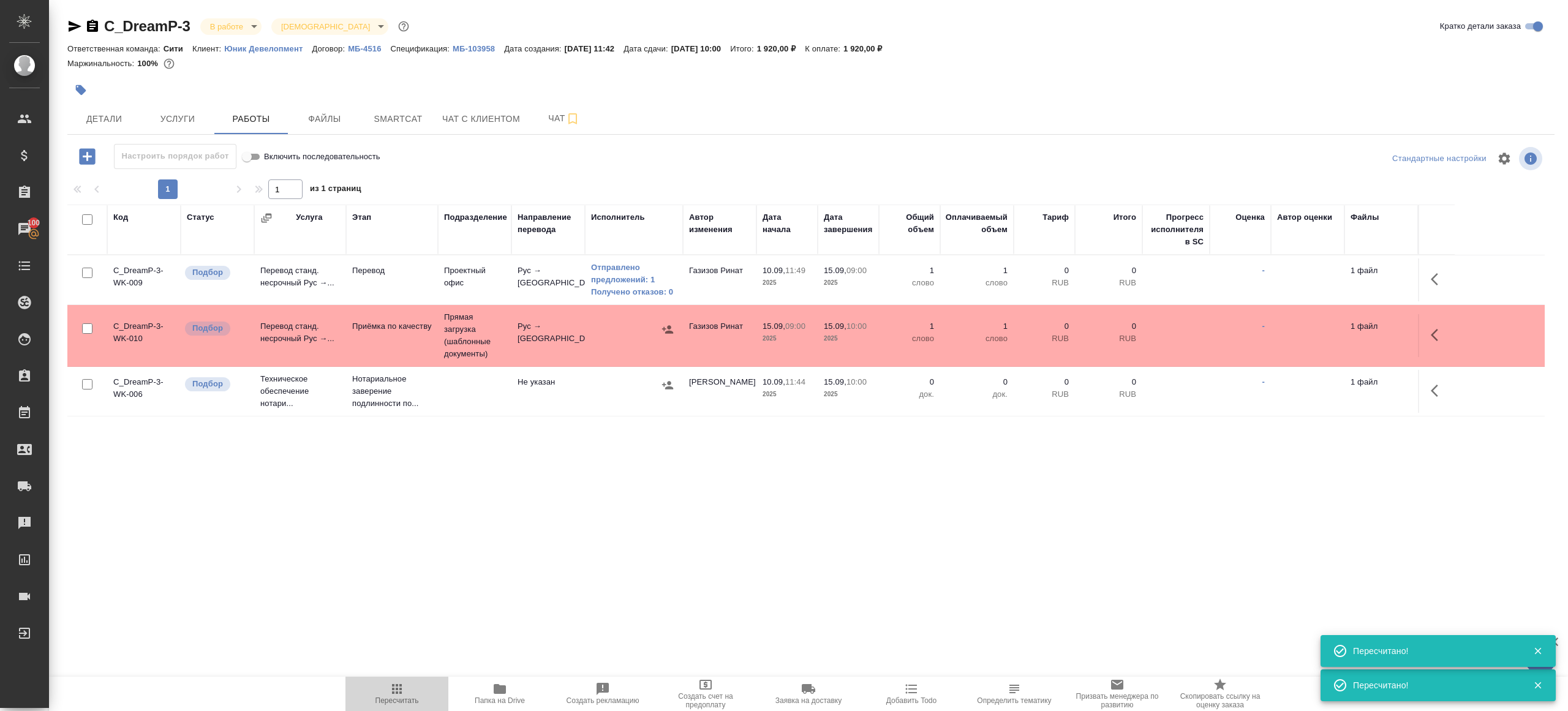
click at [414, 695] on span "Пересчитать" at bounding box center [397, 693] width 89 height 23
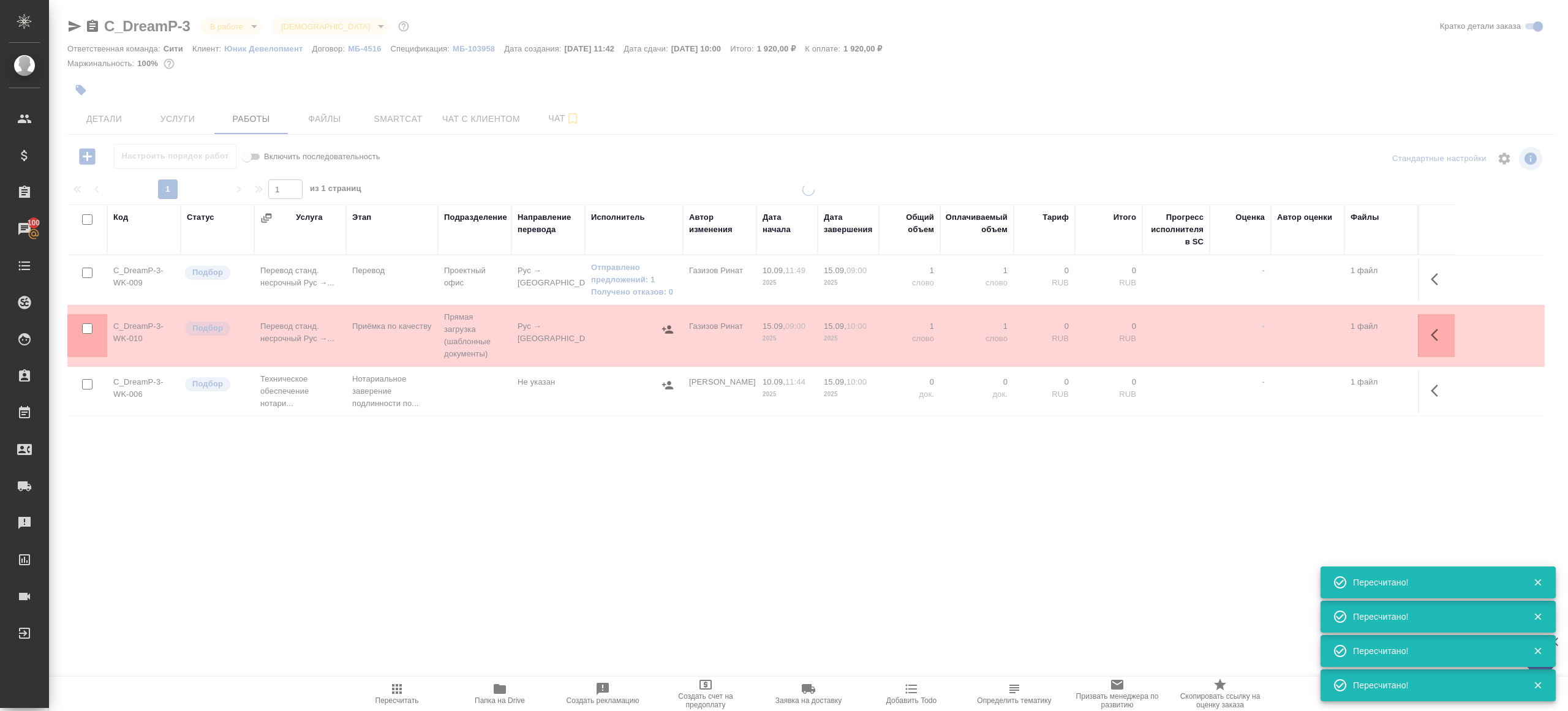
click at [535, 498] on div at bounding box center [808, 347] width 1519 height 327
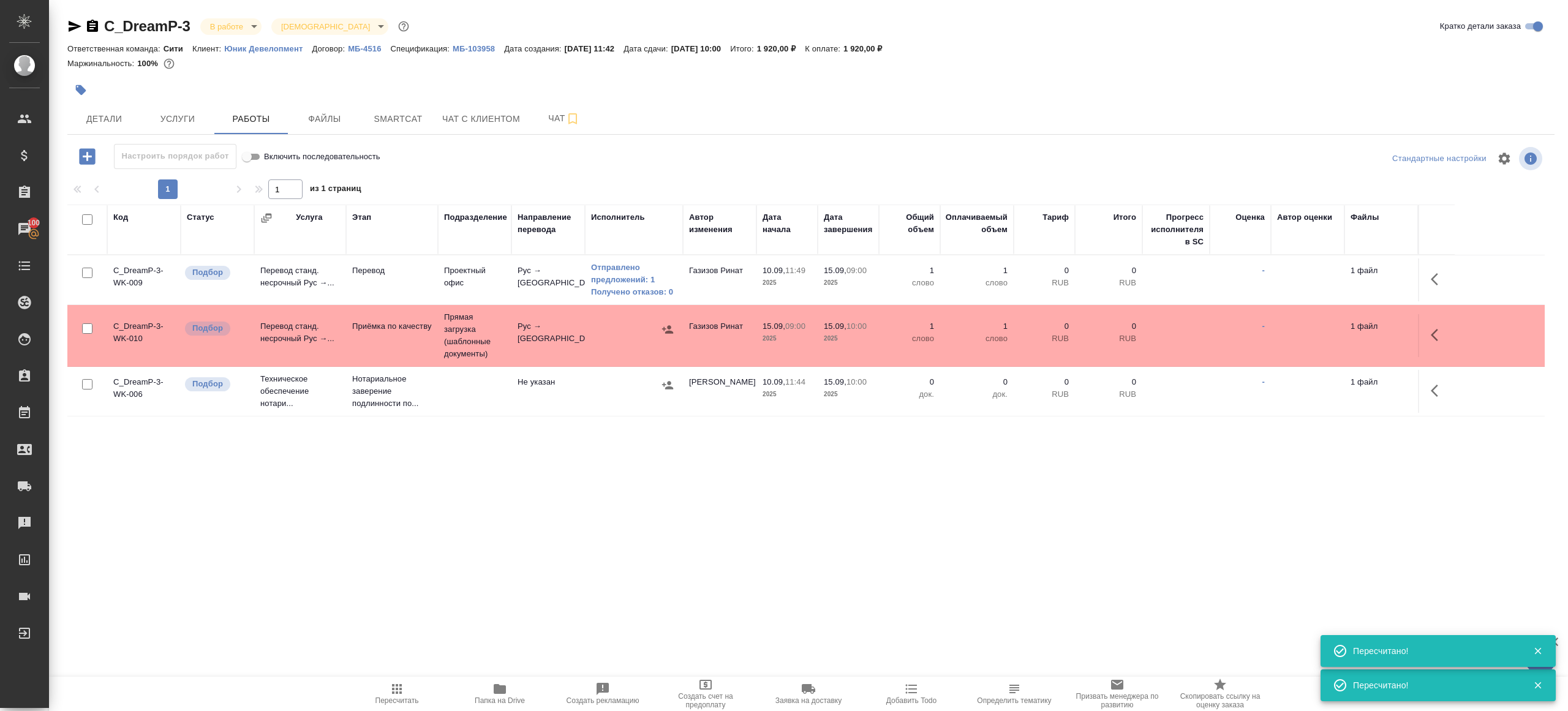
click at [400, 701] on span "Пересчитать" at bounding box center [397, 701] width 43 height 8
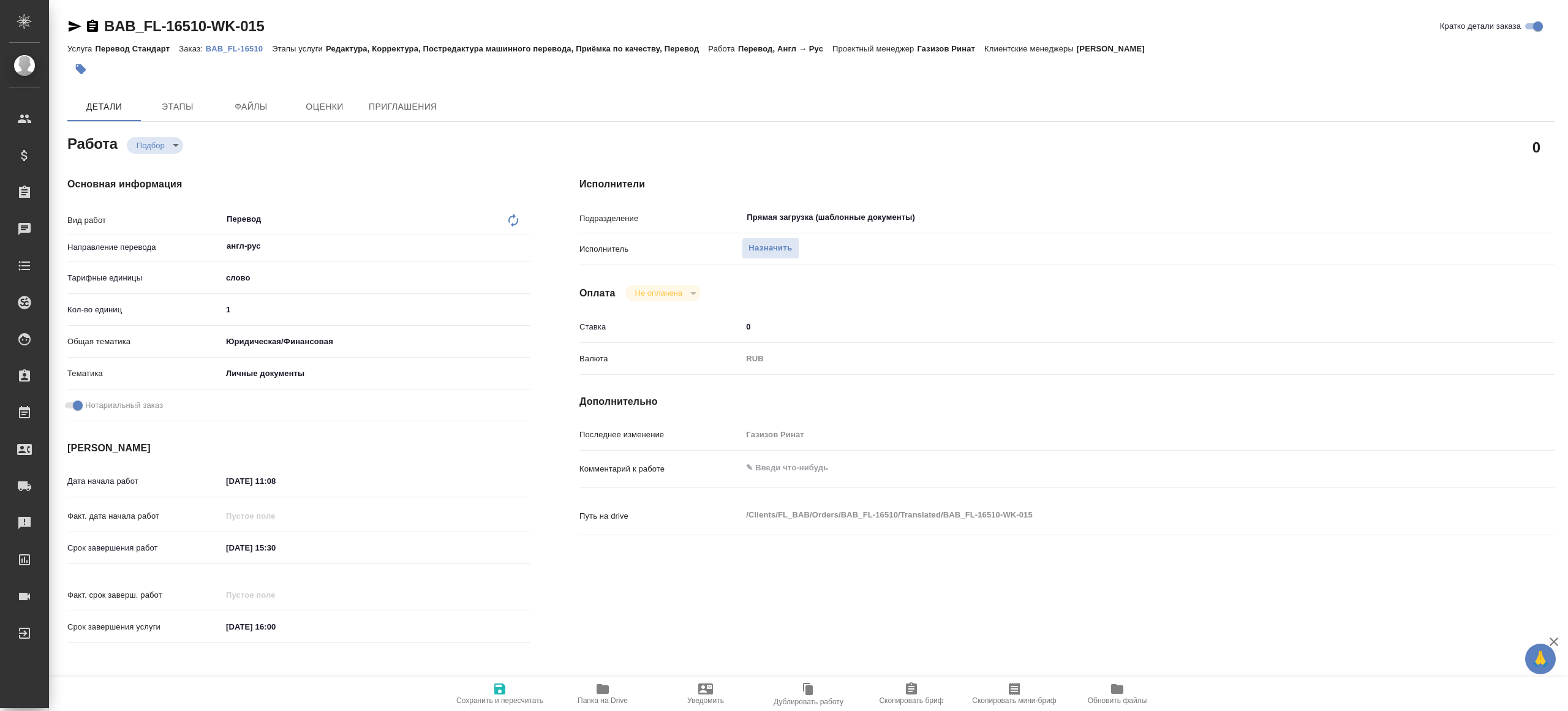
type textarea "x"
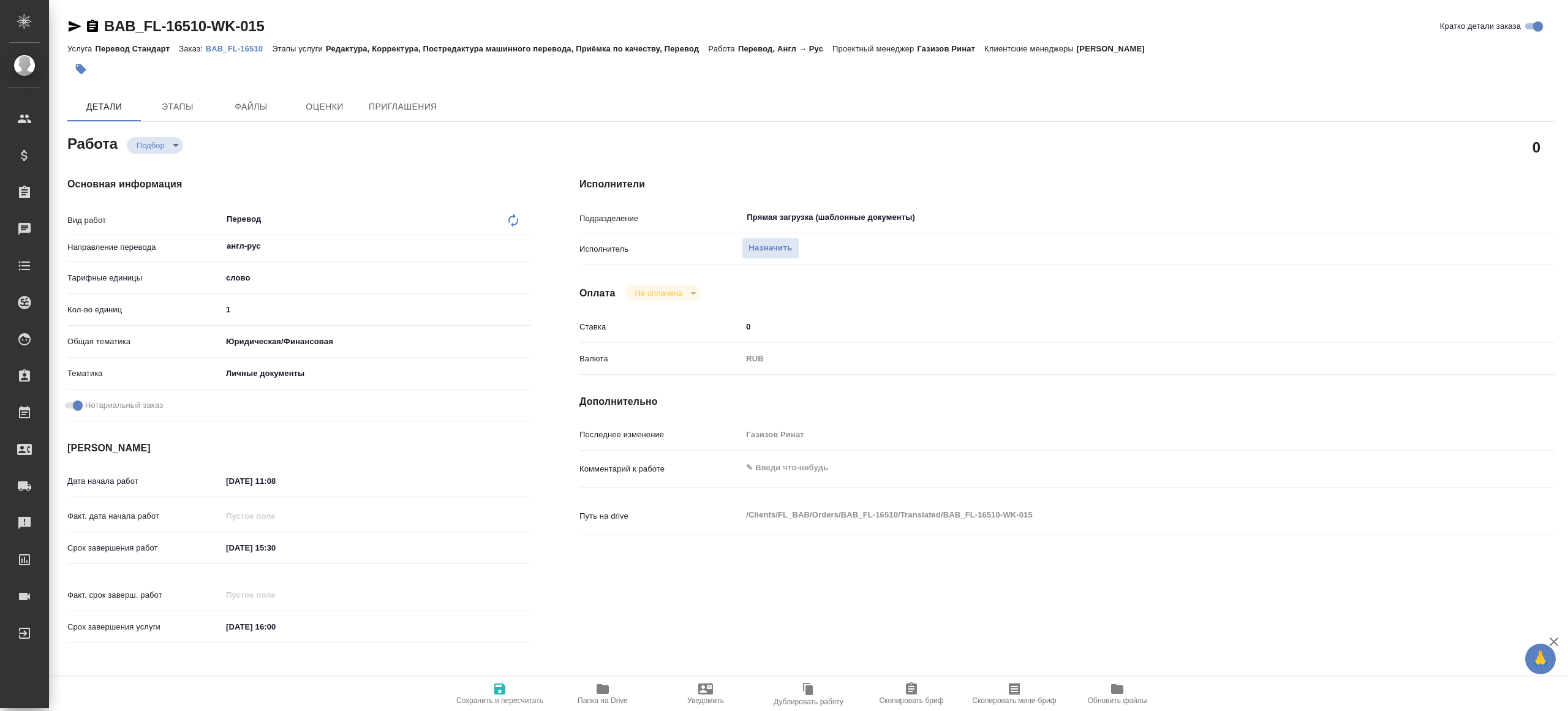
type textarea "x"
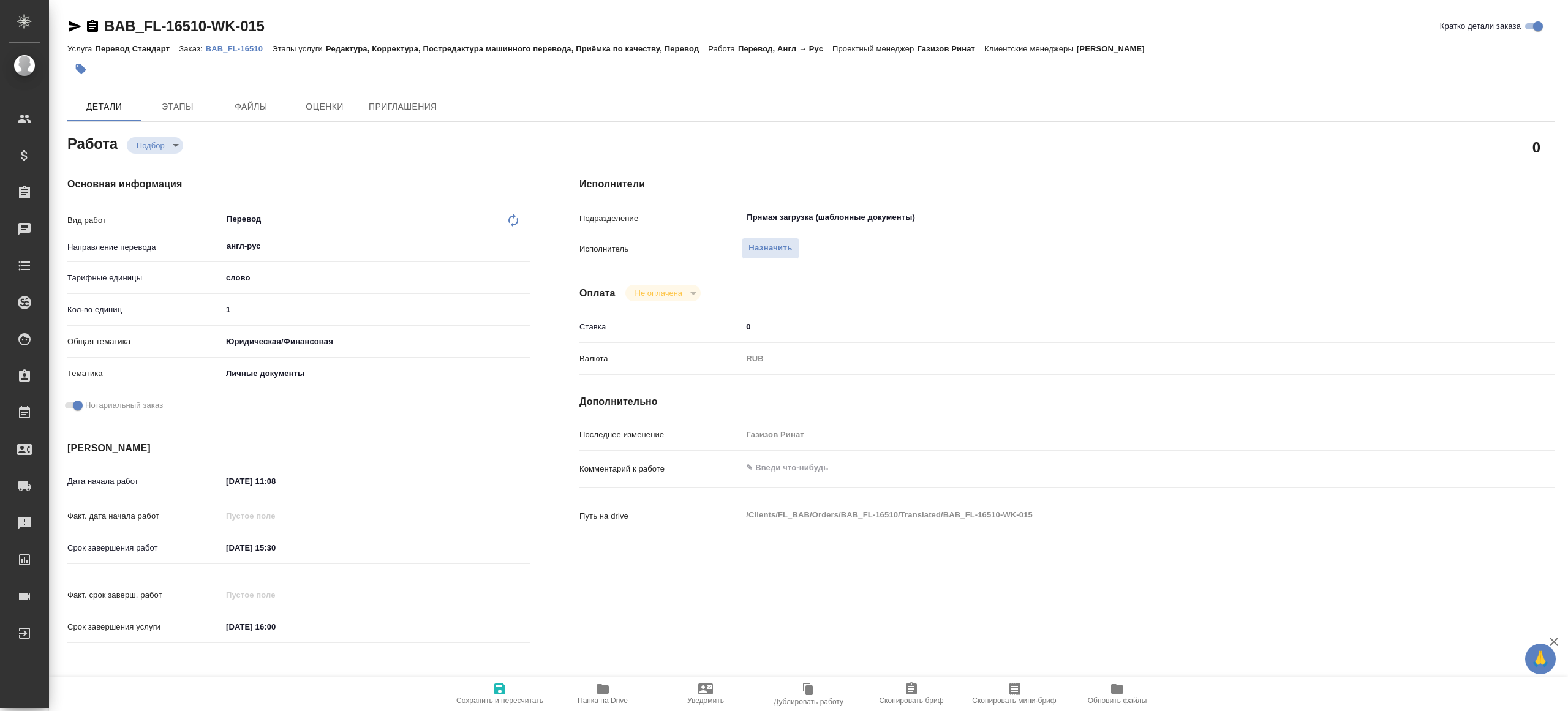
type textarea "x"
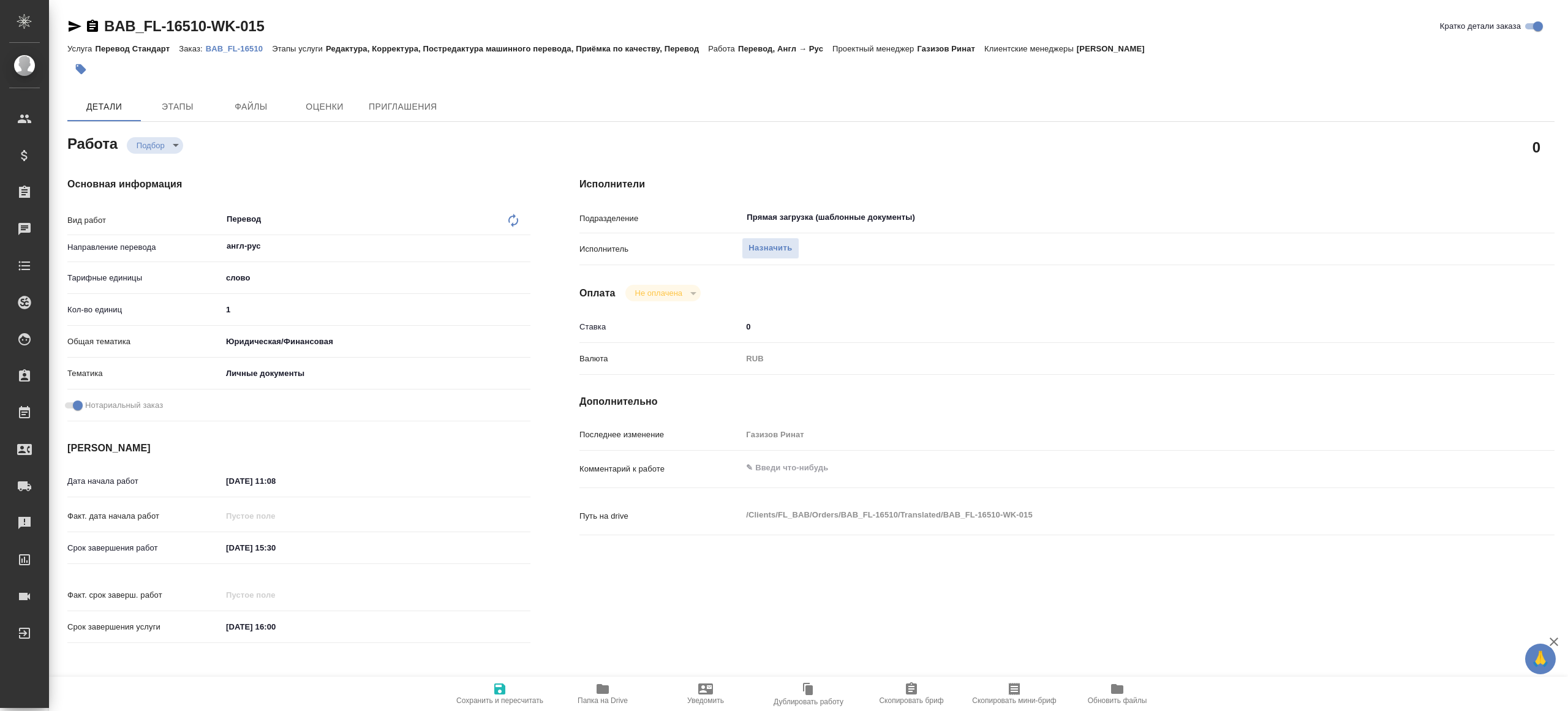
type textarea "x"
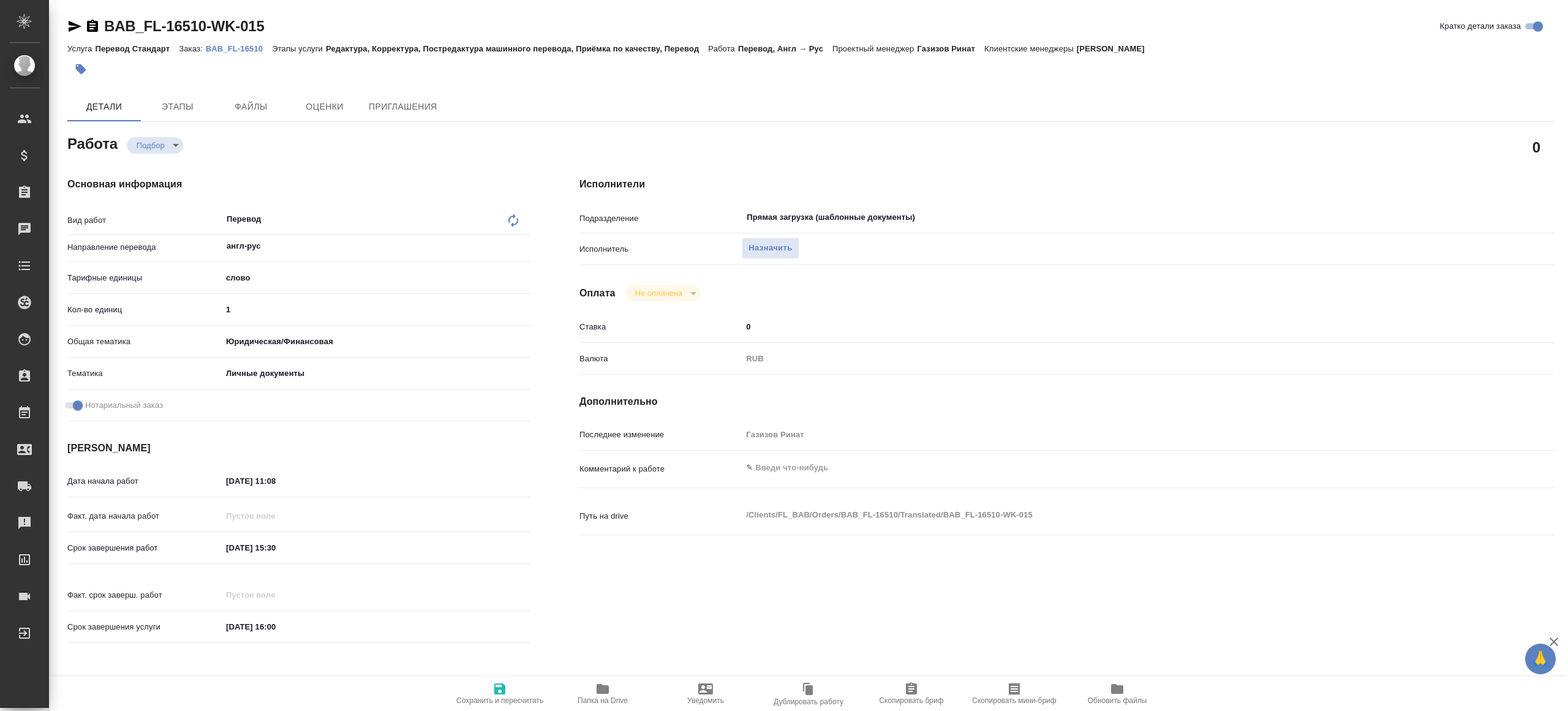
type textarea "x"
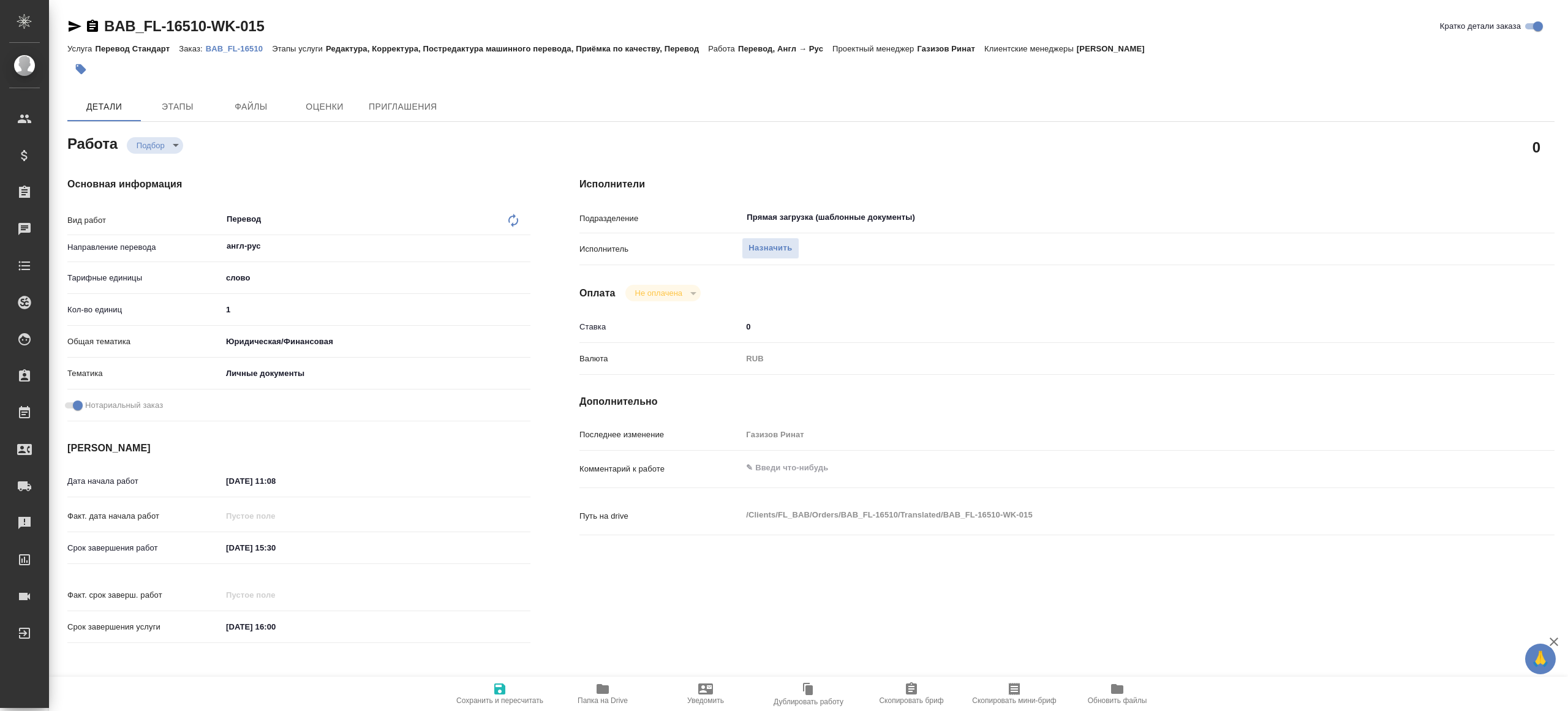
type textarea "x"
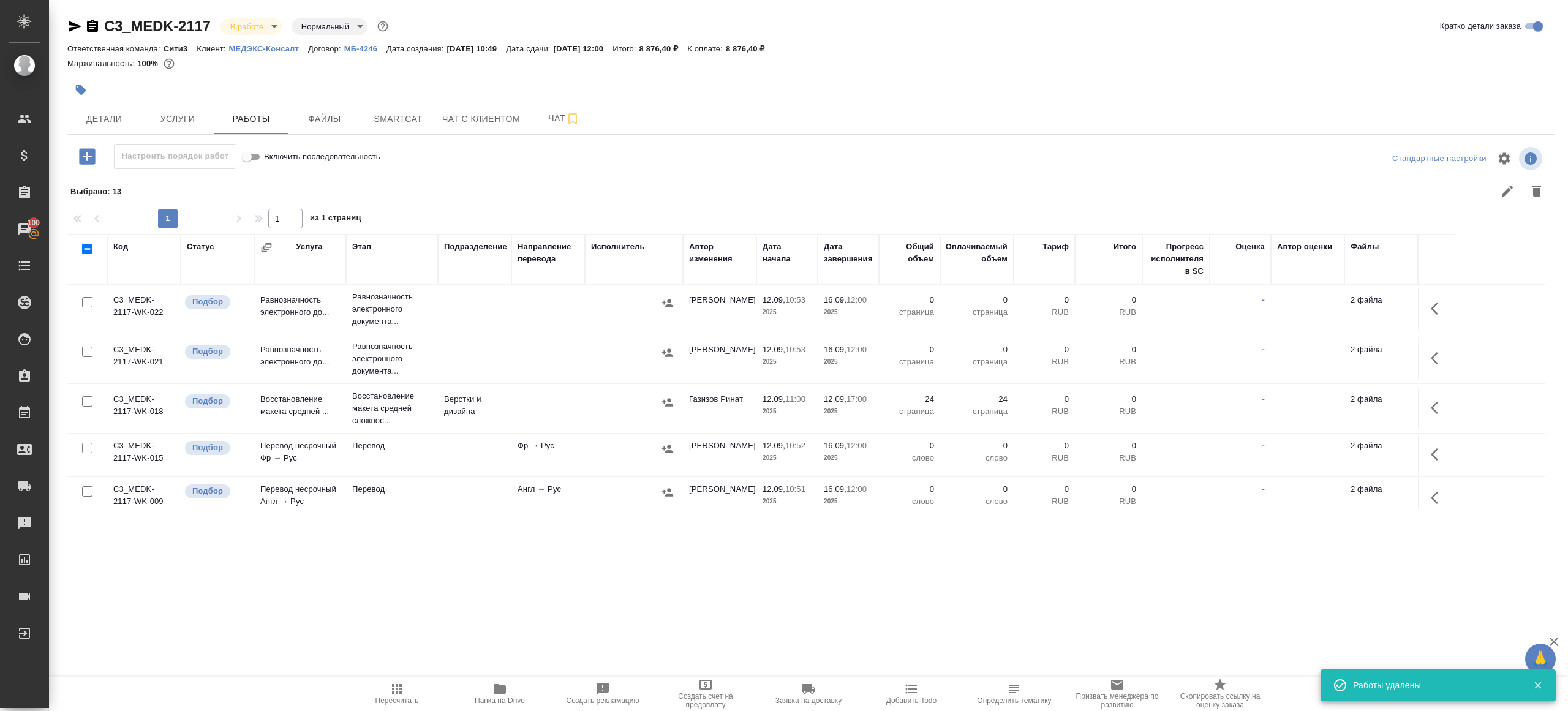
click at [392, 680] on button "Пересчитать" at bounding box center [397, 694] width 103 height 34
click at [368, 687] on span "Пересчитать" at bounding box center [397, 693] width 89 height 23
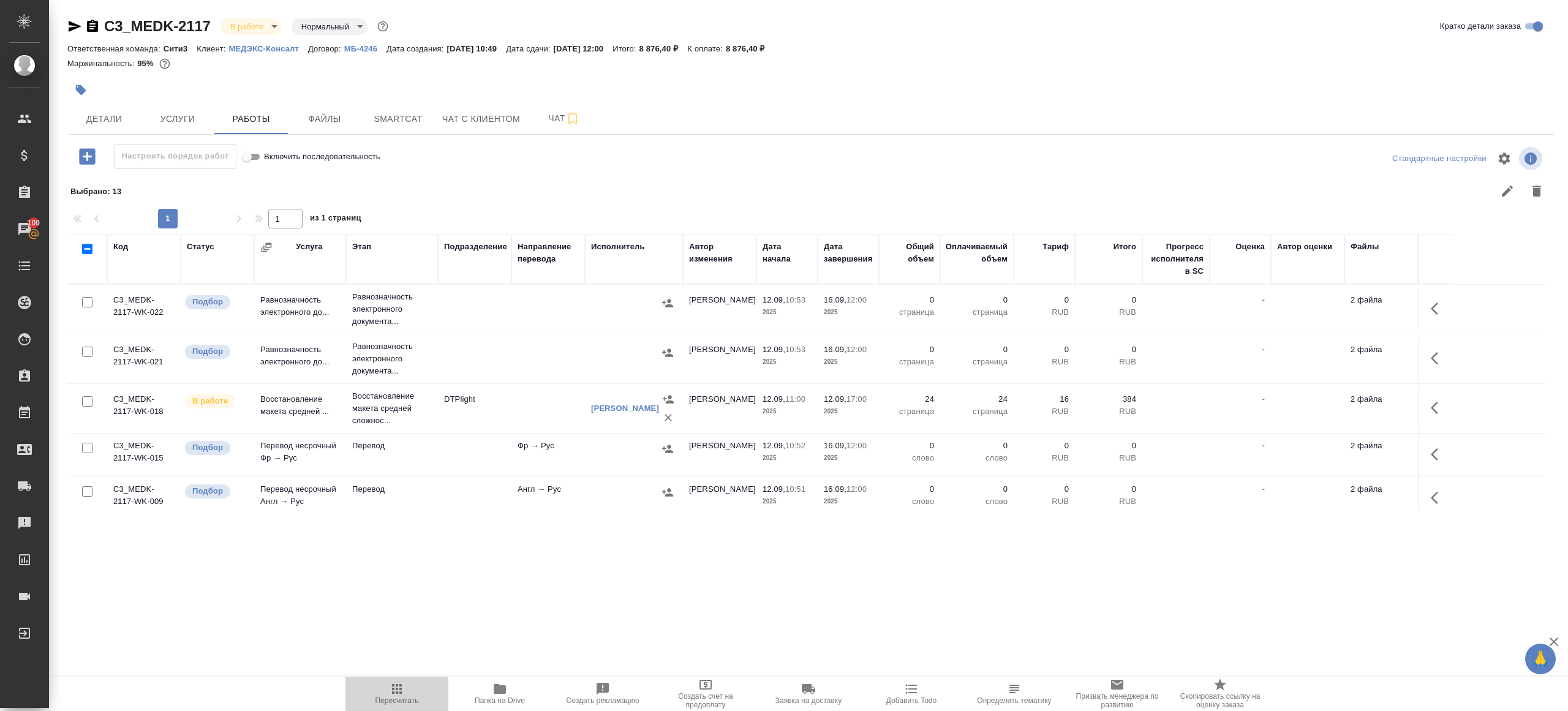
click at [368, 687] on span "Пересчитать" at bounding box center [397, 693] width 89 height 23
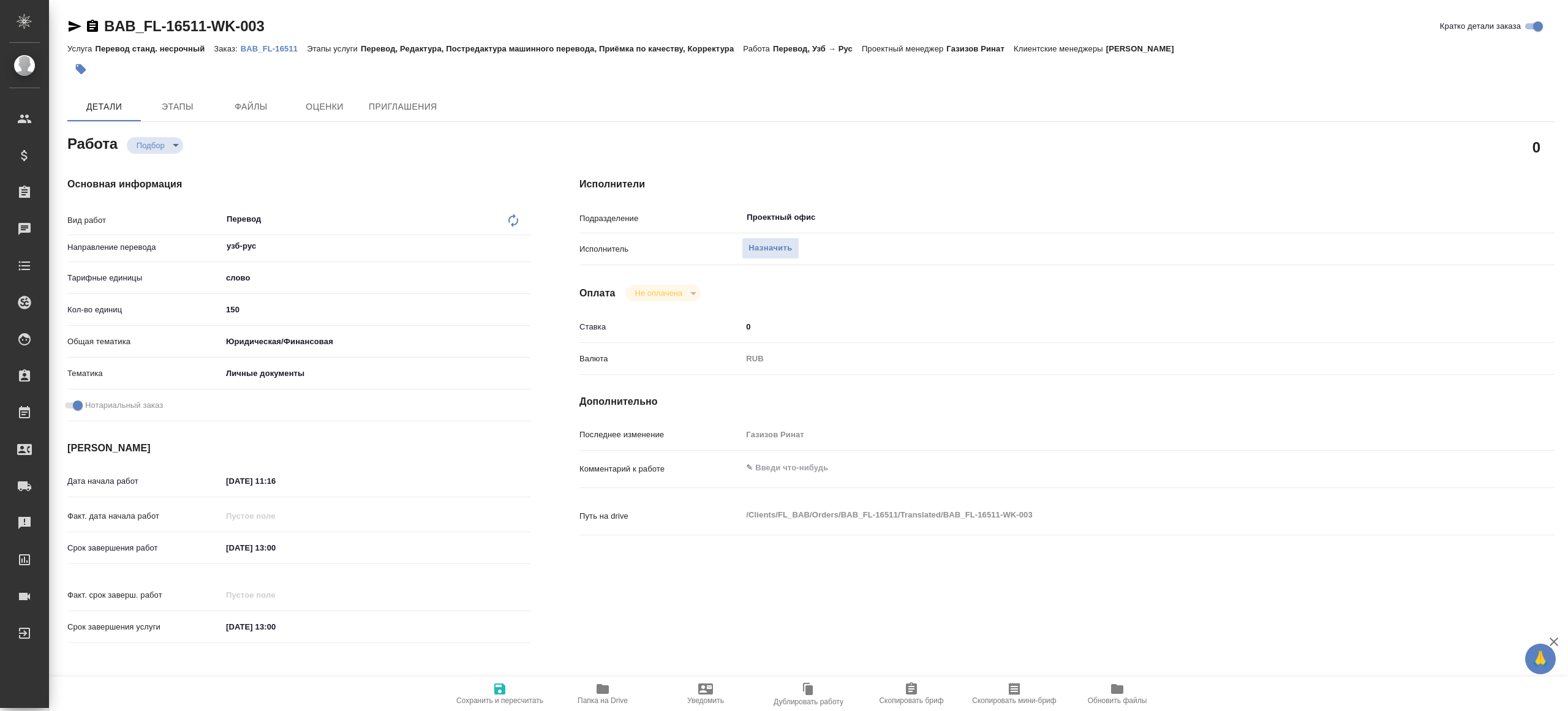
type textarea "x"
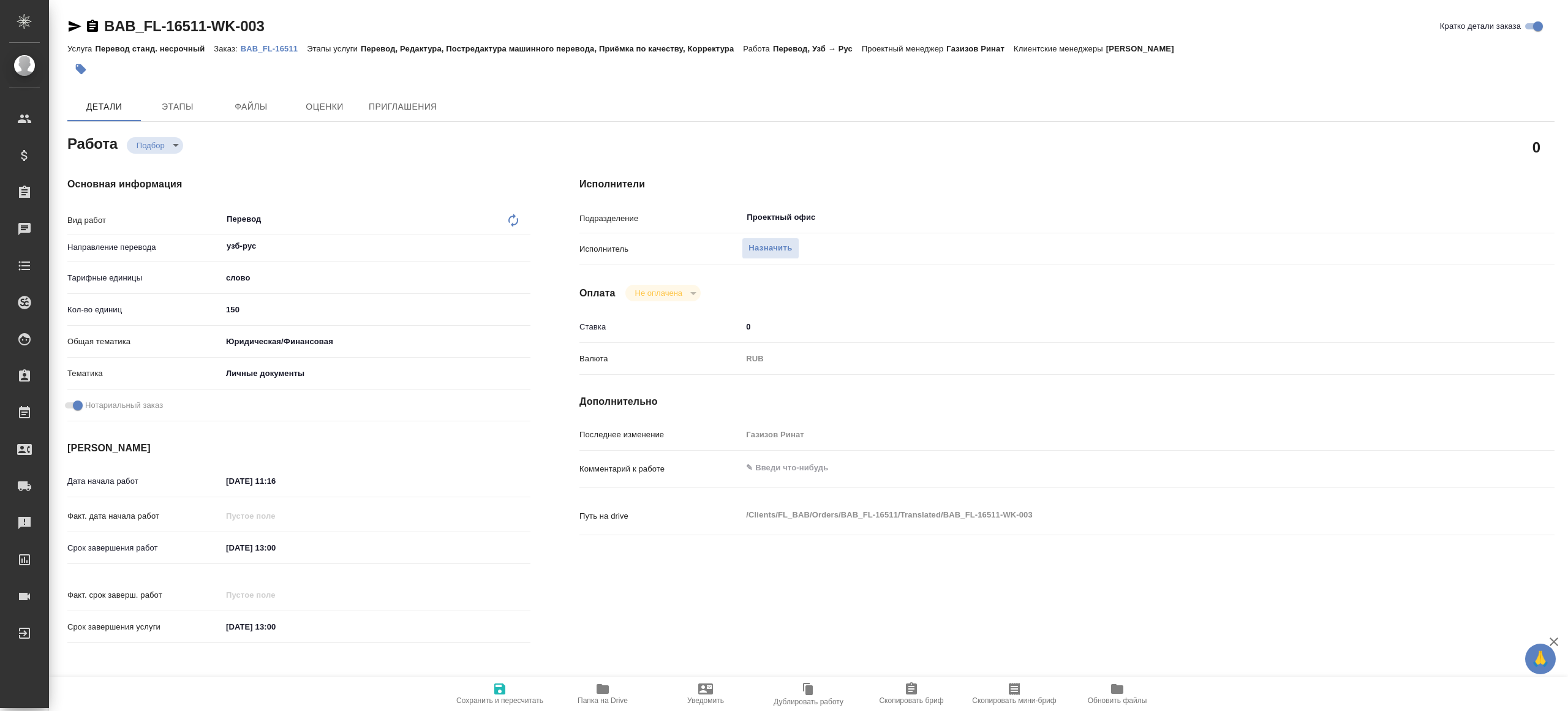
type textarea "x"
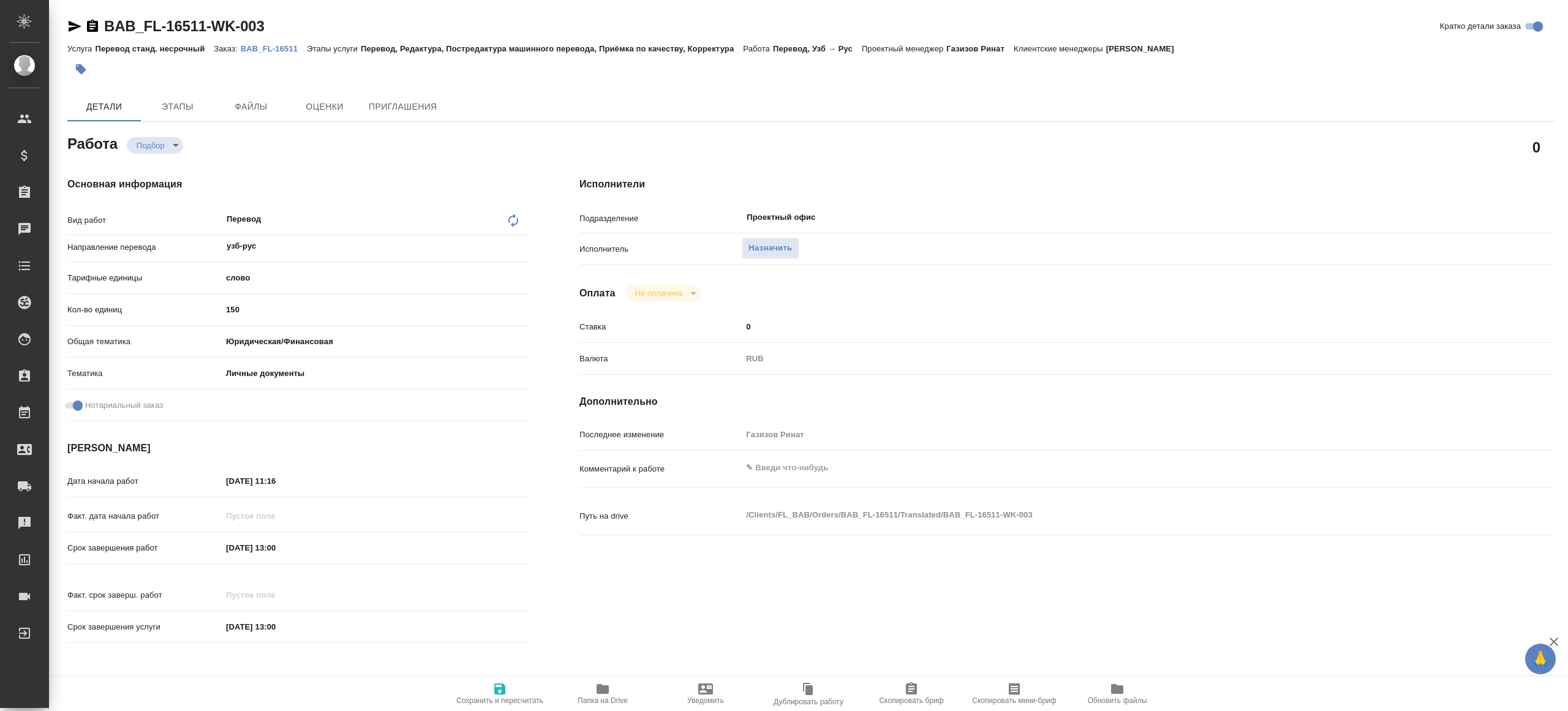
type textarea "x"
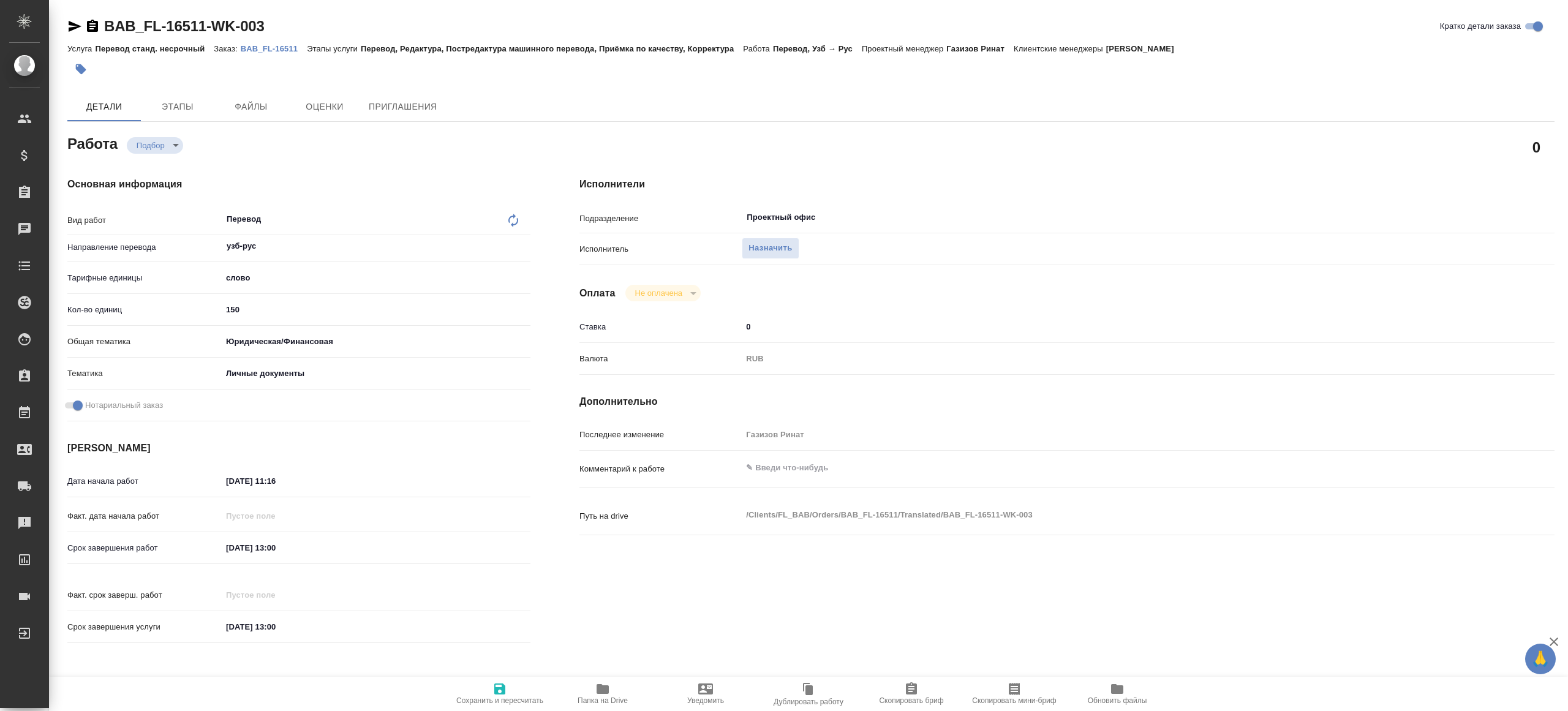
type textarea "x"
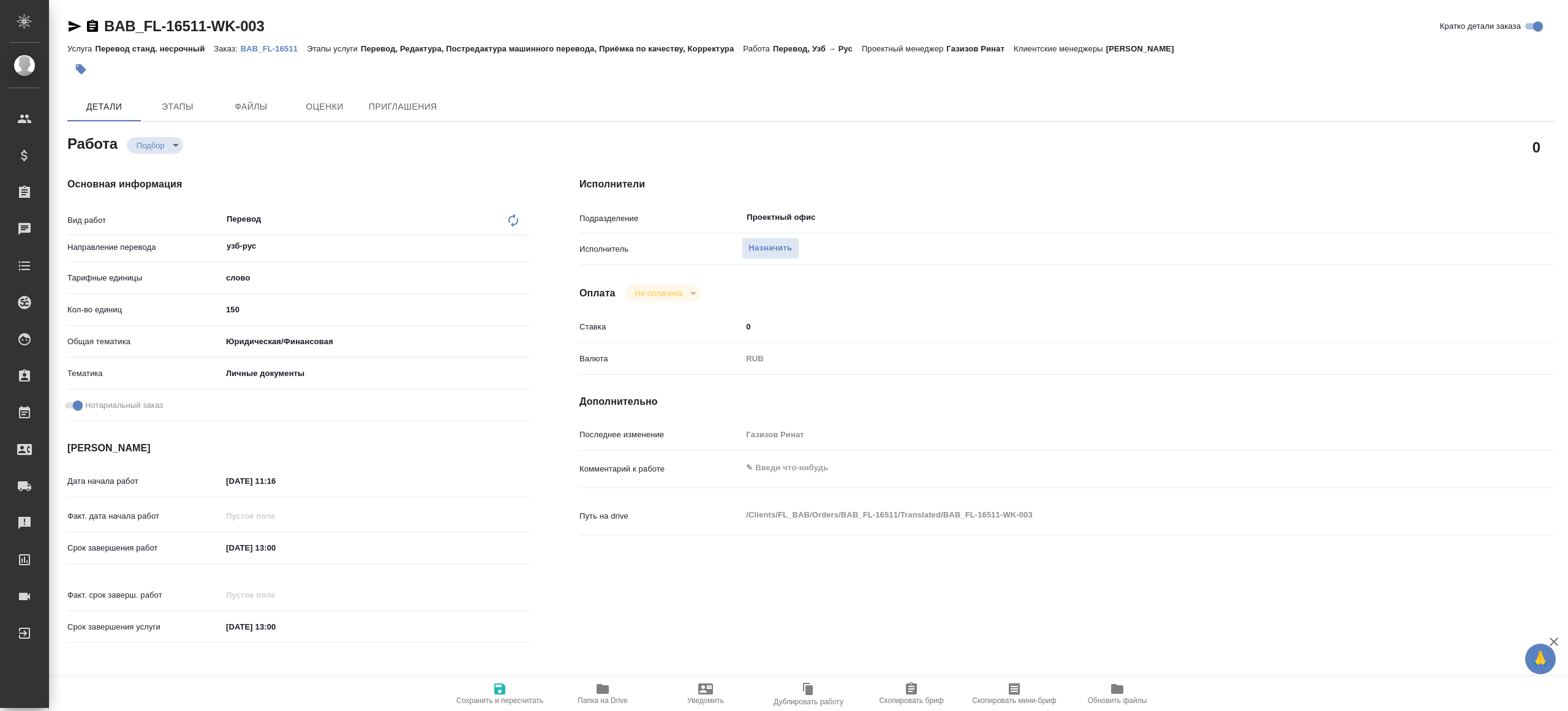
type textarea "x"
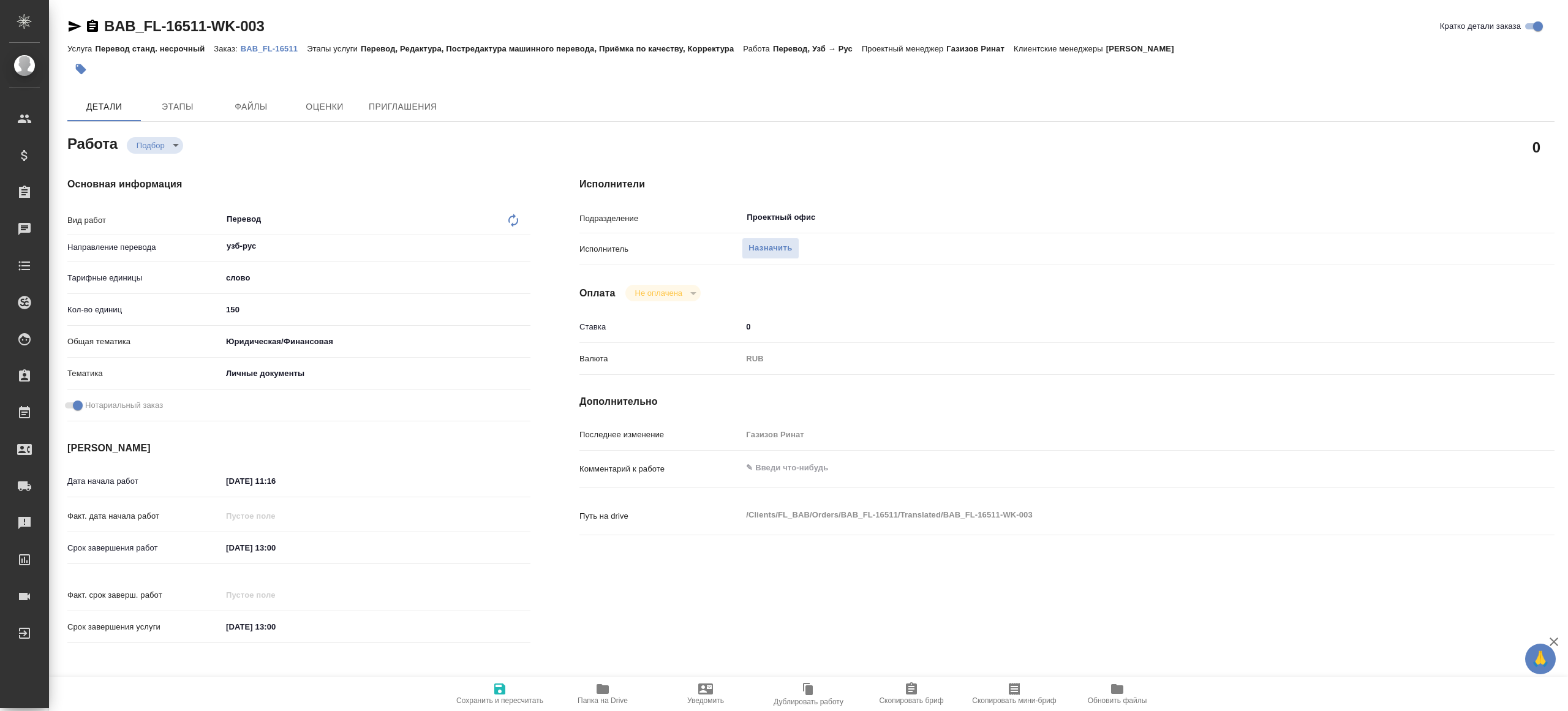
type textarea "x"
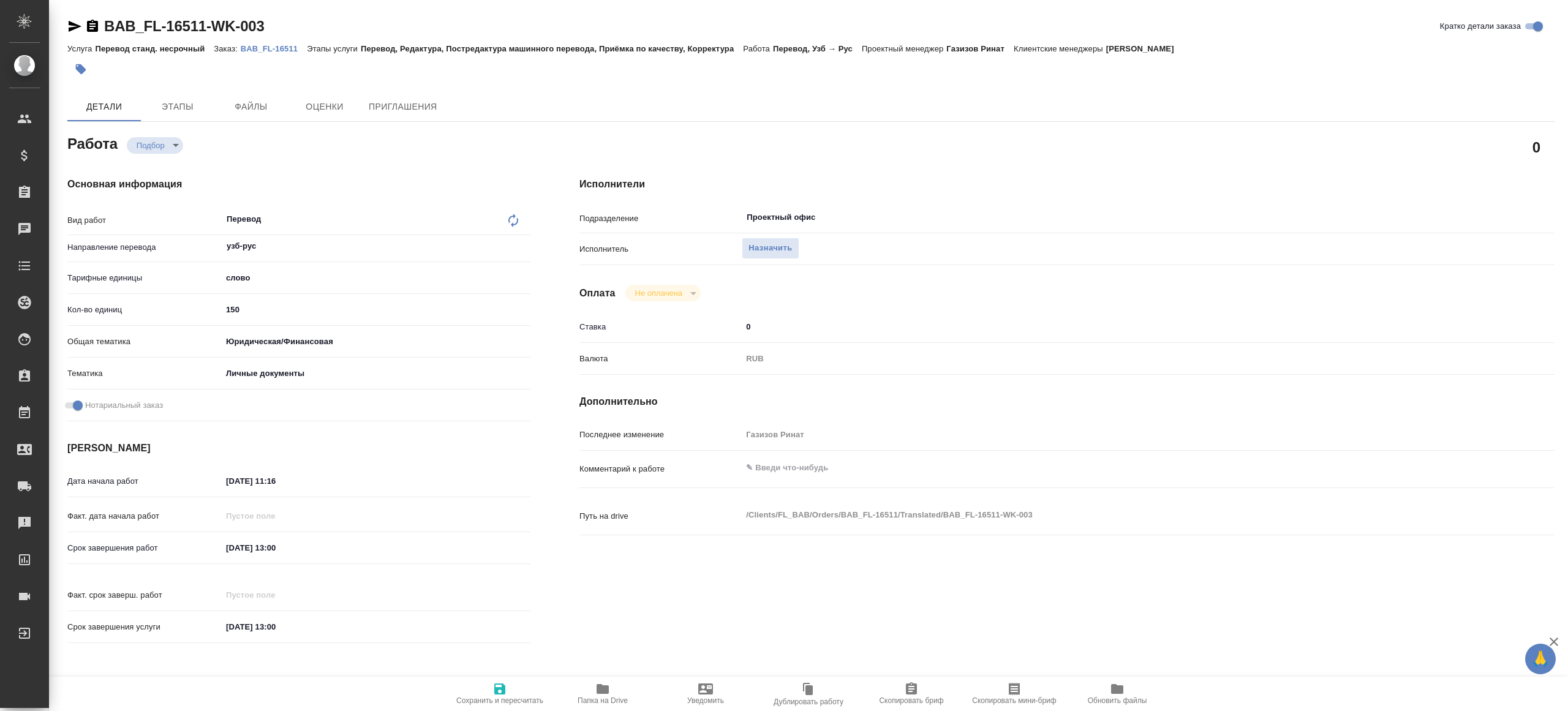
type textarea "x"
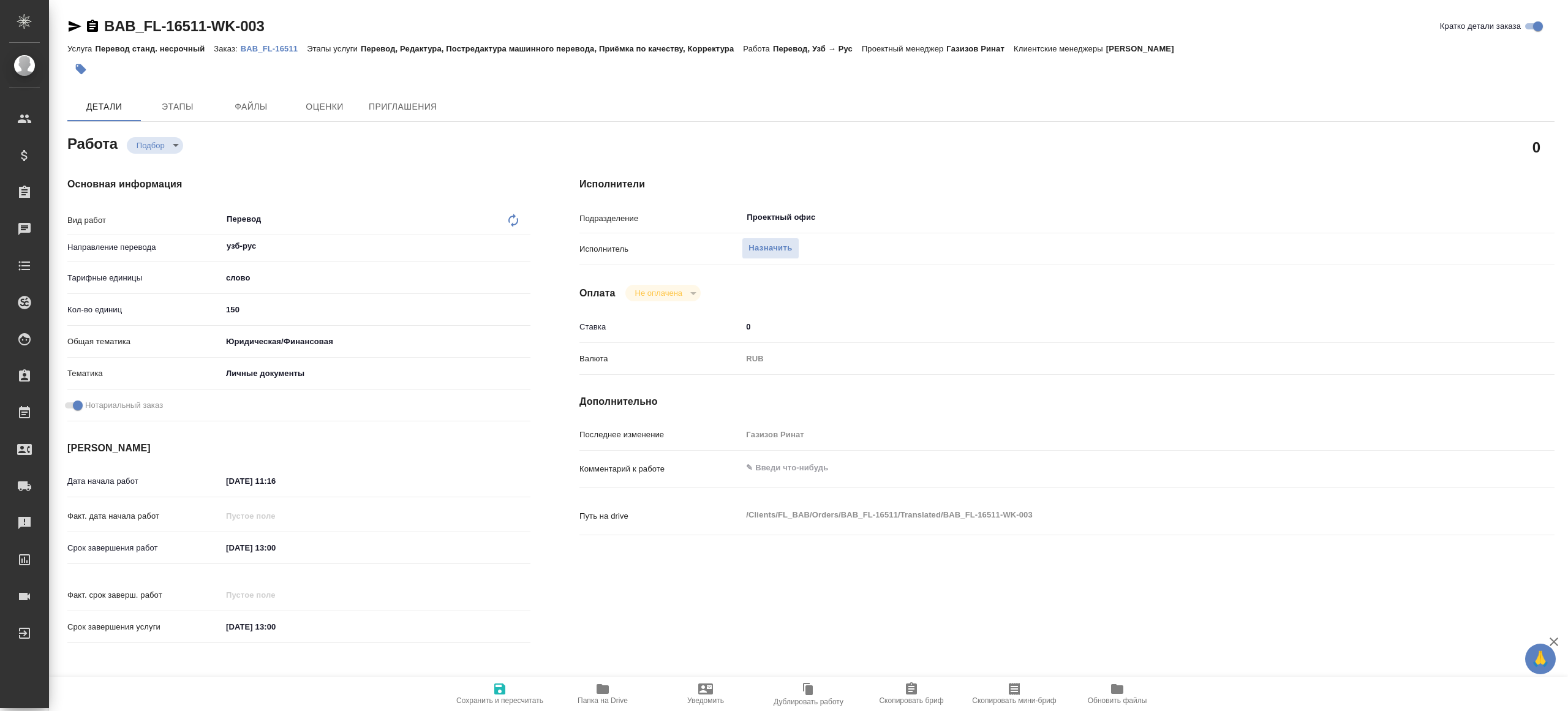
type textarea "x"
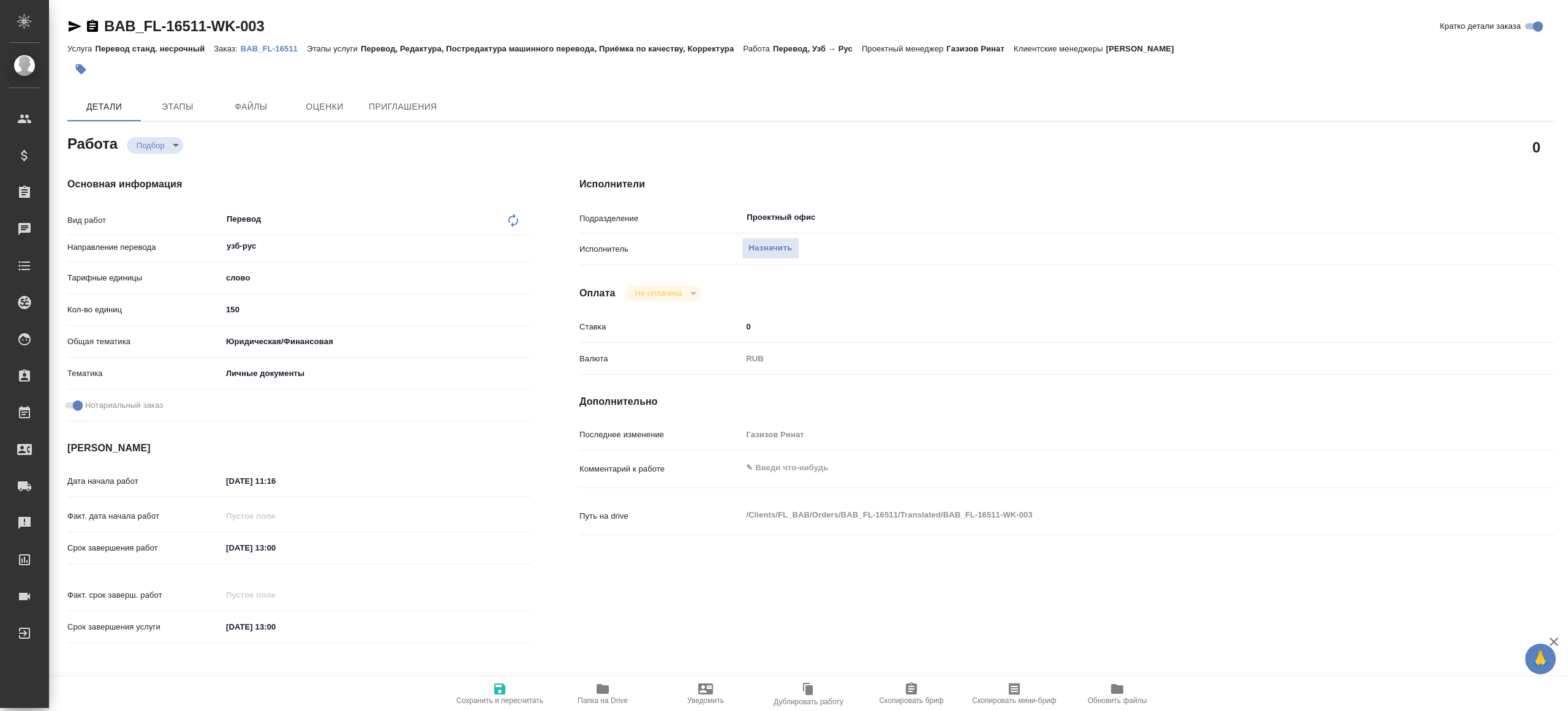
type textarea "x"
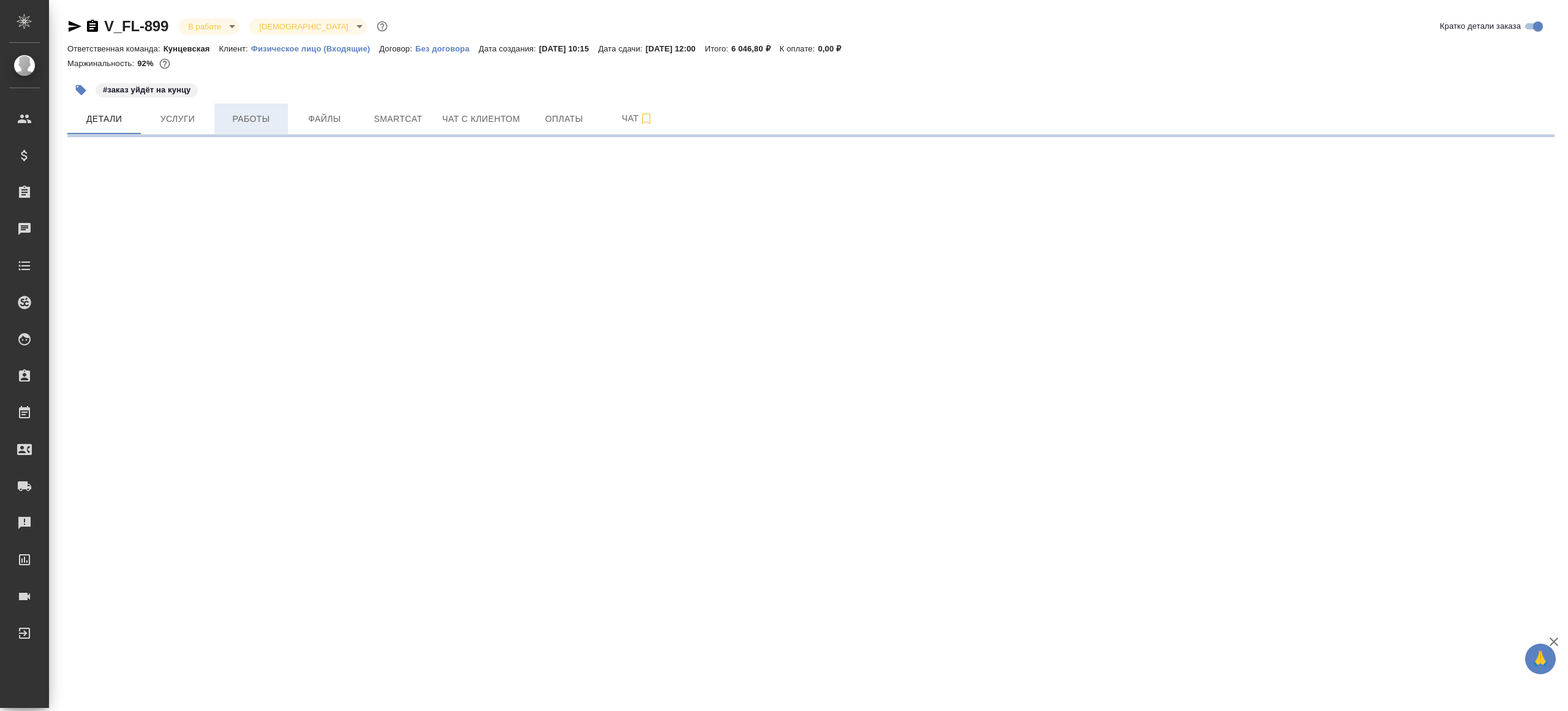
select select "RU"
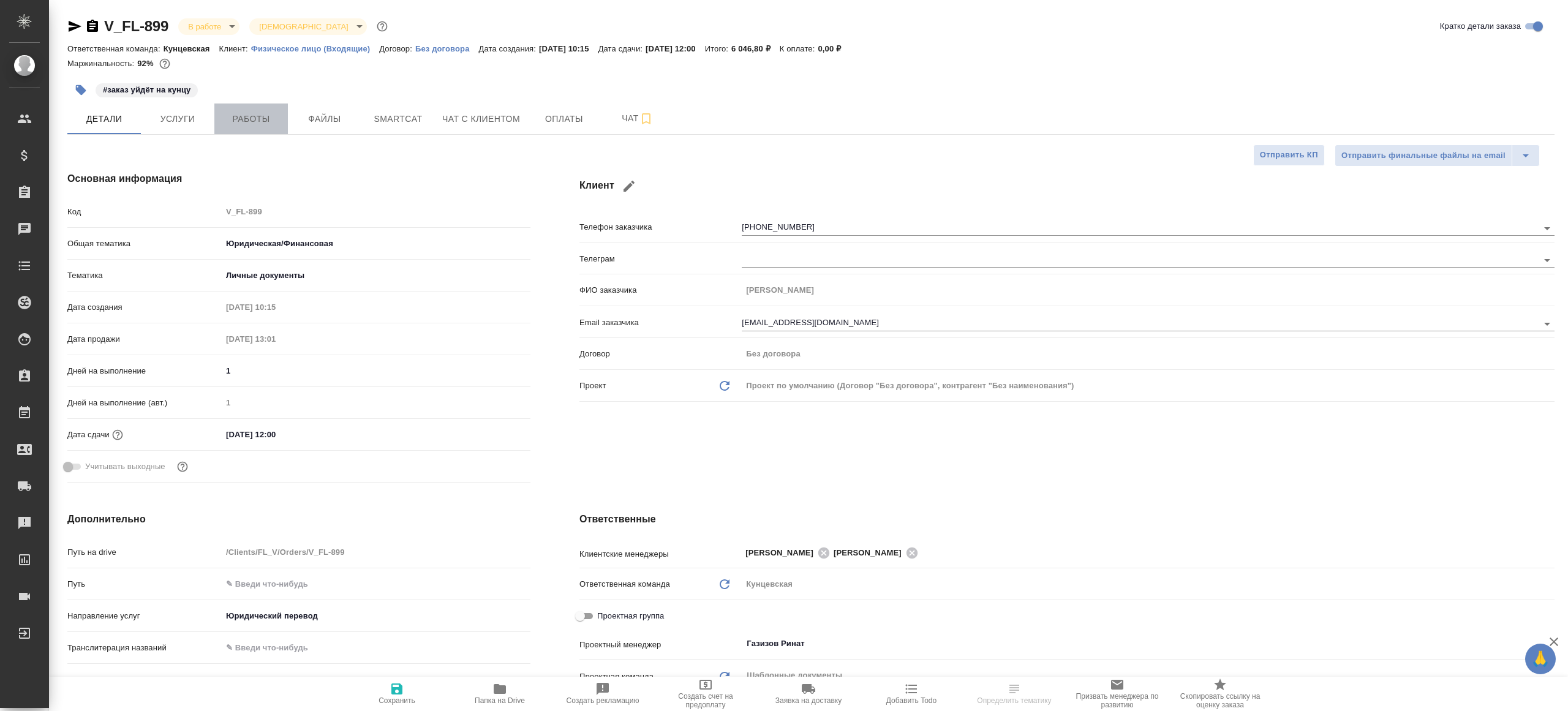
type textarea "x"
click at [240, 122] on span "Работы" at bounding box center [251, 119] width 59 height 15
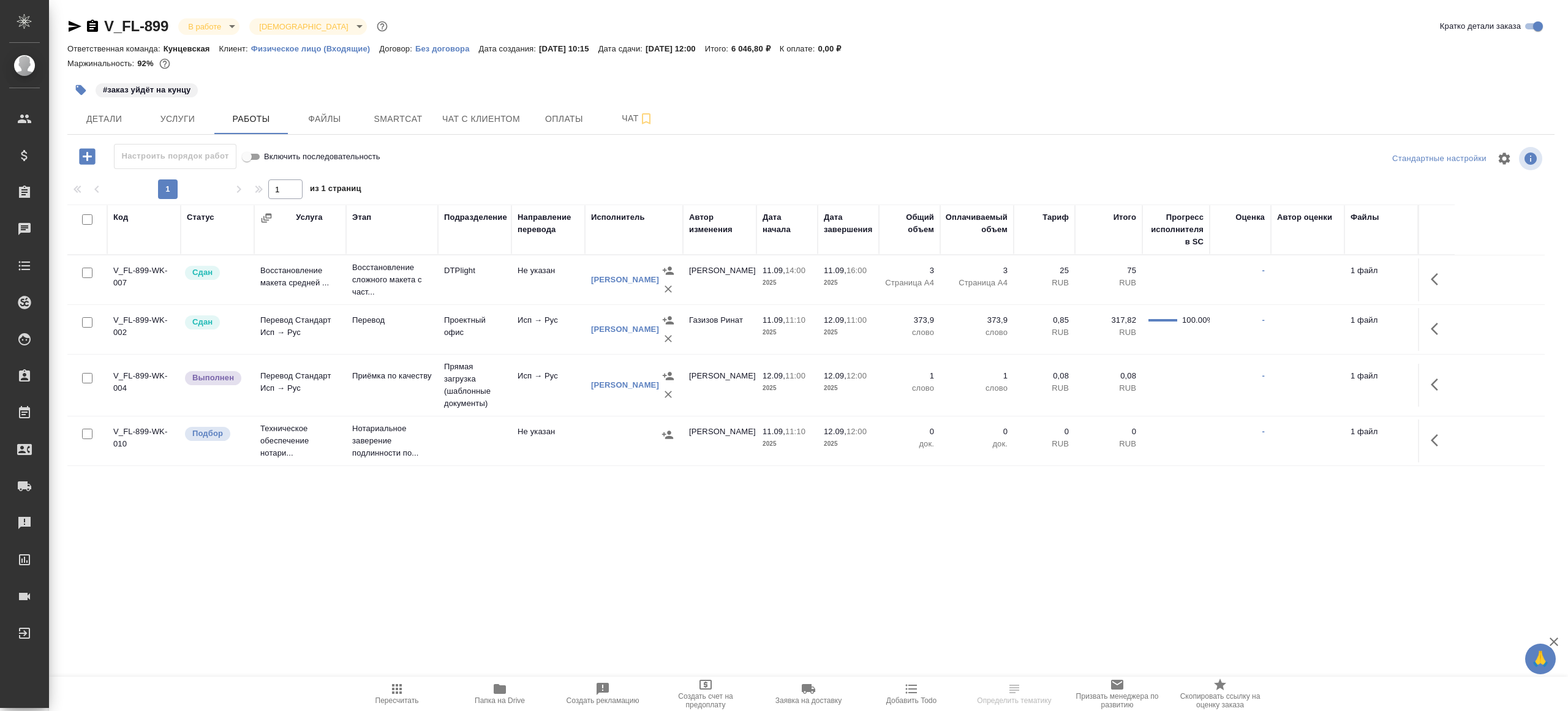
click at [1428, 383] on button "button" at bounding box center [1438, 384] width 30 height 30
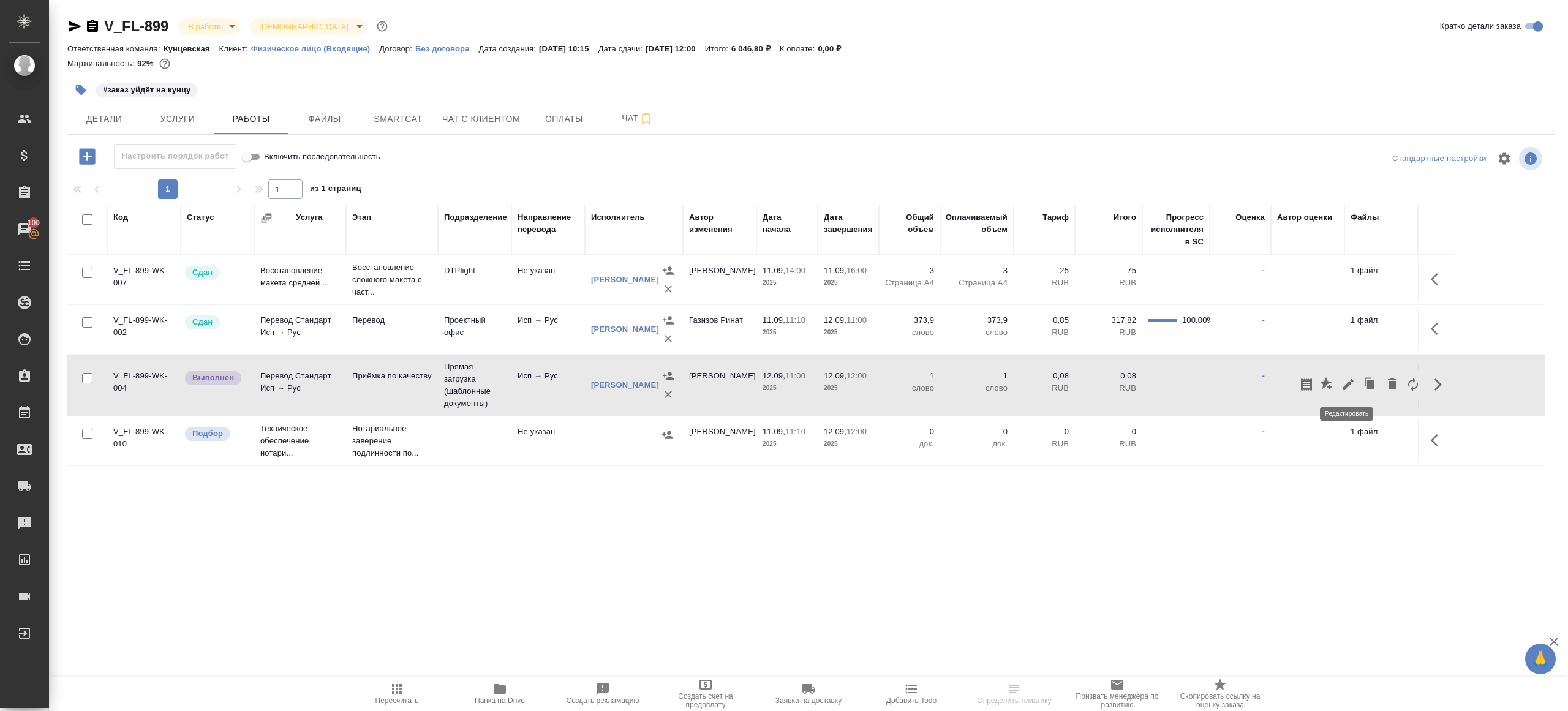
click at [1353, 375] on button "button" at bounding box center [1348, 384] width 21 height 30
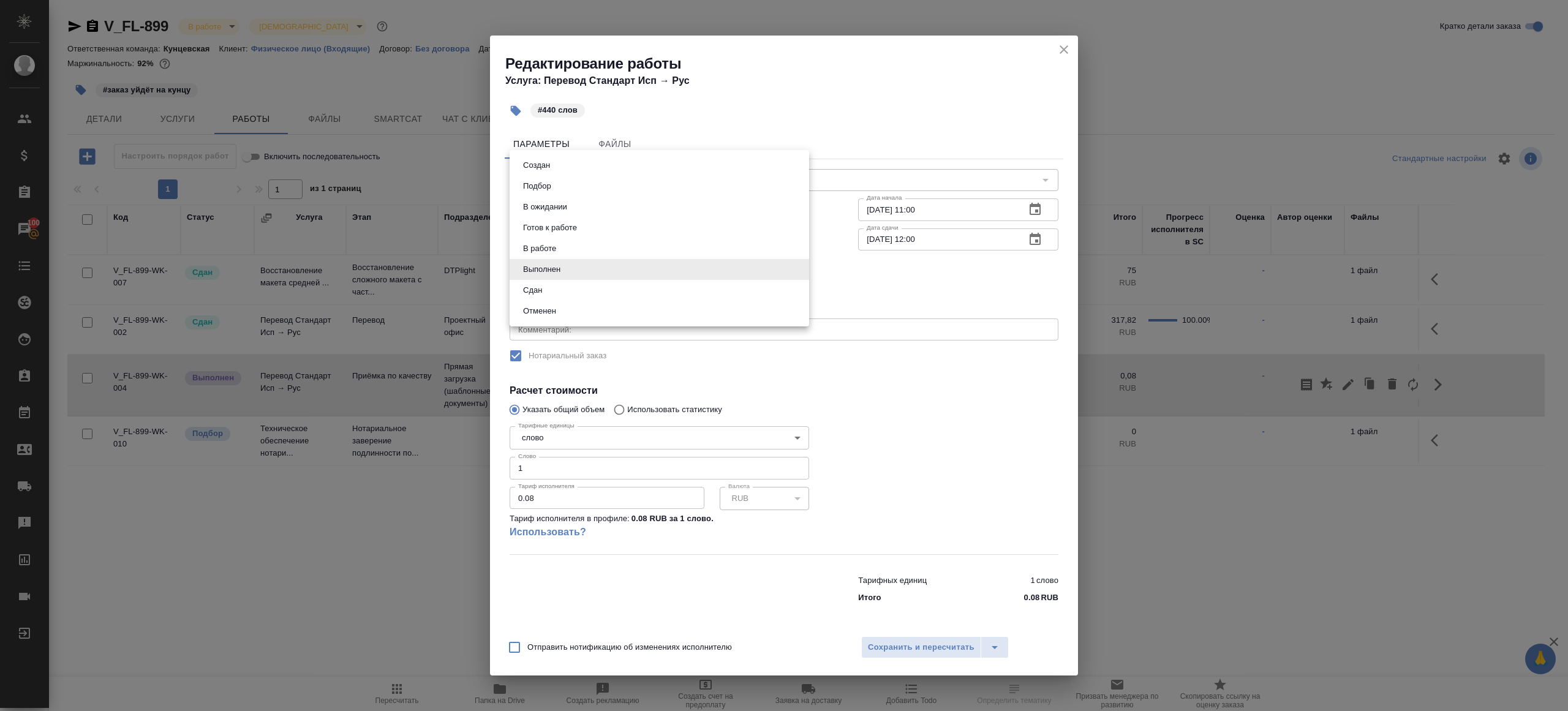
click at [567, 267] on body "🙏 .cls-1 fill:#fff; AWATERA [PERSON_NAME] Клиенты Спецификации Заказы 100 Чаты …" at bounding box center [784, 356] width 1568 height 711
click at [543, 294] on button "Сдан" at bounding box center [533, 290] width 26 height 14
type input "closed"
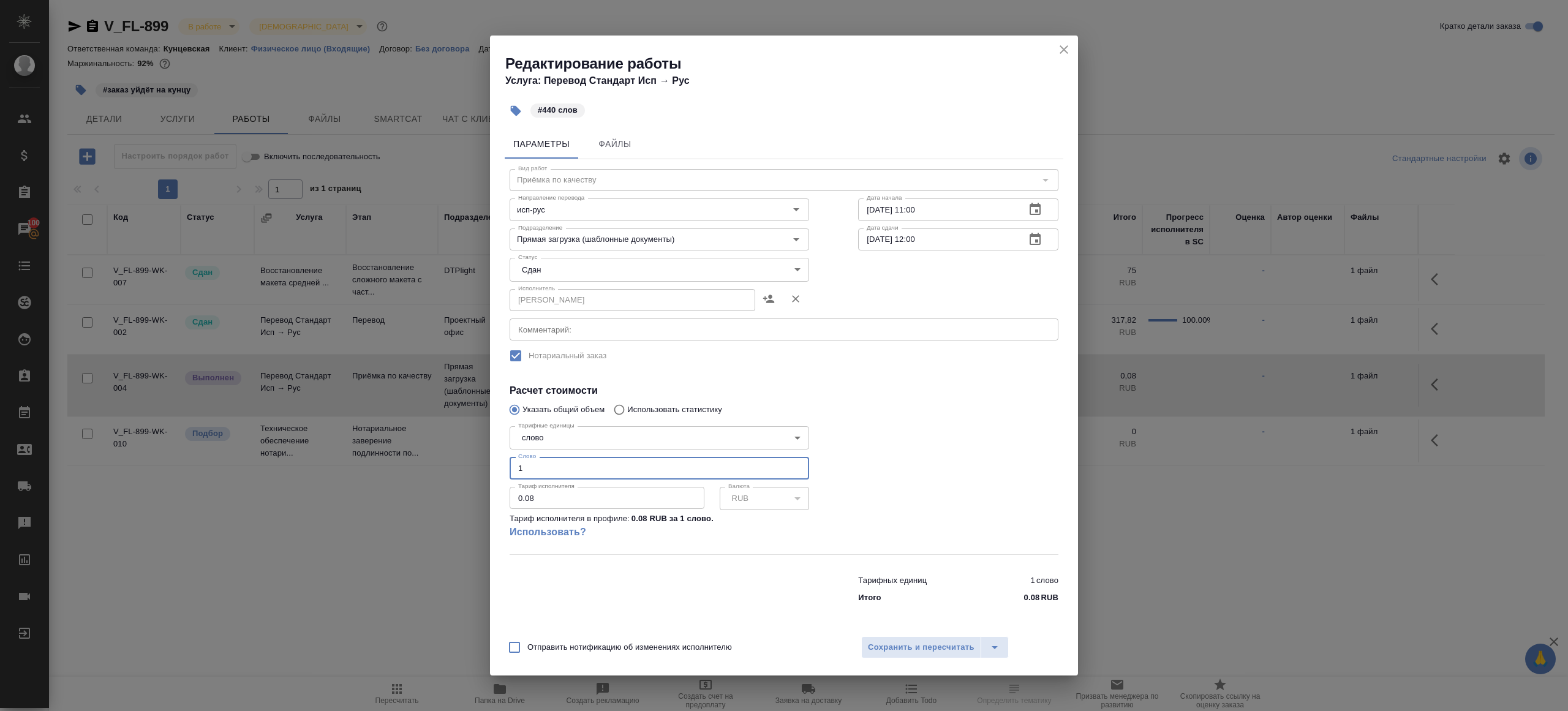
drag, startPoint x: 529, startPoint y: 468, endPoint x: 425, endPoint y: 450, distance: 105.5
click at [432, 451] on div "Редактирование работы Услуга: Перевод Стандарт Исп → Рус #440 слов Параметры Фа…" at bounding box center [784, 356] width 1568 height 711
type input "440"
click at [906, 650] on span "Сохранить и пересчитать" at bounding box center [921, 647] width 106 height 14
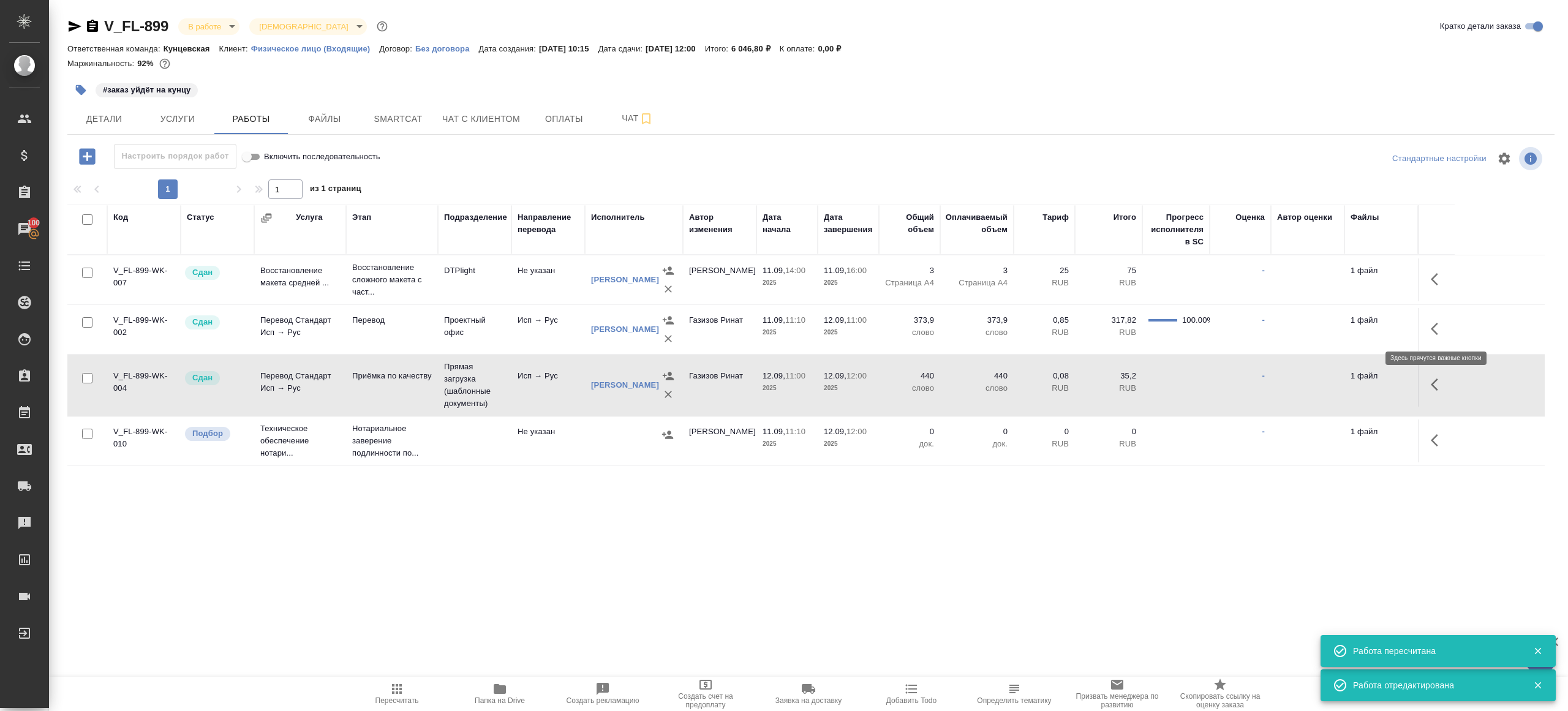
click at [1441, 323] on icon "button" at bounding box center [1438, 329] width 14 height 14
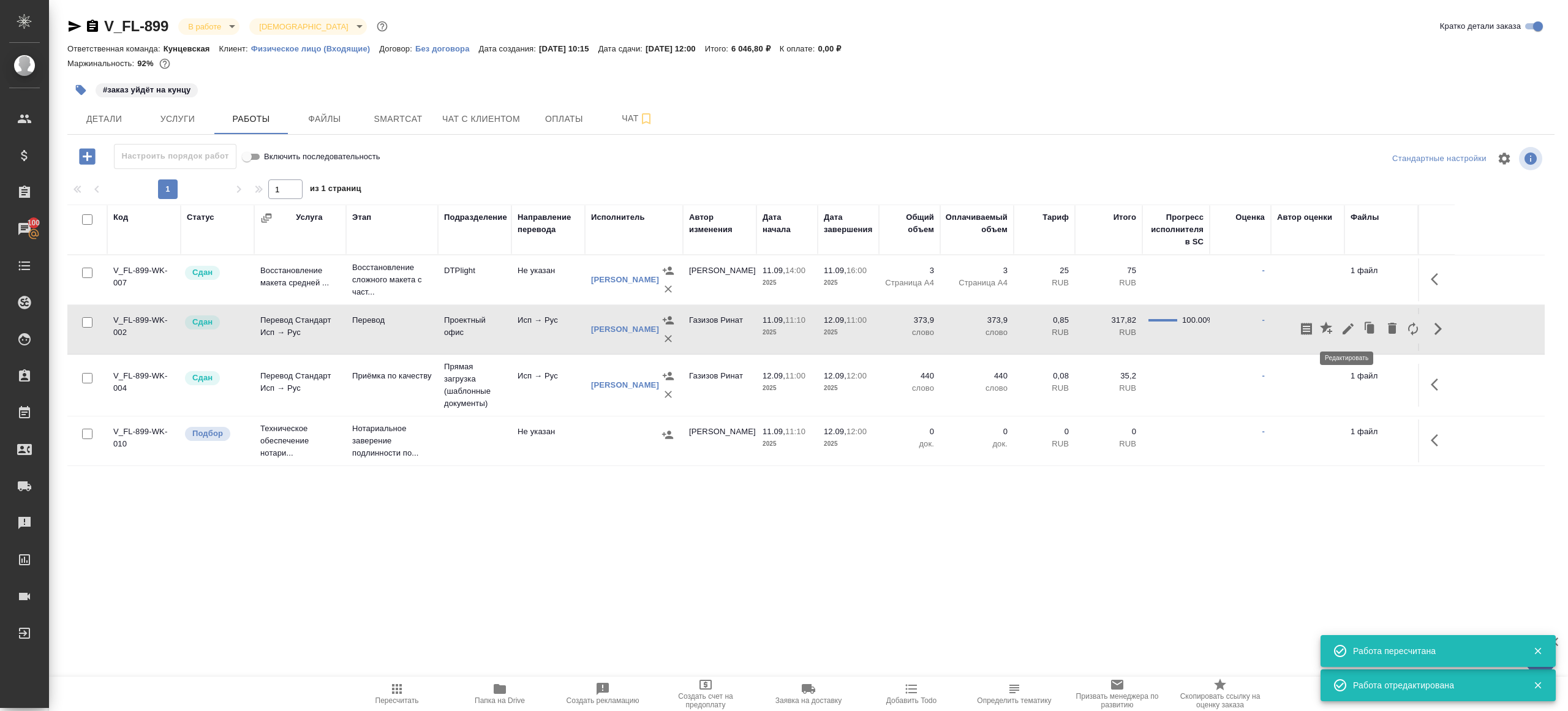
click at [1353, 323] on icon "button" at bounding box center [1348, 329] width 14 height 14
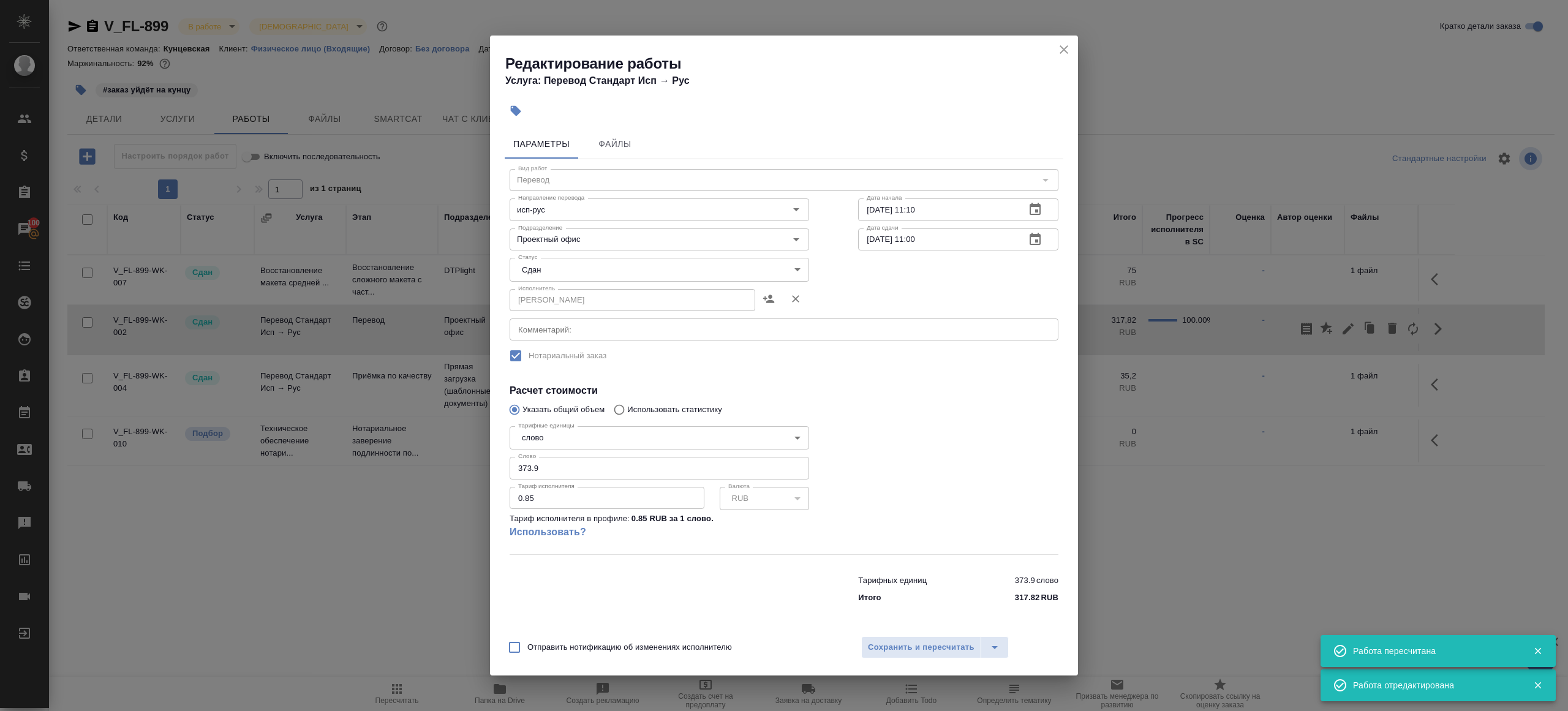
click at [596, 269] on body "🙏 .cls-1 fill:#fff; AWATERA [PERSON_NAME] Клиенты Спецификации Заказы 100 Чаты …" at bounding box center [784, 356] width 1568 height 711
click at [863, 424] on div at bounding box center [784, 356] width 1568 height 711
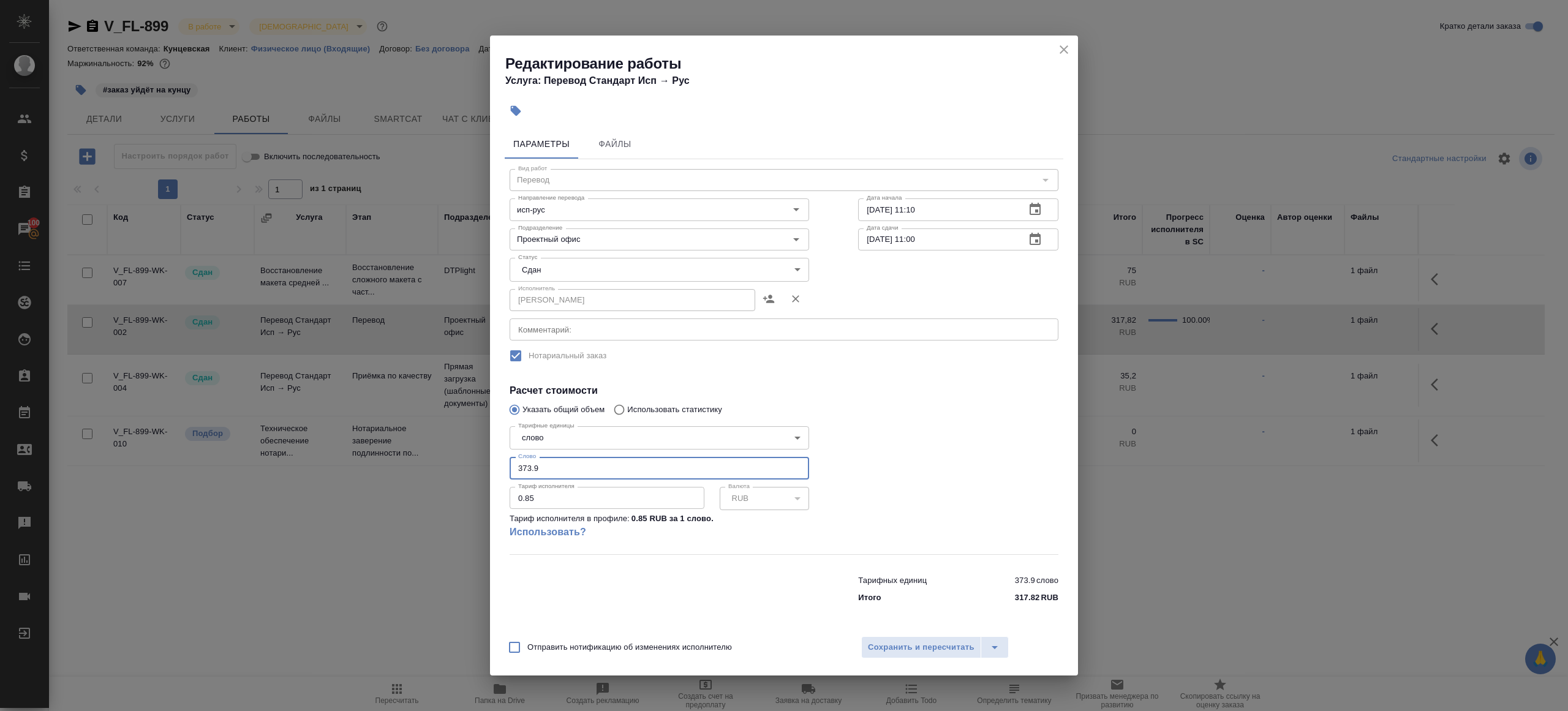
drag, startPoint x: 526, startPoint y: 467, endPoint x: 493, endPoint y: 467, distance: 33.0
click at [498, 467] on div "Параметры Файлы Вид работ Перевод Вид работ Направление перевода исп-рус Направ…" at bounding box center [784, 376] width 588 height 504
type input "423.9"
click at [914, 649] on span "Сохранить и пересчитать" at bounding box center [921, 647] width 106 height 14
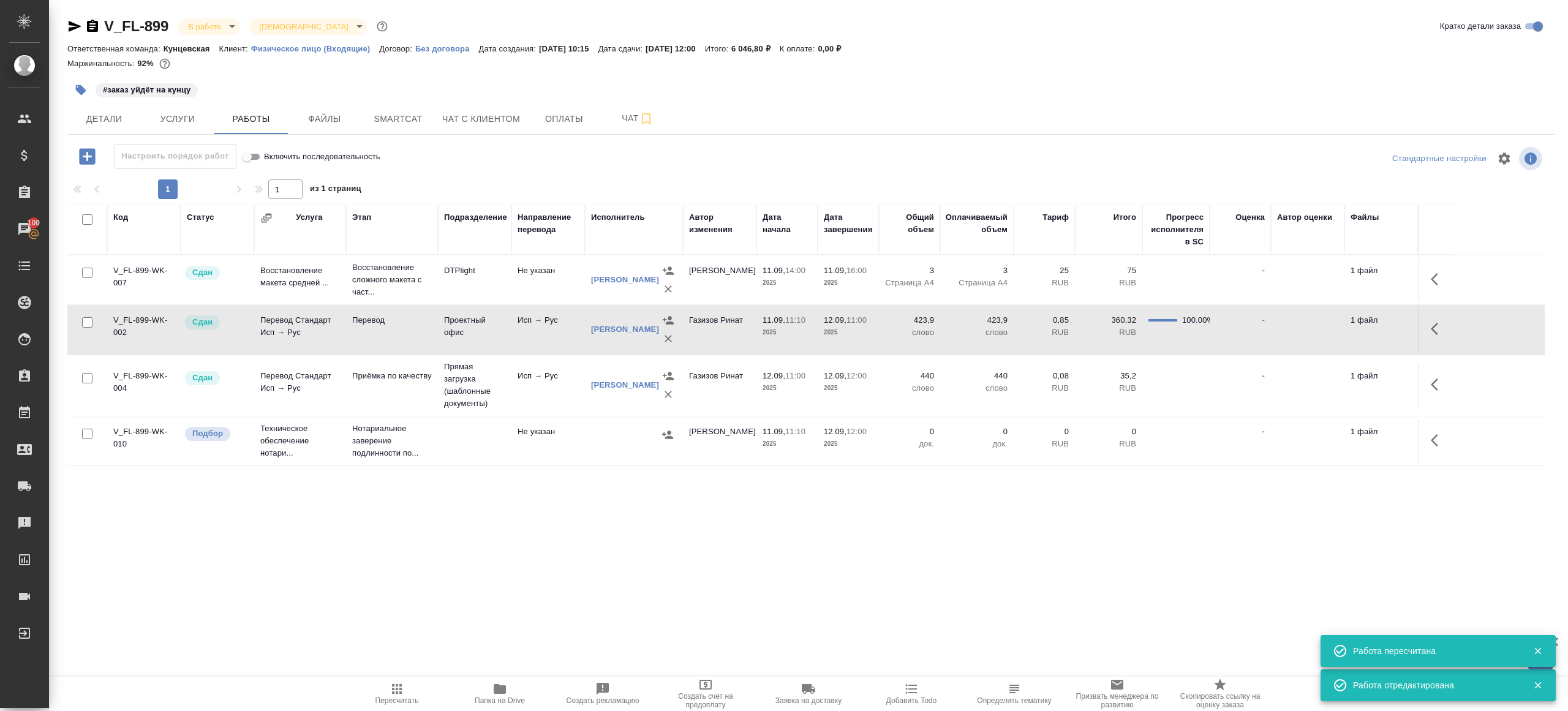
click at [393, 681] on icon "button" at bounding box center [397, 688] width 14 height 14
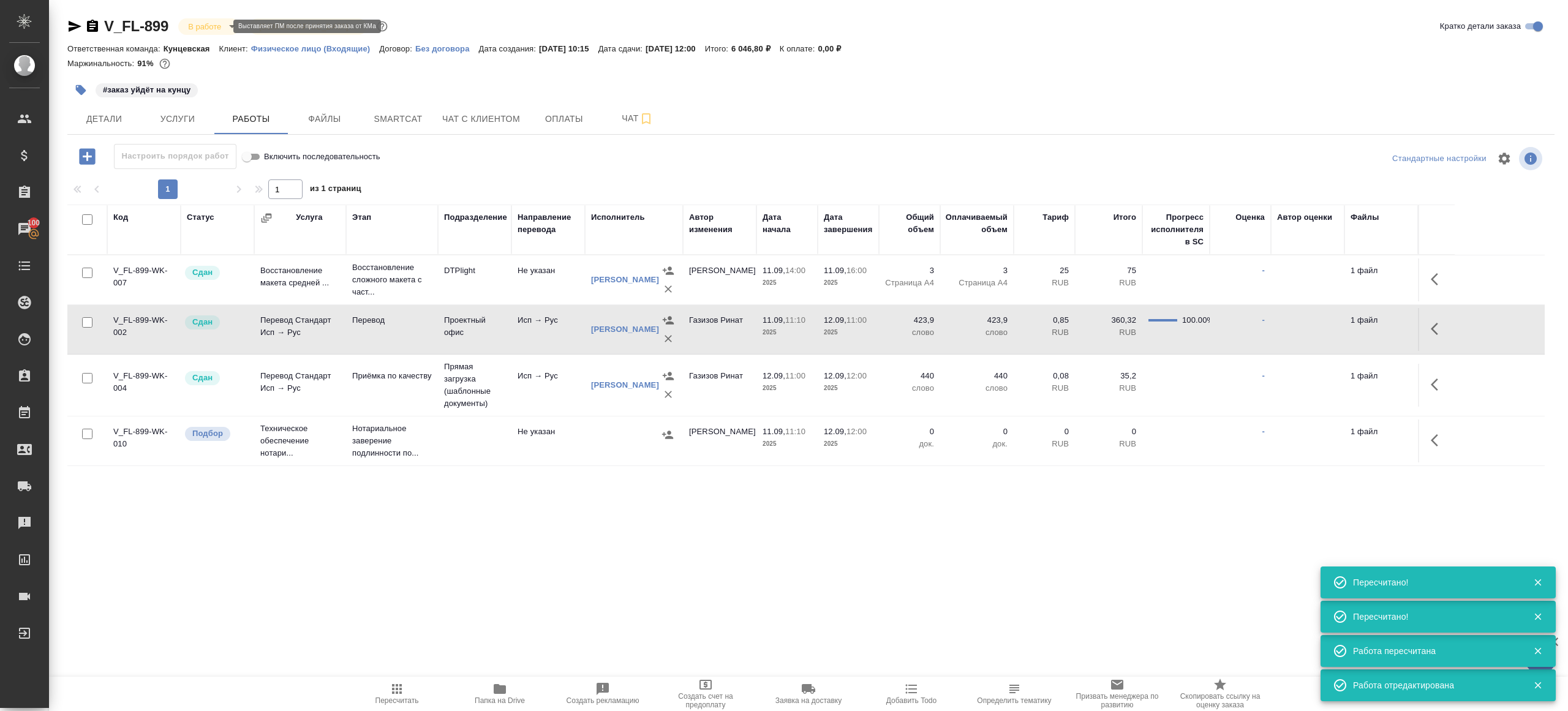
click at [204, 25] on body "🙏 .cls-1 fill:#fff; AWATERA Gazizov Rinat Клиенты Спецификации Заказы 100 Чаты …" at bounding box center [784, 356] width 1568 height 711
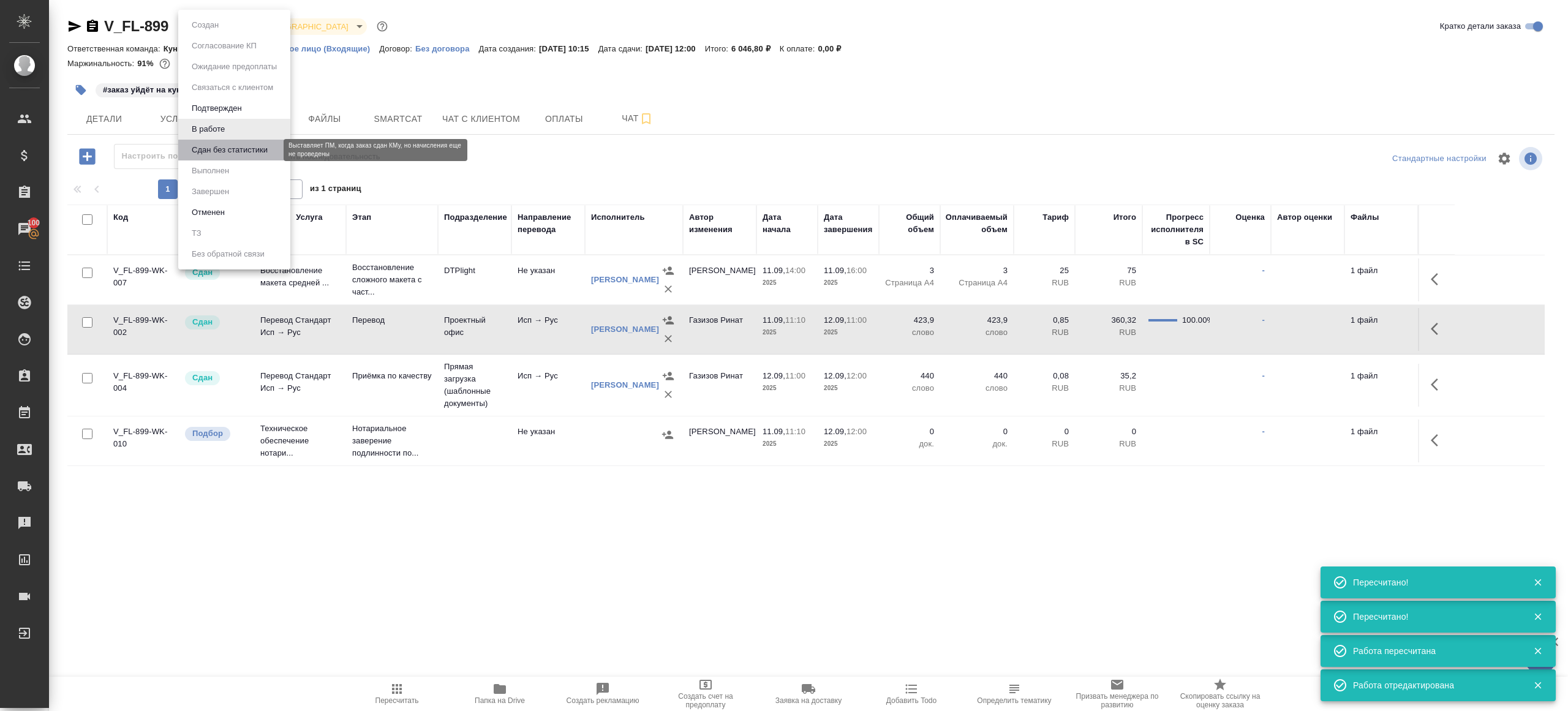
click at [234, 148] on button "Сдан без статистики" at bounding box center [229, 150] width 83 height 14
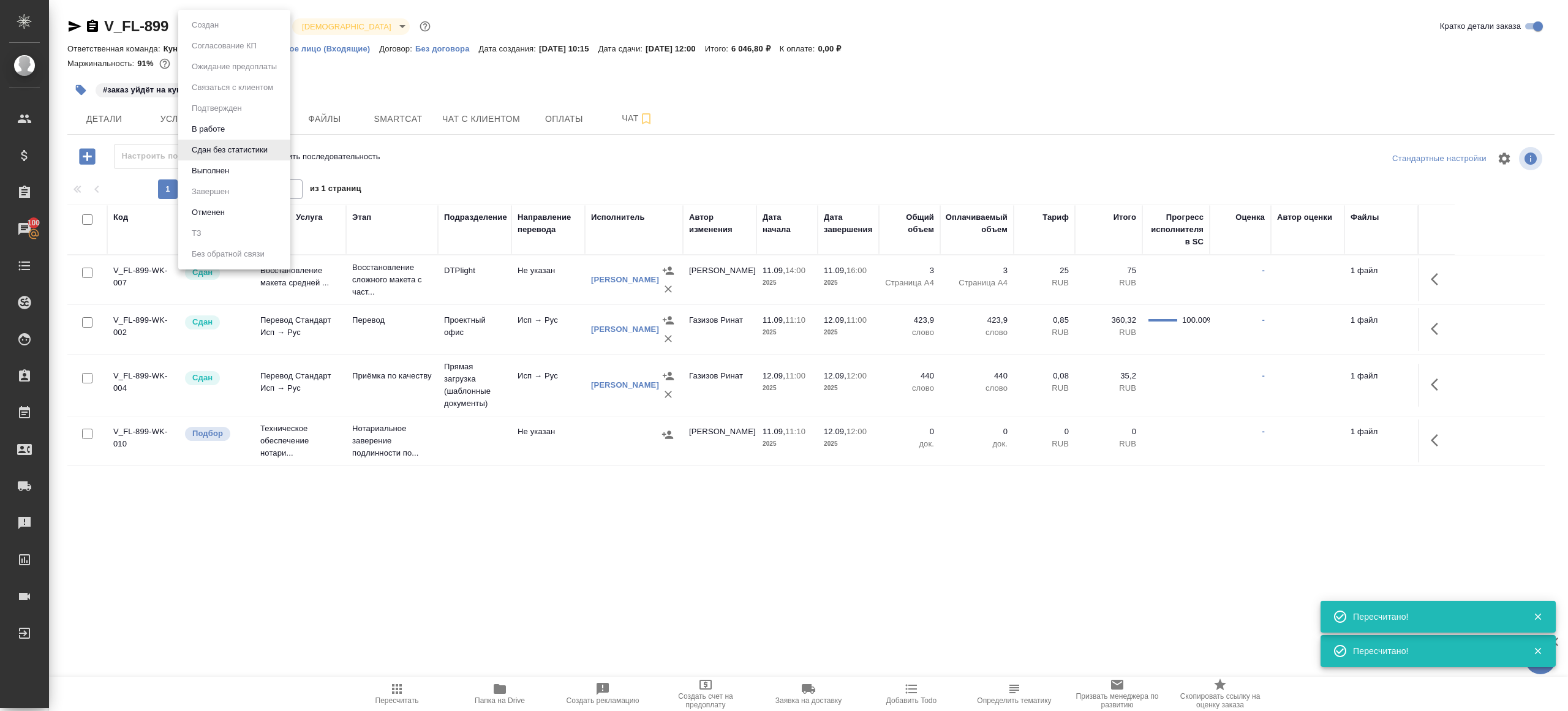
click at [233, 20] on body "🙏 .cls-1 fill:#fff; AWATERA Gazizov Rinat Клиенты Спецификации Заказы 100 Чаты …" at bounding box center [784, 356] width 1568 height 711
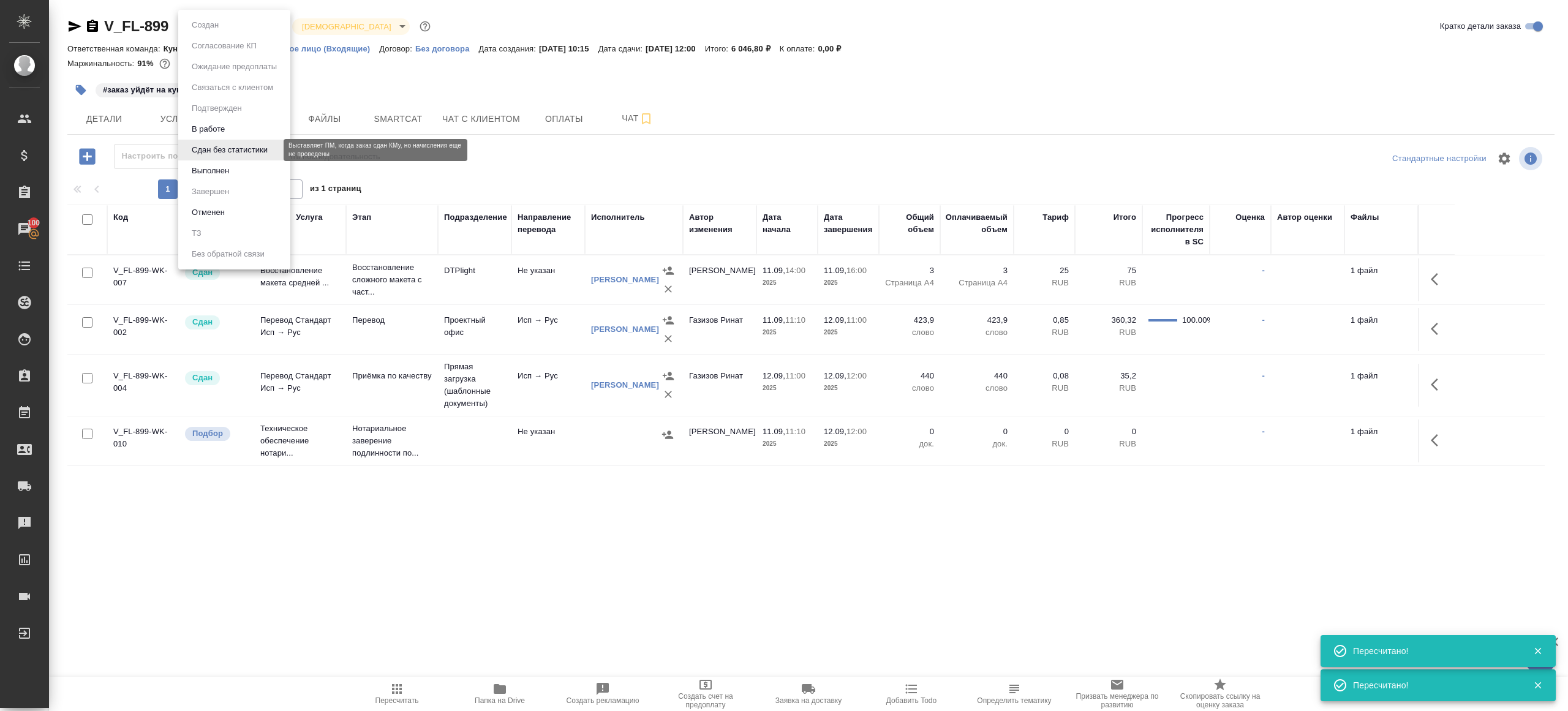
click at [233, 150] on button "Сдан без статистики" at bounding box center [229, 150] width 83 height 14
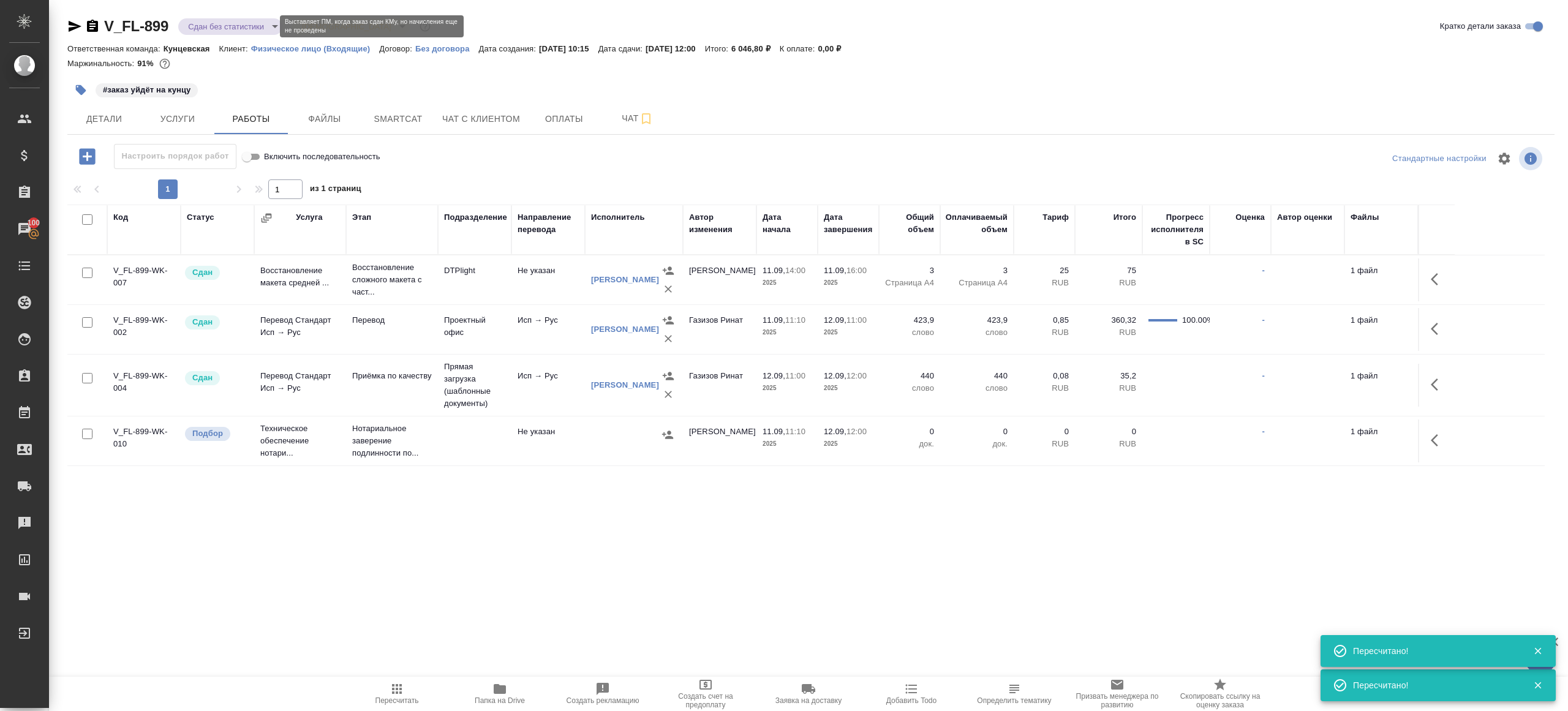
click at [233, 26] on body "🙏 .cls-1 fill:#fff; AWATERA Gazizov Rinat Клиенты Спецификации Заказы 100 Чаты …" at bounding box center [784, 356] width 1568 height 711
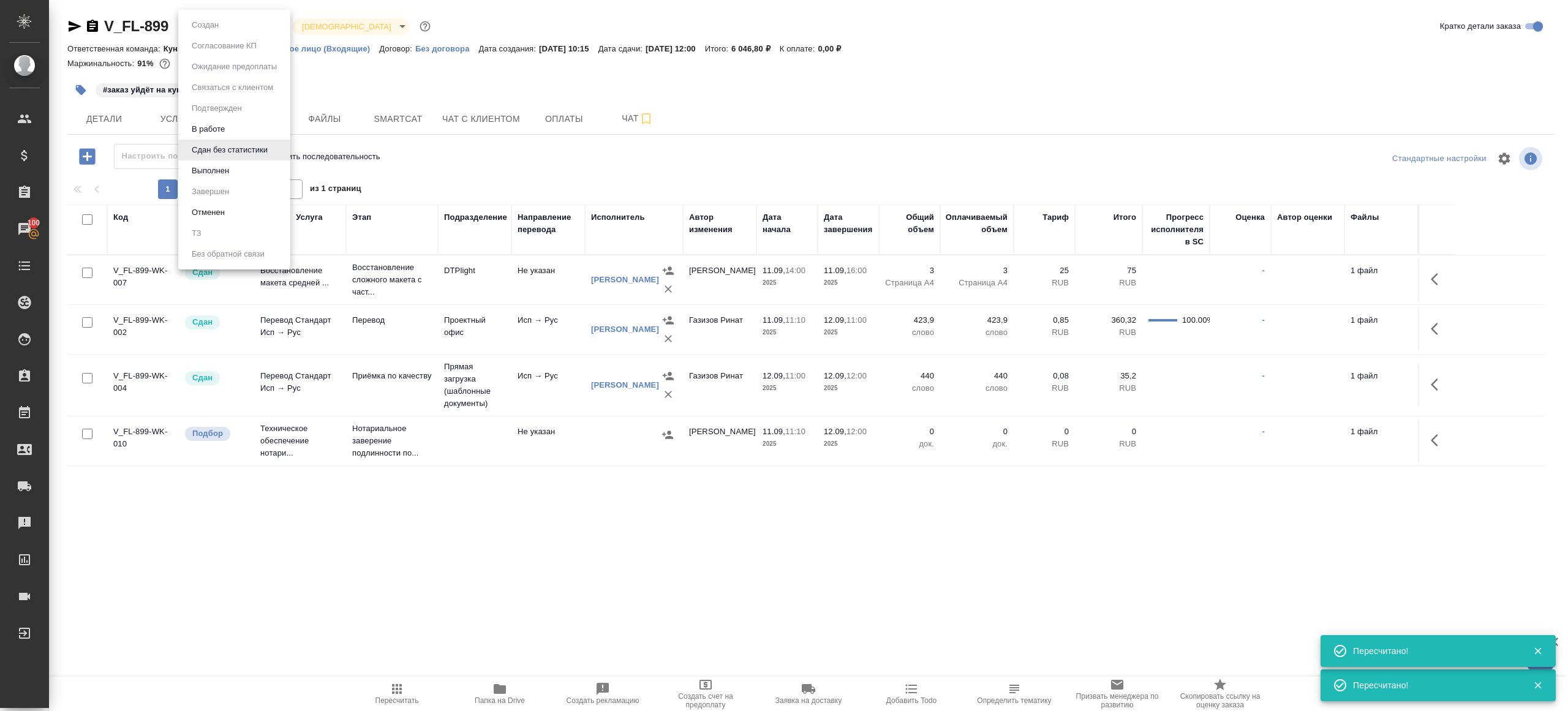
click at [234, 173] on li "Выполнен" at bounding box center [234, 171] width 112 height 21
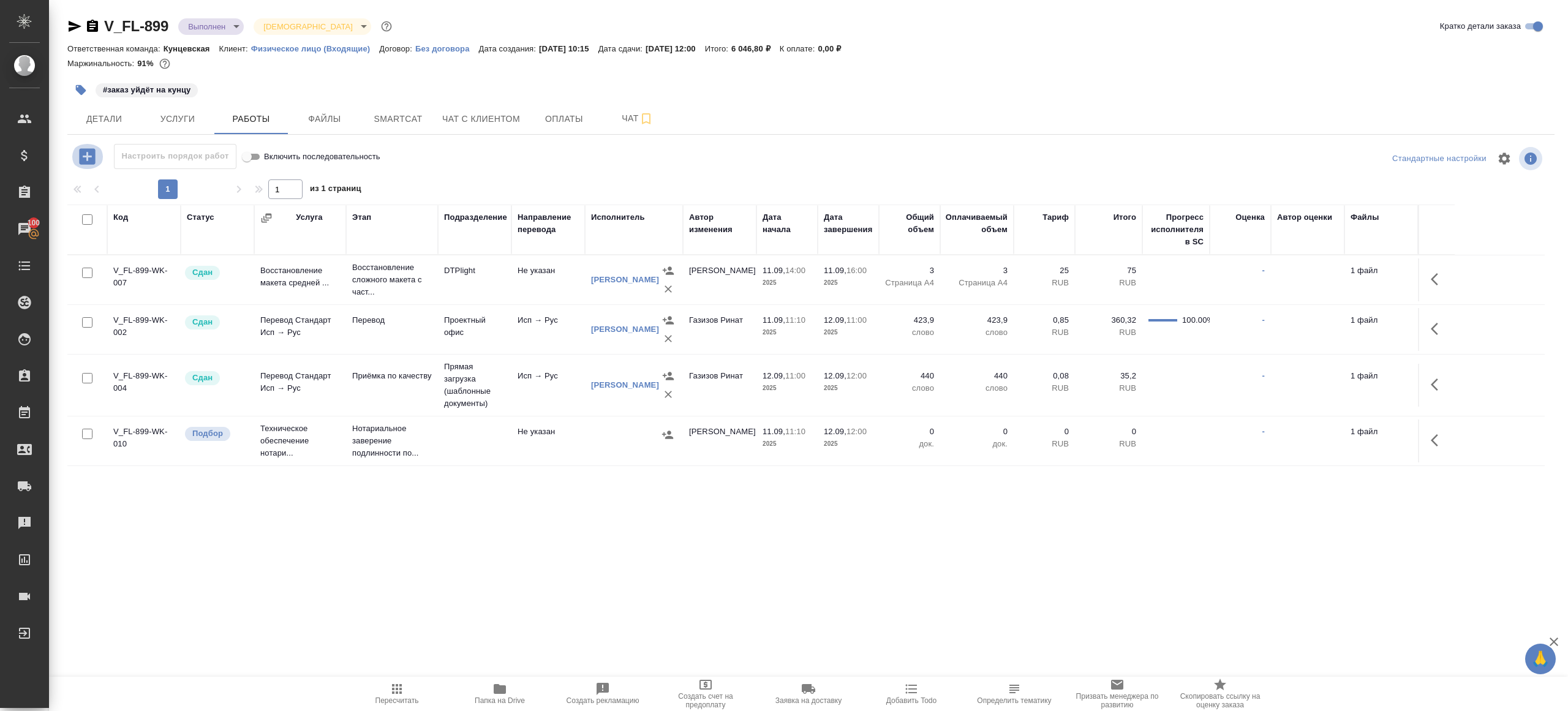
click at [84, 150] on icon "button" at bounding box center [86, 156] width 16 height 16
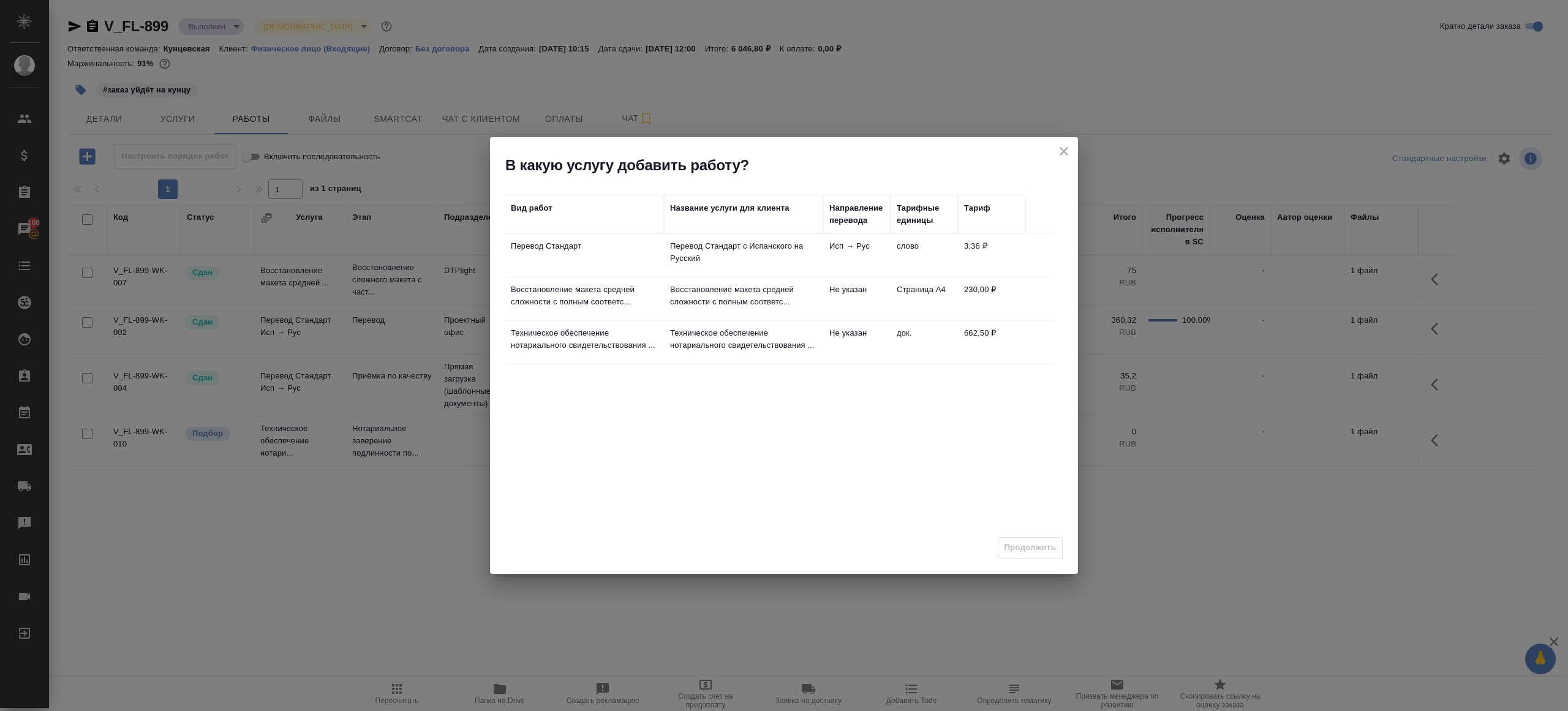
click at [682, 301] on p "Восстановление макета средней сложности с полным соответс..." at bounding box center [743, 296] width 147 height 25
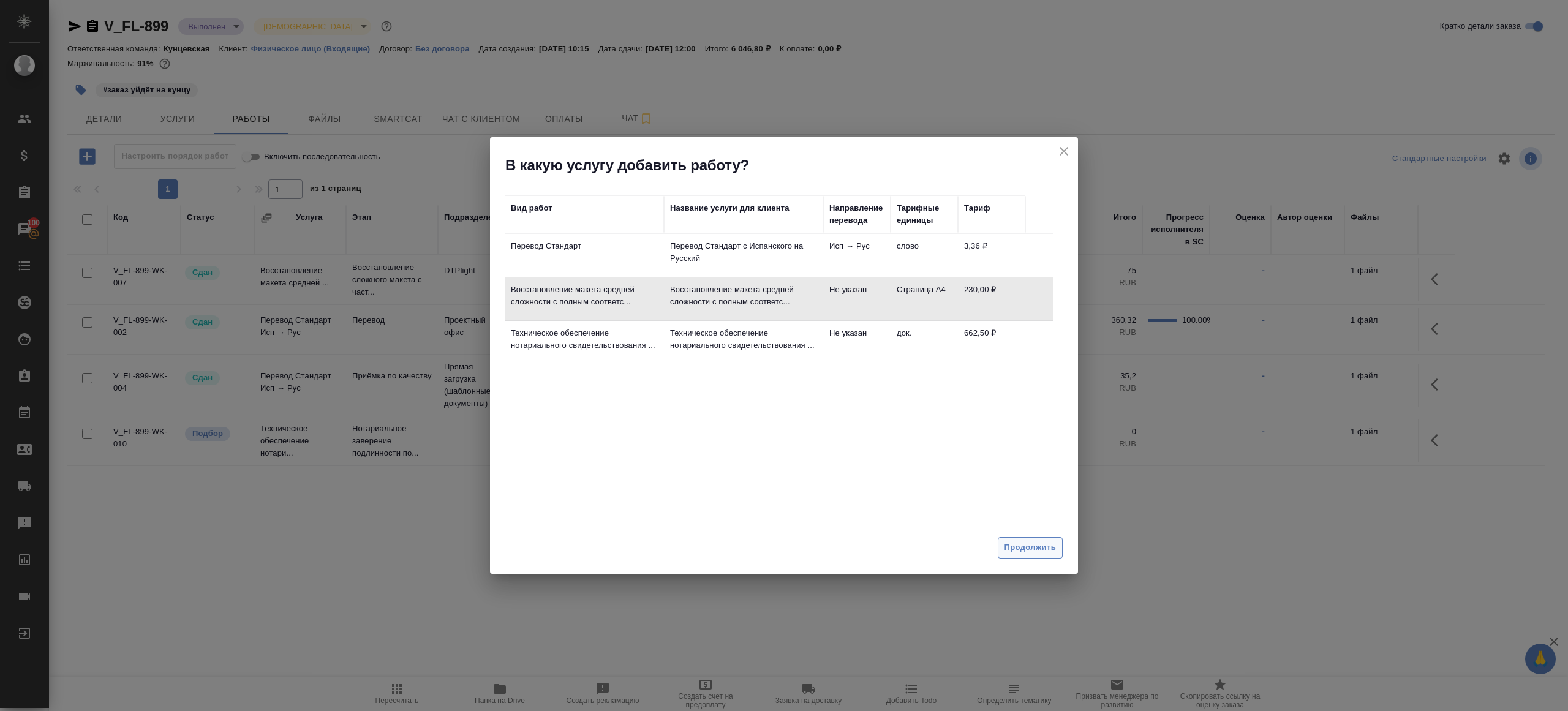
click at [1023, 550] on span "Продолжить" at bounding box center [1030, 548] width 51 height 14
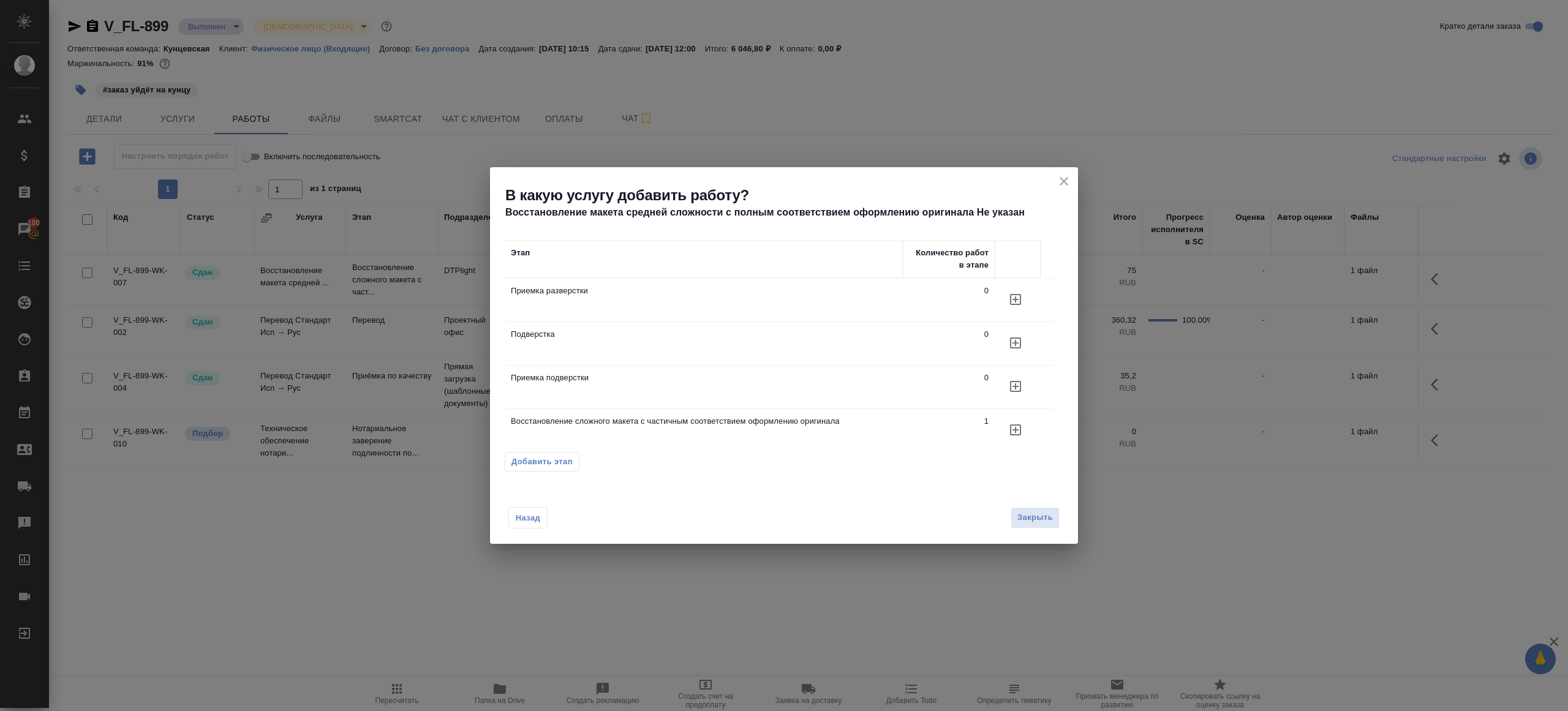
click at [1010, 343] on icon "button" at bounding box center [1016, 343] width 11 height 11
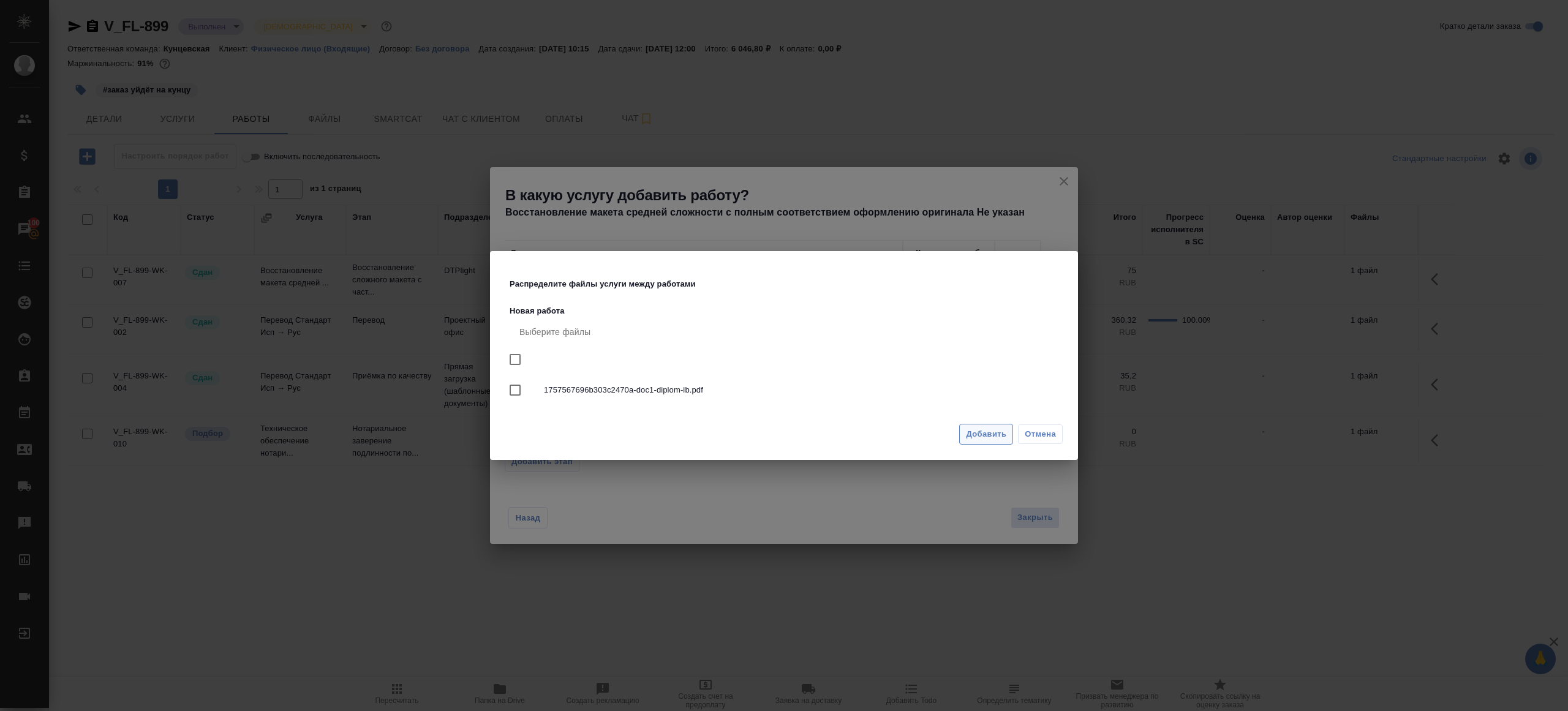
click at [976, 443] on button "Добавить" at bounding box center [986, 434] width 54 height 21
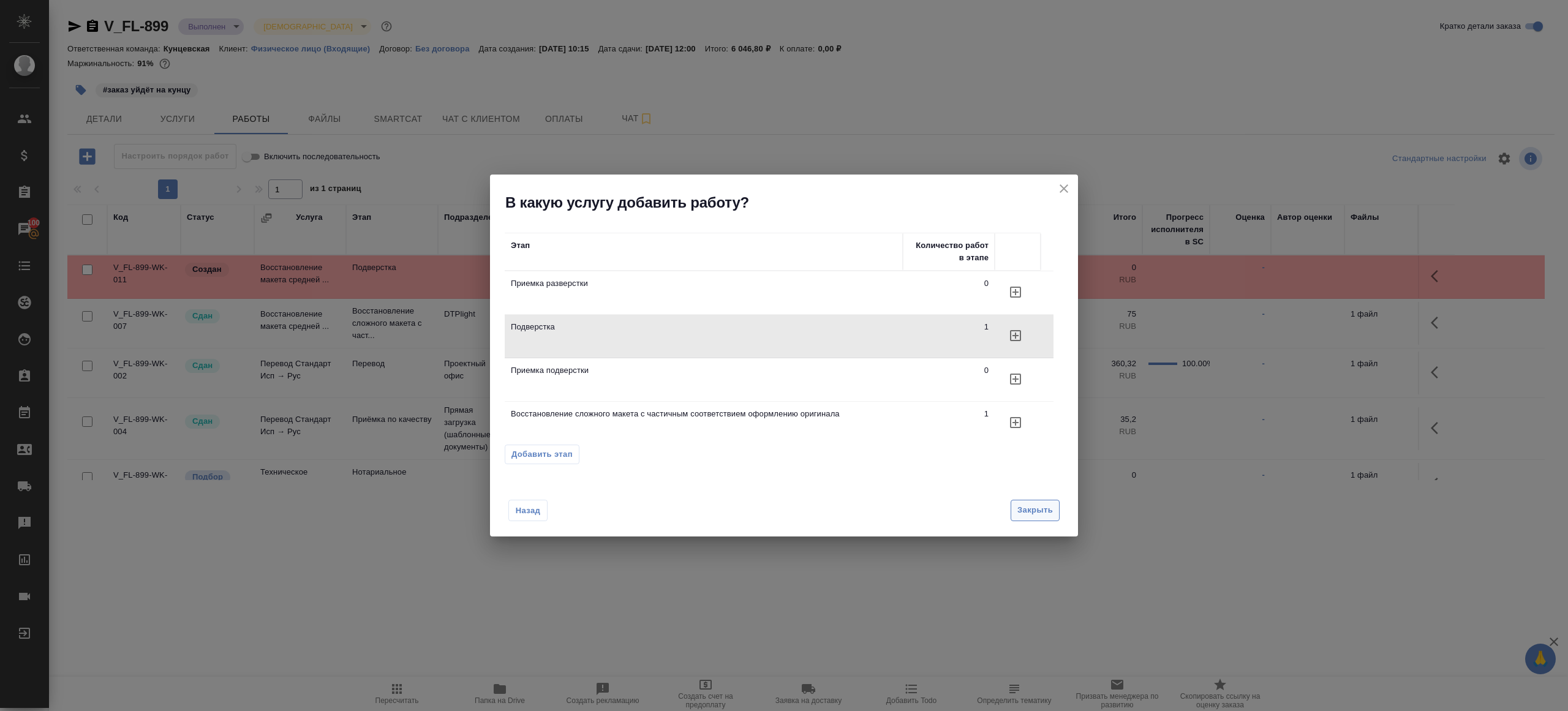
click at [1028, 508] on span "Закрыть" at bounding box center [1035, 511] width 36 height 14
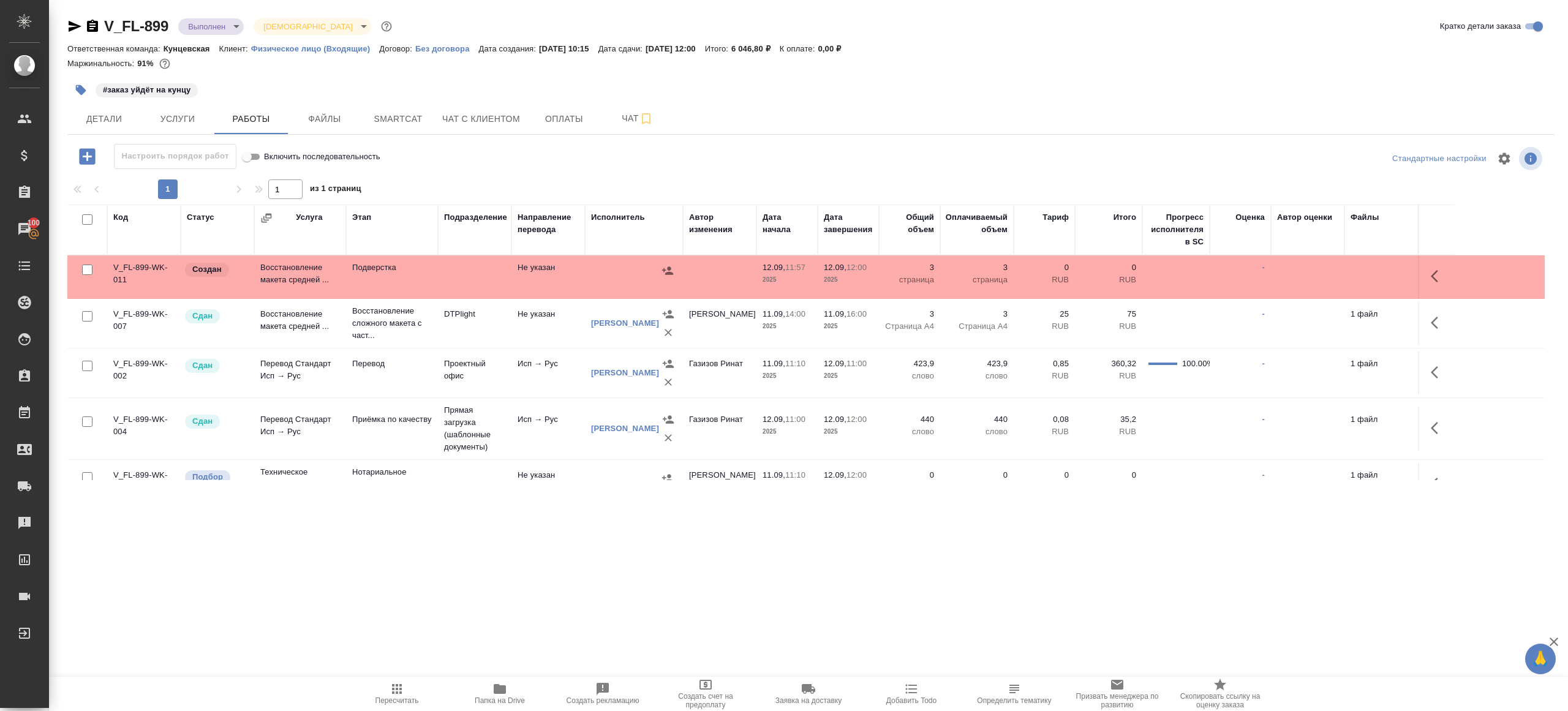
click at [1429, 276] on button "button" at bounding box center [1438, 276] width 30 height 30
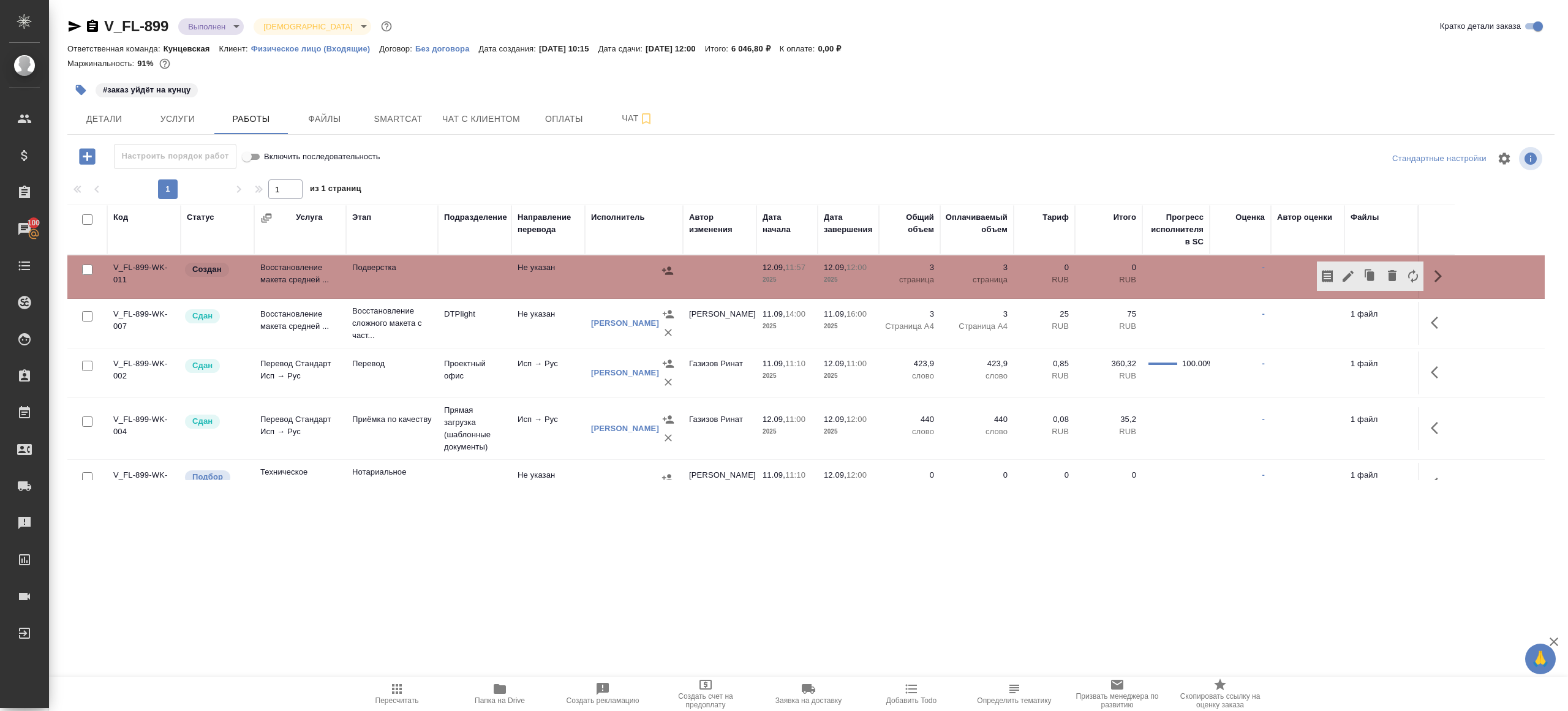
click at [1353, 276] on icon "button" at bounding box center [1348, 276] width 14 height 14
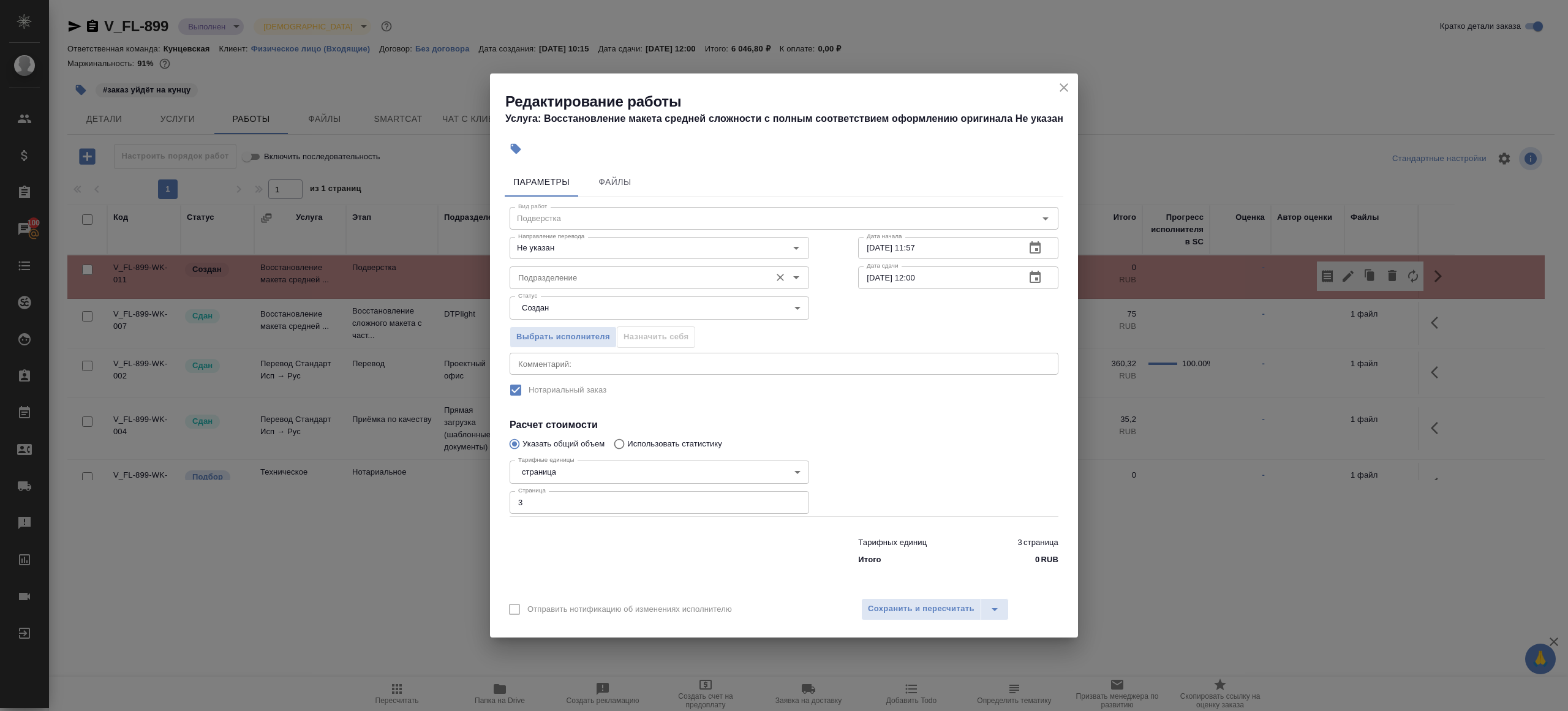
click at [547, 270] on div "Подразделение" at bounding box center [659, 277] width 299 height 22
click at [563, 302] on body "🙏 .cls-1 fill:#fff; AWATERA Gazizov Rinat Клиенты Спецификации Заказы 100 Чаты …" at bounding box center [784, 356] width 1568 height 711
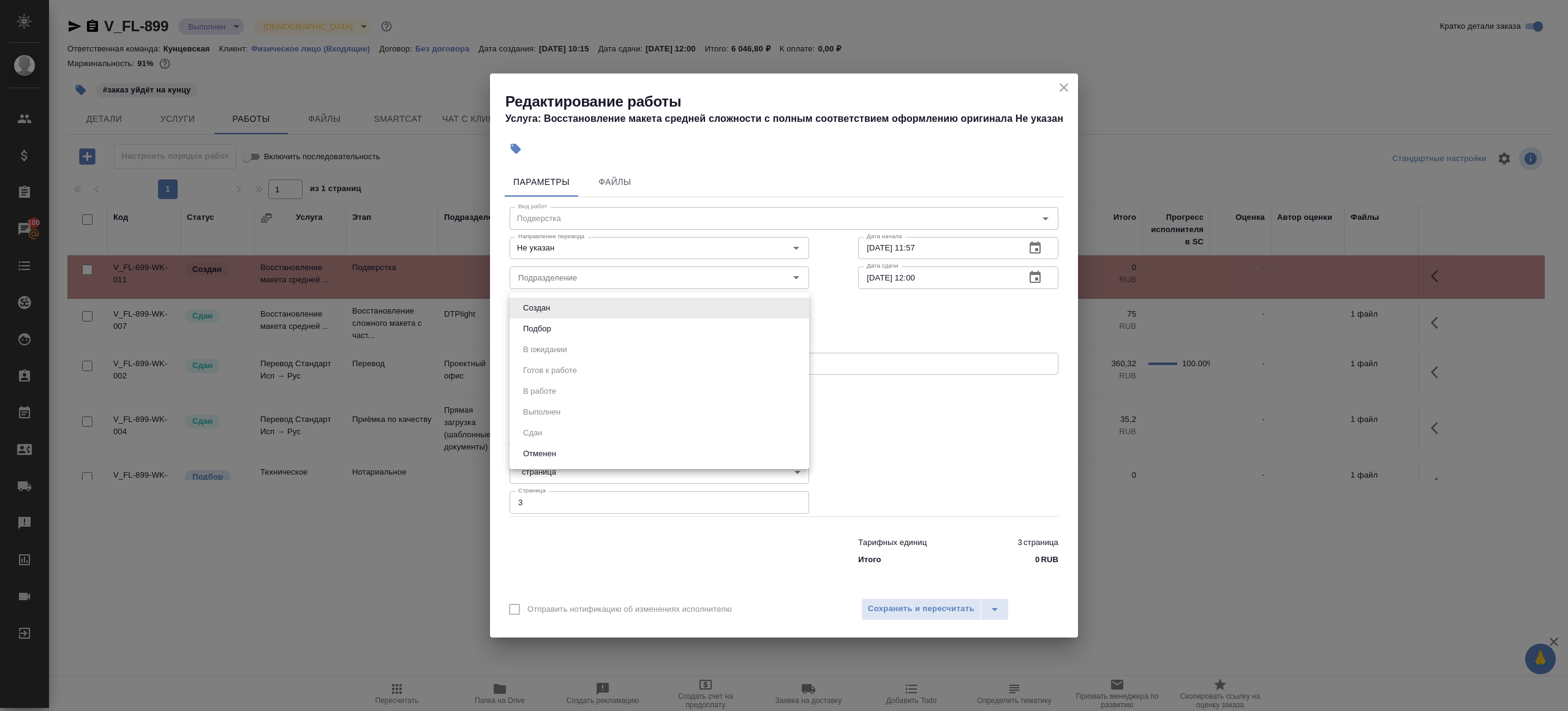
click at [562, 331] on li "Подбор" at bounding box center [659, 329] width 299 height 21
type input "recruiting"
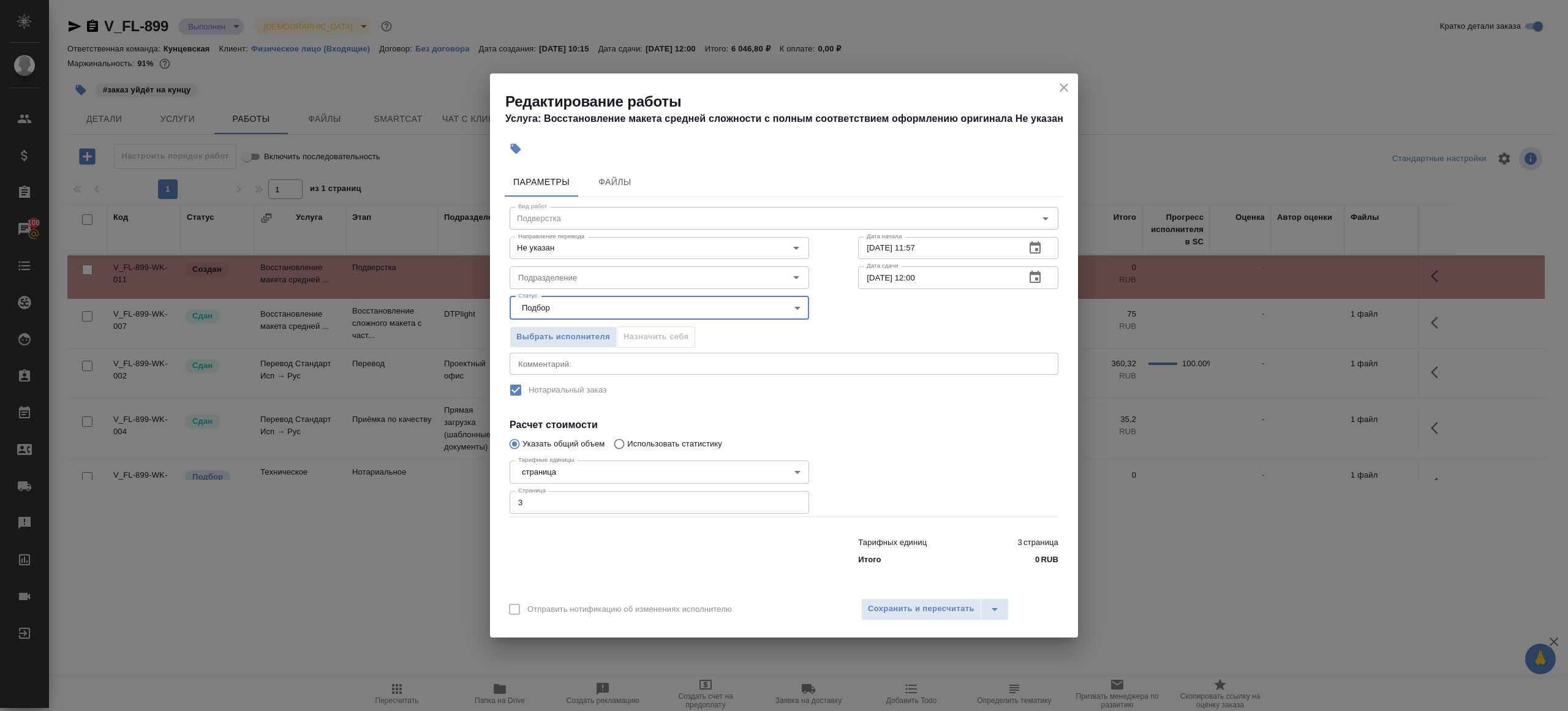
click at [802, 408] on div "Вид работ Подверстка Вид работ Направление перевода Не указан Направление перев…" at bounding box center [784, 383] width 559 height 373
click at [574, 367] on textarea at bounding box center [784, 363] width 532 height 9
paste textarea "V_FL-899 (на последней странице часть текста зачем-то сделана скрытой, не получ…"
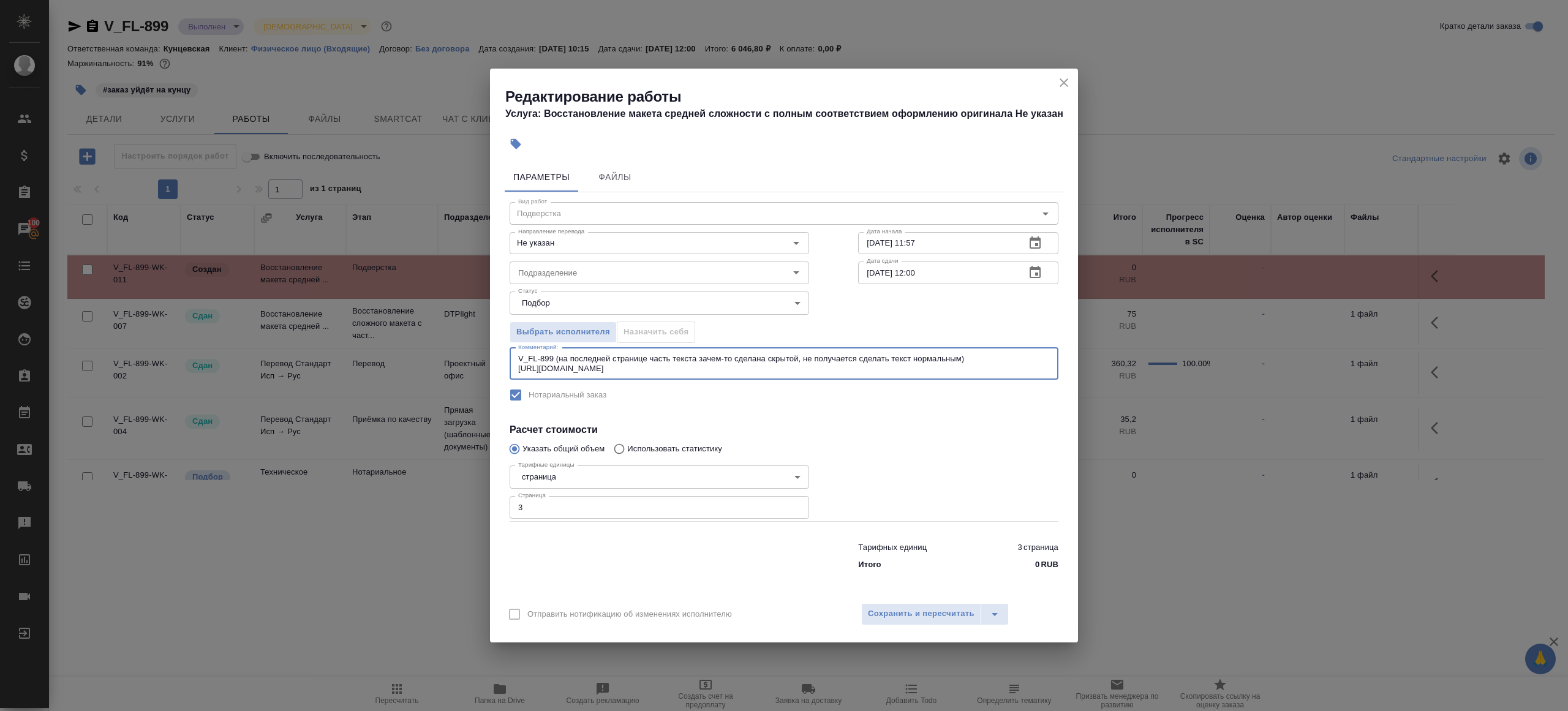
type textarea "V_FL-899 (на последней странице часть текста зачем-то сделана скрытой, не получ…"
click at [721, 410] on div "Вид работ Подверстка Вид работ Направление перевода Не указан Направление перев…" at bounding box center [784, 384] width 559 height 383
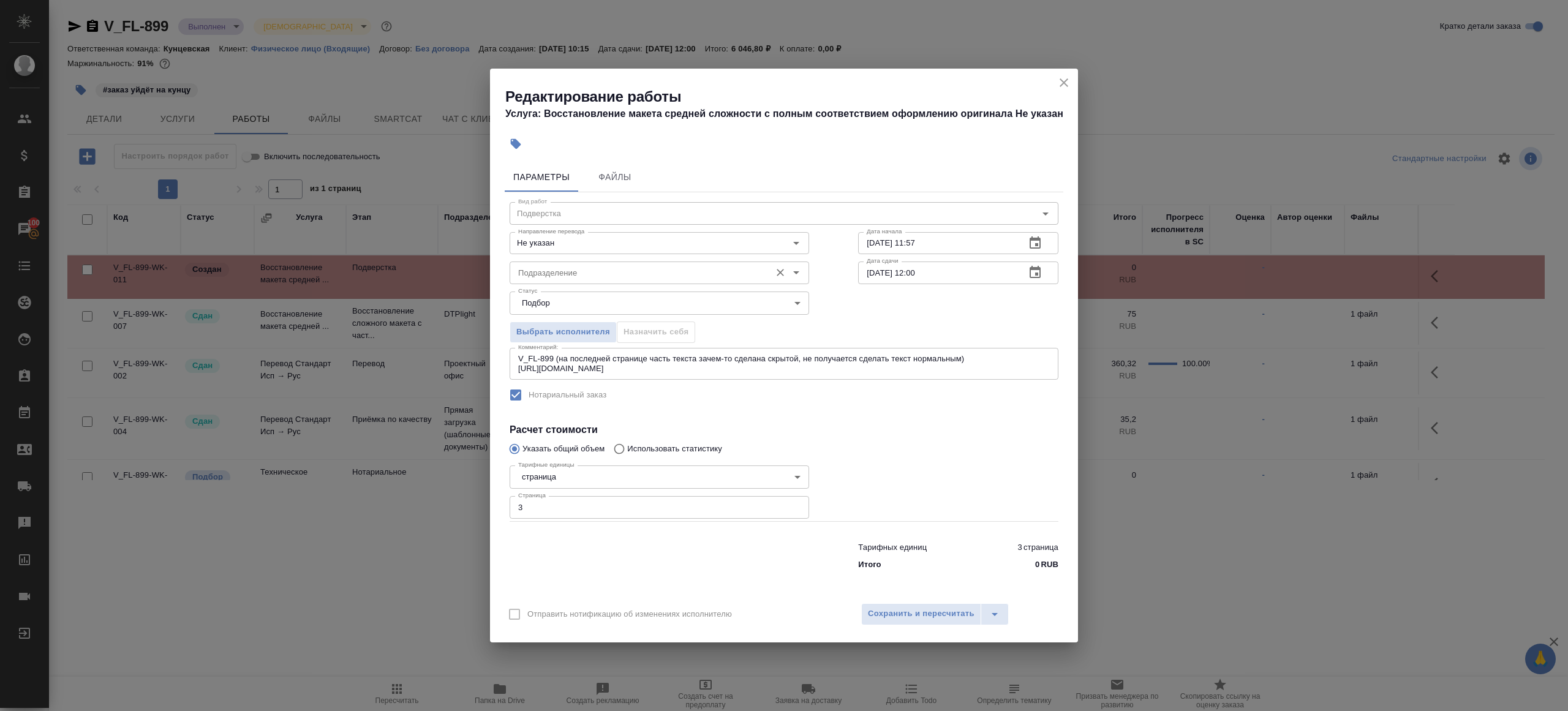
click at [553, 279] on input "Подразделение" at bounding box center [639, 272] width 251 height 14
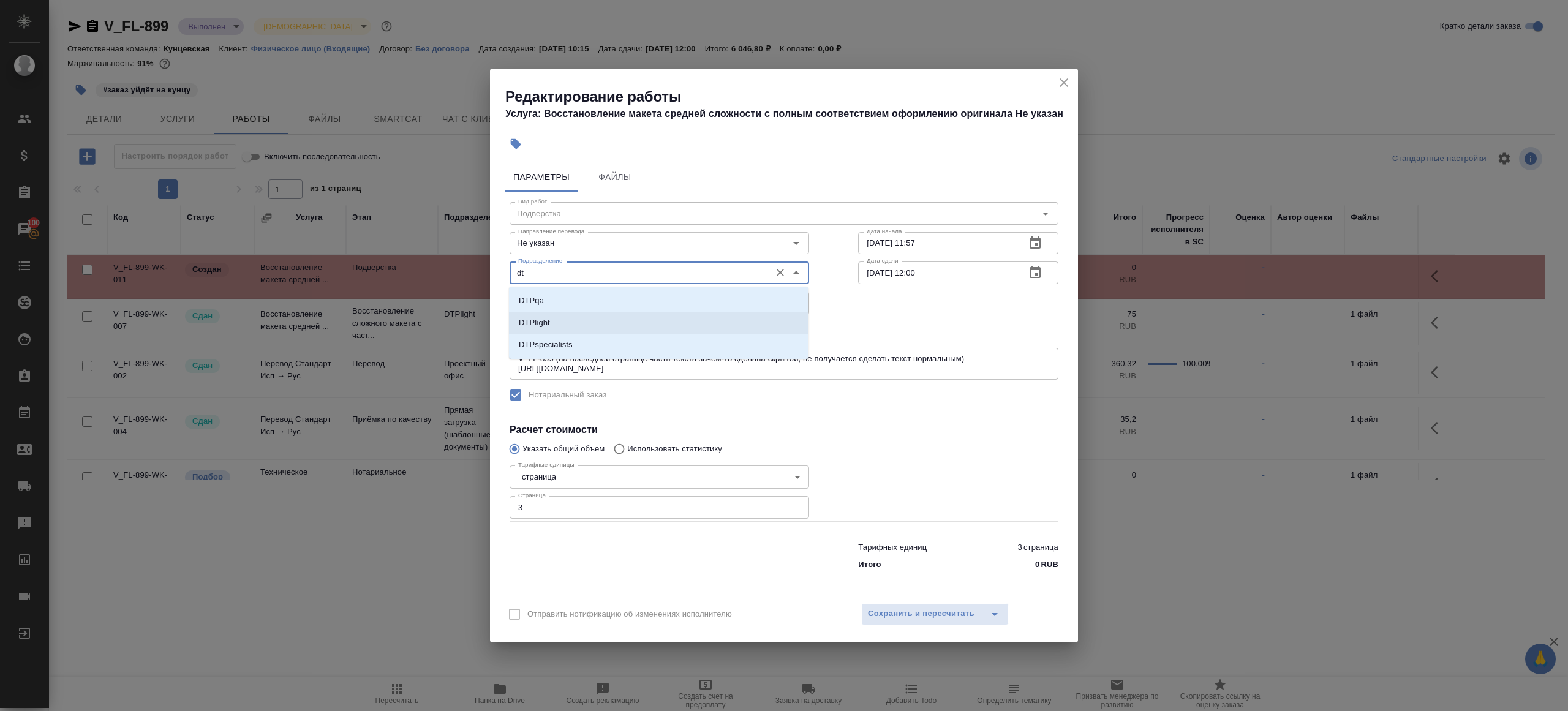
click at [545, 318] on p "DTPlight" at bounding box center [535, 323] width 32 height 12
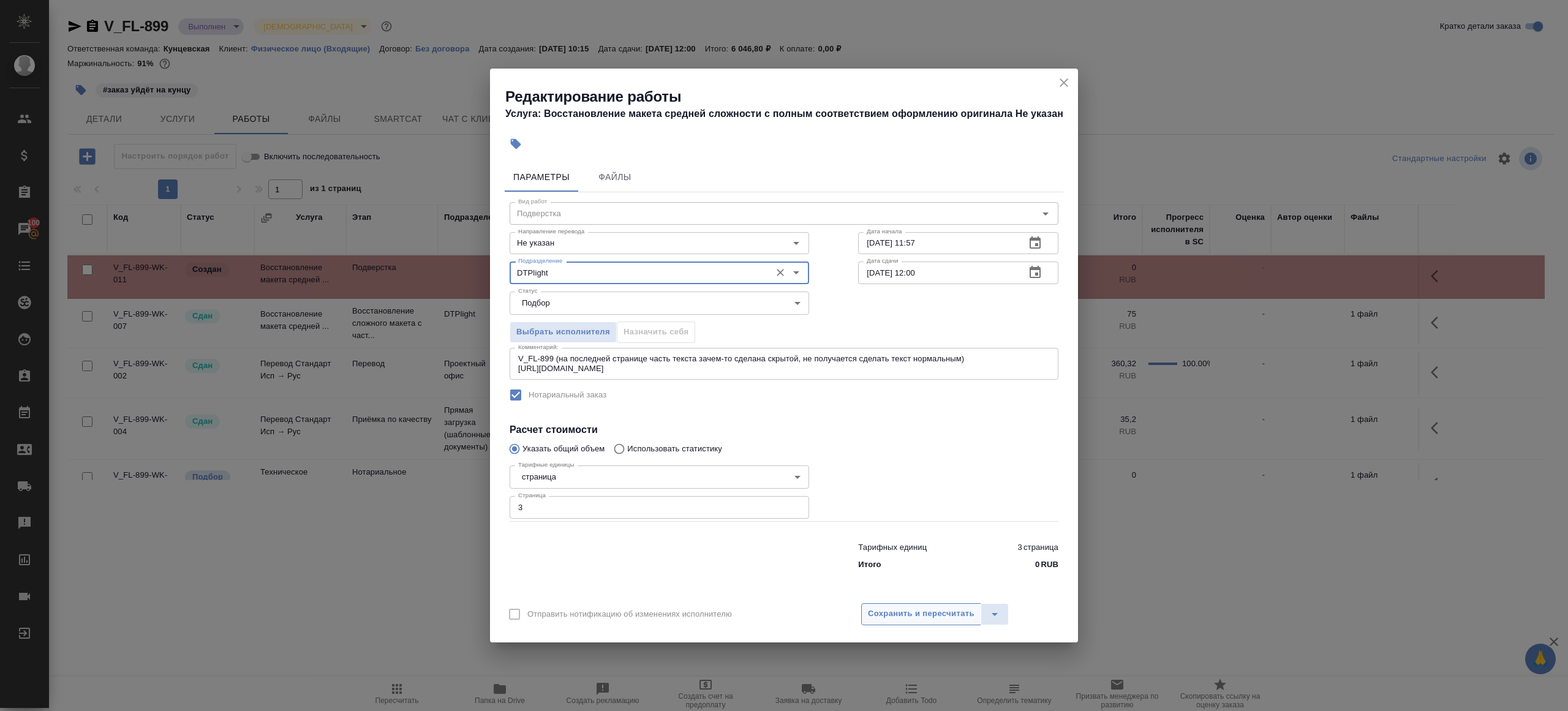
type input "DTPlight"
click at [941, 611] on span "Сохранить и пересчитать" at bounding box center [921, 614] width 106 height 14
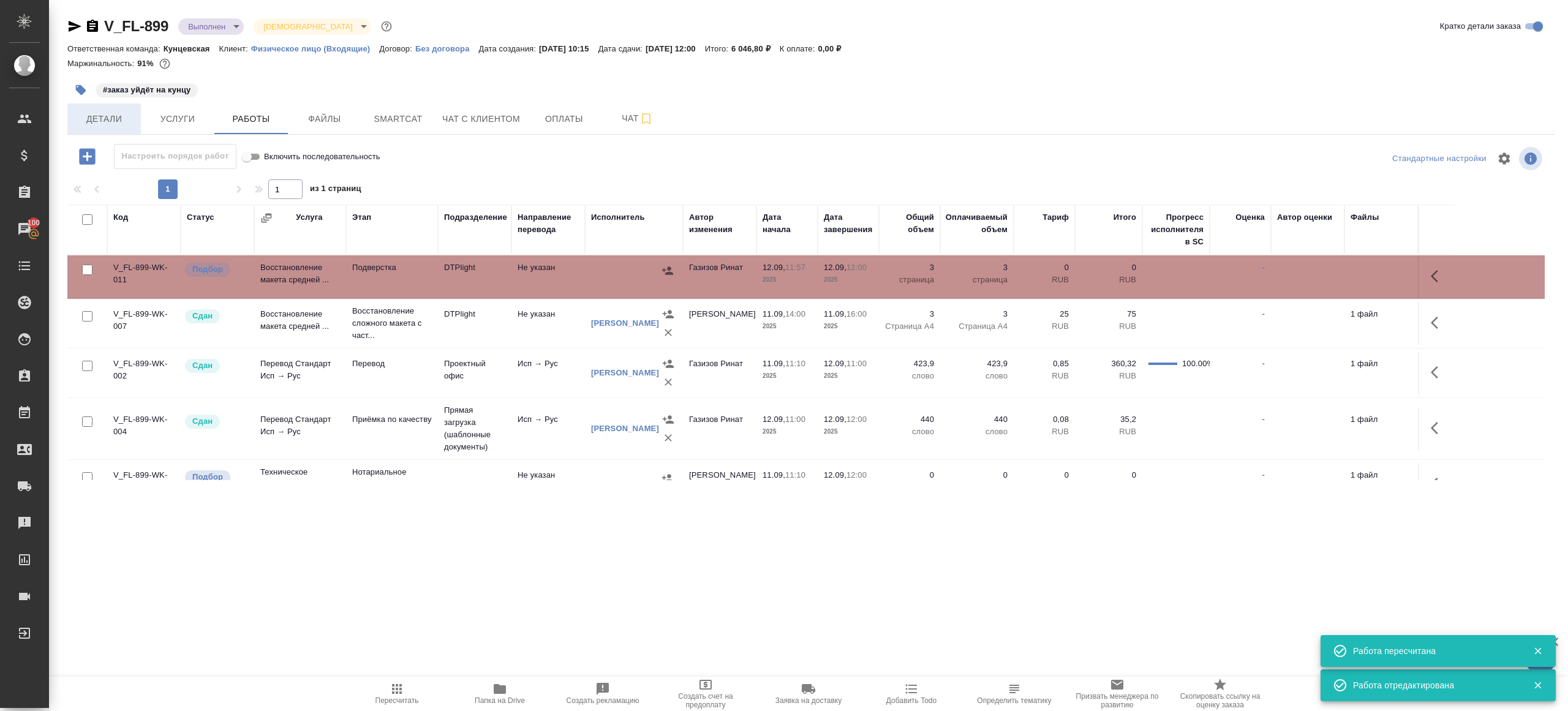
click at [92, 116] on span "Детали" at bounding box center [104, 119] width 59 height 15
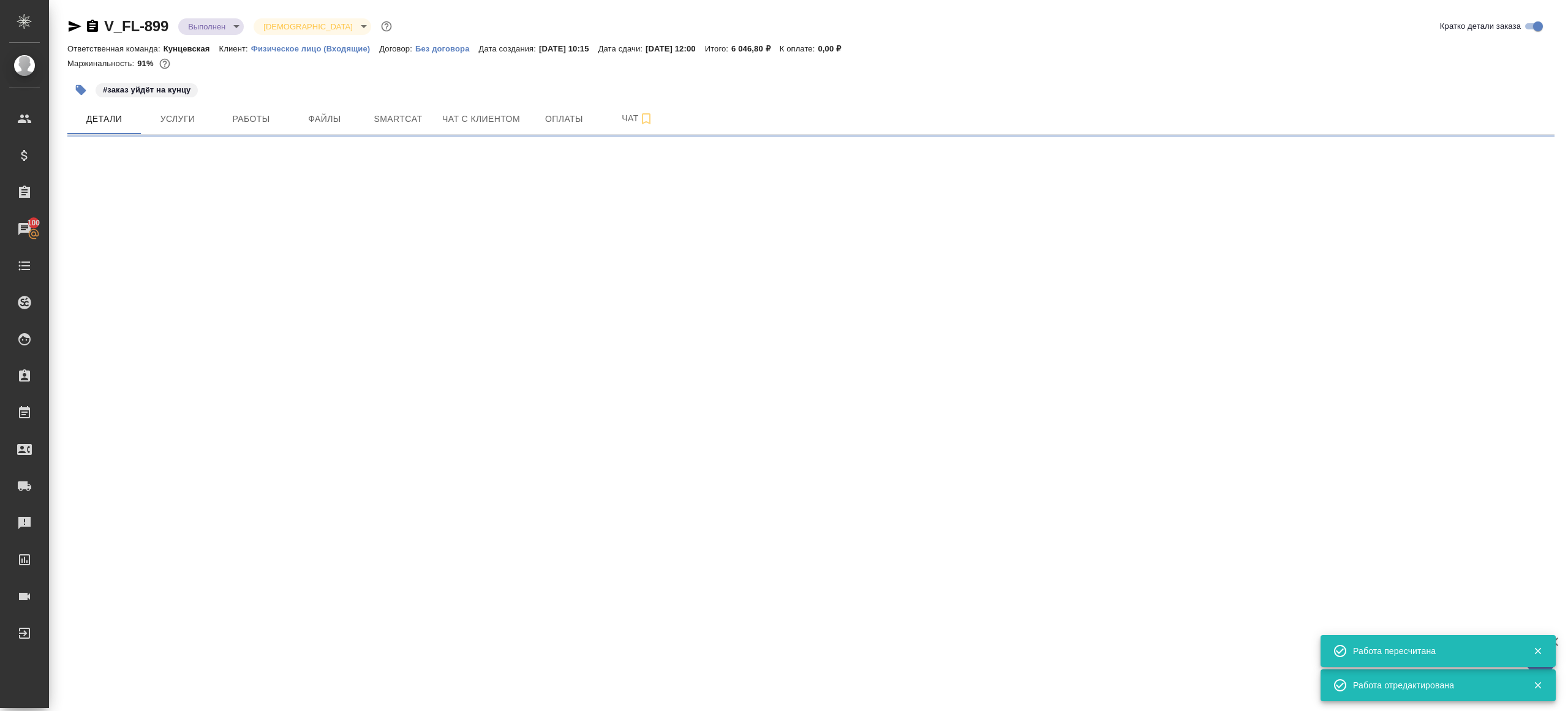
select select "RU"
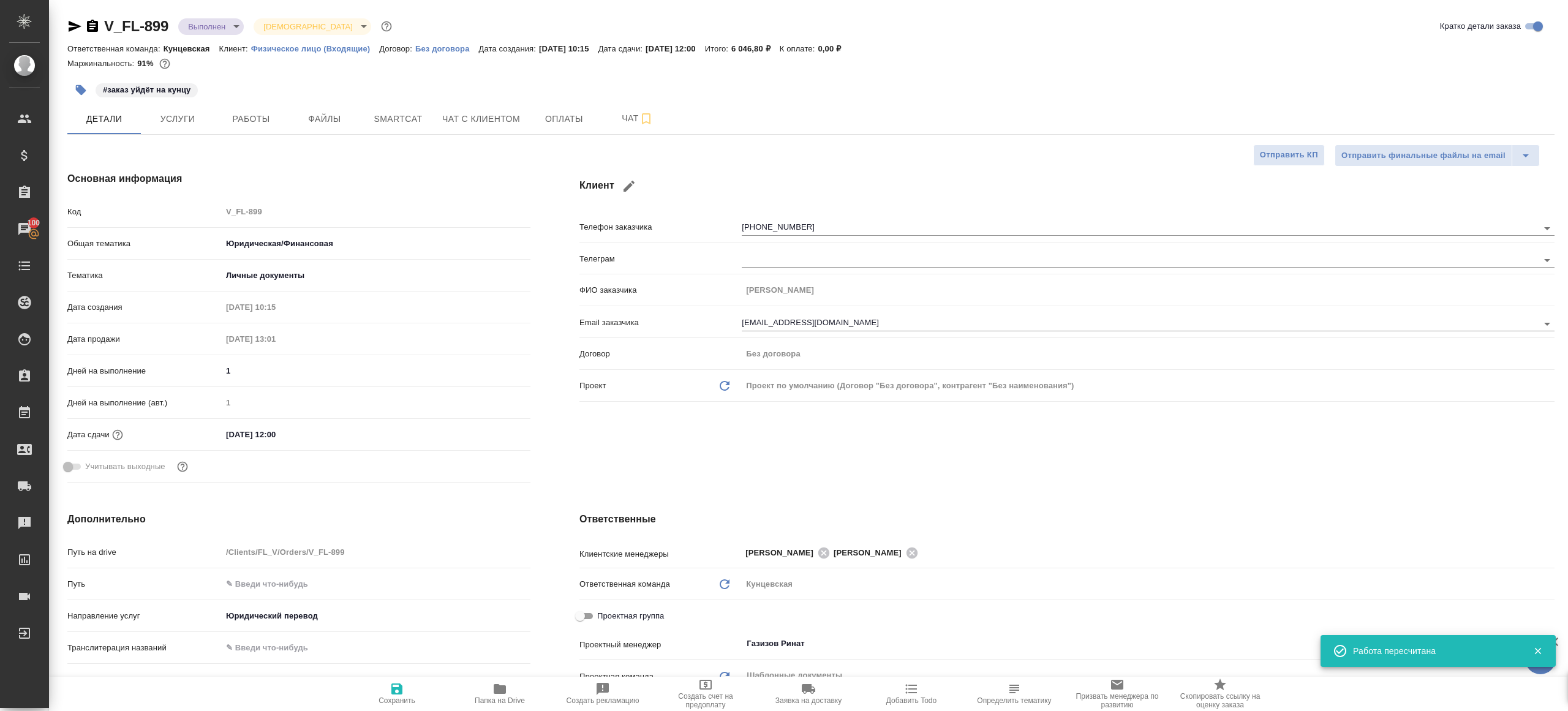
click at [260, 102] on div "#заказ уйдёт на кунцу" at bounding box center [563, 90] width 992 height 27
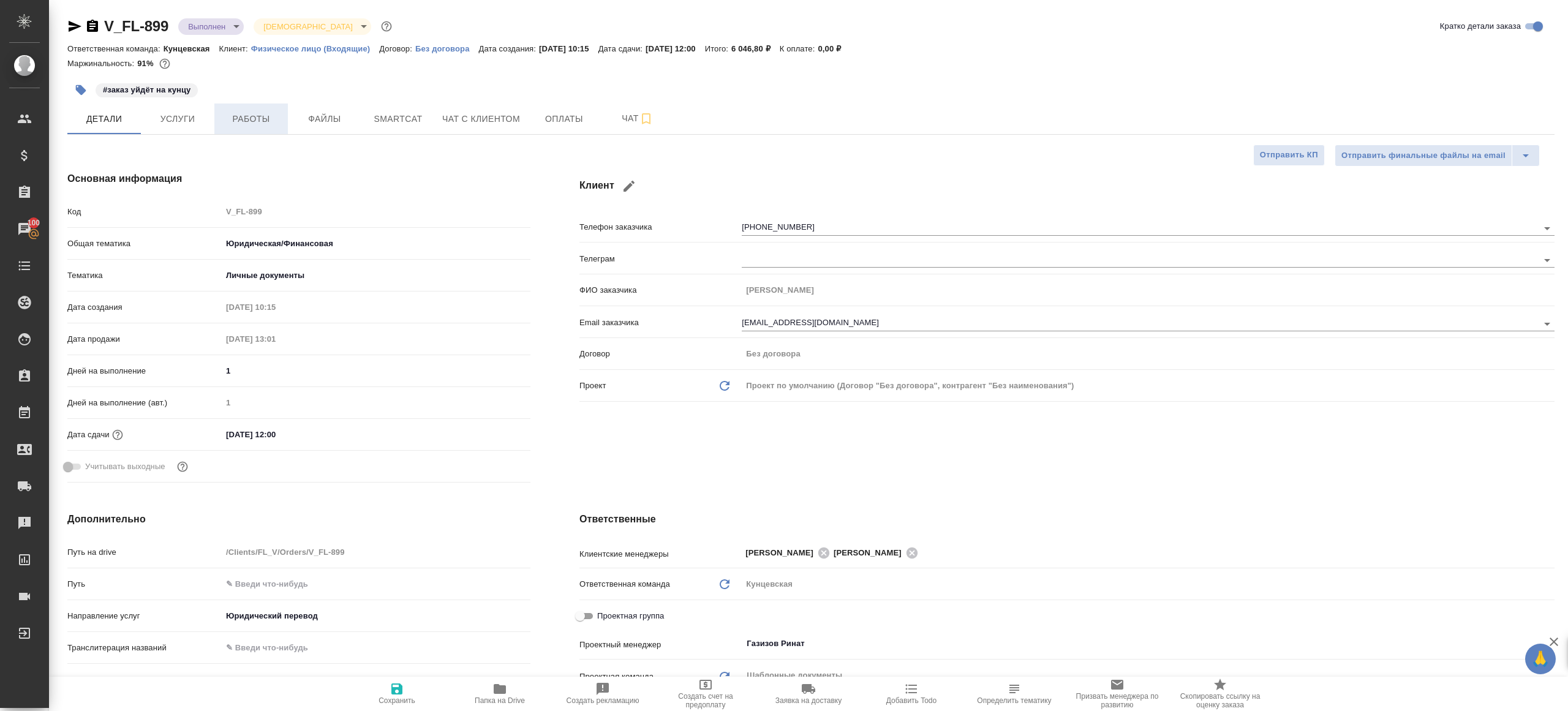
click at [261, 111] on span "Работы" at bounding box center [251, 119] width 59 height 15
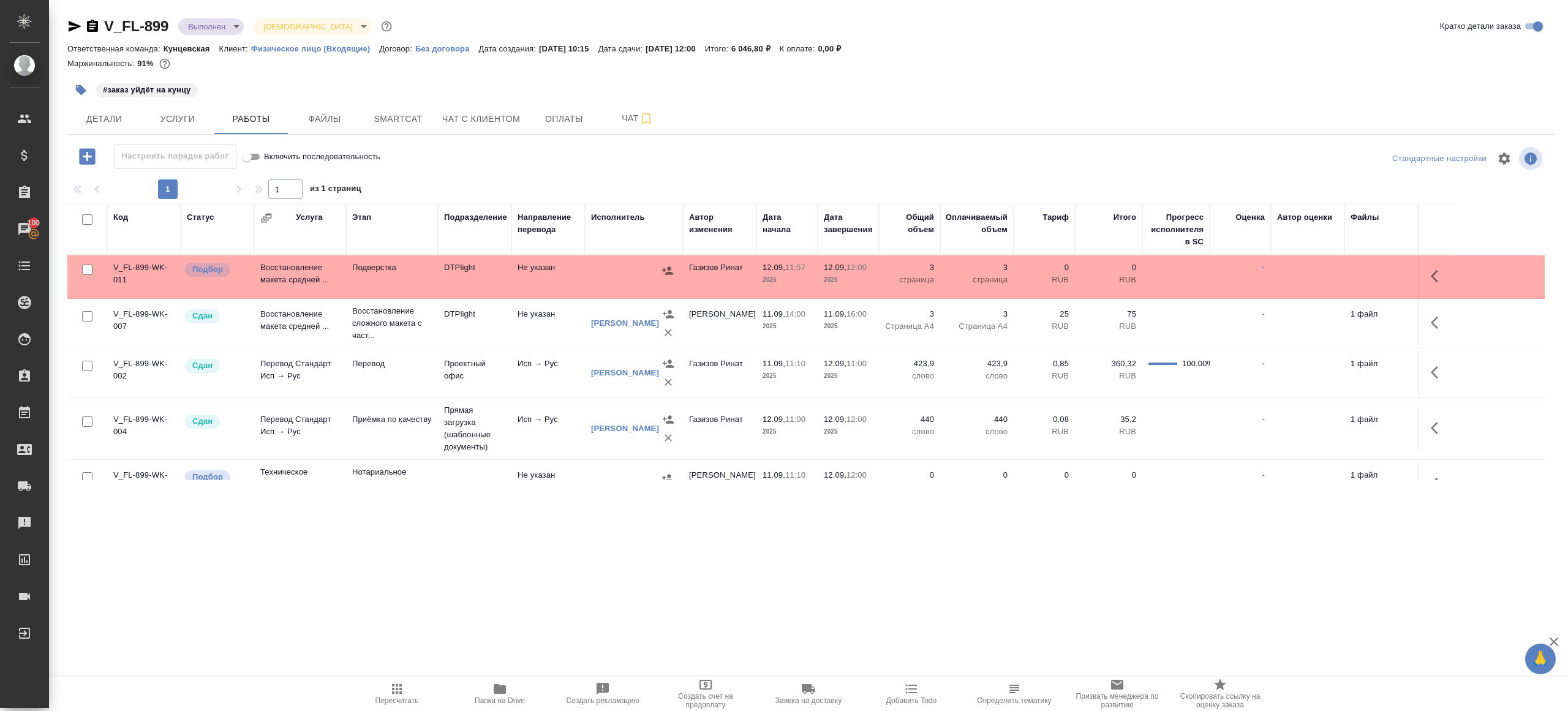
click at [657, 172] on div at bounding box center [810, 159] width 495 height 30
click at [397, 684] on icon "button" at bounding box center [397, 689] width 10 height 10
click at [713, 579] on div ".cls-1 fill:#fff; AWATERA Gazizov Rinat Клиенты Спецификации Заказы 100 Чаты To…" at bounding box center [784, 356] width 1568 height 711
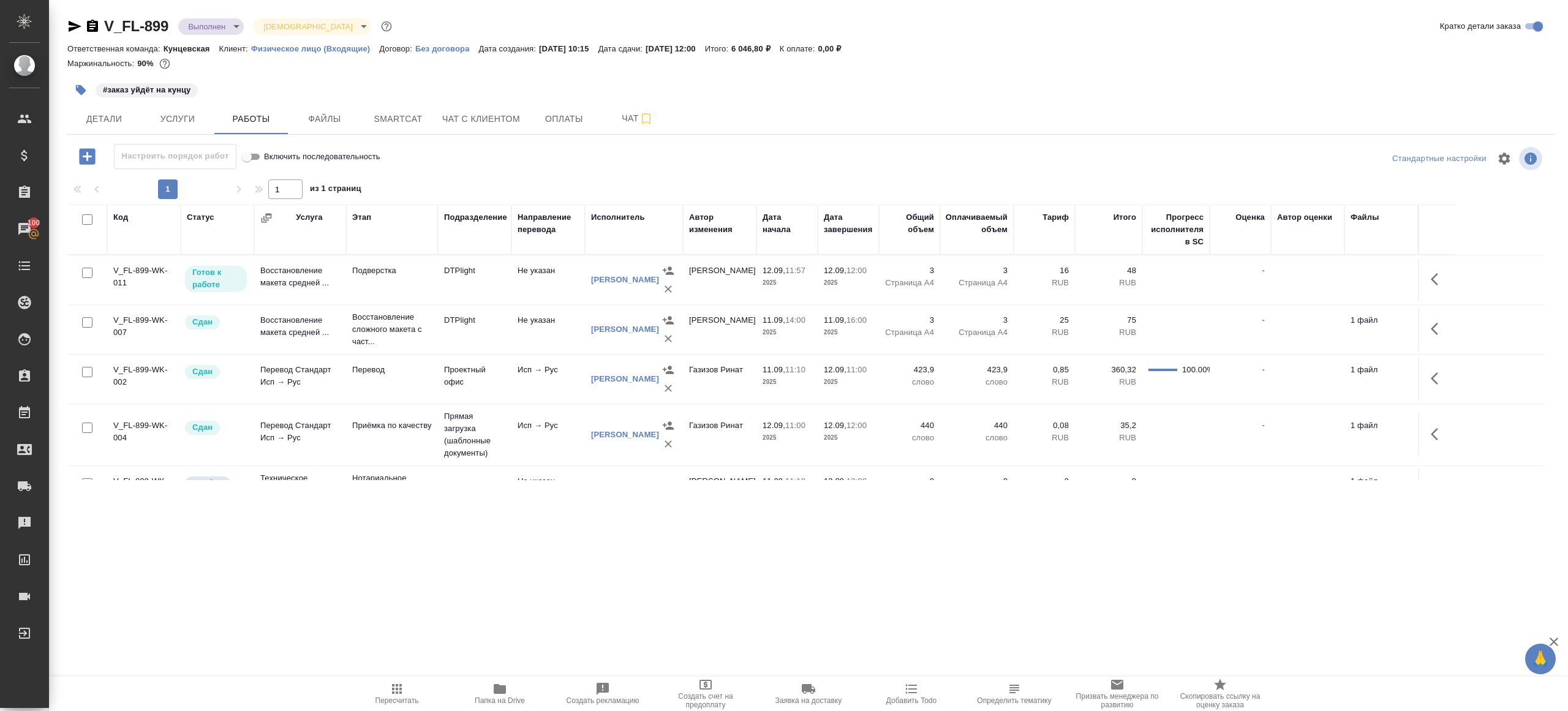
click at [396, 692] on icon "button" at bounding box center [397, 689] width 10 height 10
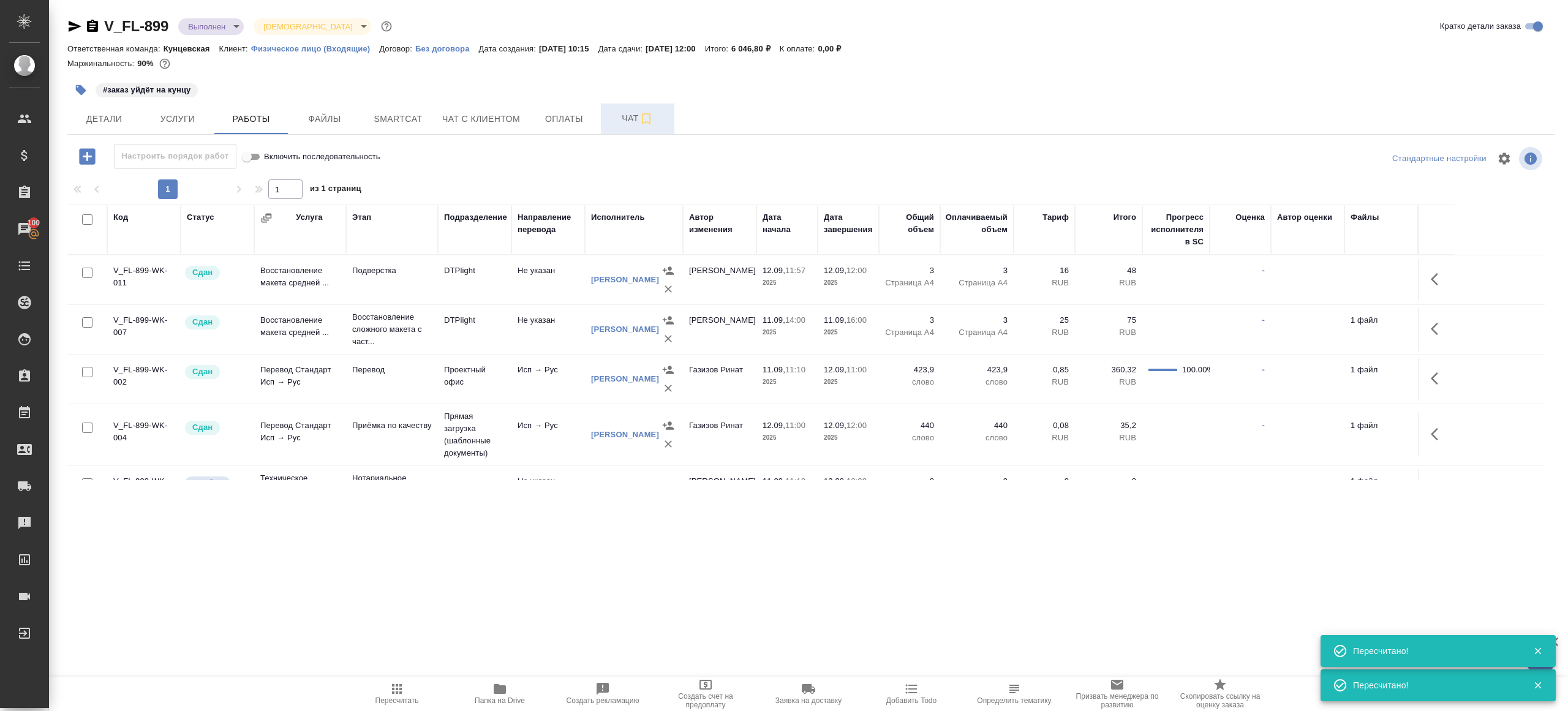
click at [618, 128] on button "Чат" at bounding box center [637, 119] width 73 height 31
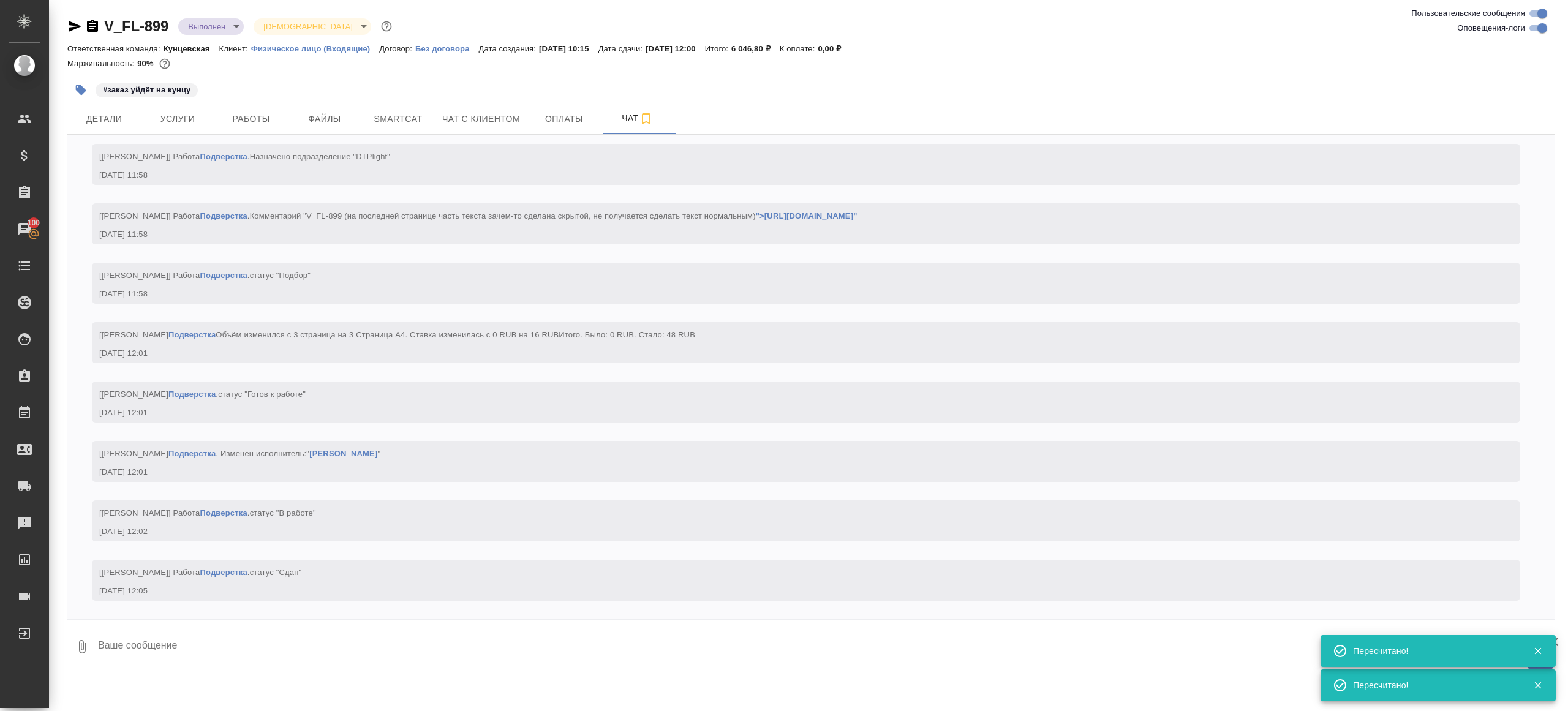
scroll to position [3690, 0]
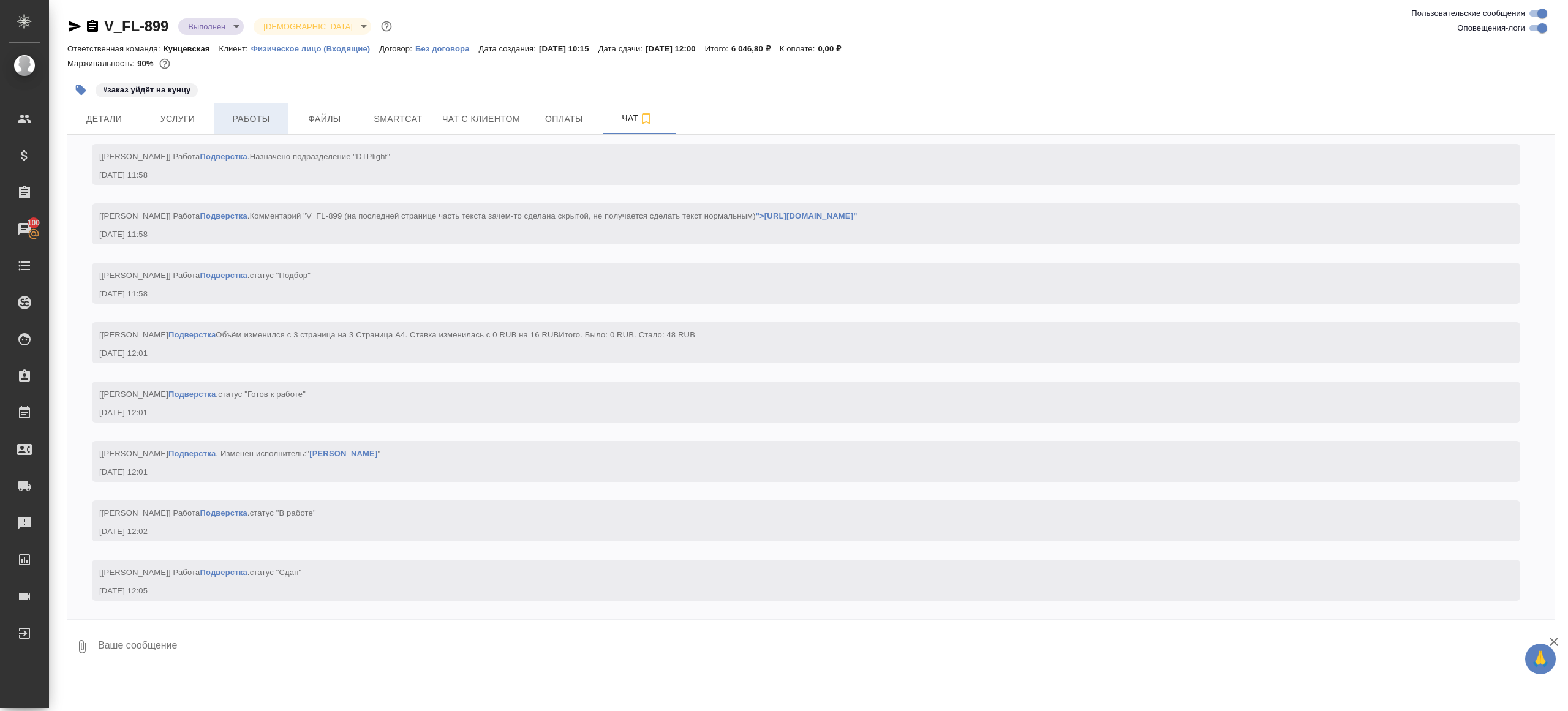
click at [266, 117] on span "Работы" at bounding box center [251, 119] width 59 height 15
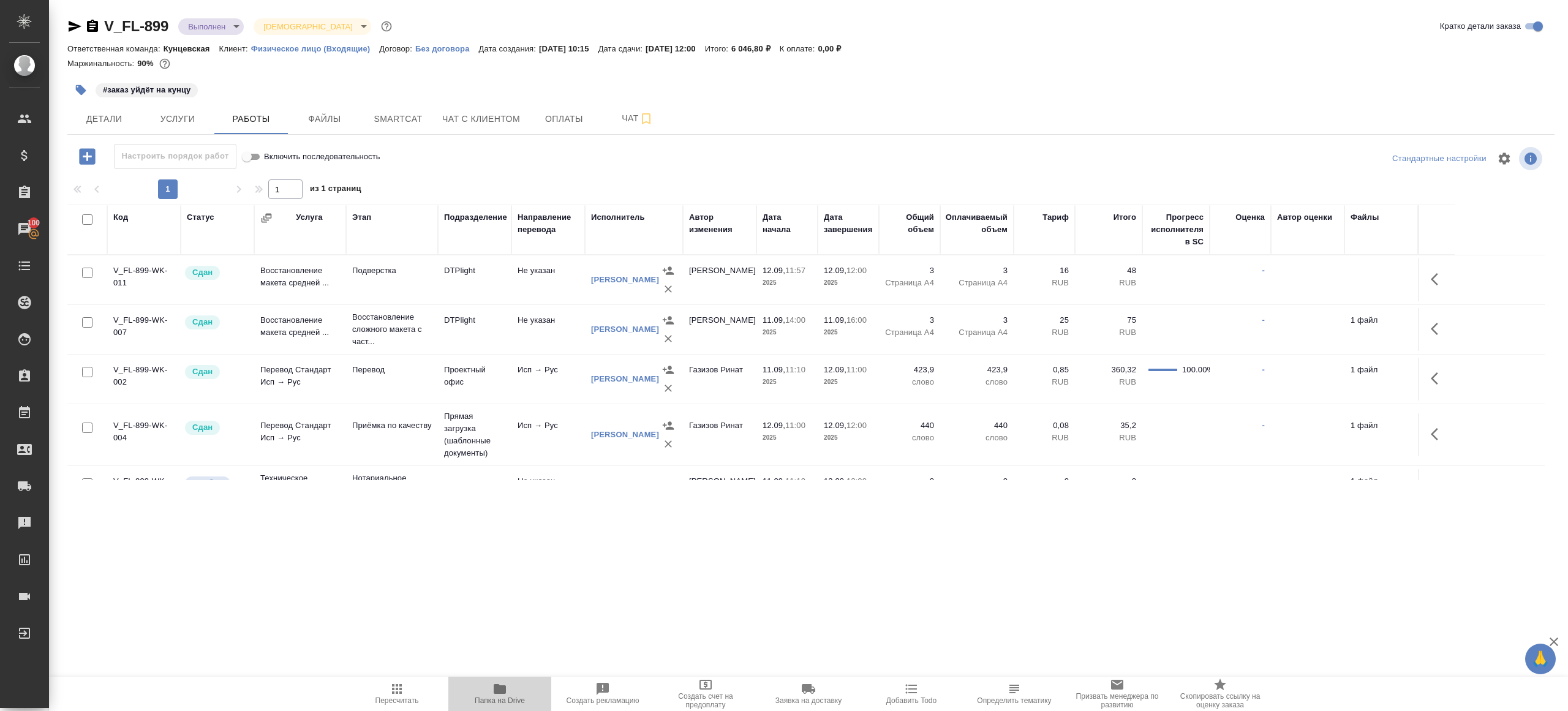
click at [495, 681] on icon "button" at bounding box center [500, 688] width 14 height 14
click at [116, 111] on span "Детали" at bounding box center [104, 119] width 59 height 15
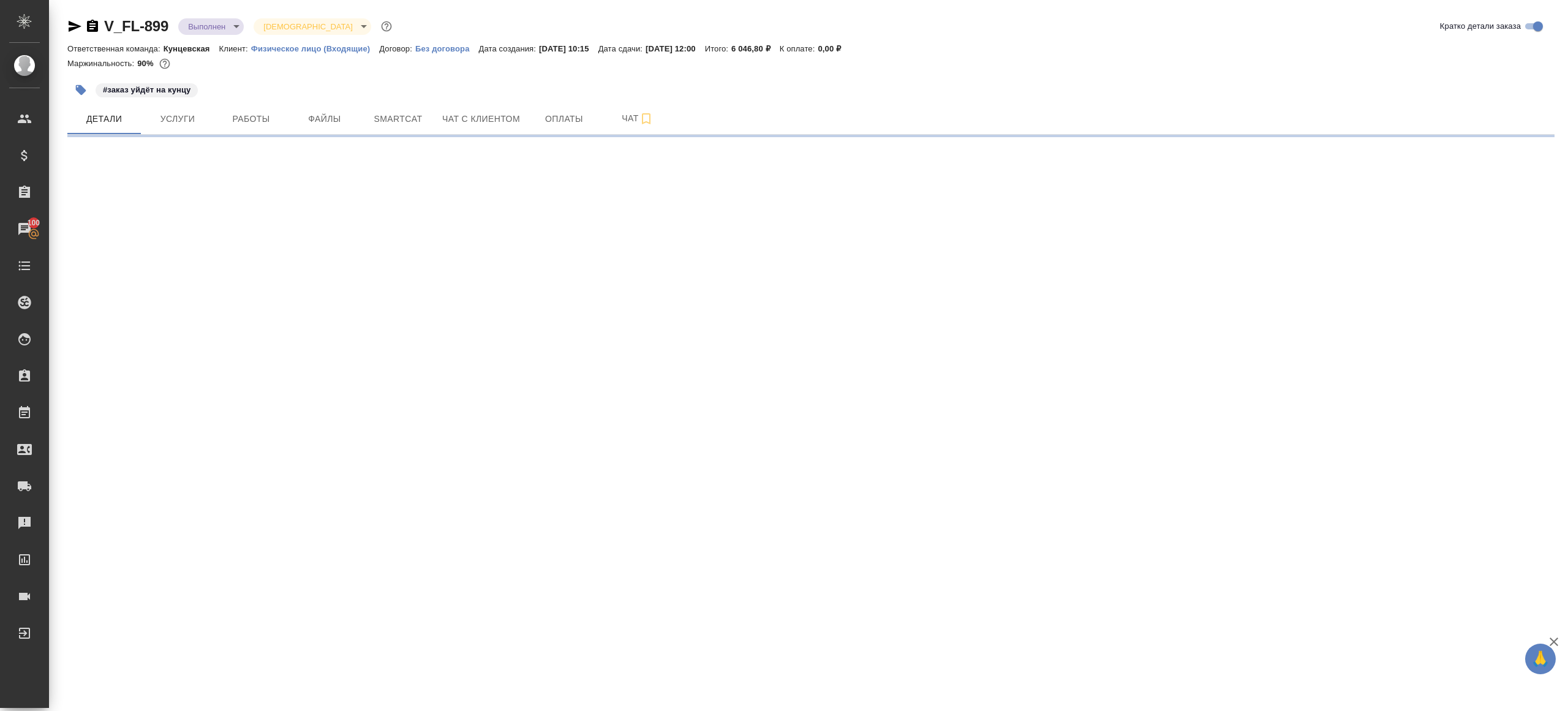
select select "RU"
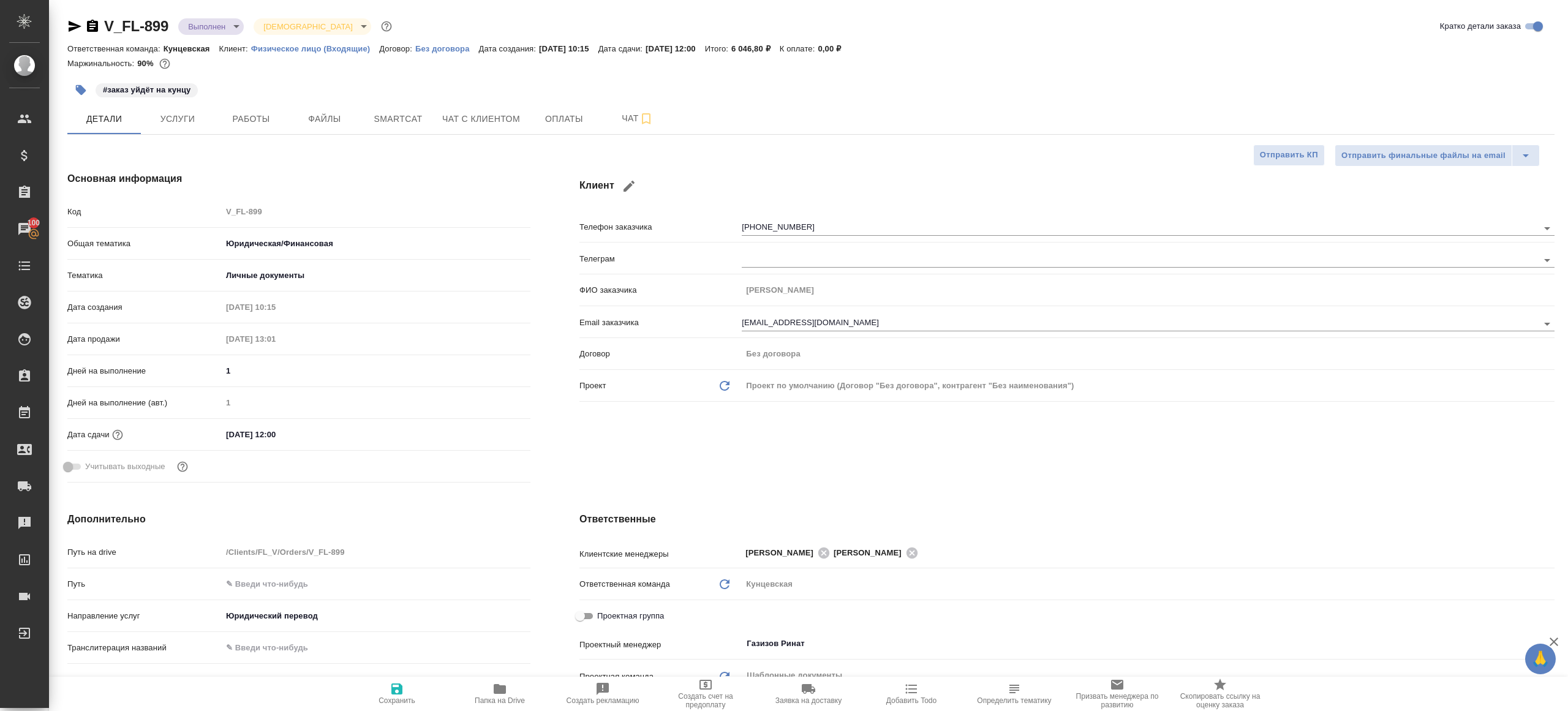
type textarea "x"
click at [257, 128] on button "Работы" at bounding box center [250, 119] width 73 height 31
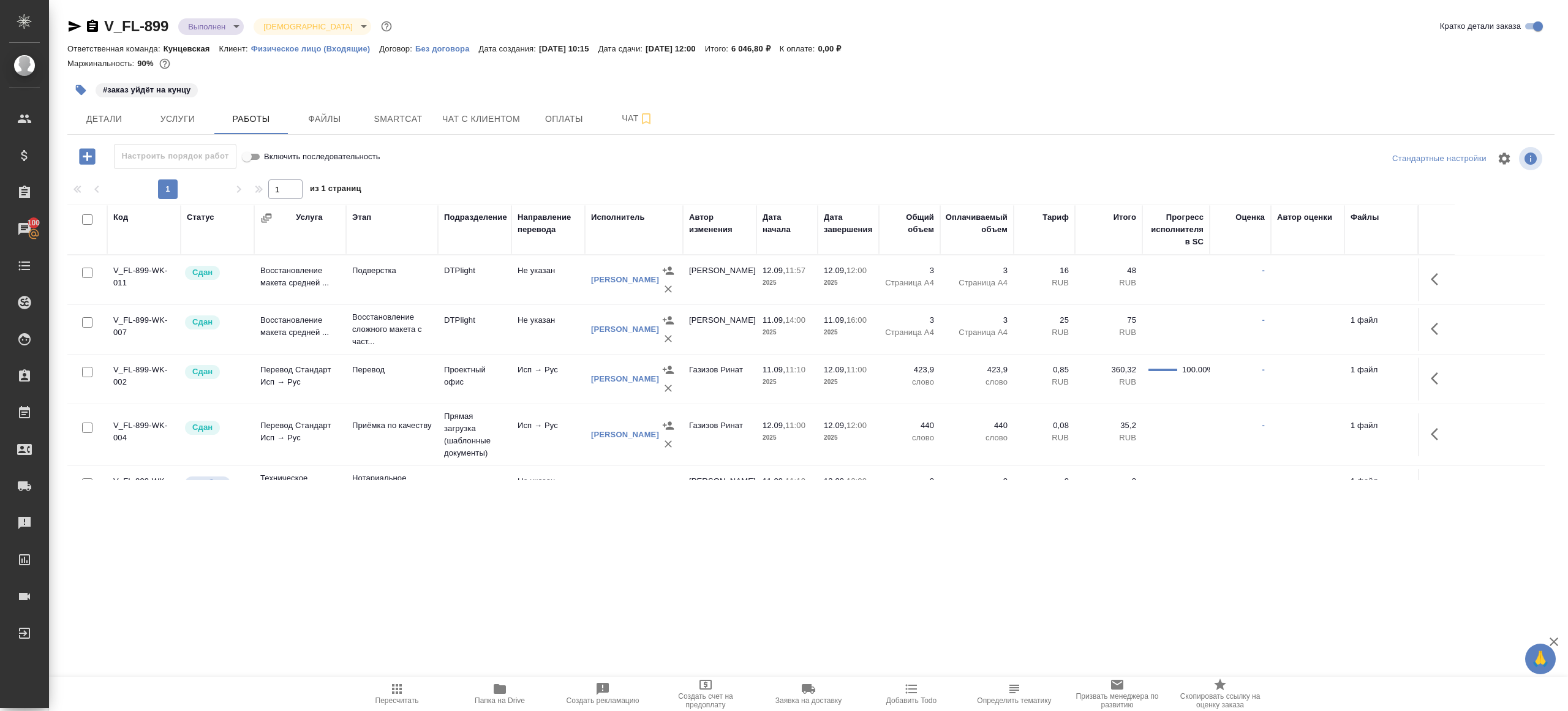
click at [550, 183] on div "1 1 из 1 страниц" at bounding box center [810, 189] width 1487 height 20
click at [379, 685] on span "Пересчитать" at bounding box center [397, 693] width 89 height 23
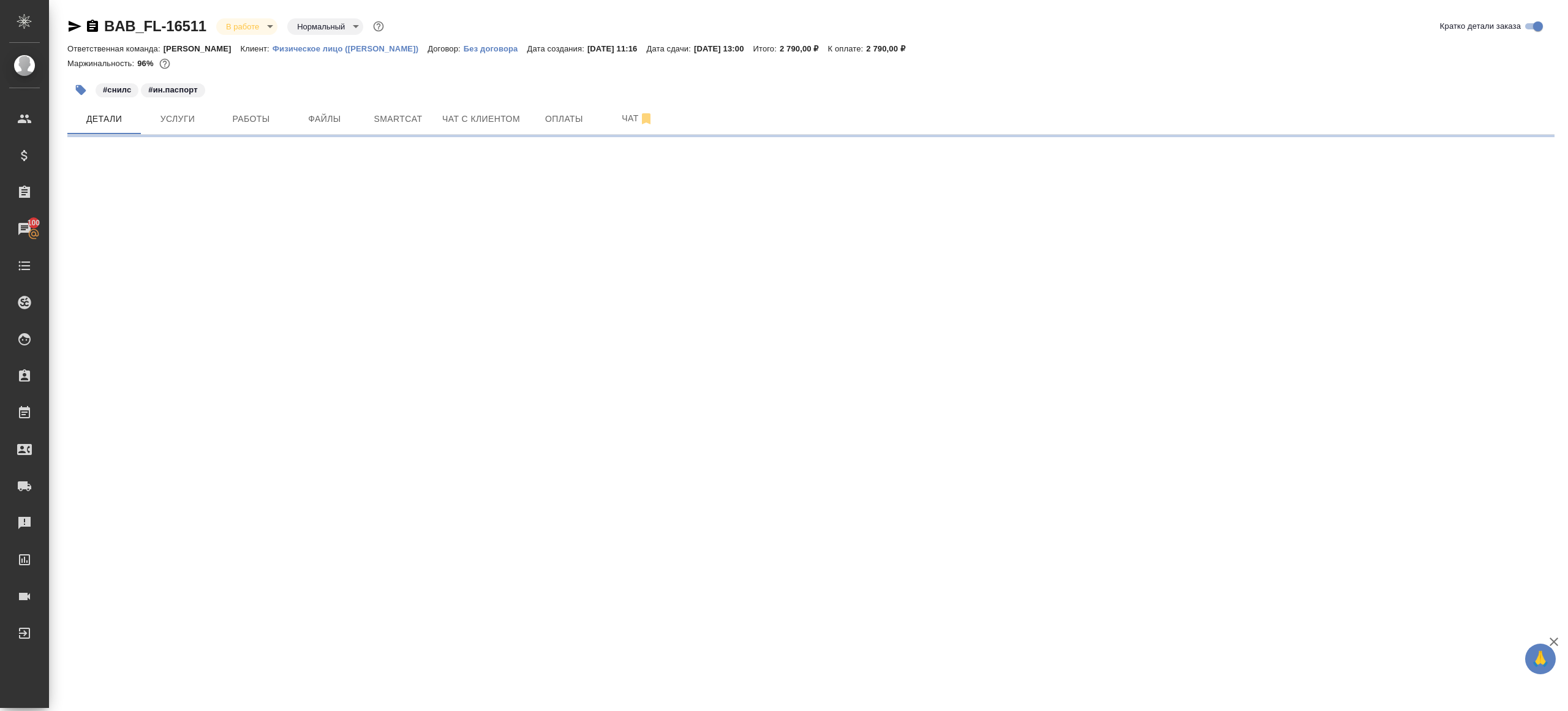
select select "RU"
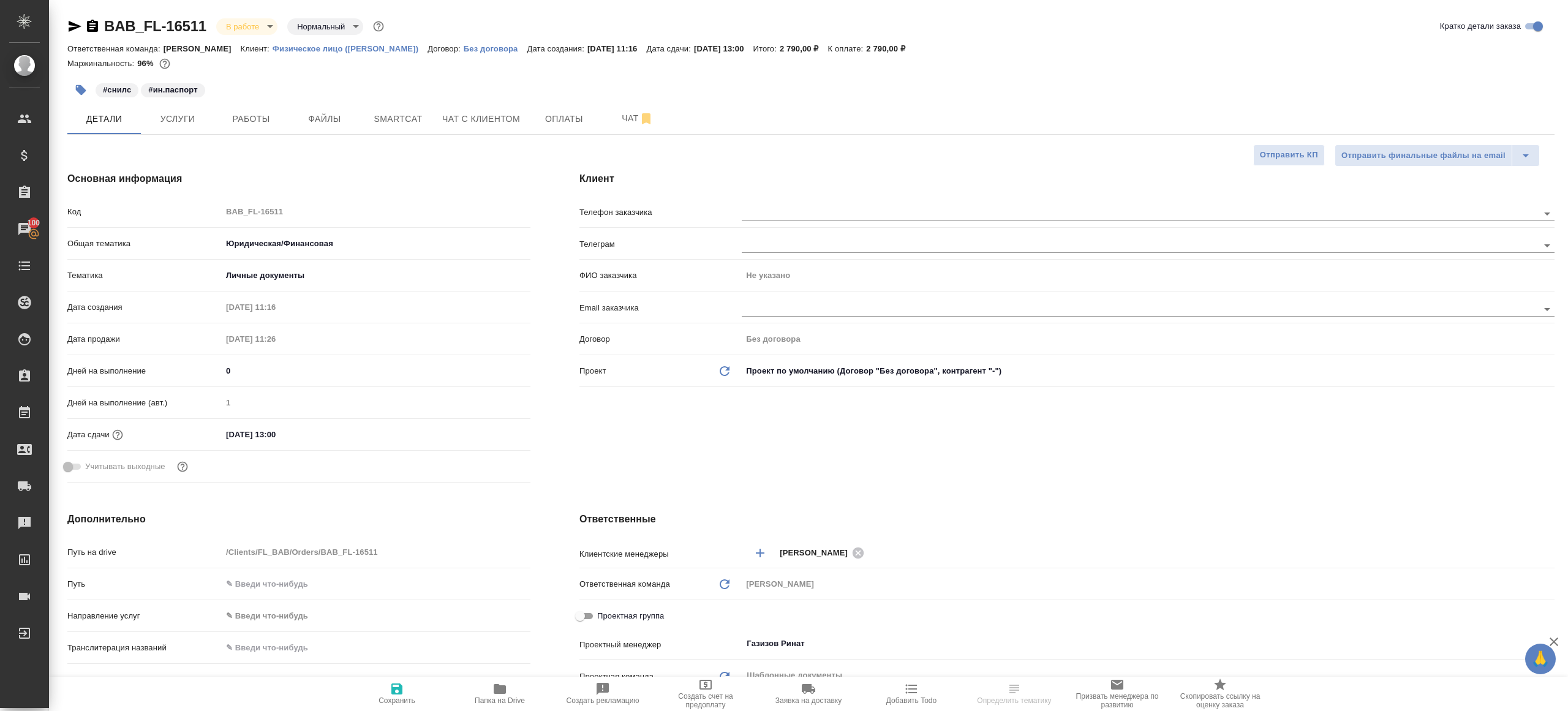
type textarea "x"
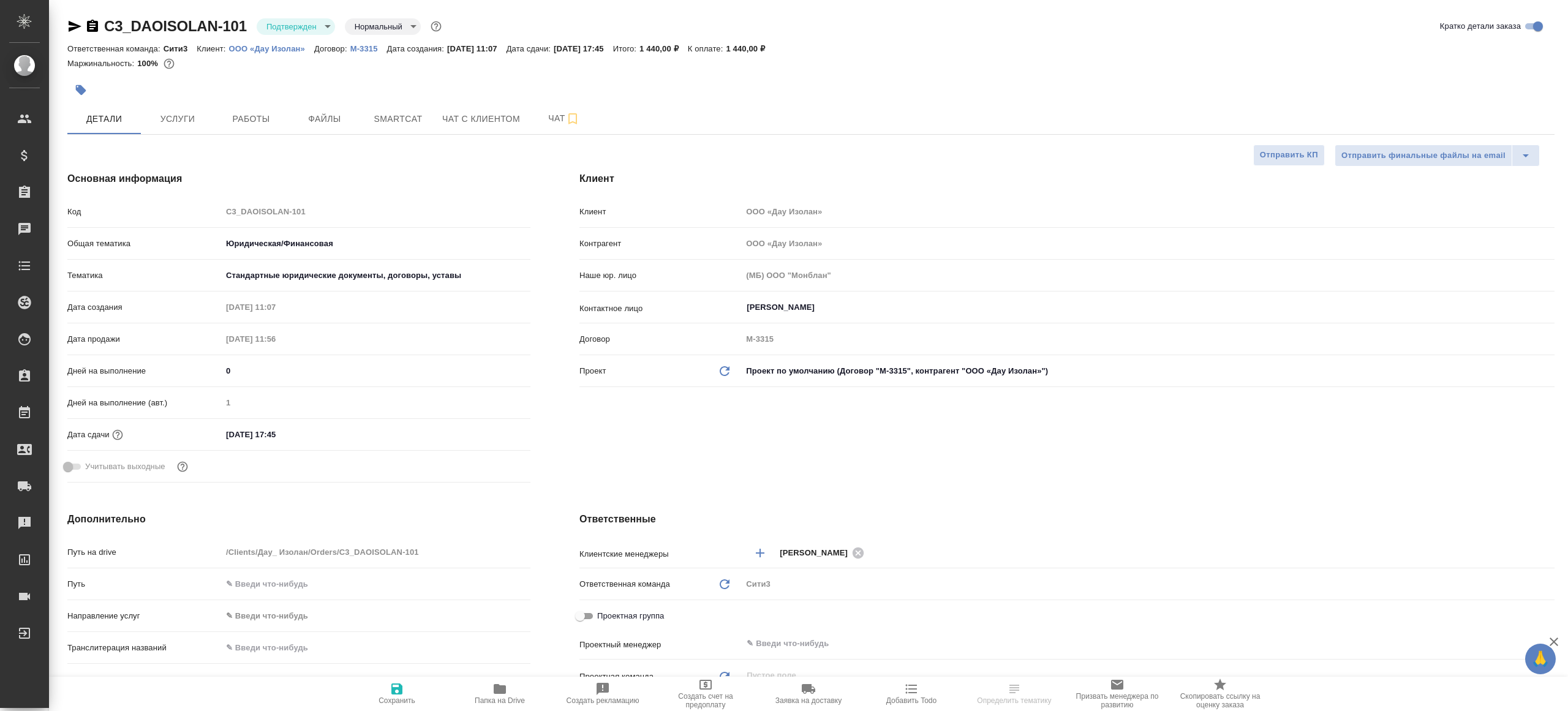
select select "RU"
click at [273, 25] on body "🙏 .cls-1 fill:#fff; AWATERA [PERSON_NAME] Клиенты Спецификации Заказы Чаты Todo…" at bounding box center [784, 356] width 1568 height 711
click at [331, 126] on li "В работе" at bounding box center [312, 129] width 112 height 21
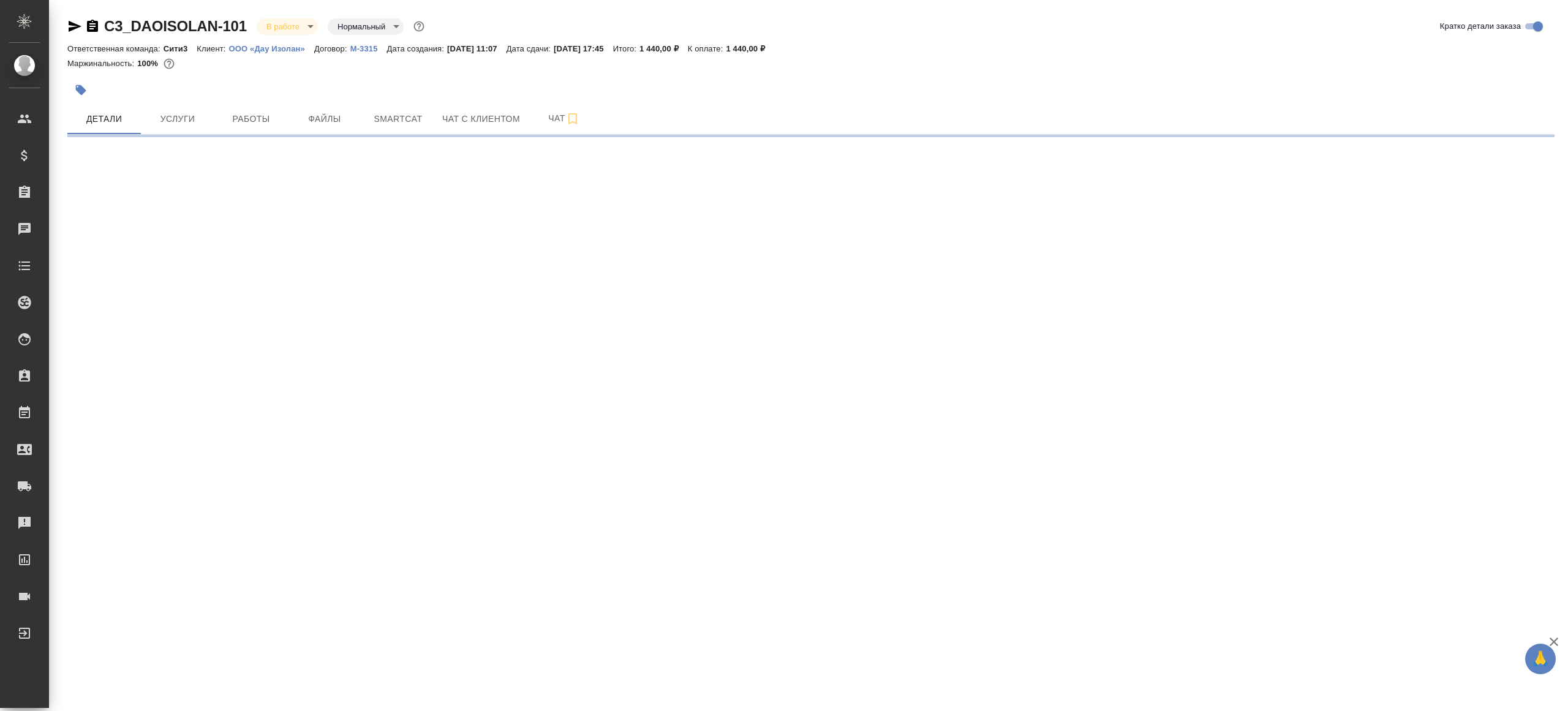
select select "RU"
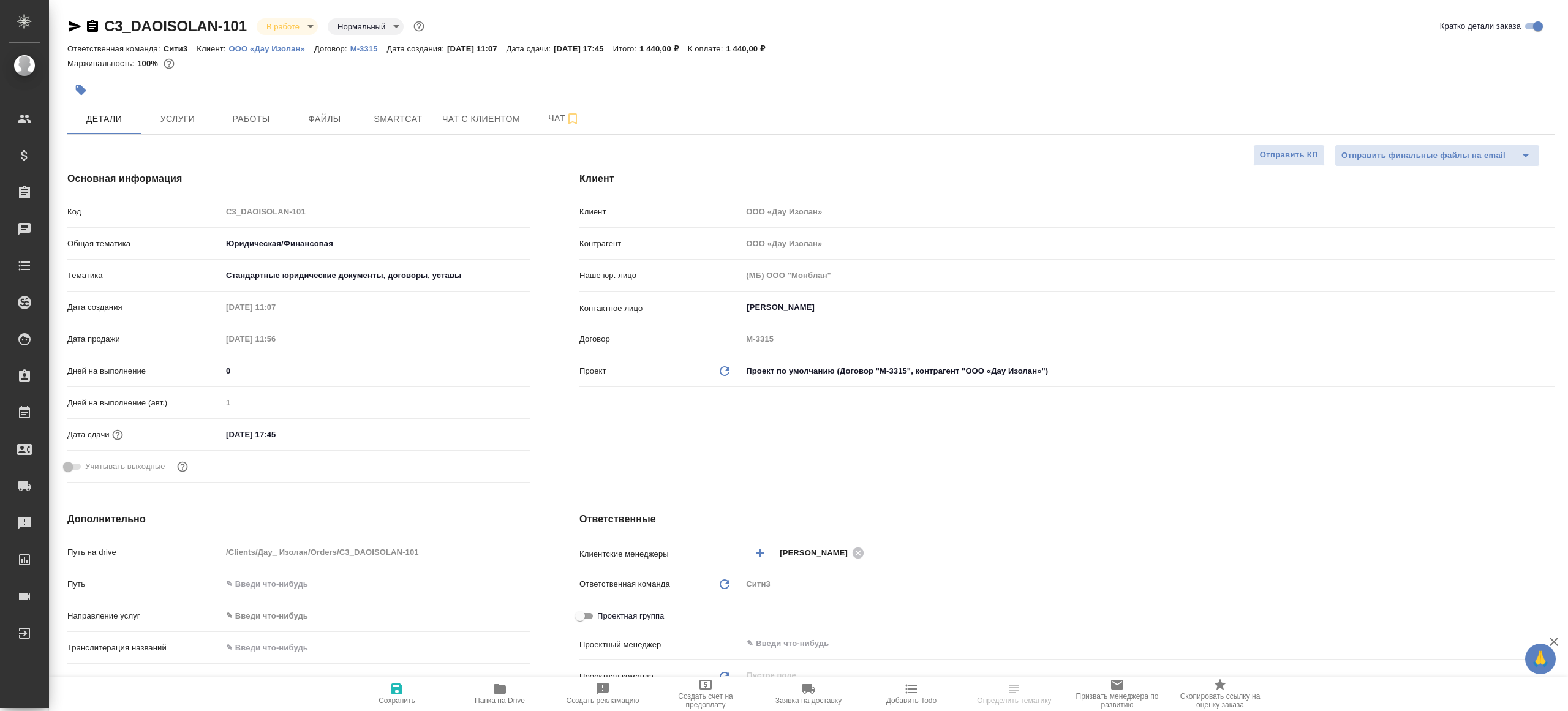
type textarea "x"
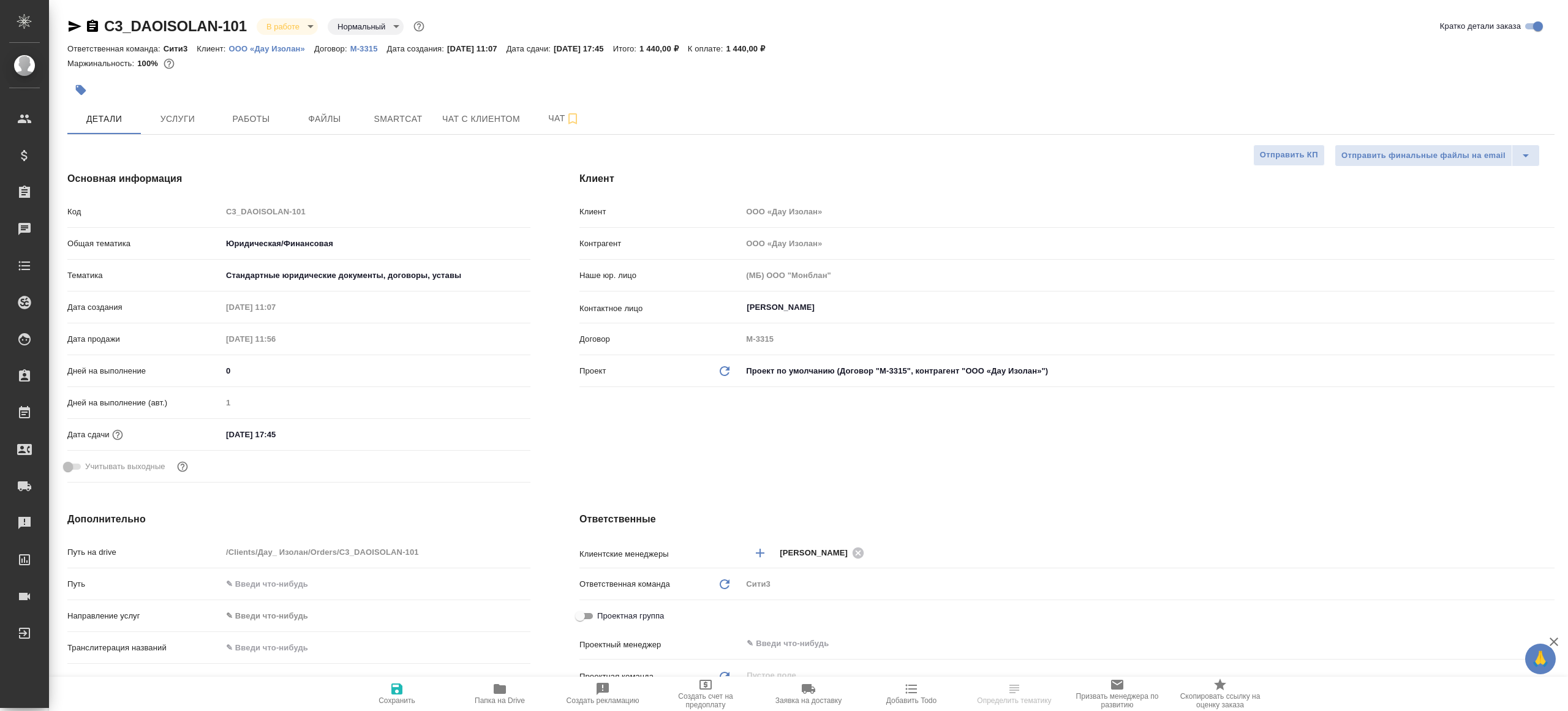
type textarea "x"
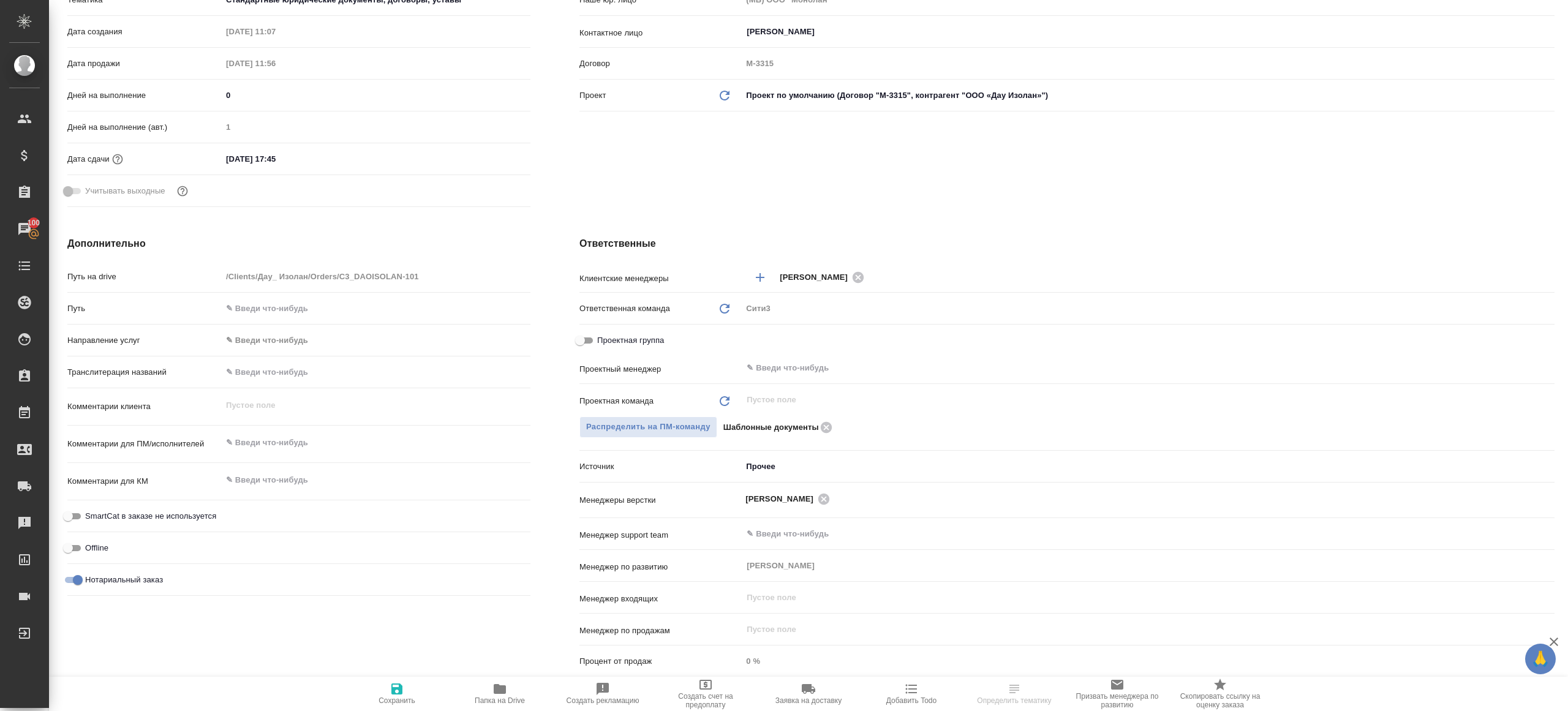
scroll to position [294, 0]
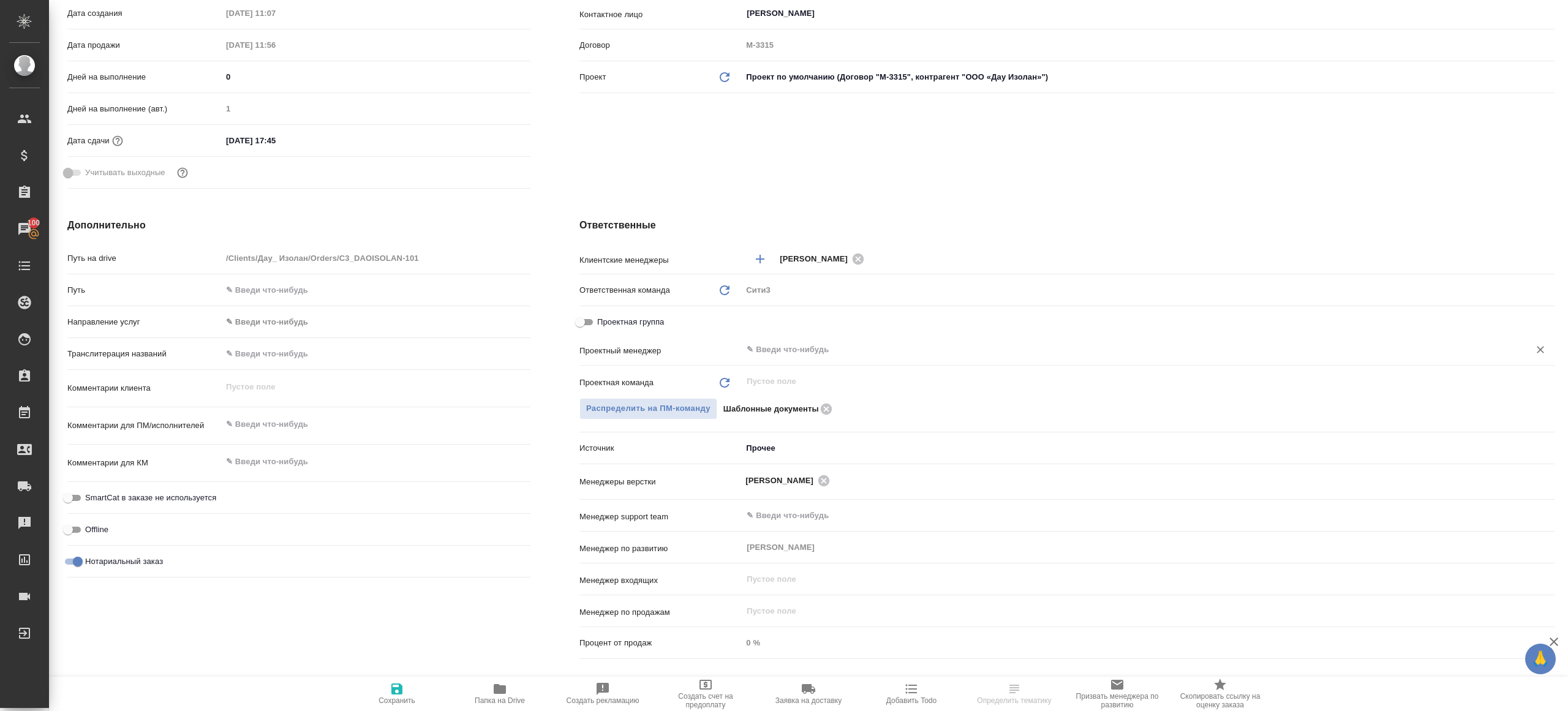
click at [845, 353] on input "text" at bounding box center [1127, 349] width 764 height 14
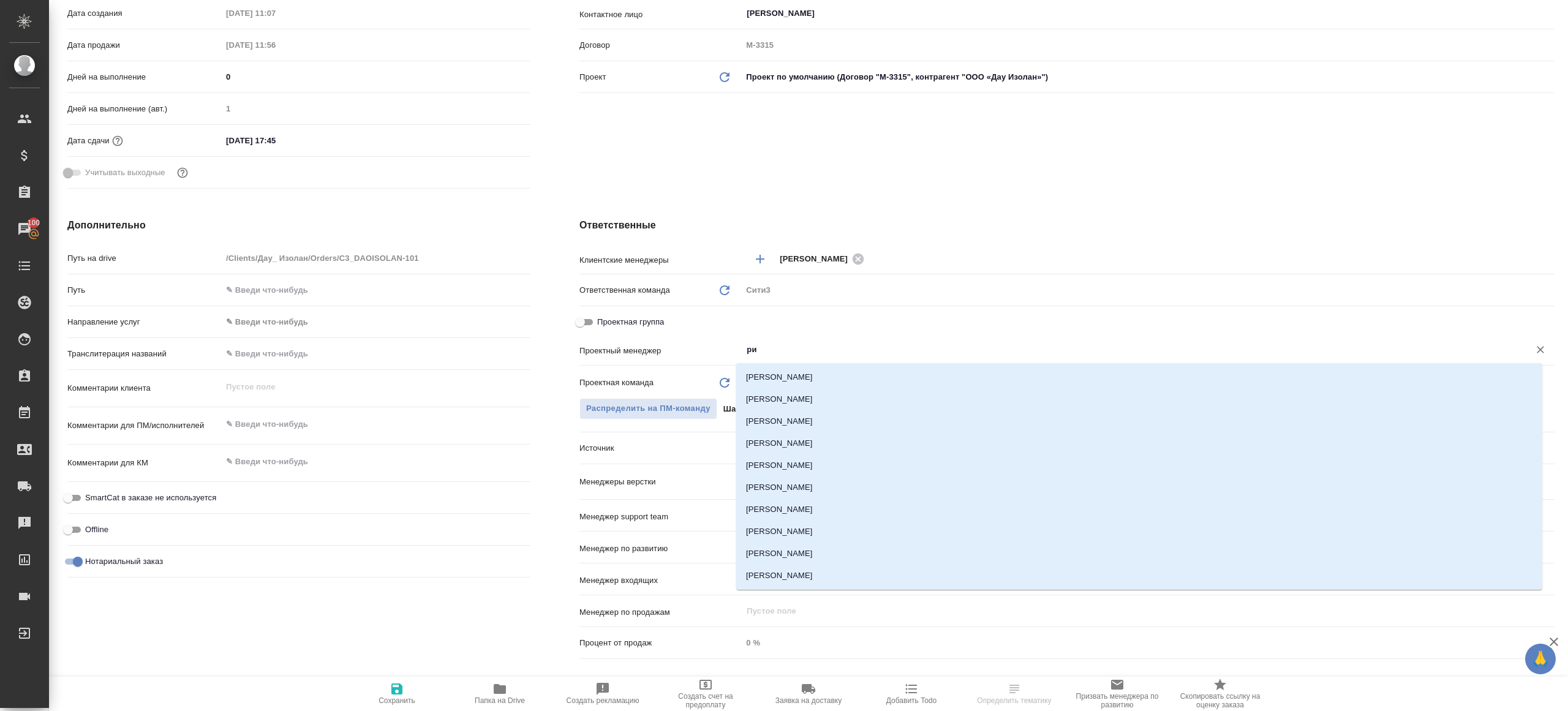
scroll to position [0, 0]
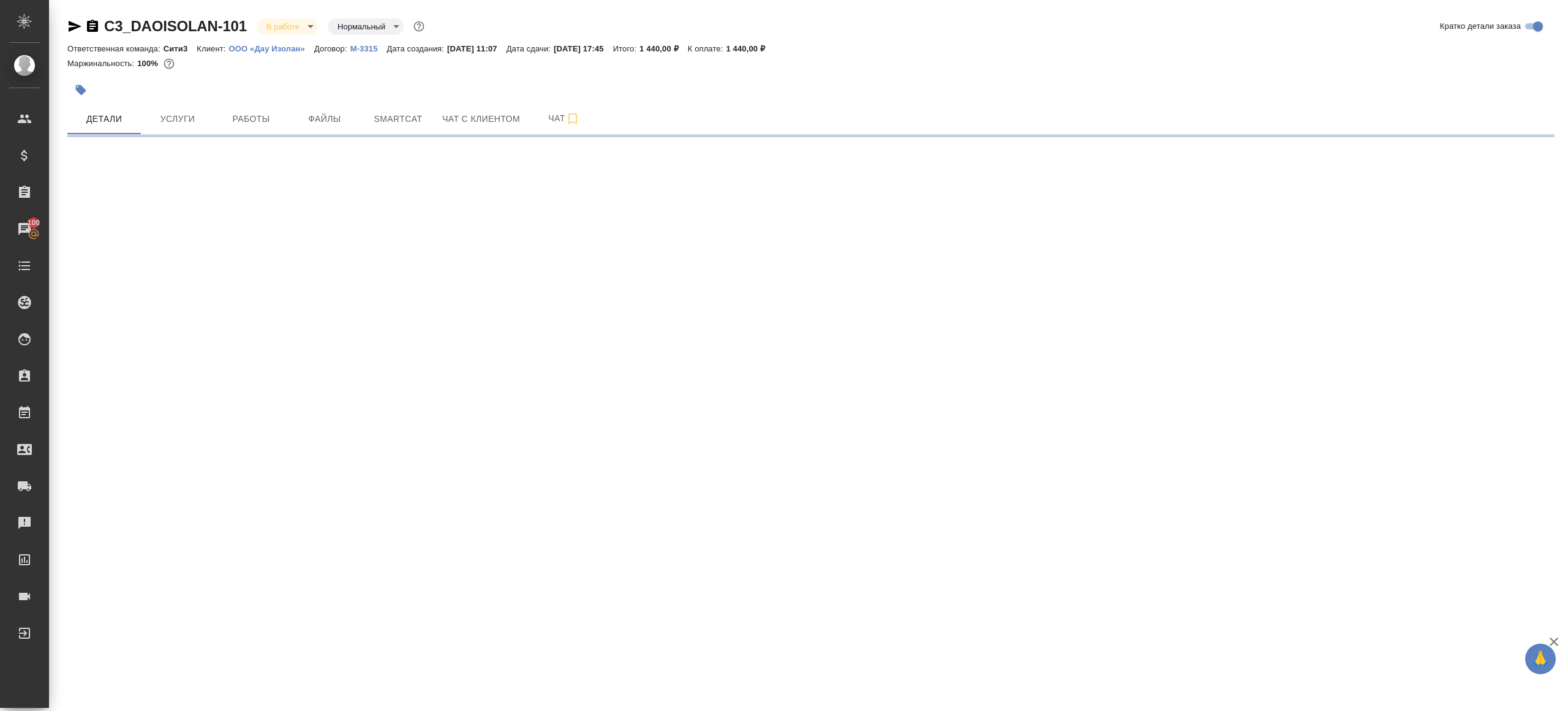
select select "RU"
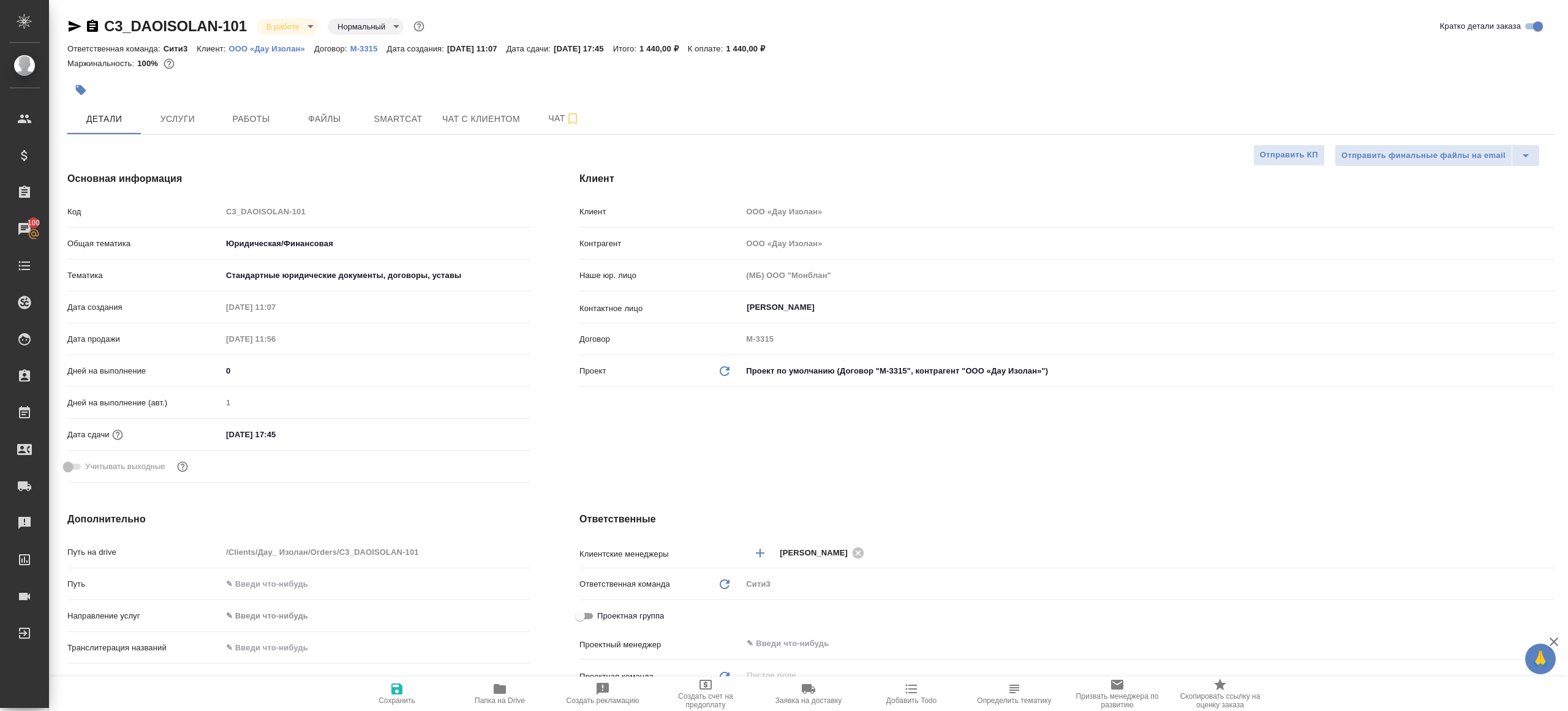
type textarea "x"
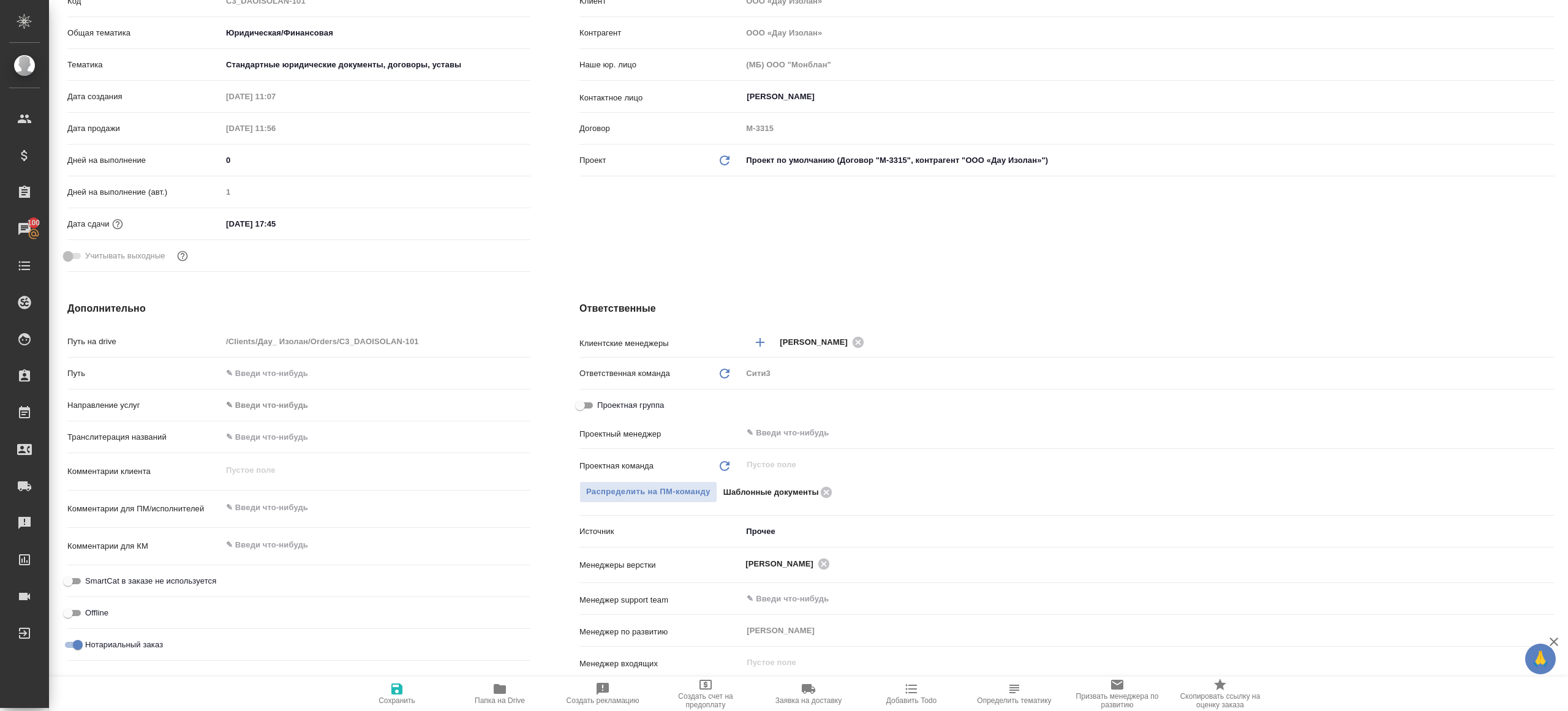
scroll to position [241, 0]
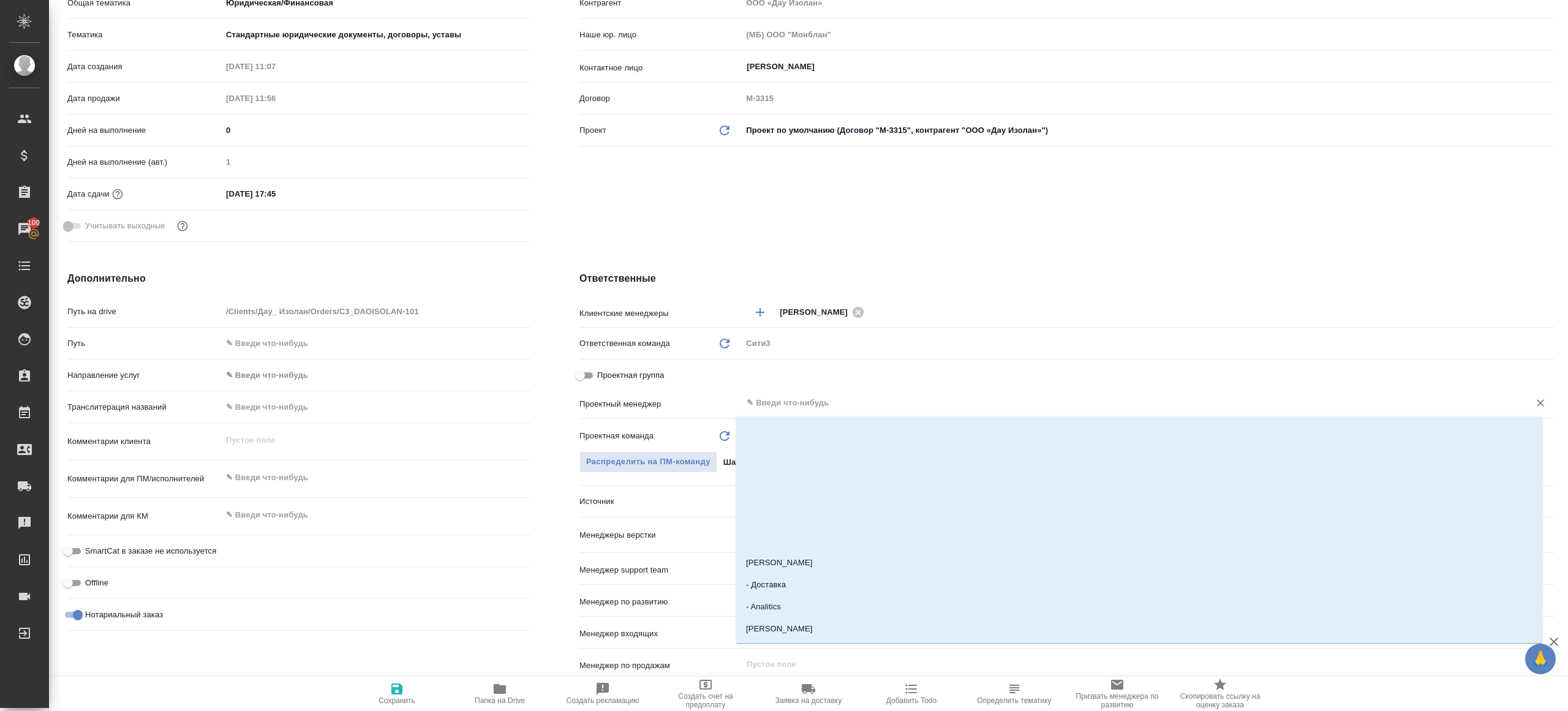
click at [806, 404] on input "text" at bounding box center [1127, 403] width 764 height 14
type input "ринат"
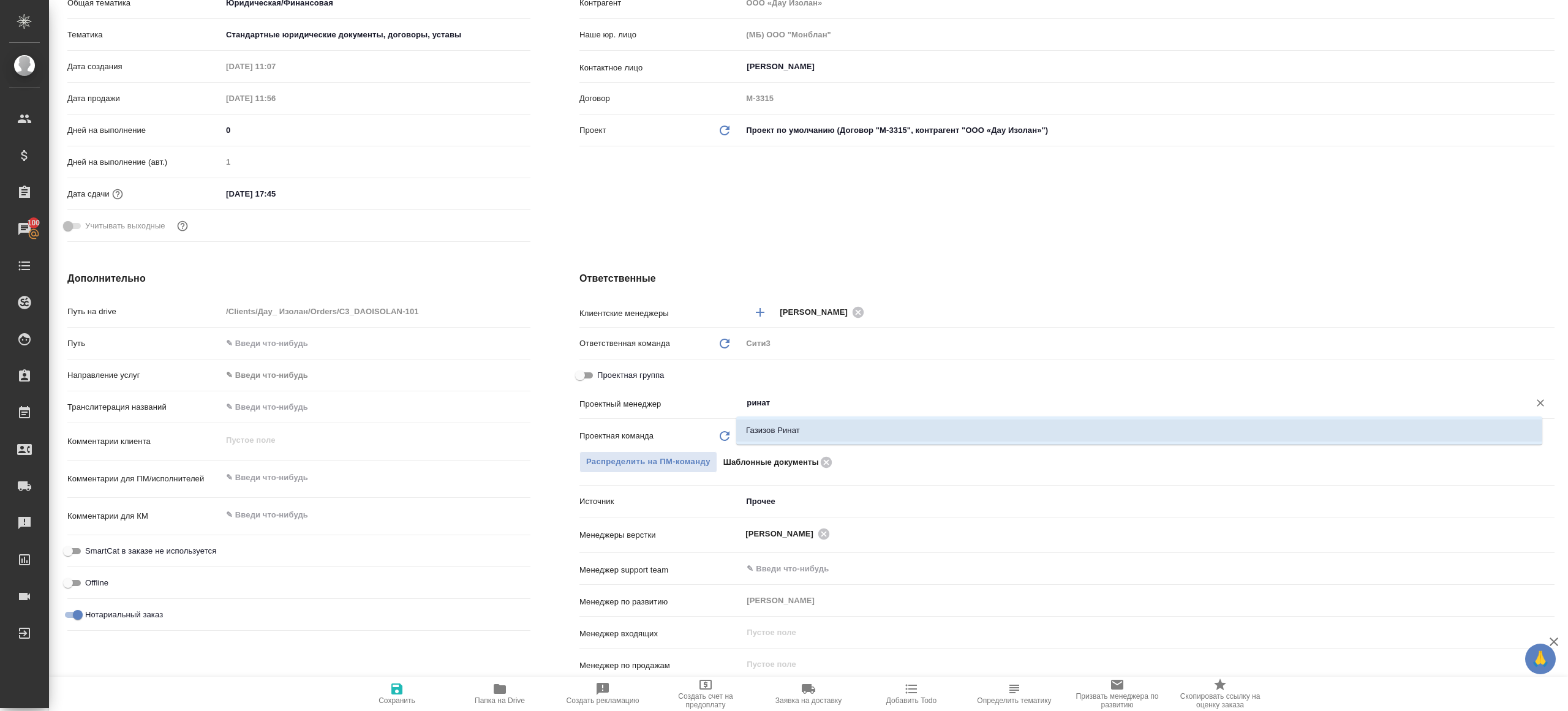
click at [810, 432] on li "Газизов Ринат" at bounding box center [1139, 430] width 806 height 22
type textarea "x"
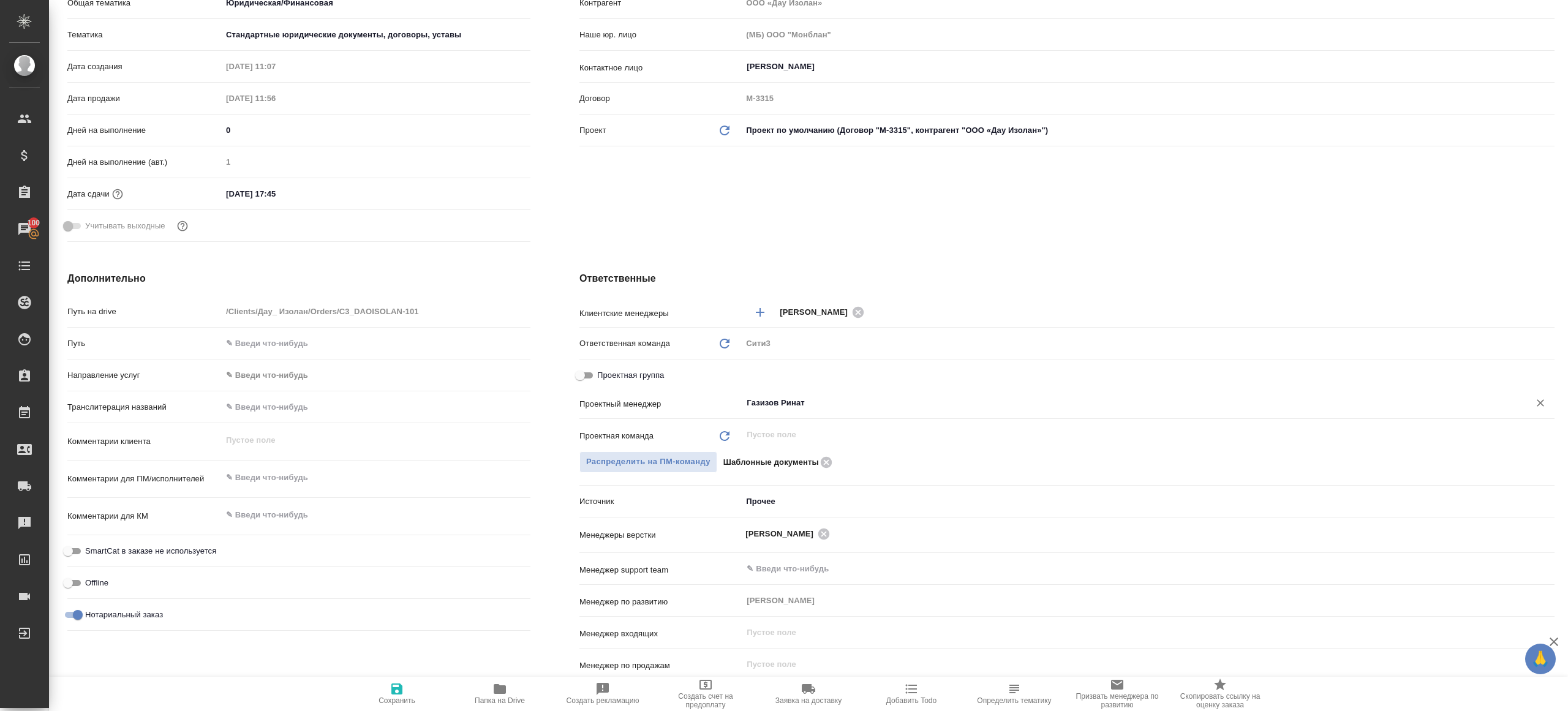
type input "Газизов Ринат"
click at [396, 694] on icon "button" at bounding box center [397, 689] width 11 height 11
type textarea "x"
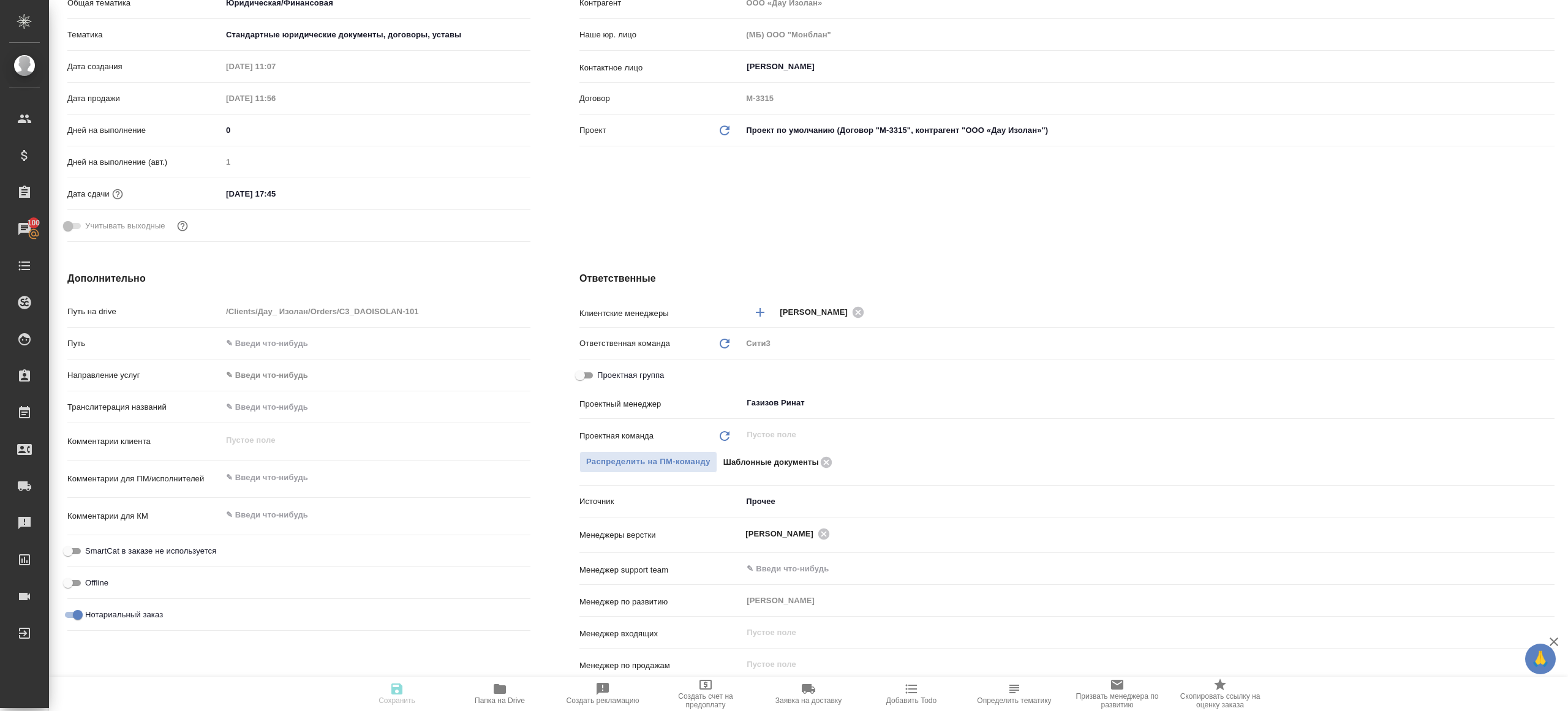
type textarea "x"
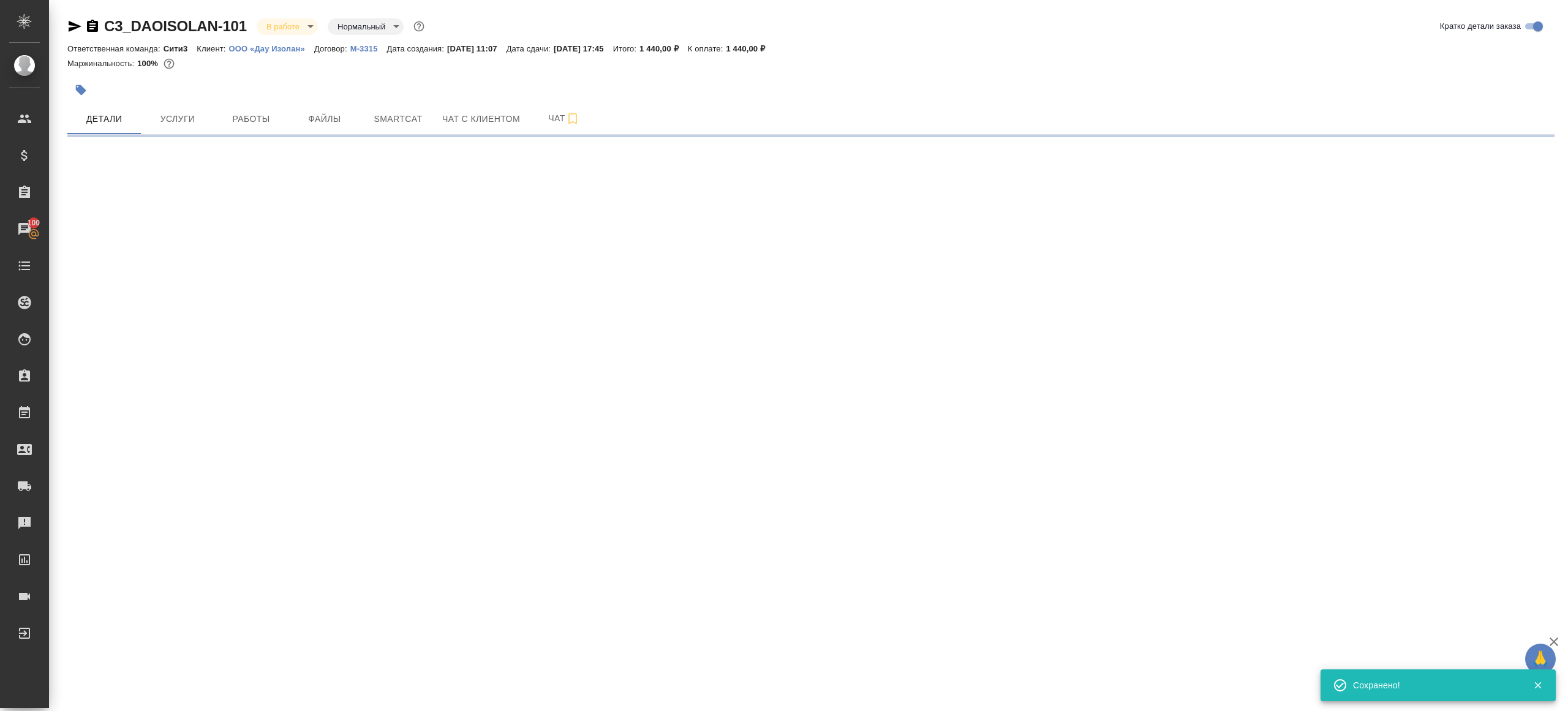
scroll to position [0, 0]
select select "RU"
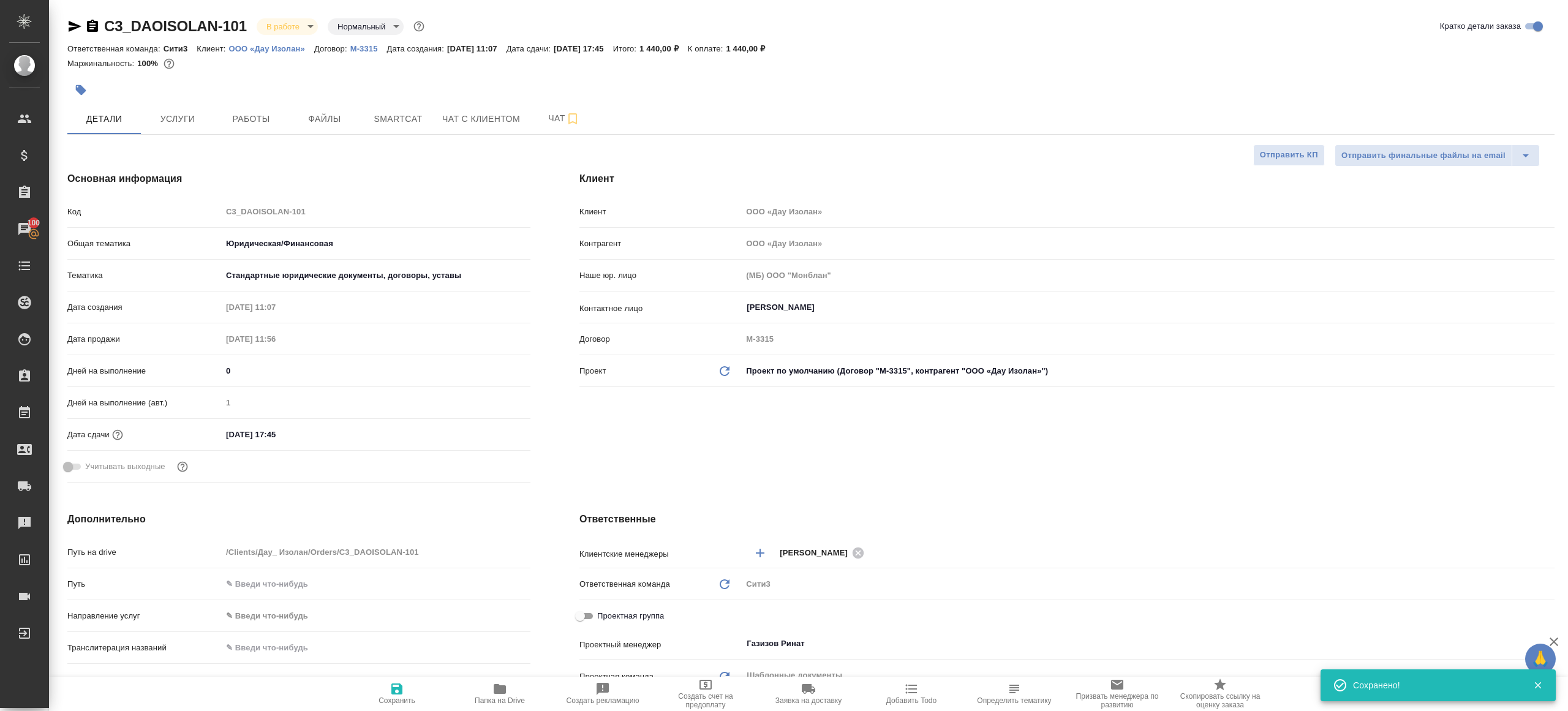
type textarea "x"
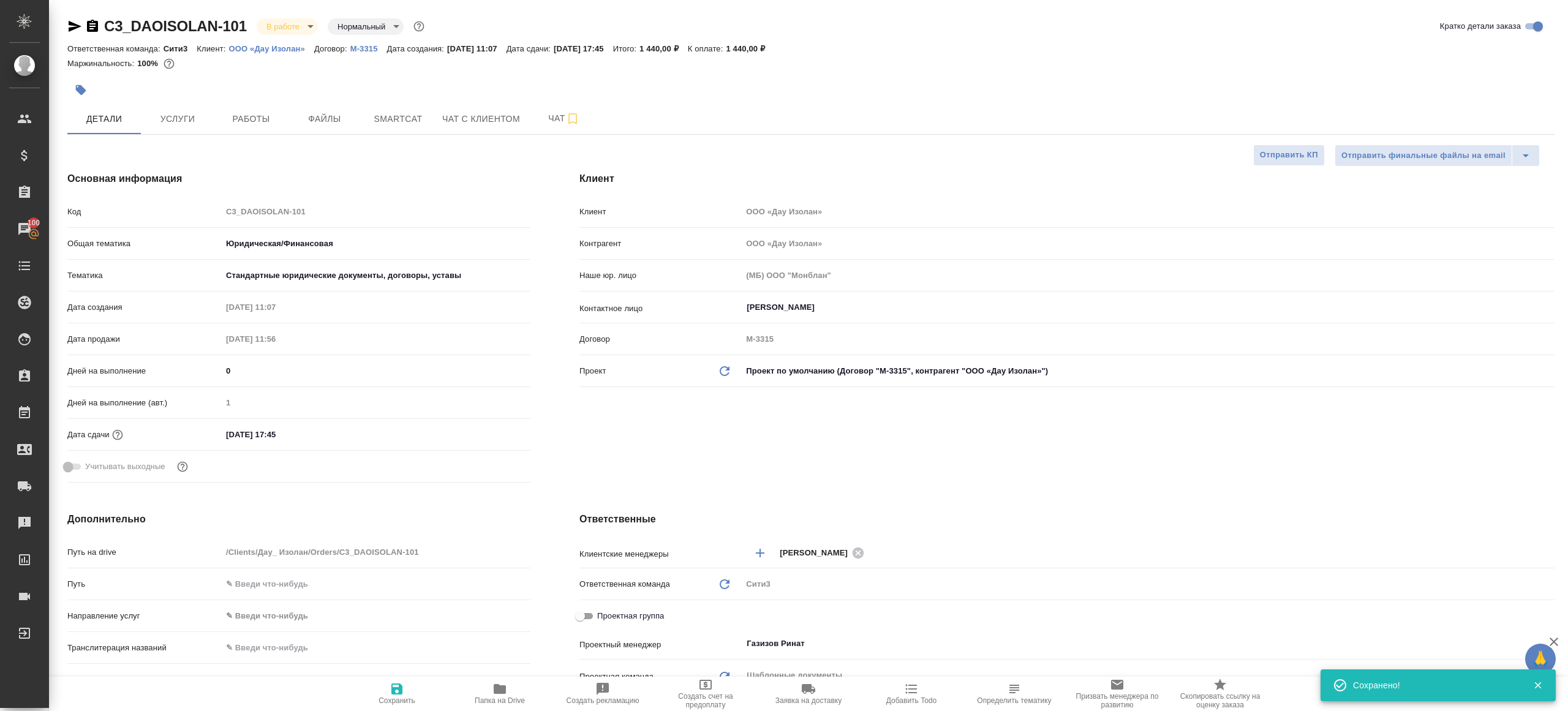
type textarea "x"
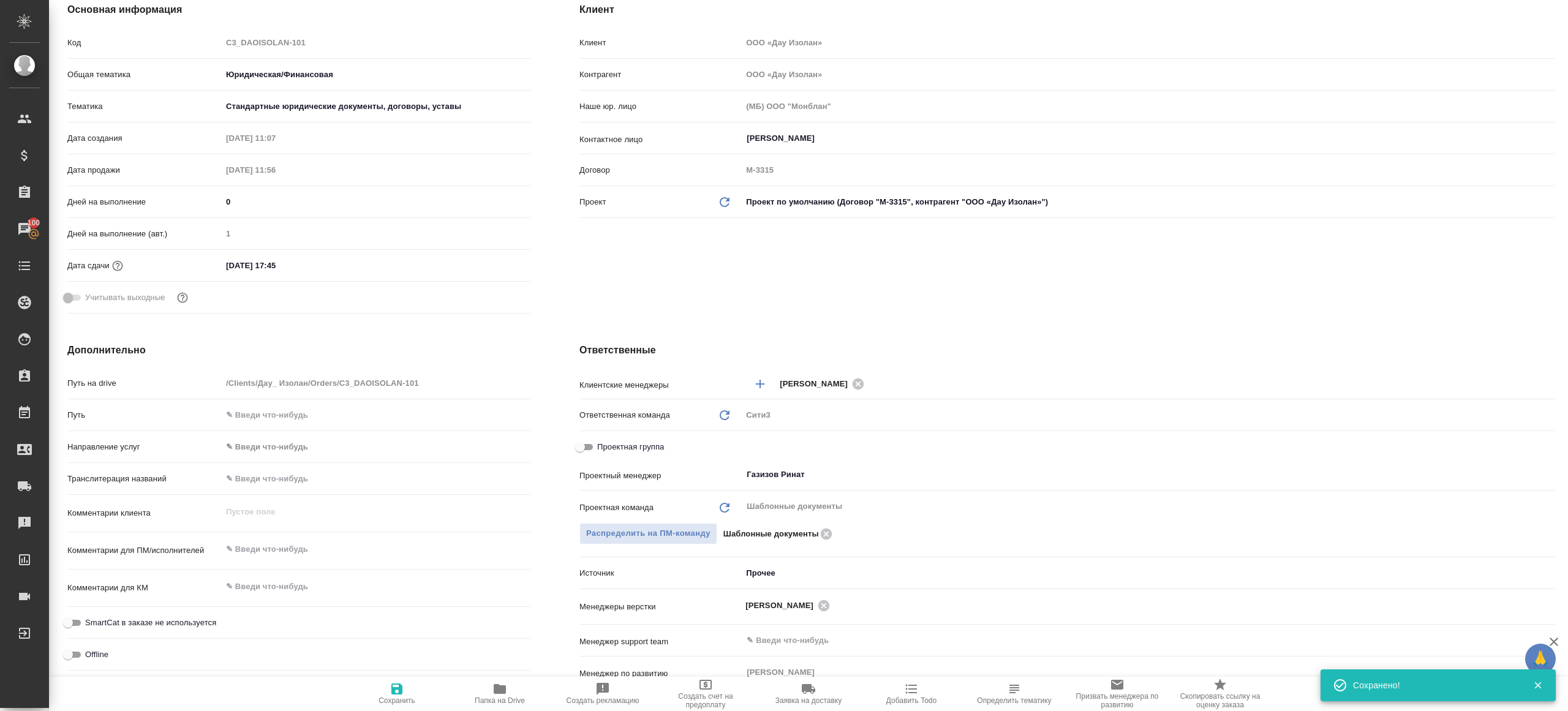
click at [498, 697] on span "Папка на Drive" at bounding box center [500, 701] width 50 height 8
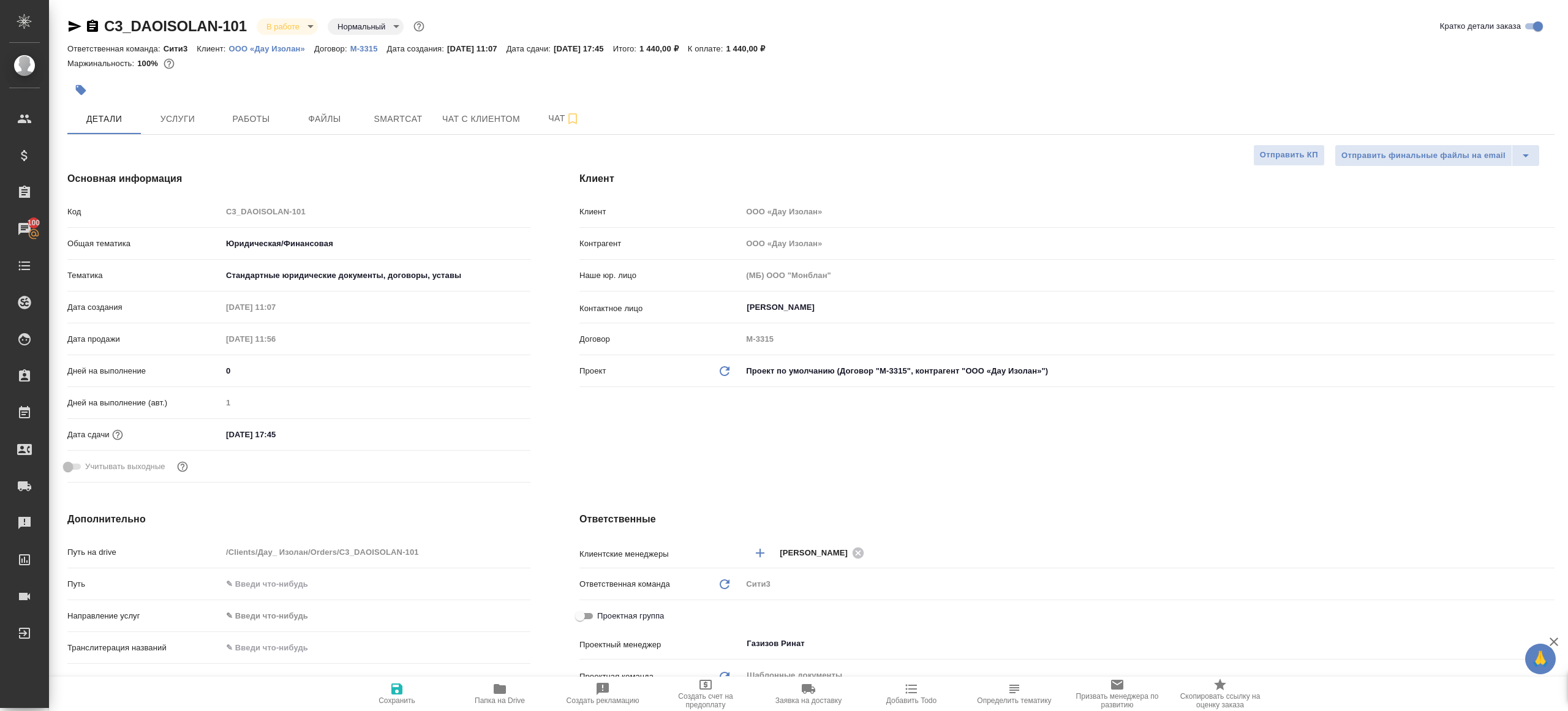
type textarea "x"
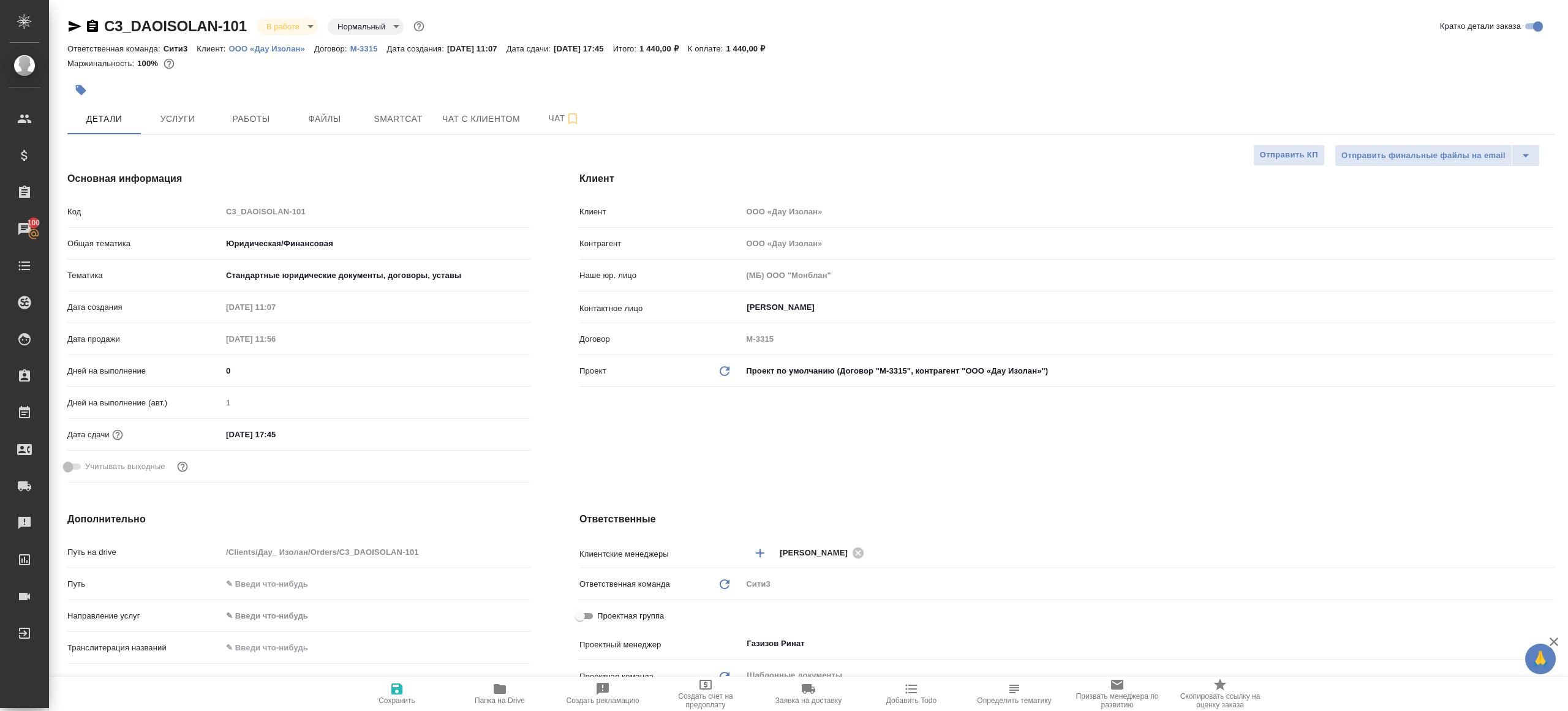
type textarea "x"
drag, startPoint x: 261, startPoint y: 126, endPoint x: 386, endPoint y: 188, distance: 139.5
click at [261, 126] on span "Работы" at bounding box center [251, 119] width 59 height 15
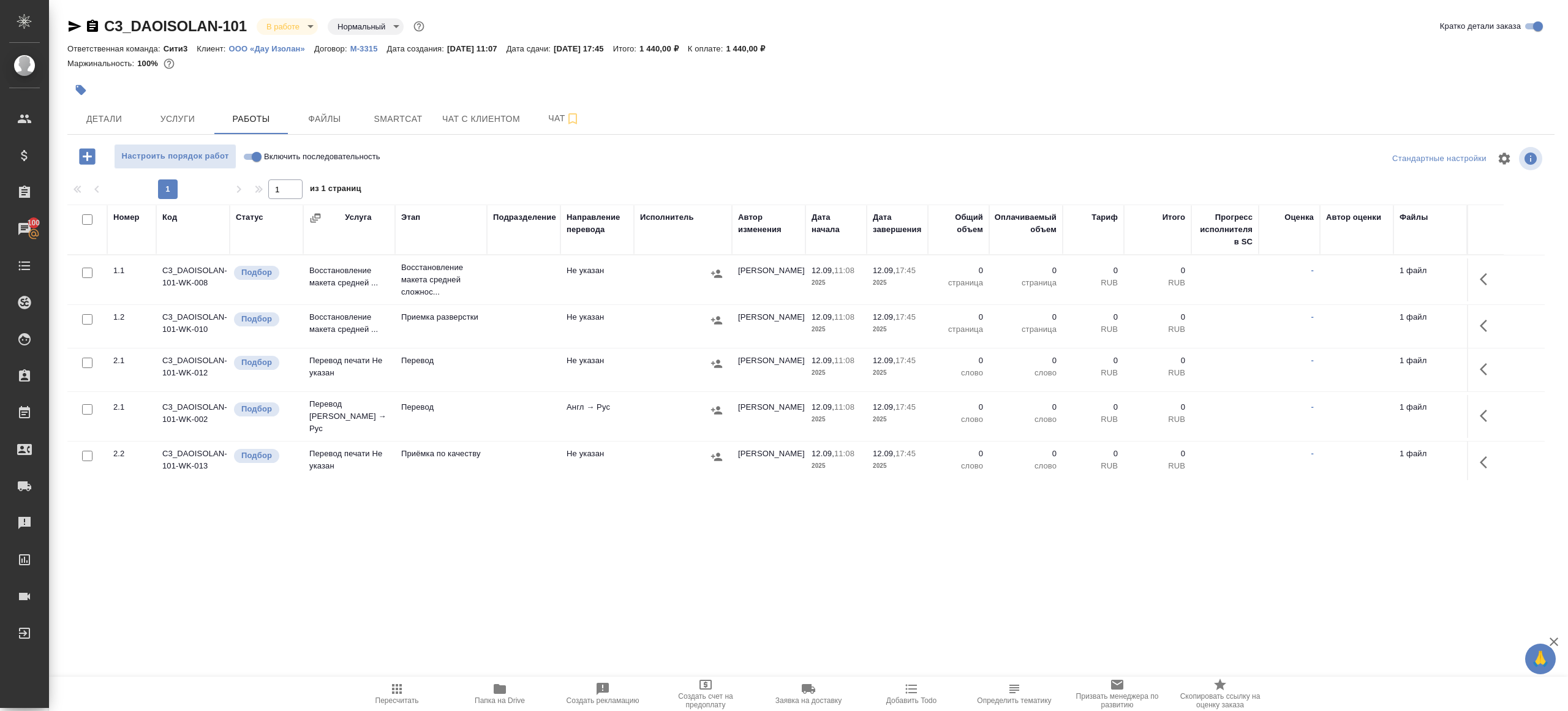
click at [559, 173] on div "Настроить порядок работ Включить последовательность" at bounding box center [315, 159] width 495 height 30
click at [250, 156] on input "Включить последовательность" at bounding box center [257, 156] width 44 height 14
checkbox input "true"
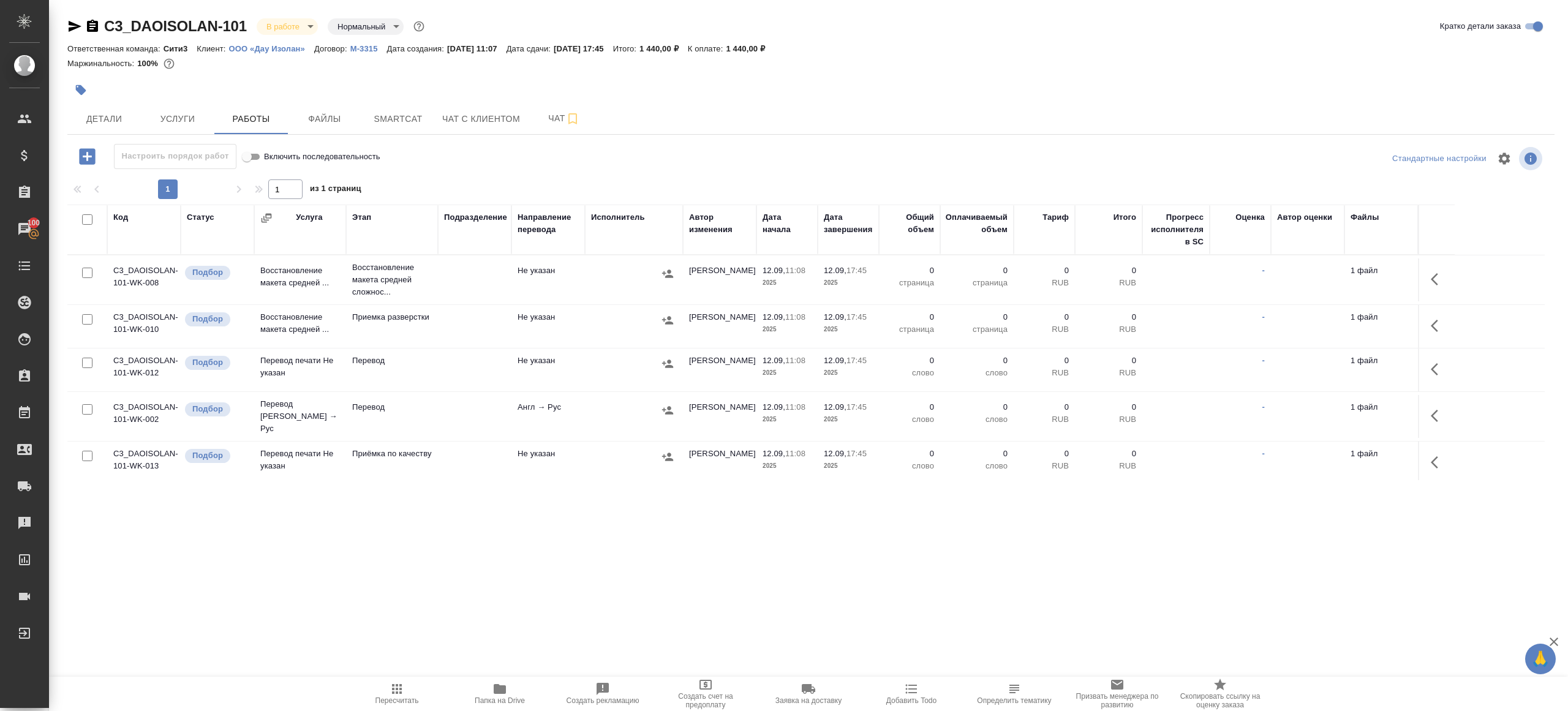
click at [84, 224] on input "checkbox" at bounding box center [87, 219] width 10 height 10
checkbox input "true"
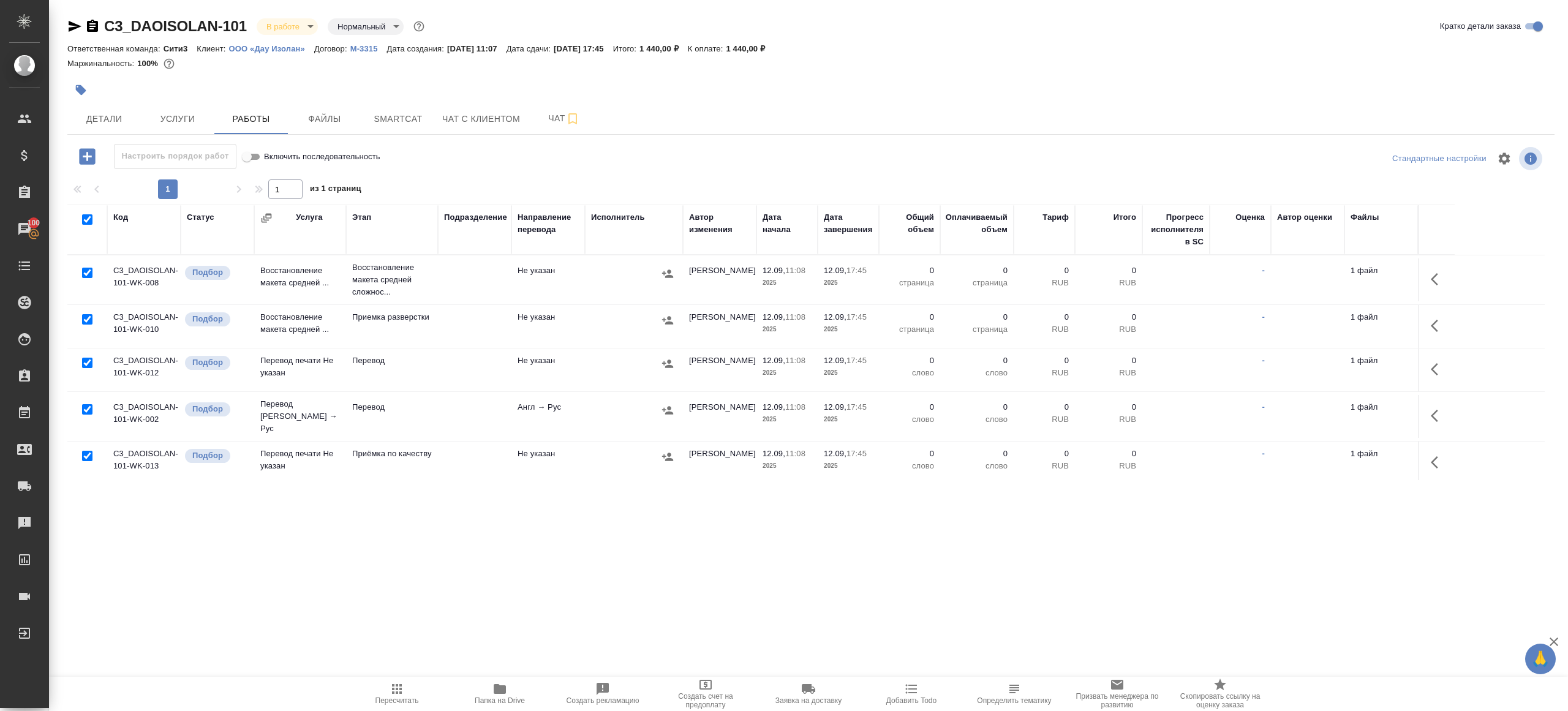
checkbox input "true"
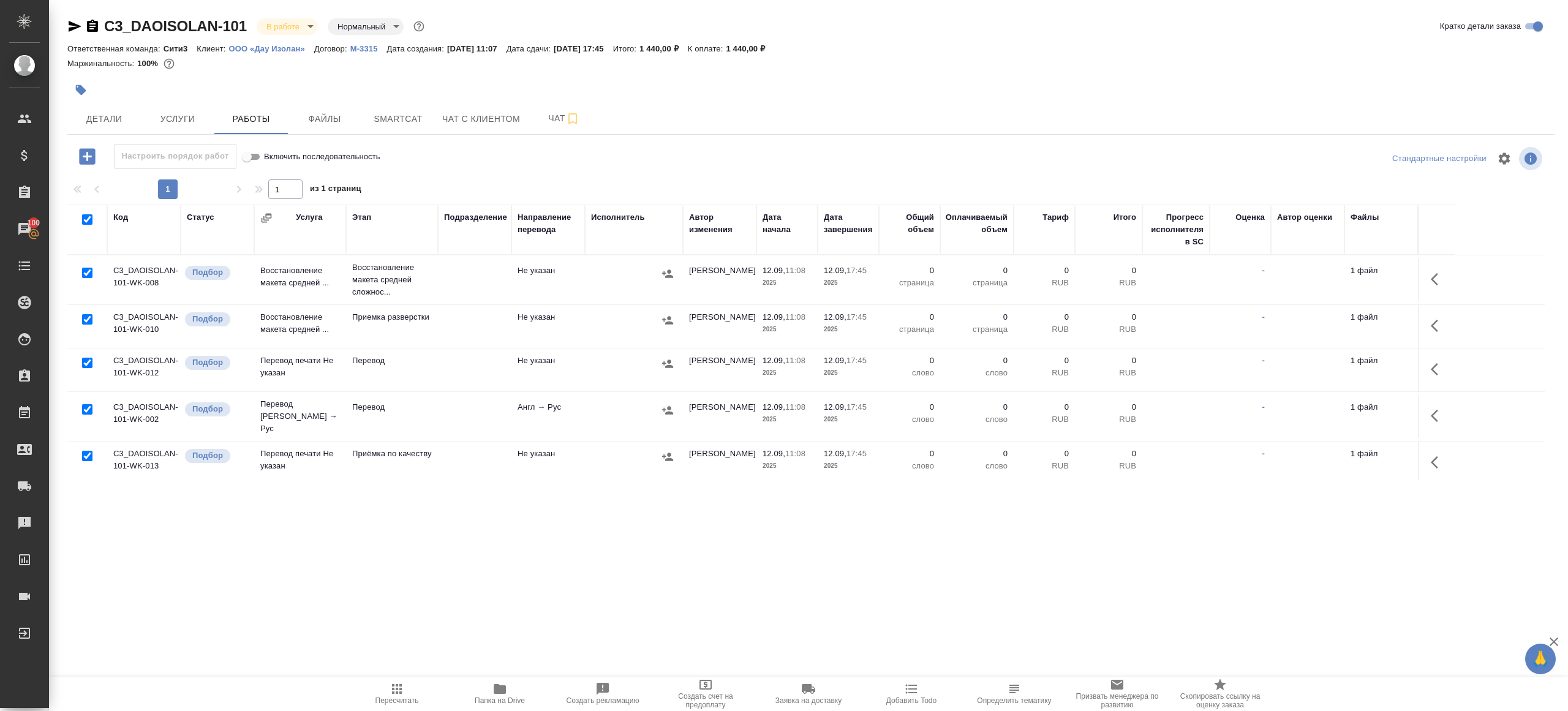
checkbox input "true"
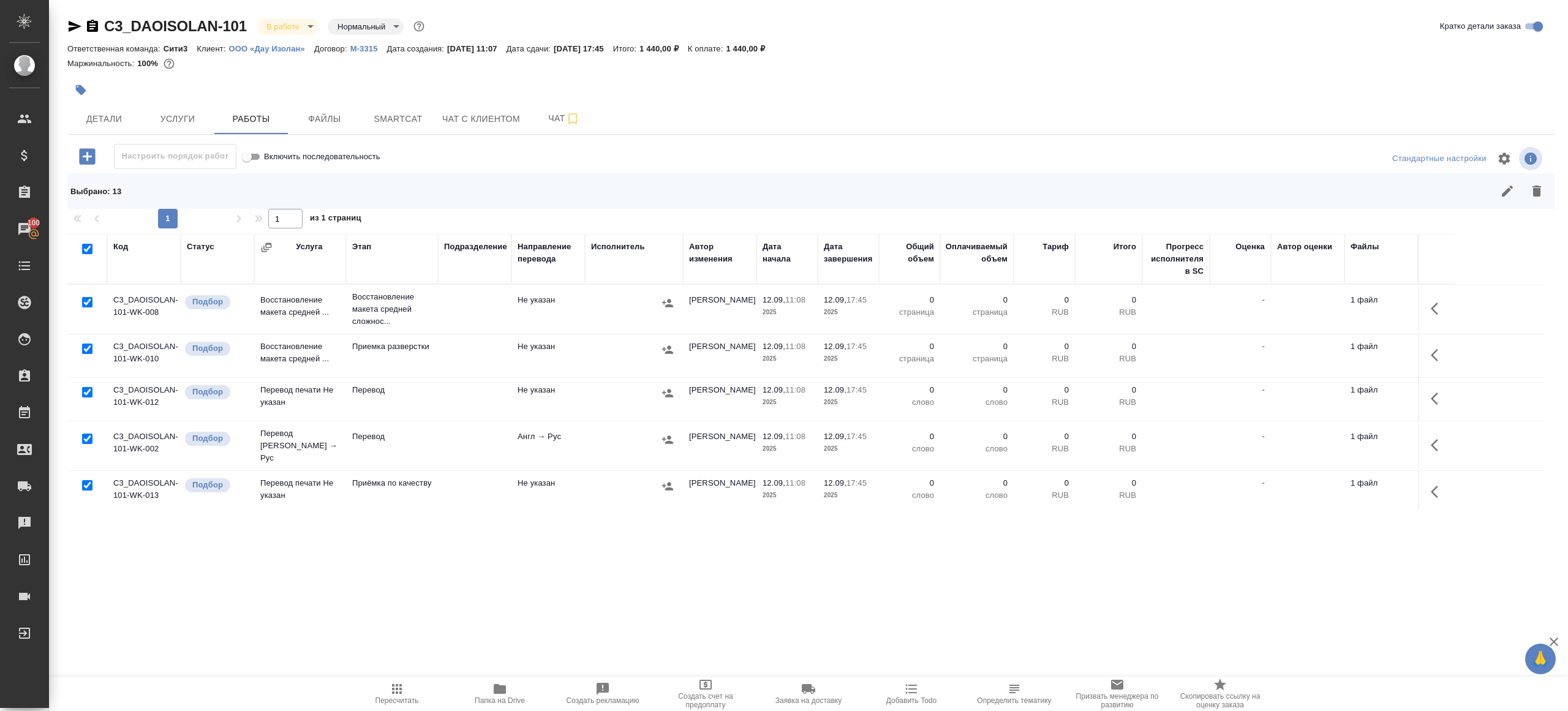
scroll to position [53, 0]
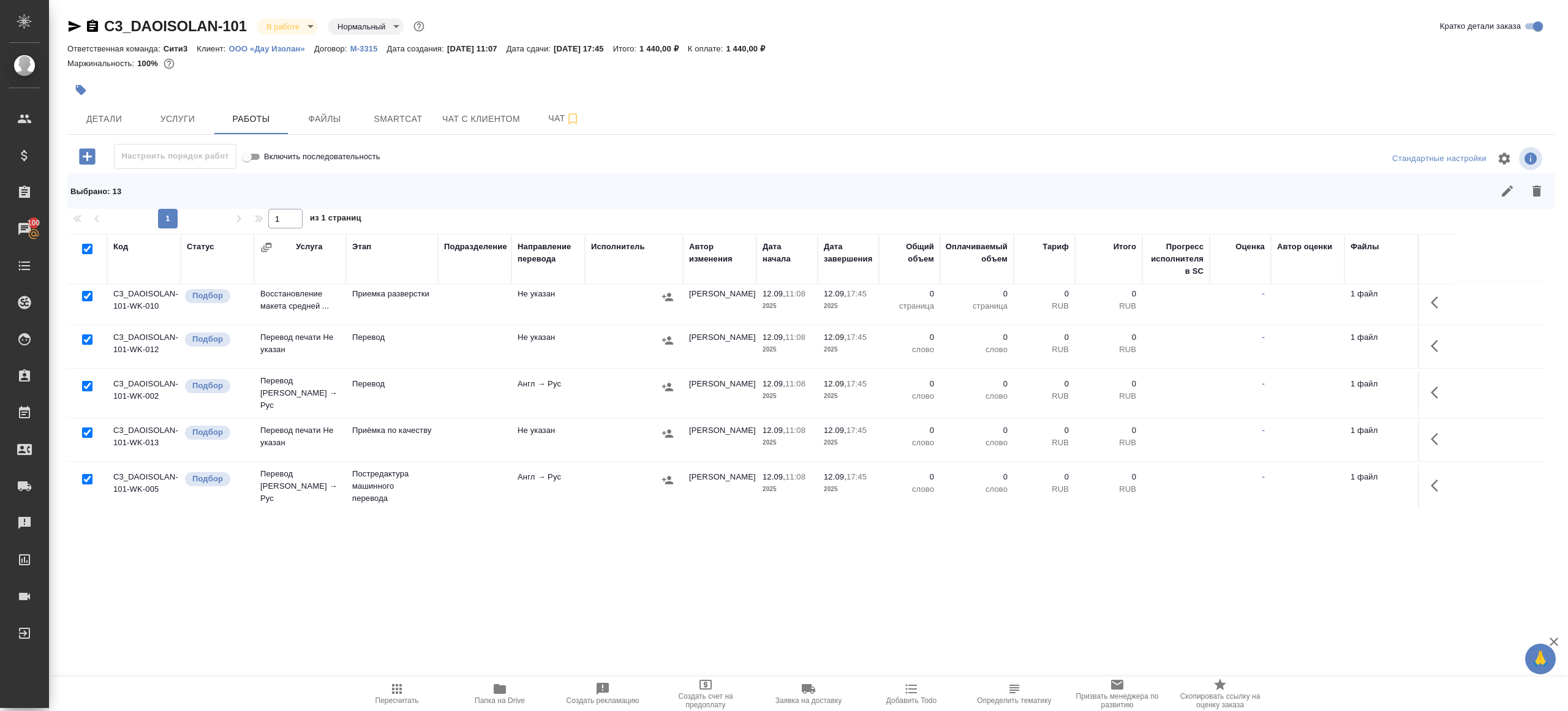
click at [85, 385] on input "checkbox" at bounding box center [87, 386] width 10 height 10
checkbox input "false"
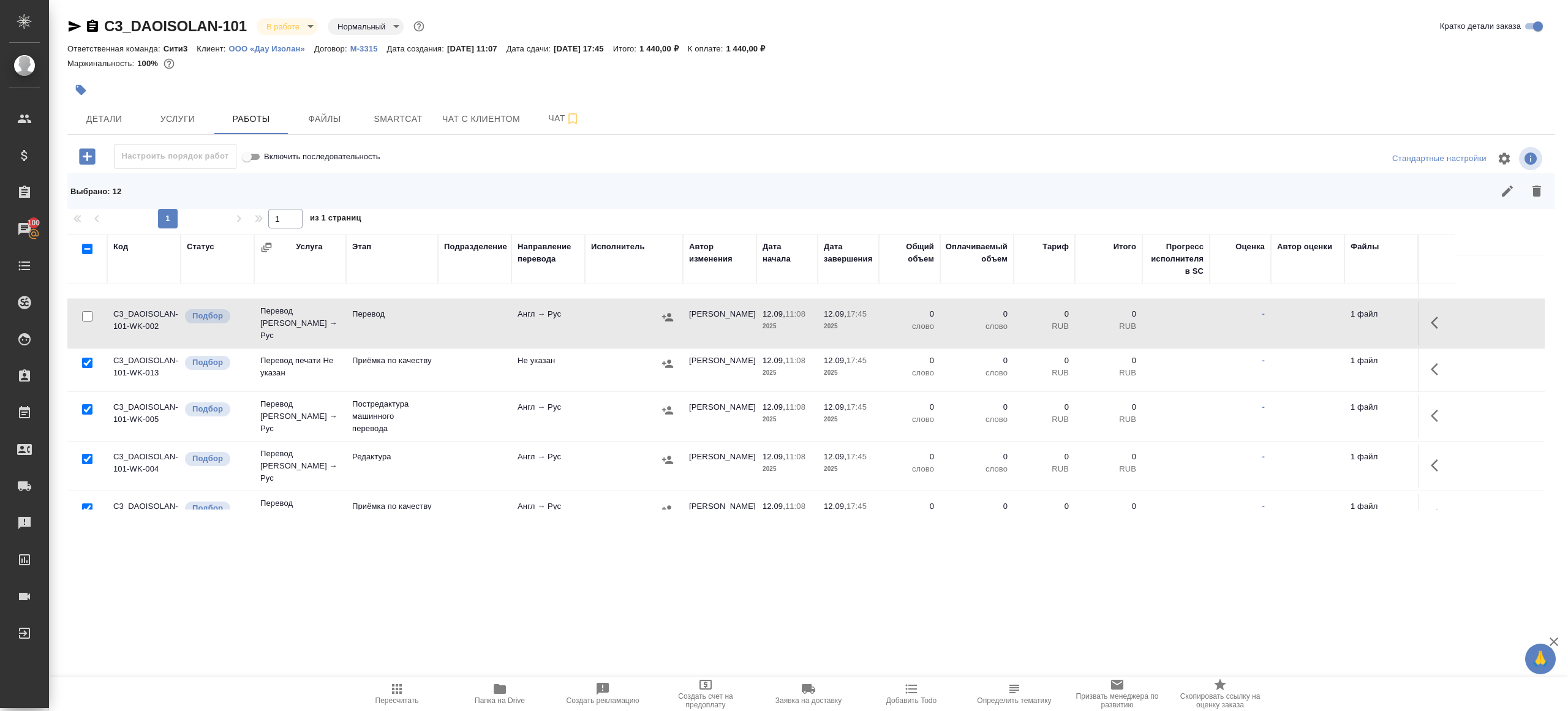
scroll to position [125, 0]
click at [88, 501] on input "checkbox" at bounding box center [87, 506] width 10 height 10
checkbox input "false"
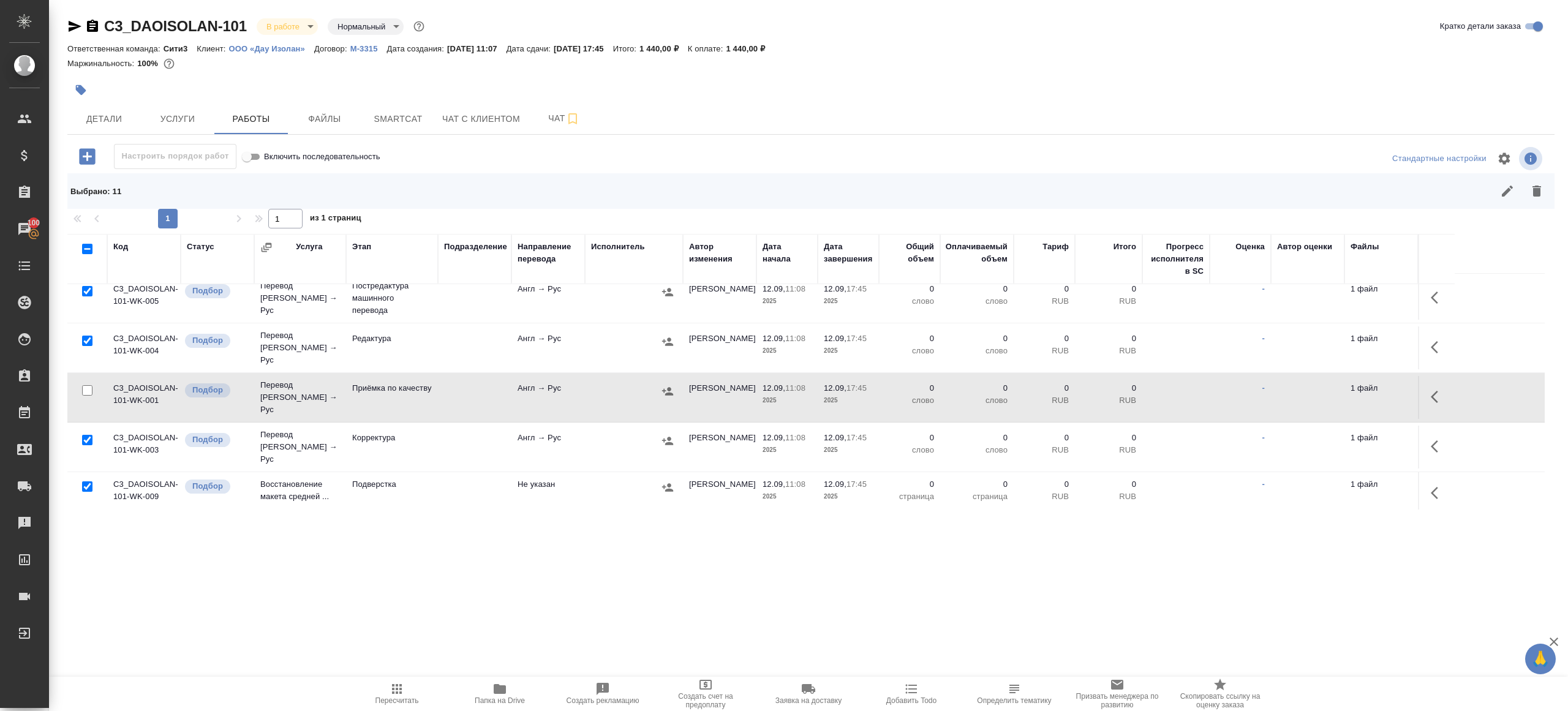
scroll to position [349, 0]
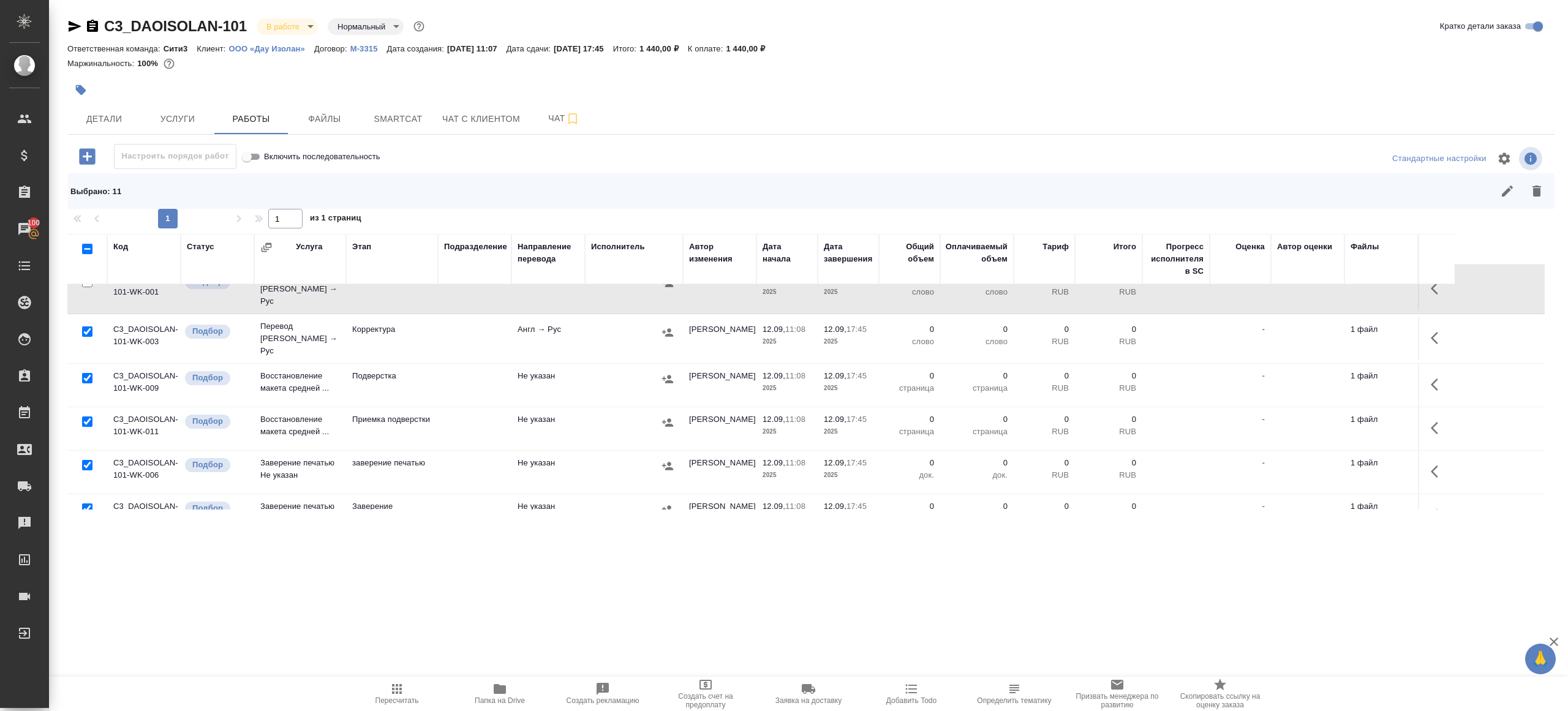
click at [85, 460] on input "checkbox" at bounding box center [87, 465] width 10 height 10
checkbox input "false"
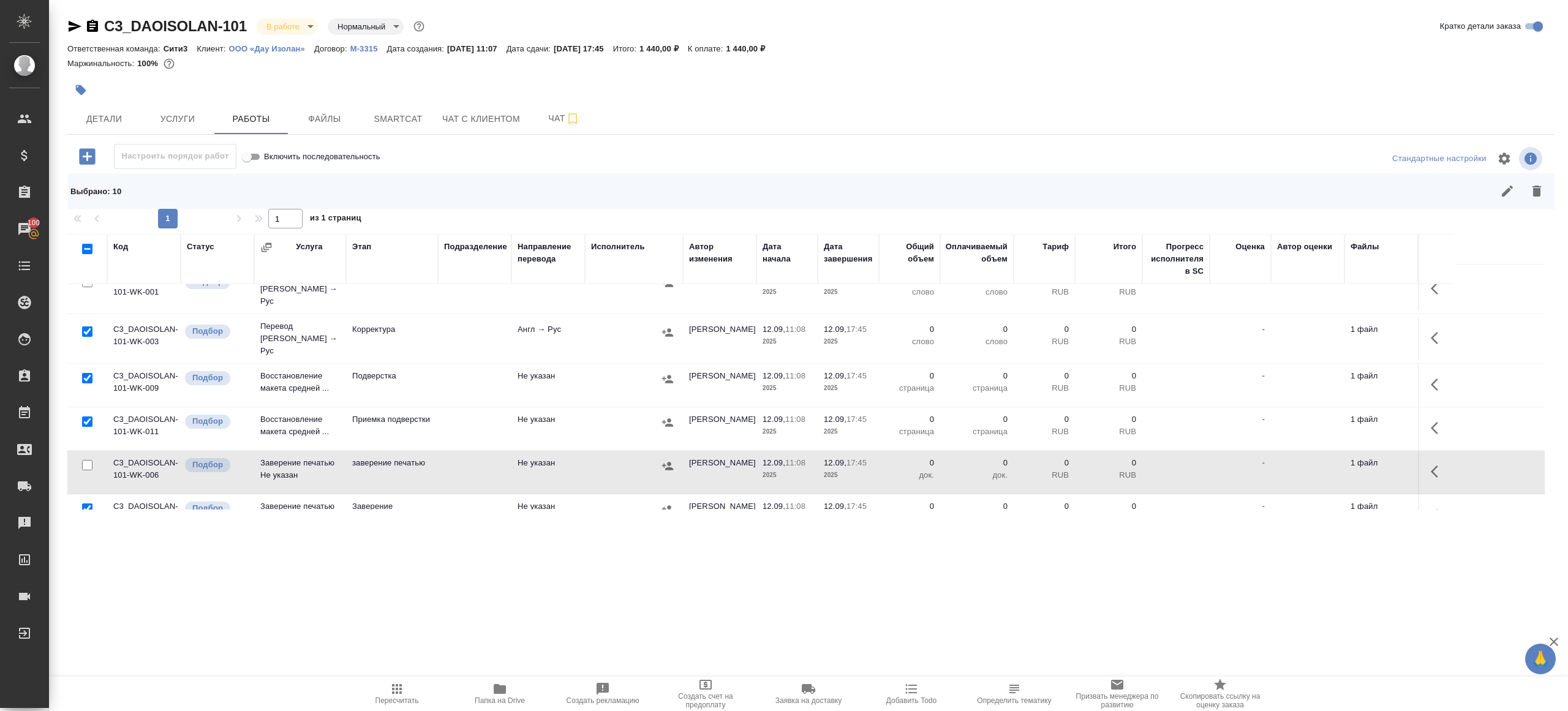
click at [85, 504] on input "checkbox" at bounding box center [87, 509] width 10 height 10
checkbox input "false"
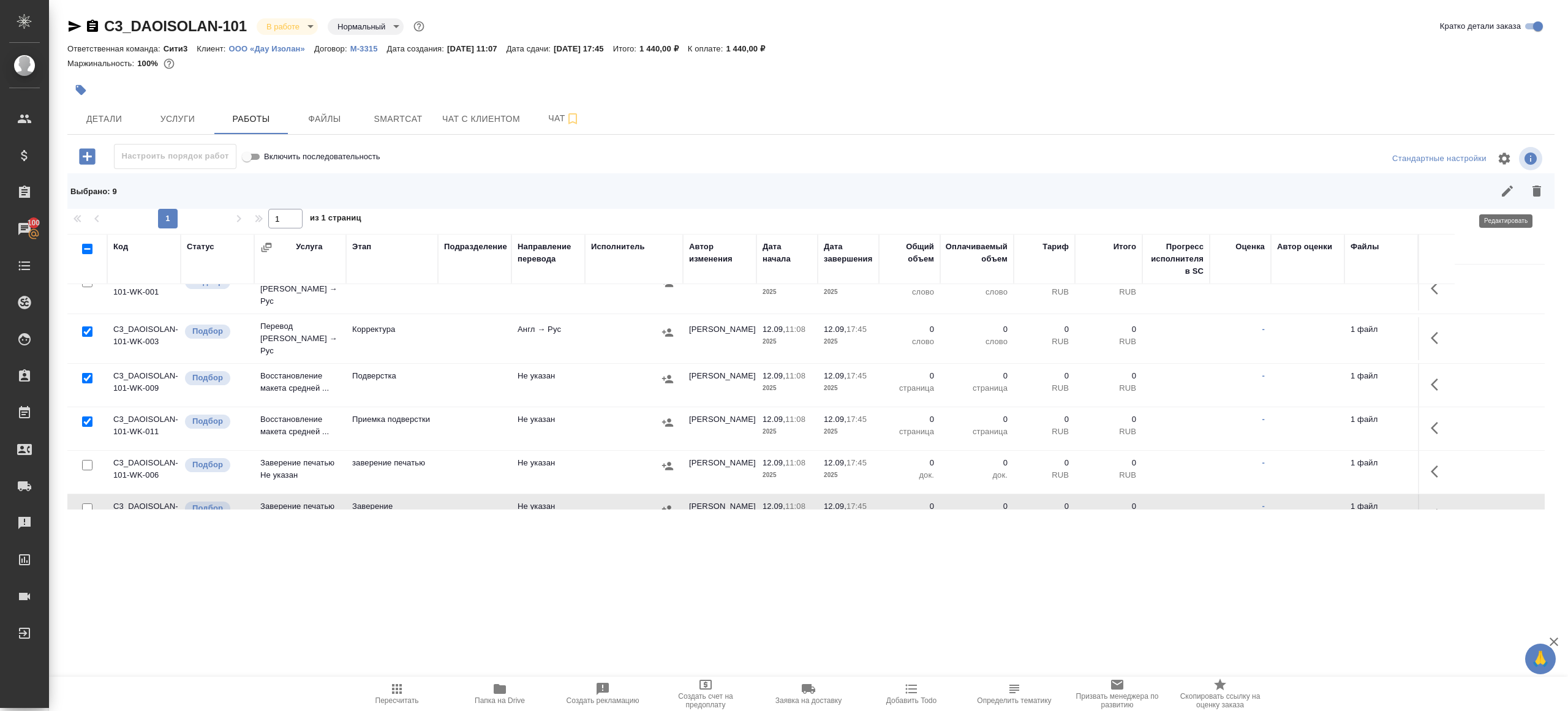
drag, startPoint x: 1544, startPoint y: 191, endPoint x: 1531, endPoint y: 191, distance: 13.0
click at [1544, 191] on button "button" at bounding box center [1536, 191] width 30 height 30
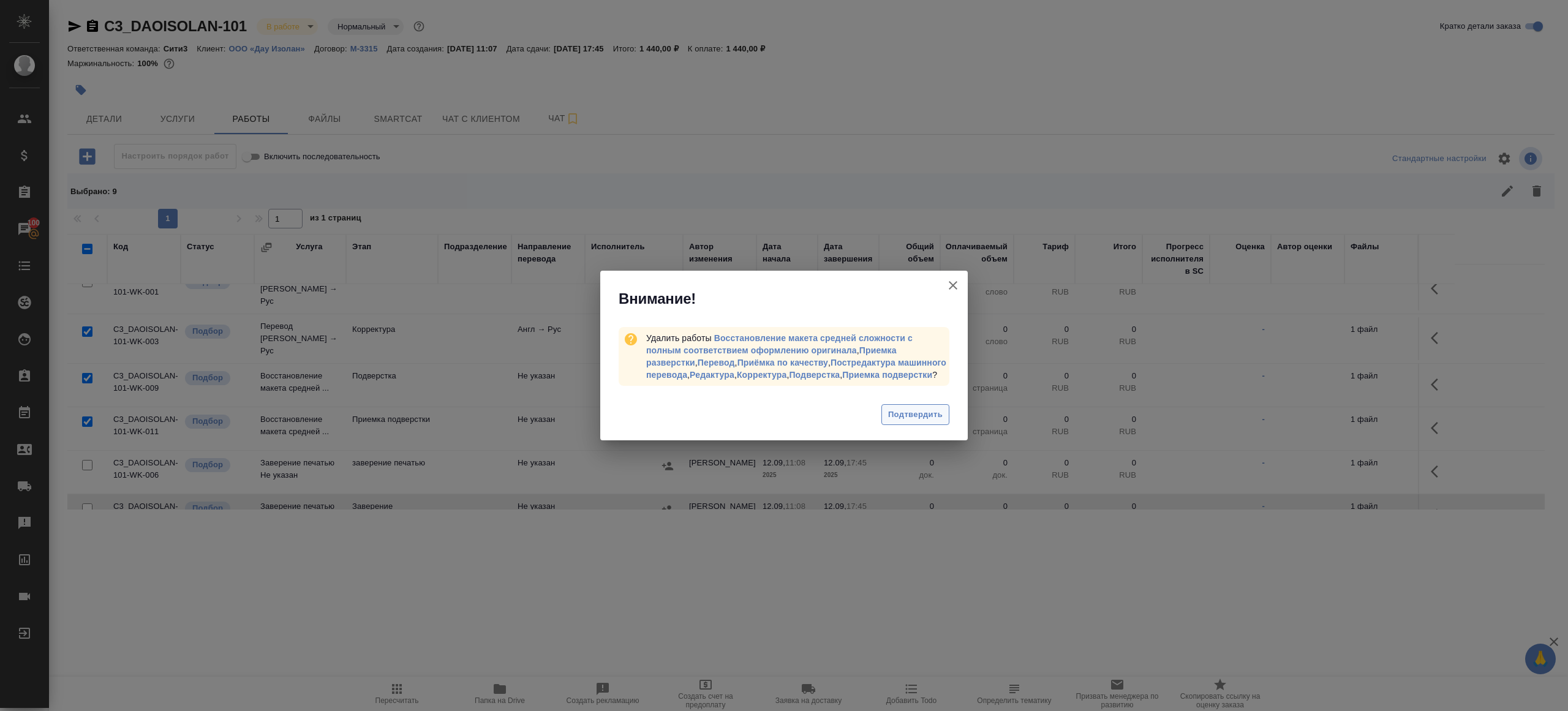
click at [914, 422] on span "Подтвердить" at bounding box center [915, 415] width 54 height 14
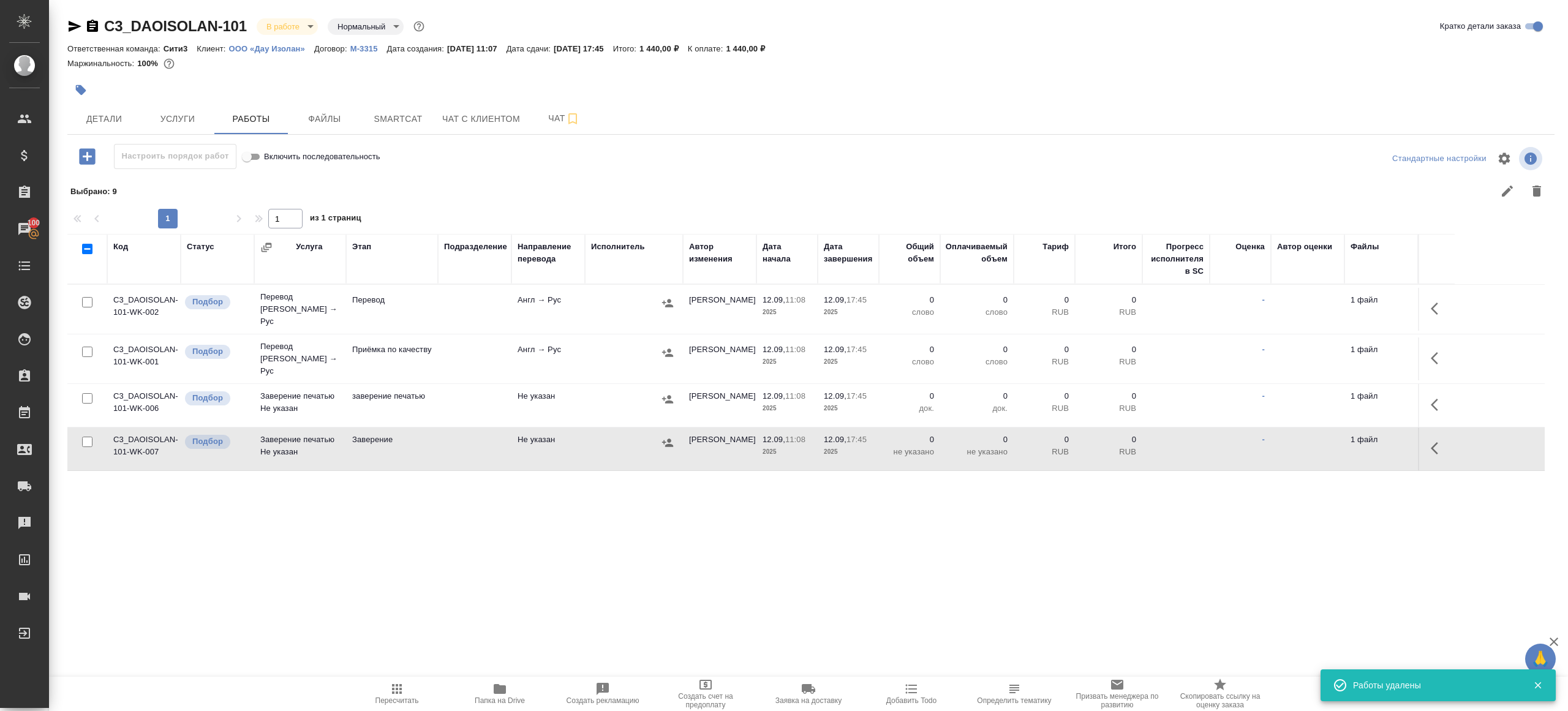
scroll to position [0, 0]
click at [1432, 316] on button "button" at bounding box center [1438, 308] width 30 height 30
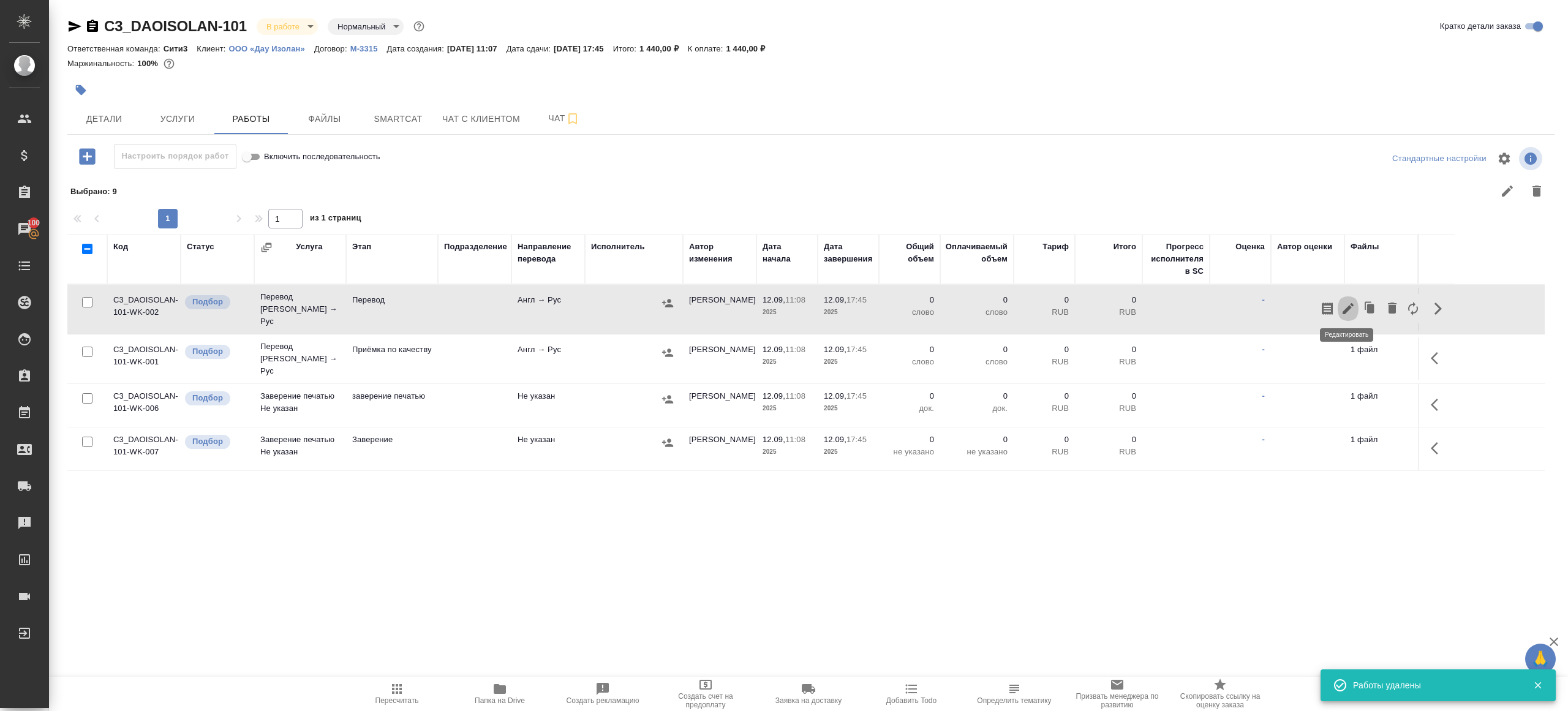
click at [1350, 301] on icon "button" at bounding box center [1348, 308] width 14 height 14
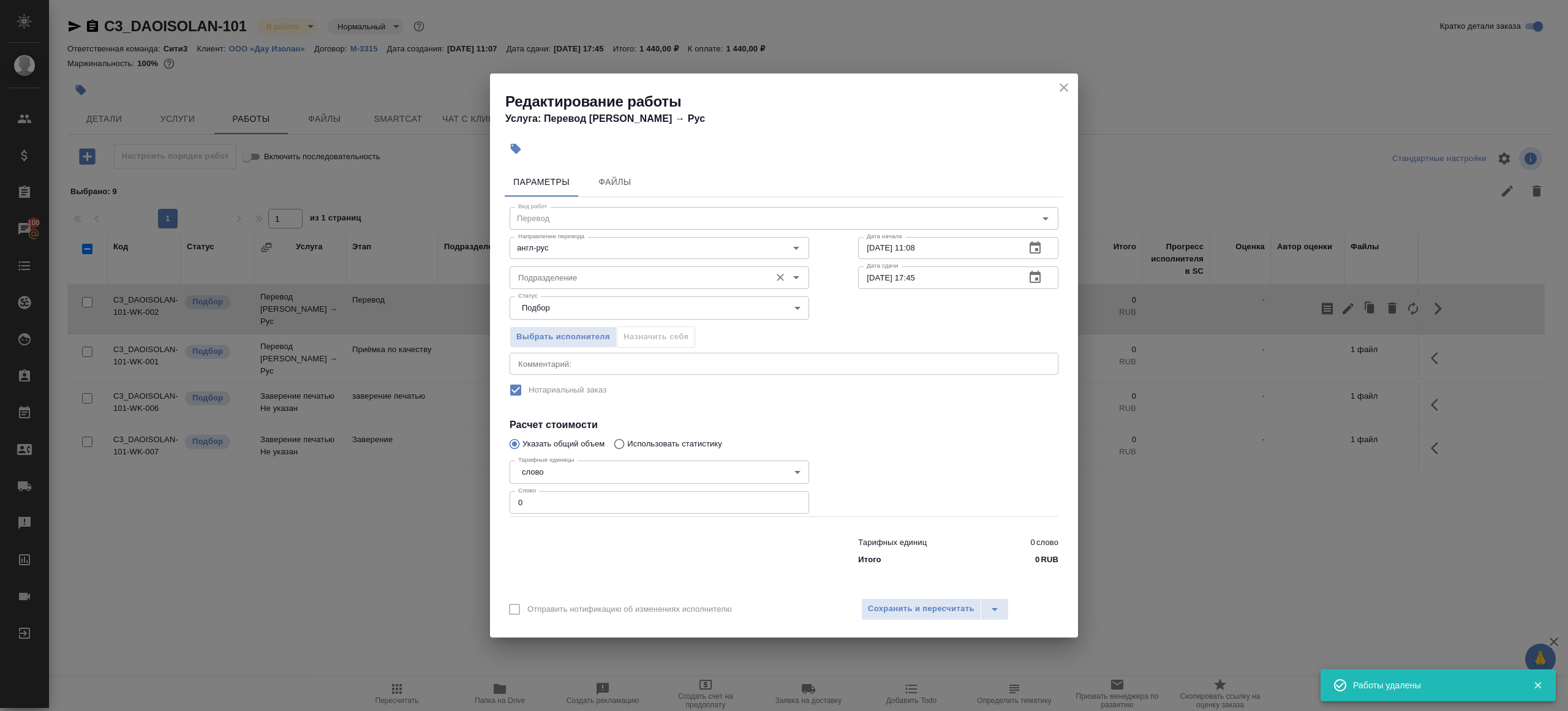
click at [528, 277] on input "Подразделение" at bounding box center [639, 277] width 251 height 14
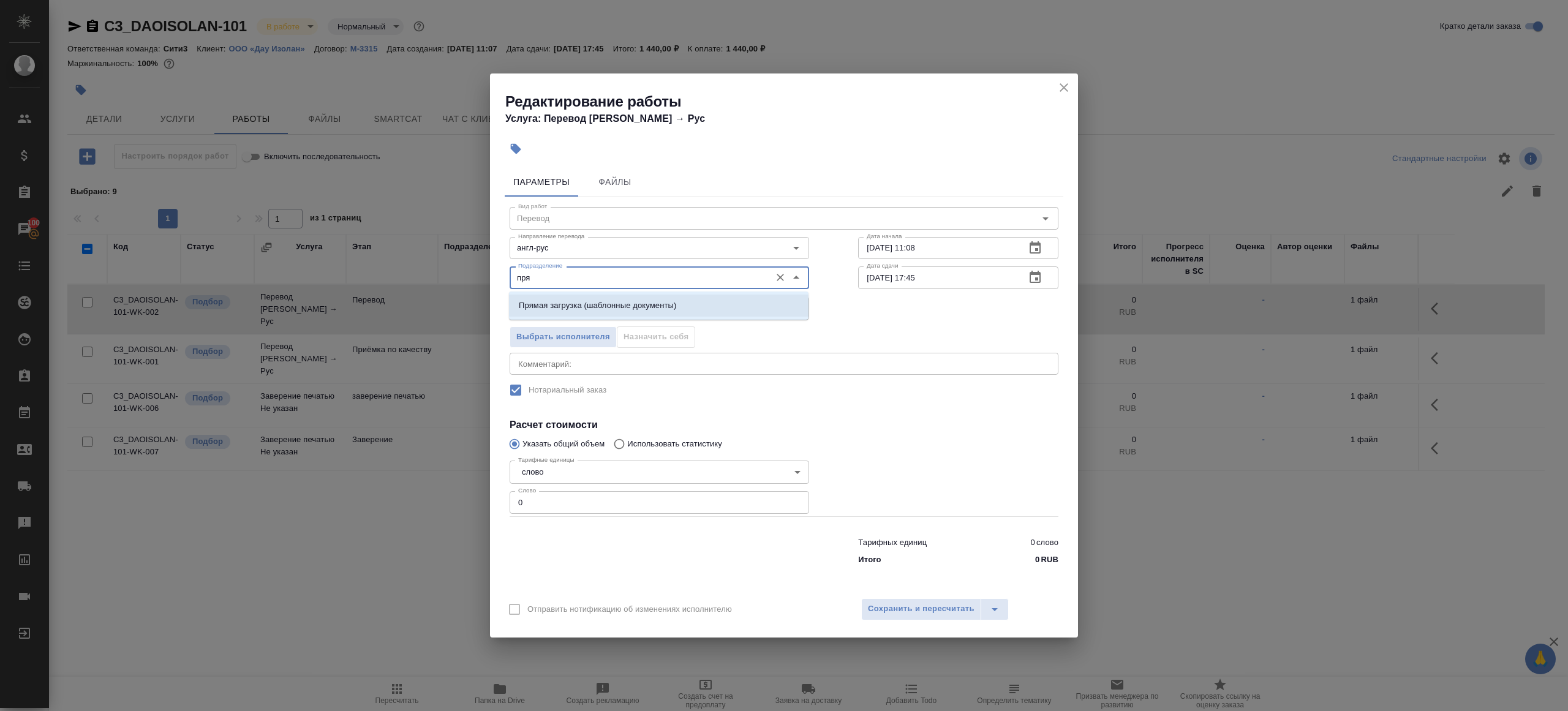
click at [564, 296] on li "Прямая загрузка (шаблонные документы)" at bounding box center [659, 305] width 299 height 22
type input "Прямая загрузка (шаблонные документы)"
drag, startPoint x: 564, startPoint y: 495, endPoint x: 572, endPoint y: 505, distance: 12.8
click at [564, 495] on input "0" at bounding box center [659, 502] width 299 height 22
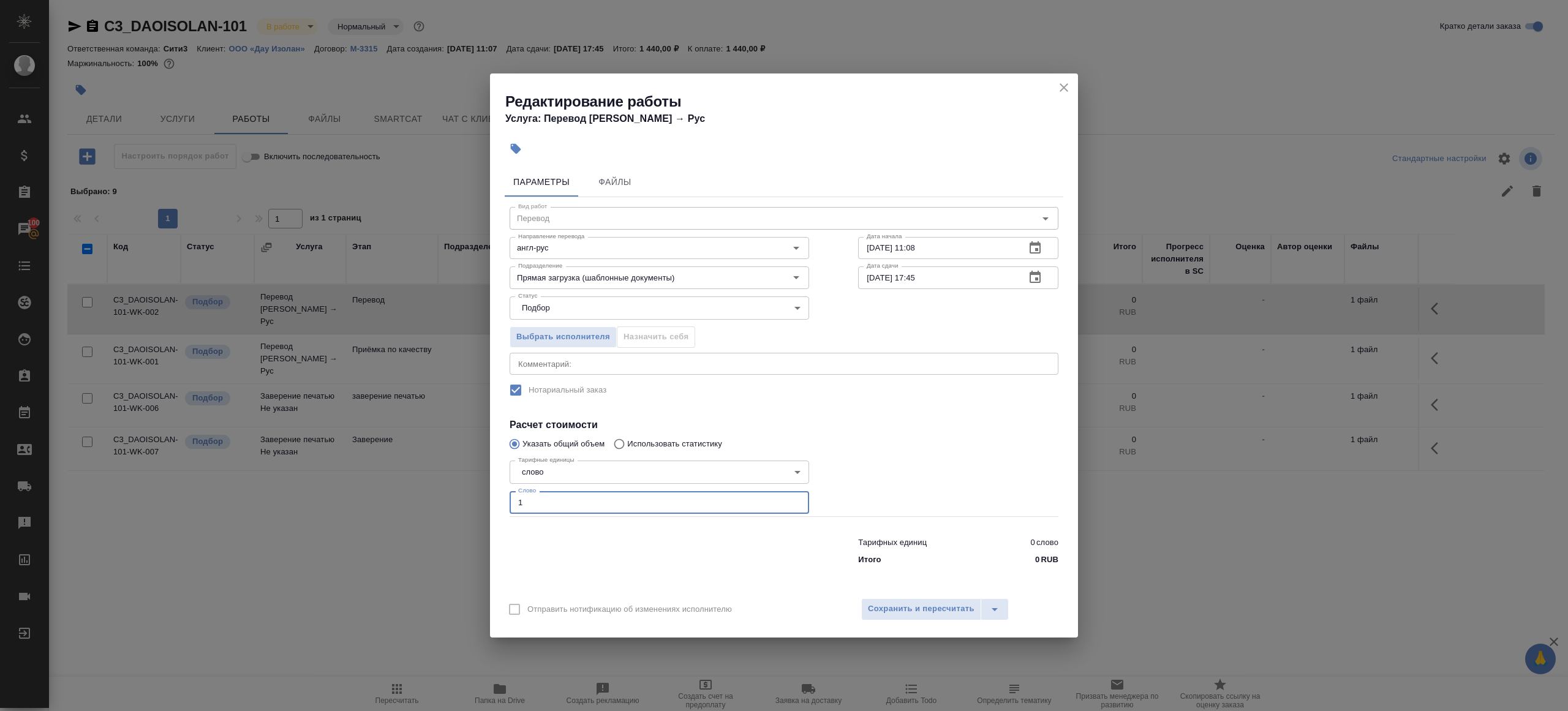
type input "1"
click at [619, 554] on div at bounding box center [659, 548] width 349 height 49
click at [924, 277] on input "12.09.2025 17:45" at bounding box center [936, 277] width 157 height 22
type input "12.09.2025 17:30"
click at [886, 430] on h4 "Расчет стоимости" at bounding box center [784, 425] width 549 height 14
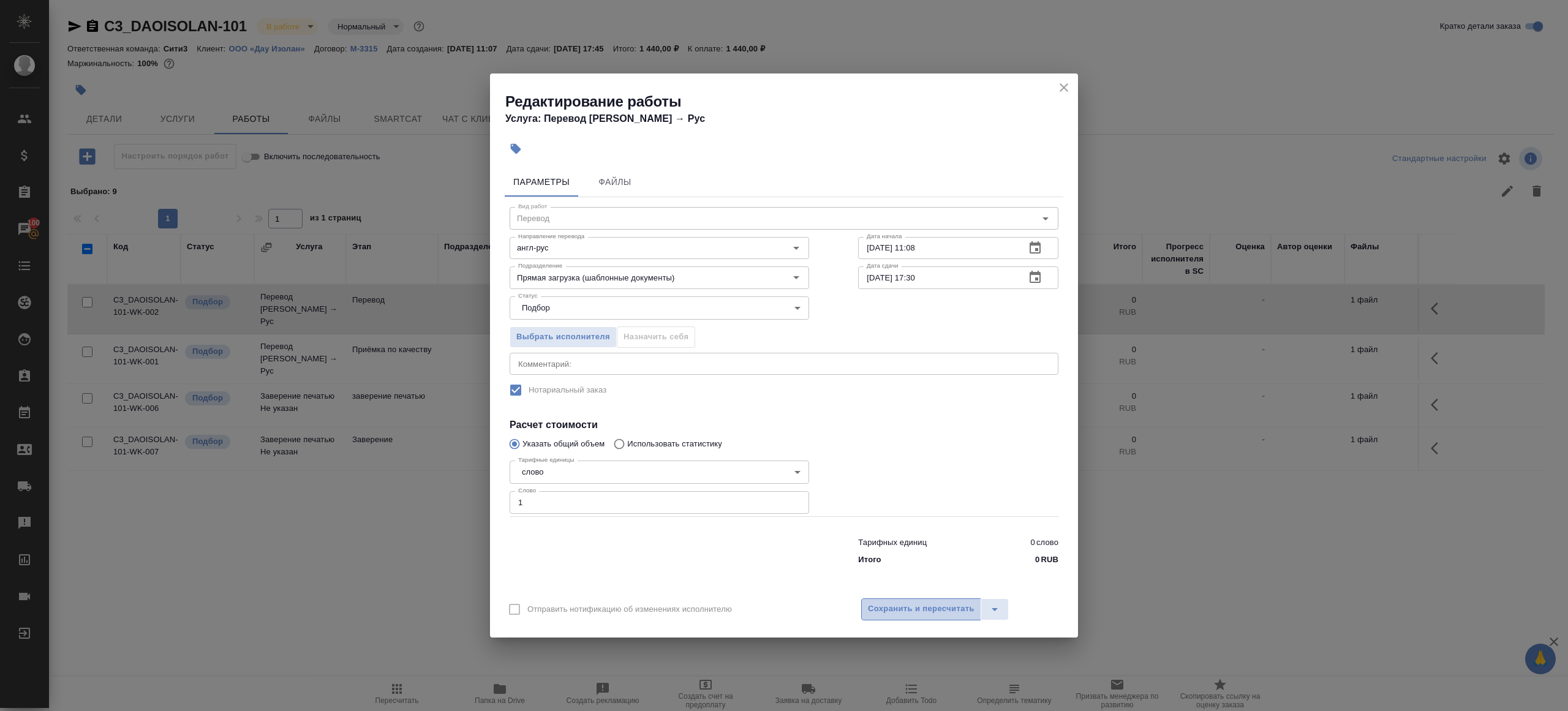
click at [893, 598] on button "Сохранить и пересчитать" at bounding box center [921, 609] width 120 height 22
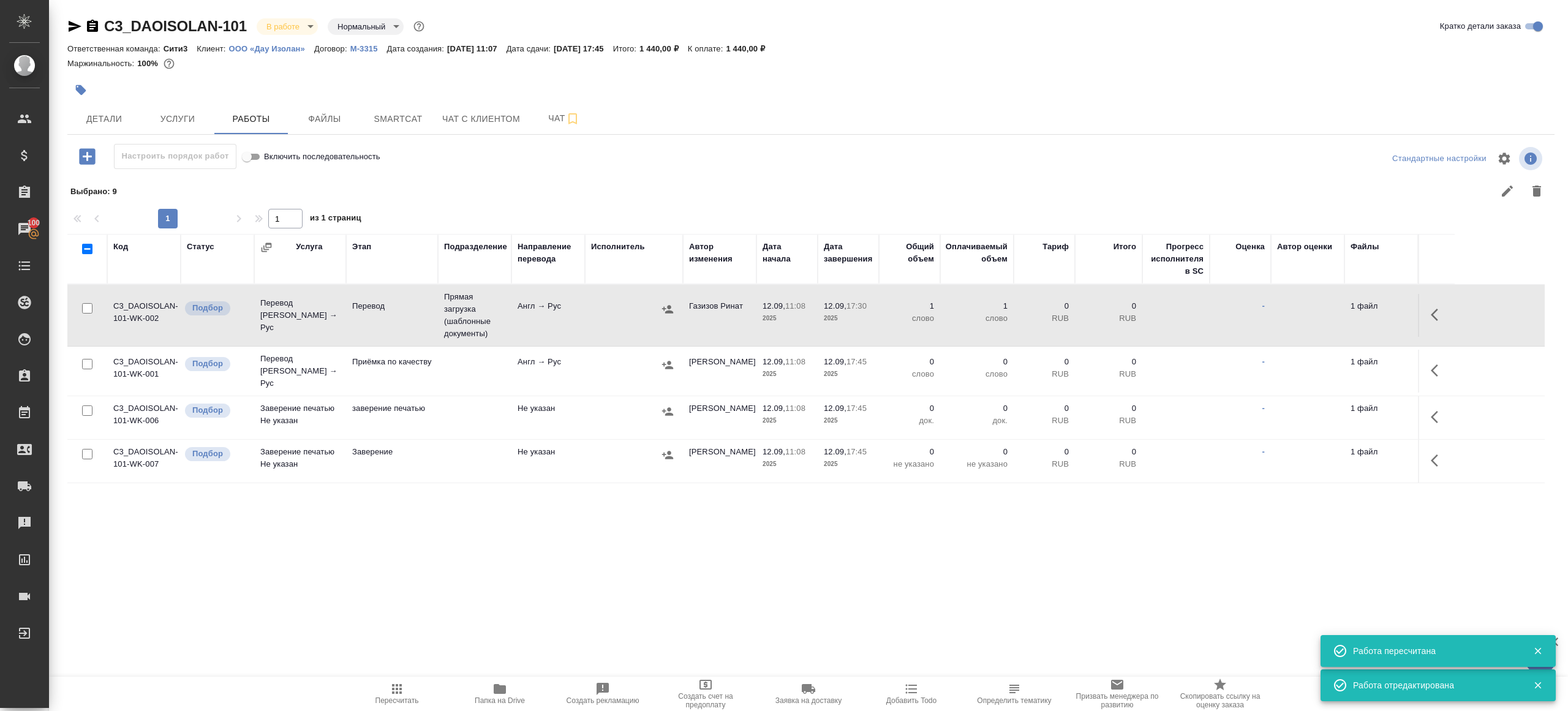
click at [1431, 368] on icon "button" at bounding box center [1438, 370] width 14 height 14
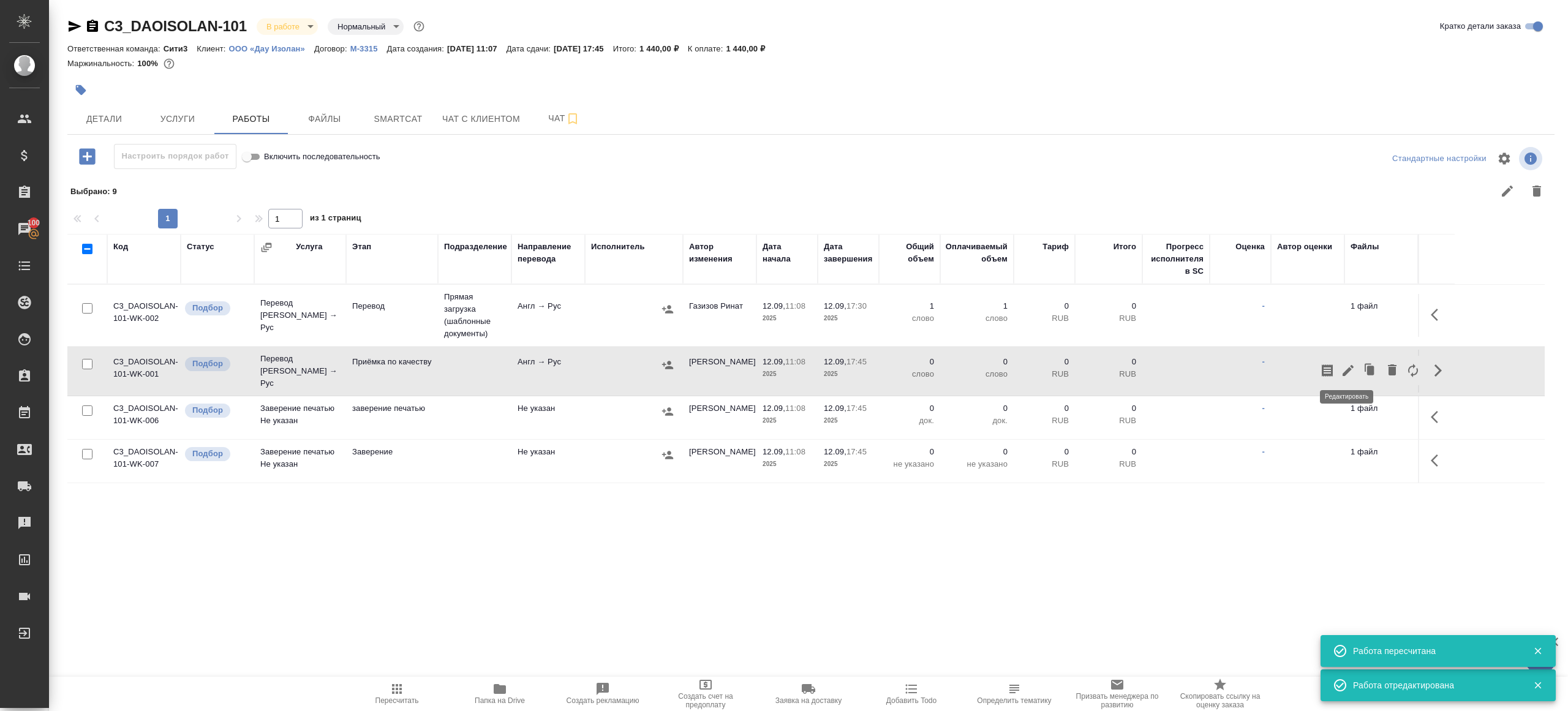
click at [1339, 368] on button "button" at bounding box center [1348, 370] width 21 height 30
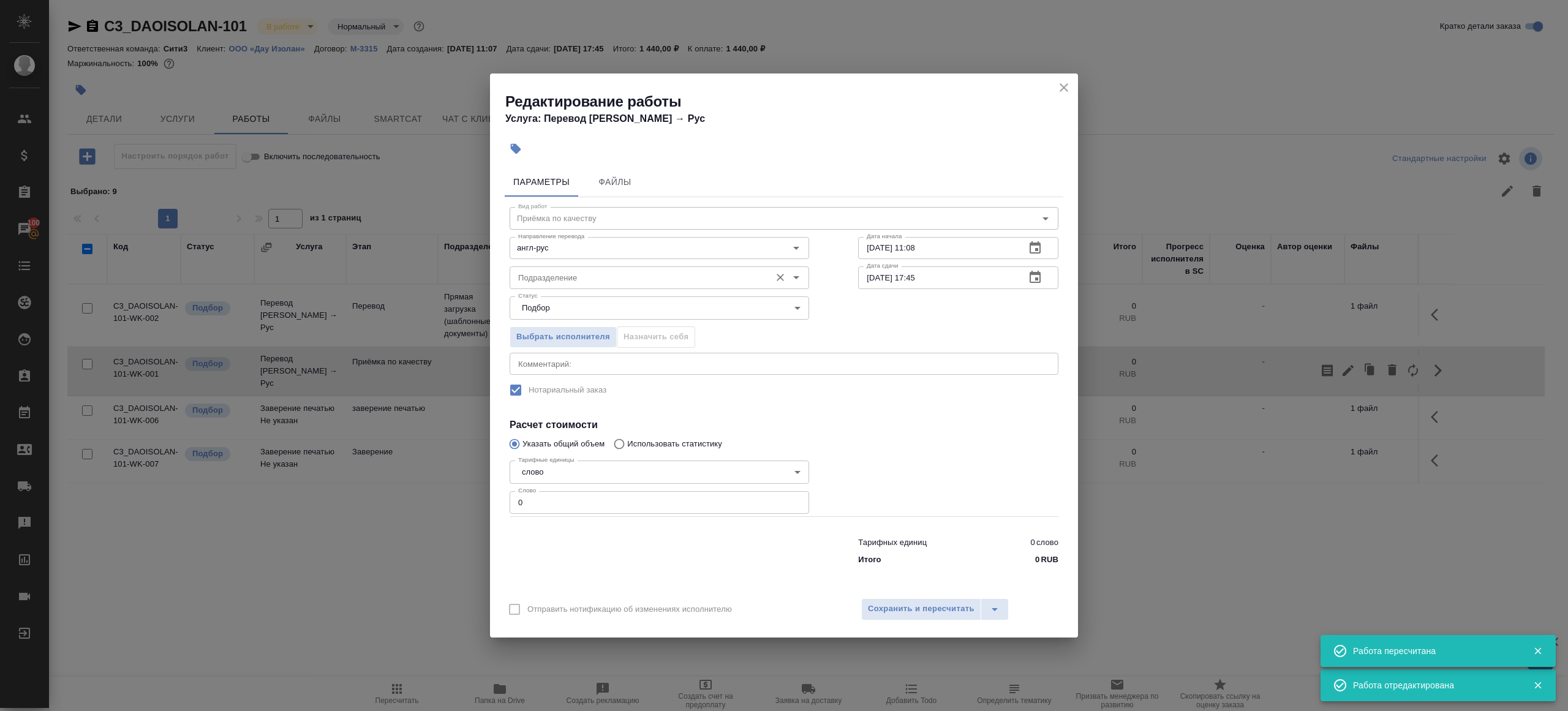
click at [600, 282] on input "Подразделение" at bounding box center [639, 277] width 251 height 14
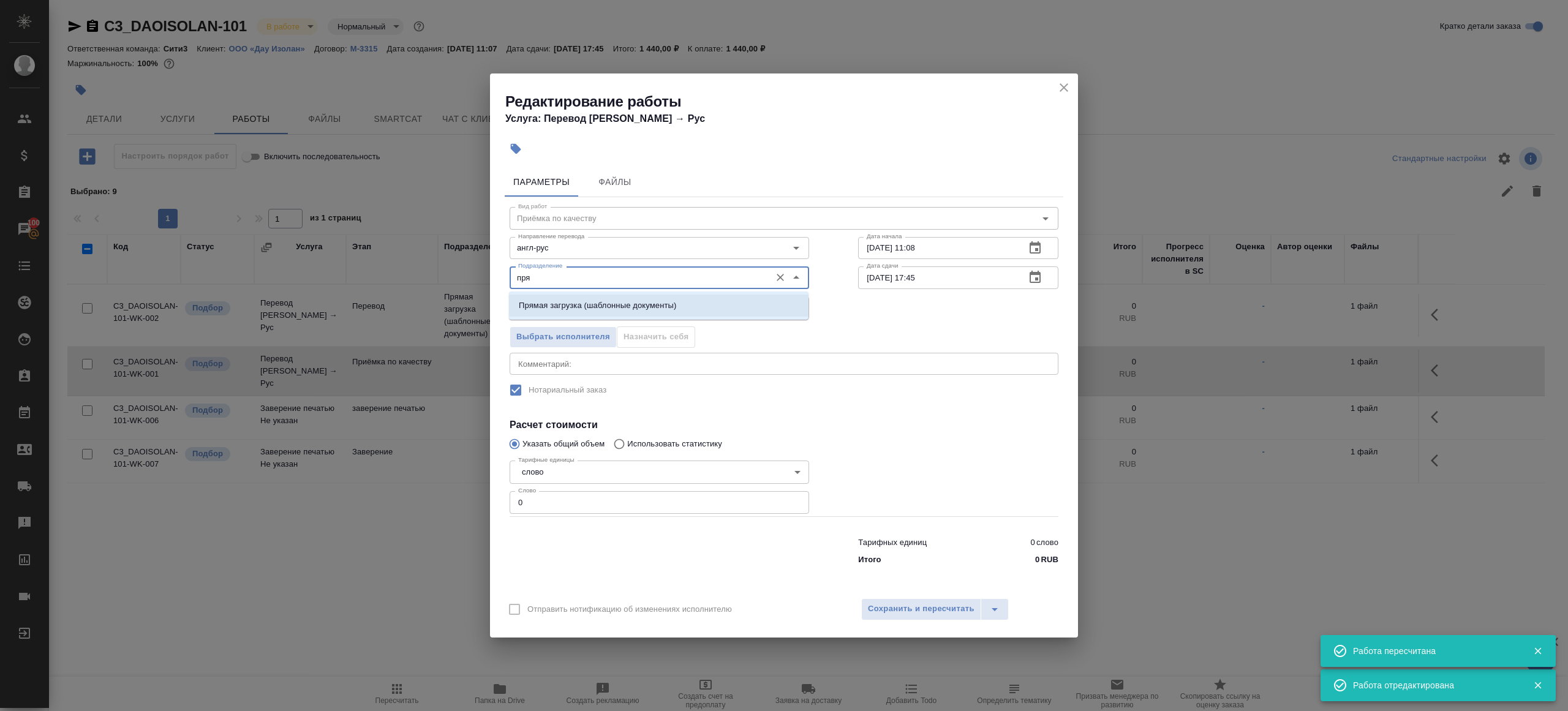
click at [628, 301] on p "Прямая загрузка (шаблонные документы)" at bounding box center [597, 305] width 157 height 12
type input "Прямая загрузка (шаблонные документы)"
click at [945, 236] on div "Дата начала 12.09.2025 11:08 Дата начала" at bounding box center [958, 247] width 249 height 78
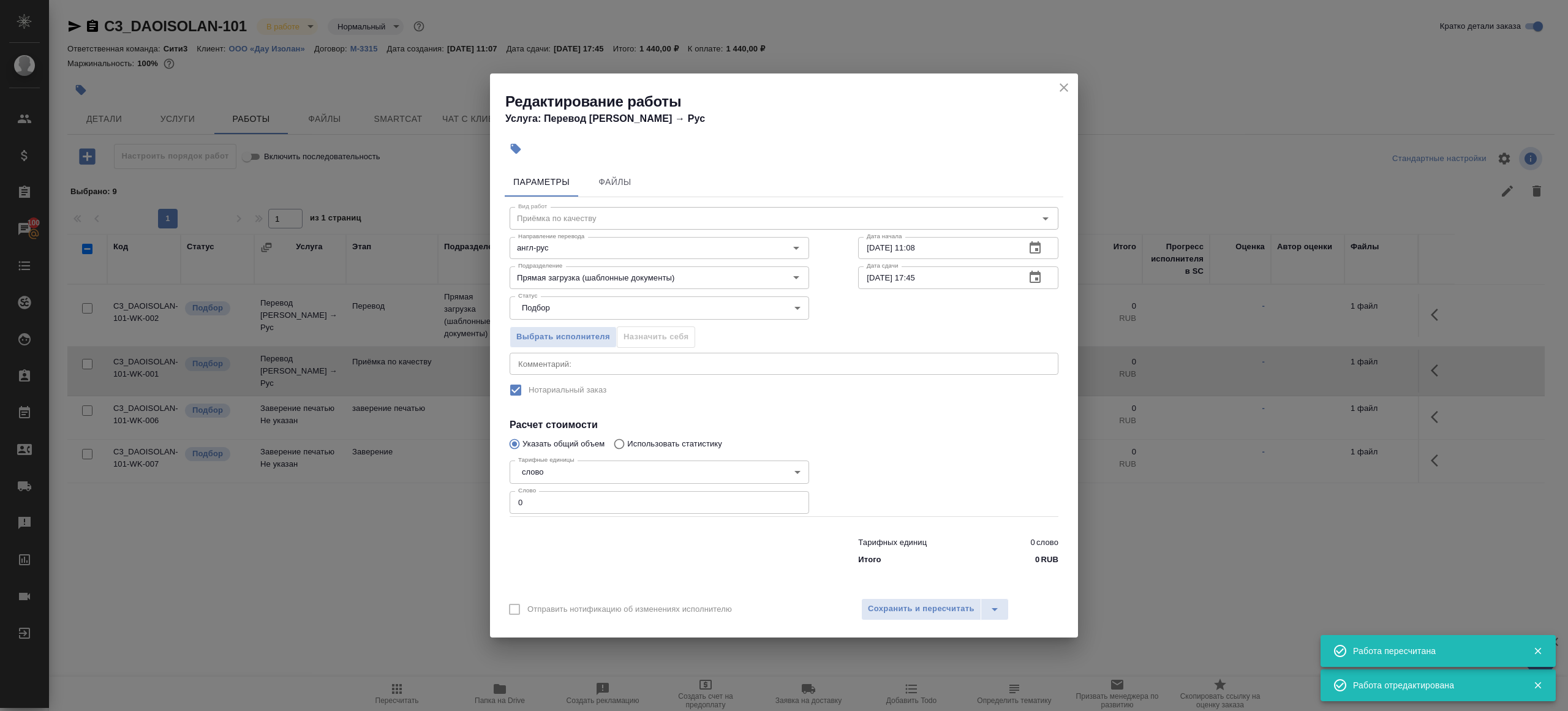
click at [945, 250] on input "12.09.2025 11:08" at bounding box center [936, 248] width 157 height 22
paste input "7:30"
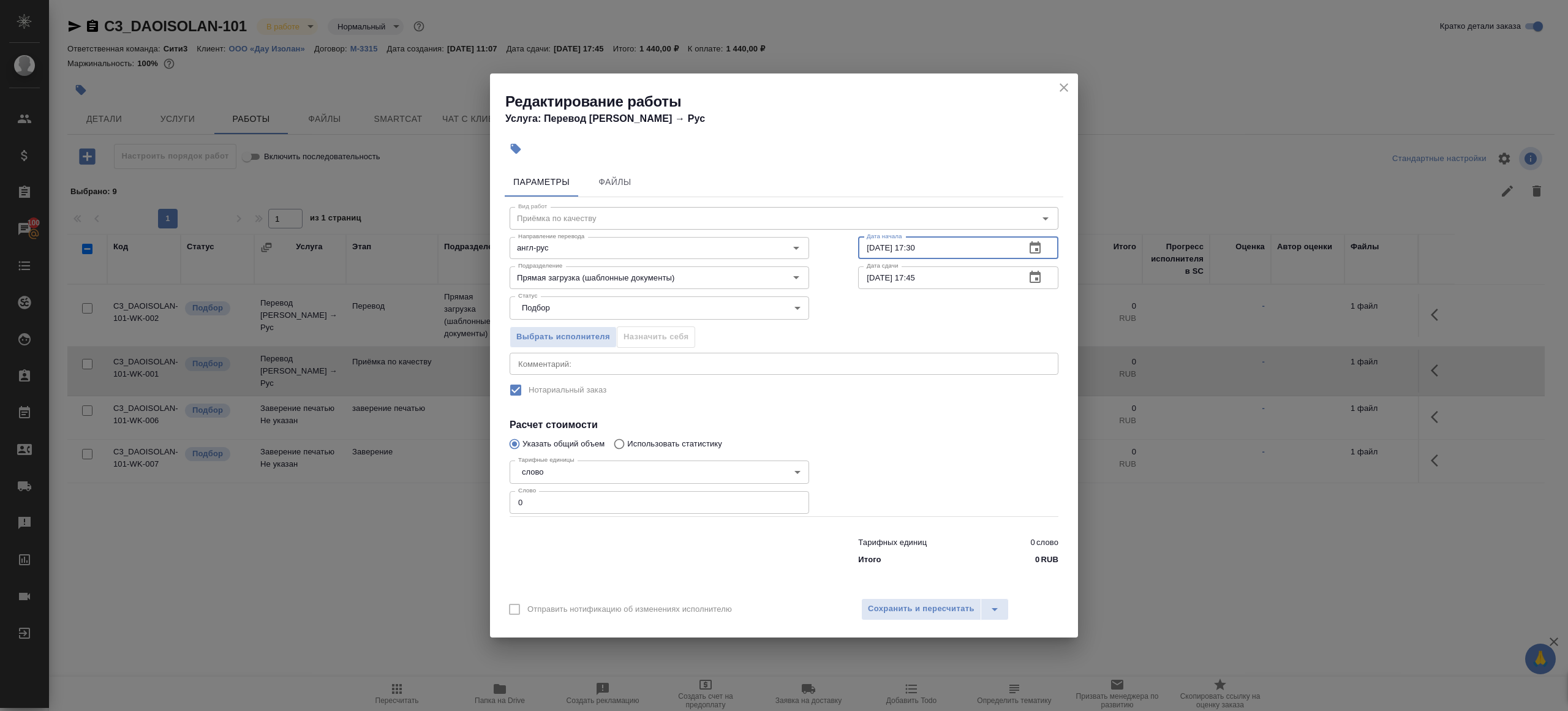
type input "12.09.2025 17:30"
click at [598, 498] on input "0" at bounding box center [659, 502] width 299 height 22
type input "1"
click at [925, 609] on span "Сохранить и пересчитать" at bounding box center [921, 609] width 106 height 14
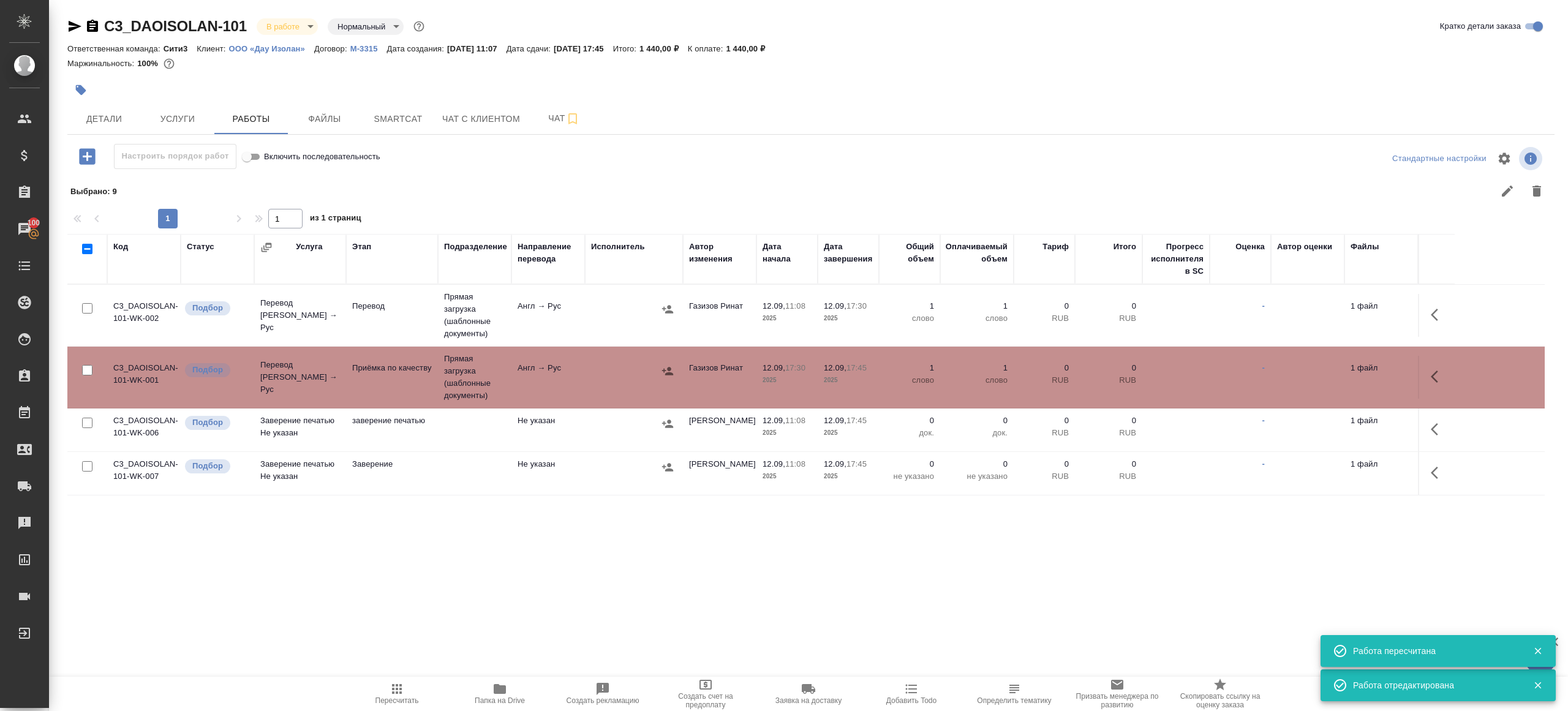
click at [609, 314] on div at bounding box center [633, 309] width 86 height 19
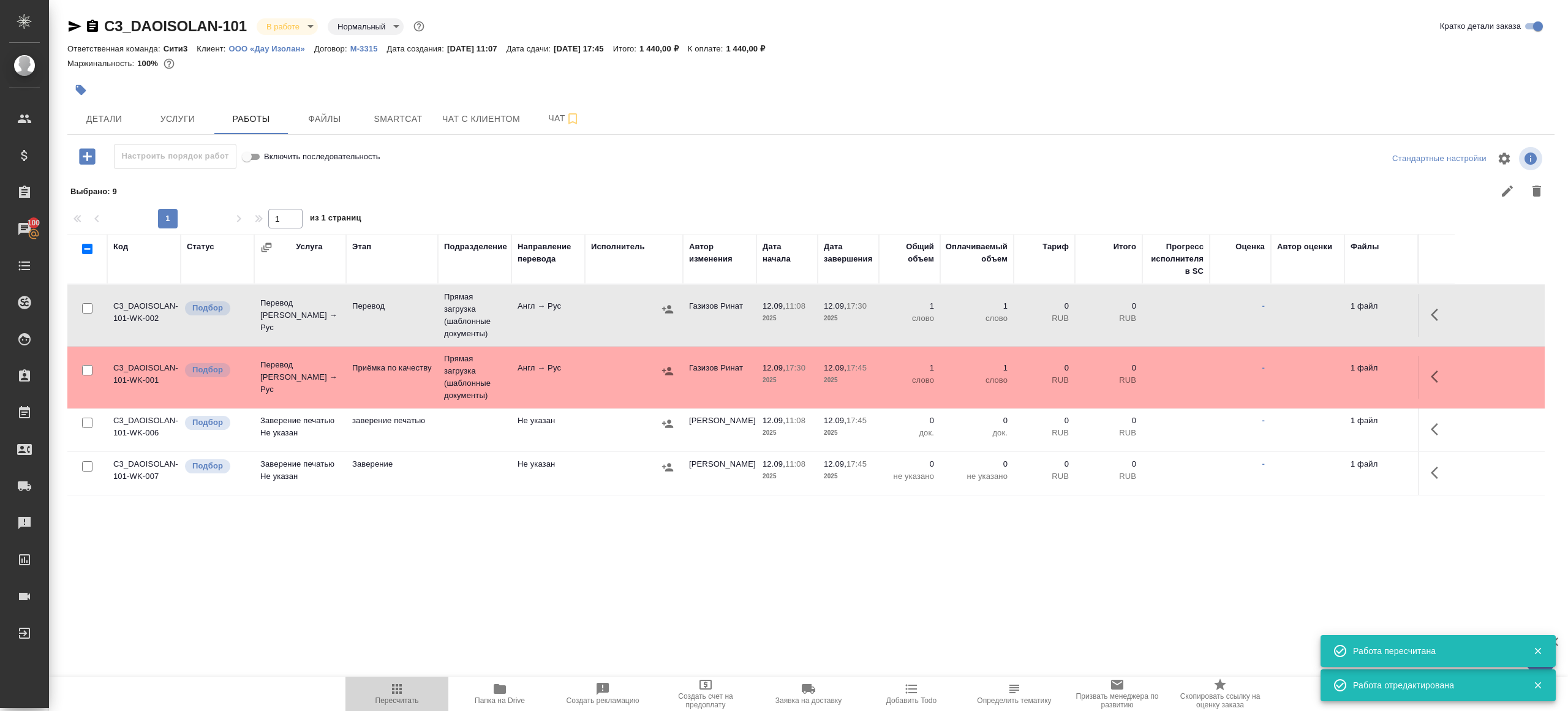
click at [406, 688] on span "Пересчитать" at bounding box center [397, 693] width 89 height 23
drag, startPoint x: 406, startPoint y: 688, endPoint x: 452, endPoint y: 669, distance: 49.8
click at [406, 688] on span "Пересчитать" at bounding box center [397, 693] width 89 height 23
click at [714, 569] on div ".cls-1 fill:#fff; AWATERA Gazizov Rinat Клиенты Спецификации Заказы 100 Чаты To…" at bounding box center [784, 356] width 1568 height 711
click at [395, 688] on icon "button" at bounding box center [397, 688] width 14 height 14
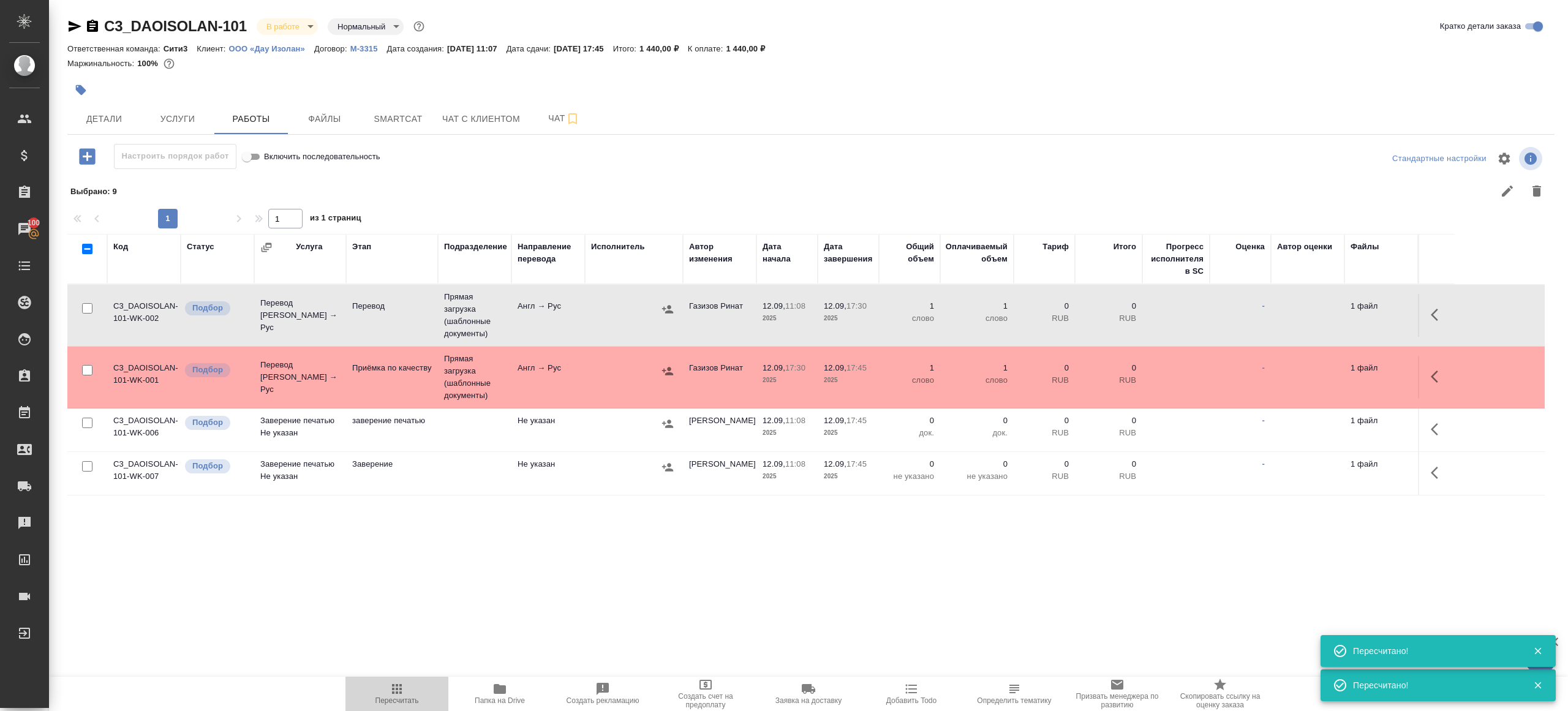
click at [395, 688] on icon "button" at bounding box center [397, 688] width 14 height 14
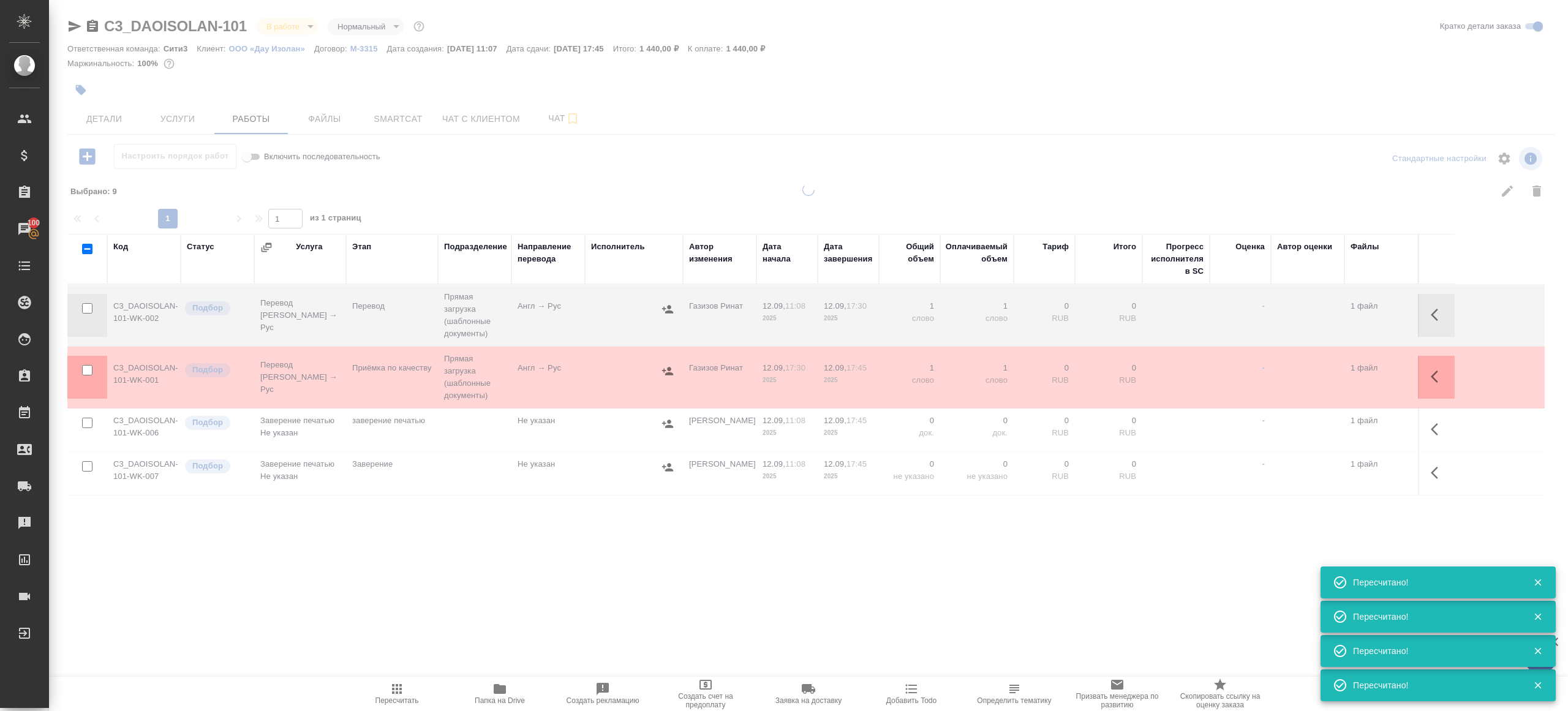
click at [416, 579] on div ".cls-1 fill:#fff; AWATERA Gazizov Rinat Клиенты Спецификации Заказы 100 Чаты To…" at bounding box center [784, 356] width 1568 height 711
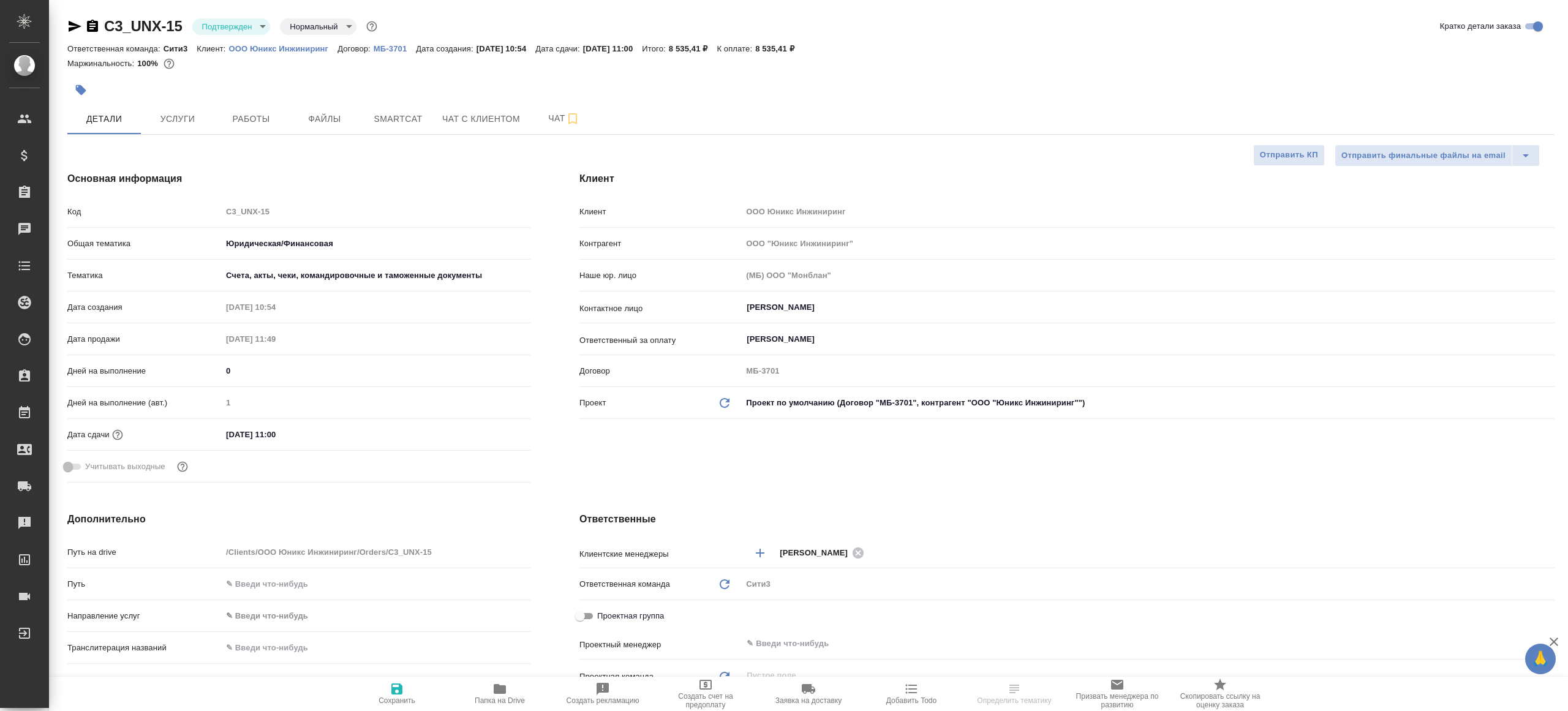
select select "RU"
click at [268, 23] on body "🙏 .cls-1 fill:#fff; AWATERA [PERSON_NAME] Клиенты Спецификации Заказы 100 Чаты …" at bounding box center [784, 356] width 1568 height 711
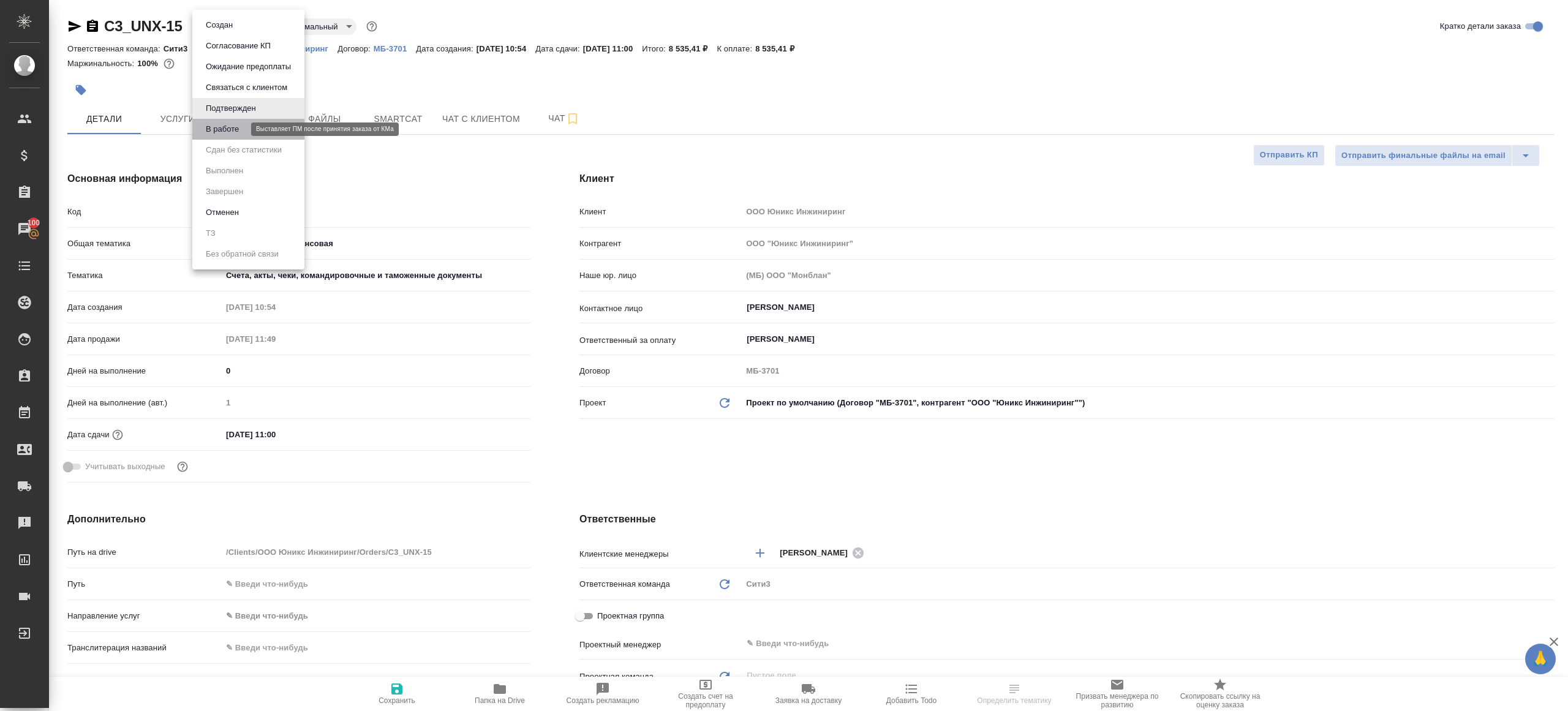
click at [236, 124] on button "В работе" at bounding box center [222, 129] width 40 height 14
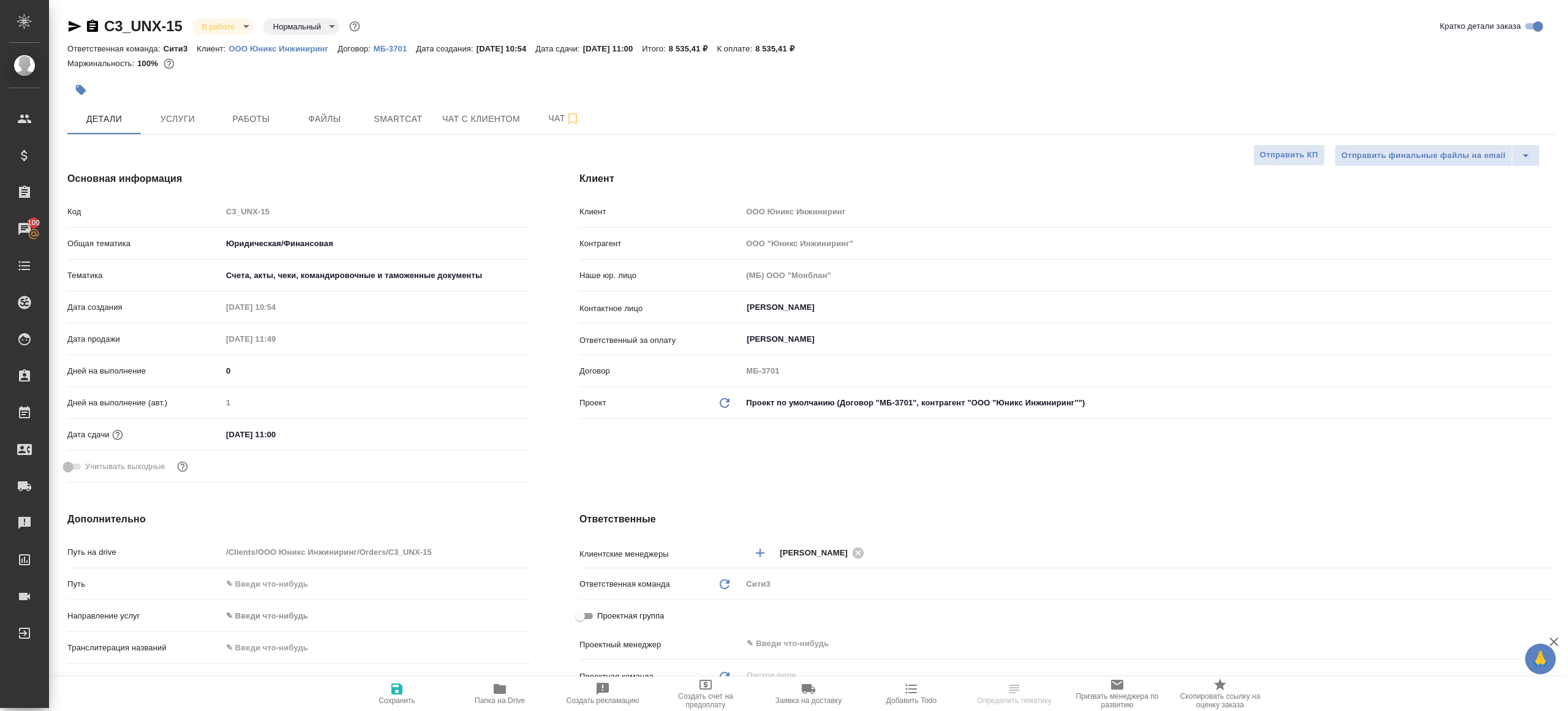
select select "RU"
type textarea "x"
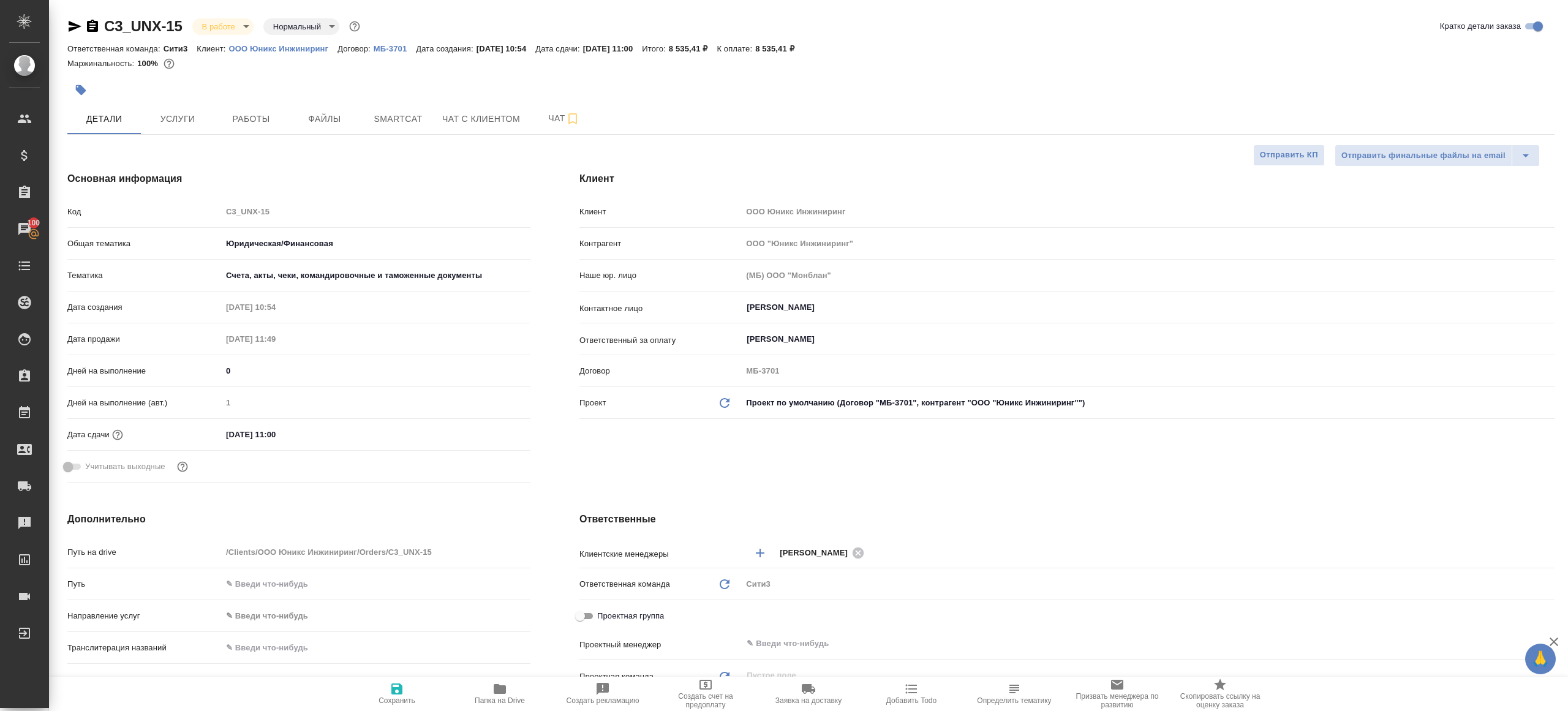
type textarea "x"
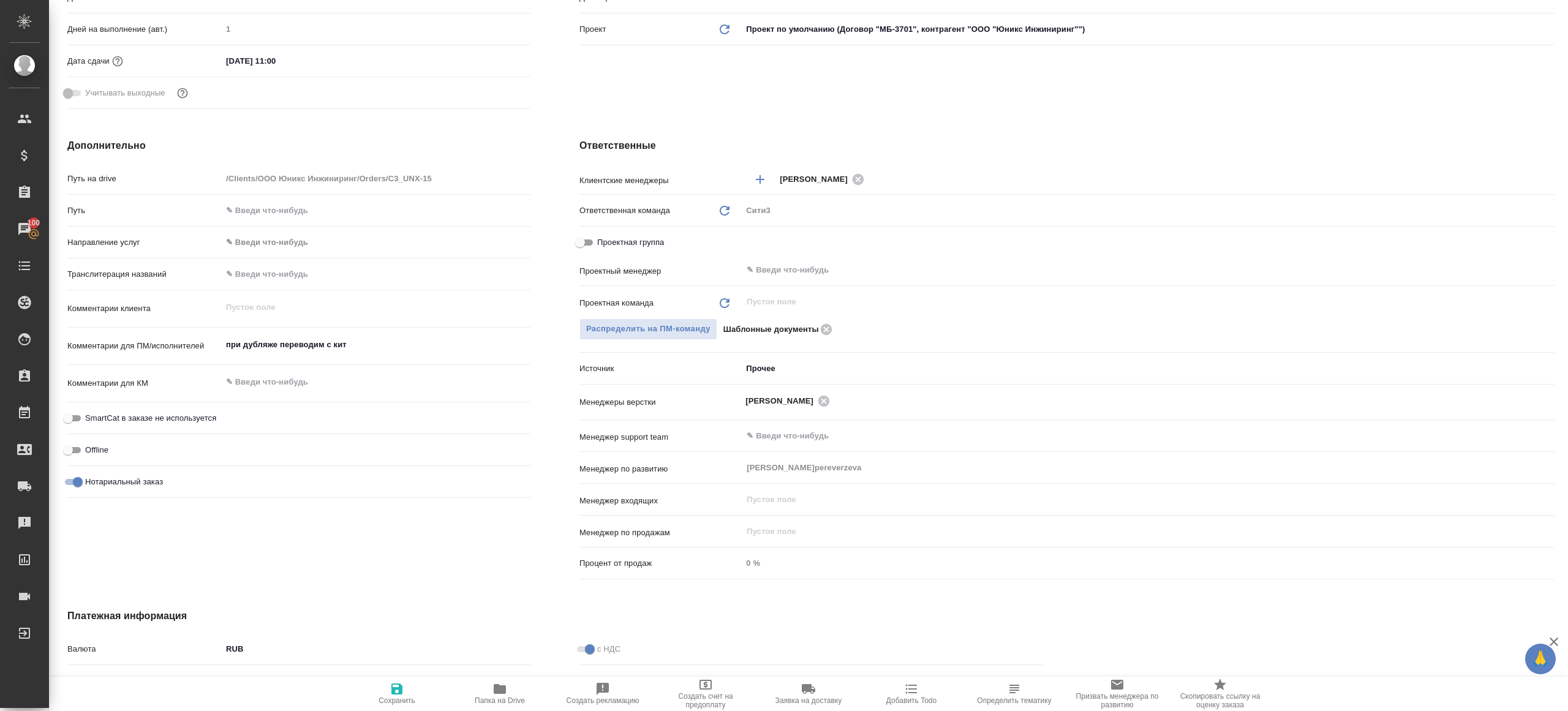
scroll to position [373, 0]
click at [816, 281] on div "​" at bounding box center [1148, 271] width 812 height 25
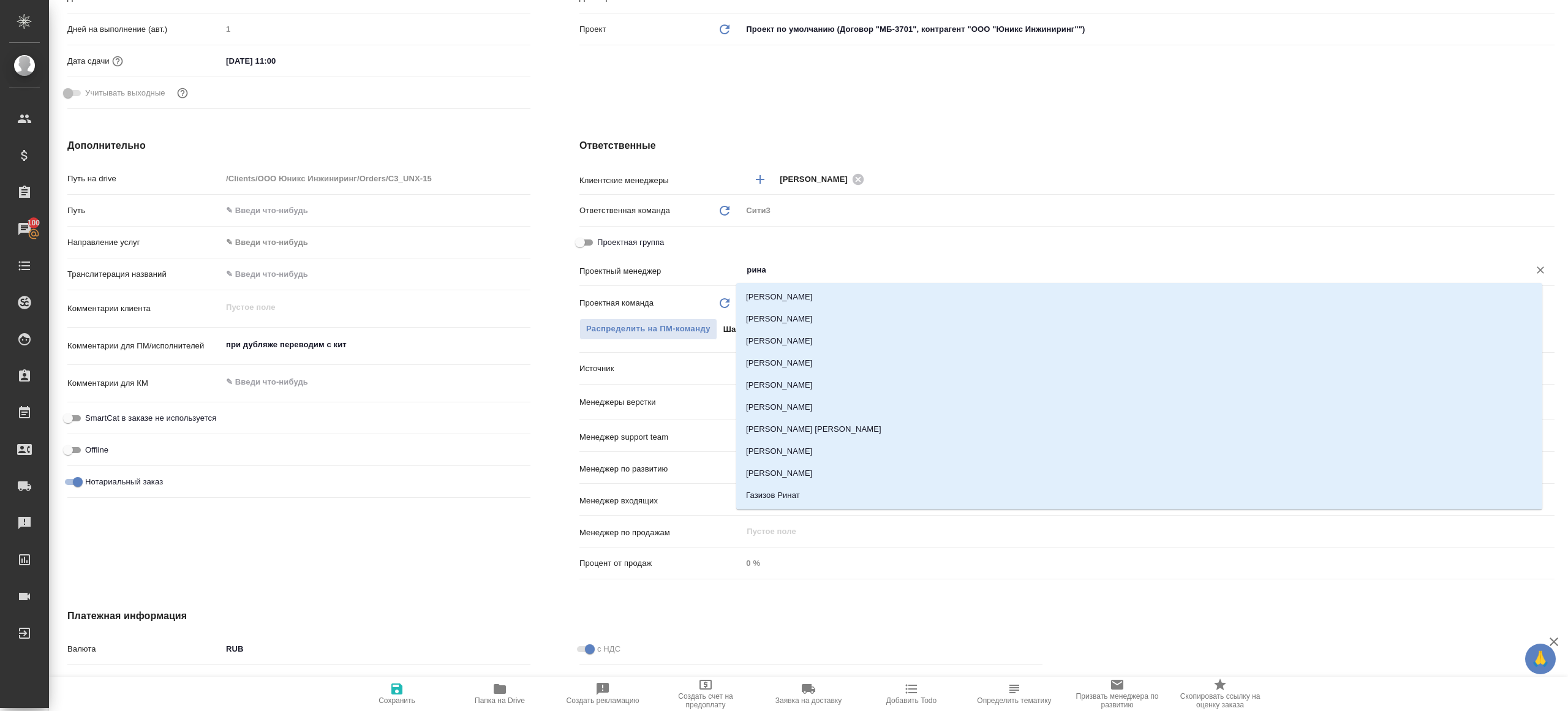
type input "ринат"
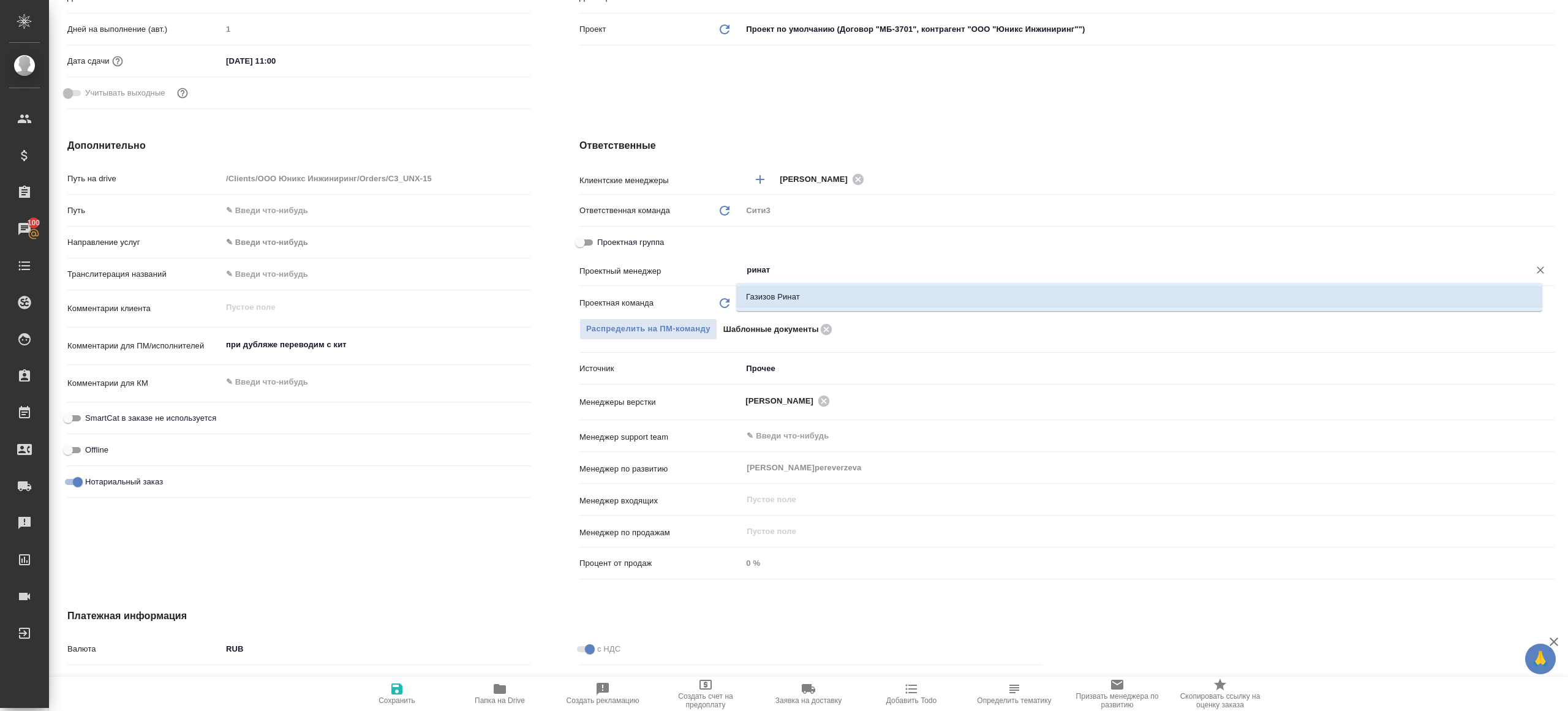
click at [807, 294] on li "Газизов Ринат" at bounding box center [1139, 297] width 806 height 22
type textarea "x"
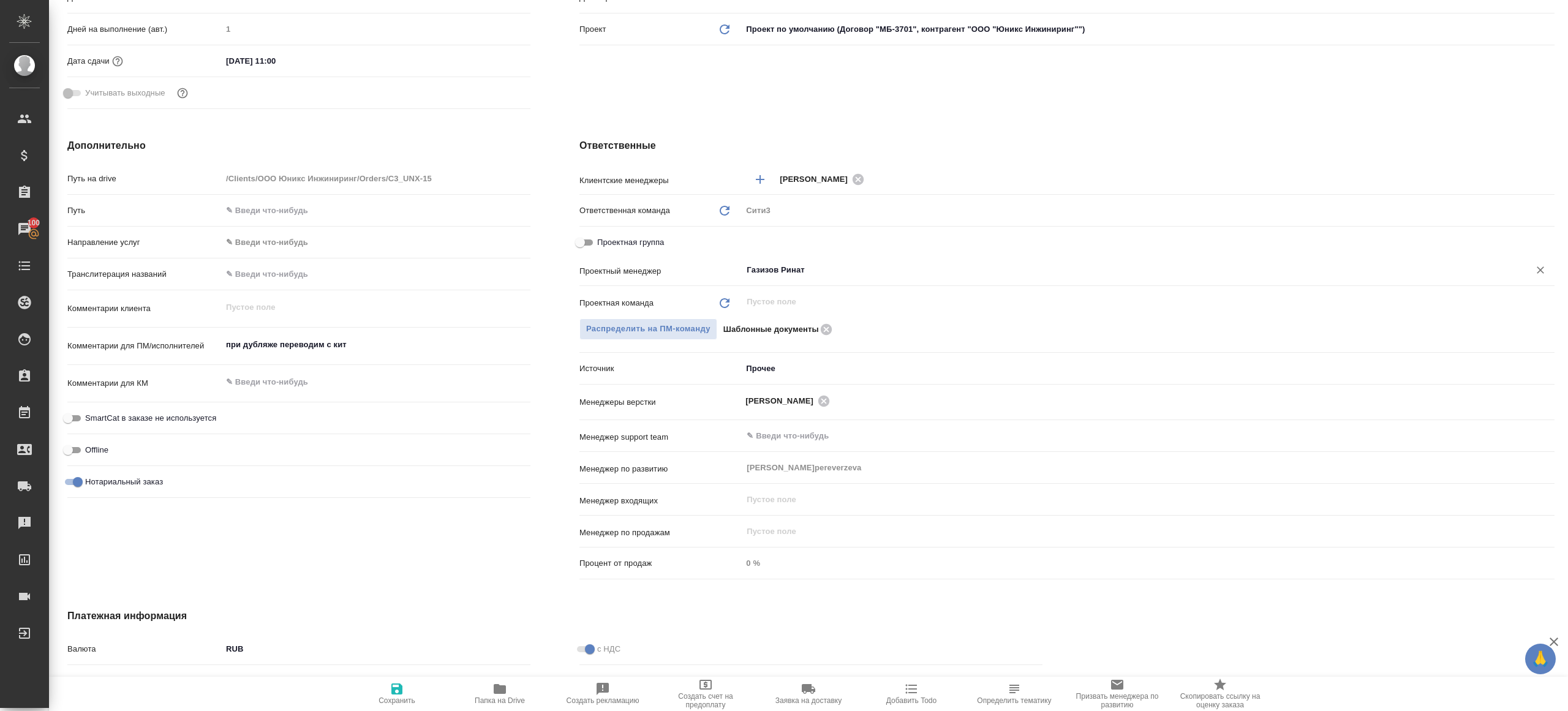
type input "Газизов Ринат"
click at [390, 688] on icon "button" at bounding box center [397, 688] width 14 height 14
type textarea "x"
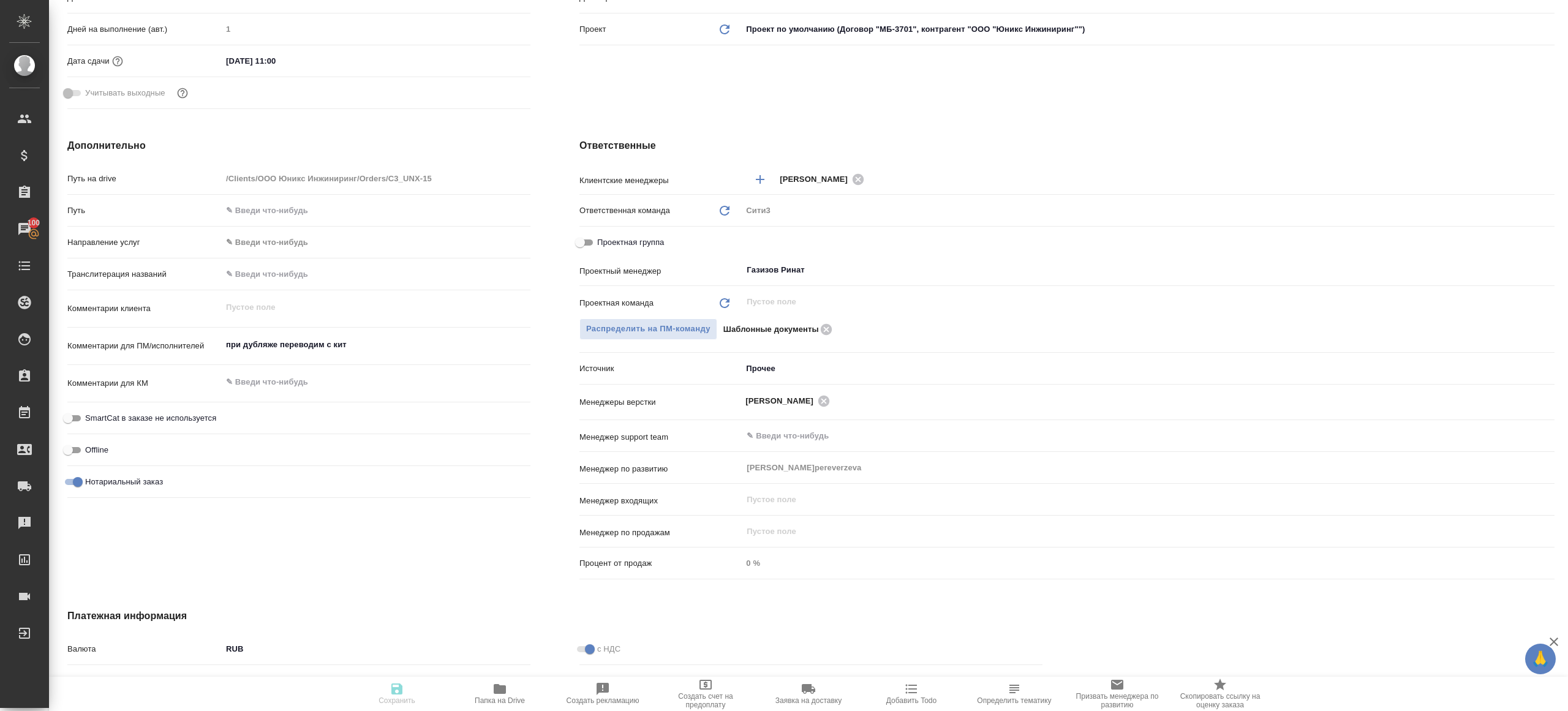
type textarea "x"
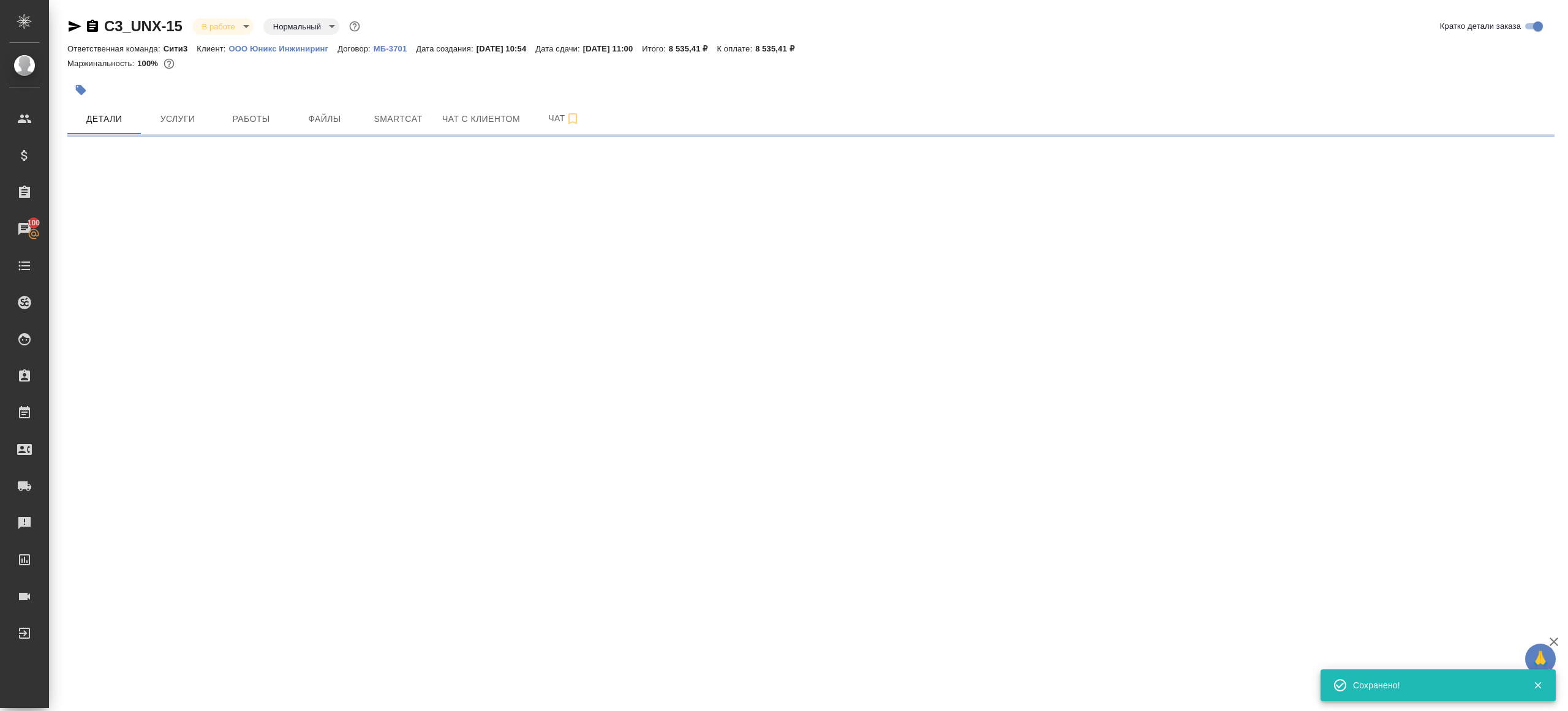
scroll to position [0, 0]
select select "RU"
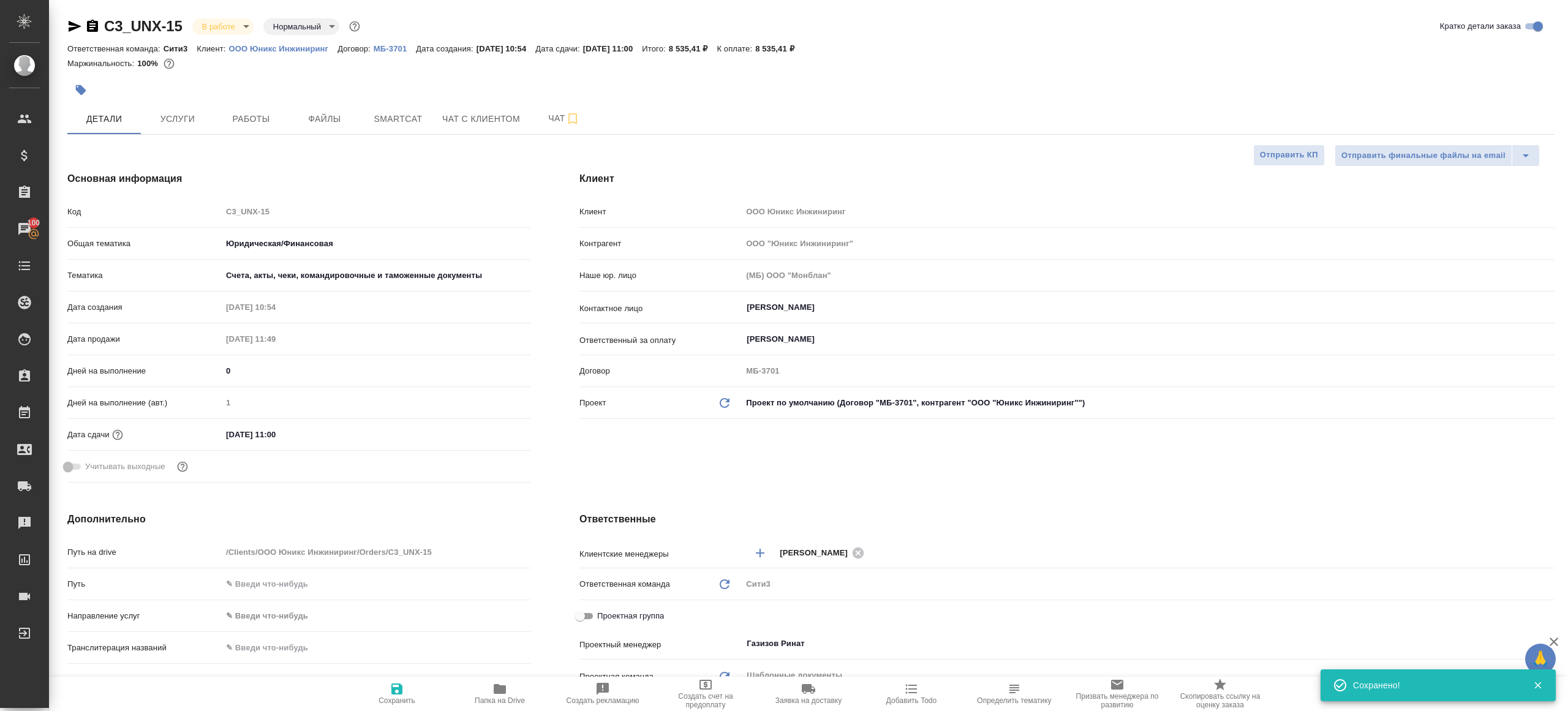
type textarea "x"
click at [516, 689] on span "Папка на Drive" at bounding box center [500, 693] width 89 height 23
type textarea "x"
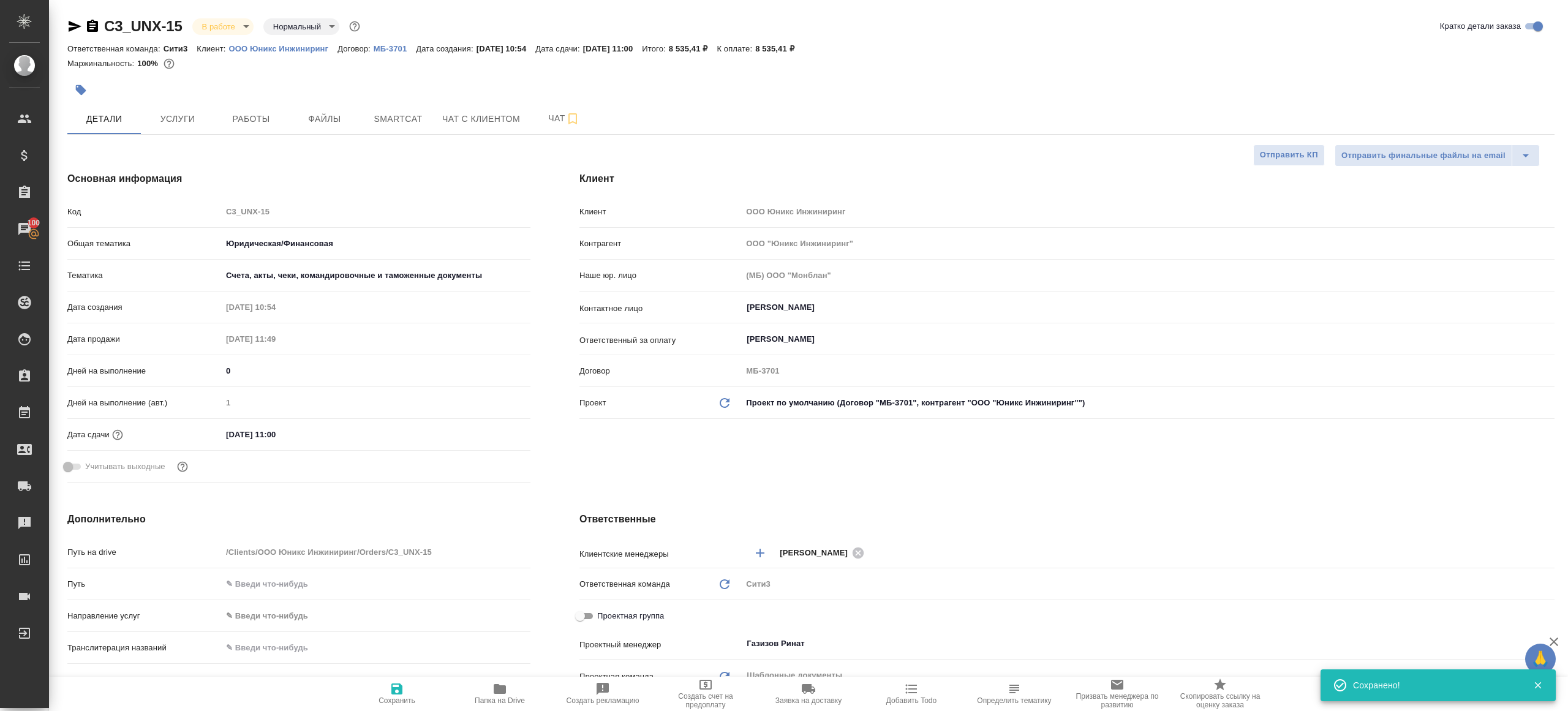
type textarea "x"
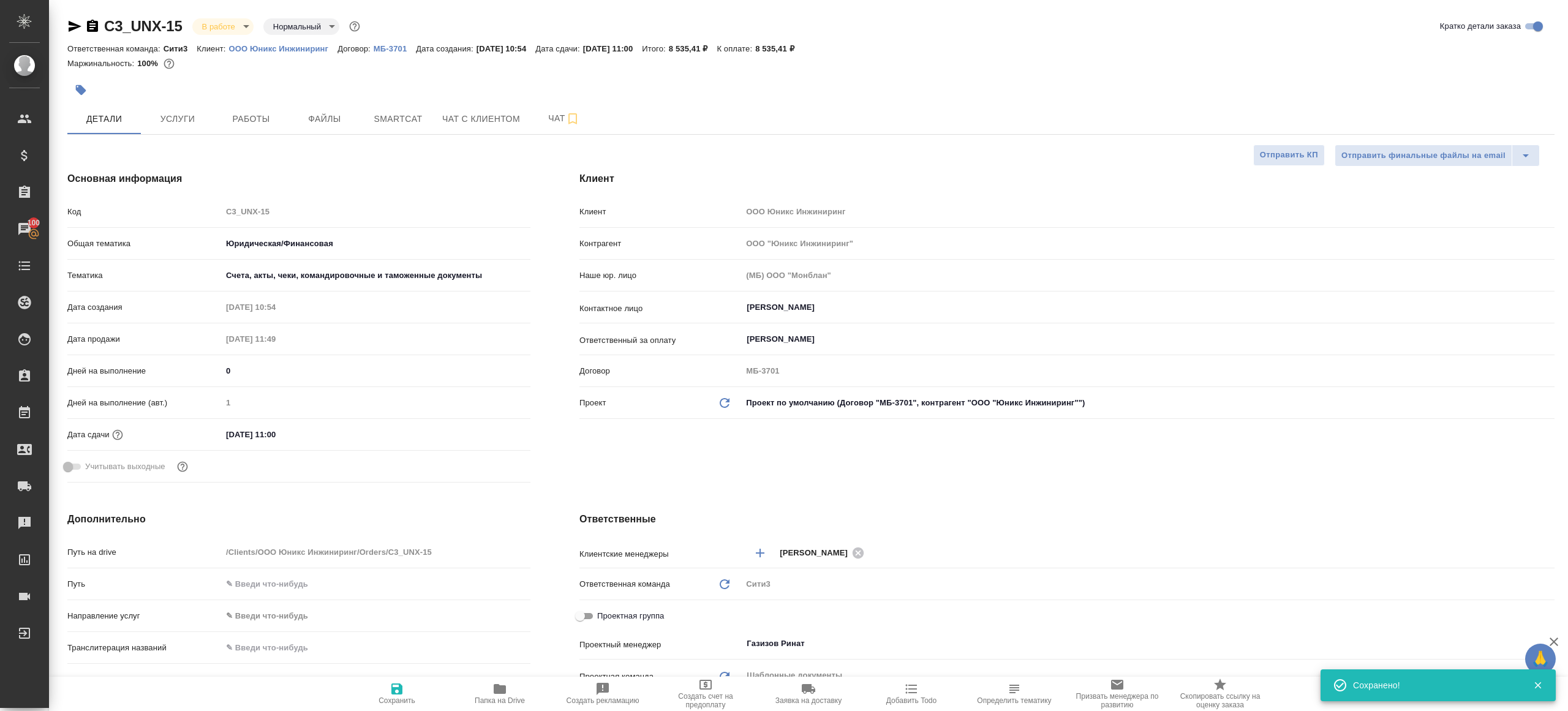
click at [261, 126] on button "Работы" at bounding box center [250, 119] width 73 height 31
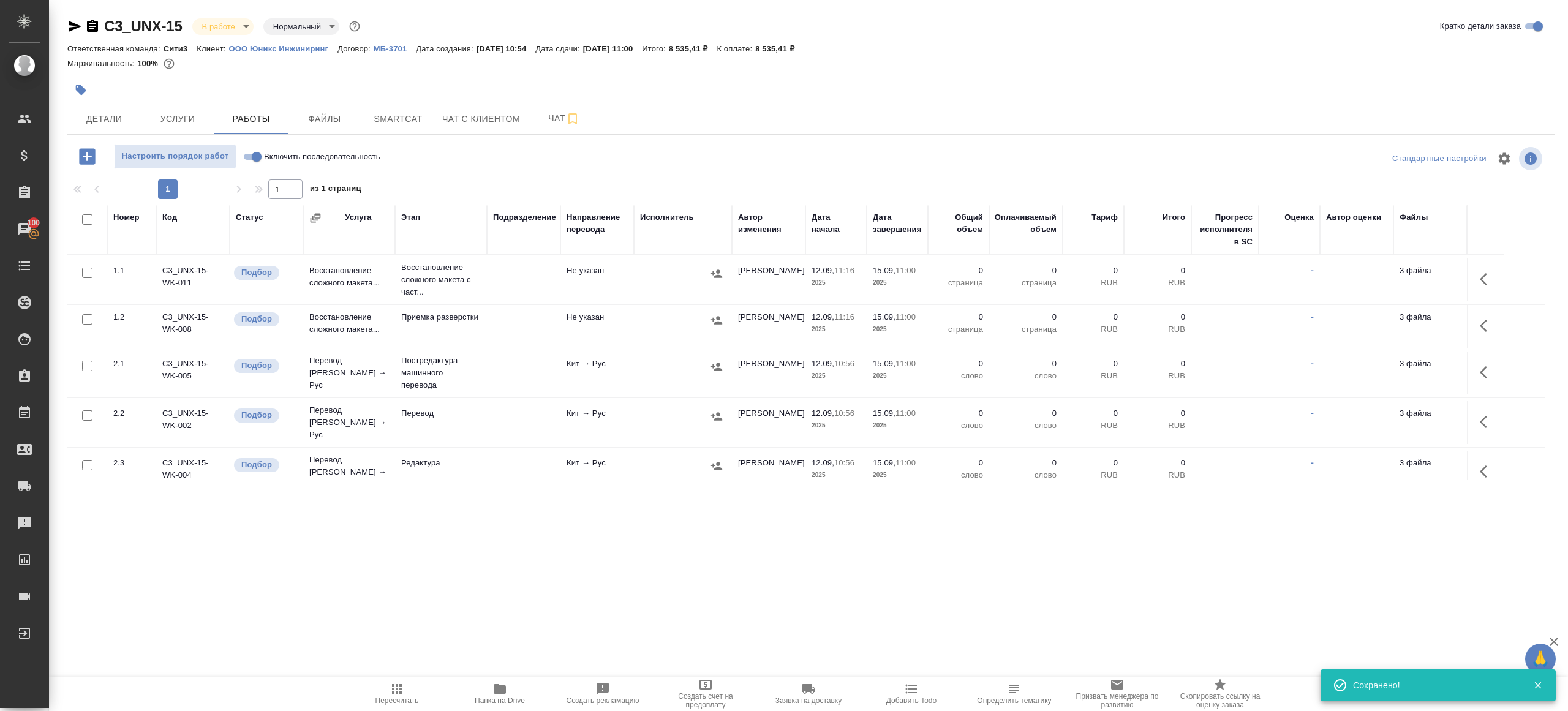
click at [471, 183] on div "1 1 из 1 страниц" at bounding box center [810, 189] width 1487 height 20
click at [257, 156] on input "Включить последовательность" at bounding box center [257, 156] width 44 height 14
checkbox input "true"
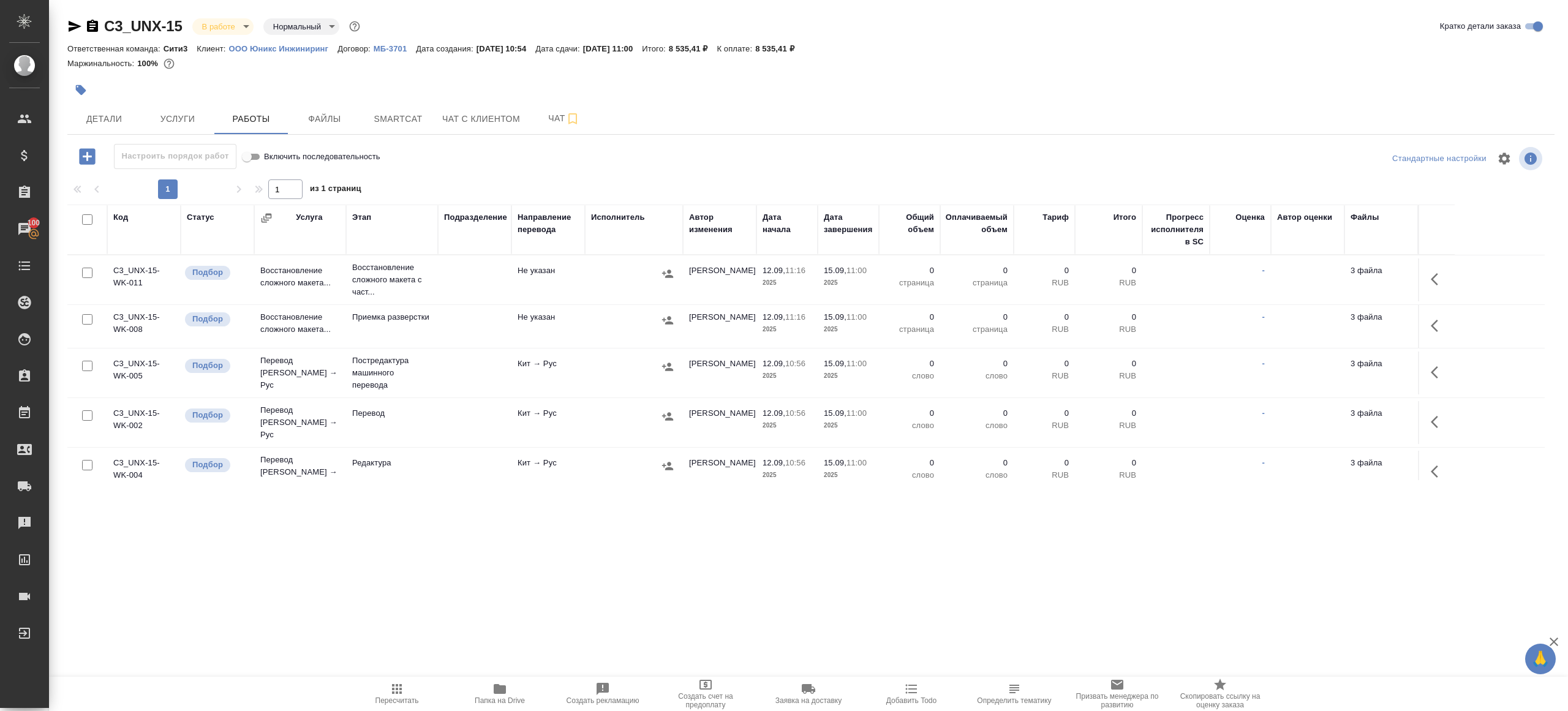
click at [89, 220] on input "checkbox" at bounding box center [87, 219] width 10 height 10
checkbox input "true"
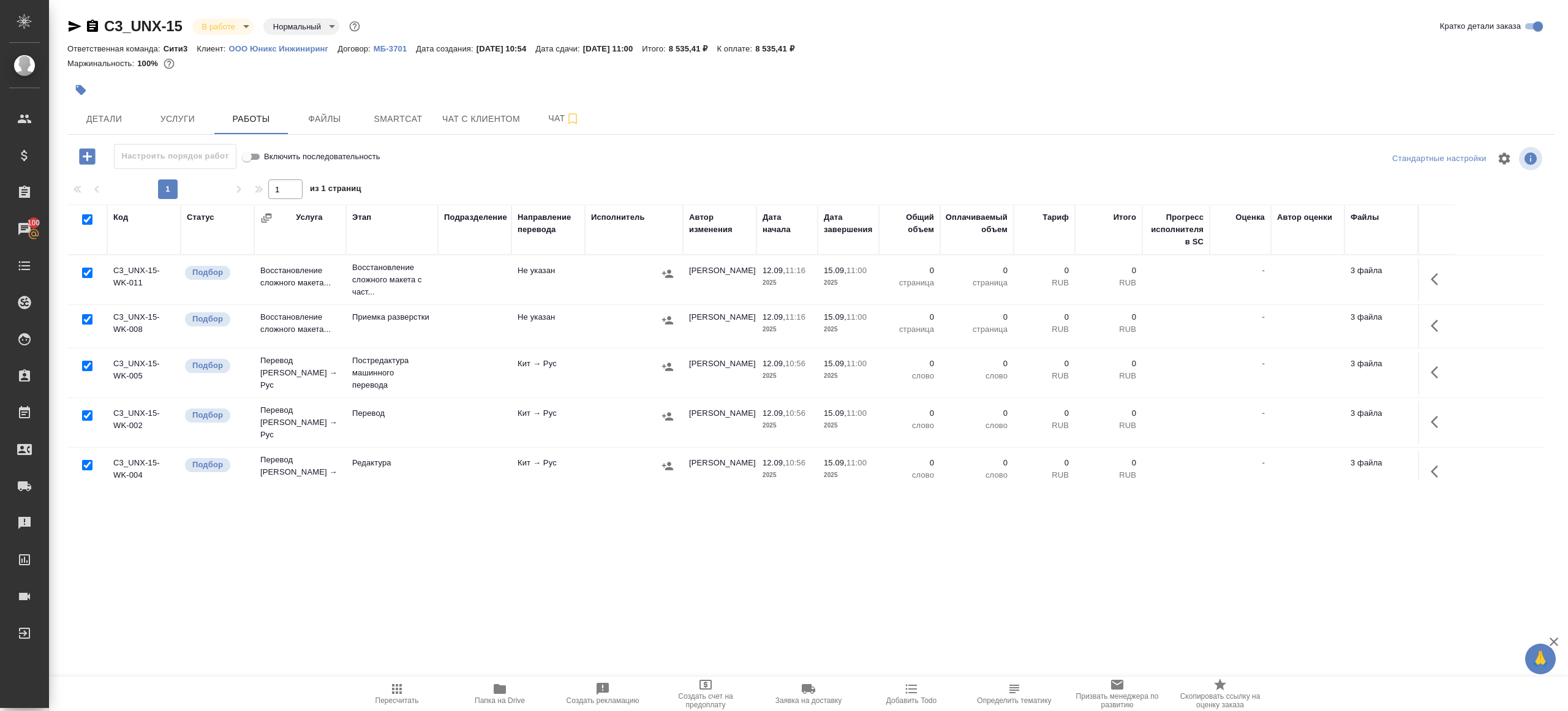
checkbox input "true"
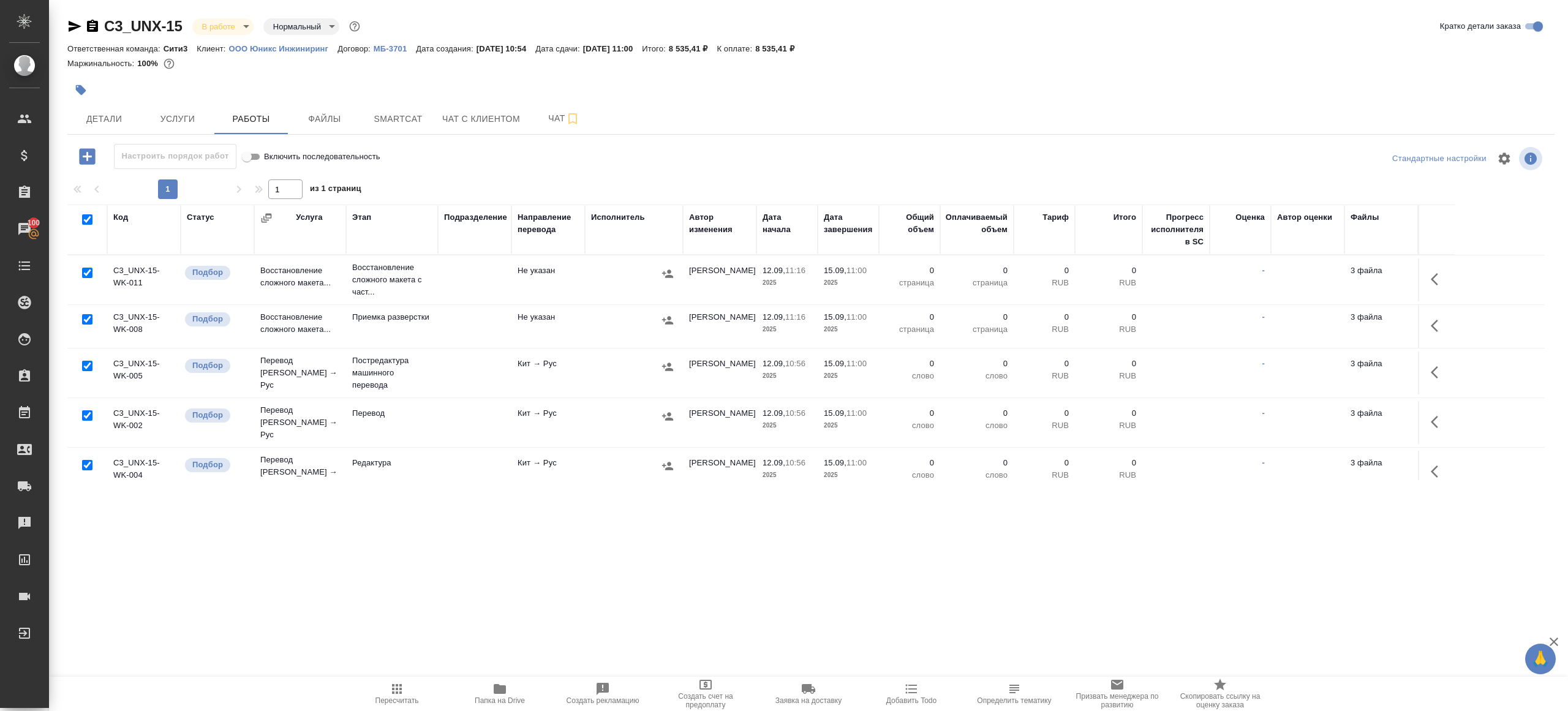
checkbox input "true"
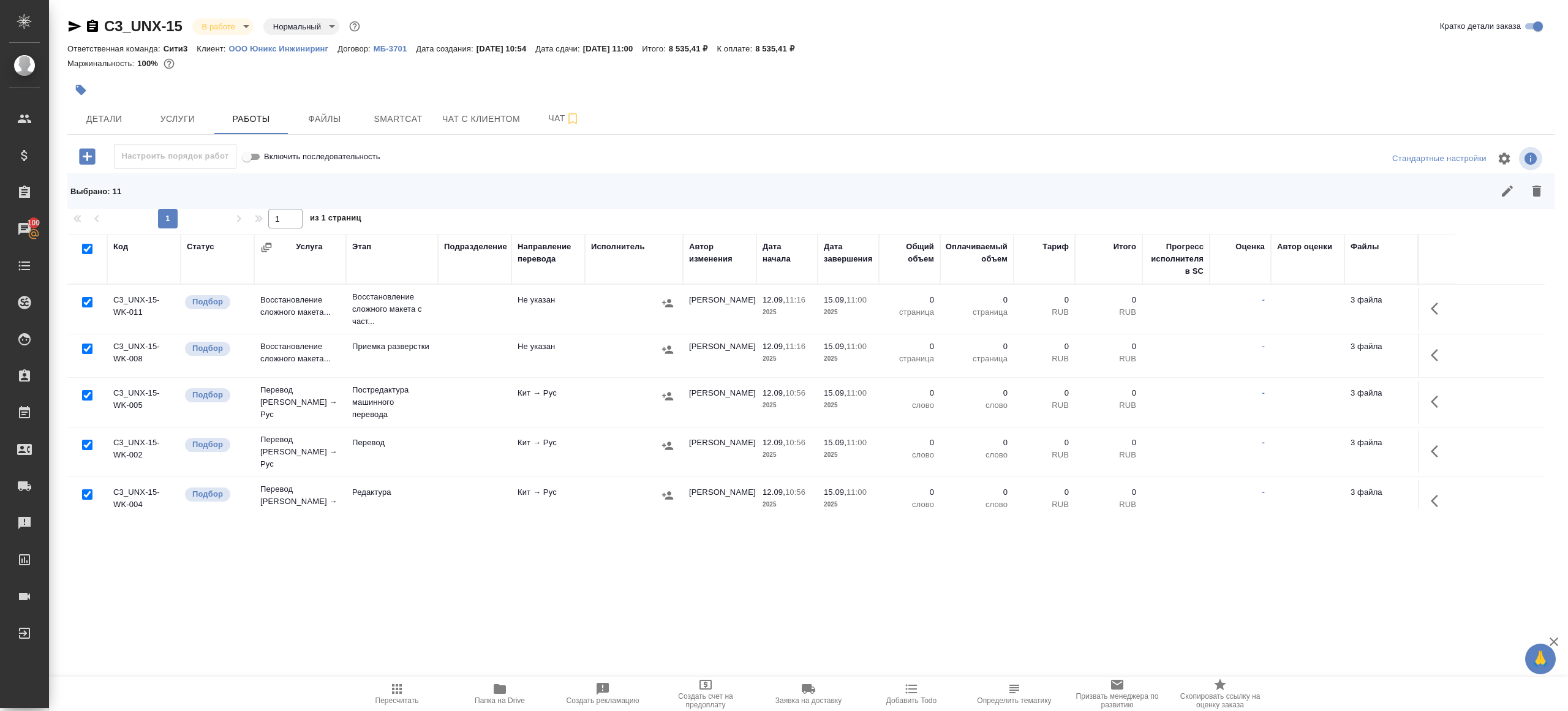
scroll to position [92, 0]
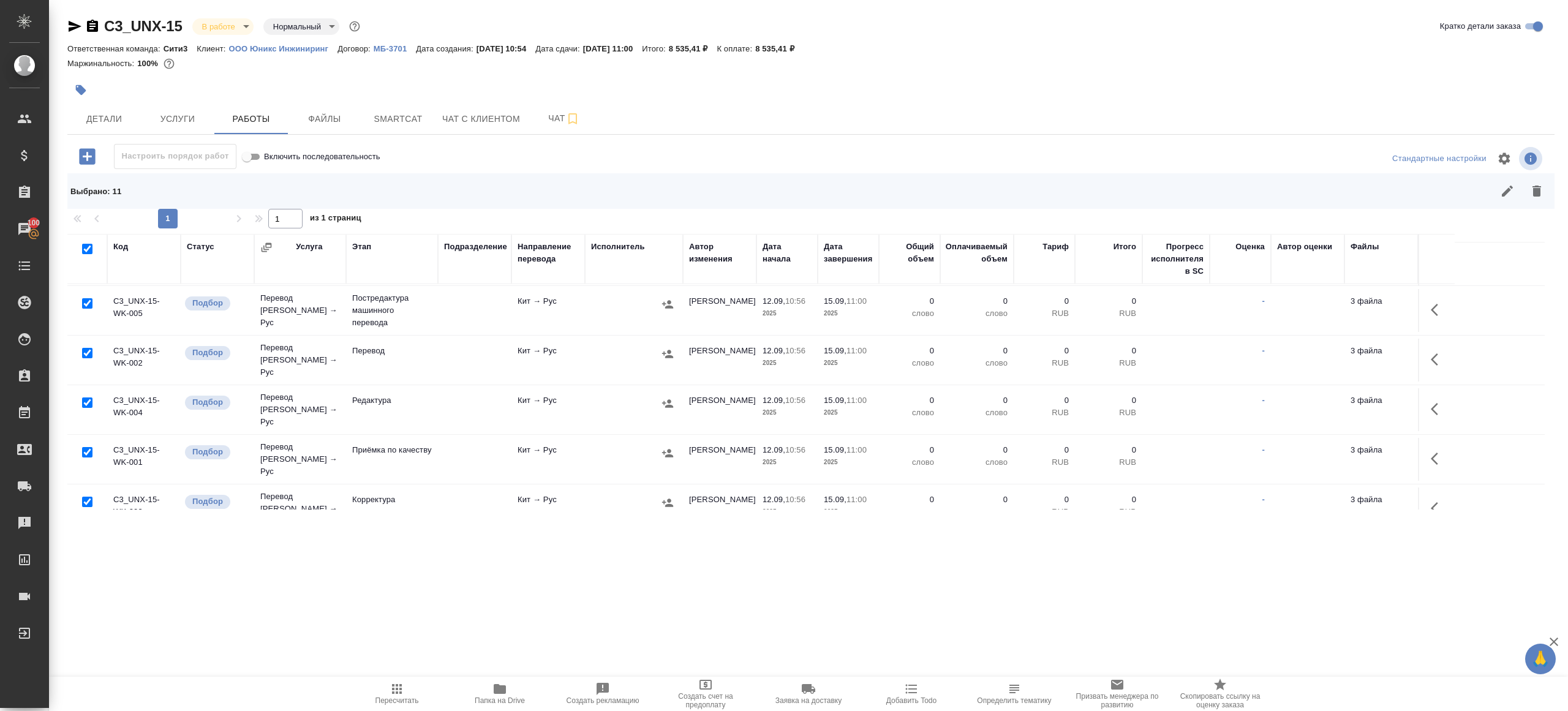
click at [83, 350] on input "checkbox" at bounding box center [87, 353] width 10 height 10
checkbox input "false"
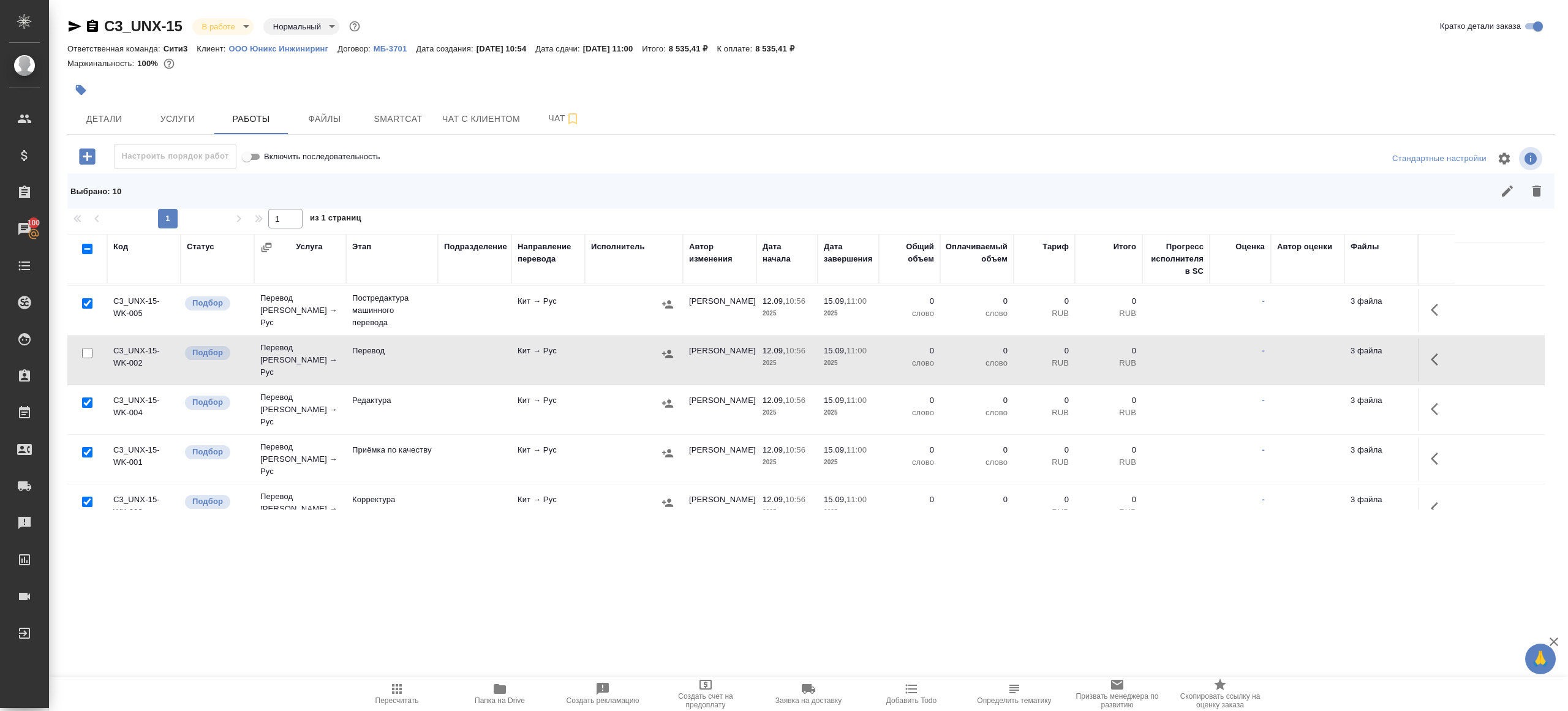
click at [84, 447] on input "checkbox" at bounding box center [87, 452] width 10 height 10
checkbox input "false"
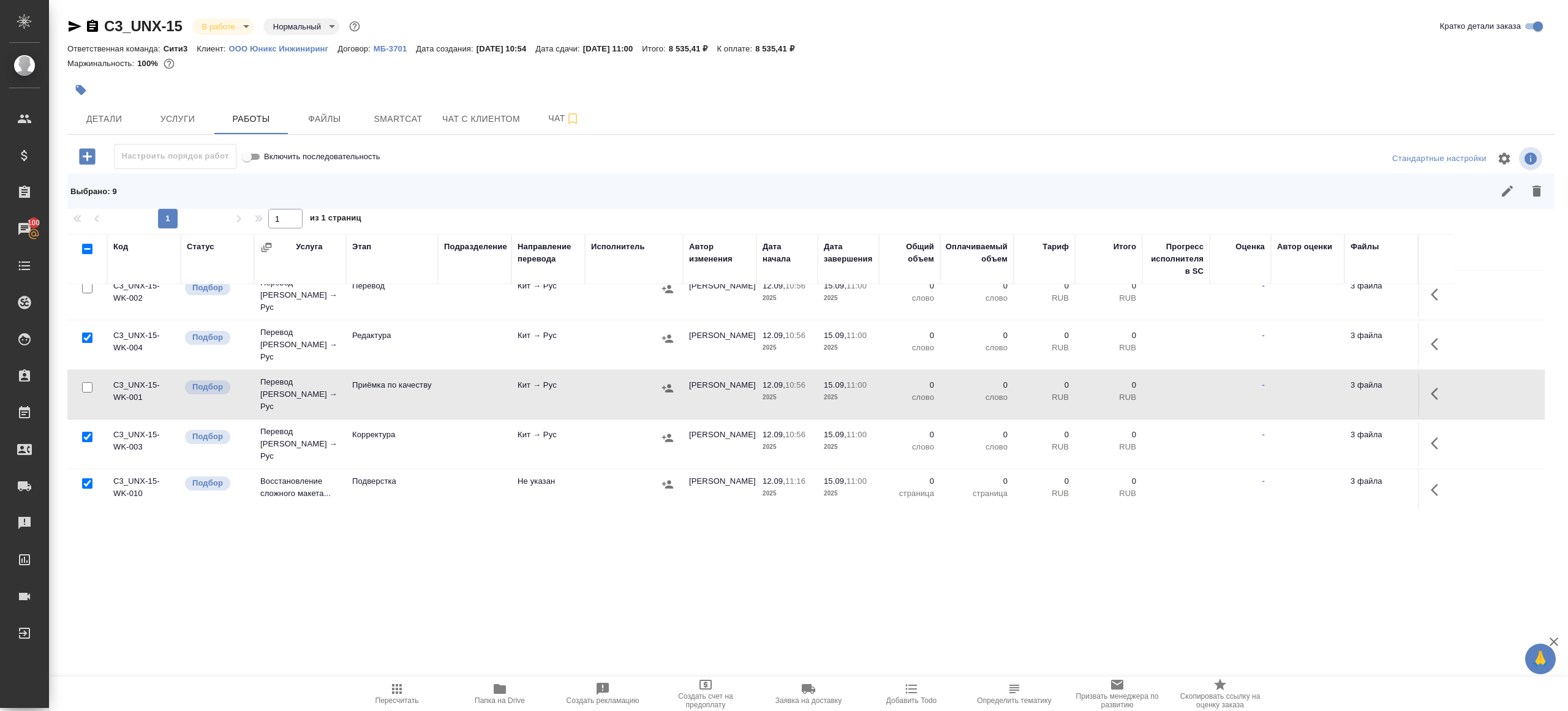
scroll to position [263, 0]
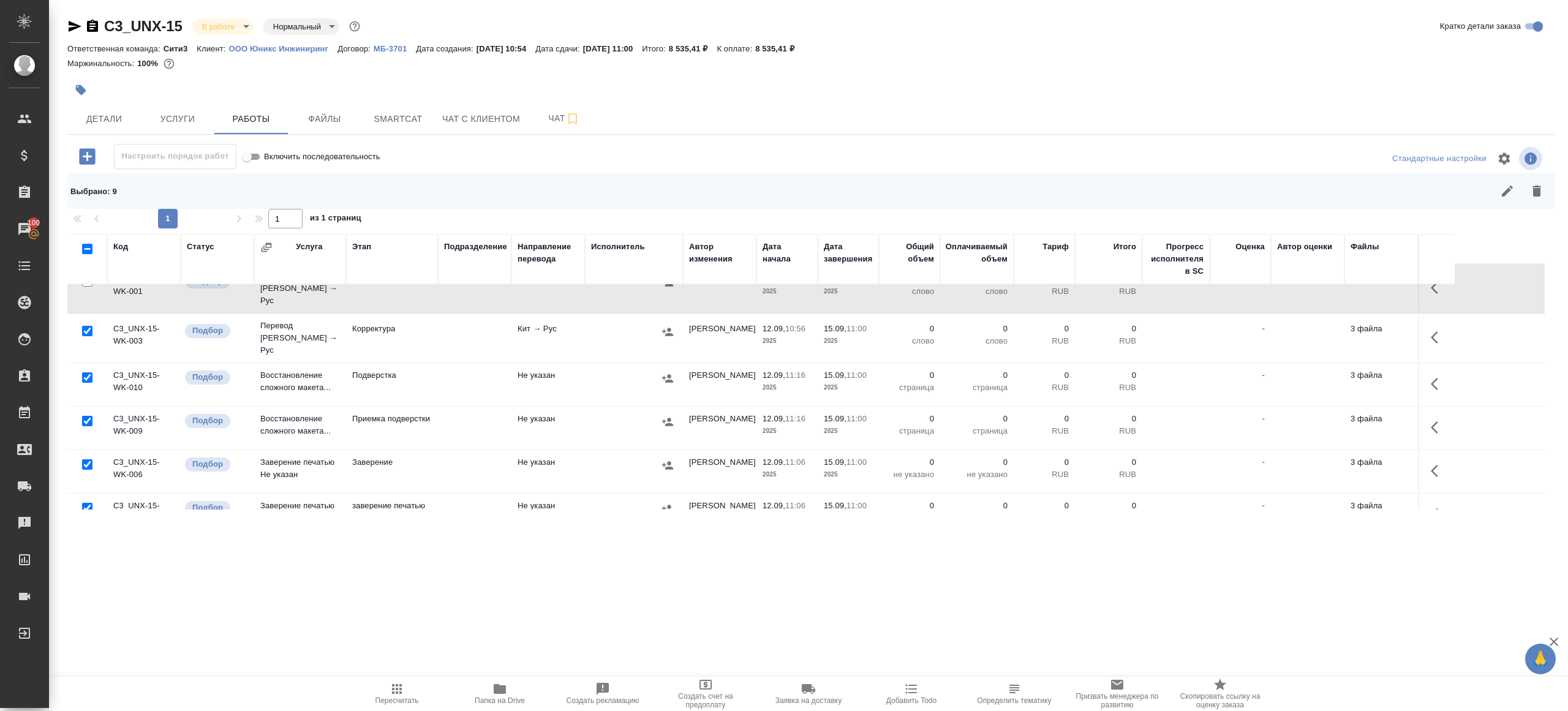
drag, startPoint x: 89, startPoint y: 439, endPoint x: 89, endPoint y: 467, distance: 28.0
click at [89, 459] on input "checkbox" at bounding box center [87, 464] width 10 height 10
checkbox input "false"
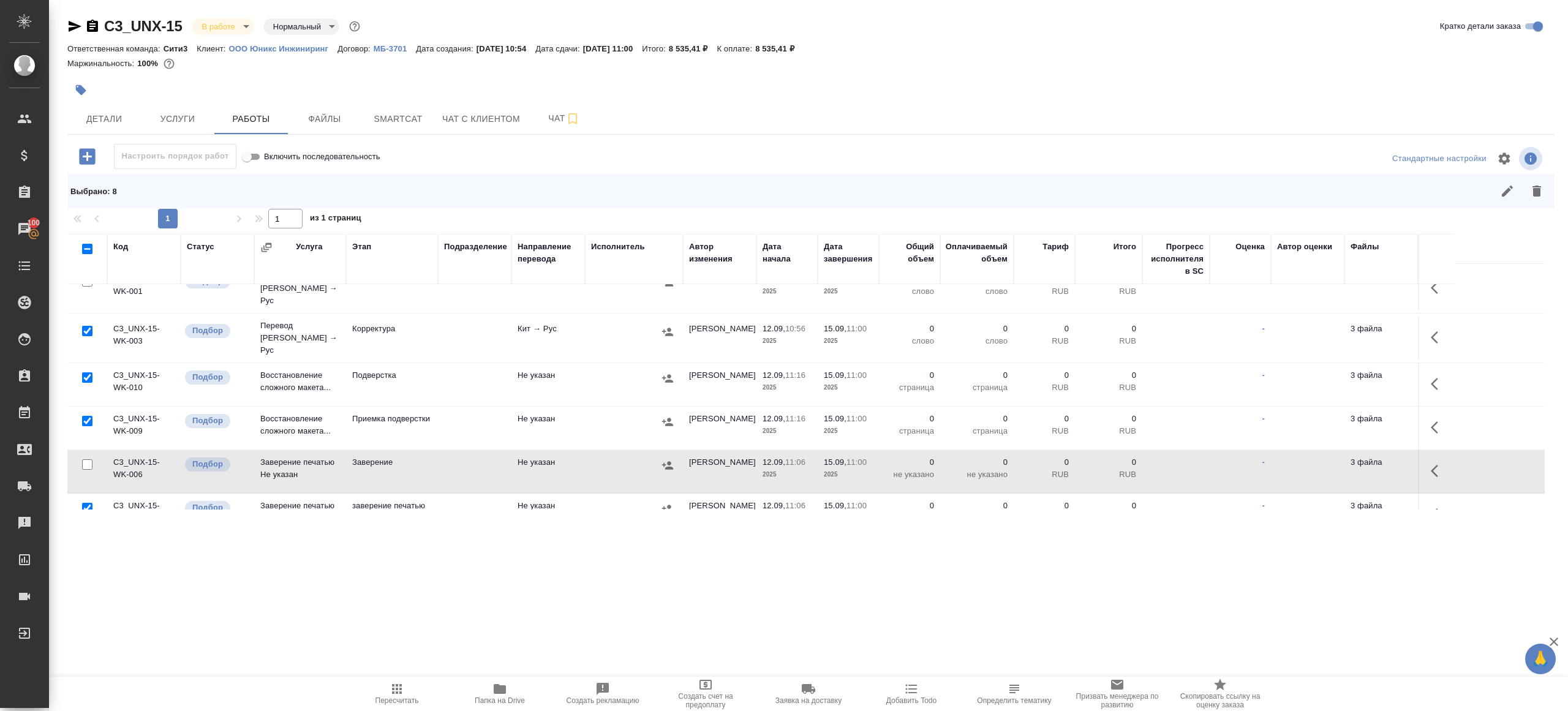
click at [89, 503] on input "checkbox" at bounding box center [87, 508] width 10 height 10
checkbox input "false"
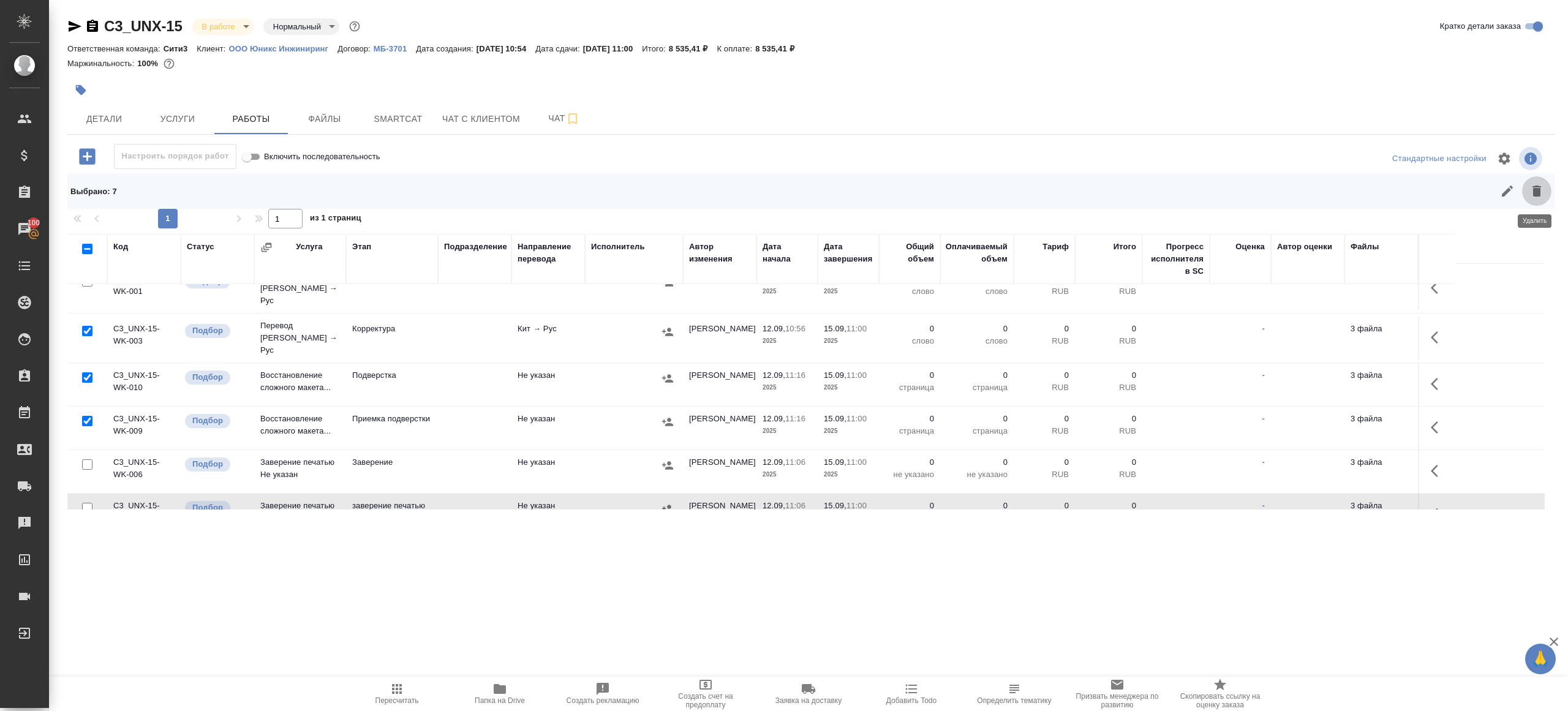
click at [1528, 202] on button "button" at bounding box center [1536, 191] width 30 height 30
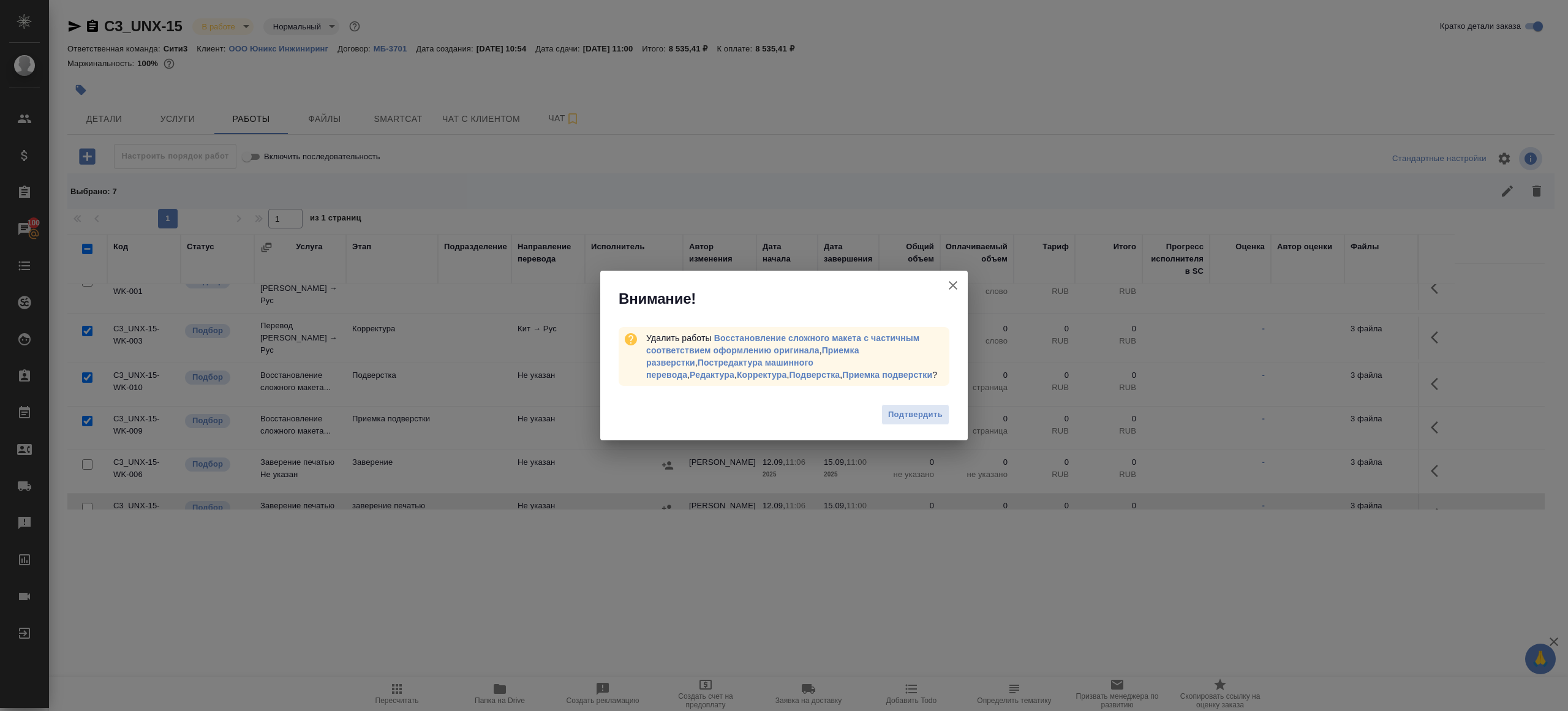
click at [919, 403] on div "Подтвердить" at bounding box center [784, 416] width 367 height 49
click at [919, 408] on span "Подтвердить" at bounding box center [915, 415] width 54 height 14
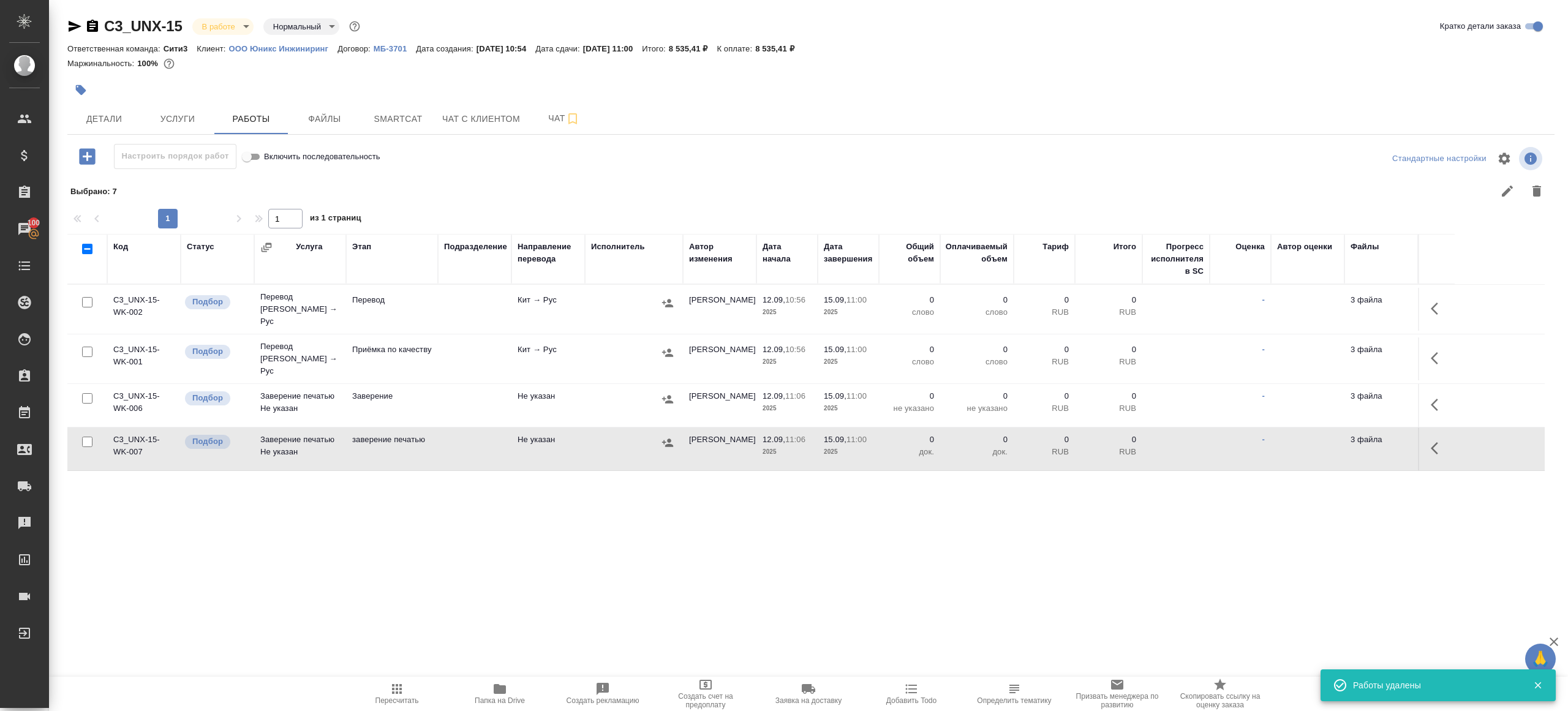
scroll to position [0, 0]
click at [1429, 304] on button "button" at bounding box center [1438, 308] width 30 height 30
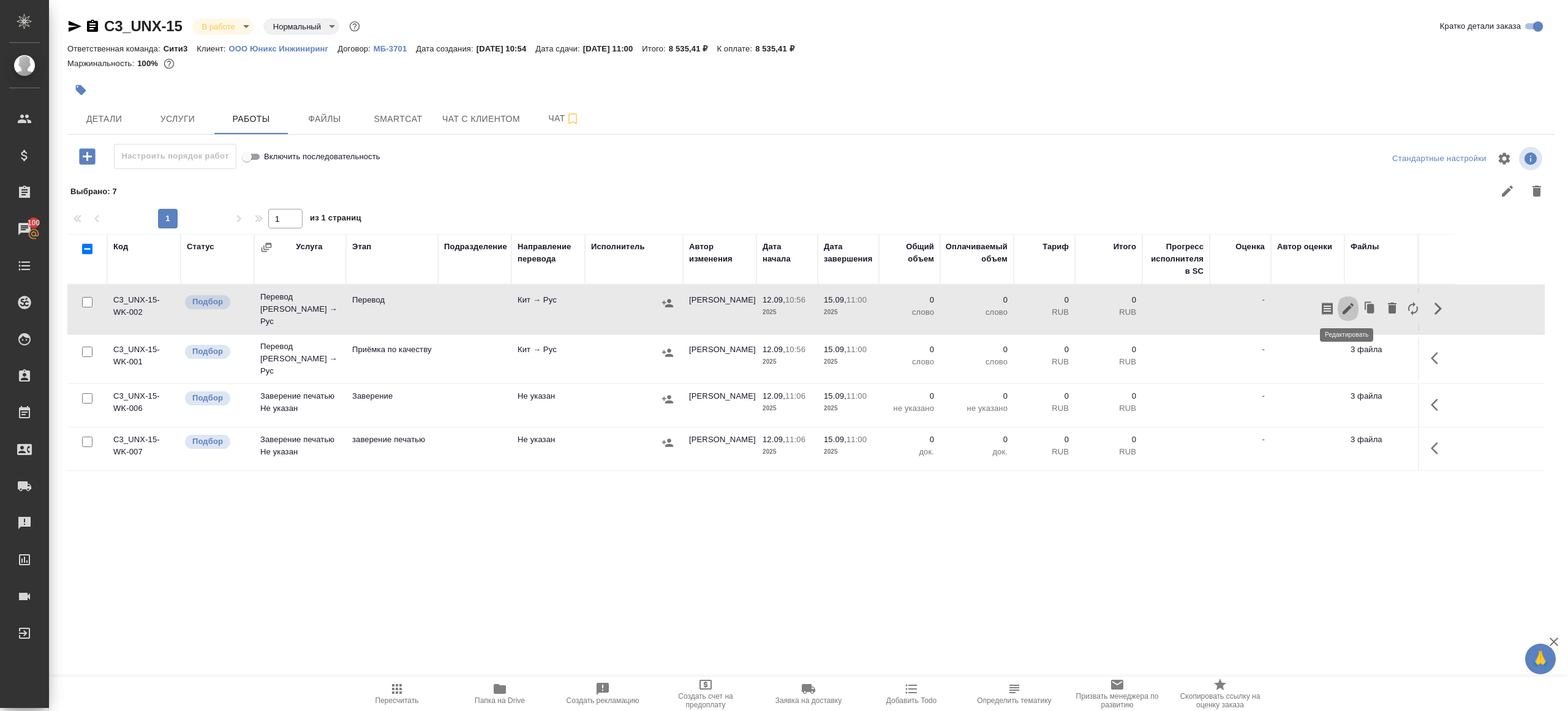
click at [1350, 303] on icon "button" at bounding box center [1348, 309] width 11 height 11
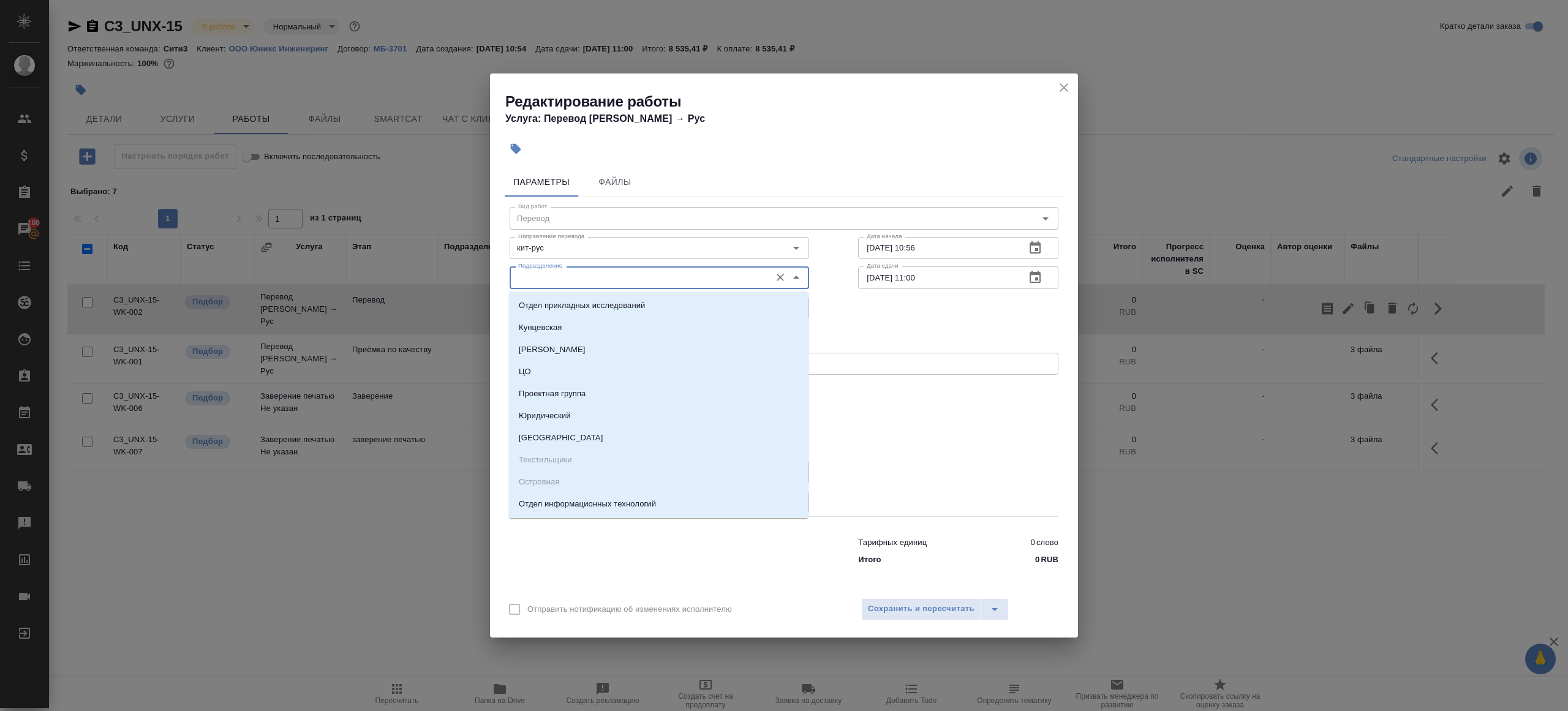
click at [602, 281] on input "Подразделение" at bounding box center [639, 277] width 251 height 14
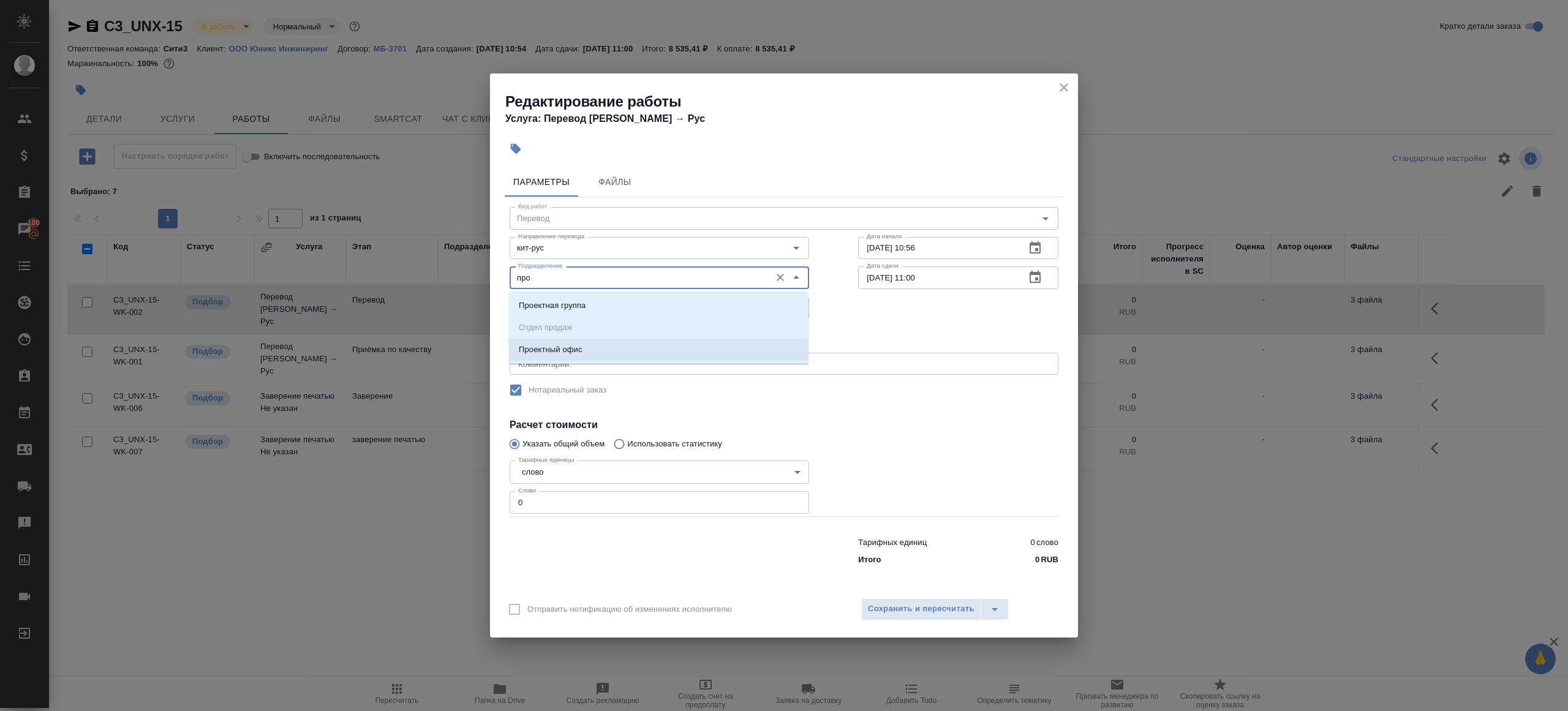
click at [595, 349] on li "Проектный офис" at bounding box center [659, 350] width 299 height 22
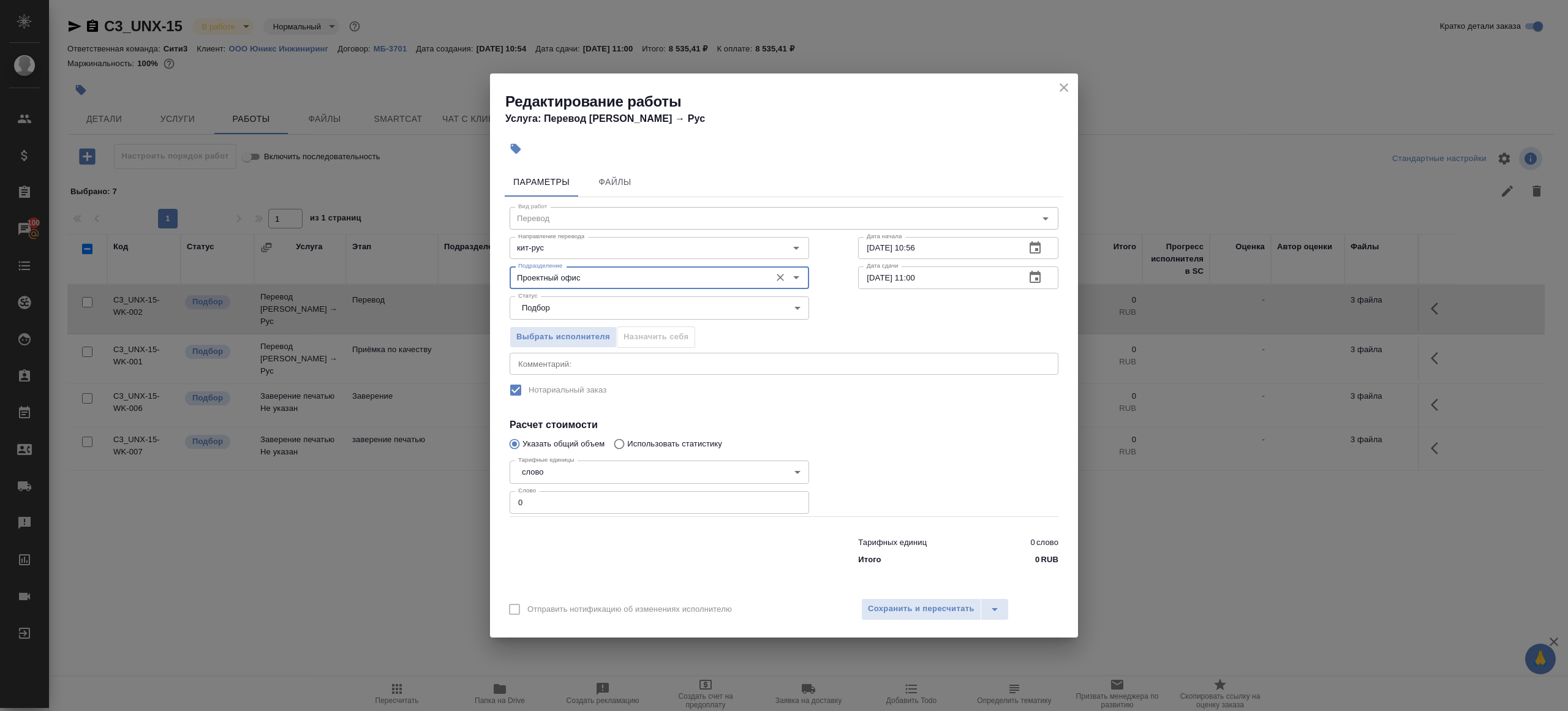
type input "Проектный офис"
click at [526, 509] on input "0" at bounding box center [659, 502] width 299 height 22
click at [644, 506] on input "1" at bounding box center [659, 502] width 299 height 22
type input "1"
click at [644, 546] on div at bounding box center [659, 548] width 349 height 49
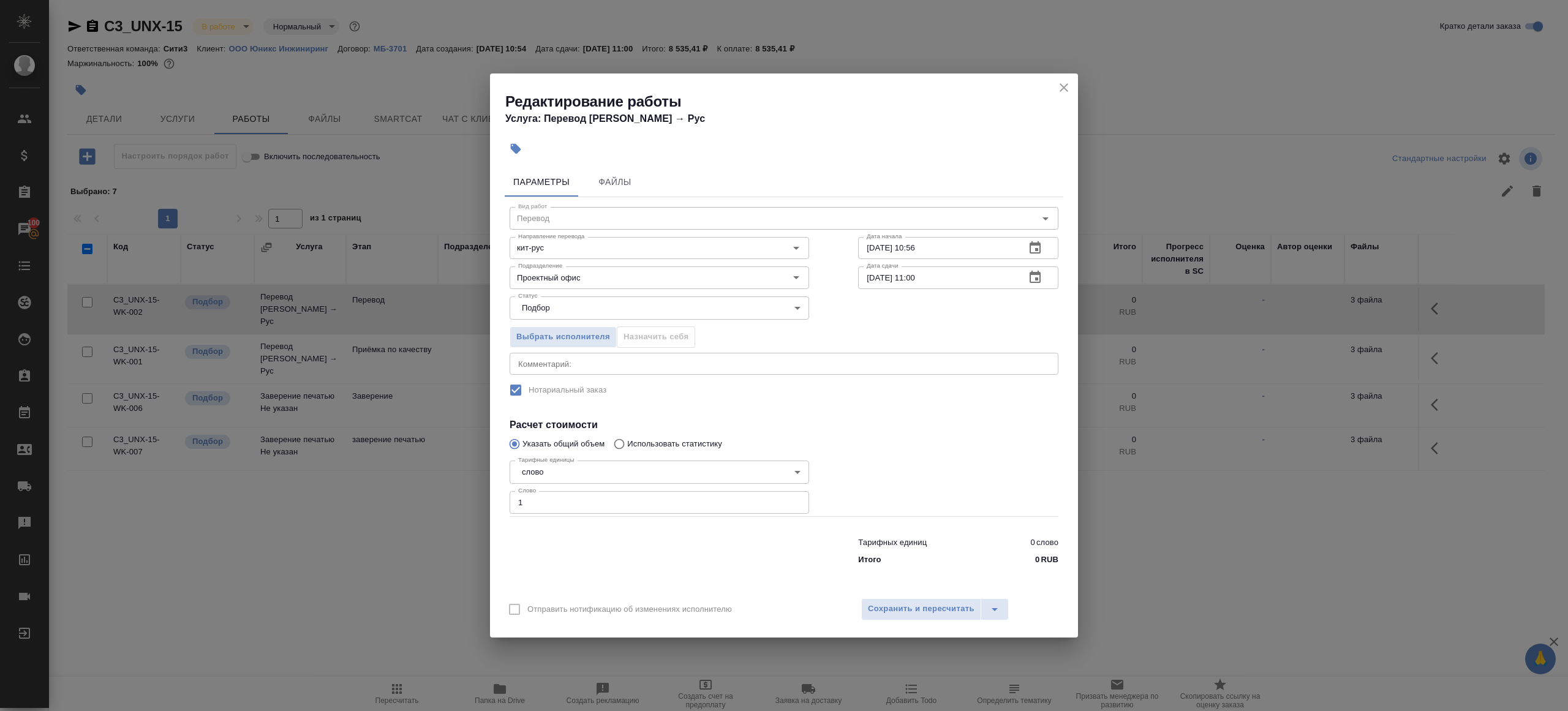
click at [917, 278] on input "15.09.2025 11:00" at bounding box center [936, 277] width 157 height 22
type input "15.09.2025 09:00"
click at [897, 442] on div at bounding box center [958, 486] width 249 height 110
click at [920, 614] on span "Сохранить и пересчитать" at bounding box center [921, 609] width 106 height 14
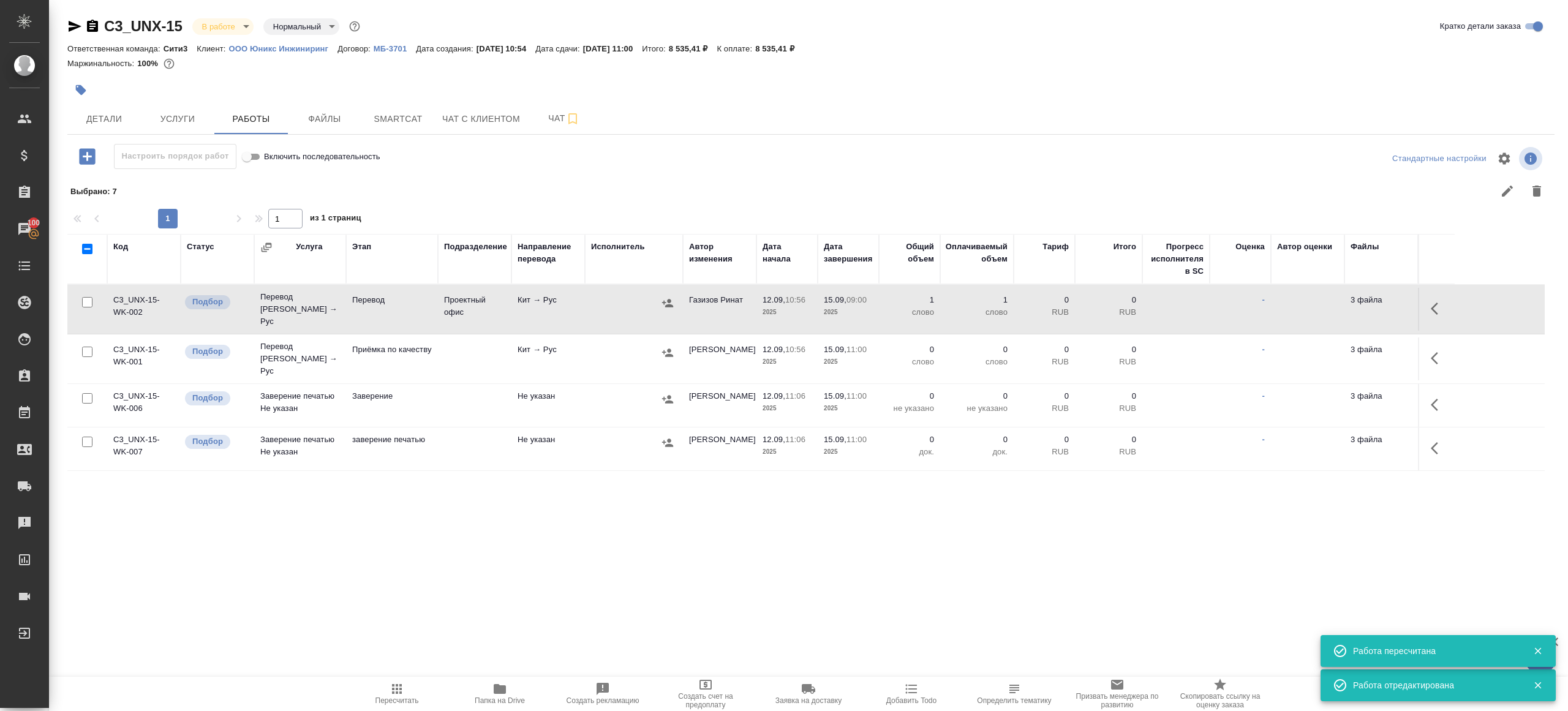
click at [1444, 344] on button "button" at bounding box center [1438, 358] width 30 height 30
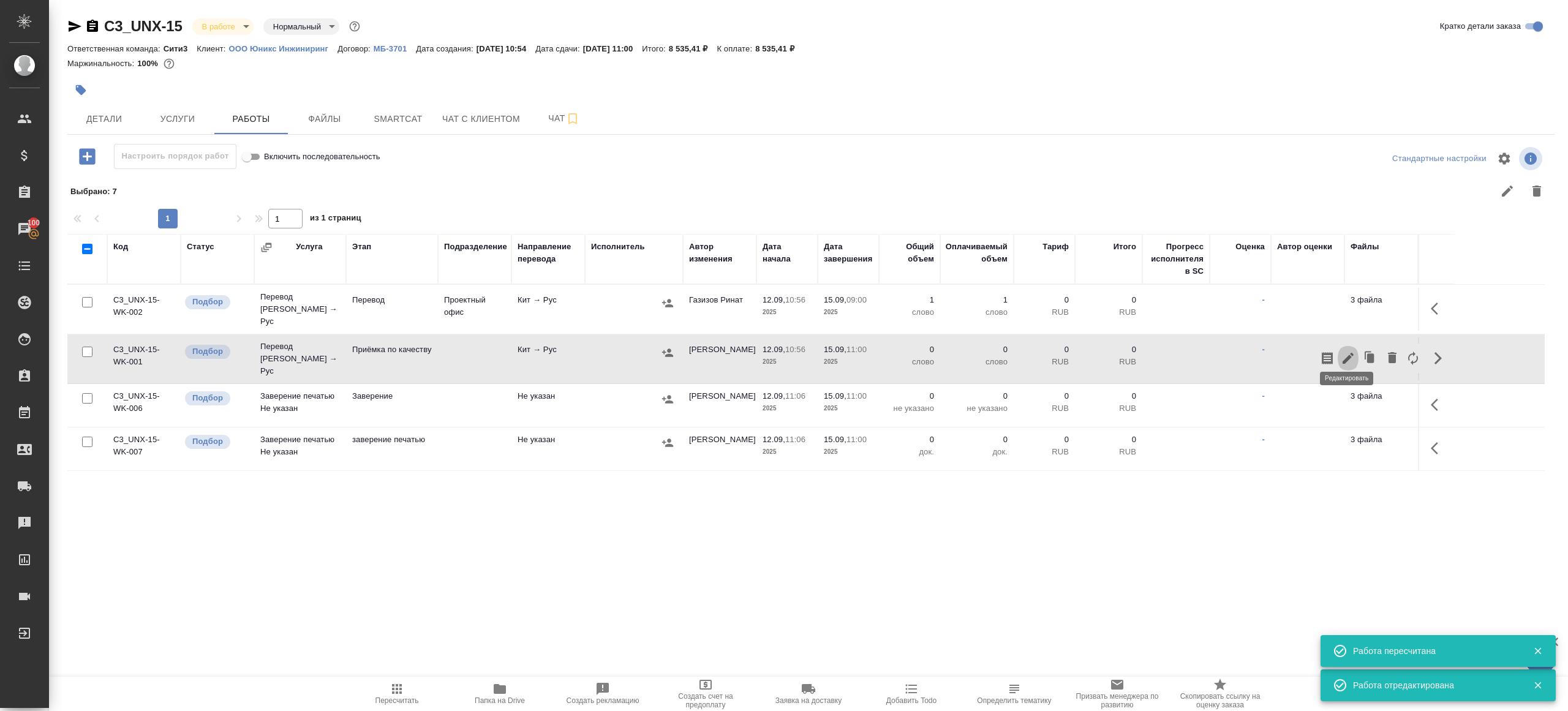
click at [1346, 353] on icon "button" at bounding box center [1348, 358] width 14 height 14
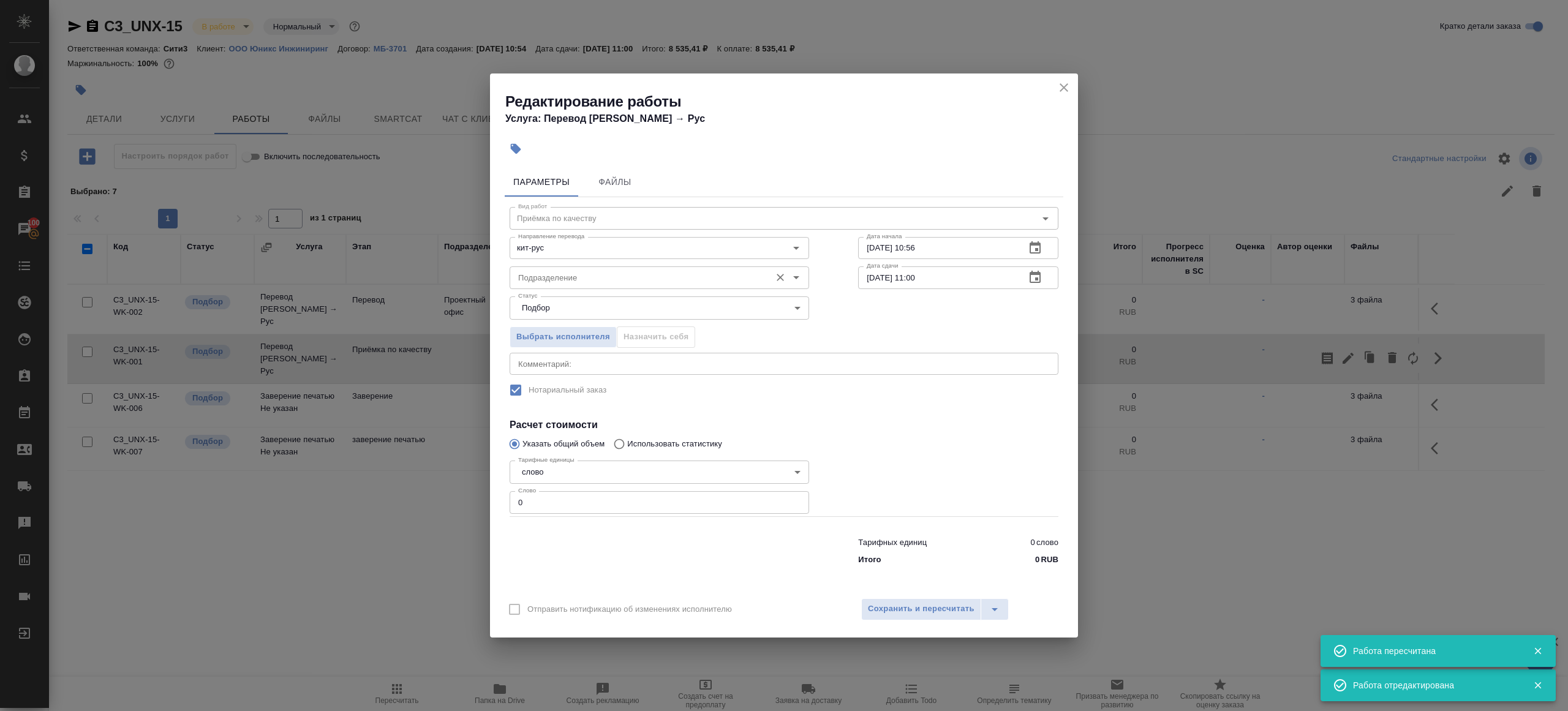
click at [615, 272] on input "Подразделение" at bounding box center [639, 277] width 251 height 14
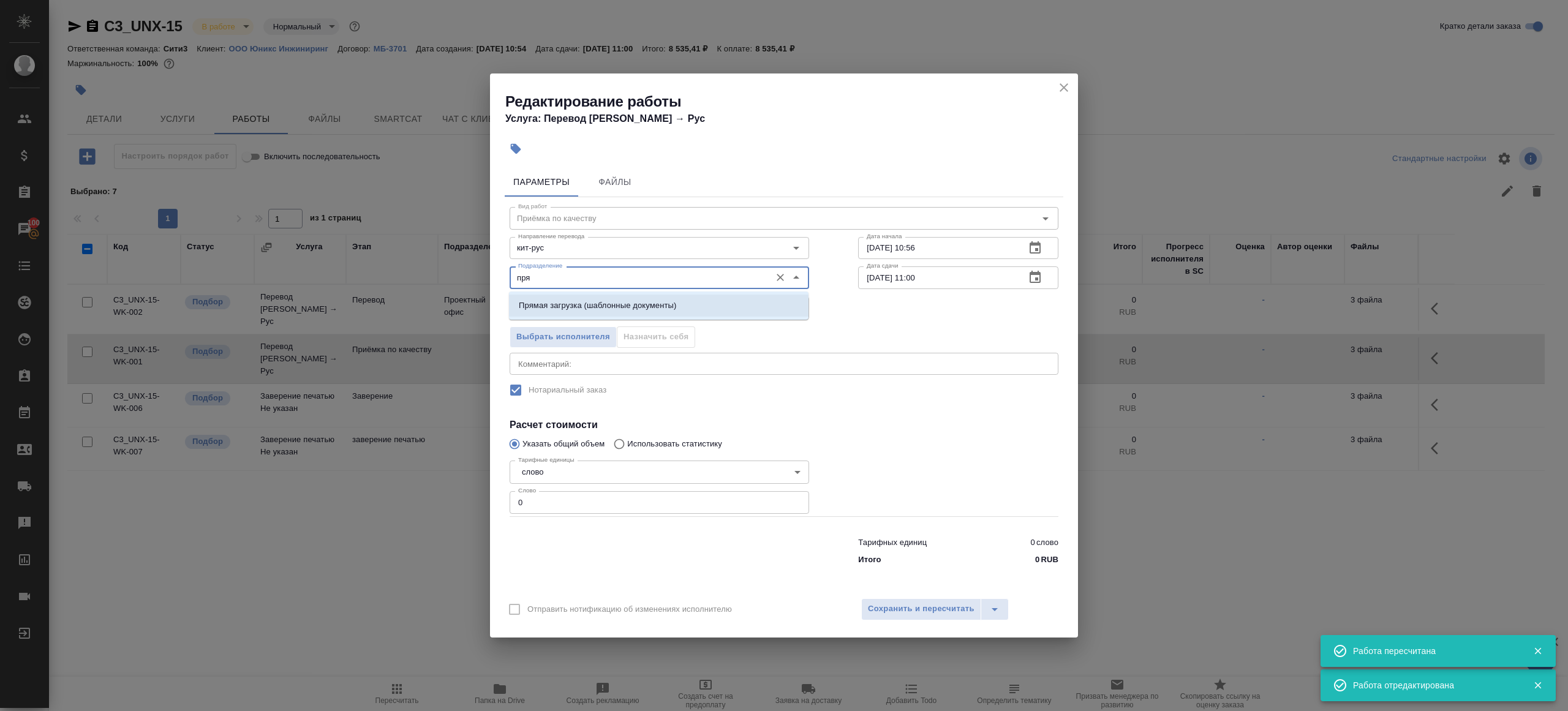
click at [648, 303] on p "Прямая загрузка (шаблонные документы)" at bounding box center [597, 305] width 157 height 12
type input "Прямая загрузка (шаблонные документы)"
click at [929, 231] on div "Дата начала 12.09.2025 10:56 Дата начала" at bounding box center [958, 247] width 249 height 78
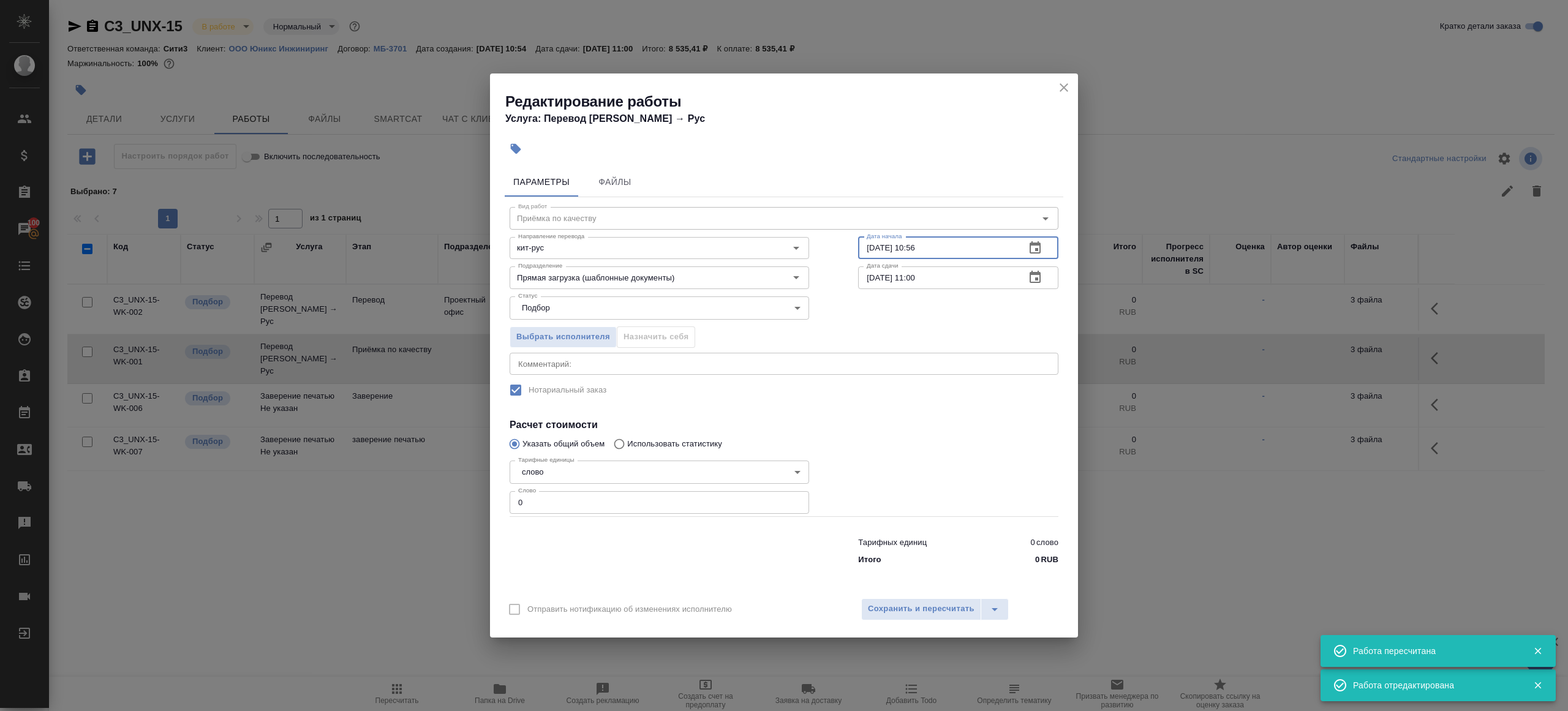
click at [929, 248] on input "12.09.2025 10:56" at bounding box center [936, 248] width 157 height 22
paste input "5.09.2025 09:00"
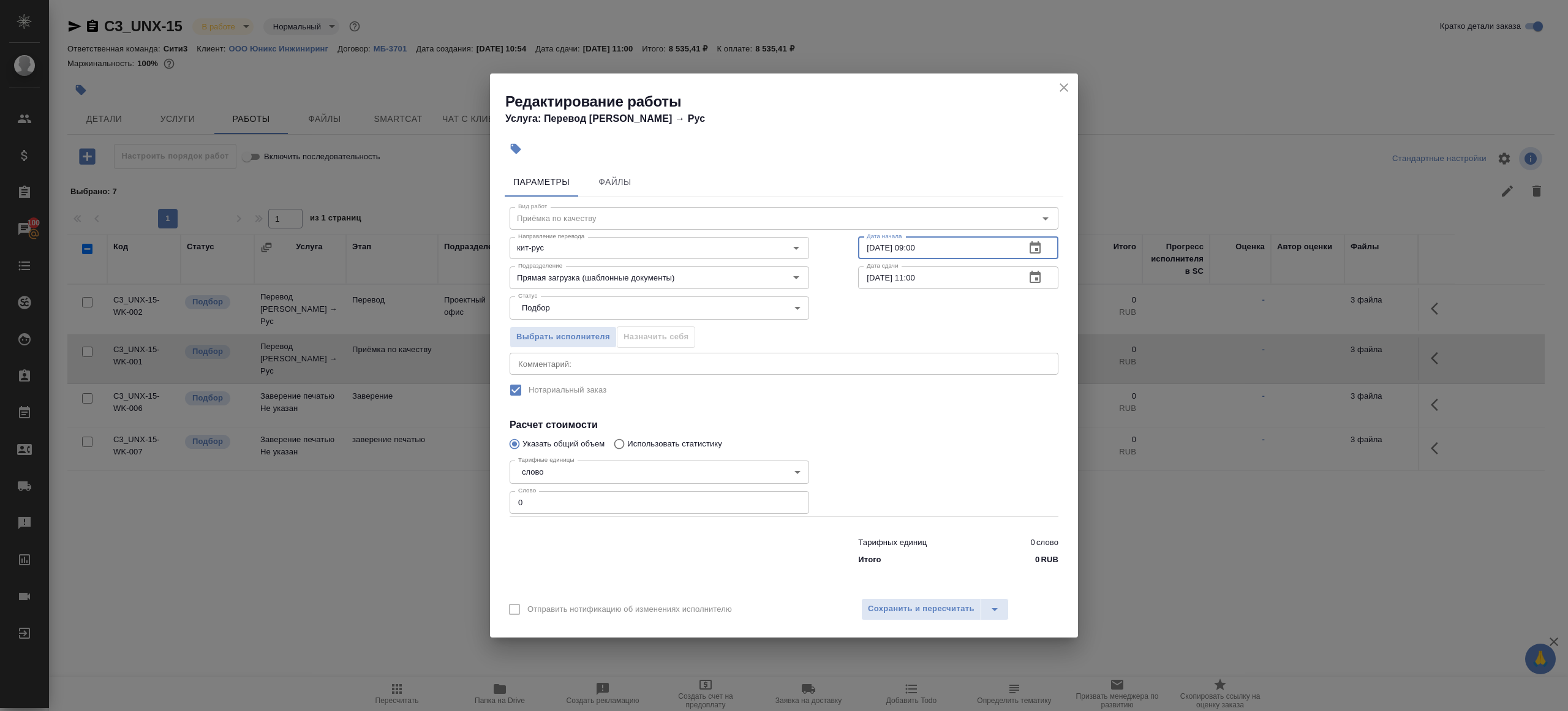
type input "15.09.2025 09:00"
click input "0"
type input "1"
click div
click div "Параметры Файлы Вид работ Приёмка по качеству Вид работ Направление перевода ки…"
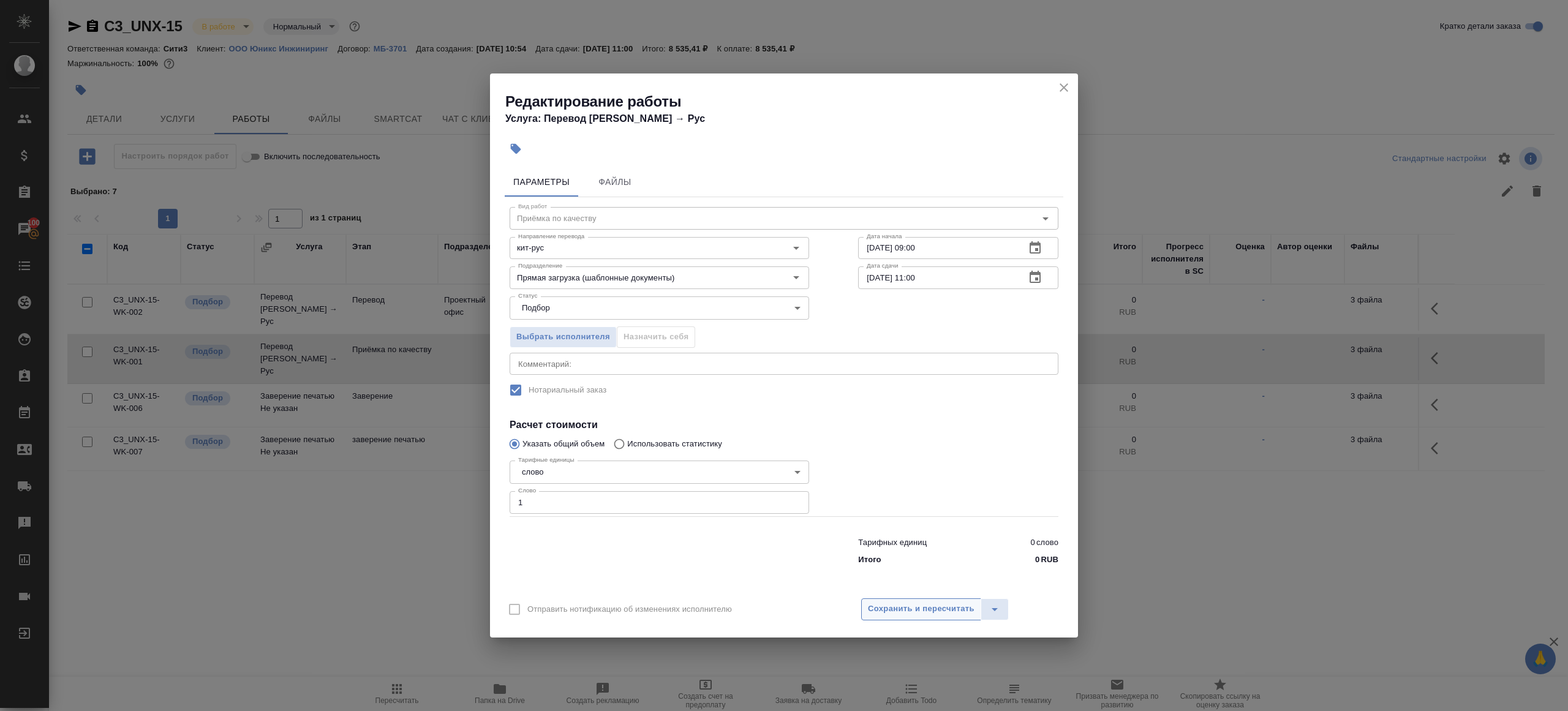
click button "Сохранить и пересчитать"
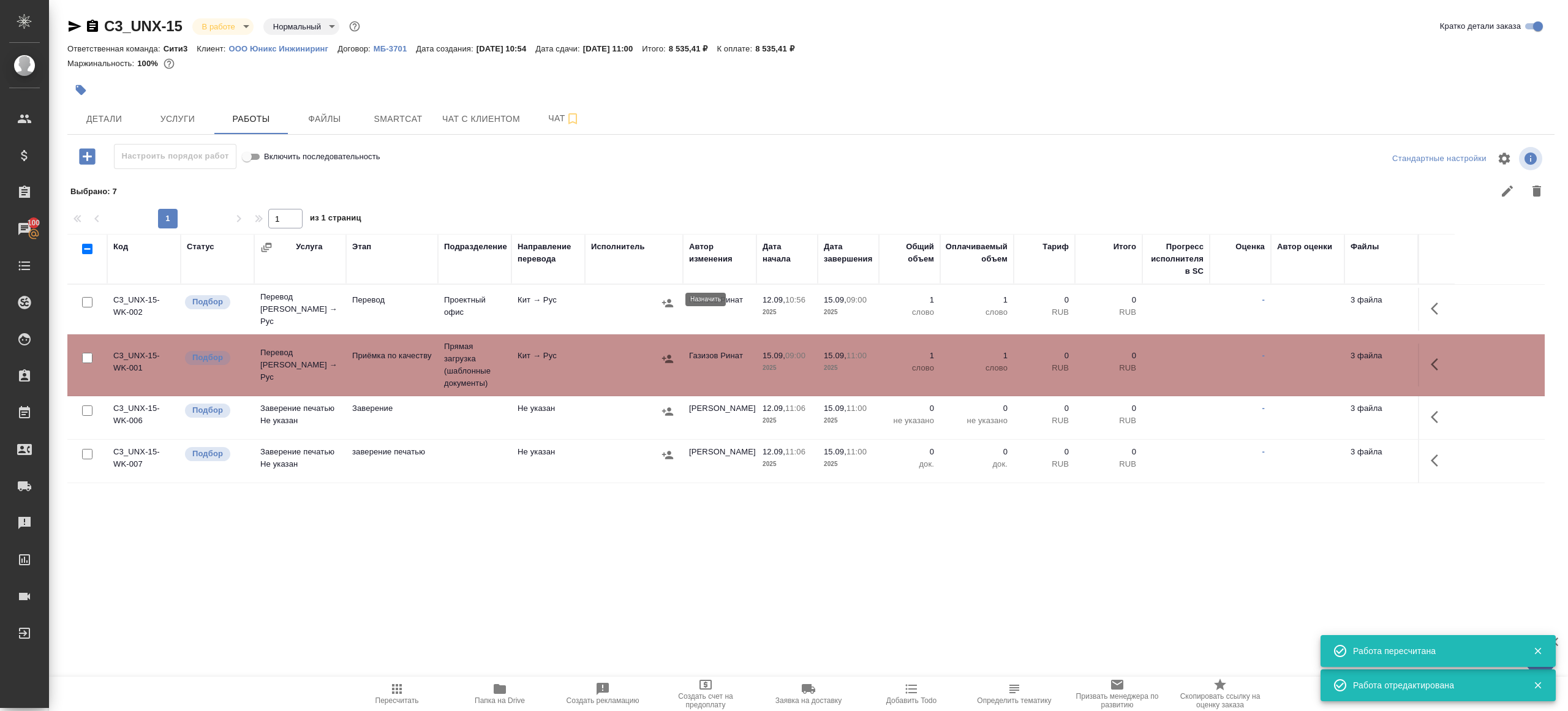
click icon "button"
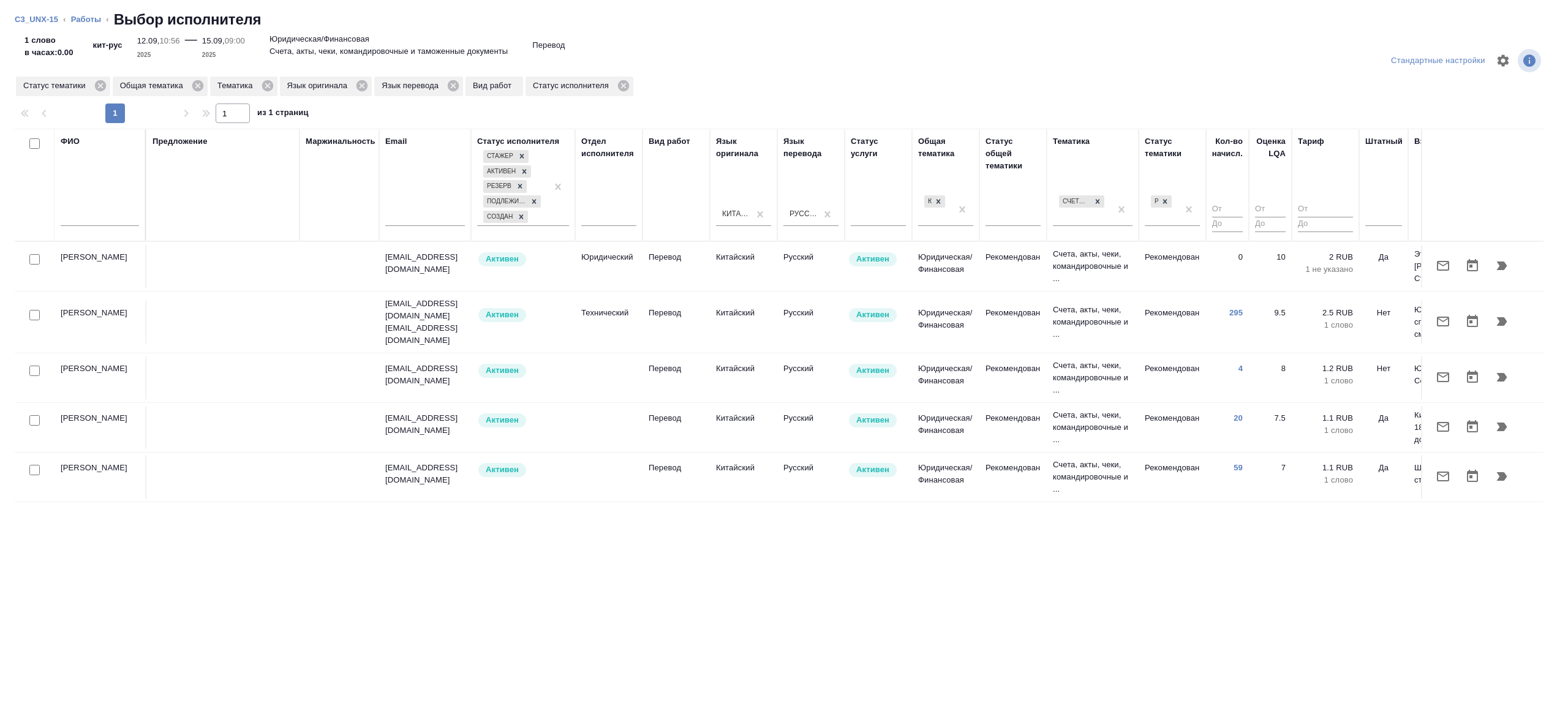
click div "ФИО"
click input "text"
type input "эльмира"
click div "Предложение"
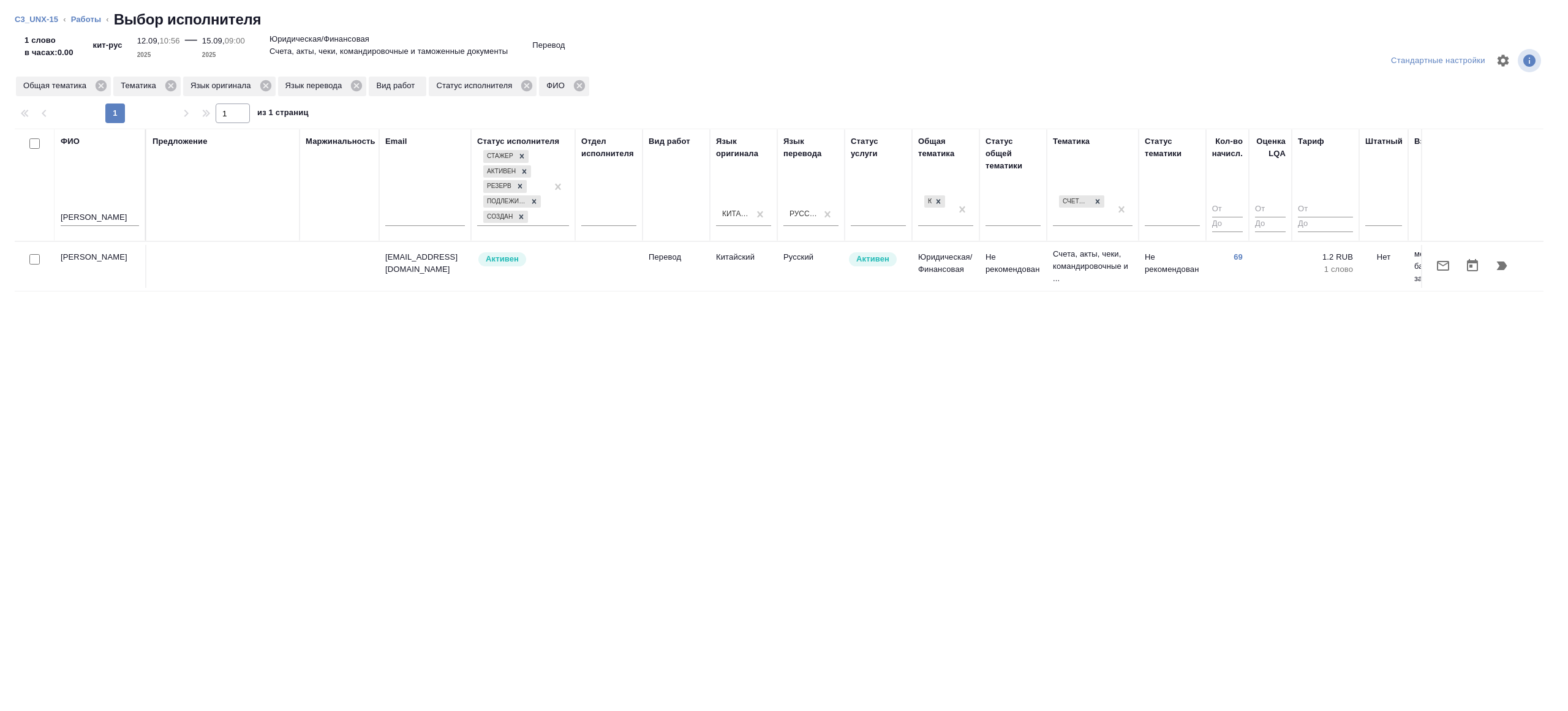
click td "Не рекомендован"
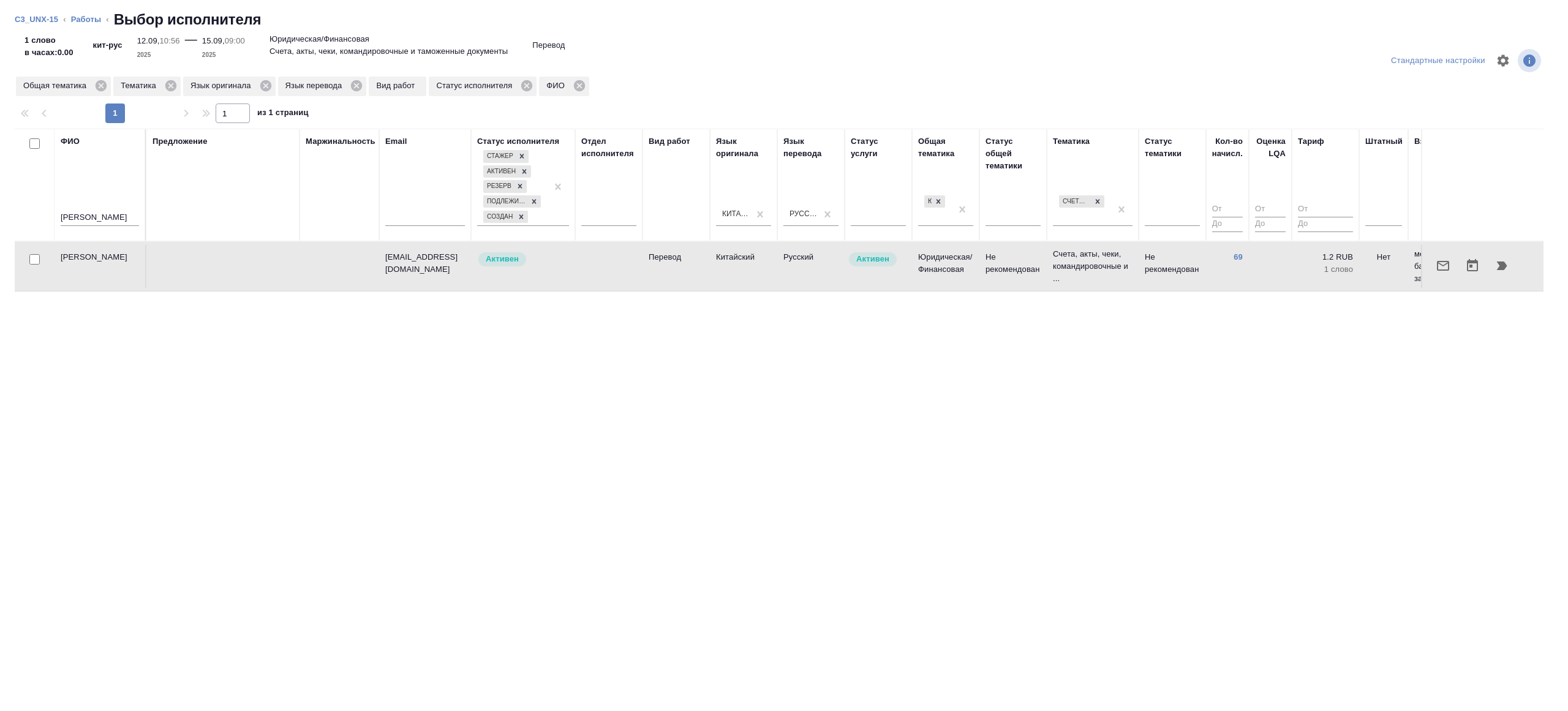
click icon "button"
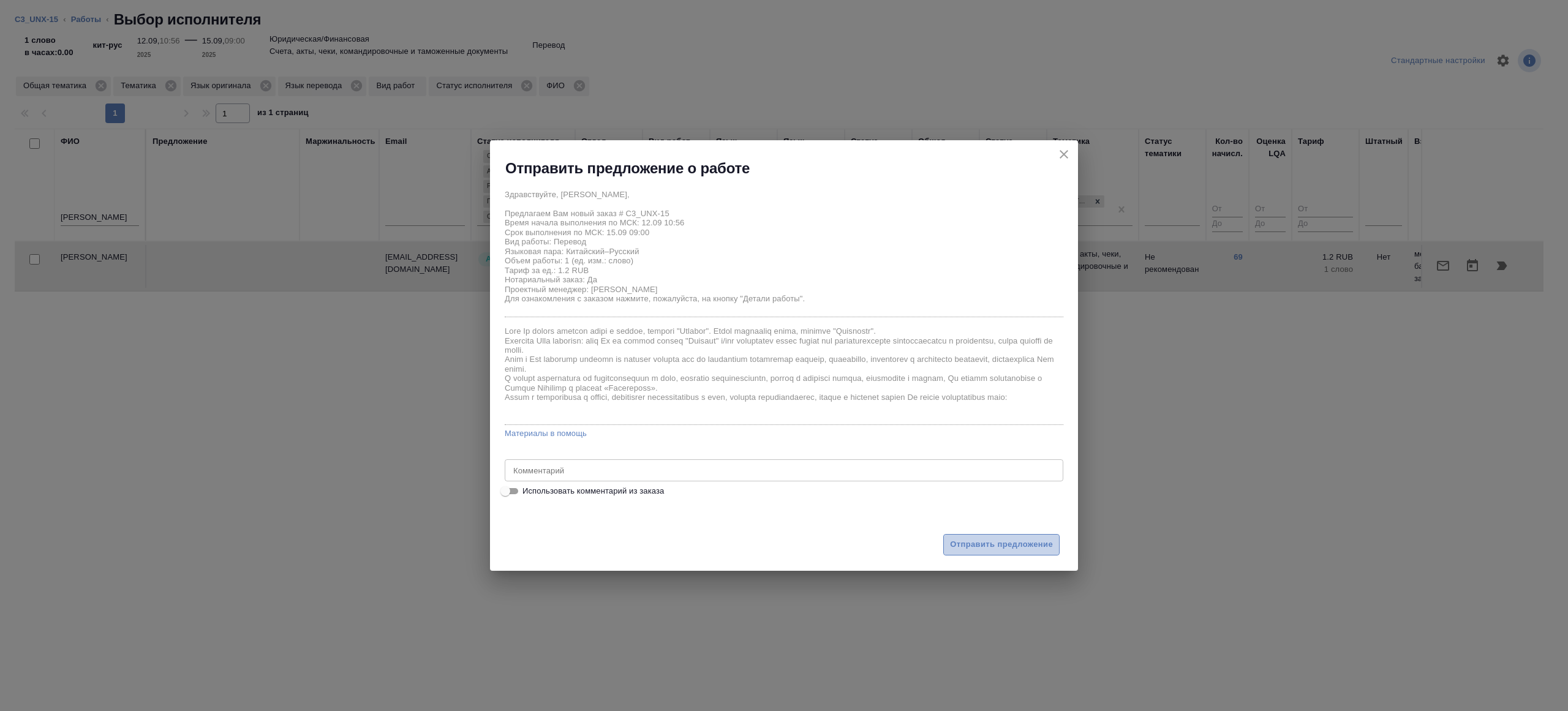
click span "Отправить предложение"
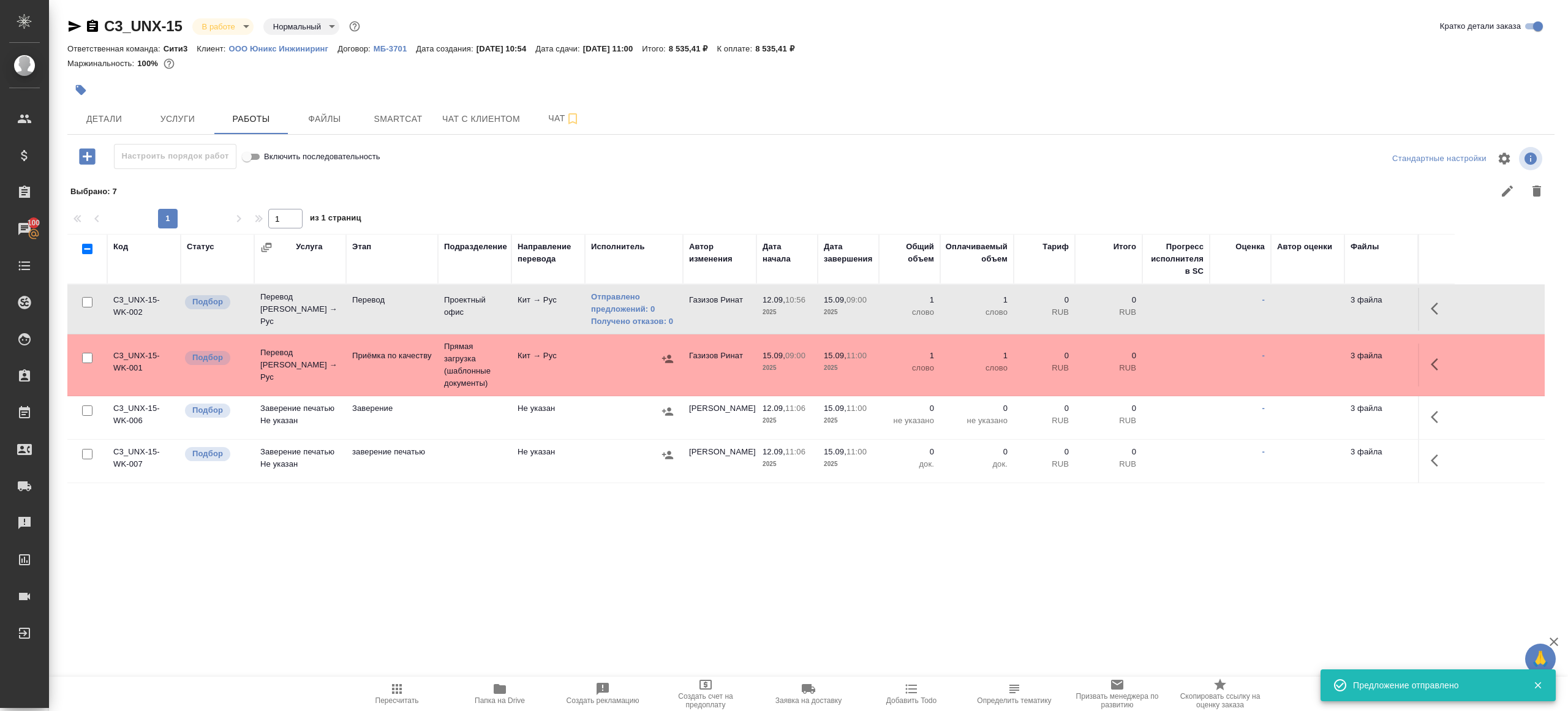
click span "Пересчитать"
drag, startPoint x: 405, startPoint y: 692, endPoint x: 515, endPoint y: 642, distance: 120.8
click span "Пересчитать"
click div ".cls-1 fill:#fff; AWATERA Gazizov Rinat Клиенты Спецификации Заказы 100 Чаты To…"
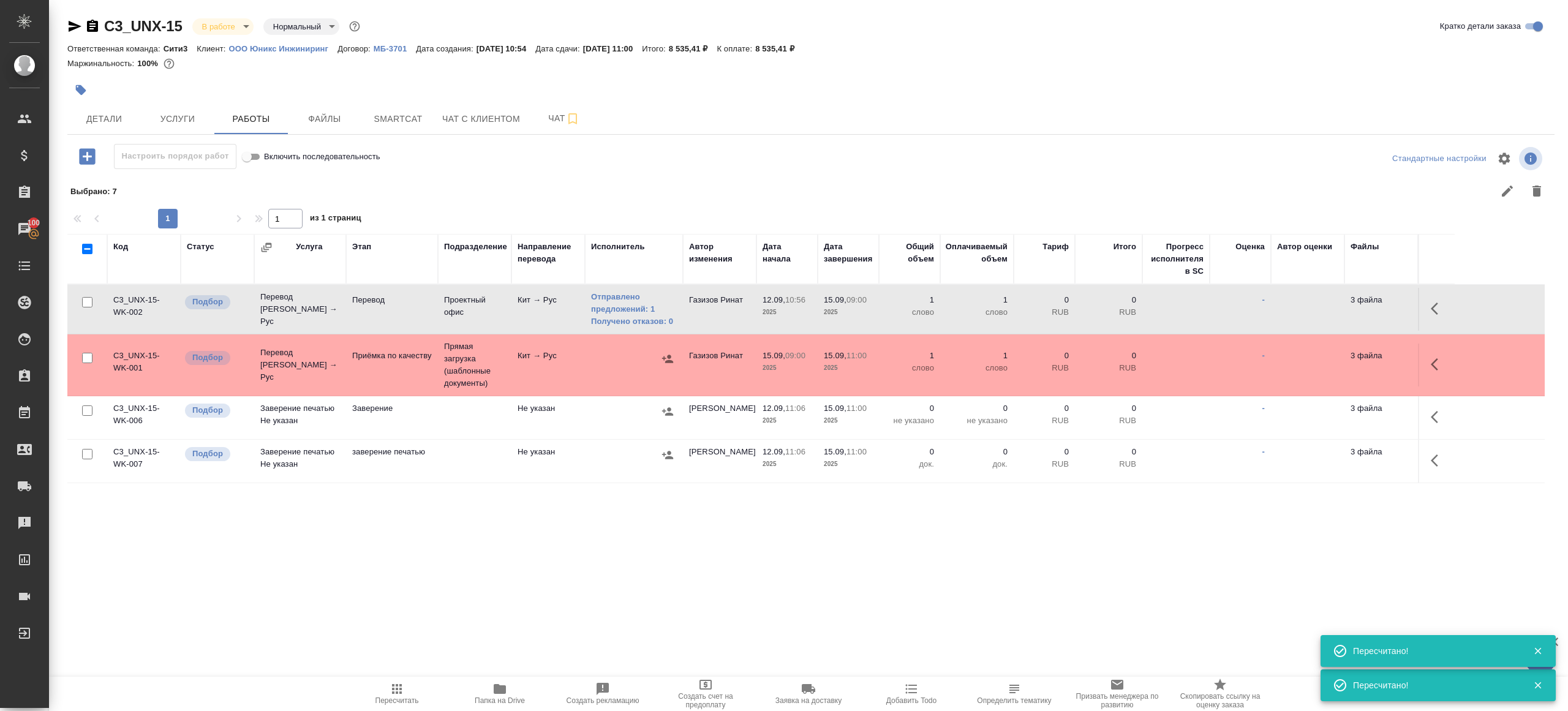
click span "Пересчитать"
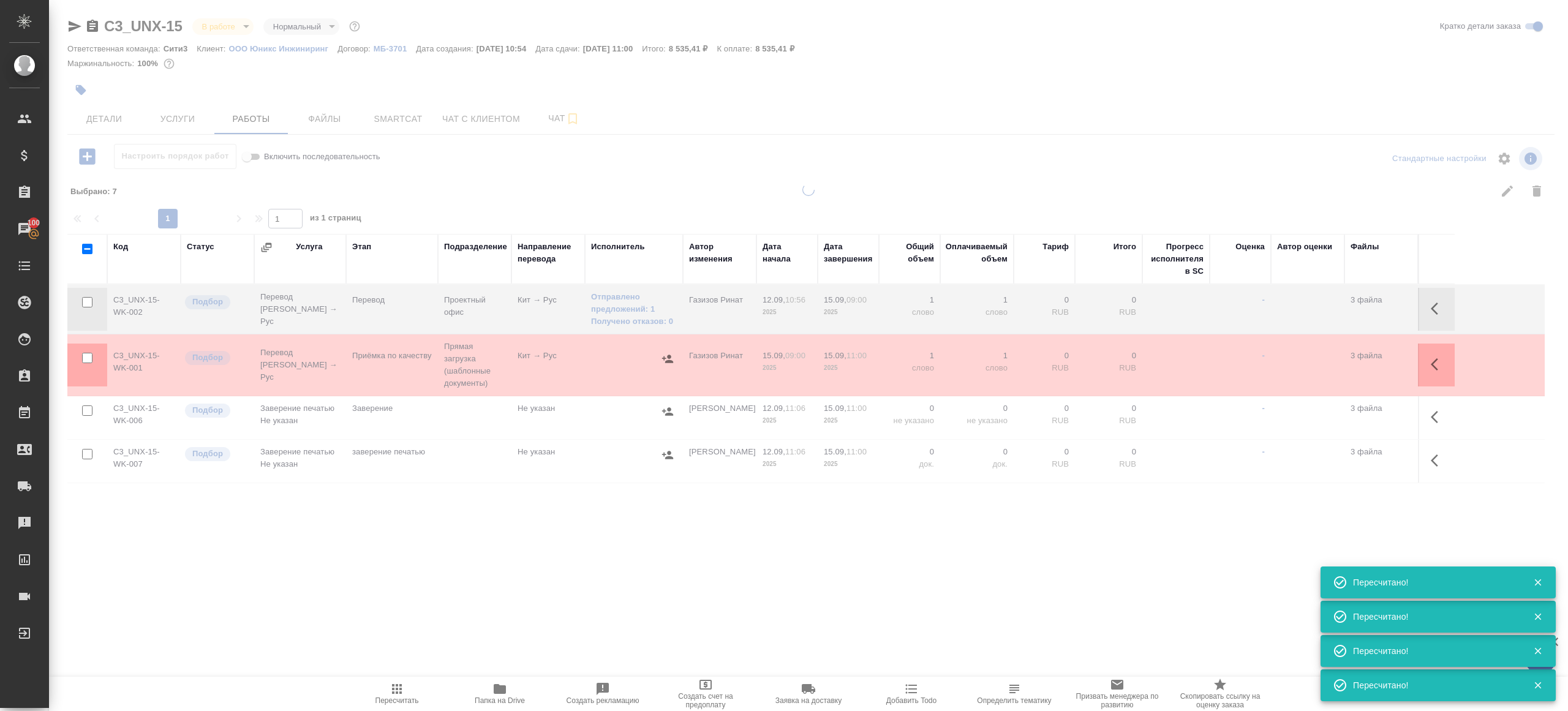
click div ".cls-1 fill:#fff; AWATERA Gazizov Rinat Клиенты Спецификации Заказы 100 Чаты To…"
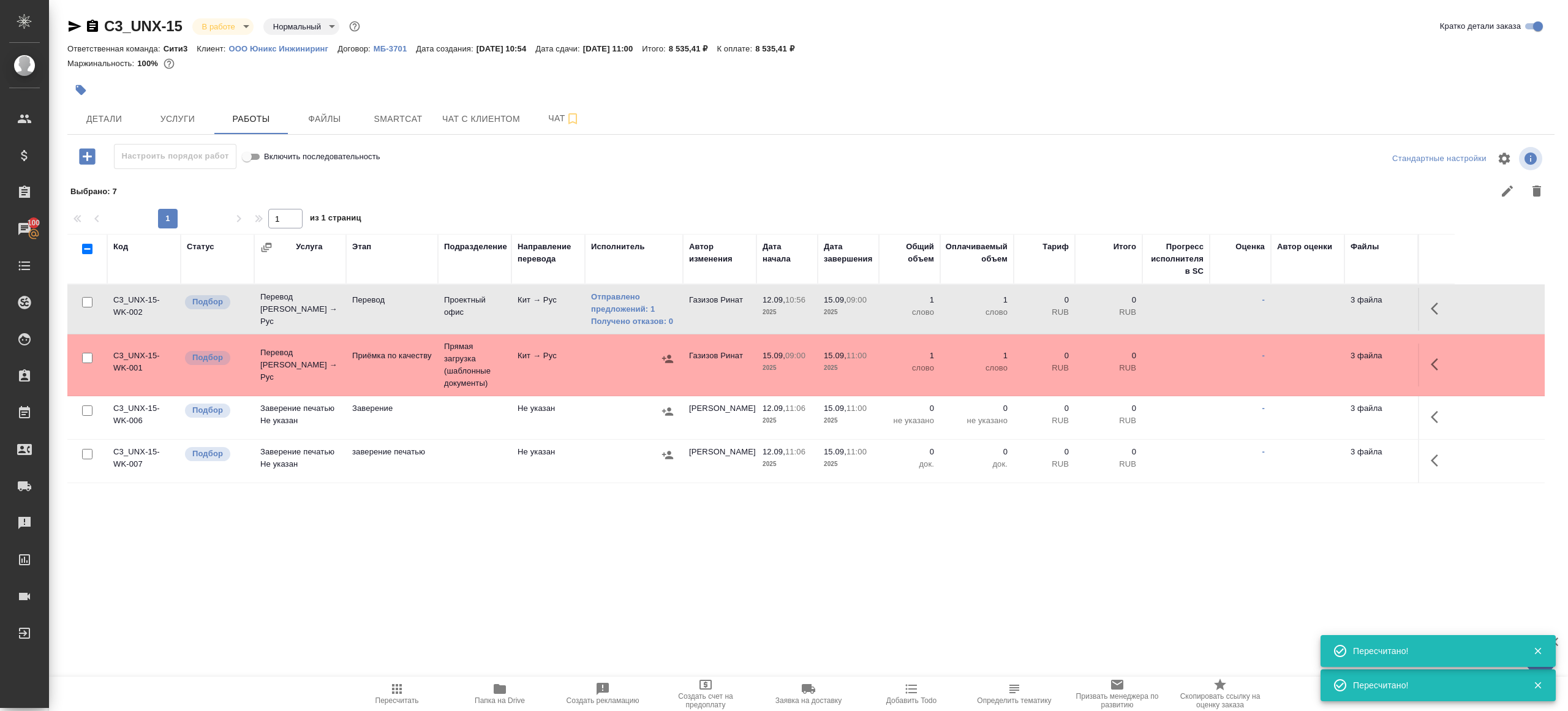
click div ".cls-1 fill:#fff; AWATERA Gazizov Rinat Клиенты Спецификации Заказы 100 Чаты To…"
click icon "button"
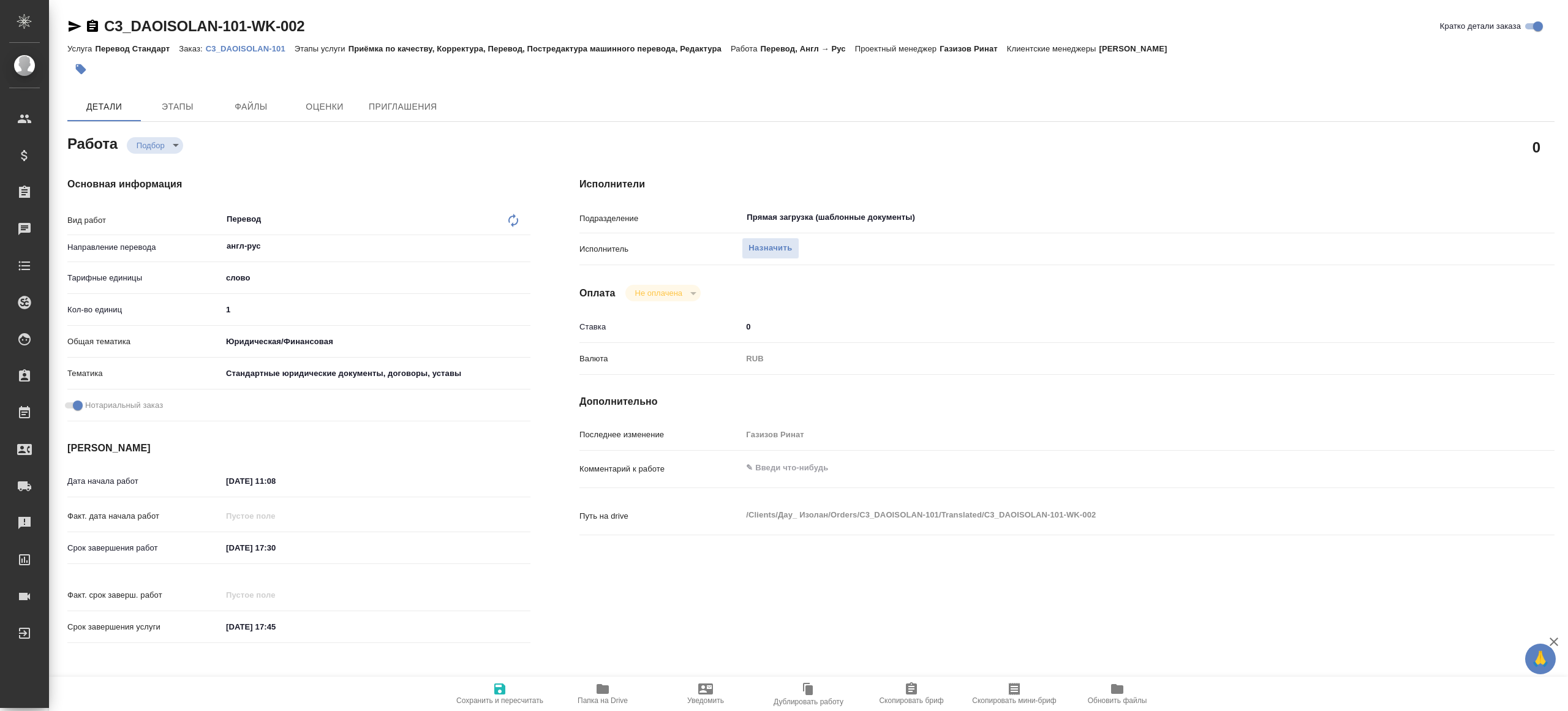
type textarea "x"
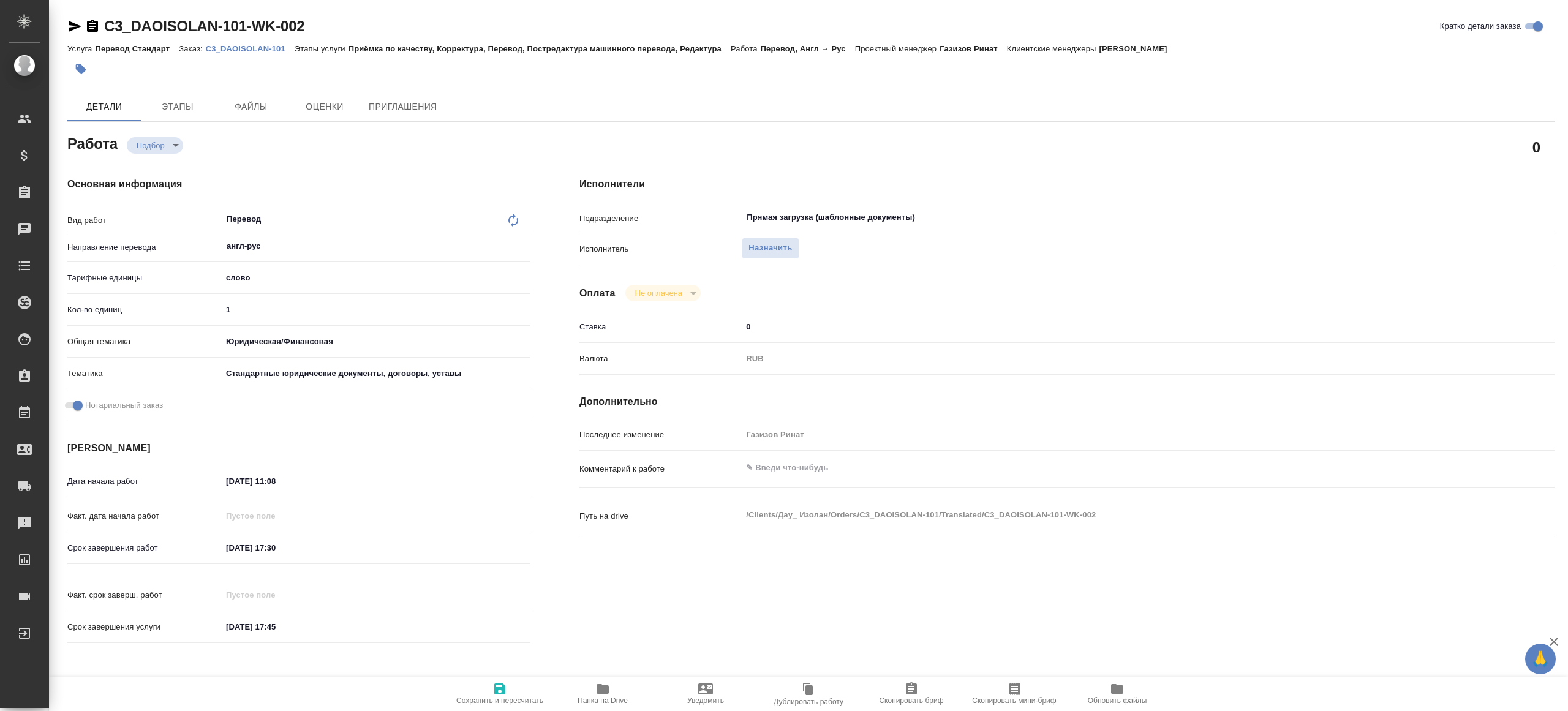
type textarea "x"
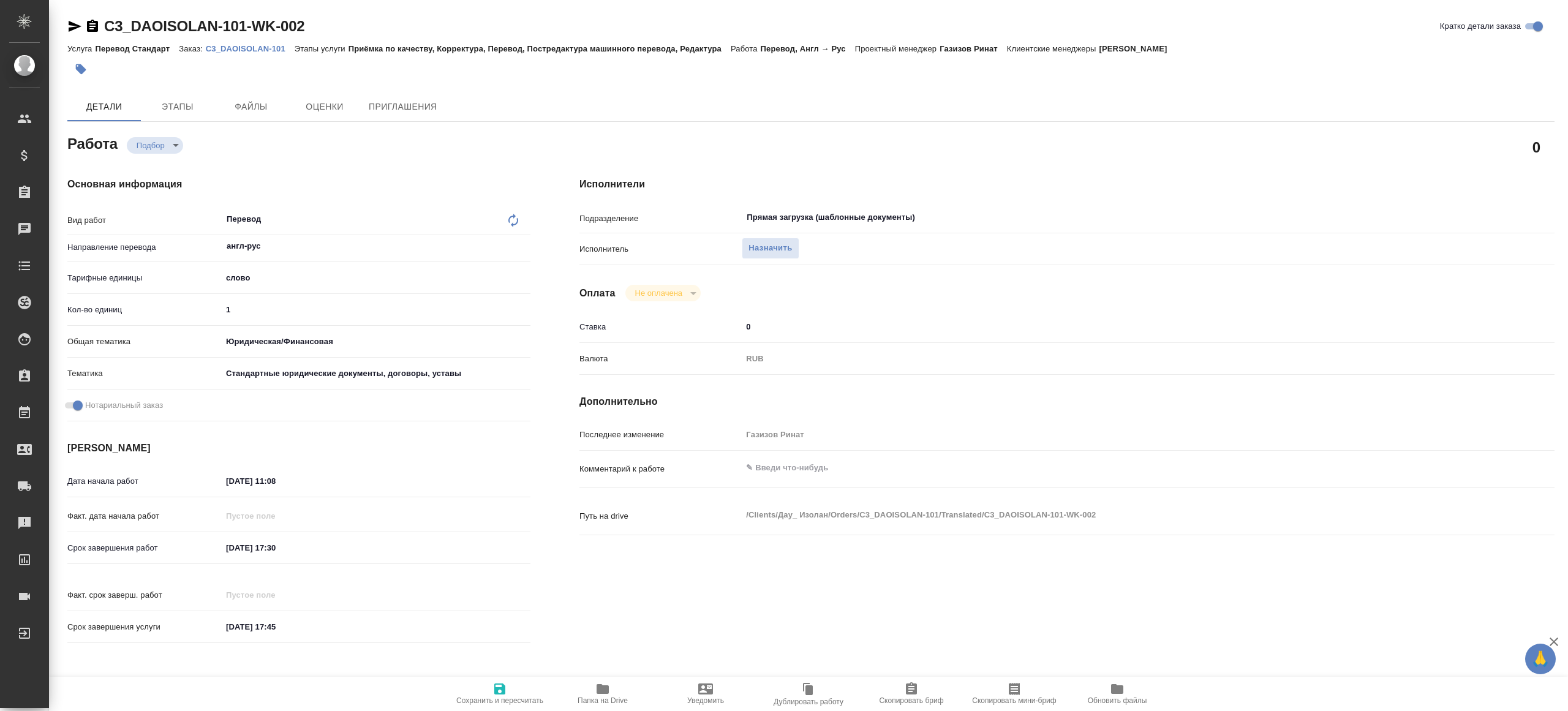
type textarea "x"
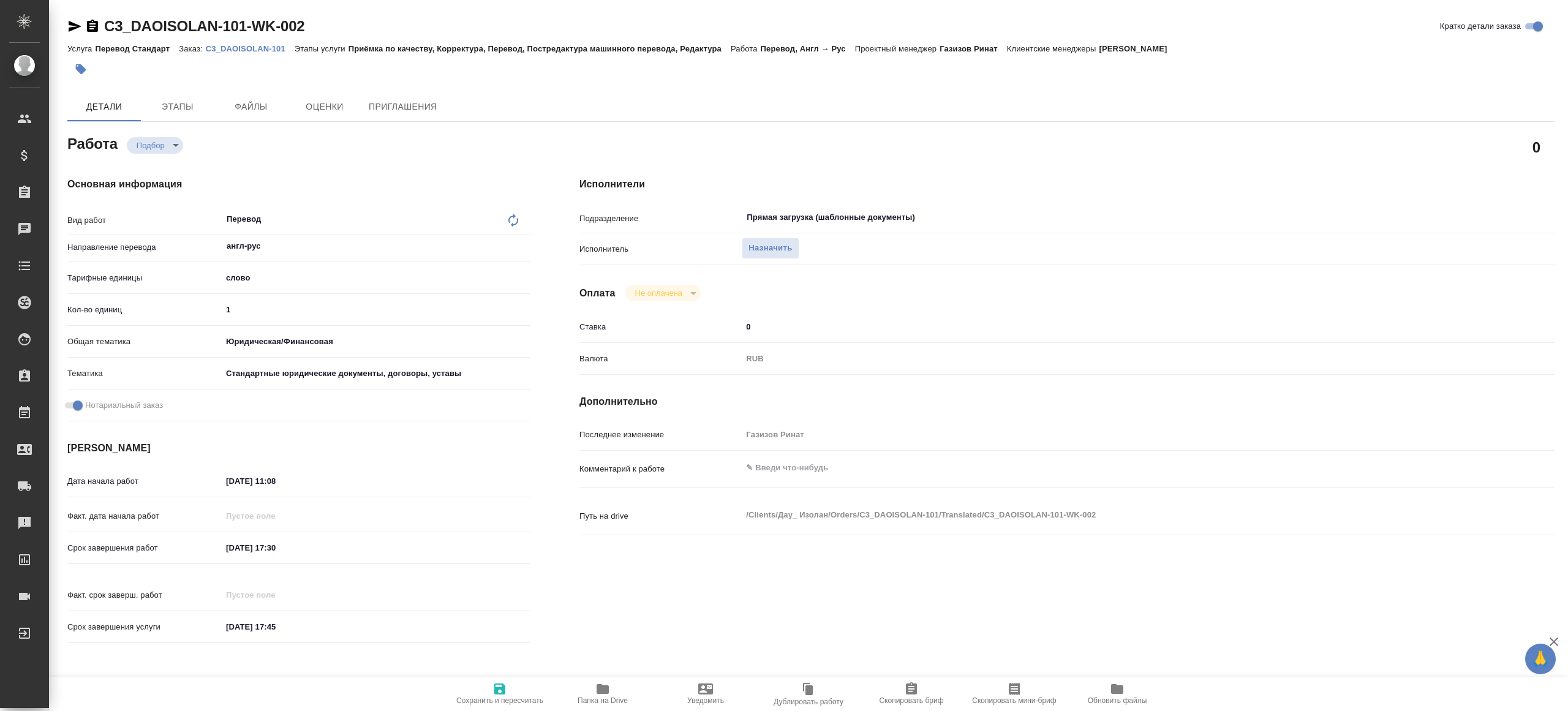
type textarea "x"
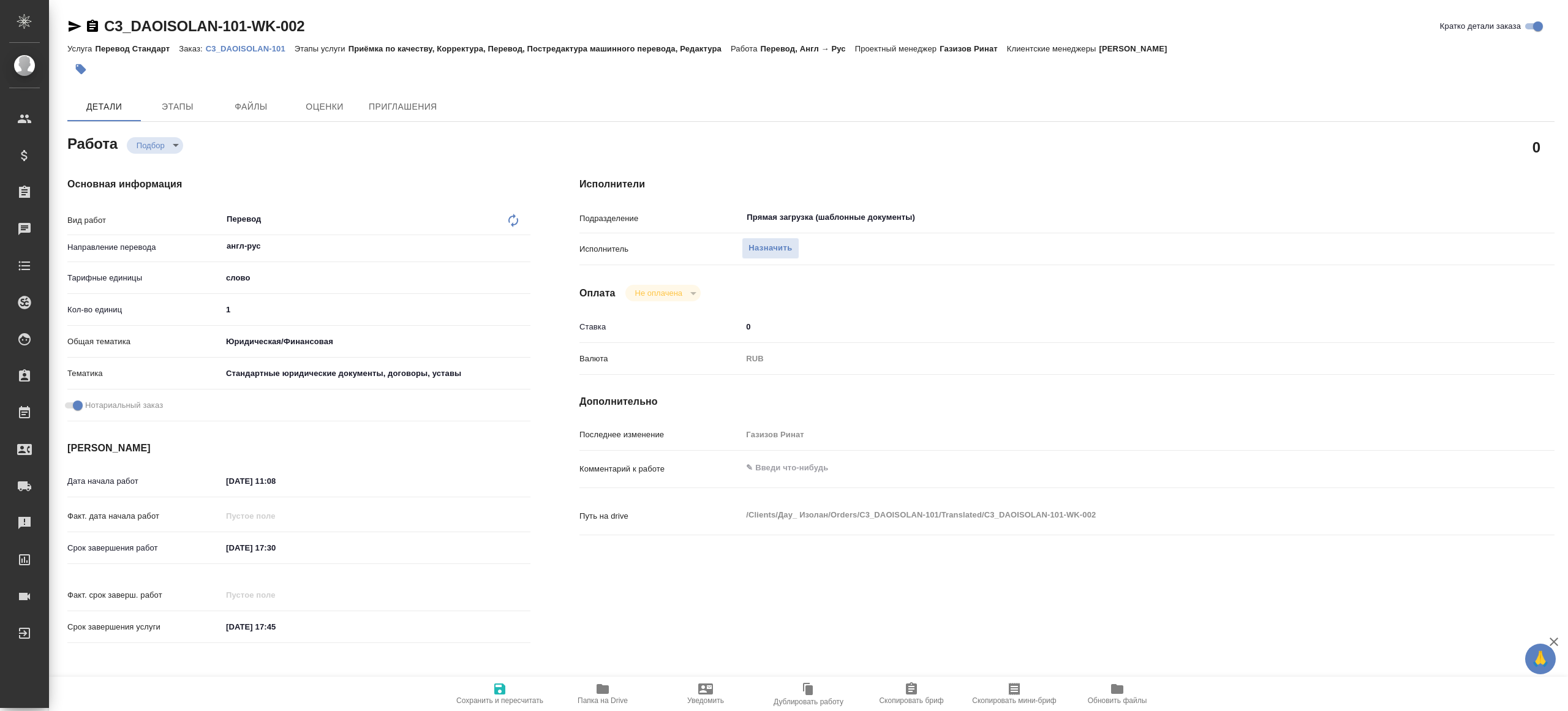
type textarea "x"
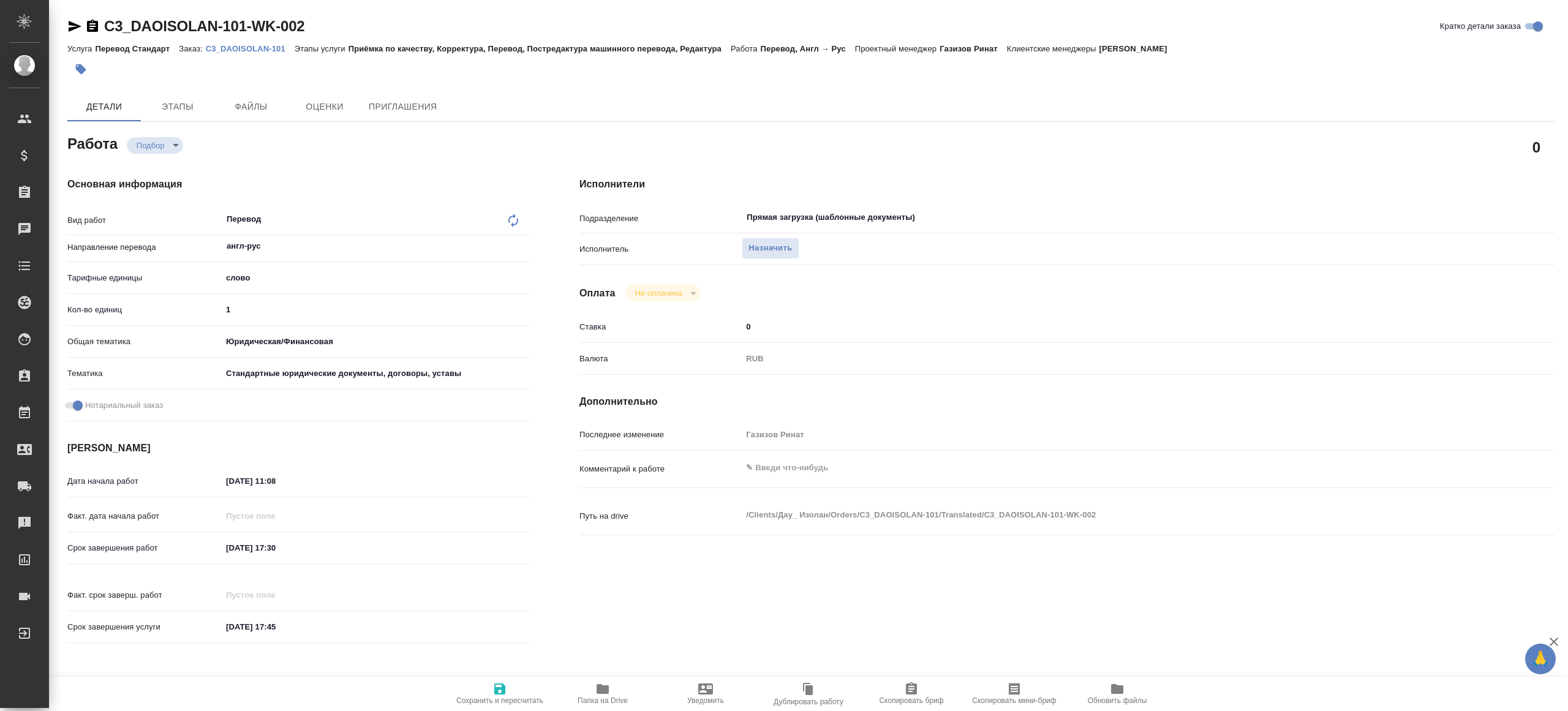
type textarea "x"
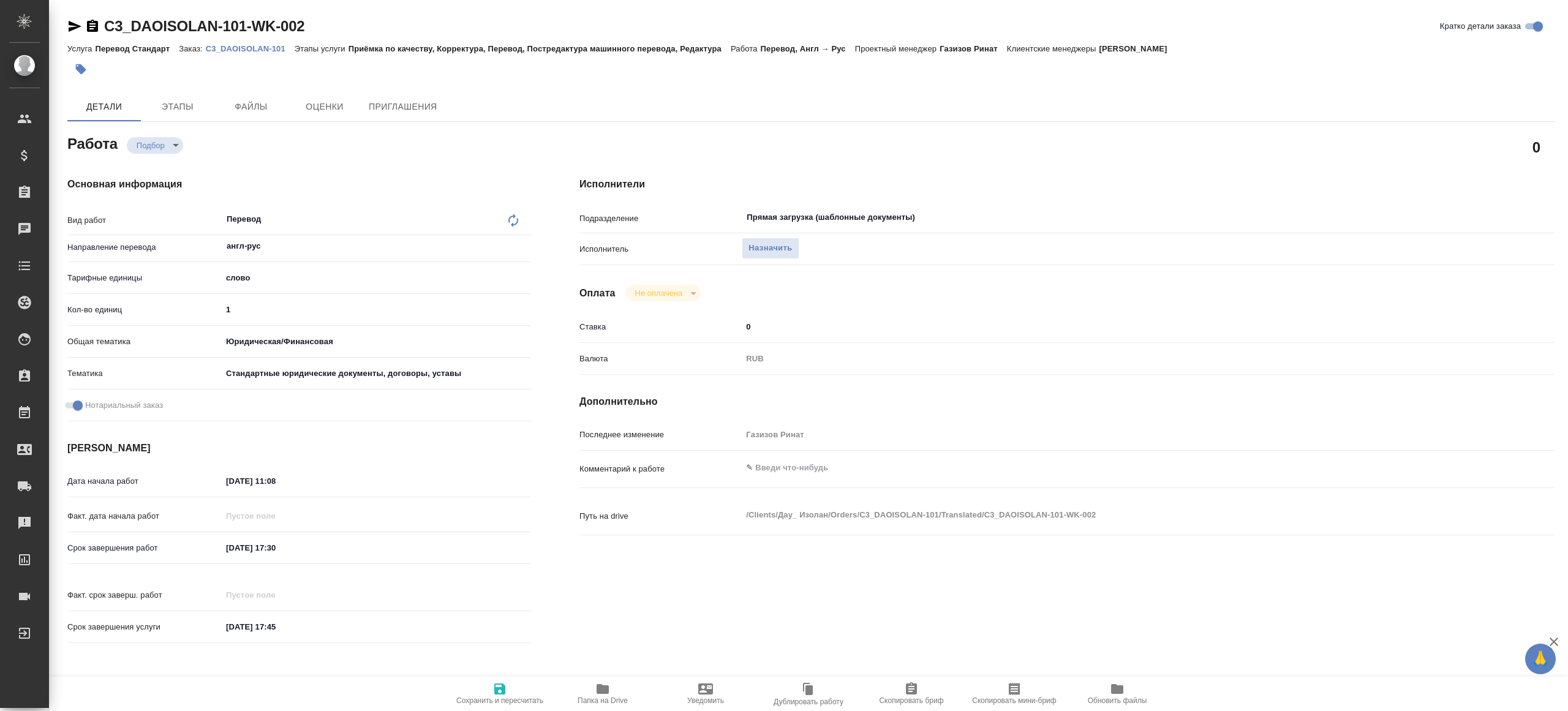
type textarea "x"
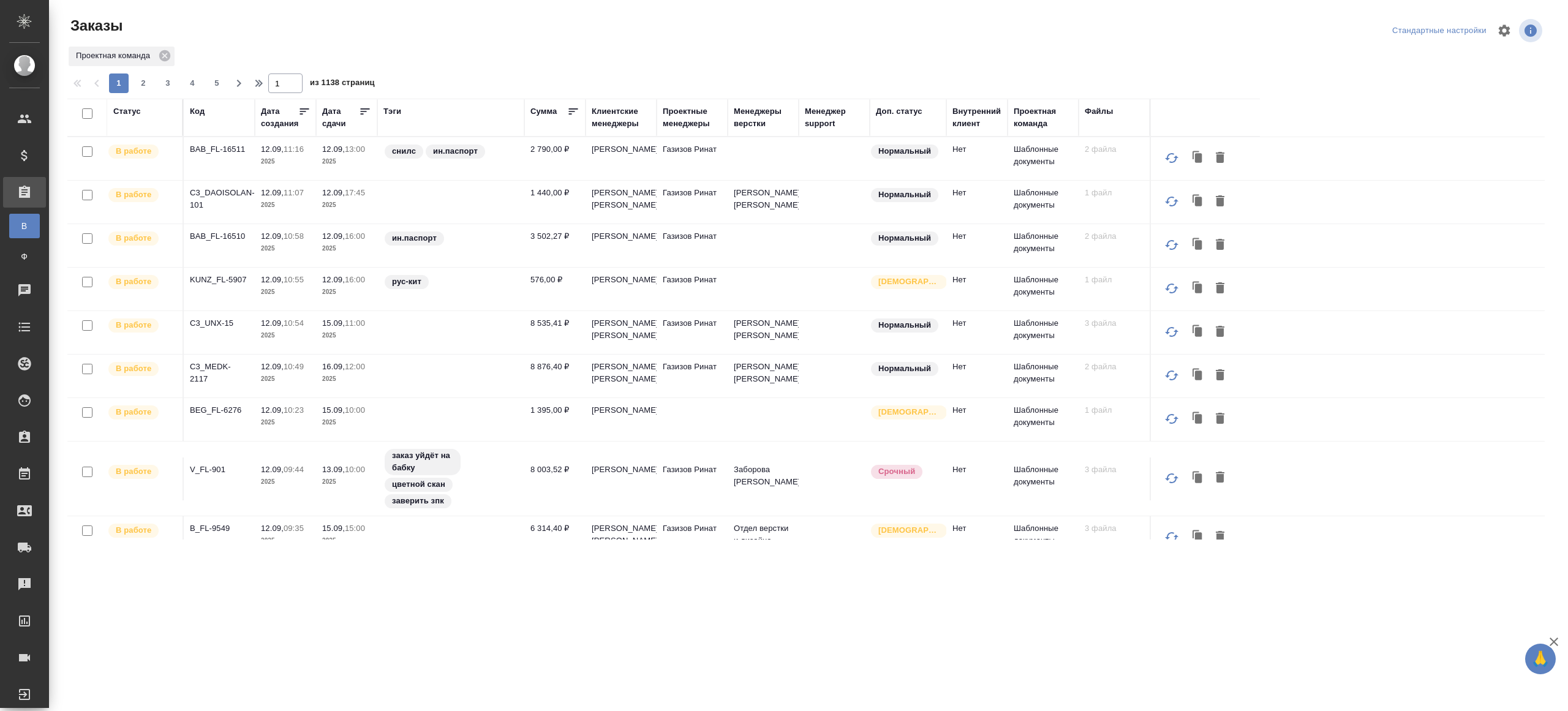
click at [390, 117] on div "Тэги" at bounding box center [393, 111] width 18 height 12
click at [390, 111] on div "Тэги" at bounding box center [393, 111] width 18 height 12
click at [201, 118] on div "Код" at bounding box center [220, 117] width 59 height 25
click at [194, 115] on div "Код" at bounding box center [197, 111] width 14 height 12
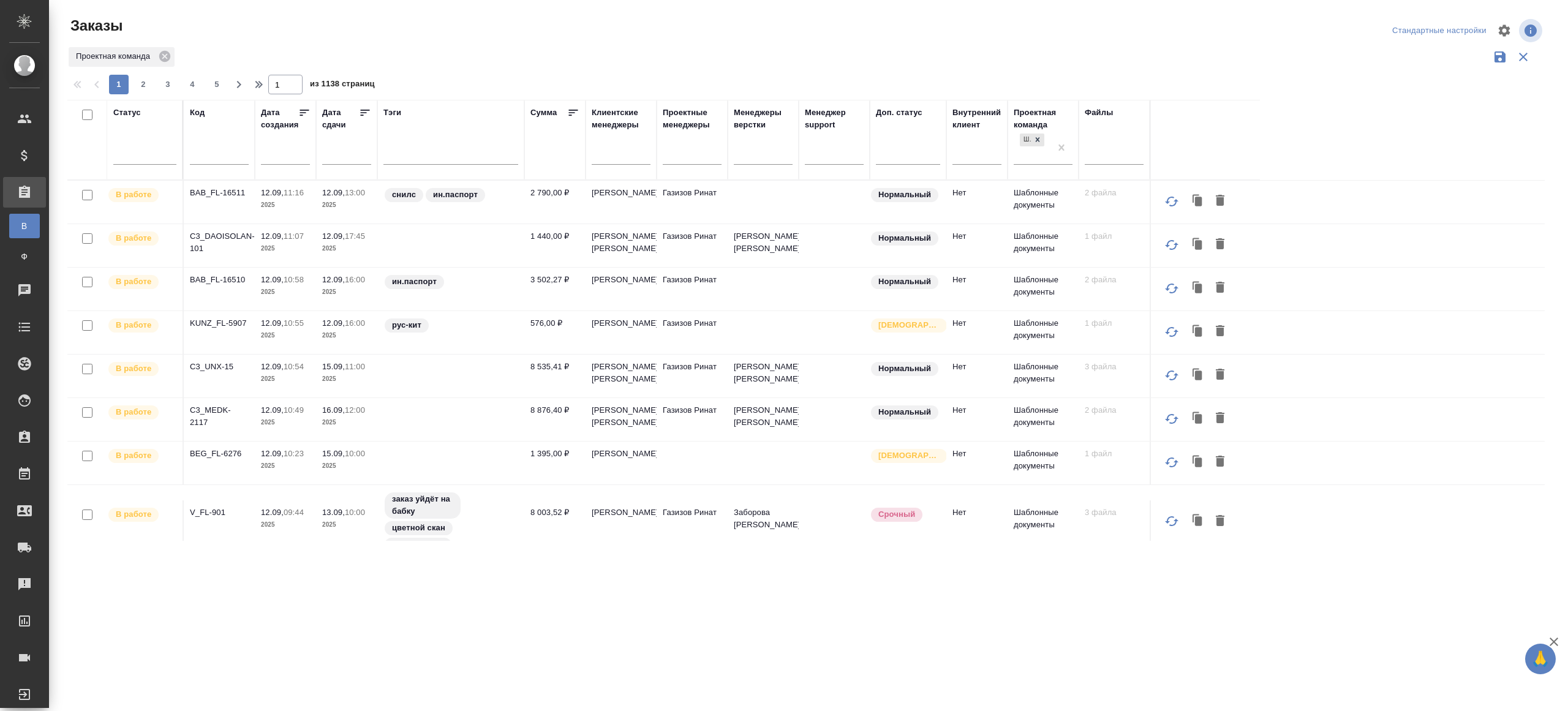
click at [209, 141] on div "Код" at bounding box center [220, 139] width 59 height 67
click at [209, 154] on input "text" at bounding box center [220, 156] width 59 height 15
paste input "BEG_FL-6274"
type input "BEG_FL-6274"
click at [557, 81] on div "1 2 3 4 5 1 из 1138 страниц" at bounding box center [810, 84] width 1487 height 20
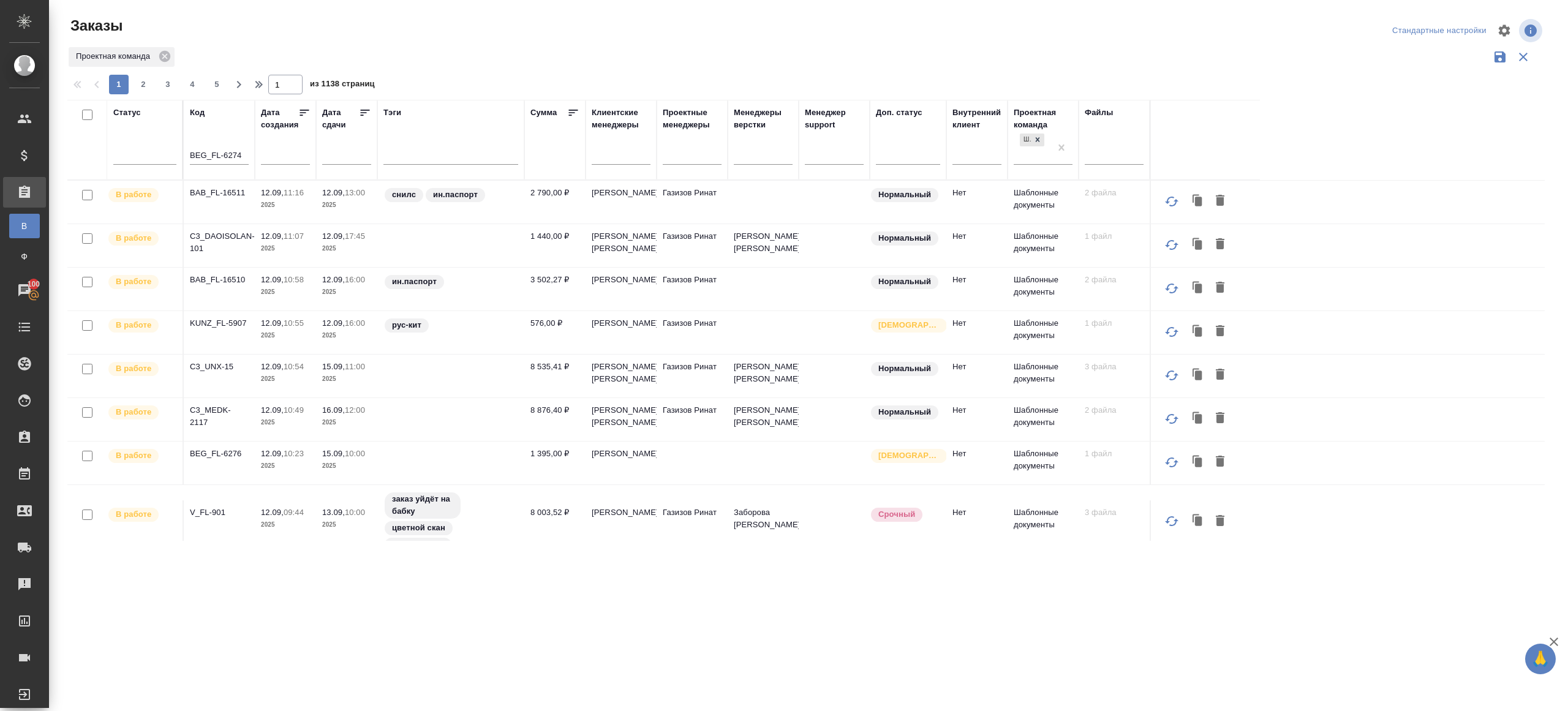
click at [561, 71] on div "Заказы Стандартные настройки Проектная команда 1 2 3 4 5 1 из 1138 страниц Стат…" at bounding box center [810, 274] width 1500 height 548
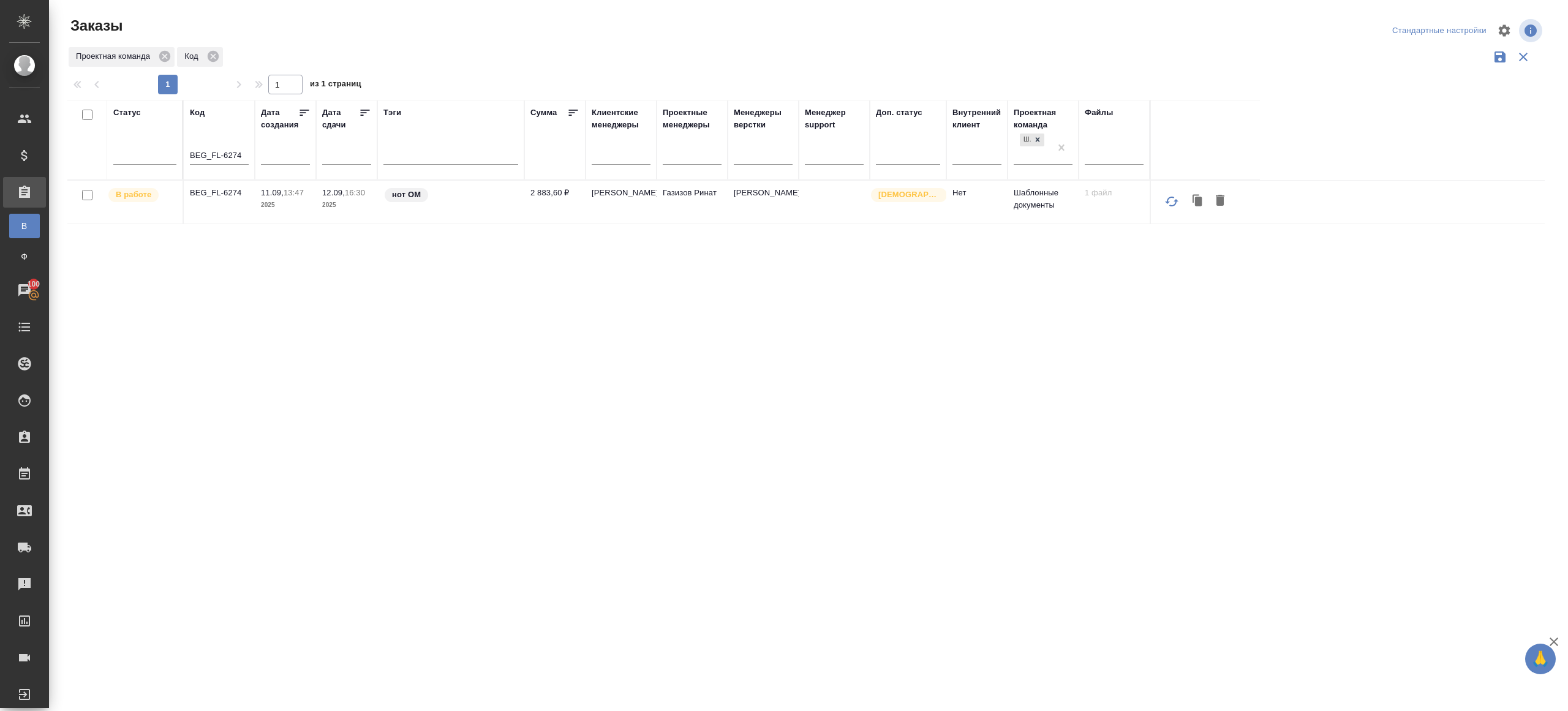
click at [234, 188] on p "BEG_FL-6274" at bounding box center [220, 193] width 59 height 12
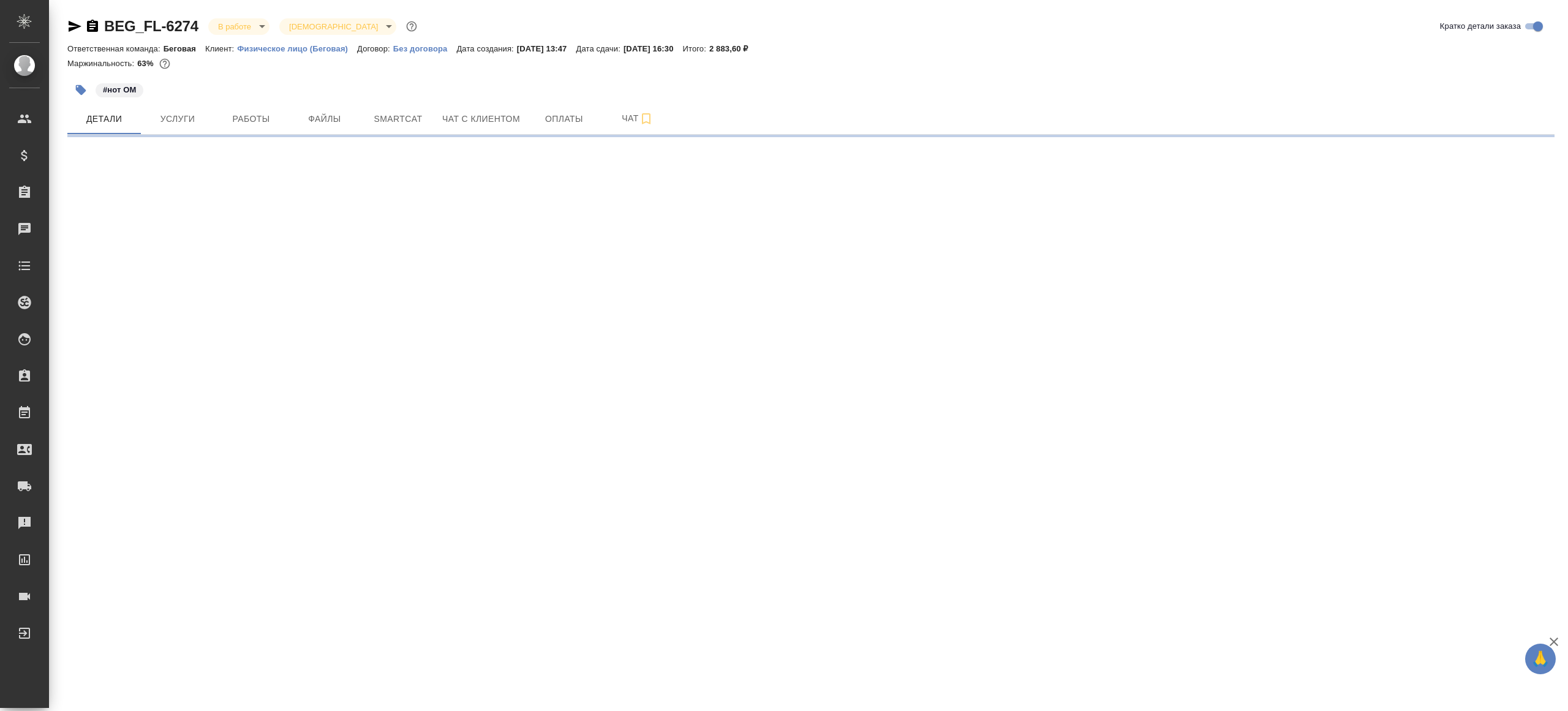
click at [231, 17] on div "BEG_FL-6274 В работе inProgress Святая троица holyTrinity" at bounding box center [243, 26] width 352 height 20
select select "RU"
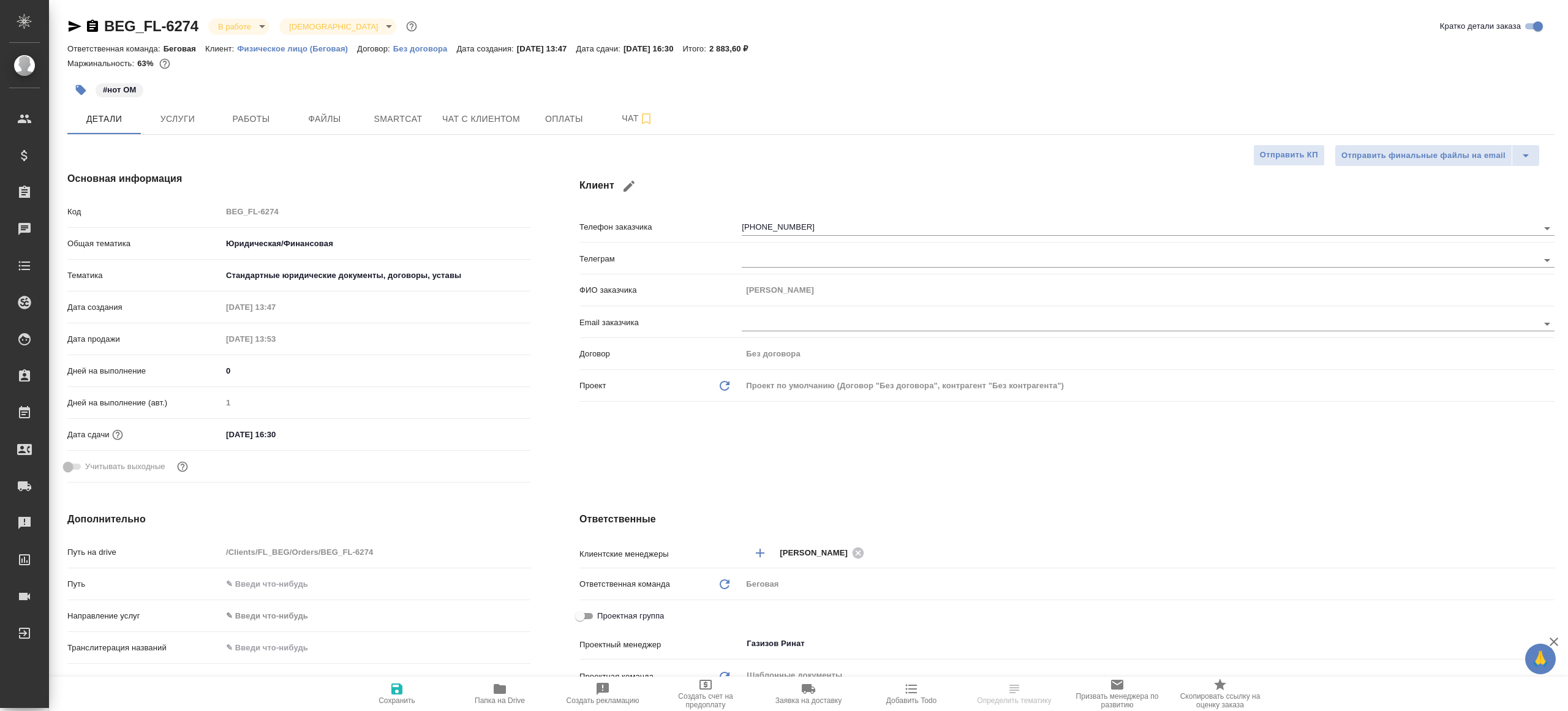
type textarea "x"
click at [238, 35] on div "BEG_FL-6274 В работе inProgress Святая троица holyTrinity" at bounding box center [243, 26] width 352 height 20
click at [236, 23] on body "🙏 .cls-1 fill:#fff; AWATERA [PERSON_NAME] Клиенты Спецификации Заказы Чаты Todo…" at bounding box center [784, 356] width 1568 height 711
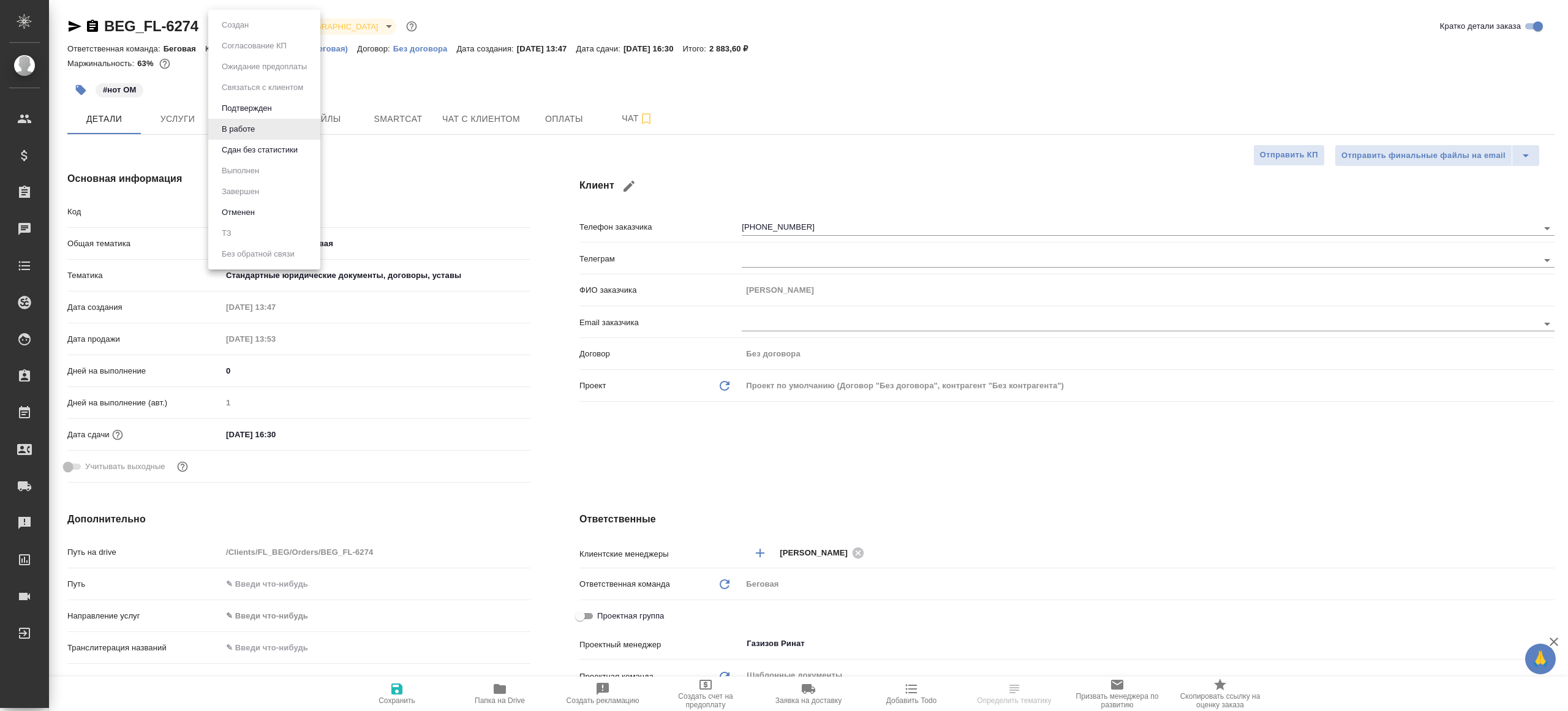
click at [272, 150] on button "Сдан без статистики" at bounding box center [259, 150] width 83 height 14
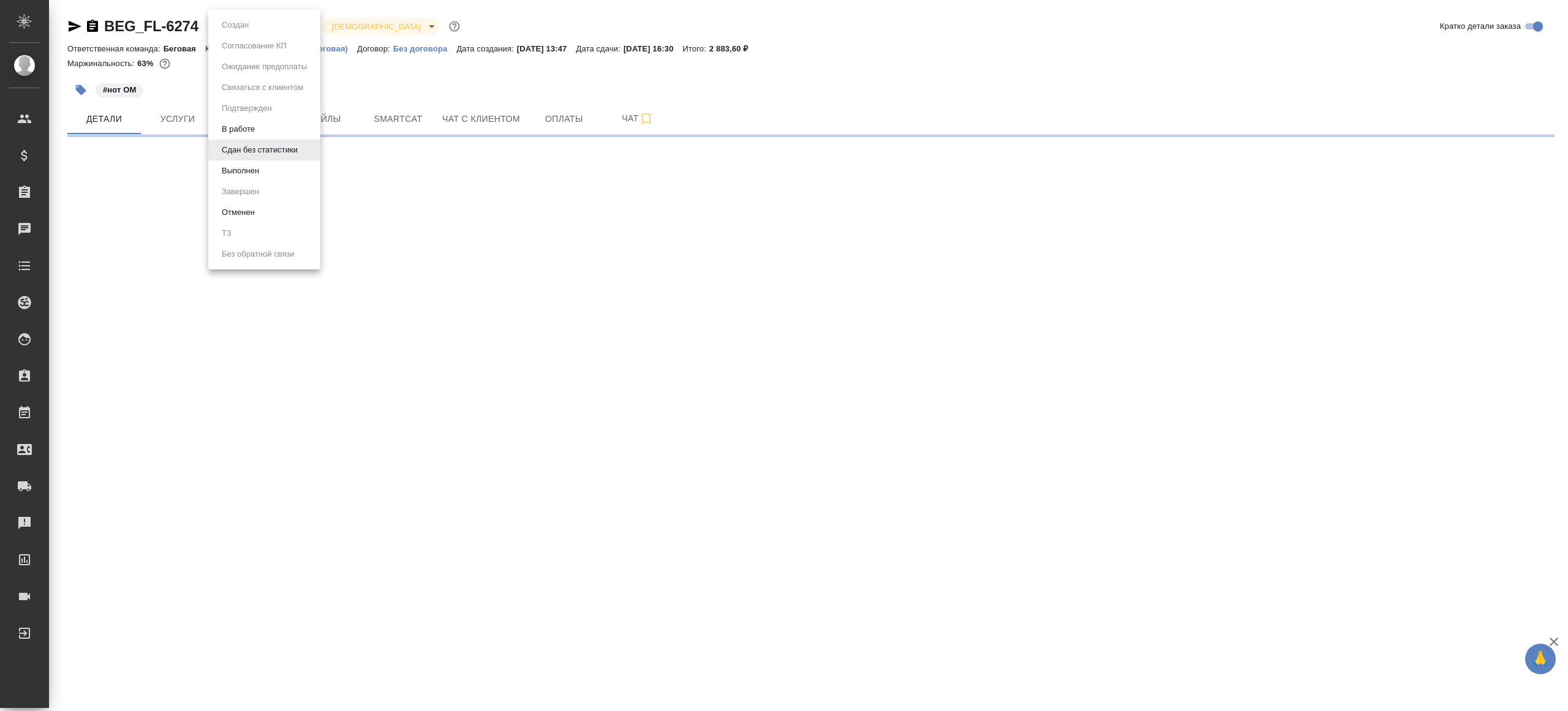
click at [261, 19] on body "🙏 .cls-1 fill:#fff; AWATERA [PERSON_NAME] Клиенты Спецификации Заказы Чаты Todo…" at bounding box center [784, 356] width 1568 height 711
click at [261, 154] on button "Сдан без статистики" at bounding box center [259, 150] width 83 height 14
select select "RU"
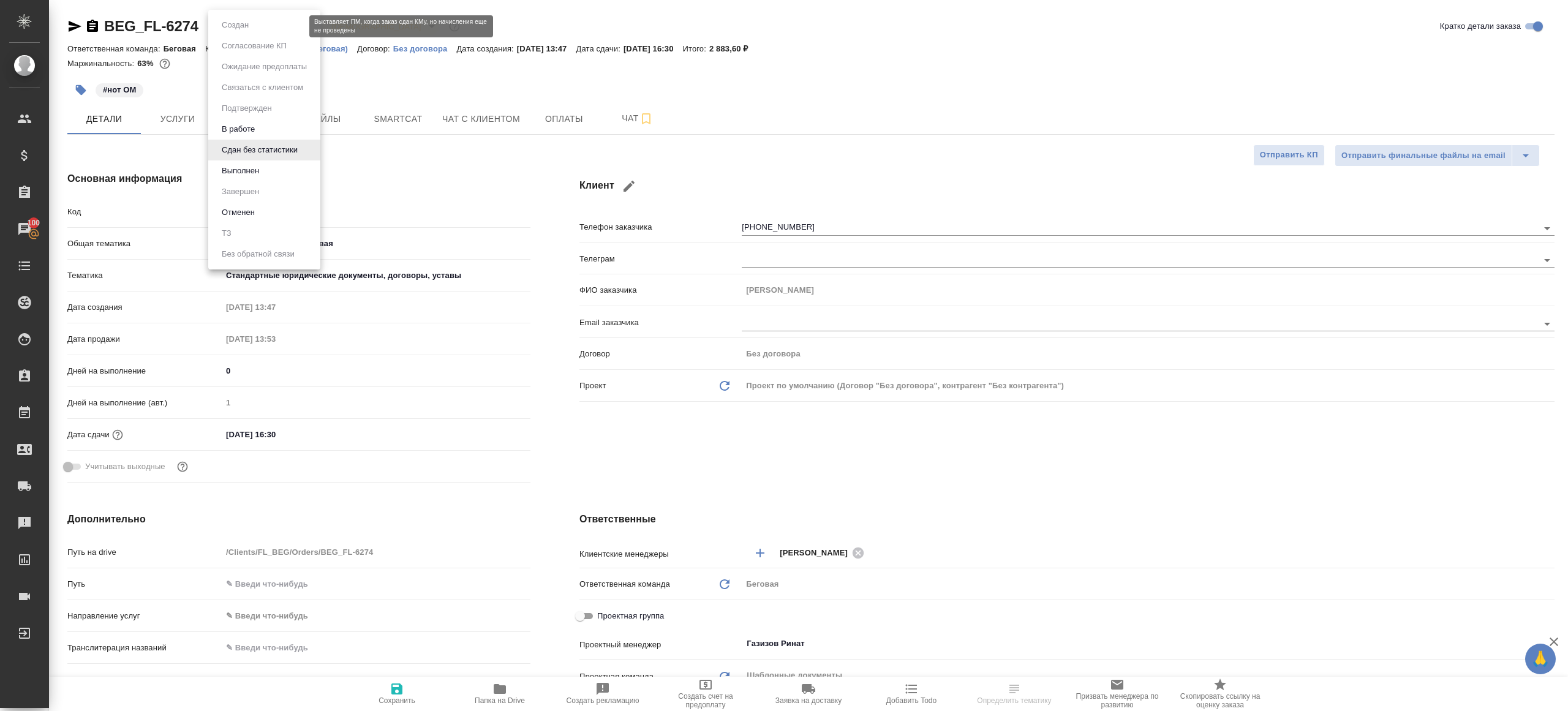
type textarea "x"
click at [261, 21] on body "🙏 .cls-1 fill:#fff; AWATERA [PERSON_NAME] Клиенты Спецификации Заказы 100 Чаты …" at bounding box center [784, 356] width 1568 height 711
click at [259, 167] on button "Выполнен" at bounding box center [240, 171] width 45 height 14
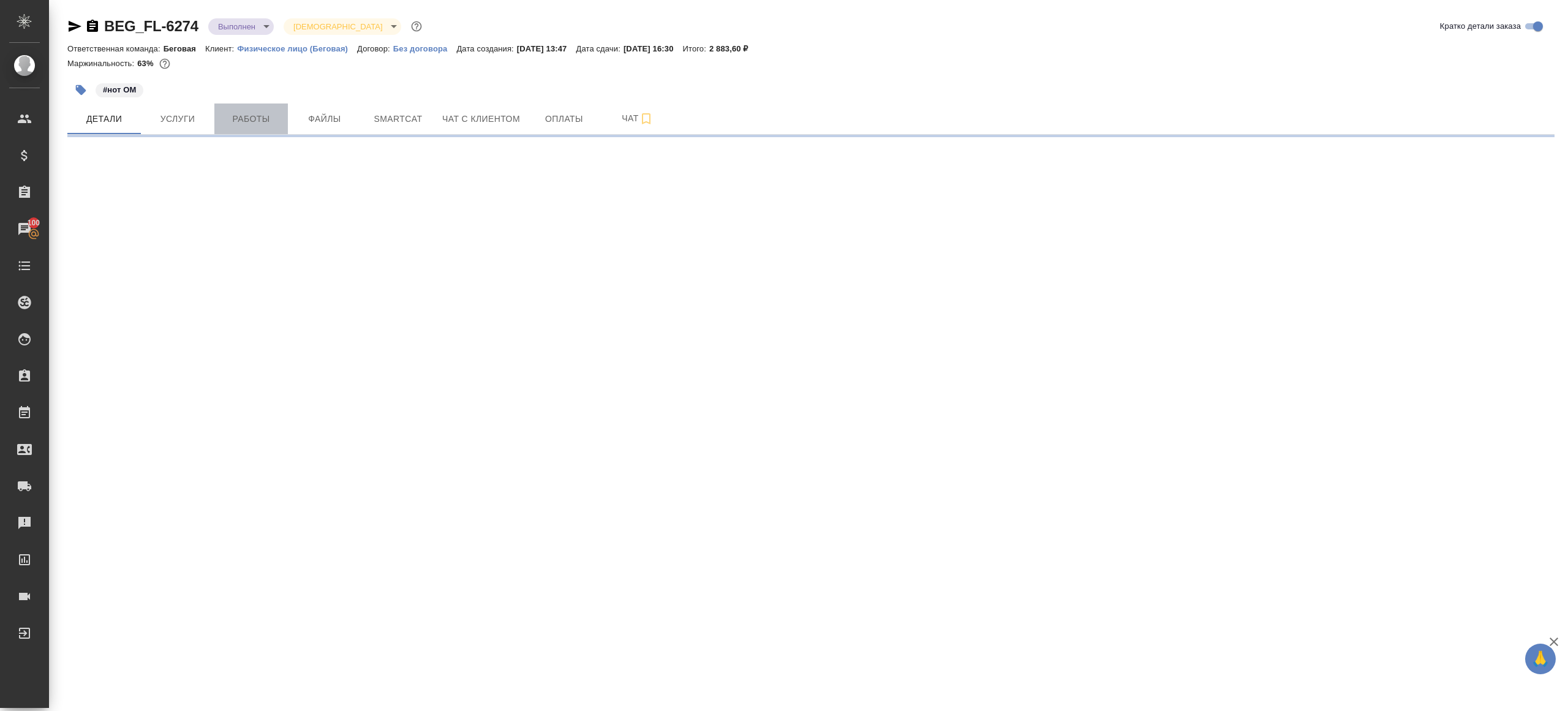
click at [244, 111] on span "Работы" at bounding box center [251, 119] width 59 height 15
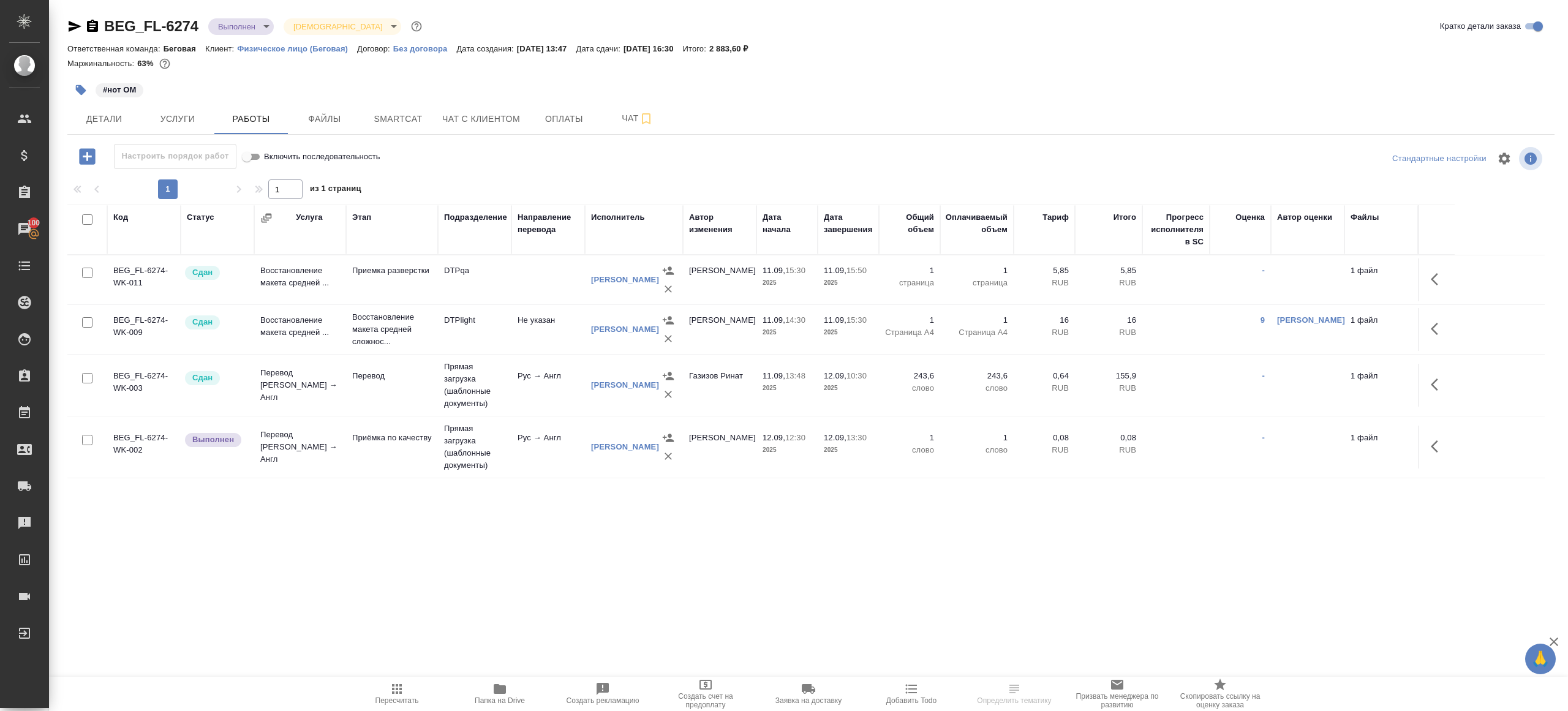
scroll to position [108, 0]
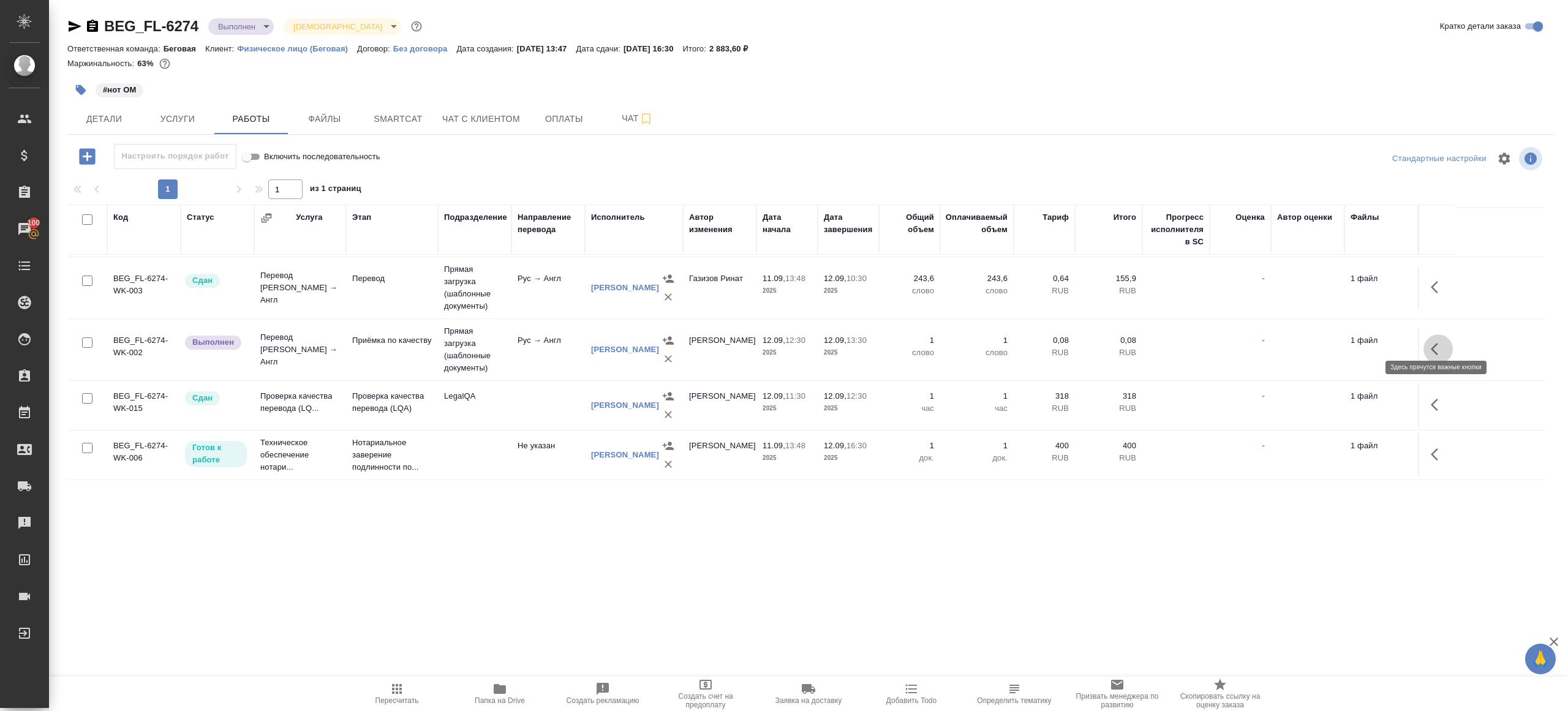
click at [1438, 343] on icon "button" at bounding box center [1438, 349] width 14 height 14
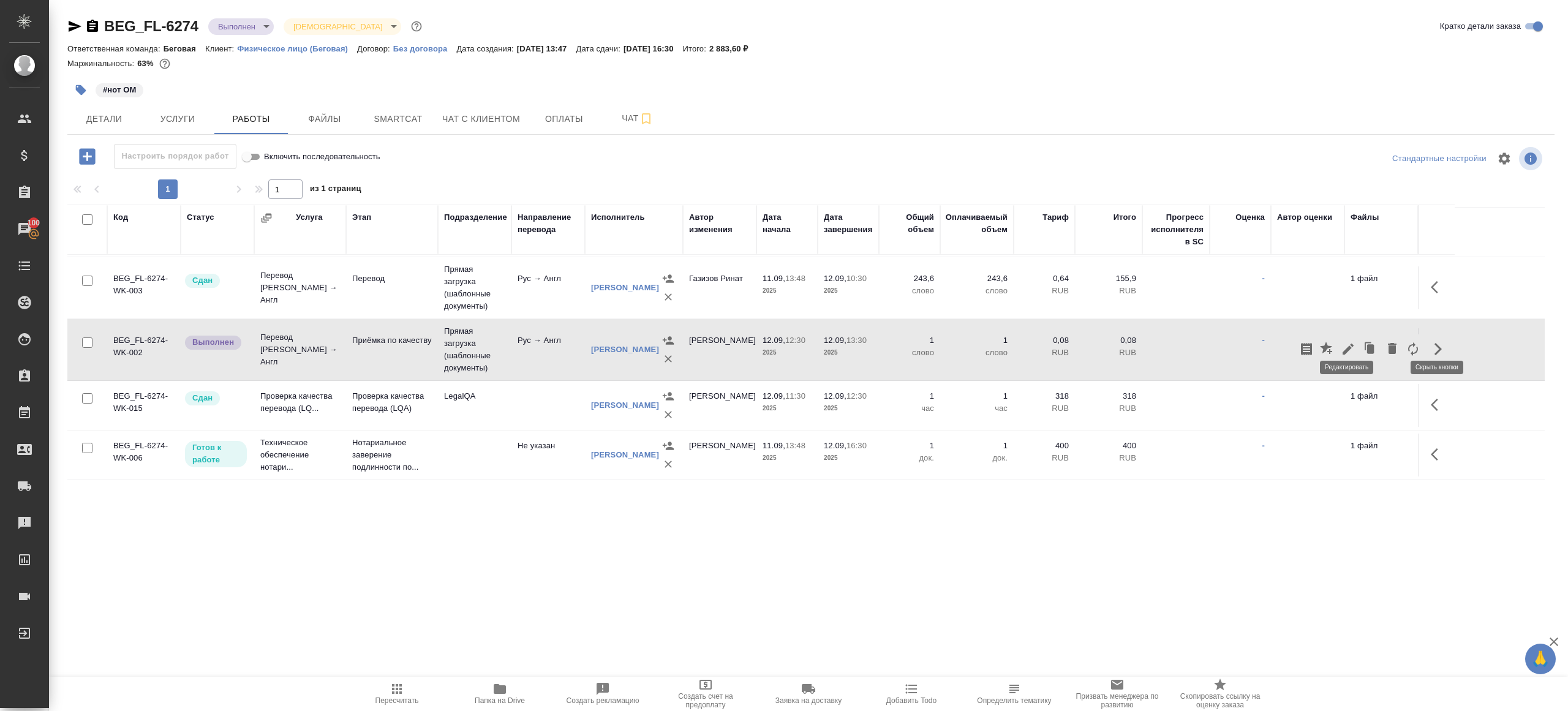
click at [1344, 344] on icon "button" at bounding box center [1348, 349] width 11 height 11
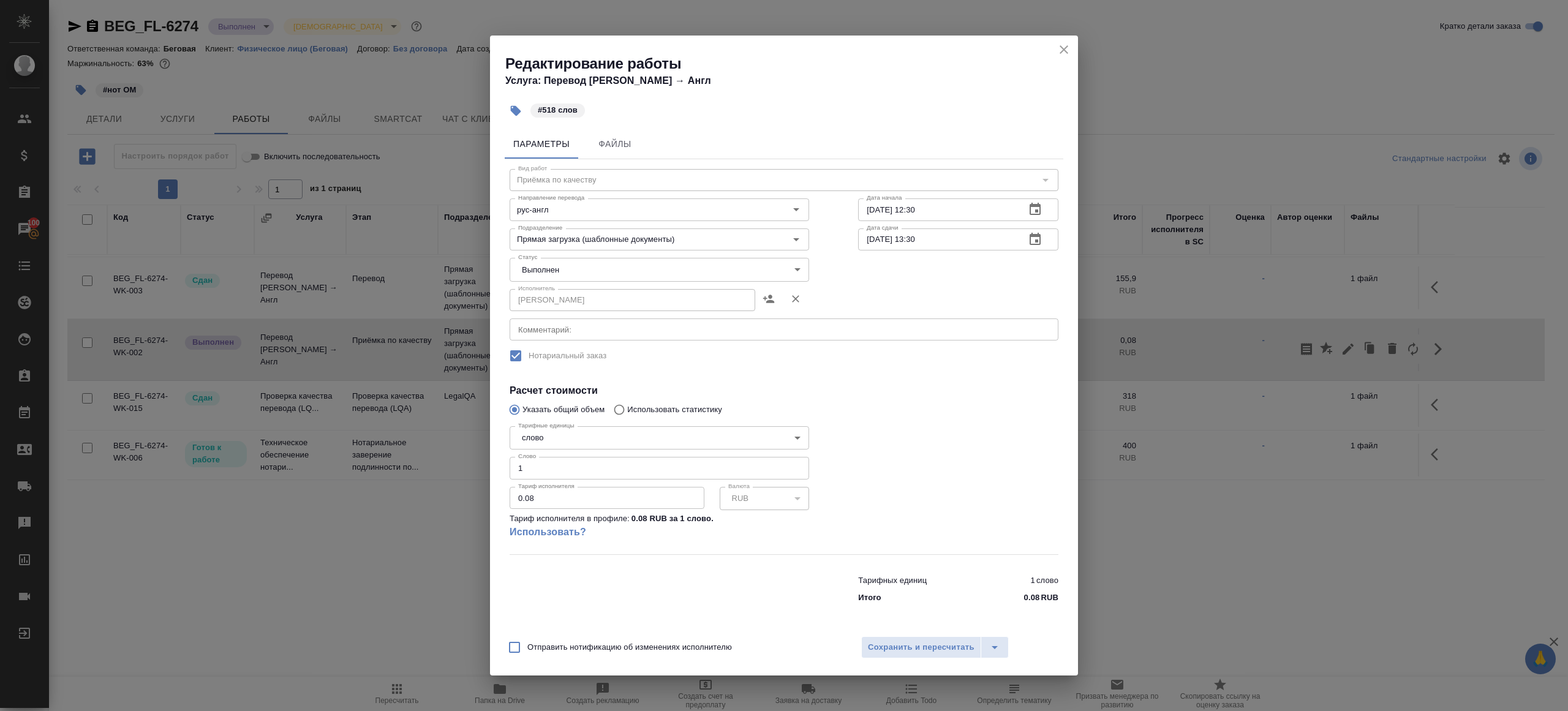
click at [576, 274] on body "🙏 .cls-1 fill:#fff; AWATERA Gazizov Rinat Клиенты Спецификации Заказы 100 Чаты …" at bounding box center [784, 356] width 1568 height 711
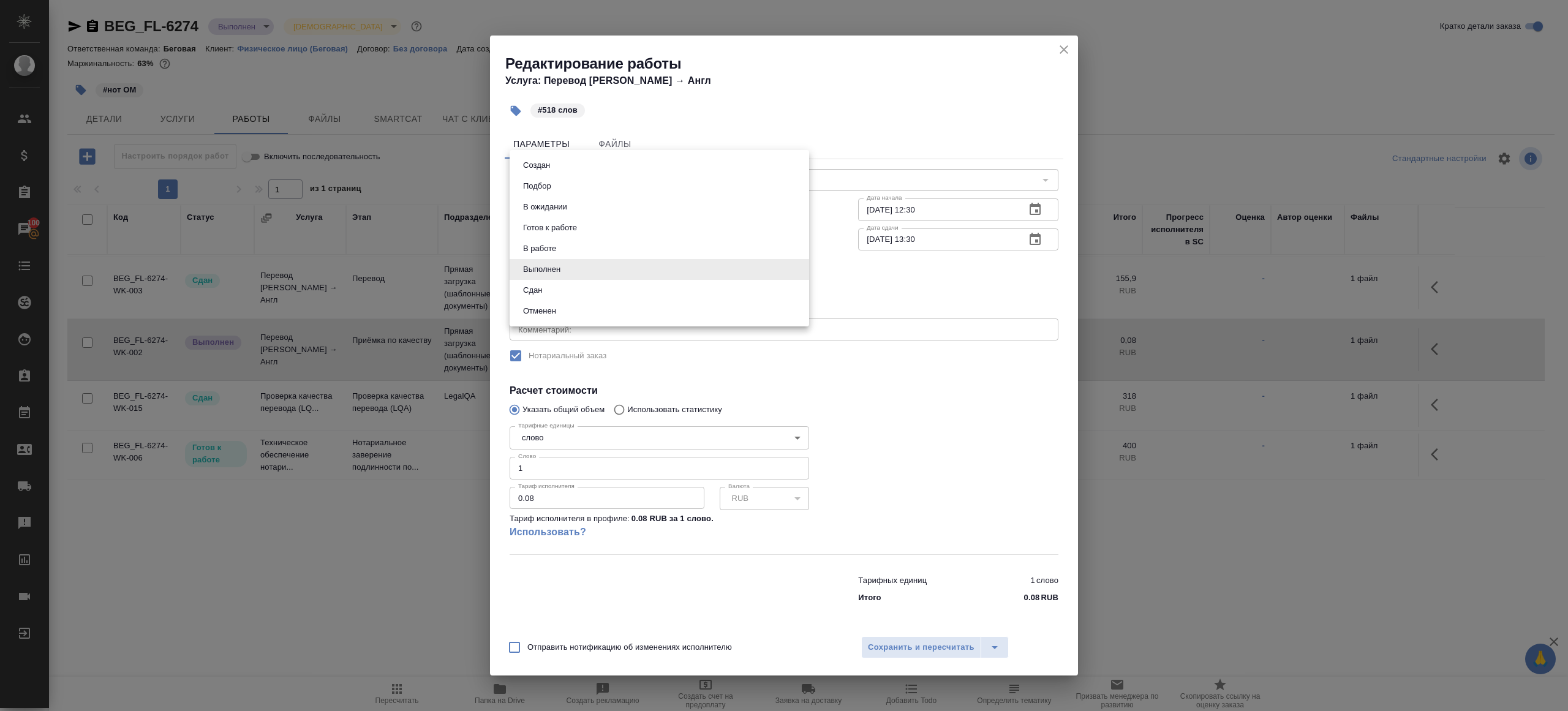
click at [554, 293] on li "Сдан" at bounding box center [659, 290] width 299 height 21
type input "closed"
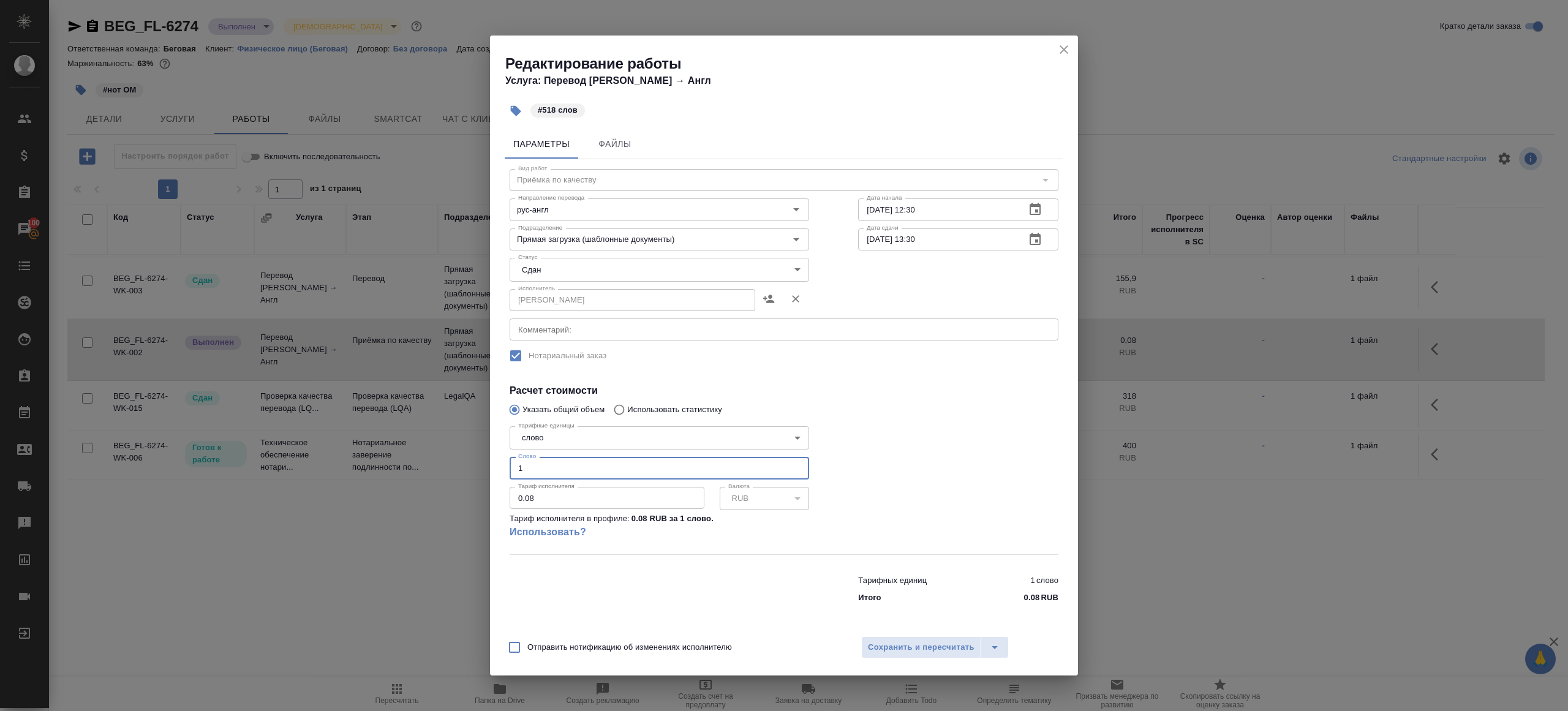
drag, startPoint x: 538, startPoint y: 471, endPoint x: 412, endPoint y: 458, distance: 126.7
click at [417, 461] on div "Редактирование работы Услуга: Перевод Стандарт Рус → Англ #518 слов Параметры Ф…" at bounding box center [784, 356] width 1568 height 711
type input "518"
click at [944, 646] on span "Сохранить и пересчитать" at bounding box center [921, 647] width 106 height 14
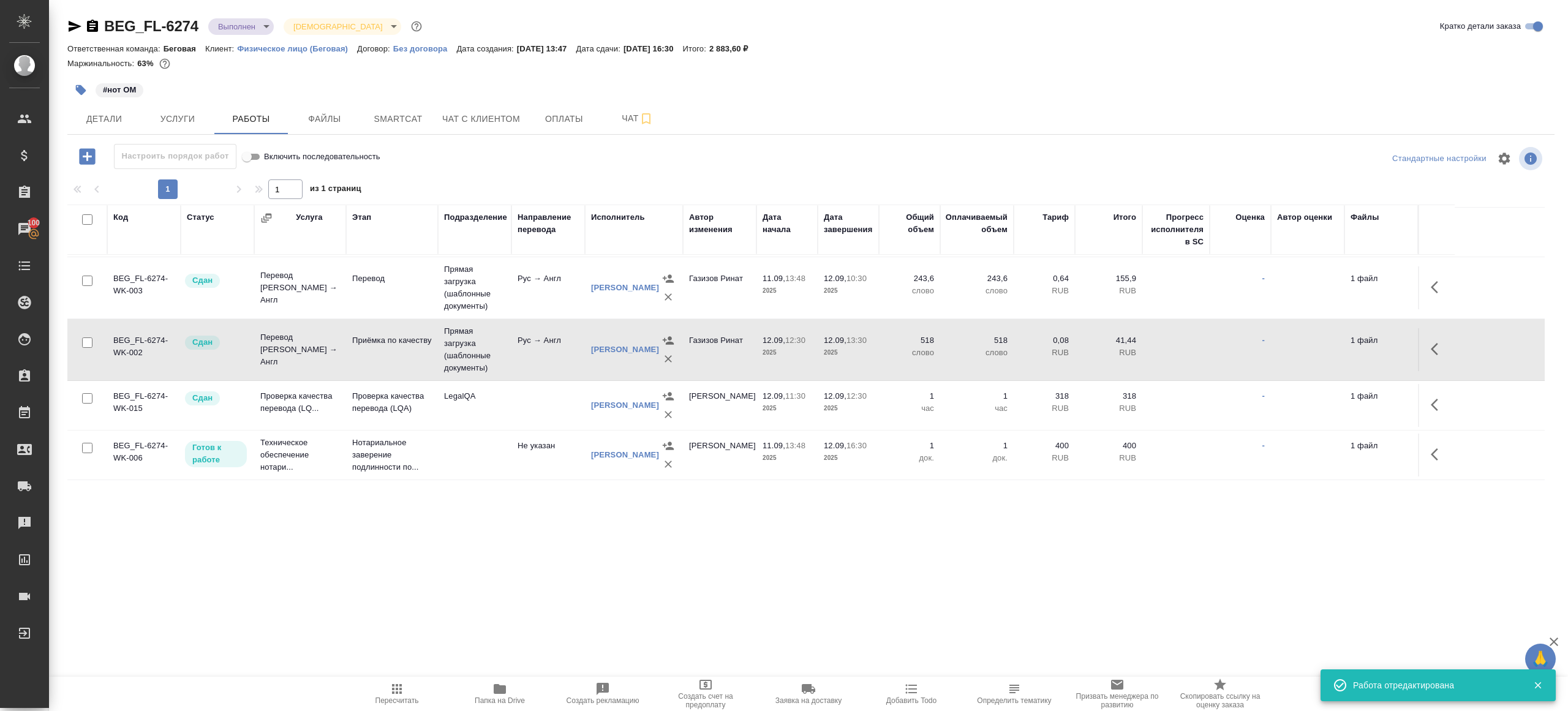
click at [401, 695] on icon "button" at bounding box center [397, 688] width 14 height 14
drag, startPoint x: 401, startPoint y: 695, endPoint x: 480, endPoint y: 356, distance: 348.1
click at [401, 695] on icon "button" at bounding box center [397, 688] width 14 height 14
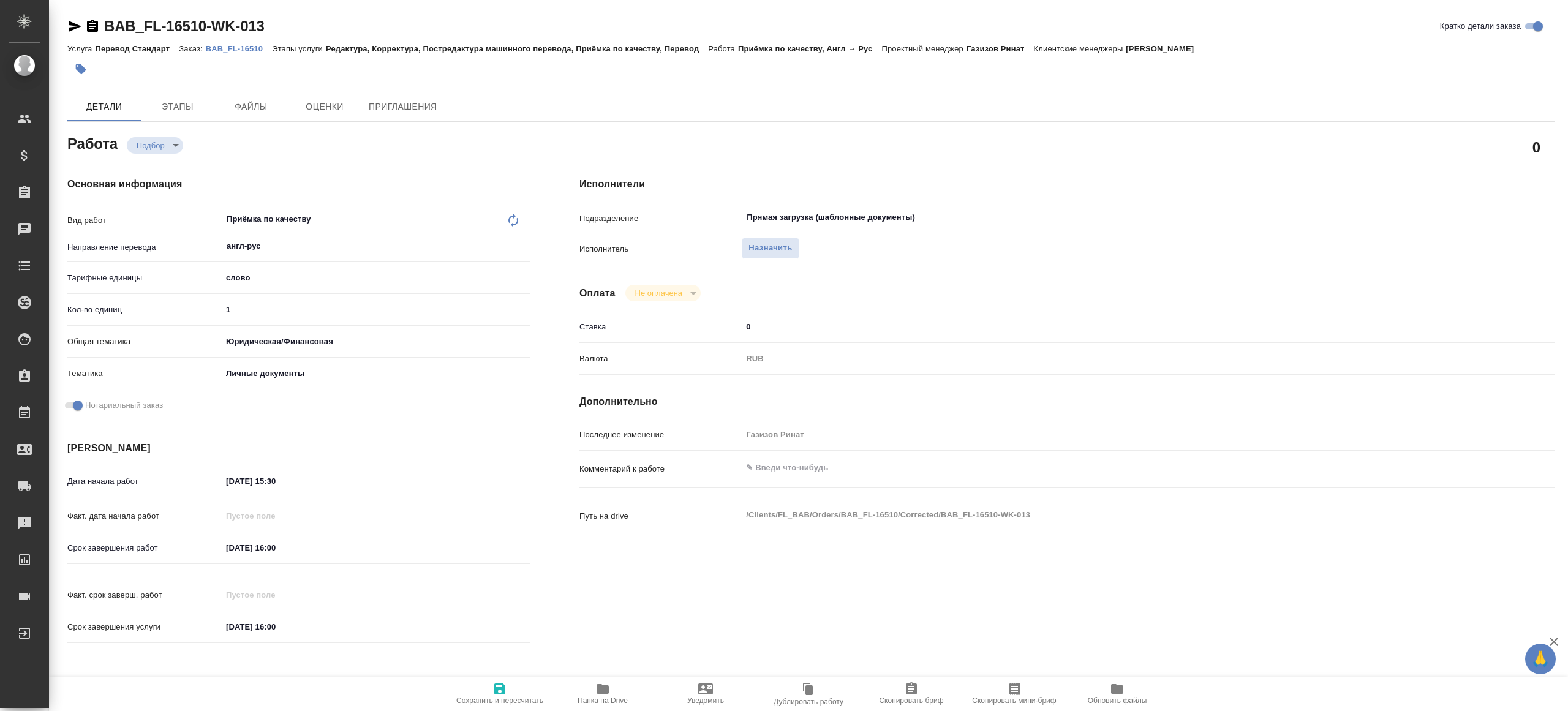
type textarea "x"
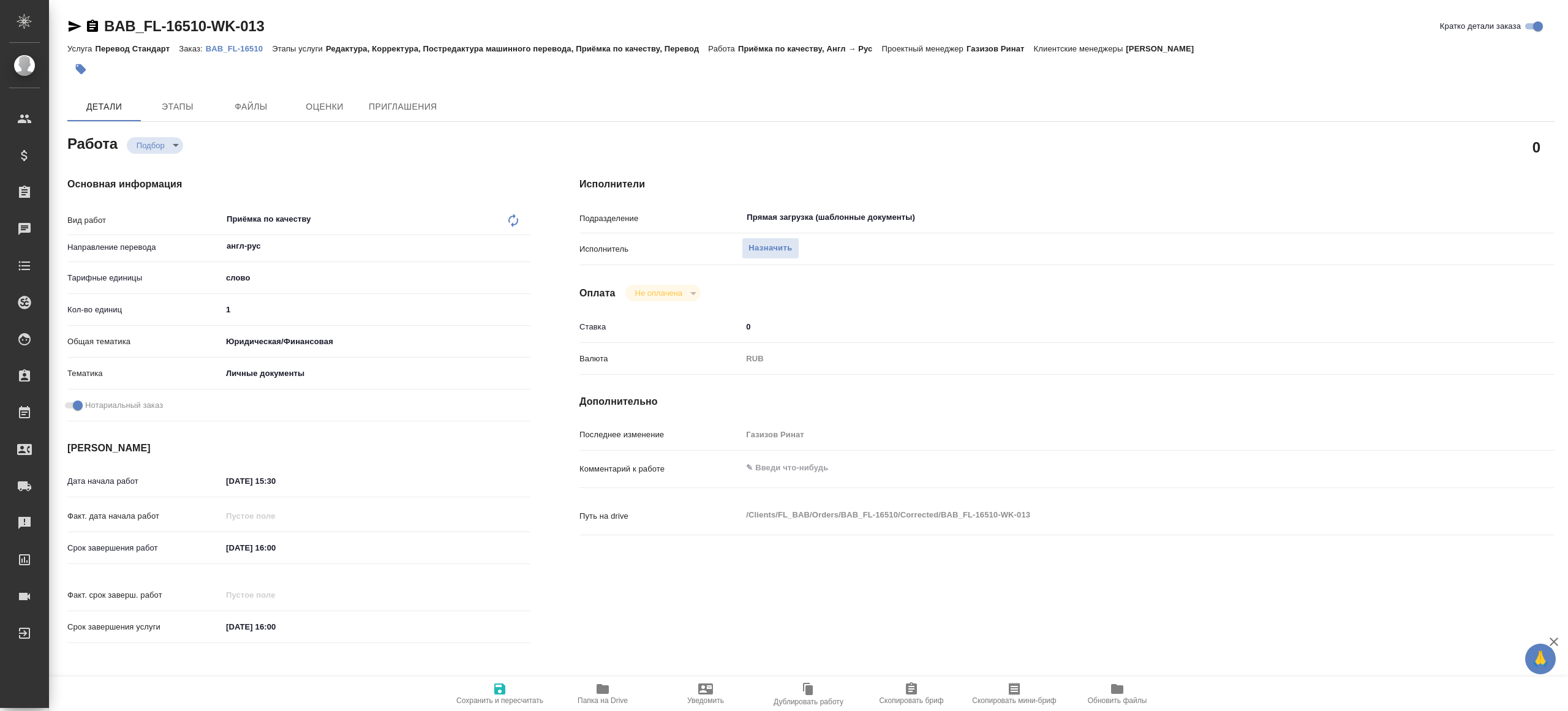
type textarea "x"
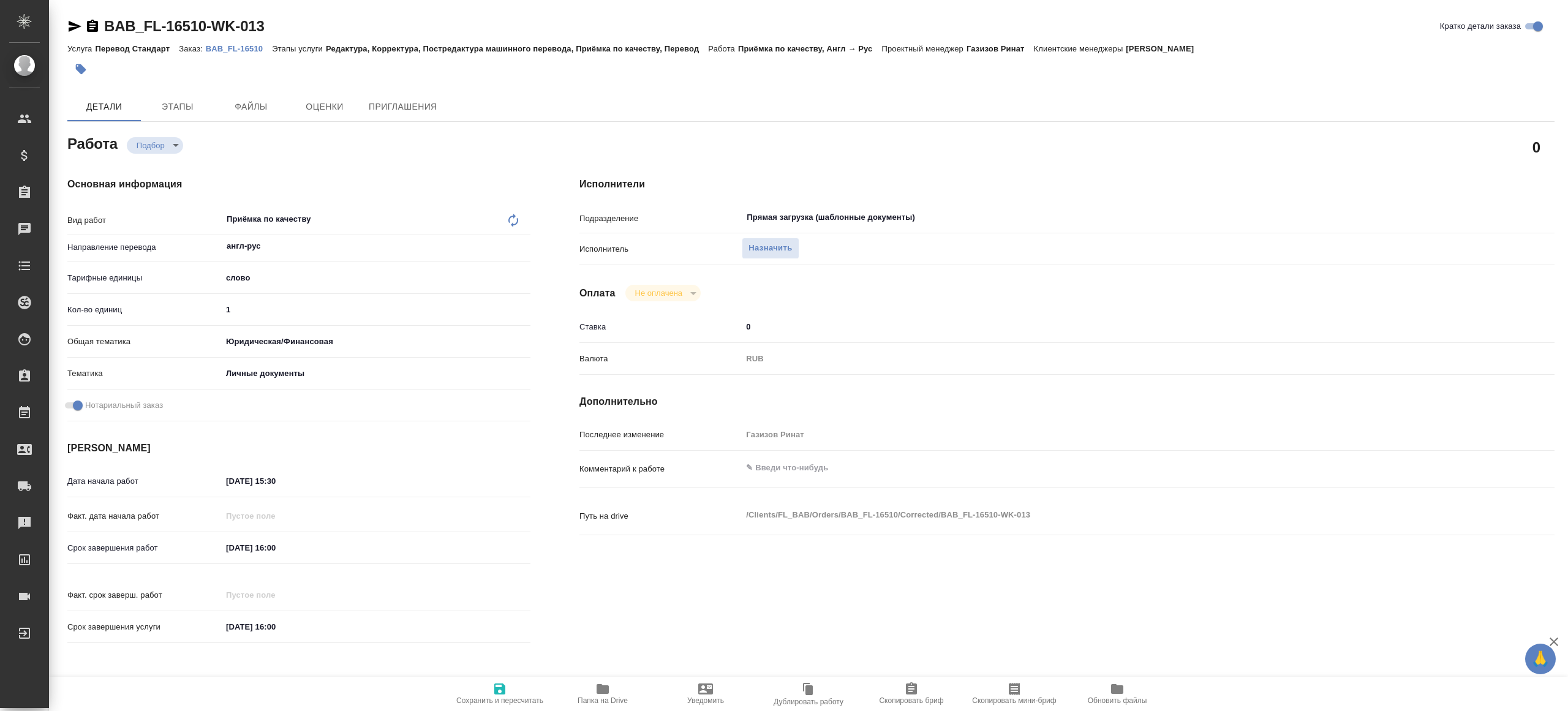
type textarea "x"
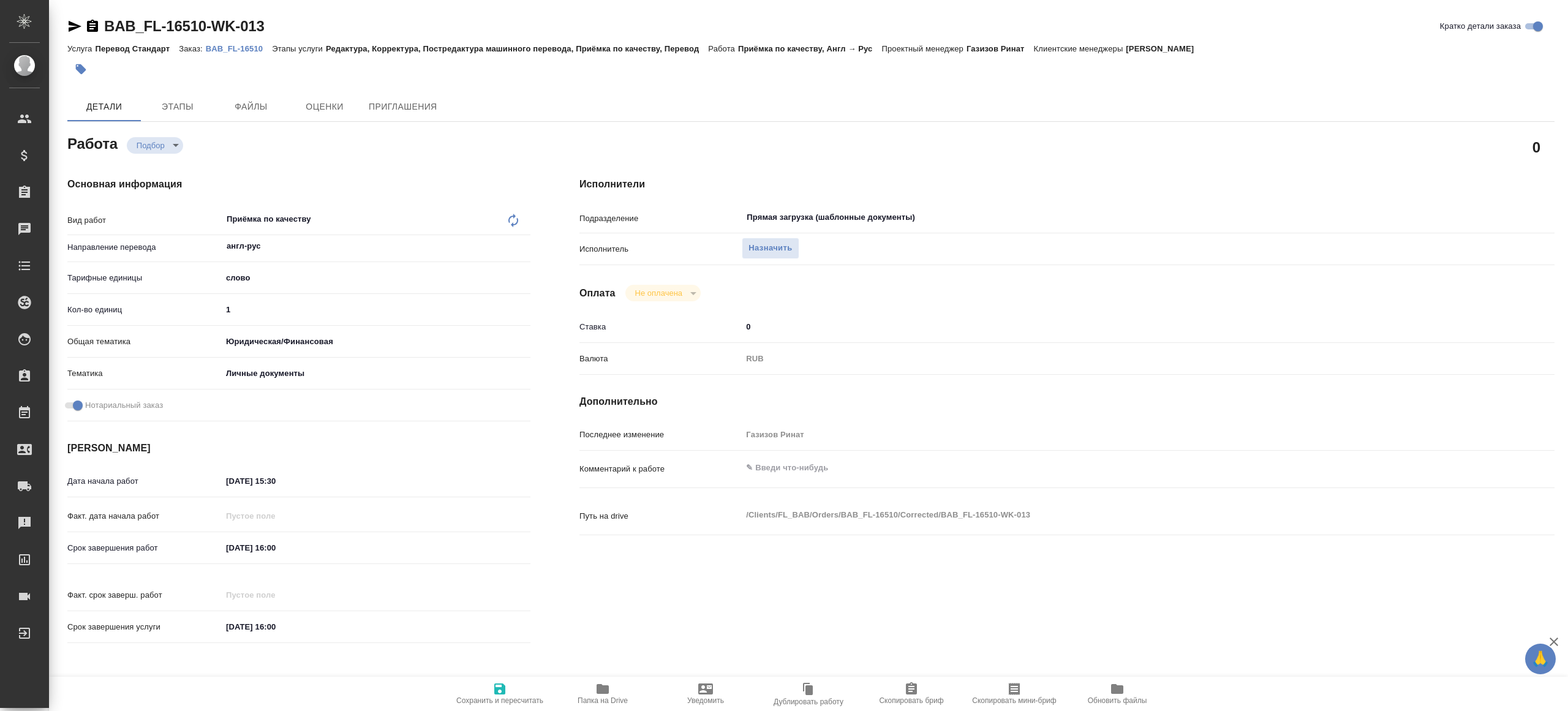
type textarea "x"
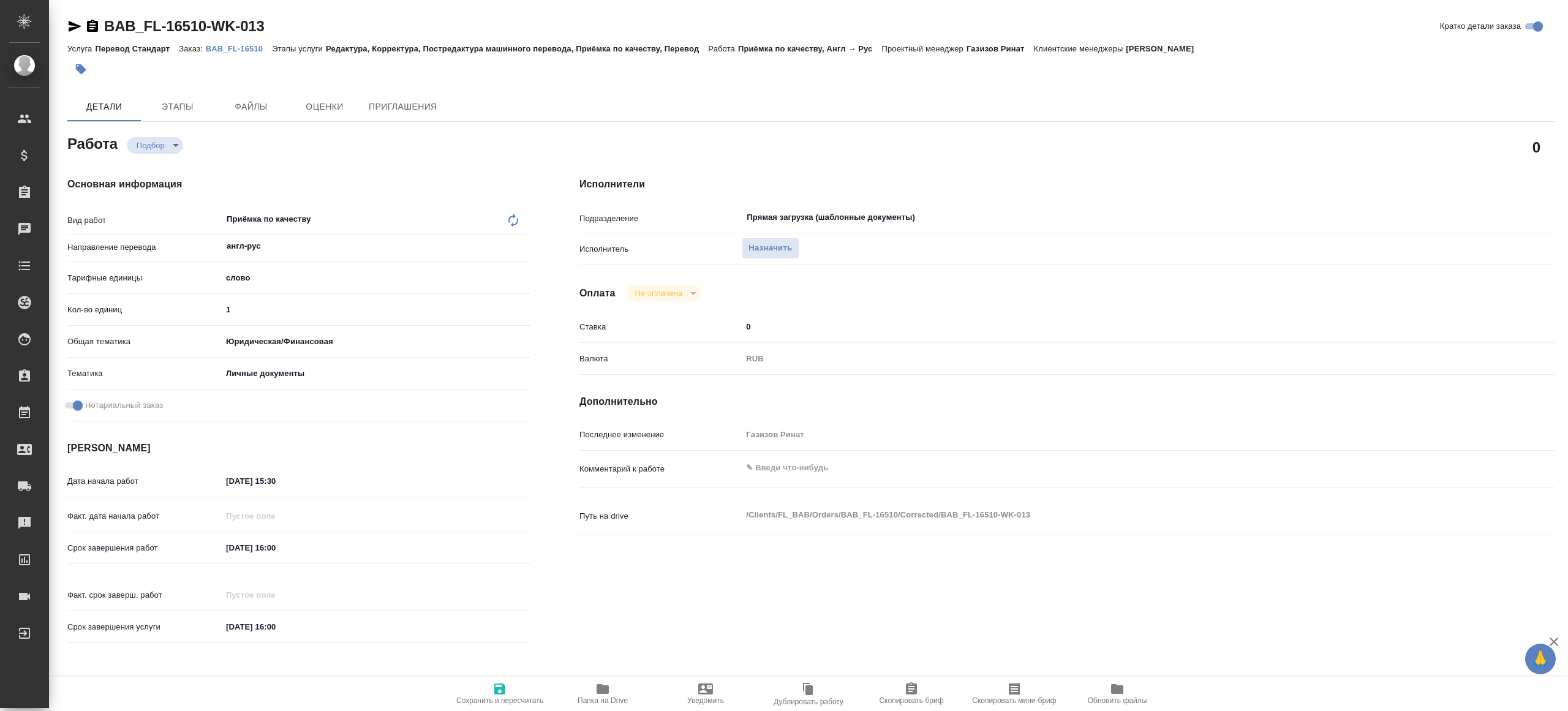
type textarea "x"
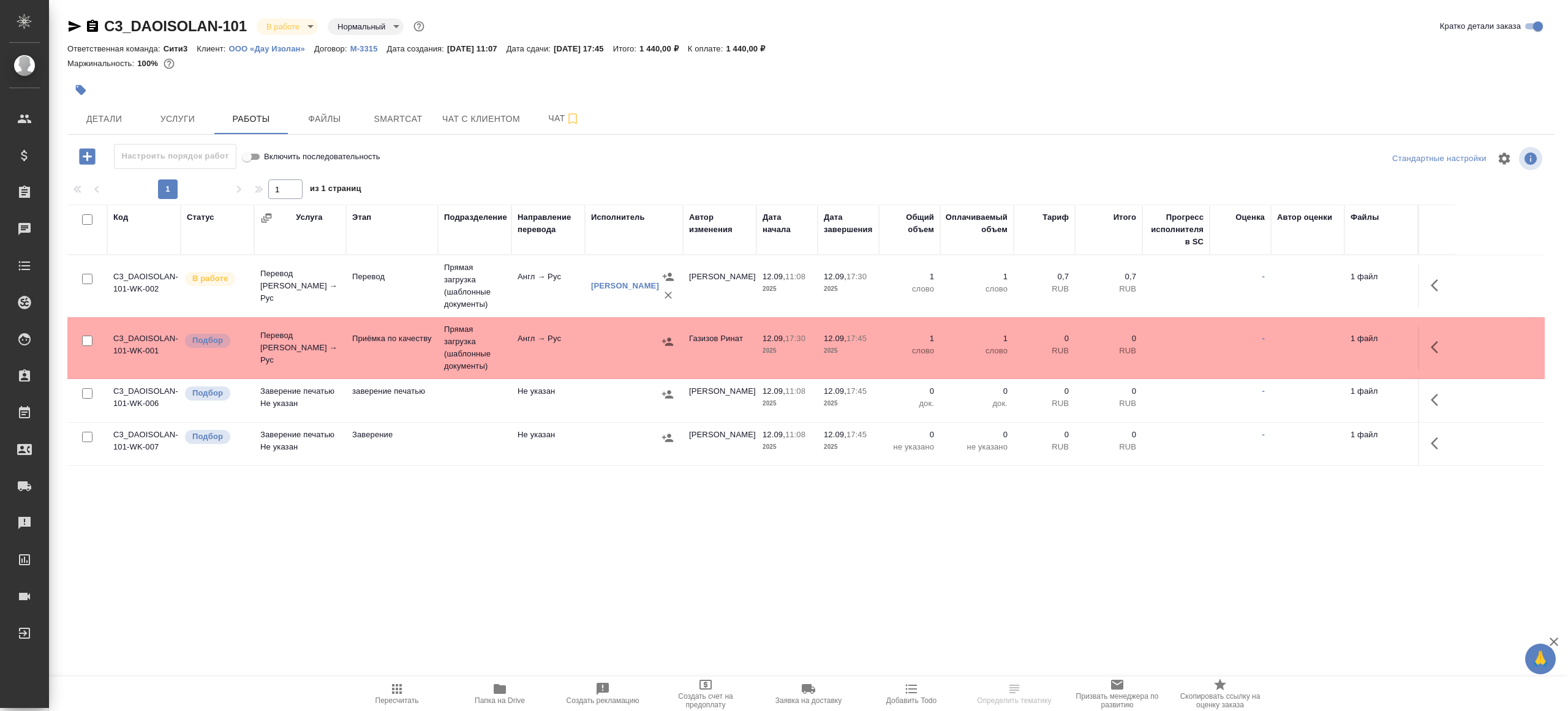
click at [493, 356] on td "Прямая загрузка (шаблонные документы)" at bounding box center [474, 347] width 73 height 61
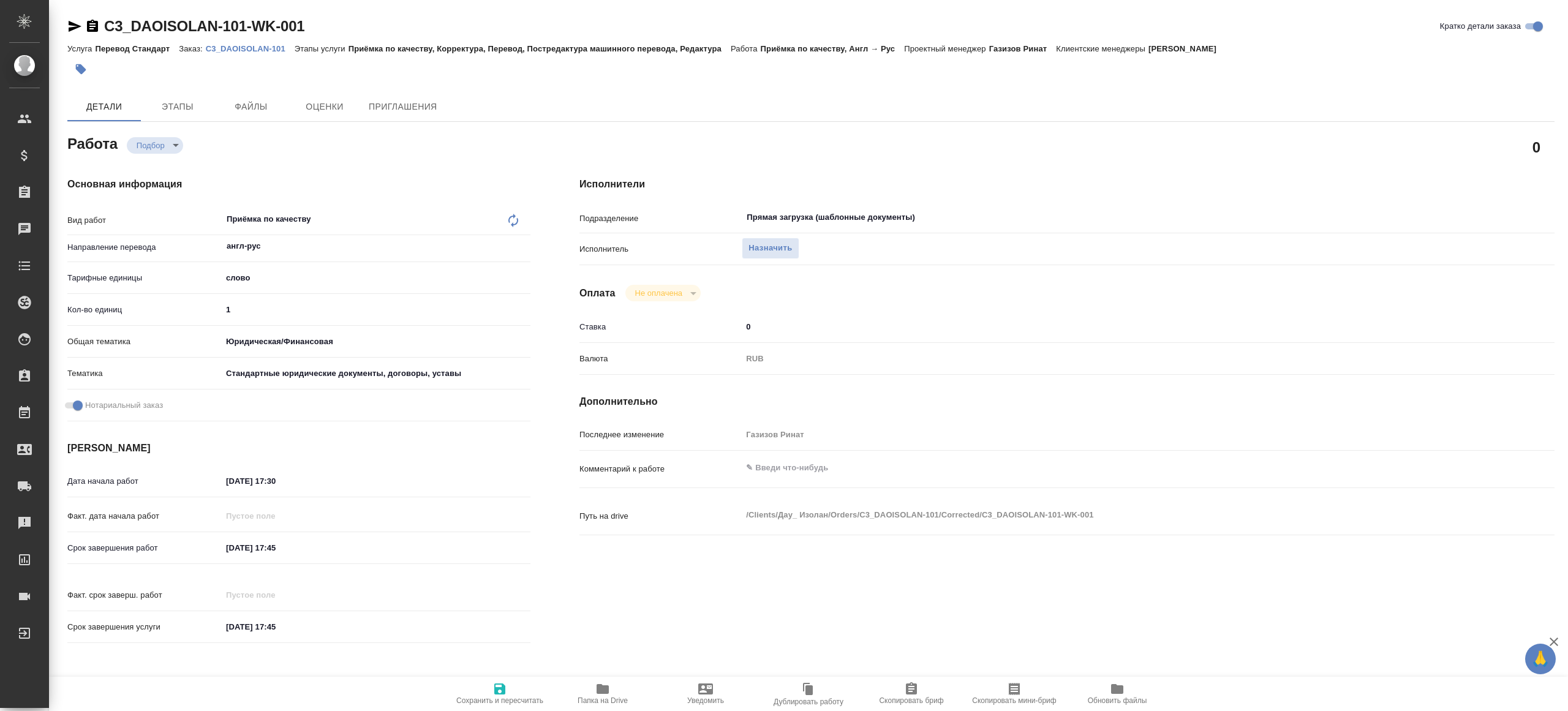
type textarea "x"
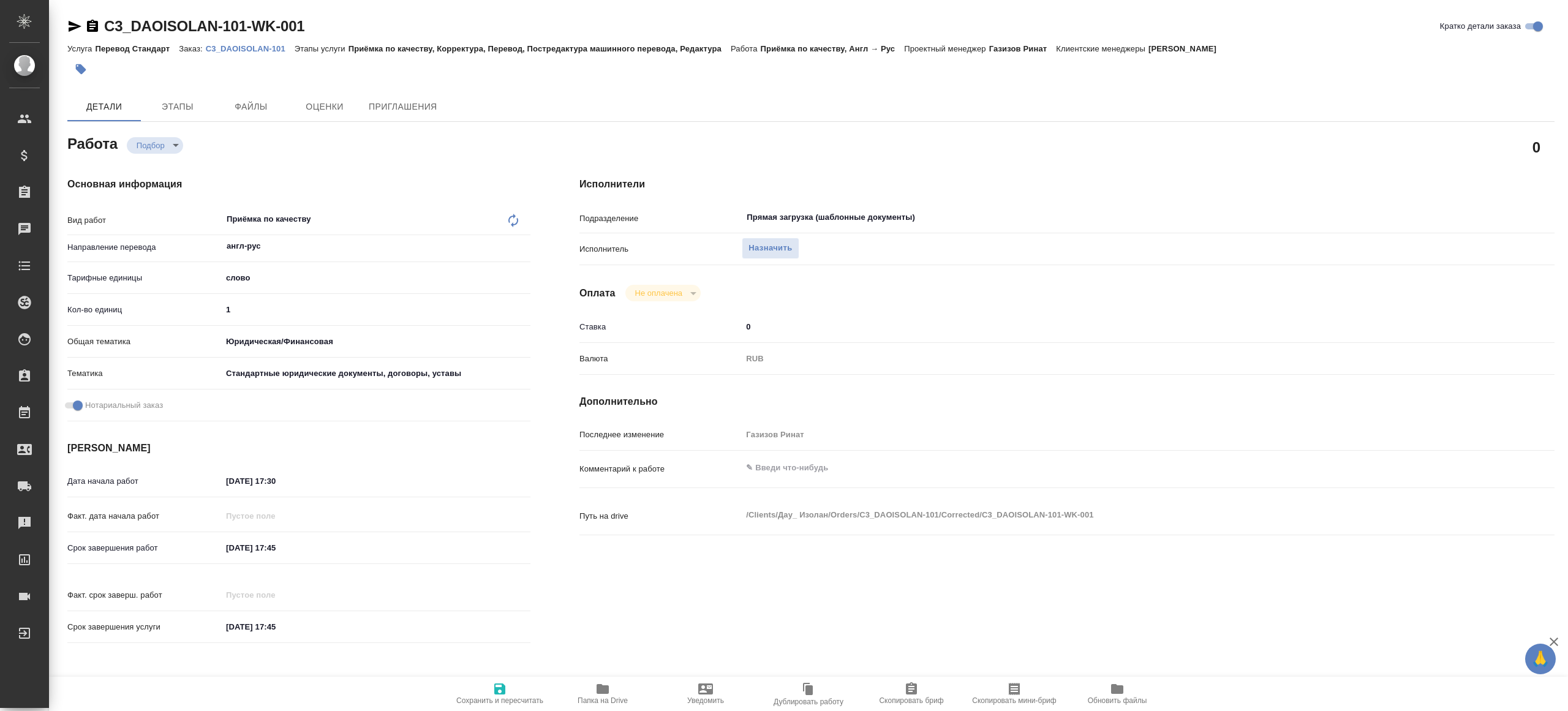
type textarea "x"
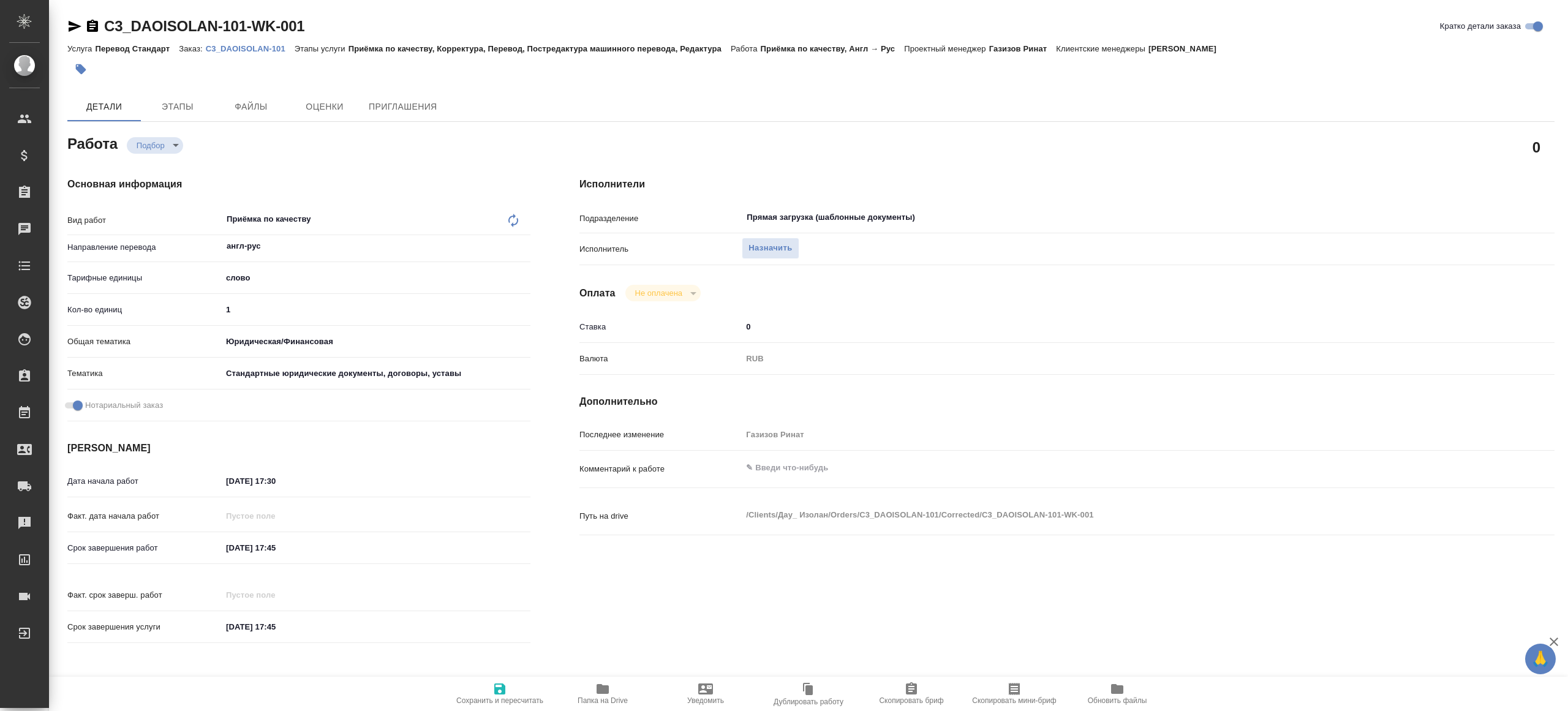
type textarea "x"
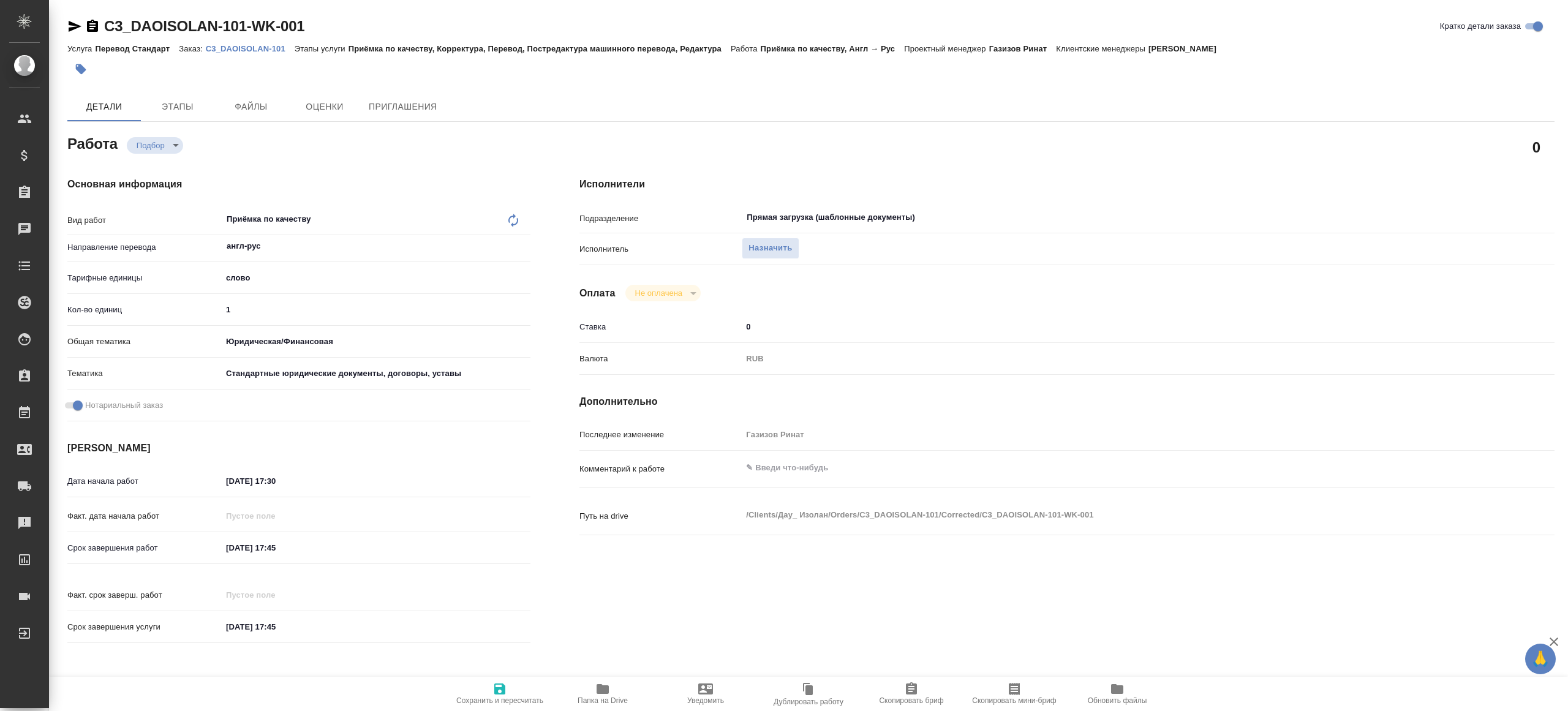
type textarea "x"
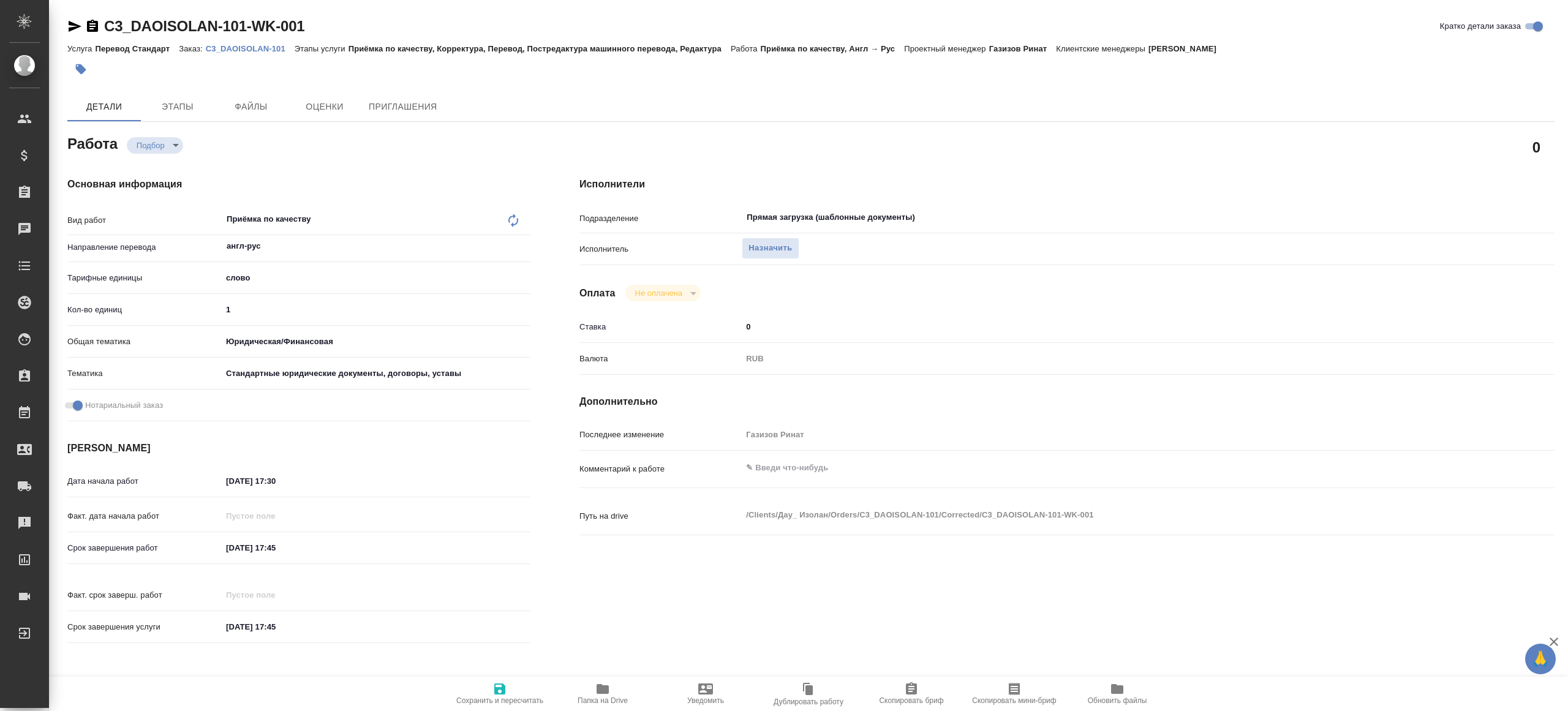
type textarea "x"
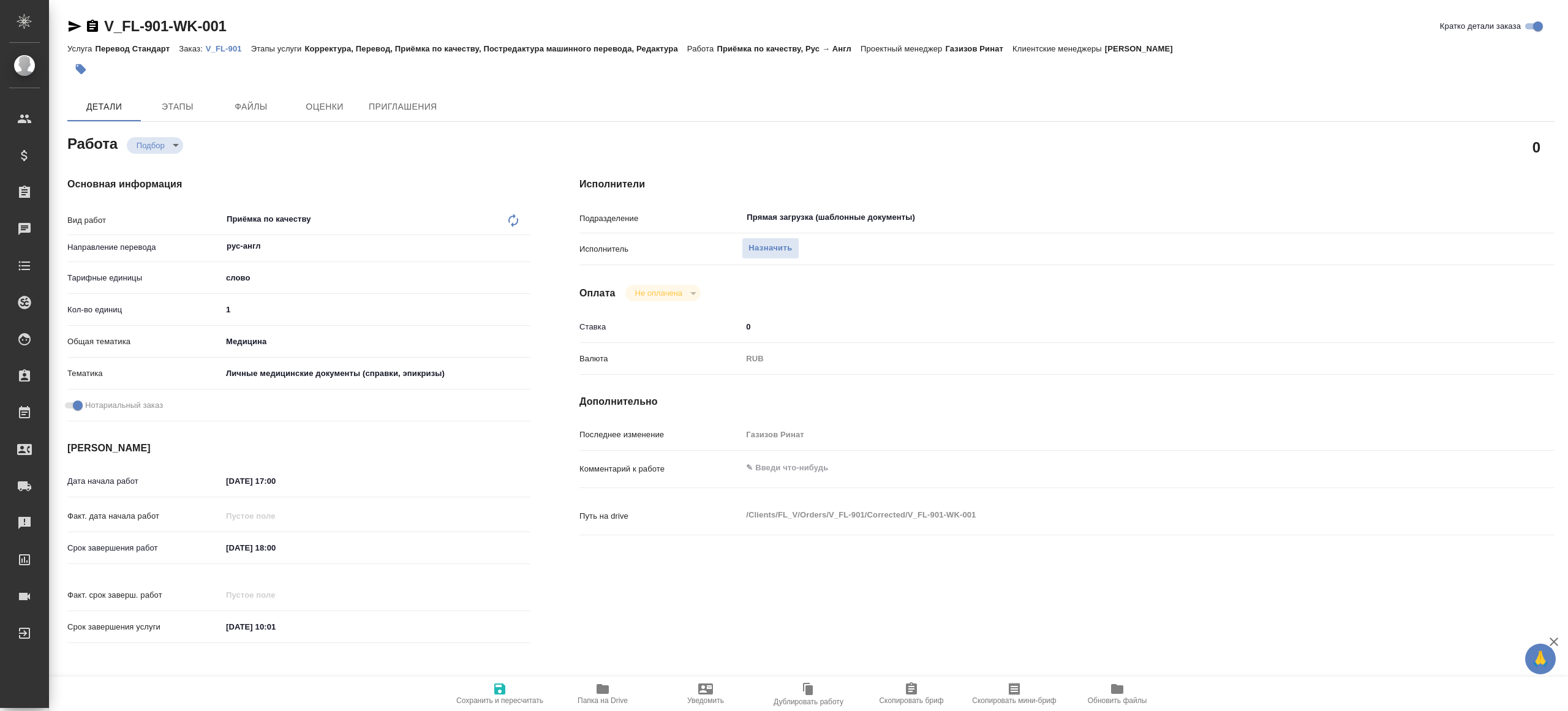
type textarea "x"
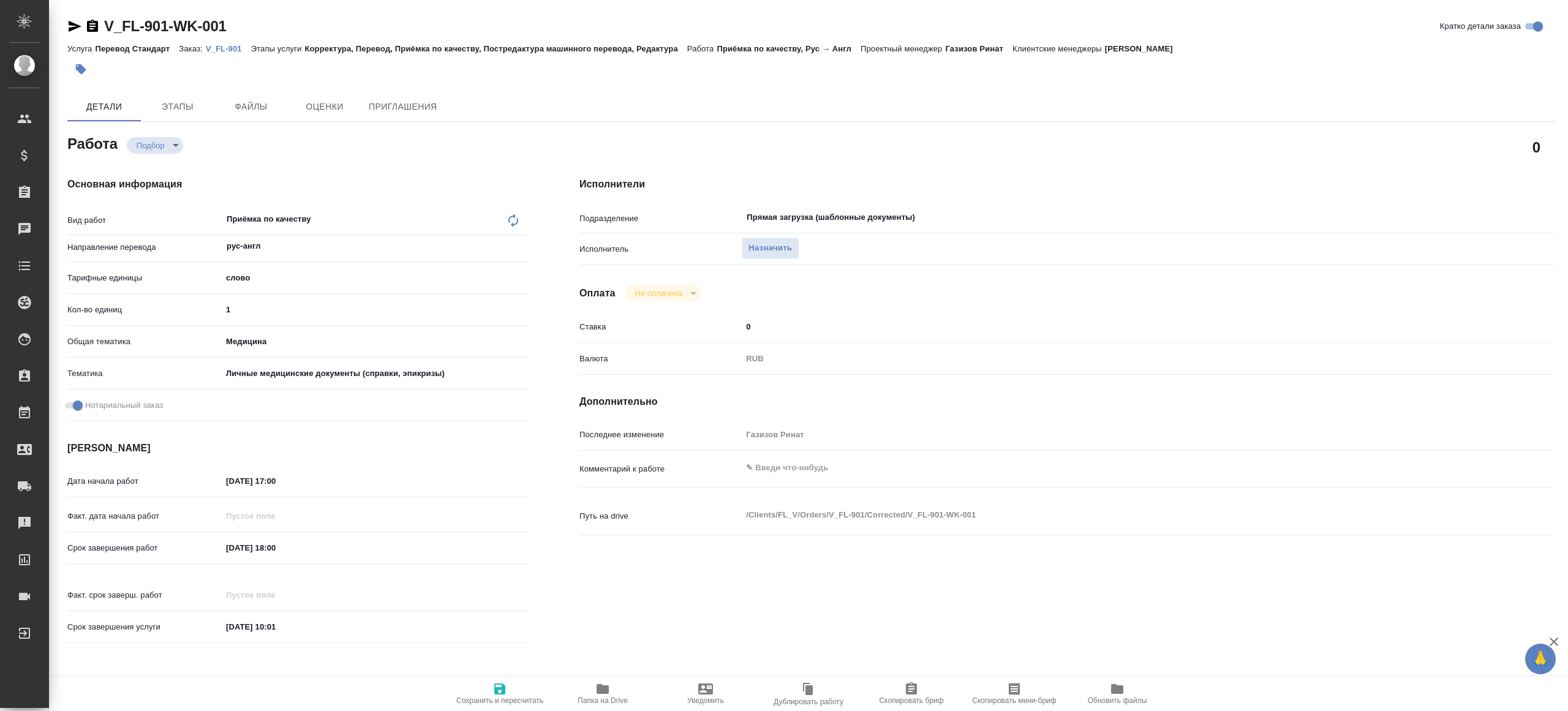
type textarea "x"
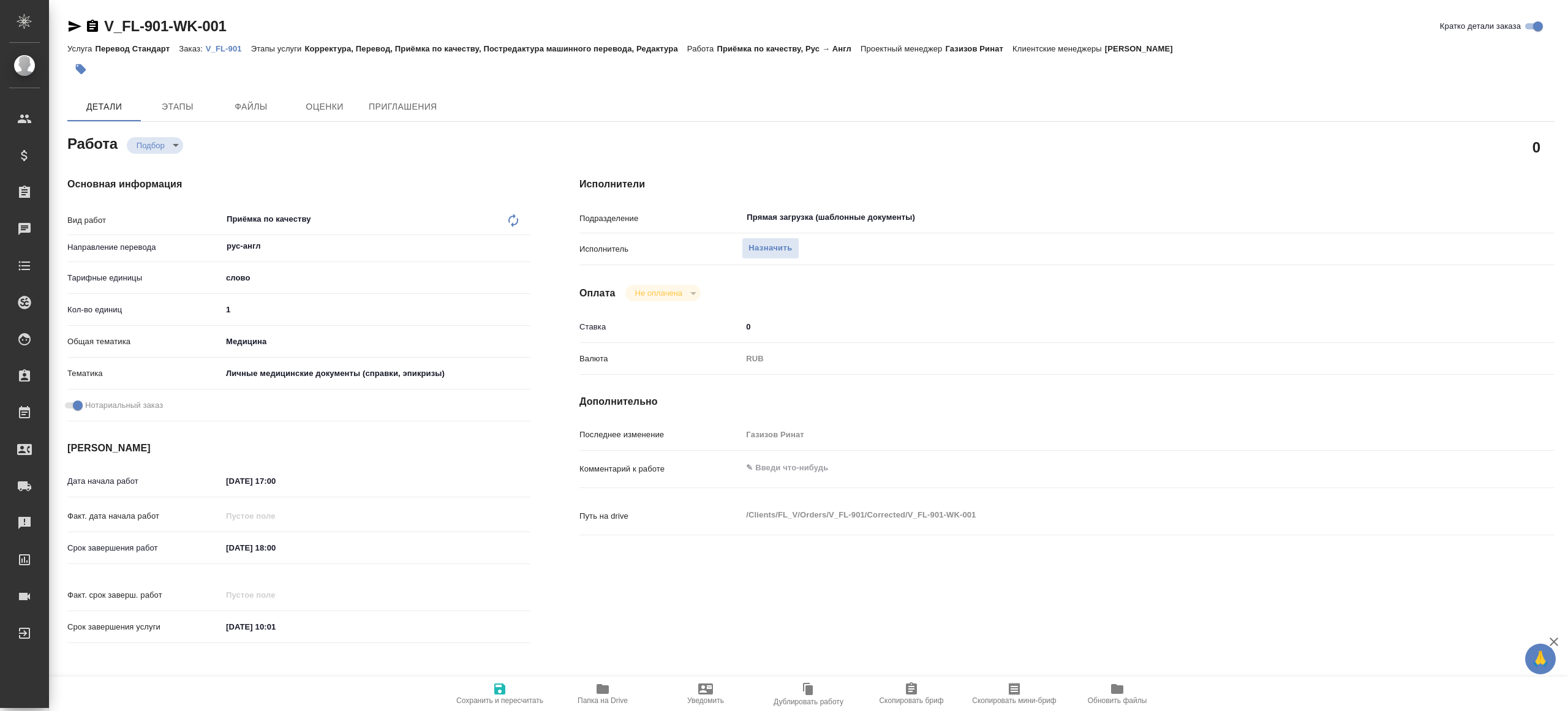
type textarea "x"
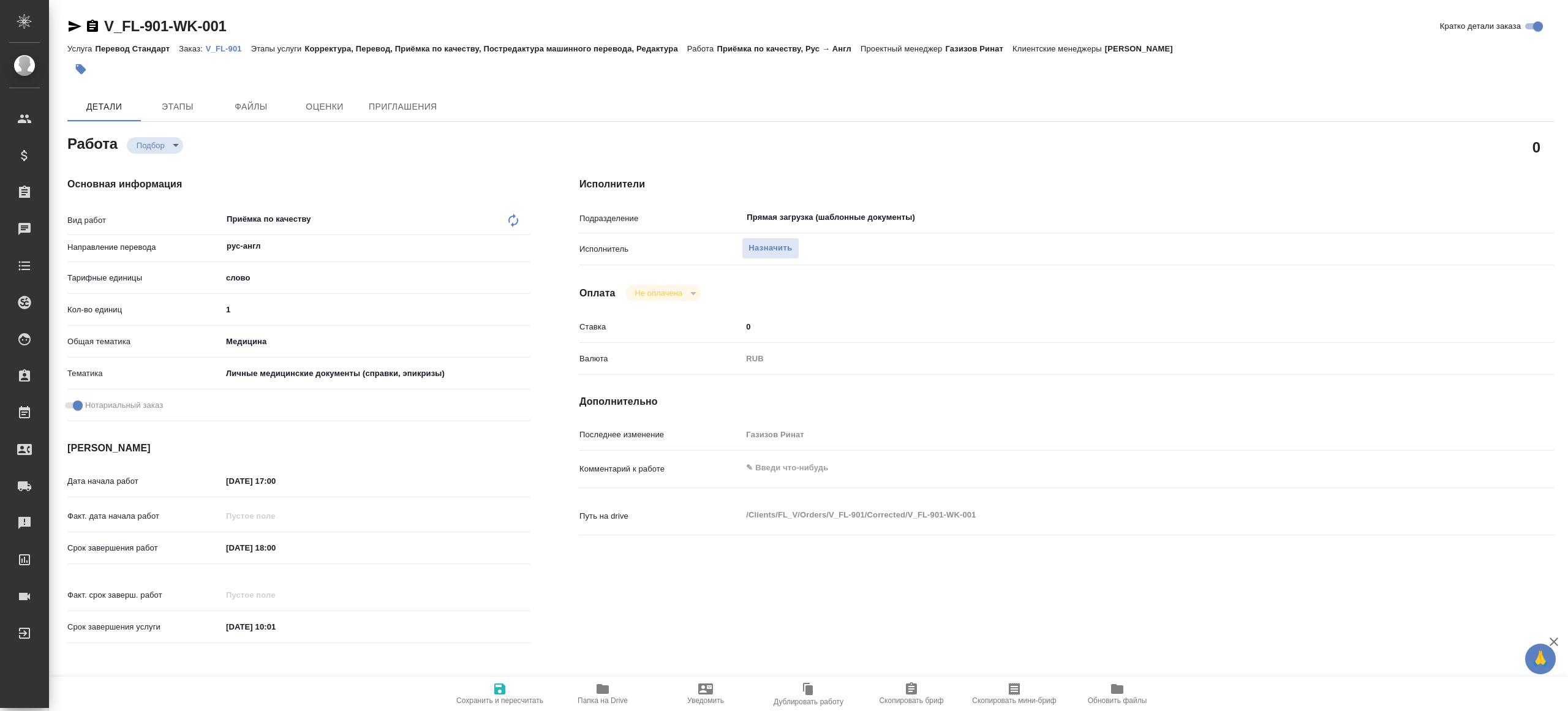
type textarea "x"
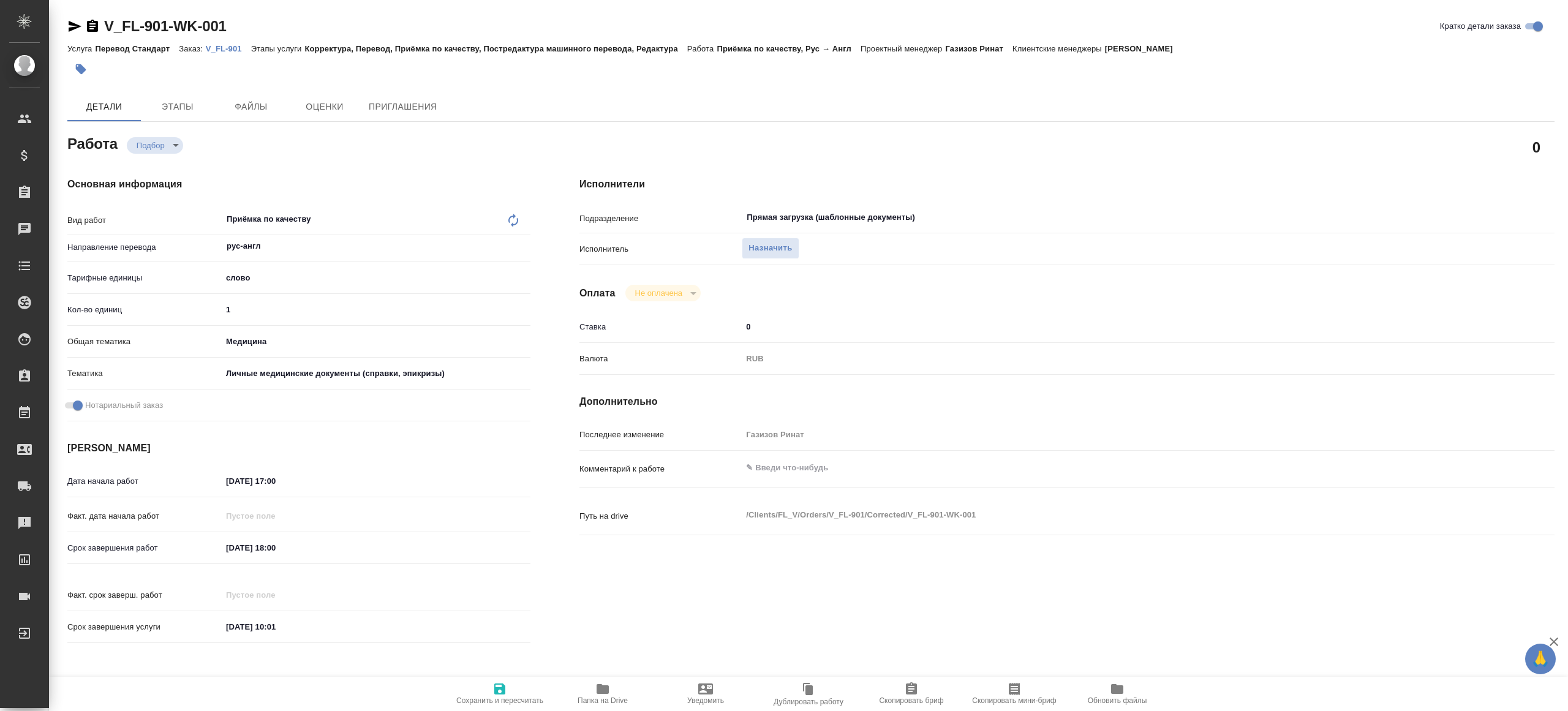
type textarea "x"
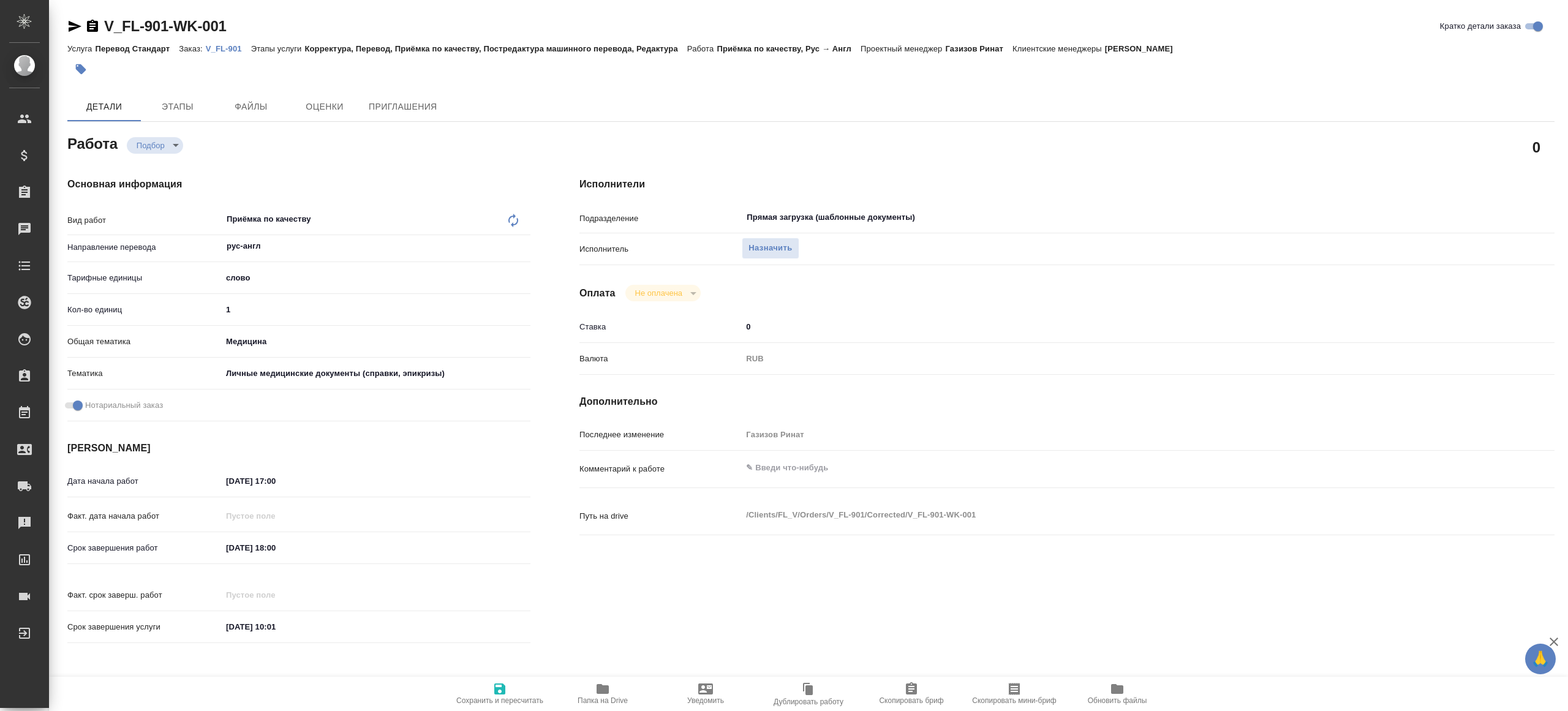
type textarea "x"
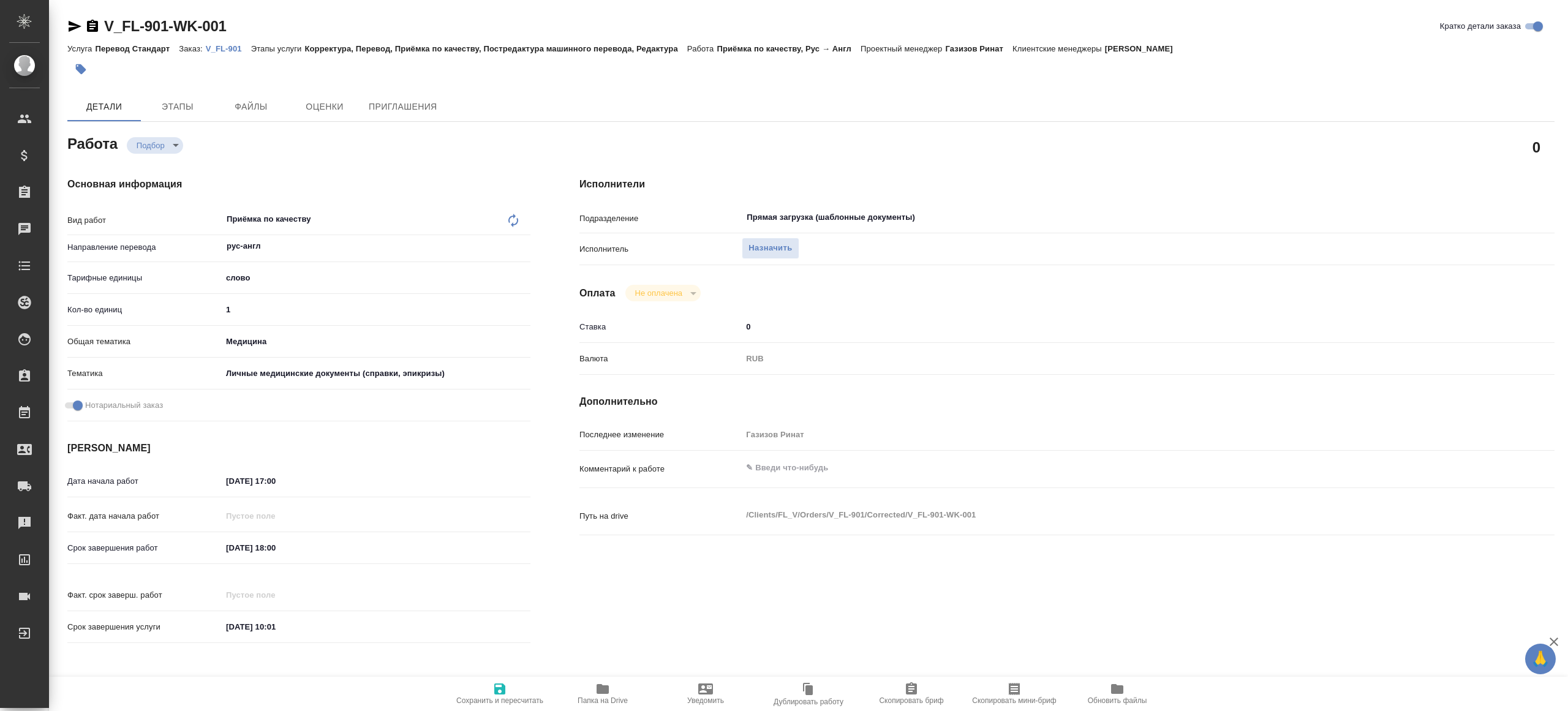
type textarea "x"
